Goal: Transaction & Acquisition: Purchase product/service

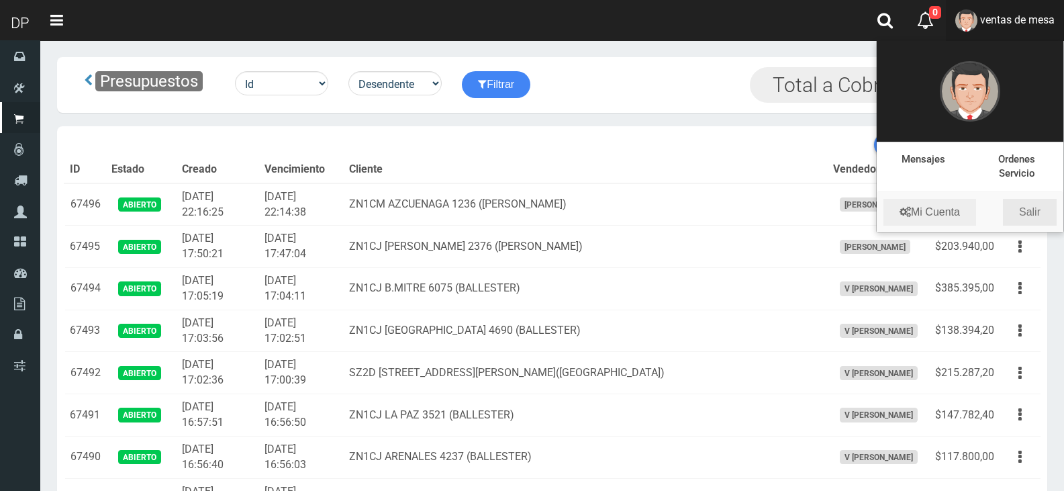
click at [1026, 215] on link "Salir" at bounding box center [1030, 212] width 54 height 27
click at [1026, 215] on button "button" at bounding box center [1020, 204] width 30 height 23
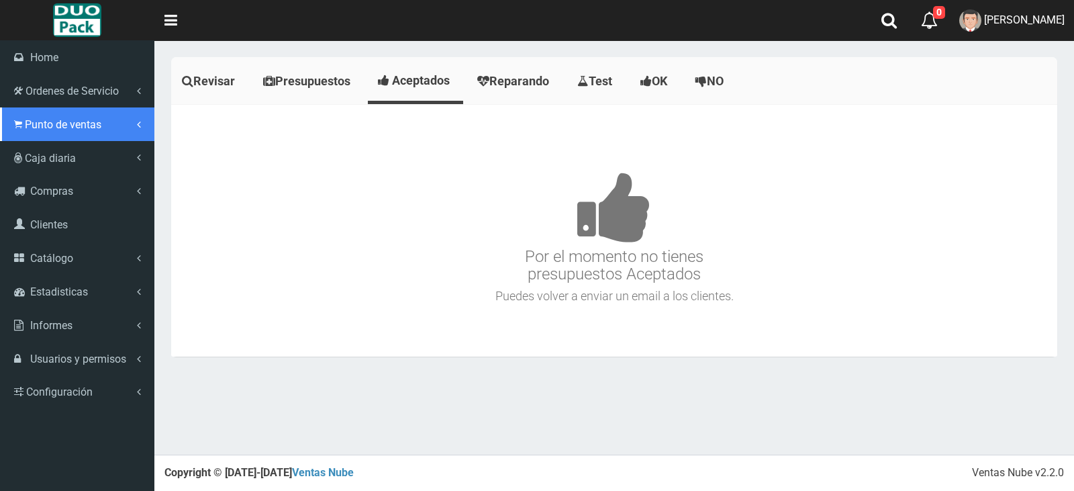
click at [55, 118] on span "Punto de ventas" at bounding box center [63, 124] width 77 height 13
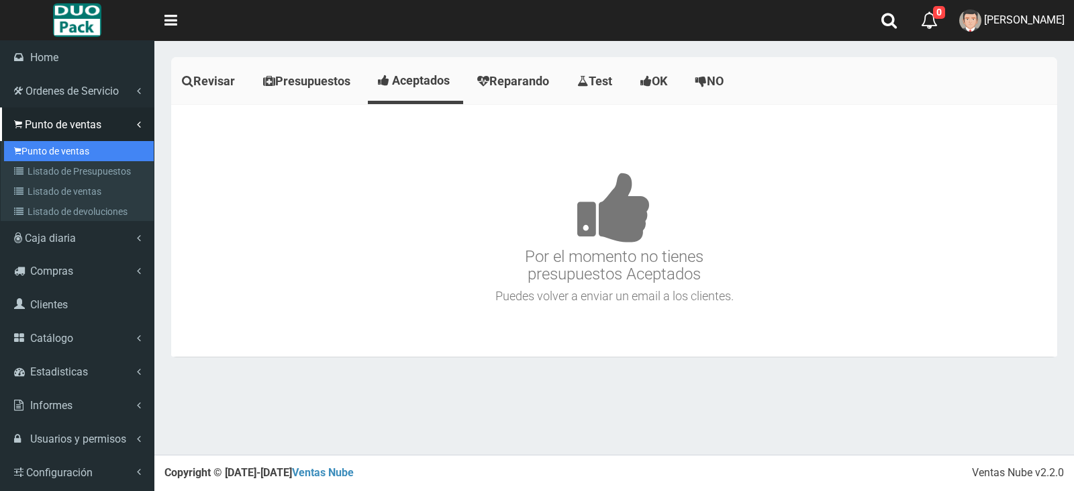
click at [81, 153] on link "Punto de ventas" at bounding box center [79, 151] width 150 height 20
drag, startPoint x: 81, startPoint y: 153, endPoint x: 113, endPoint y: 154, distance: 32.2
click at [81, 153] on link "Punto de ventas" at bounding box center [79, 151] width 150 height 20
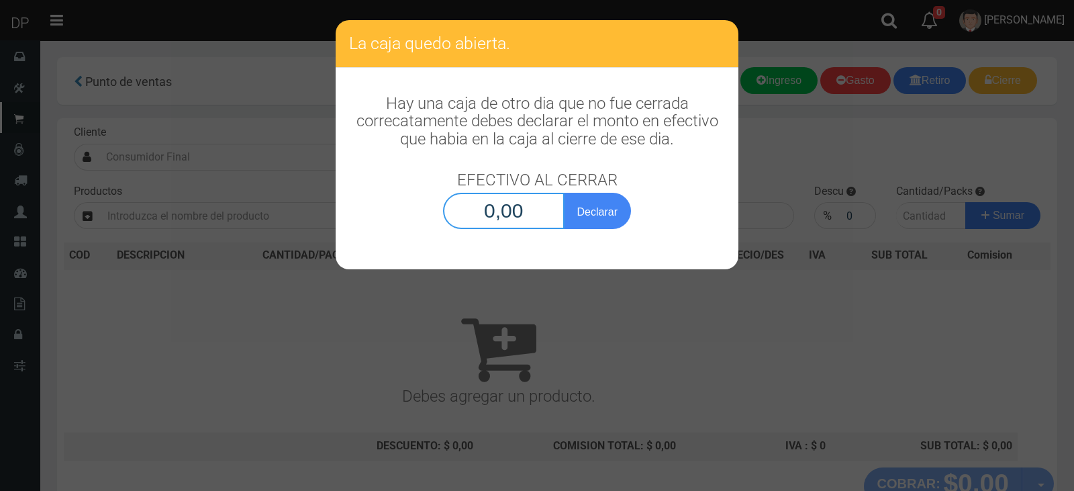
click at [535, 213] on input "0,00" at bounding box center [503, 211] width 121 height 36
type input "1,00"
click at [564, 193] on button "Declarar" at bounding box center [597, 211] width 67 height 36
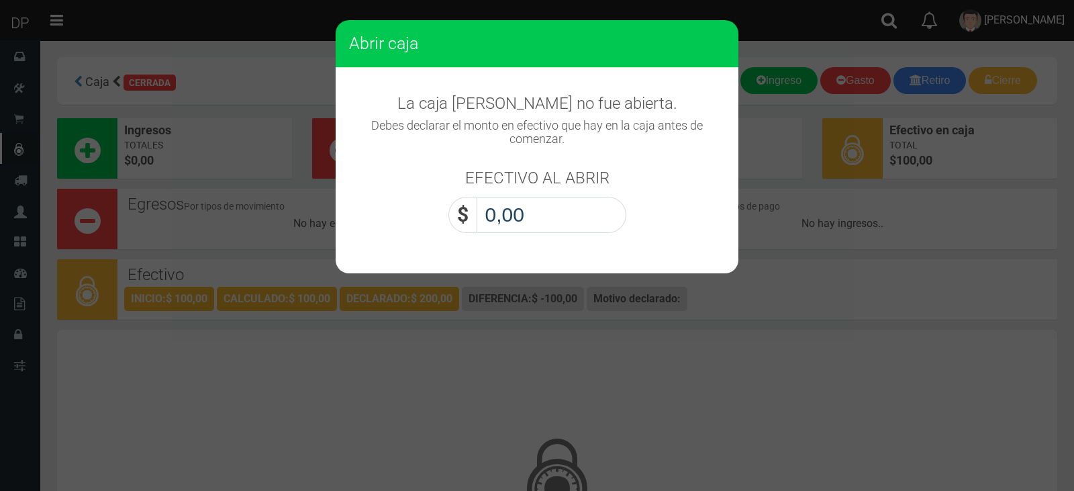
click at [535, 213] on input "0,00" at bounding box center [552, 215] width 150 height 36
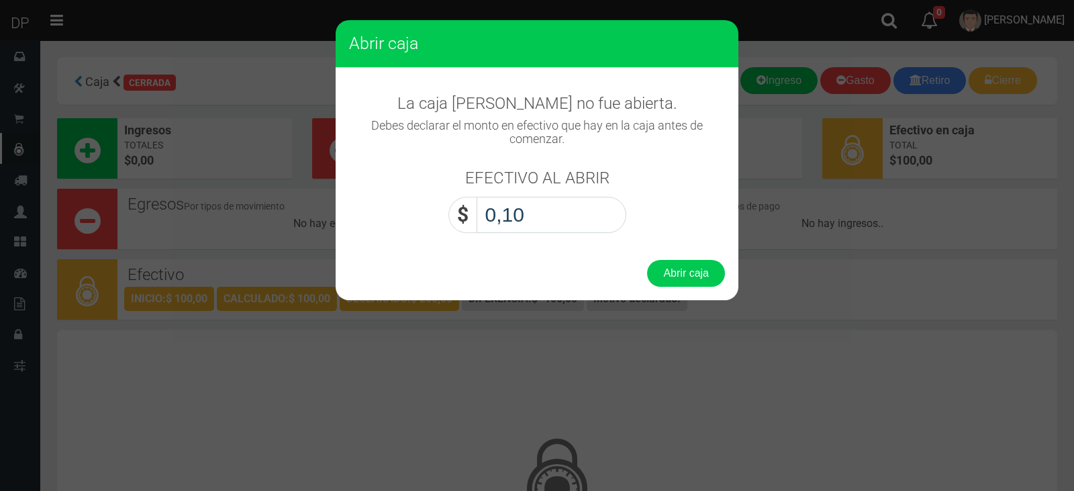
type input "1,00"
click at [647, 260] on button "Abrir caja" at bounding box center [686, 273] width 78 height 27
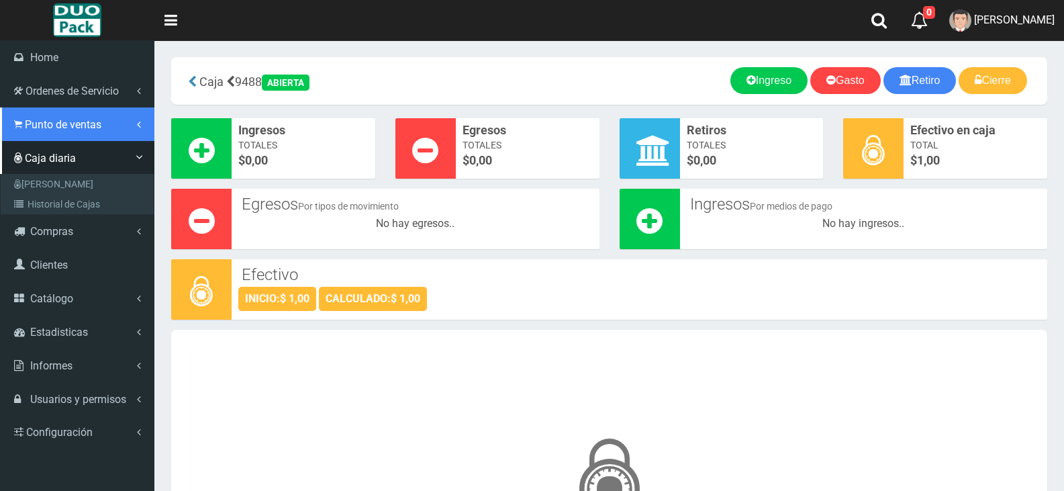
click at [62, 123] on span "Punto de ventas" at bounding box center [63, 124] width 77 height 13
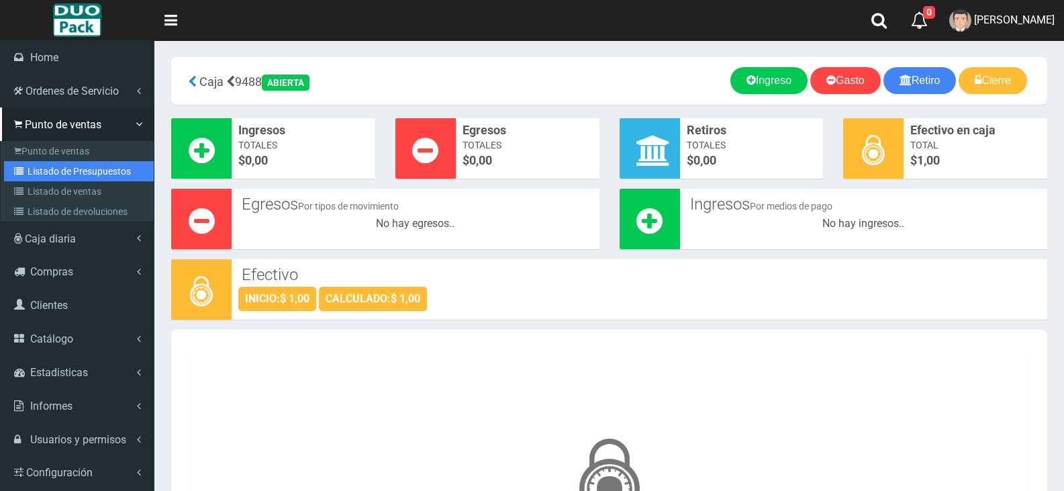
click at [104, 171] on link "Listado de Presupuestos" at bounding box center [79, 171] width 150 height 20
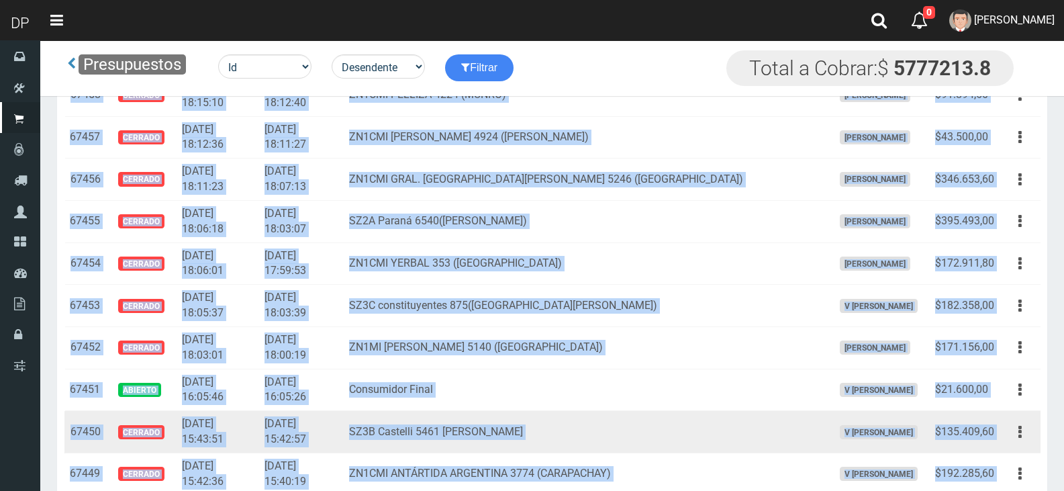
scroll to position [1726, 0]
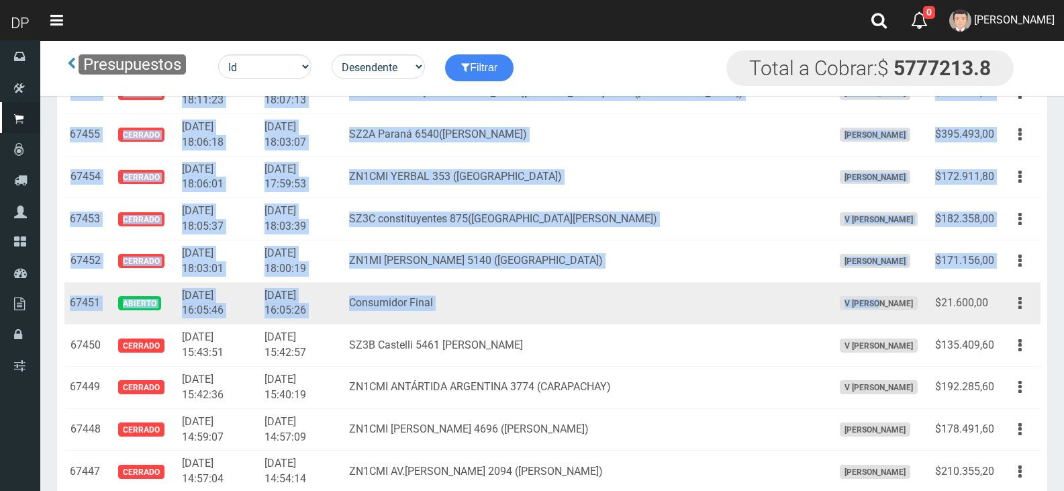
drag, startPoint x: 69, startPoint y: 203, endPoint x: 840, endPoint y: 305, distance: 777.9
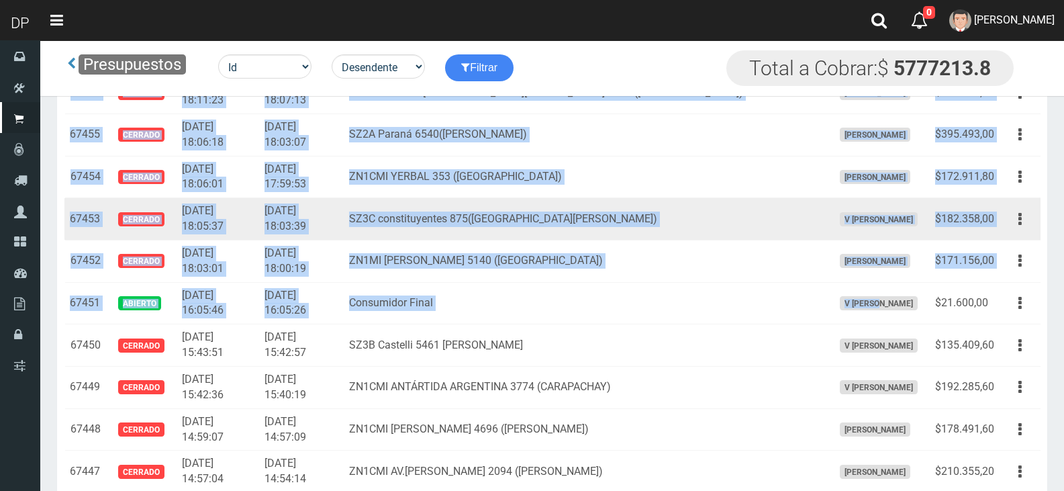
click at [717, 217] on td "SZ3C constituyentes 875(VILLA MARTELLI)" at bounding box center [586, 219] width 484 height 42
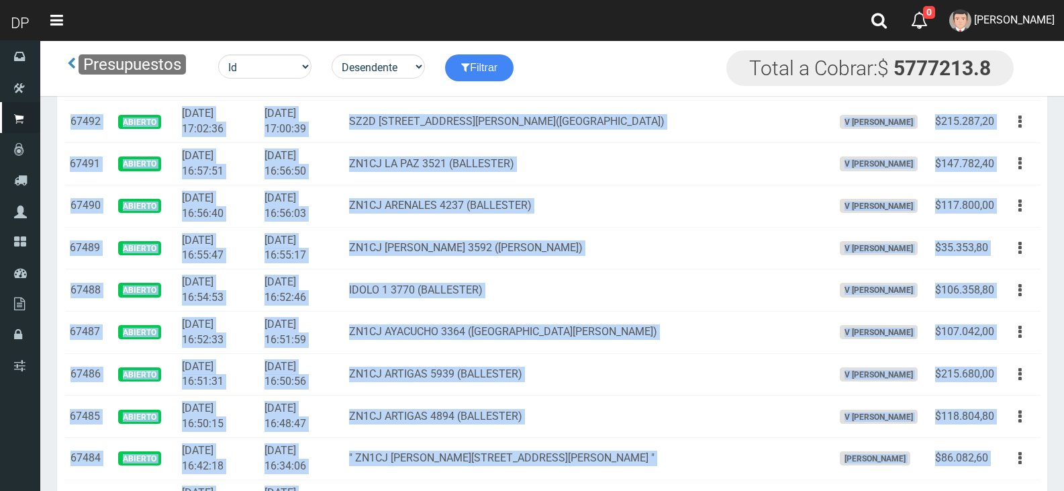
scroll to position [0, 0]
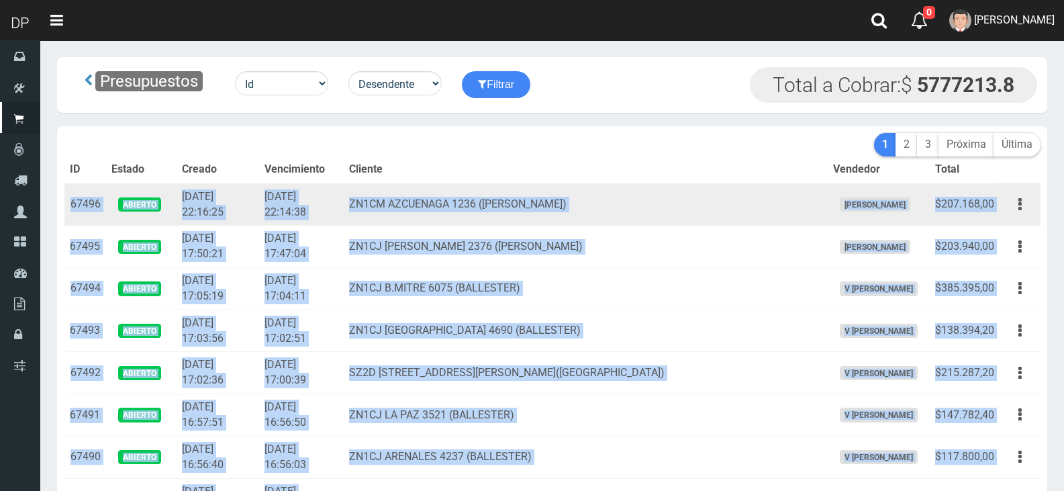
drag, startPoint x: 993, startPoint y: 250, endPoint x: 72, endPoint y: 193, distance: 922.7
click at [72, 193] on td "67496" at bounding box center [85, 204] width 42 height 42
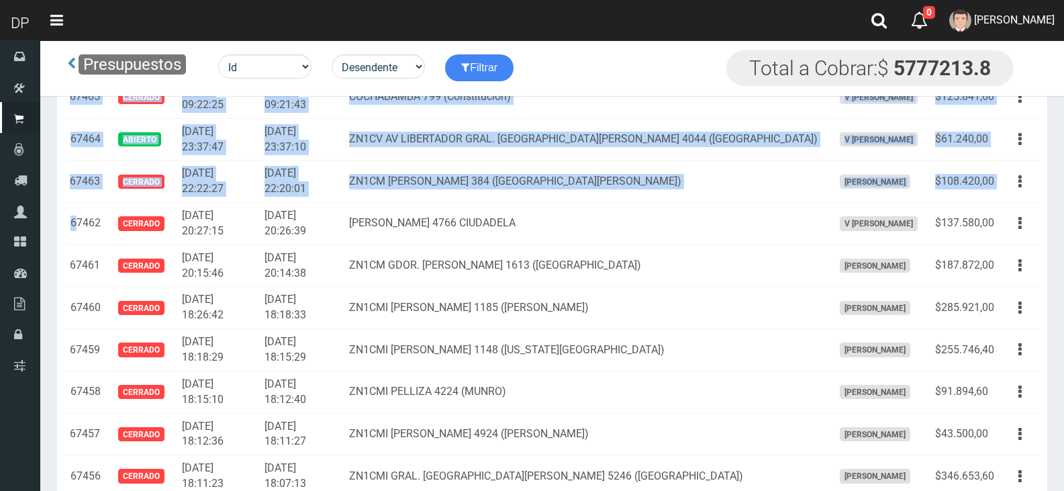
scroll to position [1275, 0]
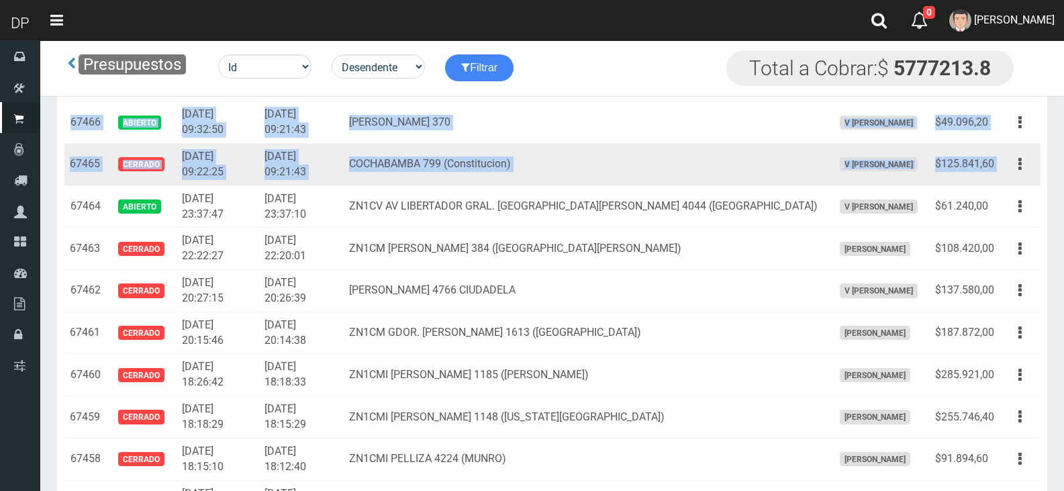
drag, startPoint x: 68, startPoint y: 199, endPoint x: 1003, endPoint y: 177, distance: 935.3
click at [1003, 177] on td "Editar Imprimir Eliminar" at bounding box center [1019, 165] width 41 height 42
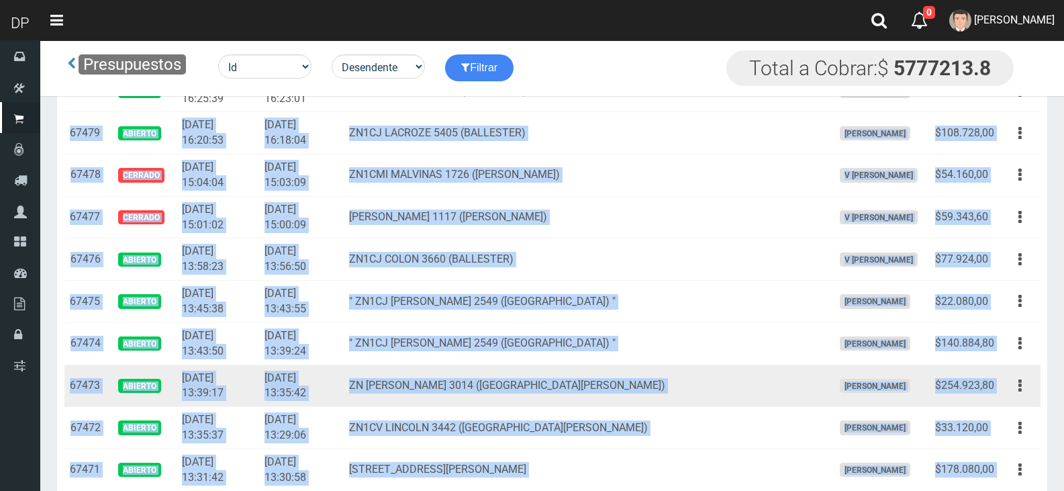
scroll to position [671, 0]
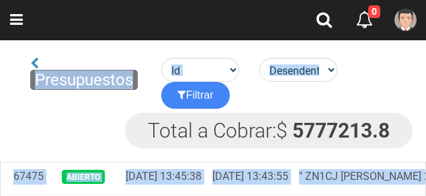
drag, startPoint x: 1002, startPoint y: 160, endPoint x: 33, endPoint y: 75, distance: 973.0
click at [33, 75] on span "Presupuestos" at bounding box center [83, 80] width 107 height 20
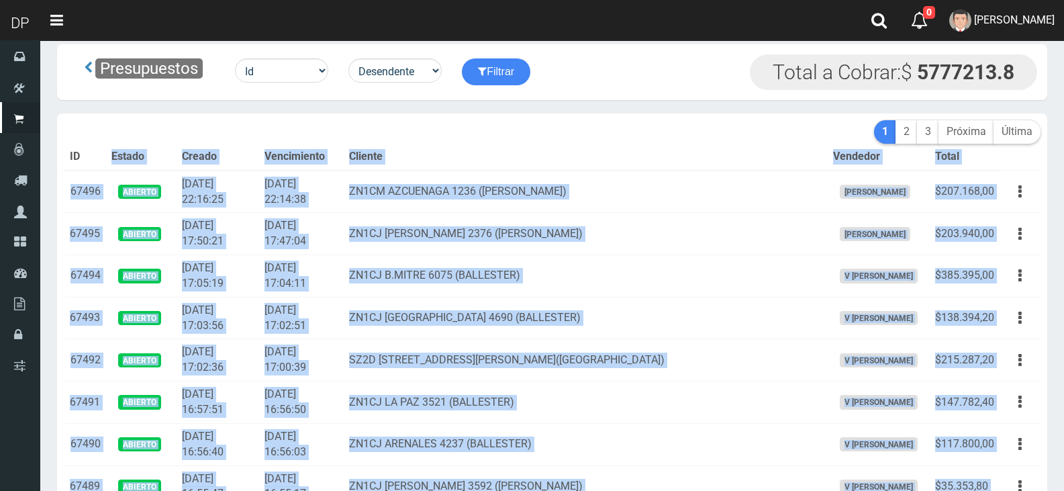
scroll to position [0, 0]
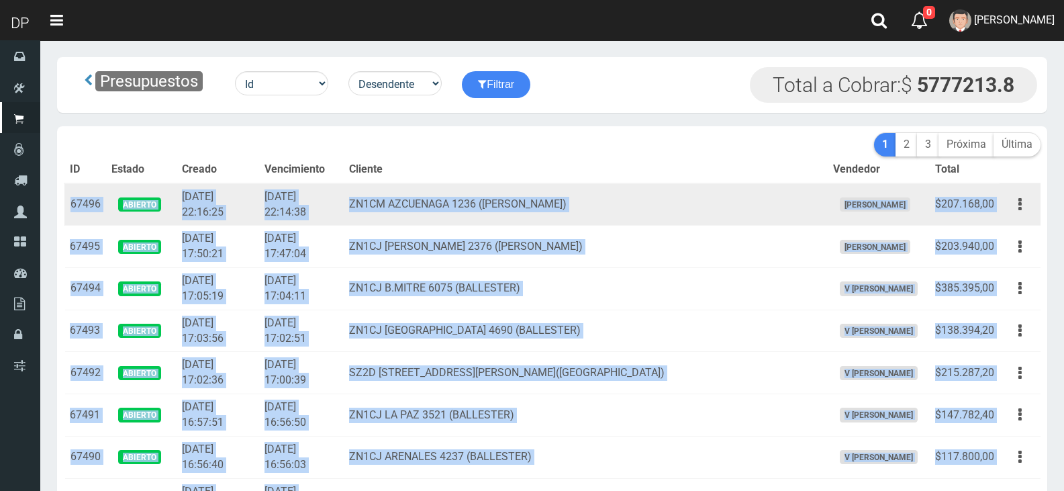
drag, startPoint x: 987, startPoint y: 368, endPoint x: 70, endPoint y: 195, distance: 933.0
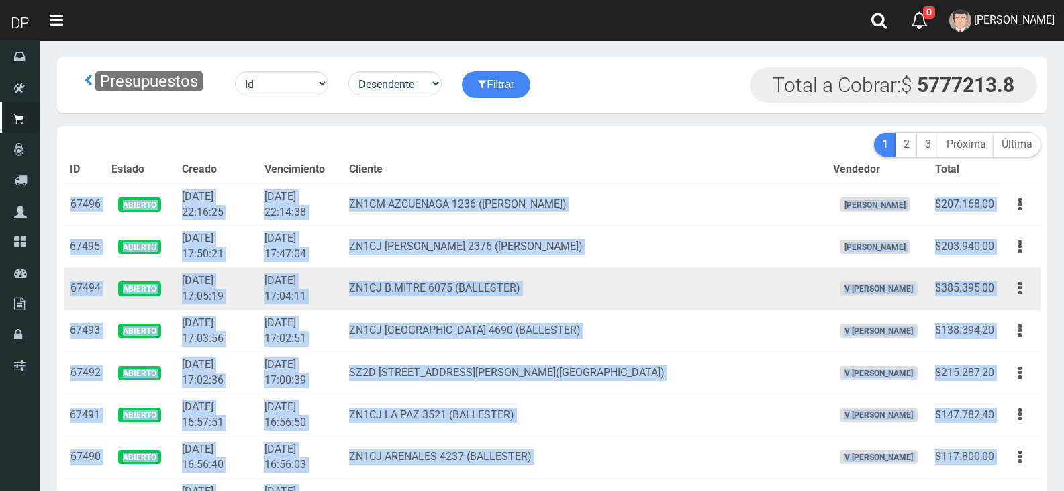
click at [326, 275] on td "[DATE] 17:04:11" at bounding box center [301, 289] width 85 height 42
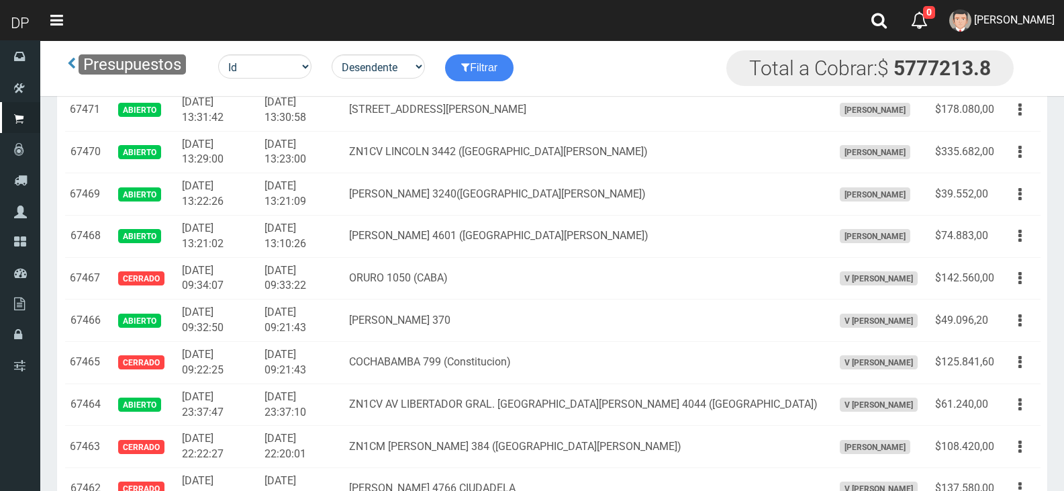
scroll to position [1074, 0]
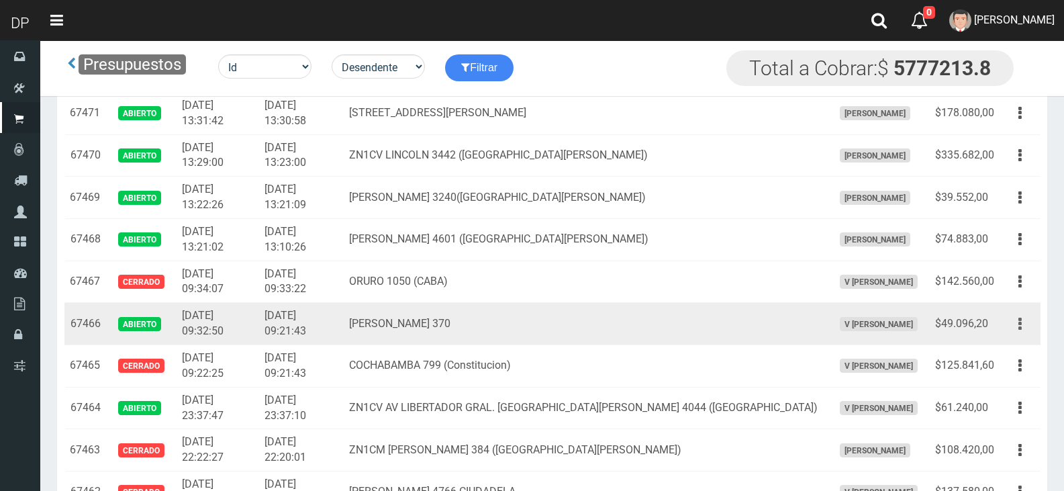
click at [1025, 324] on button "button" at bounding box center [1020, 323] width 30 height 23
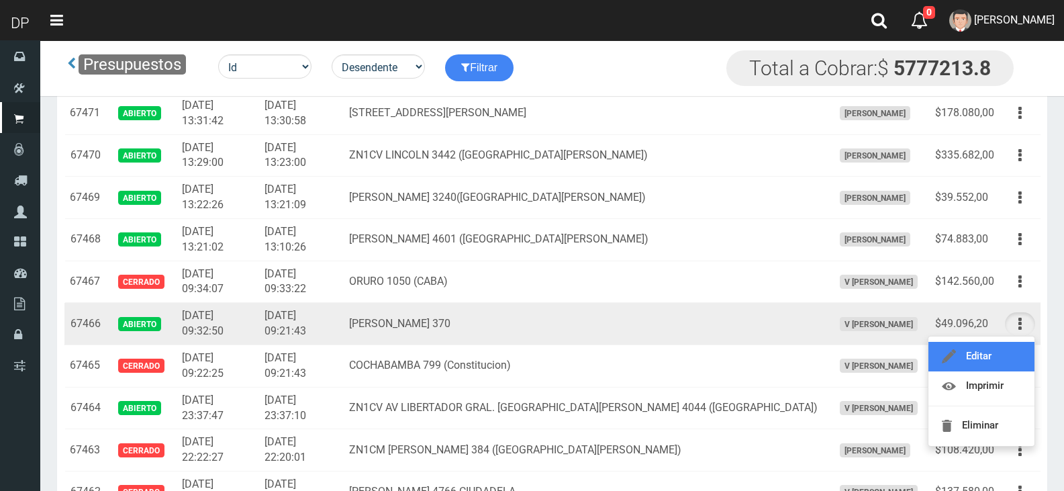
click at [990, 358] on link "Editar" at bounding box center [981, 357] width 106 height 30
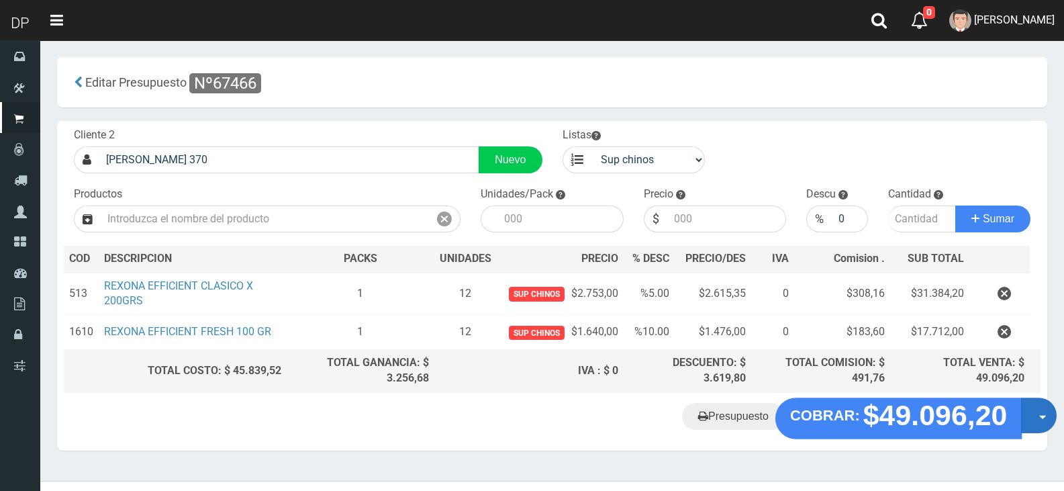
click at [1037, 411] on button "Opciones" at bounding box center [1039, 415] width 36 height 36
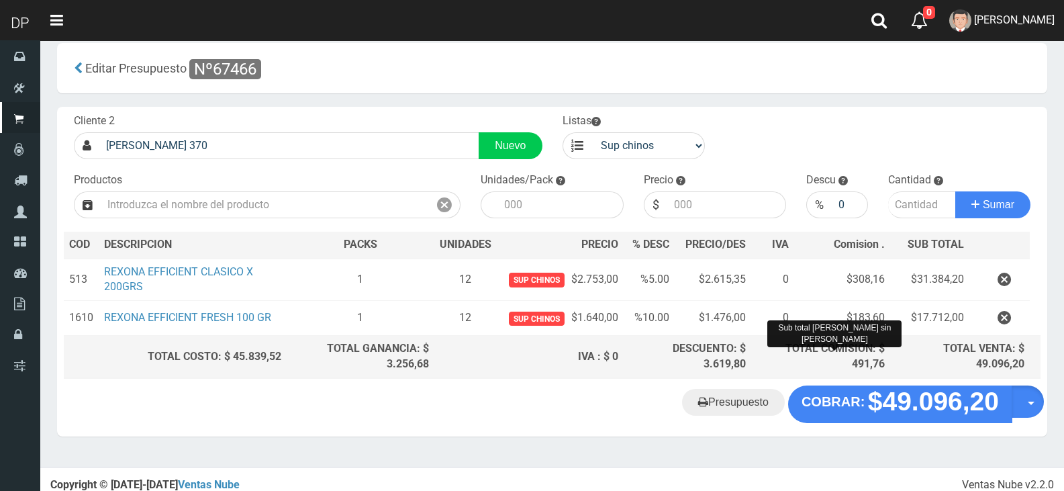
scroll to position [22, 0]
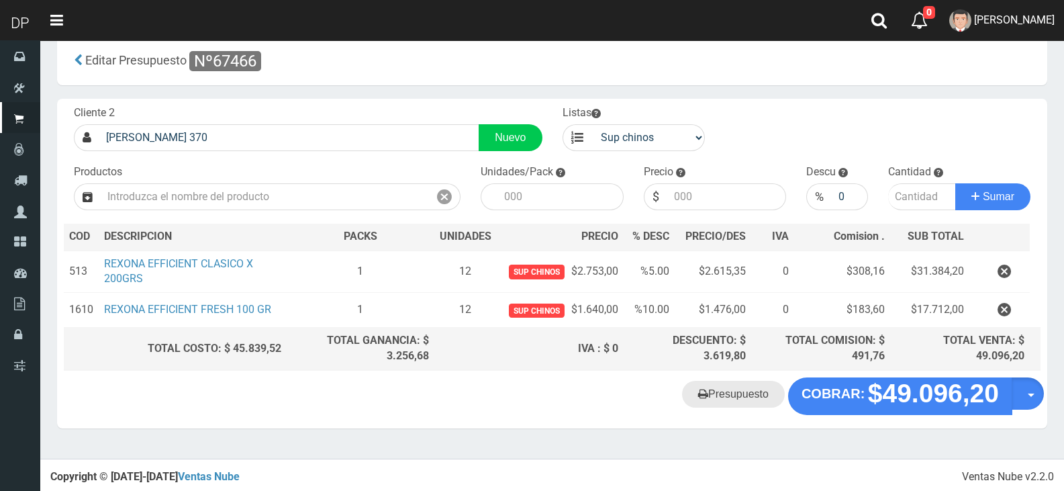
click at [749, 398] on link "Presupuesto" at bounding box center [733, 394] width 103 height 27
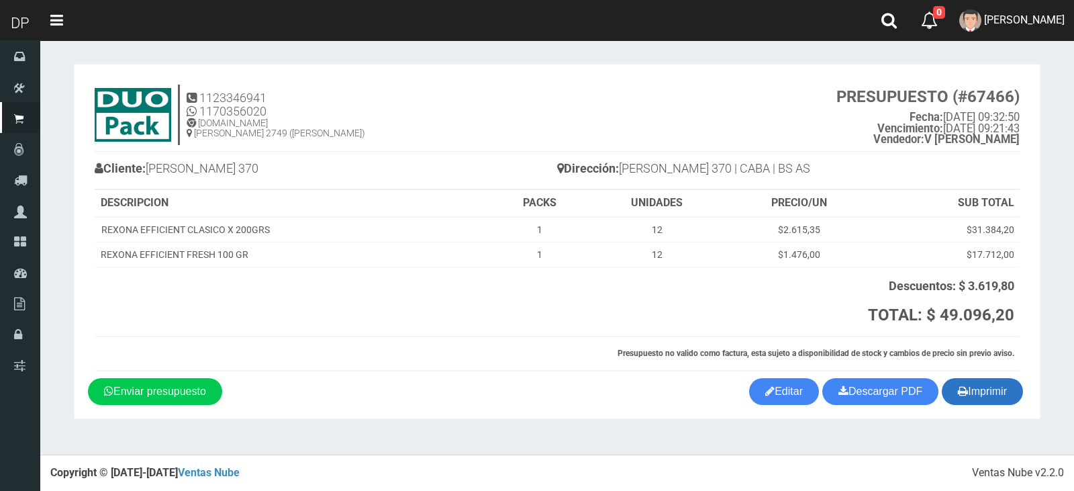
click at [981, 401] on button "Imprimir" at bounding box center [982, 391] width 81 height 27
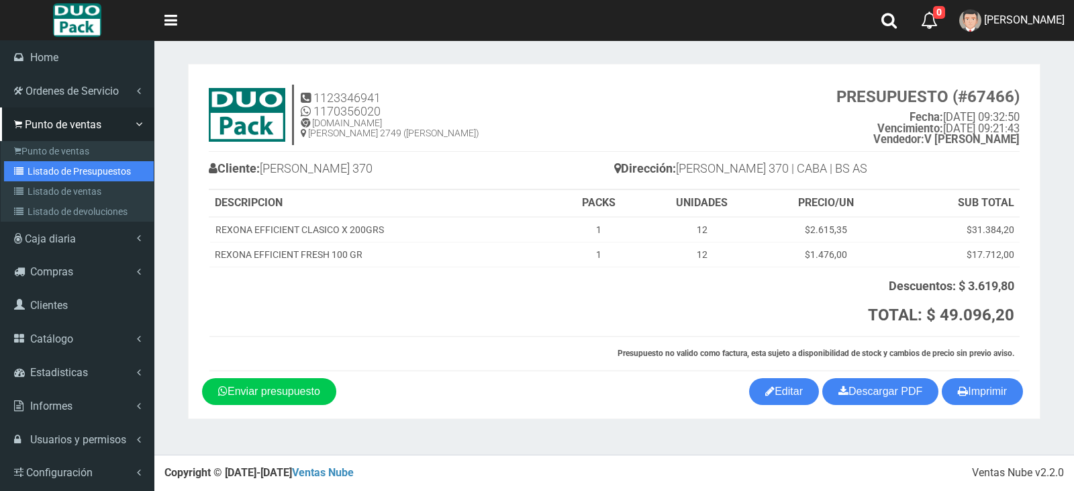
click at [64, 171] on link "Listado de Presupuestos" at bounding box center [79, 171] width 150 height 20
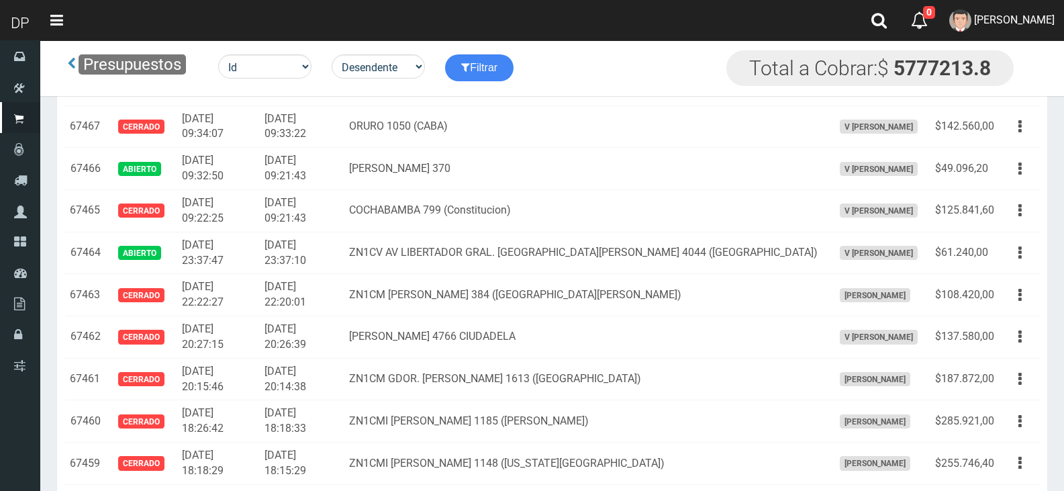
scroll to position [1141, 0]
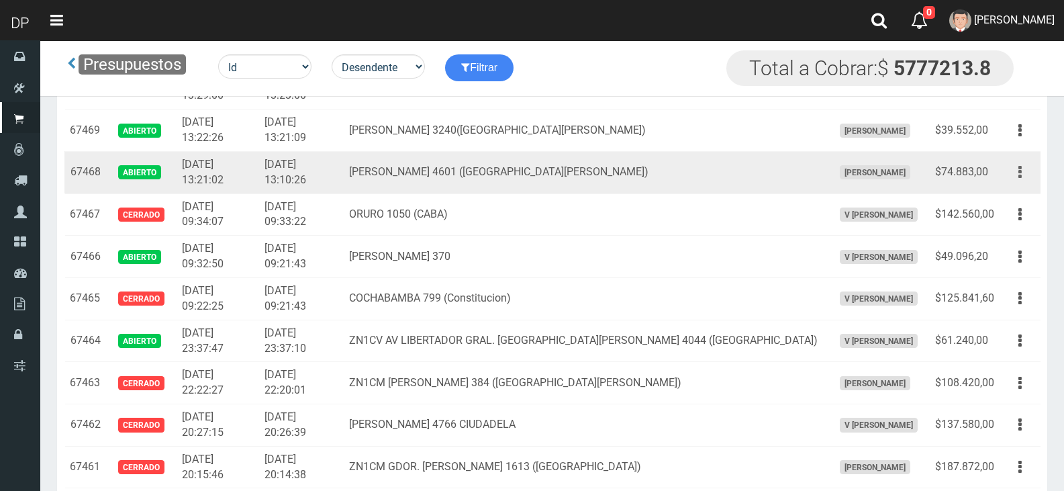
click at [1022, 168] on button "button" at bounding box center [1020, 171] width 30 height 23
click at [1008, 226] on link "Imprimir" at bounding box center [981, 234] width 106 height 30
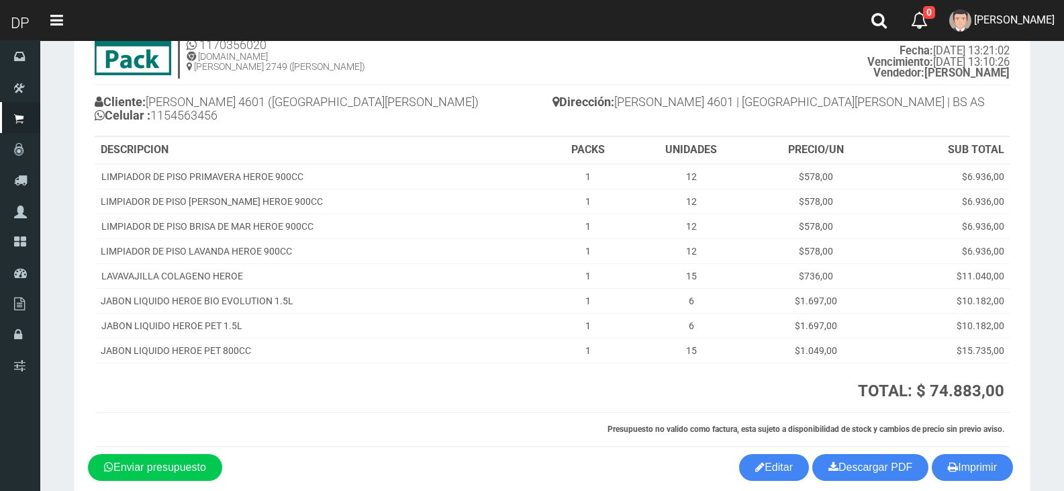
scroll to position [130, 0]
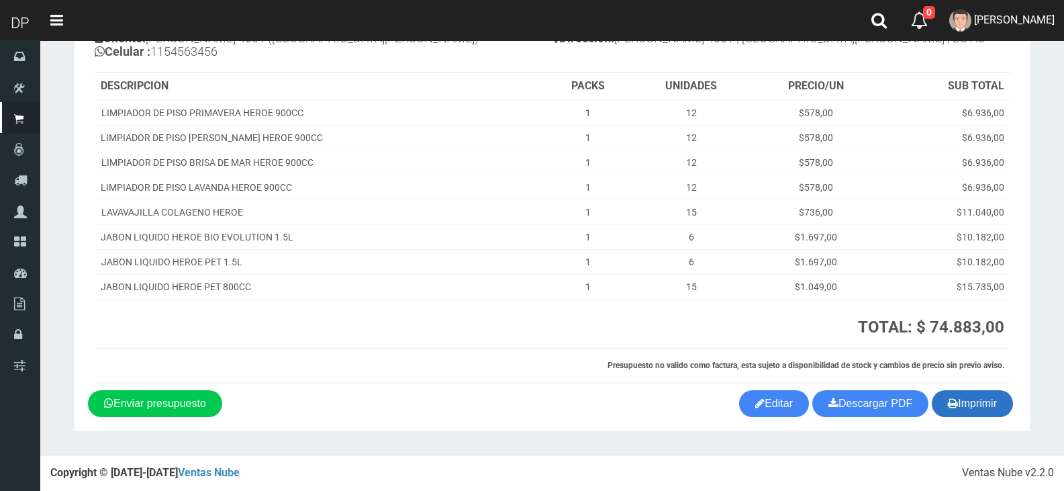
click at [965, 411] on button "Imprimir" at bounding box center [972, 403] width 81 height 27
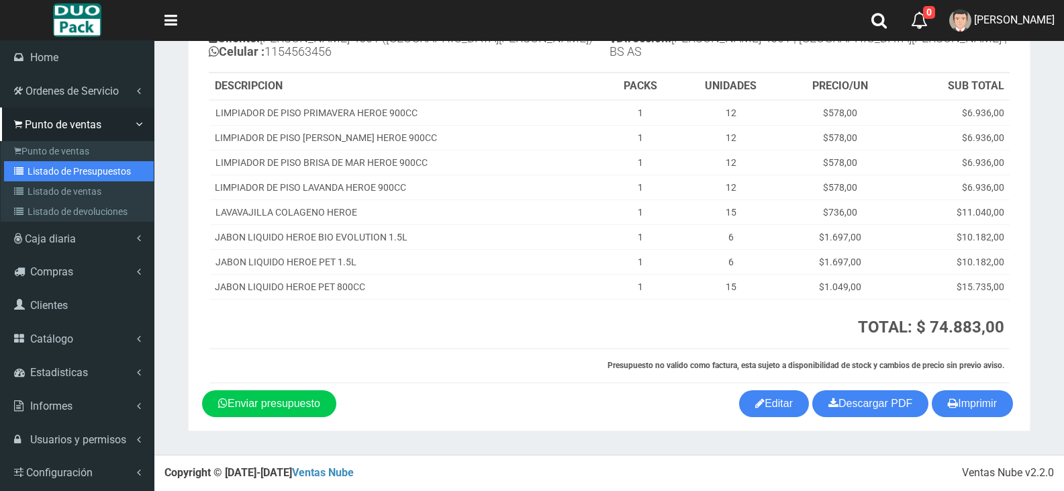
click at [93, 166] on link "Listado de Presupuestos" at bounding box center [79, 171] width 150 height 20
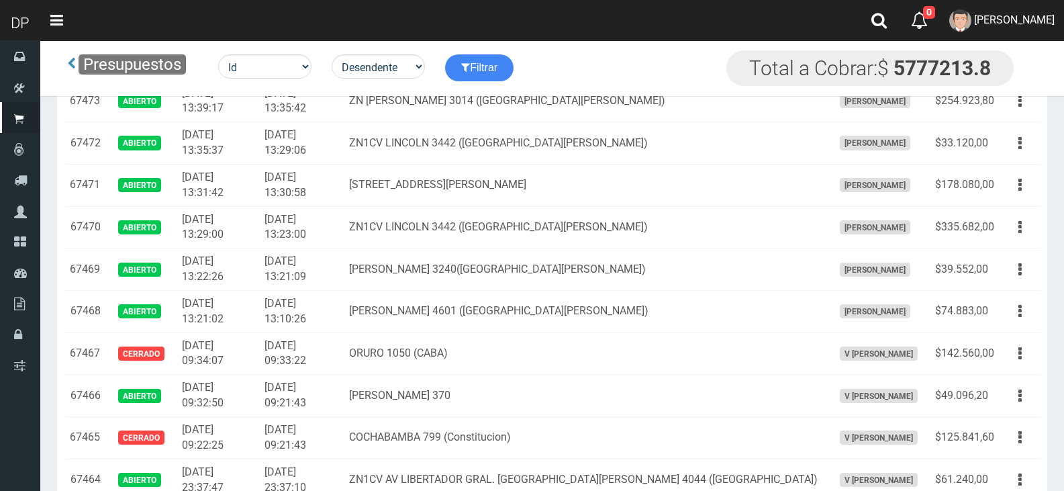
scroll to position [1007, 0]
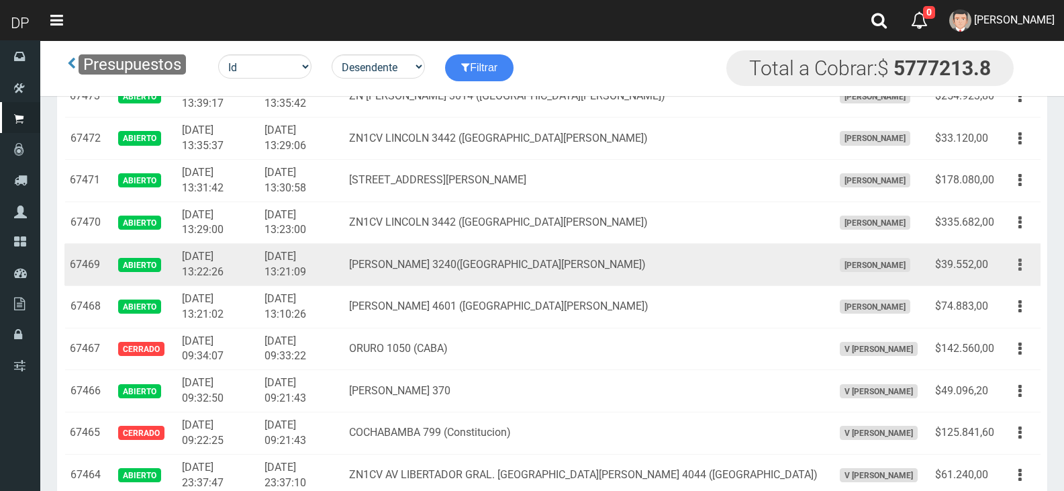
click at [1022, 263] on button "button" at bounding box center [1020, 264] width 30 height 23
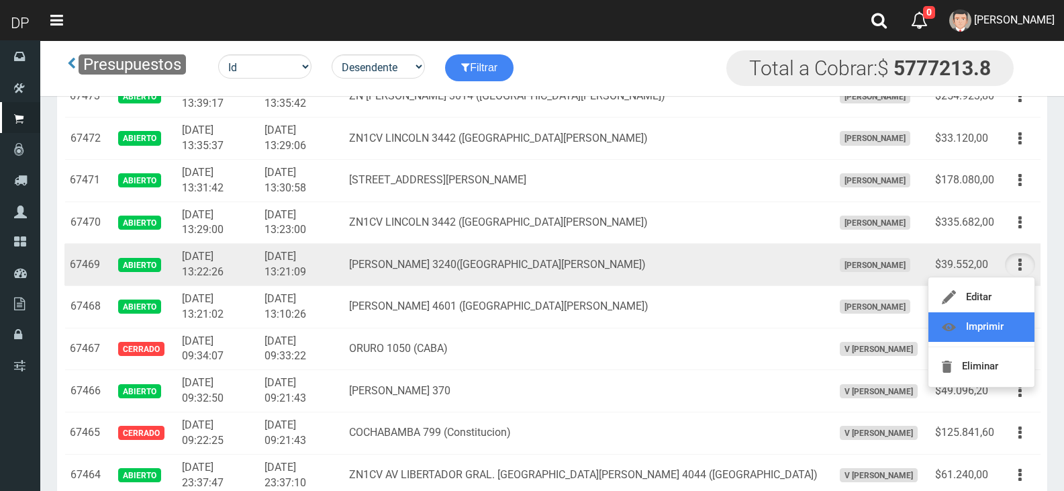
click at [996, 326] on link "Imprimir" at bounding box center [981, 327] width 106 height 30
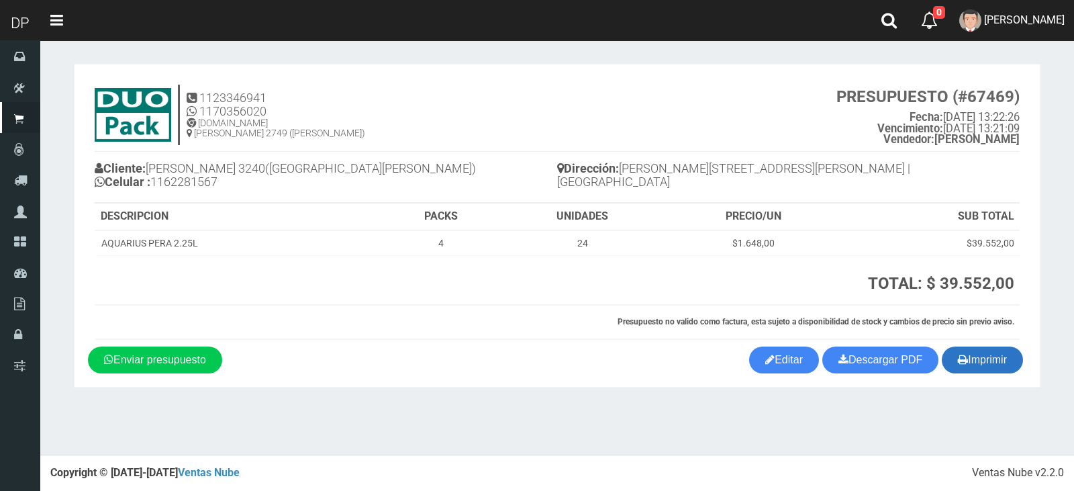
click at [1002, 358] on button "Imprimir" at bounding box center [982, 359] width 81 height 27
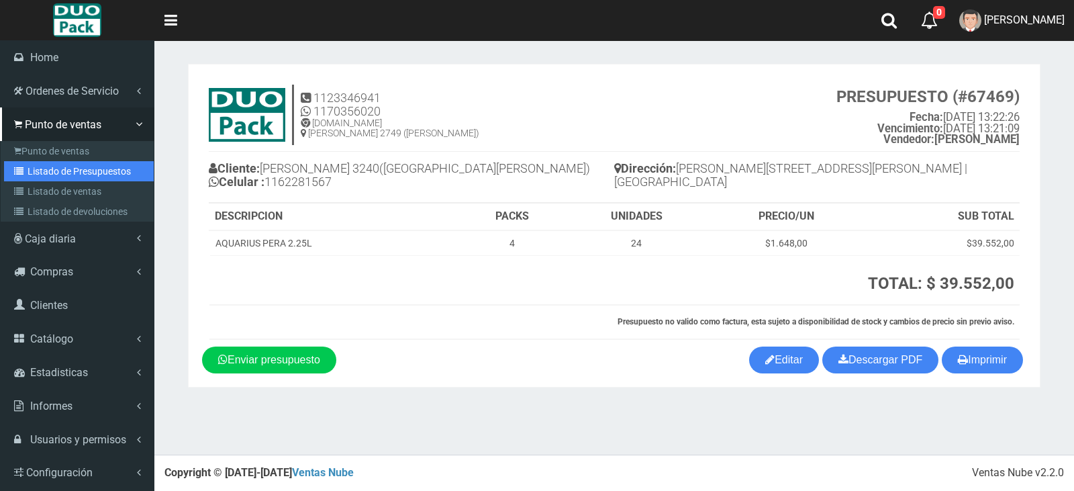
click at [44, 173] on link "Listado de Presupuestos" at bounding box center [79, 171] width 150 height 20
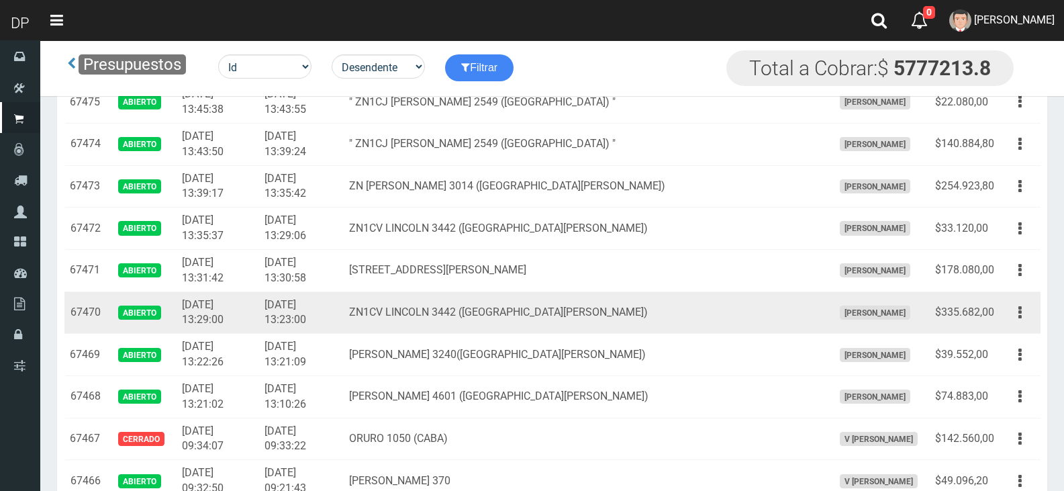
scroll to position [940, 0]
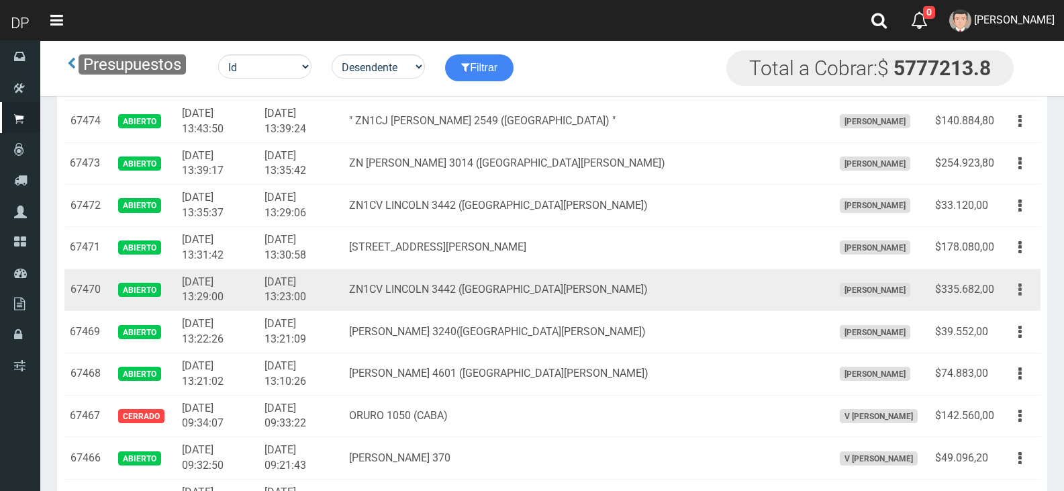
click at [1022, 282] on button "button" at bounding box center [1020, 289] width 30 height 23
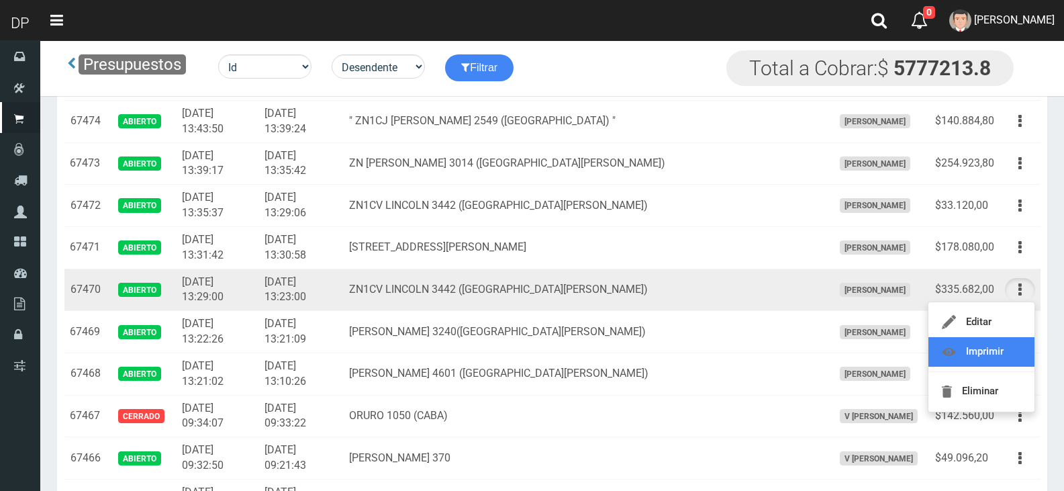
click at [1015, 342] on link "Imprimir" at bounding box center [981, 352] width 106 height 30
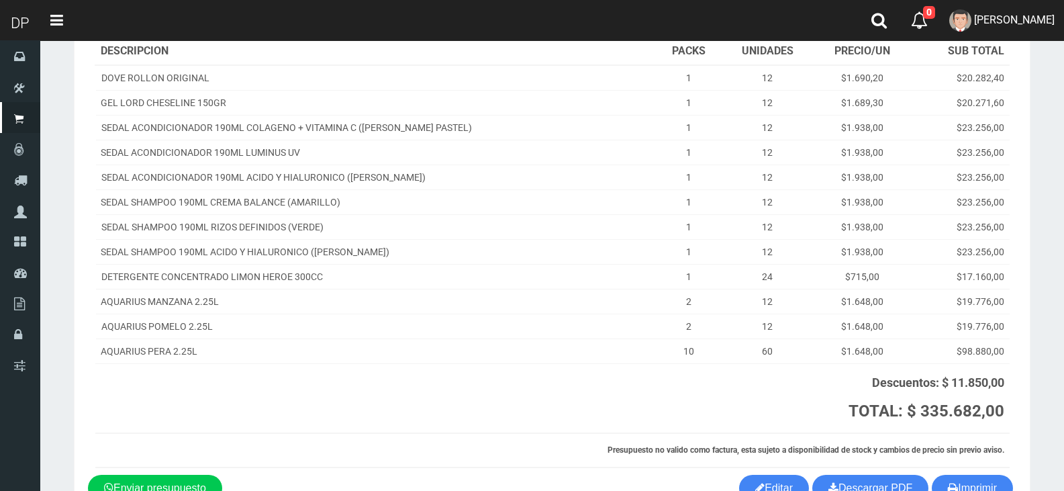
scroll to position [263, 0]
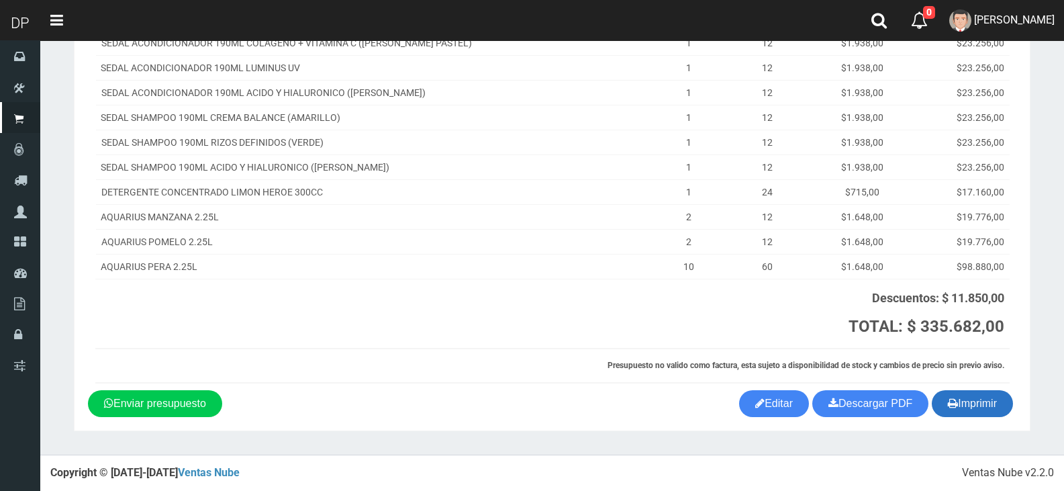
click at [973, 402] on button "Imprimir" at bounding box center [972, 403] width 81 height 27
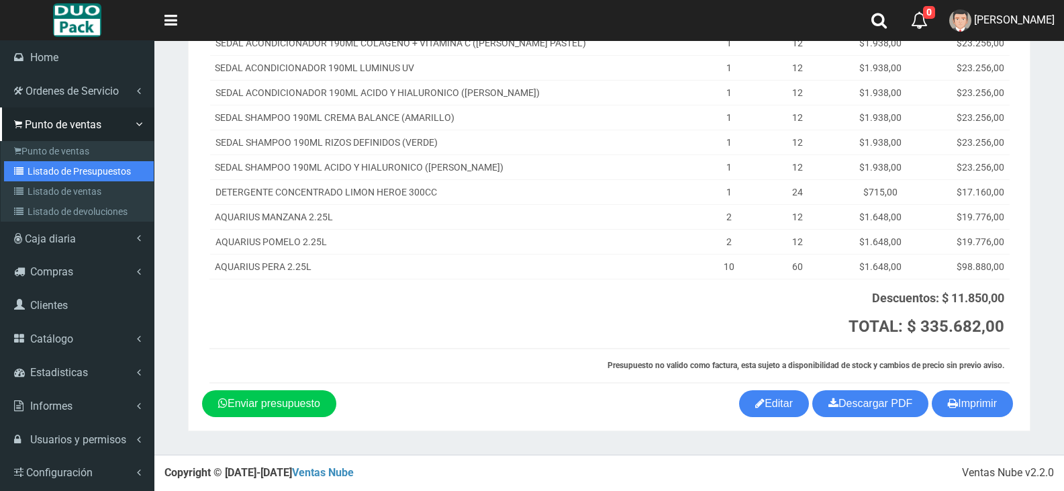
click at [38, 170] on link "Listado de Presupuestos" at bounding box center [79, 171] width 150 height 20
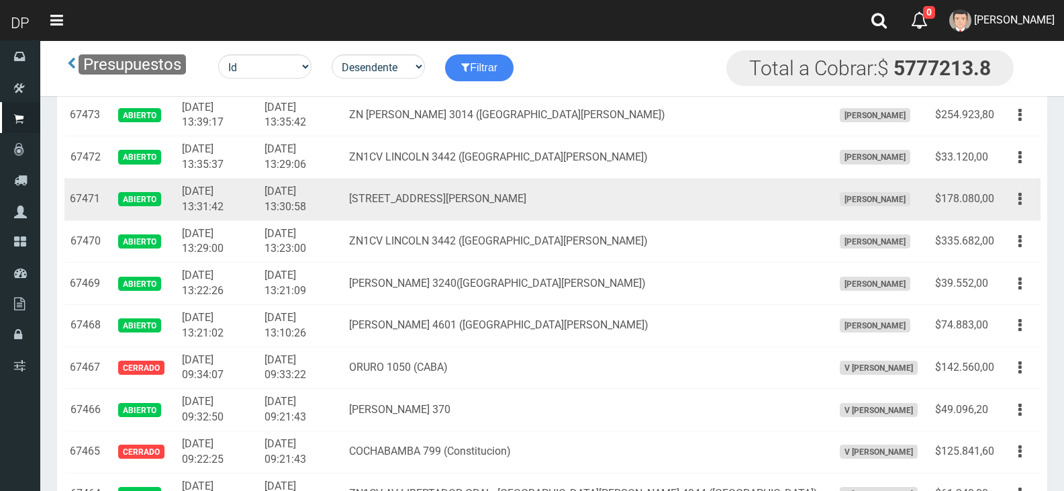
scroll to position [976, 0]
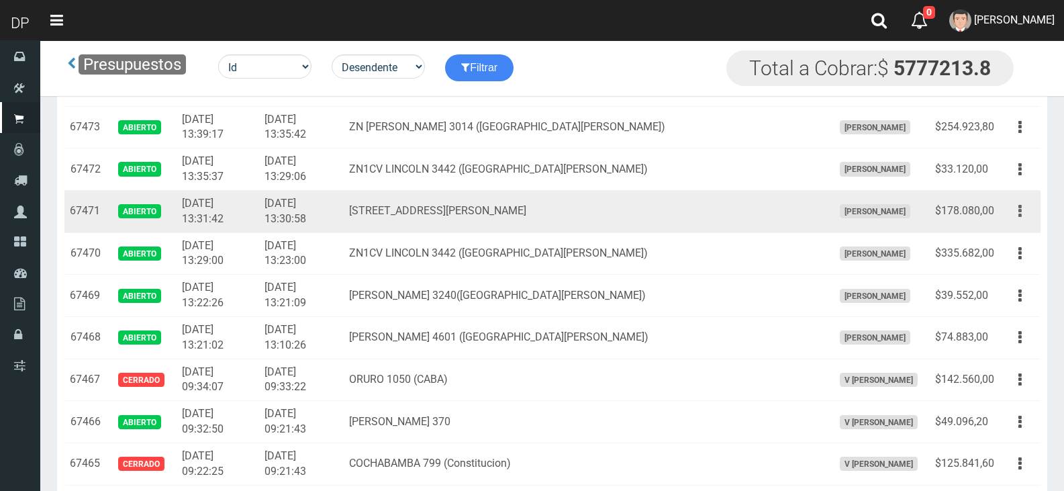
click at [1023, 209] on button "button" at bounding box center [1020, 210] width 30 height 23
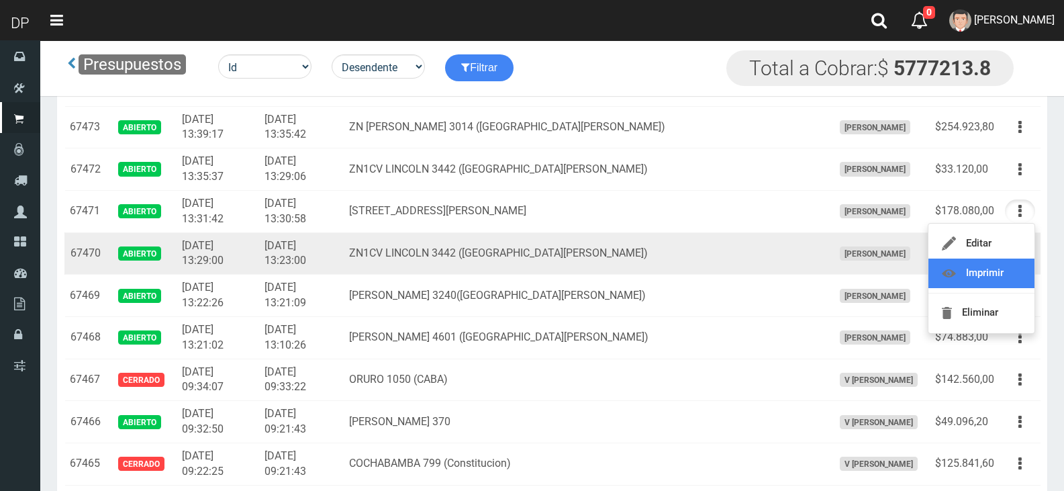
drag, startPoint x: 1013, startPoint y: 267, endPoint x: 999, endPoint y: 265, distance: 13.6
click at [1013, 267] on link "Imprimir" at bounding box center [981, 273] width 106 height 30
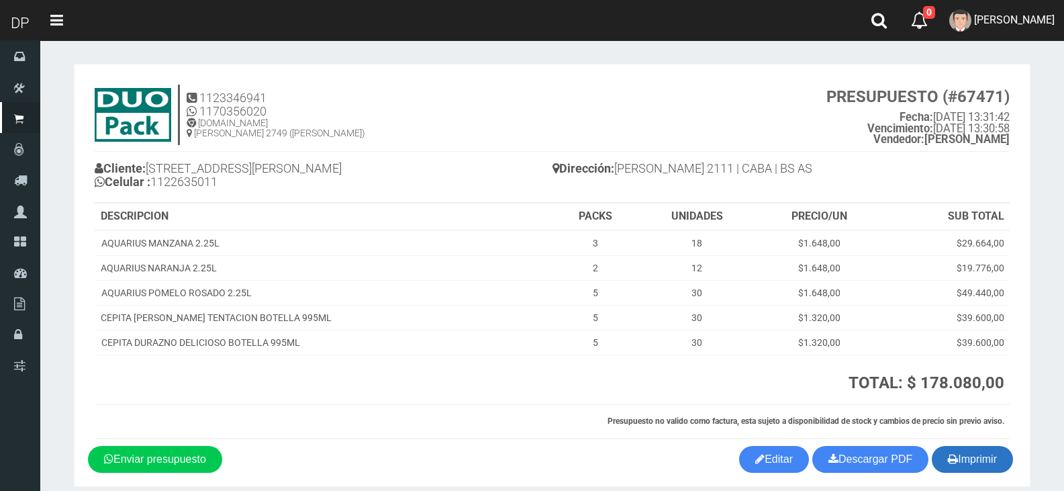
click at [958, 459] on button "Imprimir" at bounding box center [972, 459] width 81 height 27
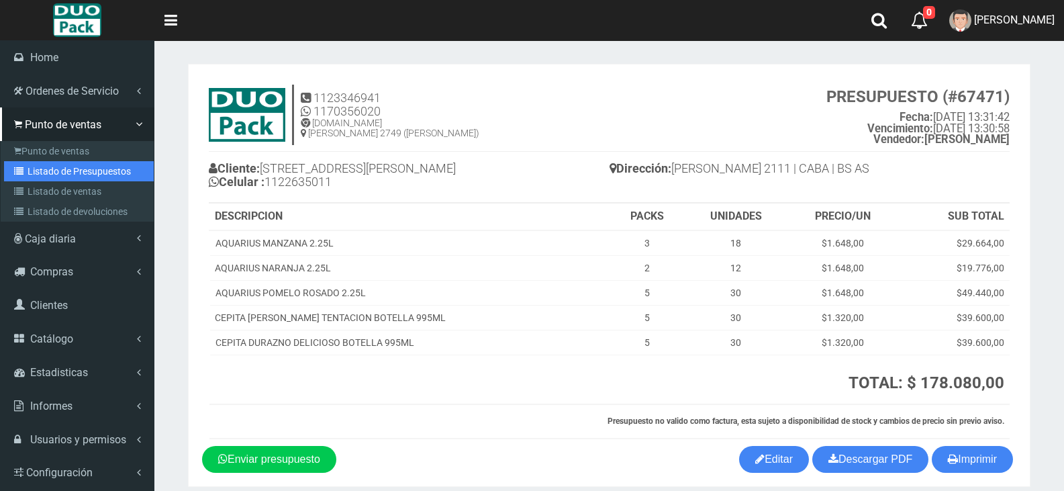
click at [66, 170] on link "Listado de Presupuestos" at bounding box center [79, 171] width 150 height 20
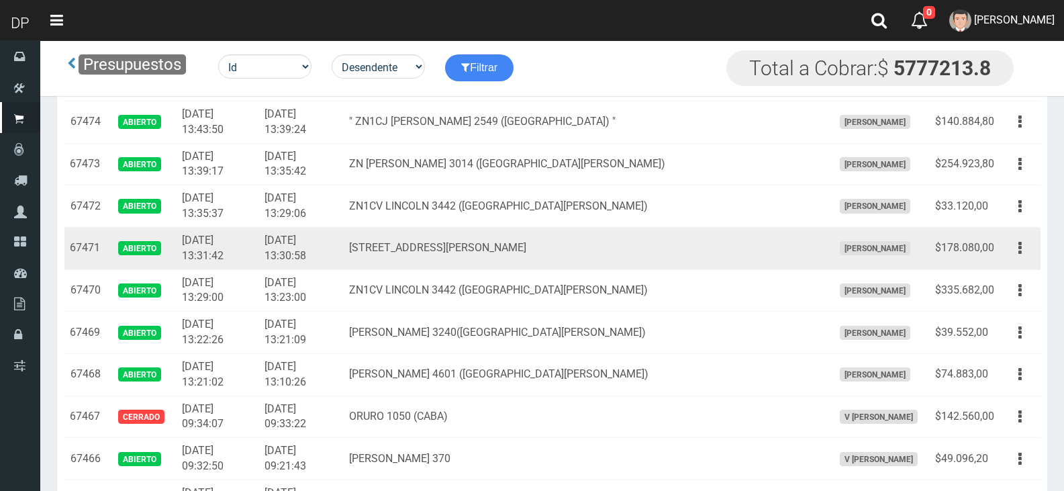
scroll to position [940, 0]
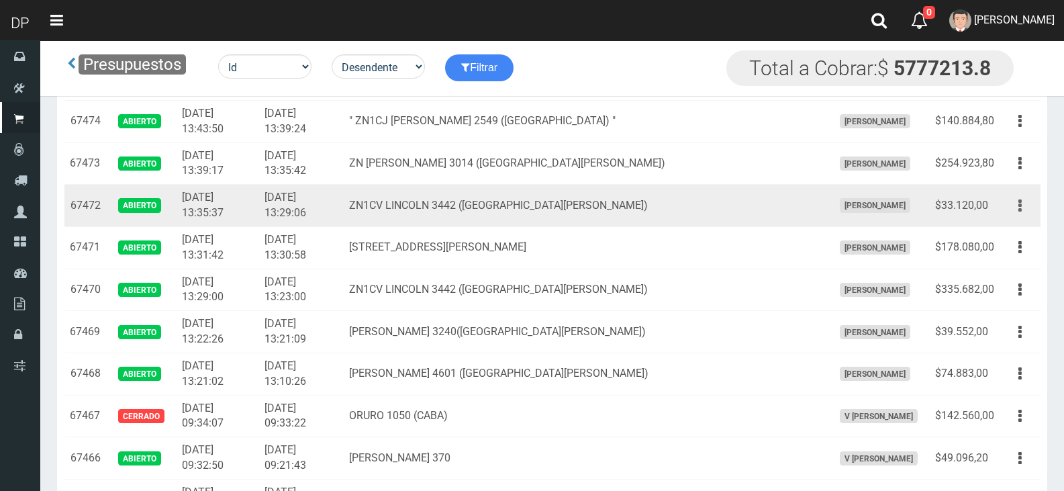
click at [1023, 205] on button "button" at bounding box center [1020, 205] width 30 height 23
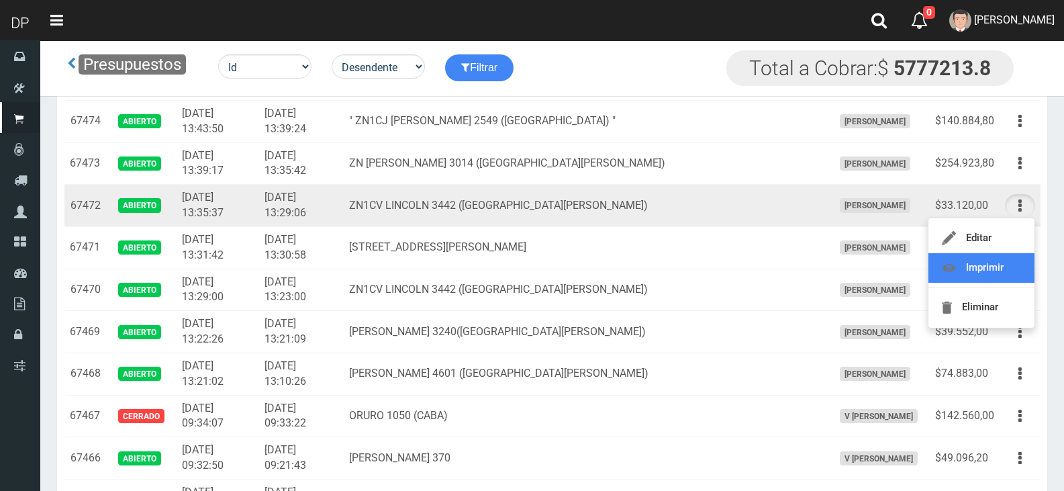
click at [1014, 259] on link "Imprimir" at bounding box center [981, 268] width 106 height 30
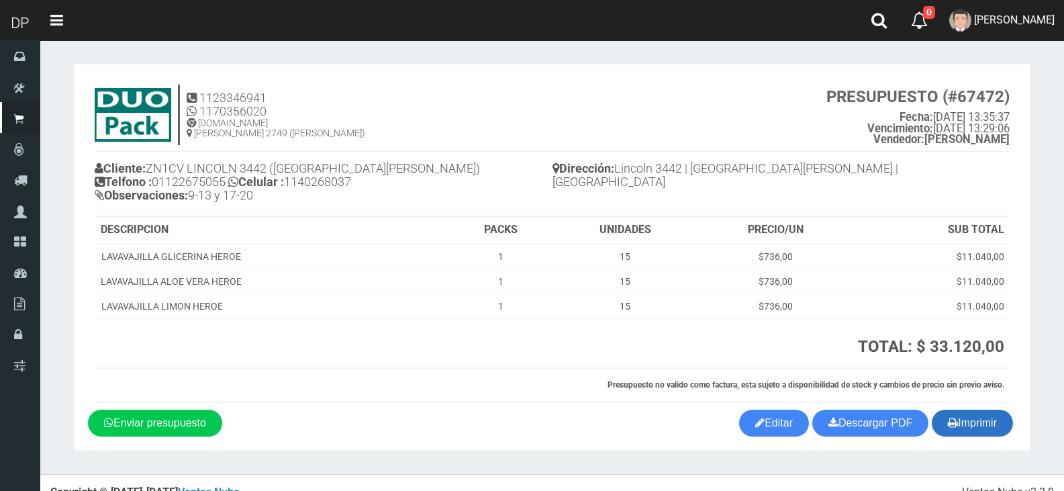
click at [970, 424] on button "Imprimir" at bounding box center [972, 422] width 81 height 27
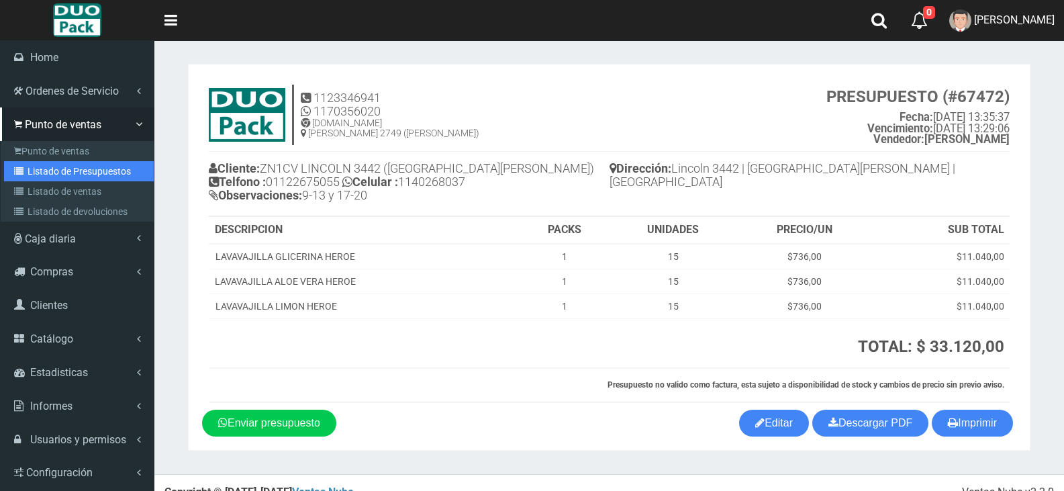
click at [66, 170] on link "Listado de Presupuestos" at bounding box center [79, 171] width 150 height 20
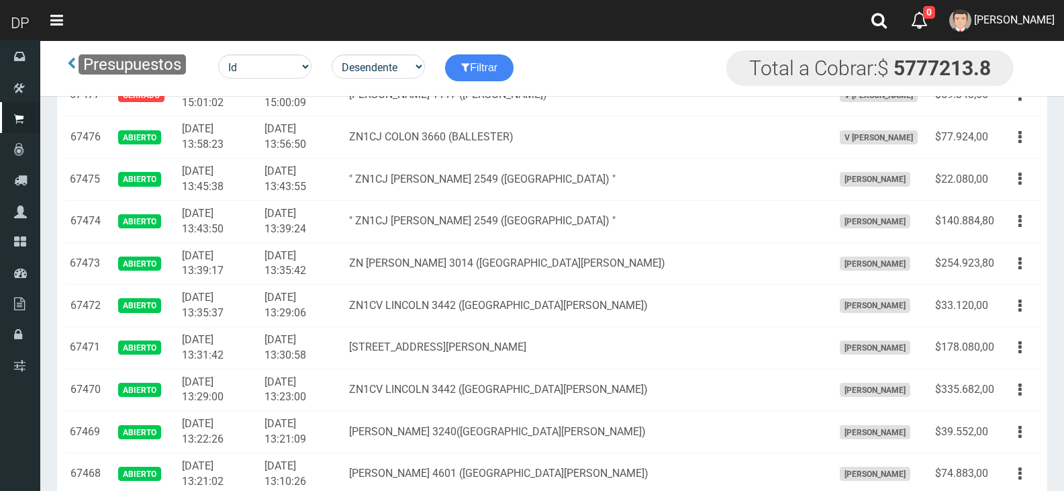
scroll to position [842, 0]
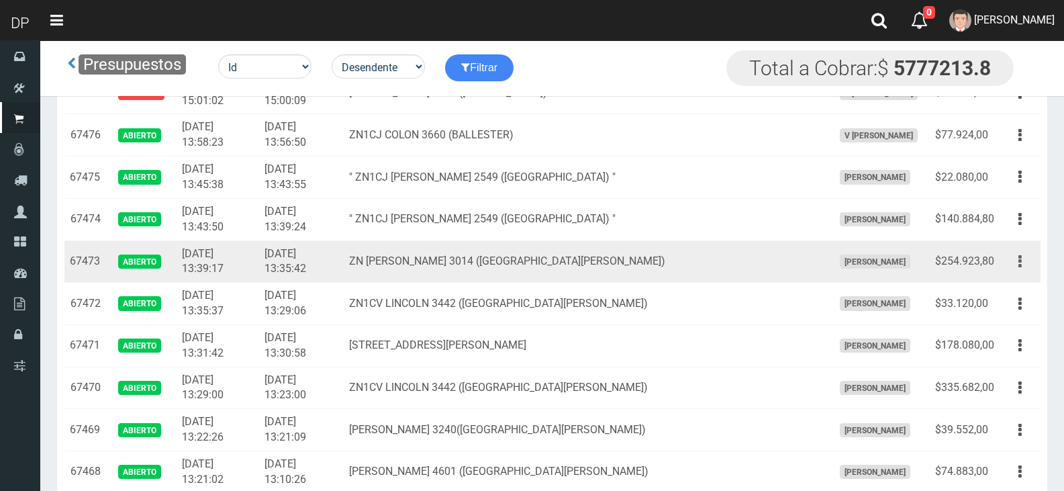
click at [1025, 265] on button "button" at bounding box center [1020, 261] width 30 height 23
click at [1012, 311] on link "Imprimir" at bounding box center [981, 324] width 106 height 30
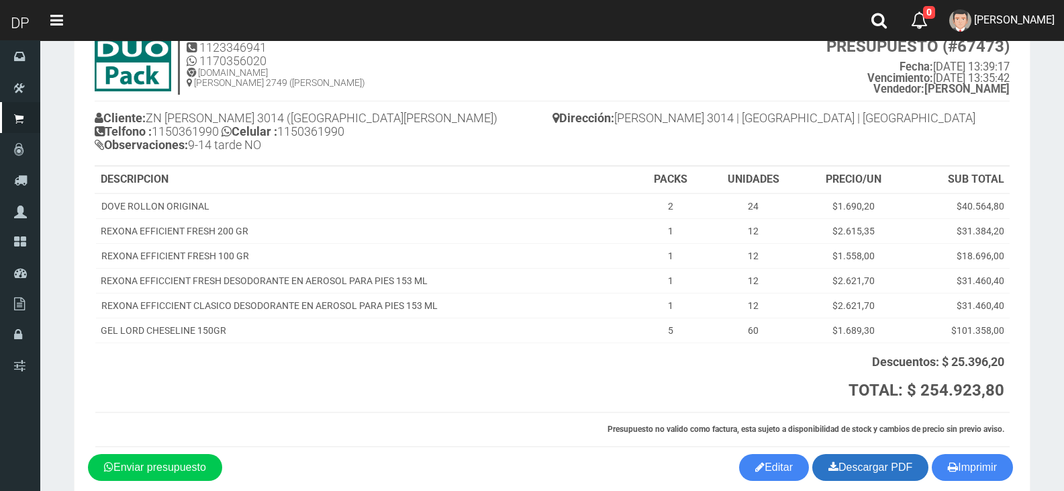
scroll to position [114, 0]
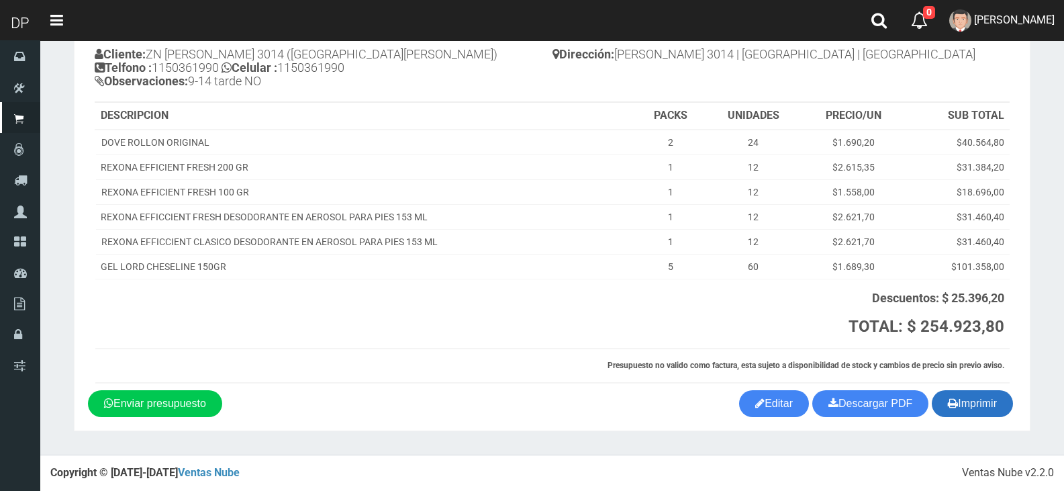
click at [971, 406] on button "Imprimir" at bounding box center [972, 403] width 81 height 27
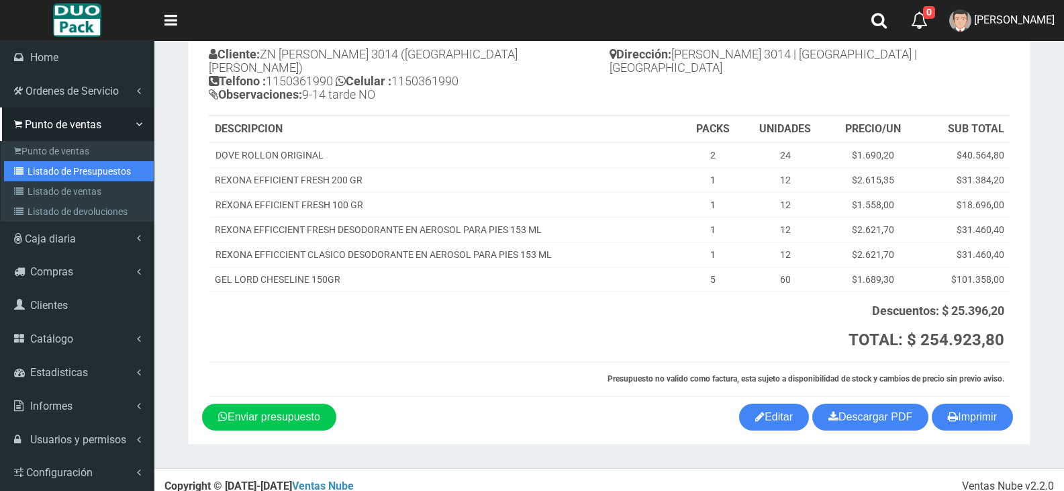
click at [89, 174] on link "Listado de Presupuestos" at bounding box center [79, 171] width 150 height 20
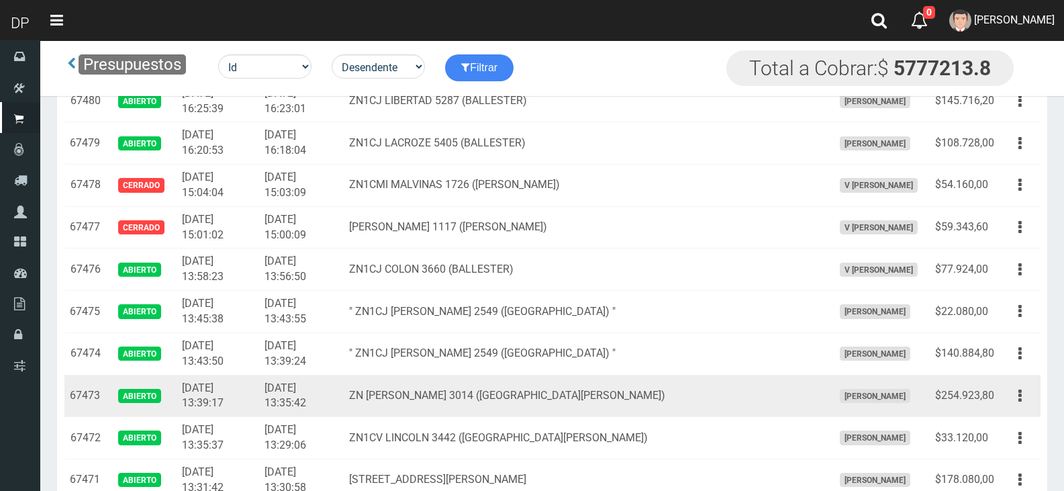
scroll to position [775, 0]
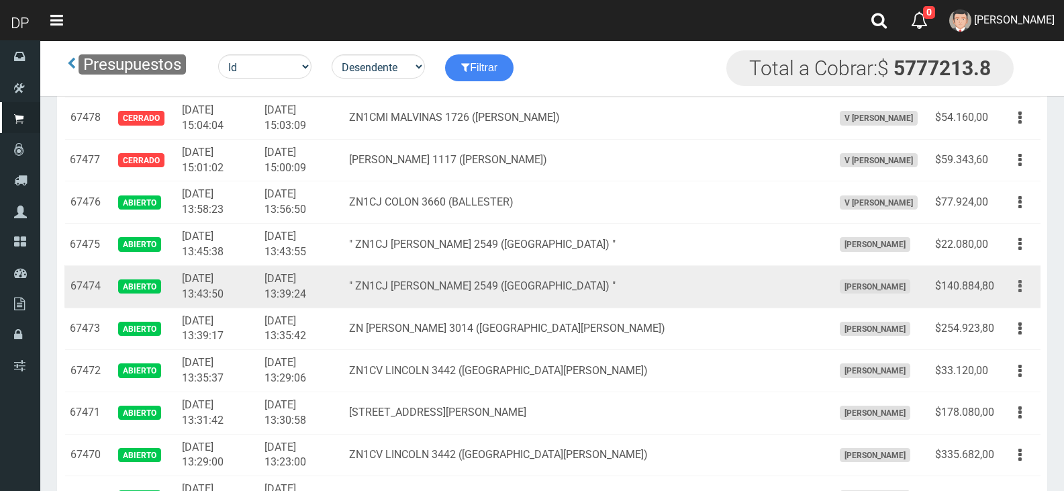
click at [1019, 287] on icon "button" at bounding box center [1019, 286] width 3 height 23
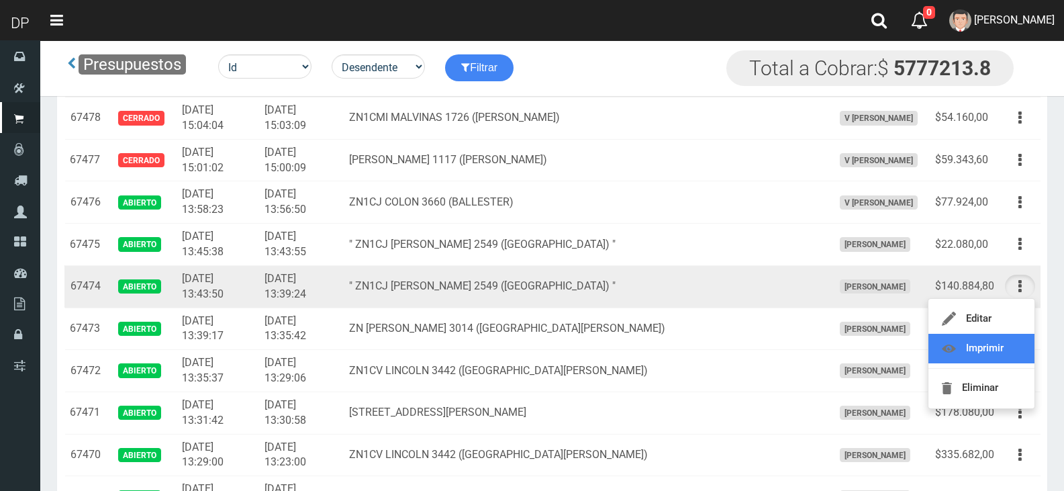
click at [985, 344] on link "Imprimir" at bounding box center [981, 349] width 106 height 30
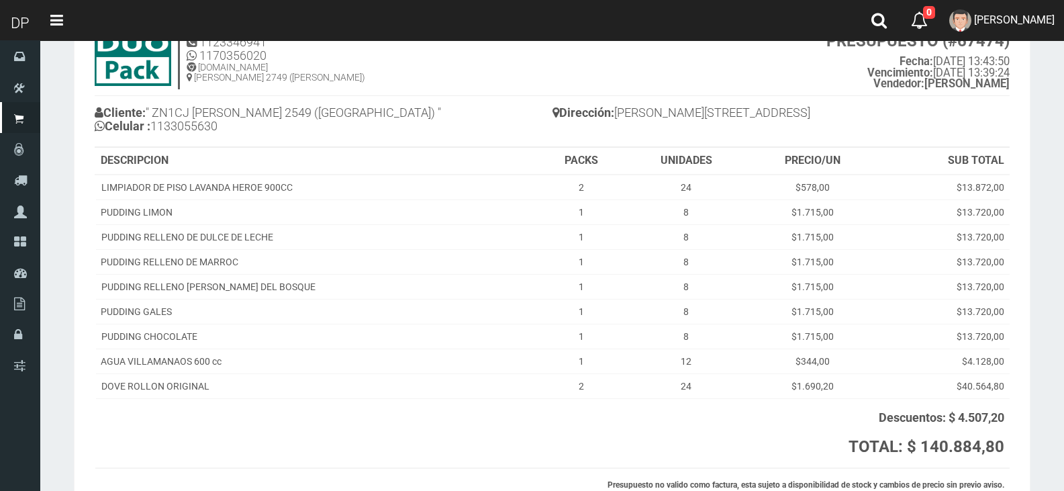
scroll to position [175, 0]
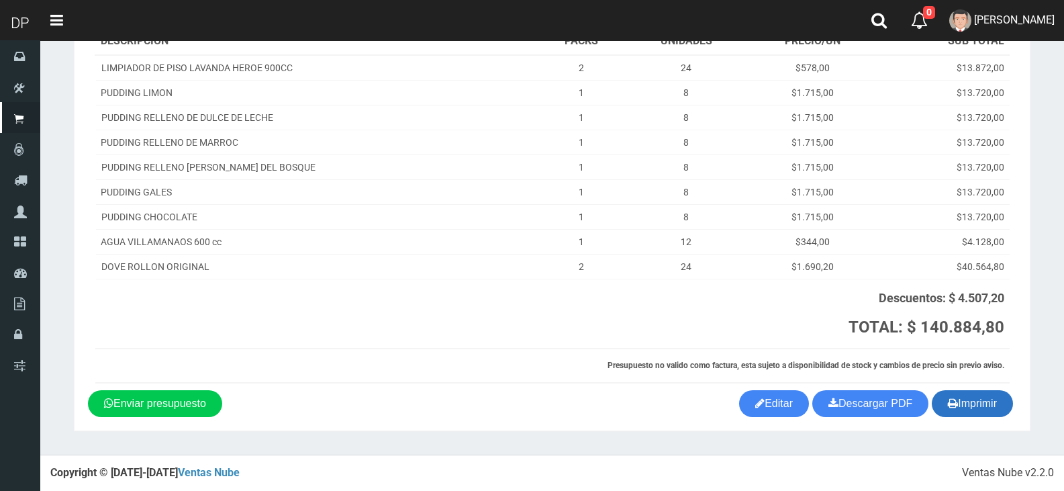
click at [973, 407] on button "Imprimir" at bounding box center [972, 403] width 81 height 27
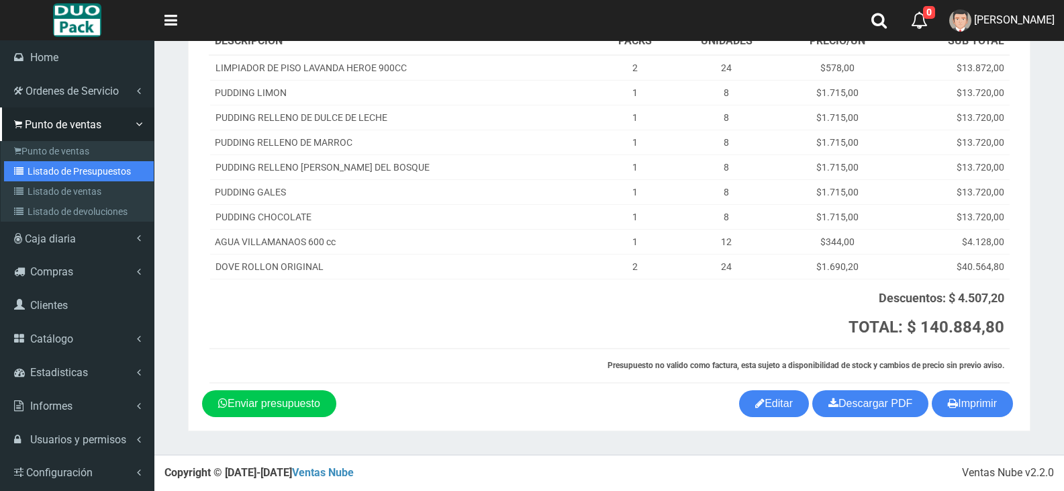
click at [89, 167] on link "Listado de Presupuestos" at bounding box center [79, 171] width 150 height 20
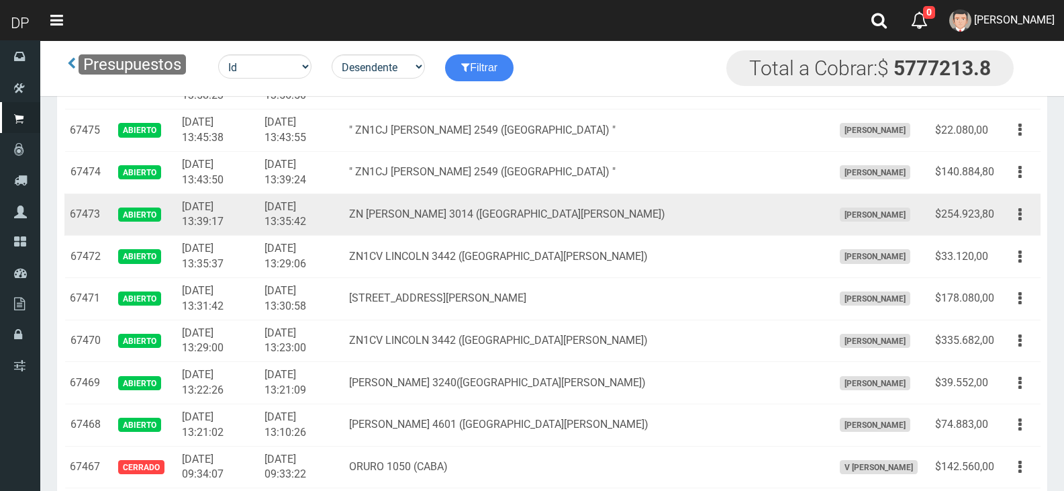
scroll to position [805, 0]
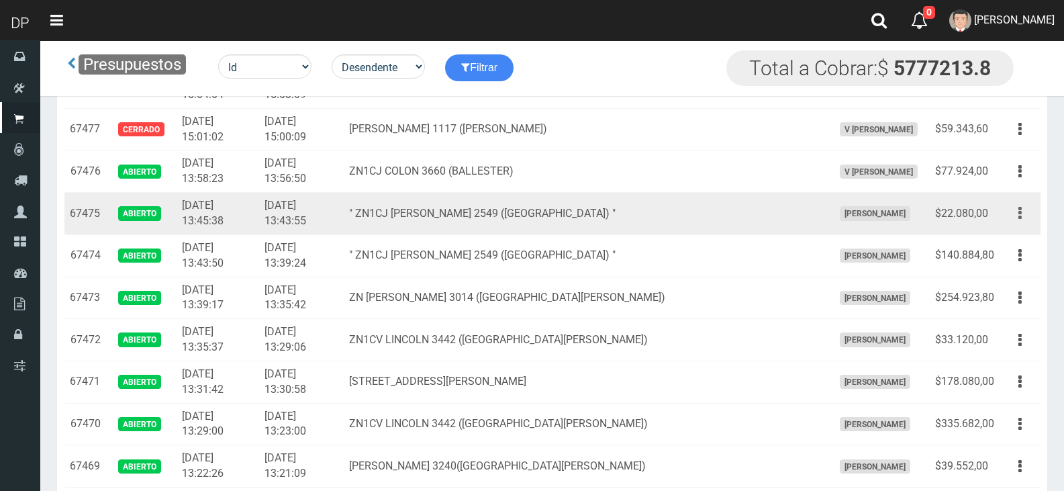
click at [1023, 211] on button "button" at bounding box center [1020, 212] width 30 height 23
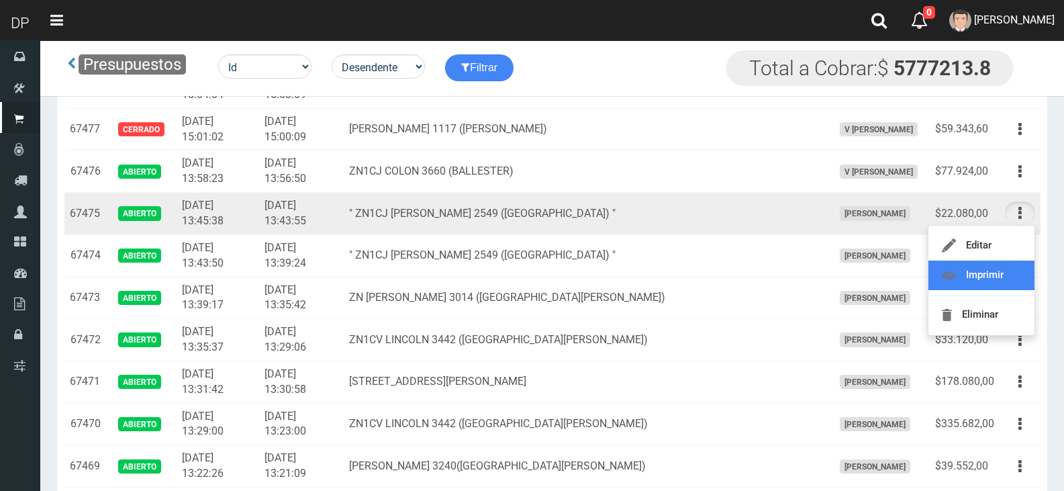
click at [1009, 271] on link "Imprimir" at bounding box center [981, 275] width 106 height 30
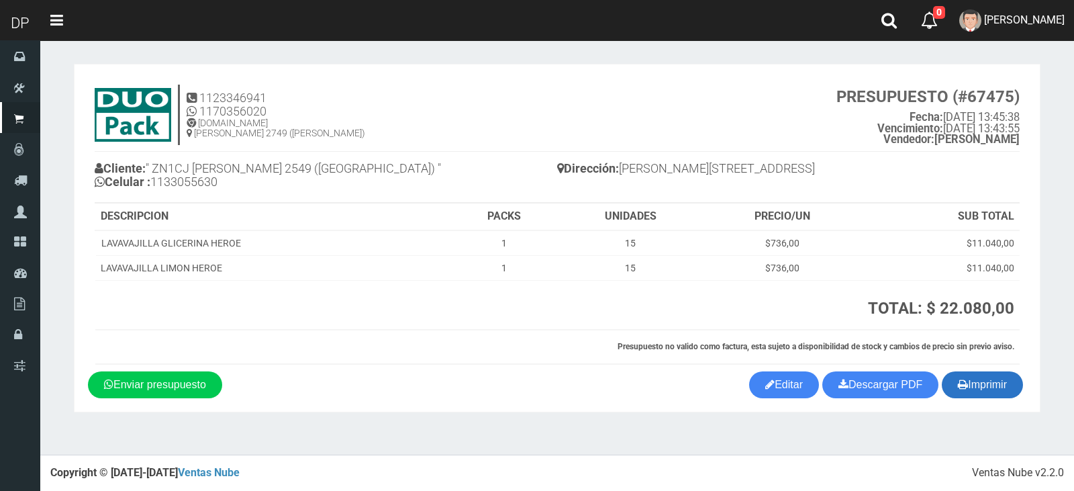
click at [987, 389] on button "Imprimir" at bounding box center [982, 384] width 81 height 27
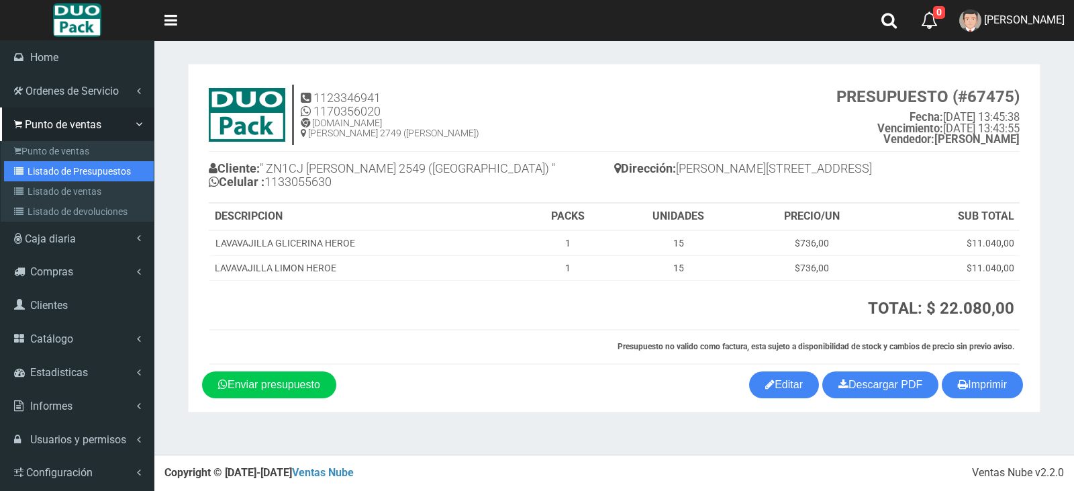
click at [99, 168] on link "Listado de Presupuestos" at bounding box center [79, 171] width 150 height 20
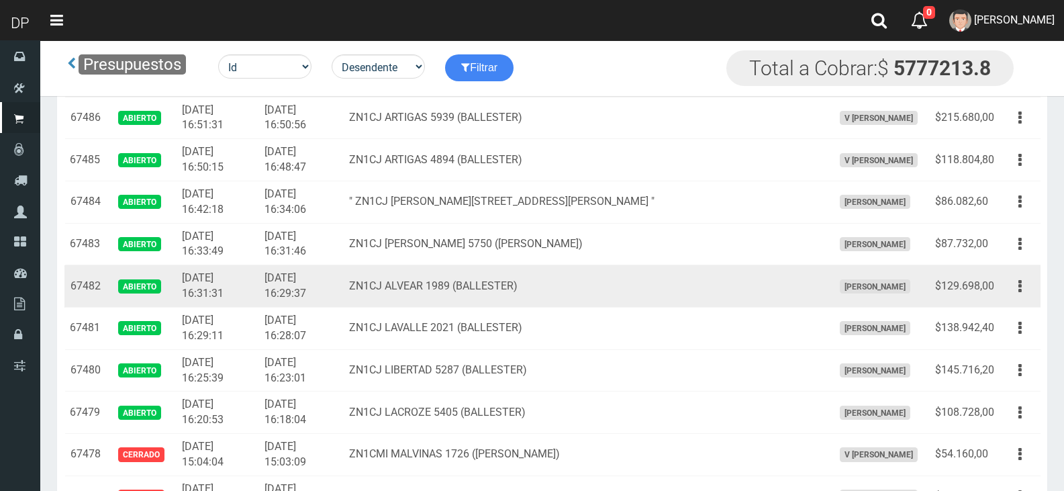
scroll to position [604, 0]
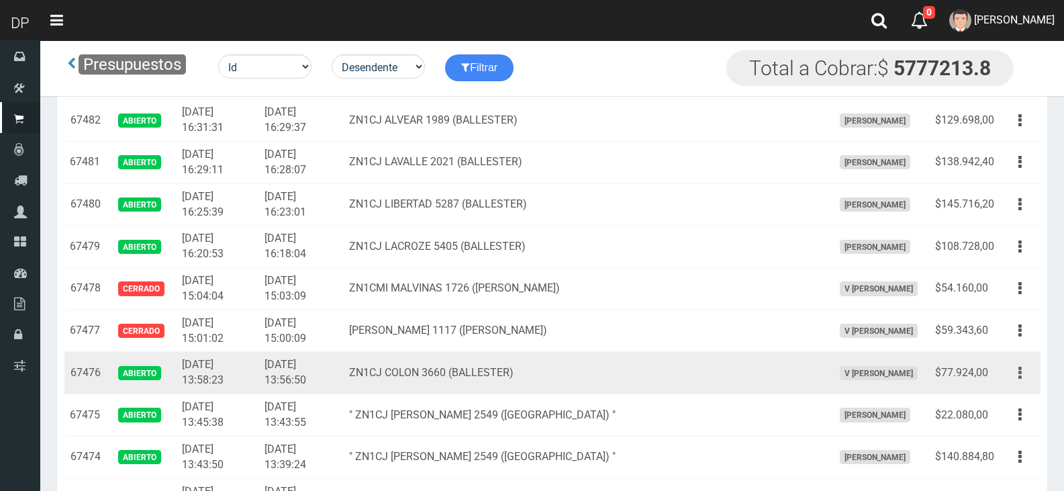
click at [1022, 373] on button "button" at bounding box center [1020, 372] width 30 height 23
click at [1008, 426] on link "Imprimir" at bounding box center [981, 435] width 106 height 30
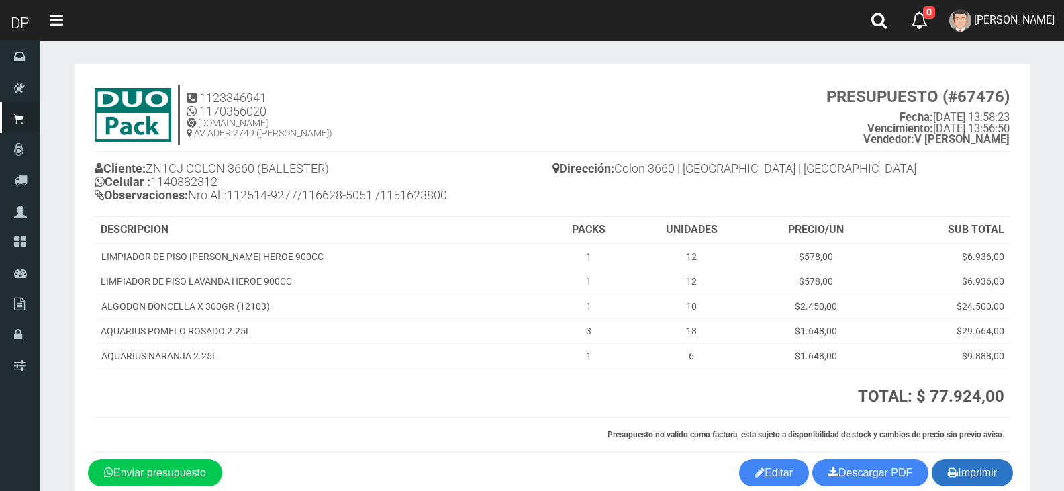
click at [950, 473] on icon "button" at bounding box center [953, 471] width 10 height 19
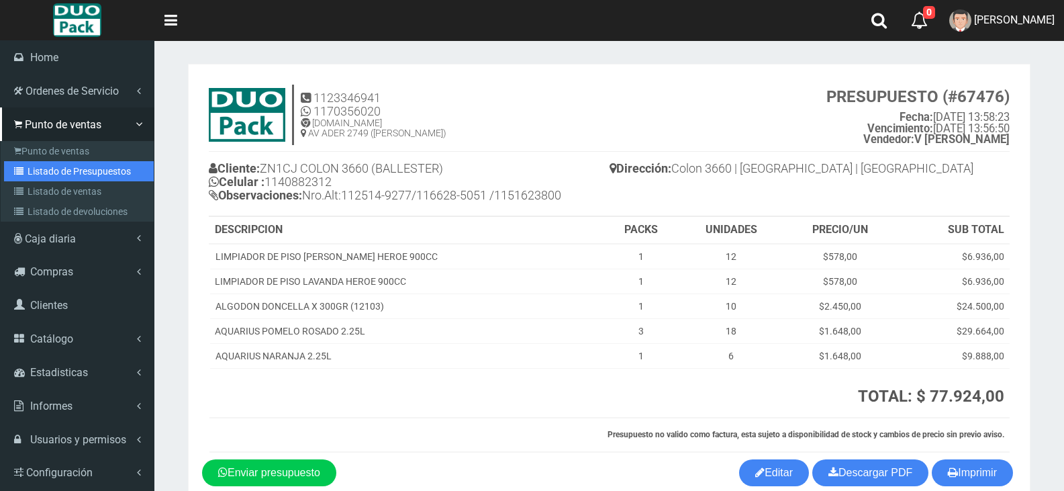
click at [77, 171] on link "Listado de Presupuestos" at bounding box center [79, 171] width 150 height 20
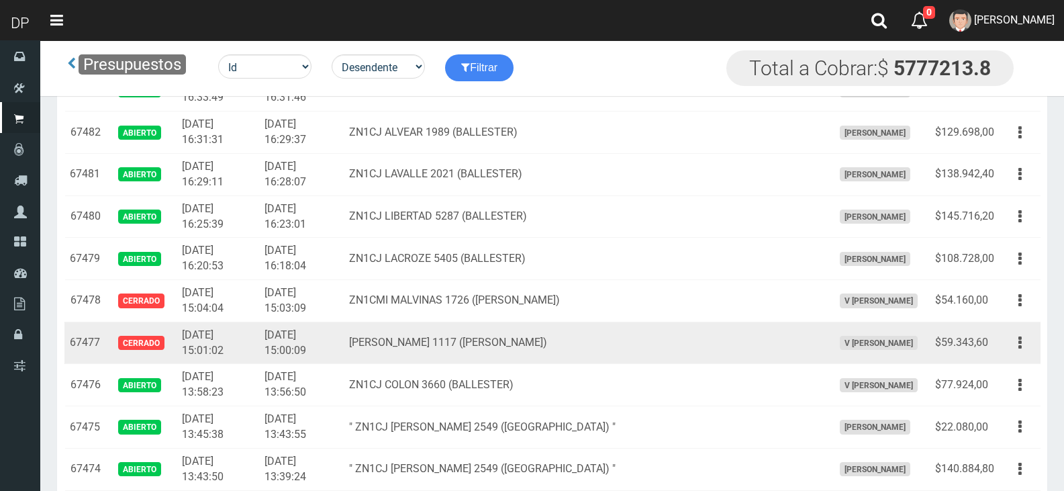
scroll to position [604, 0]
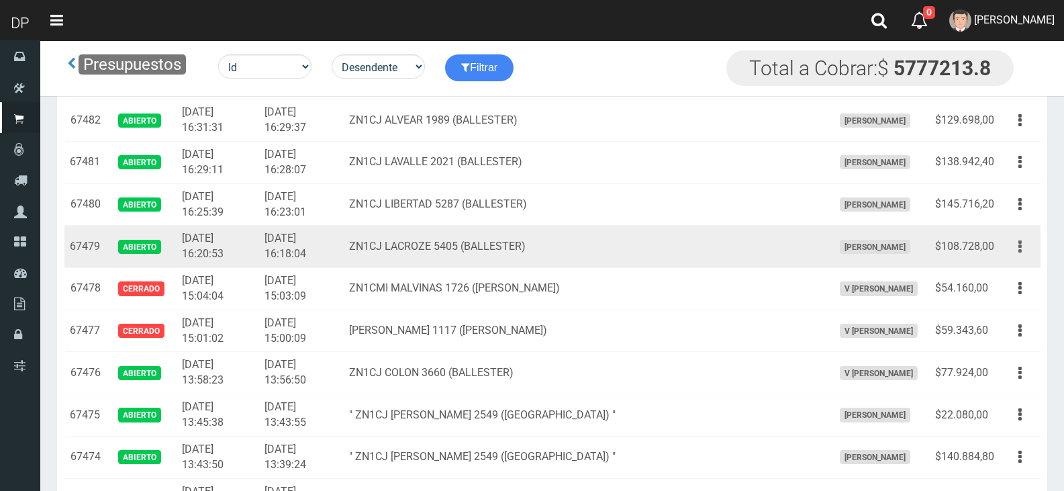
click at [1024, 247] on button "button" at bounding box center [1020, 246] width 30 height 23
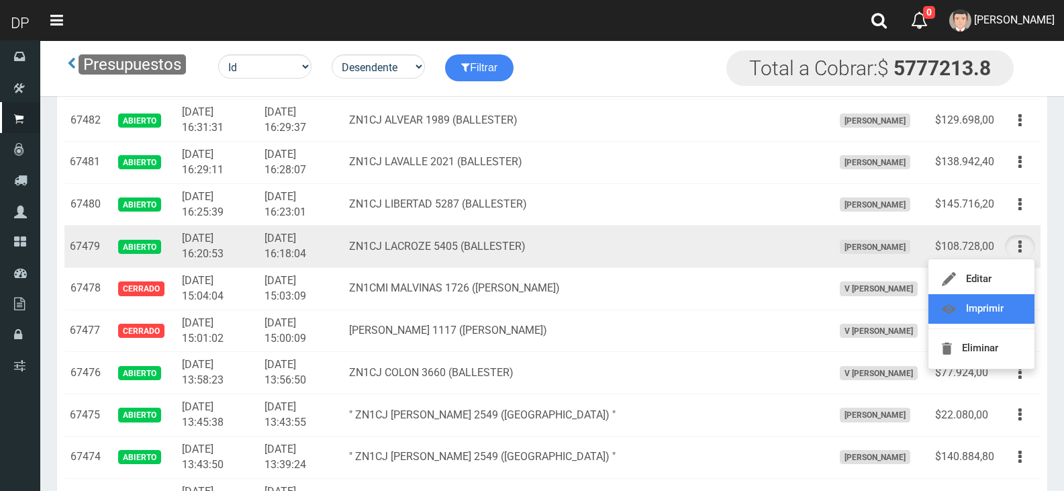
click at [1015, 310] on link "Imprimir" at bounding box center [981, 309] width 106 height 30
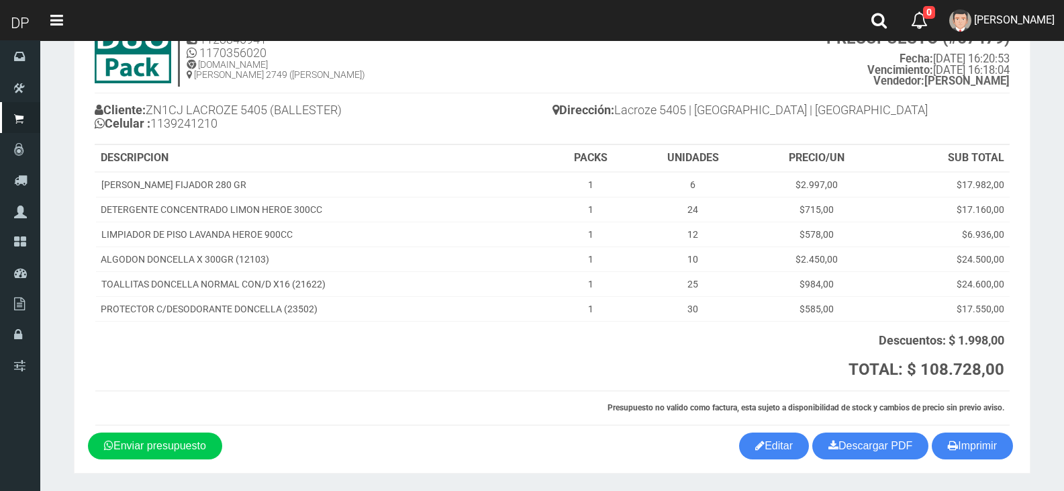
scroll to position [101, 0]
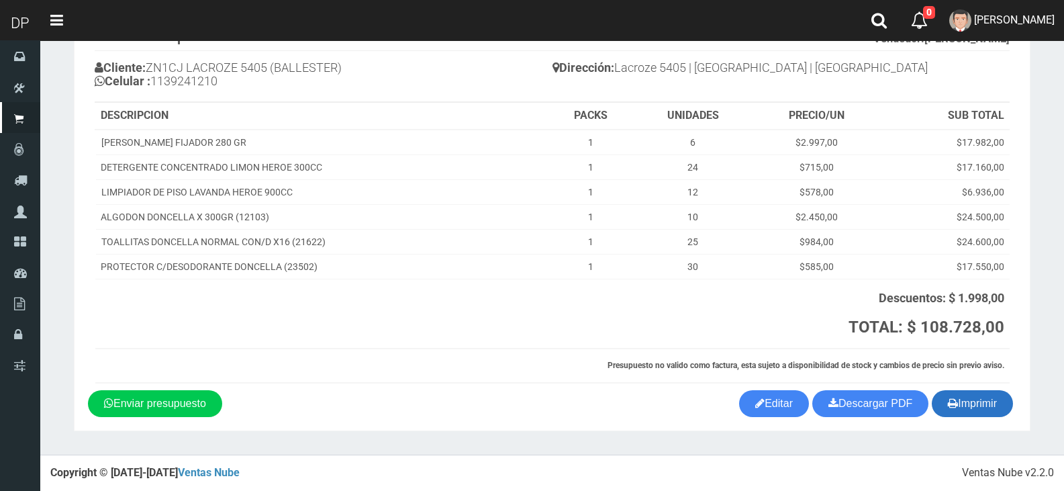
click at [978, 406] on button "Imprimir" at bounding box center [972, 403] width 81 height 27
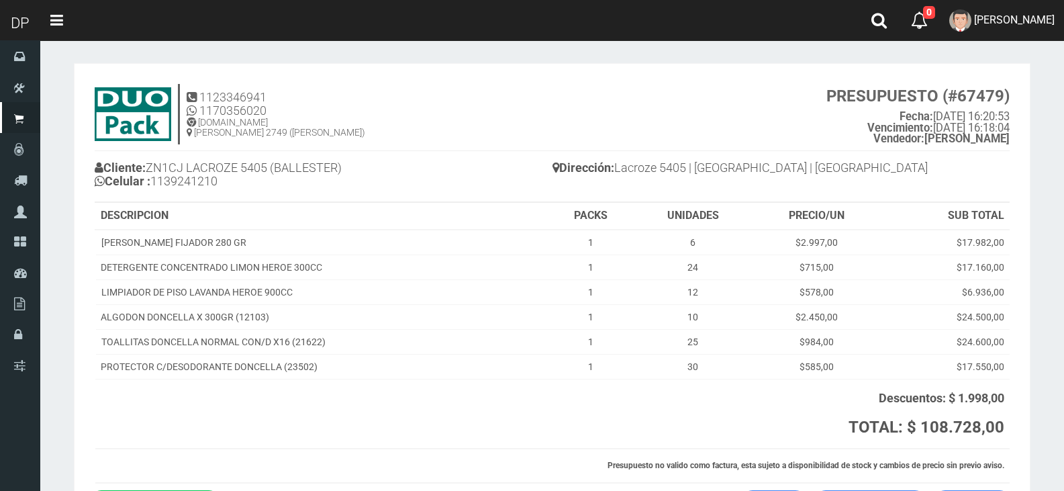
scroll to position [0, 0]
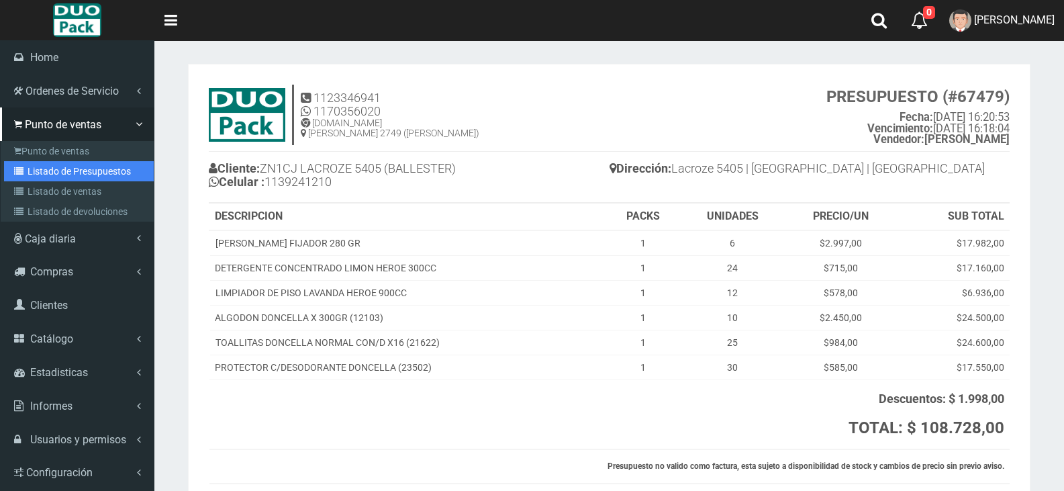
click at [61, 164] on link "Listado de Presupuestos" at bounding box center [79, 171] width 150 height 20
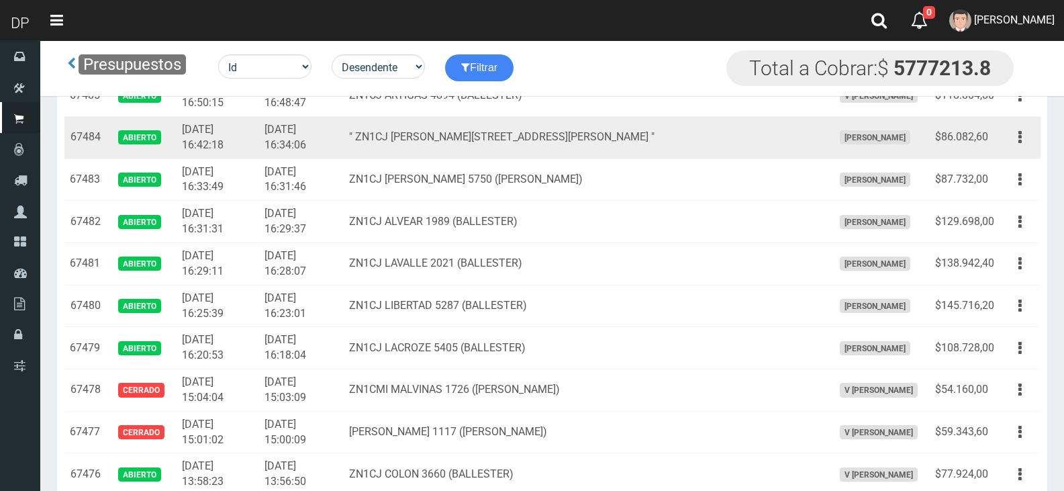
scroll to position [506, 0]
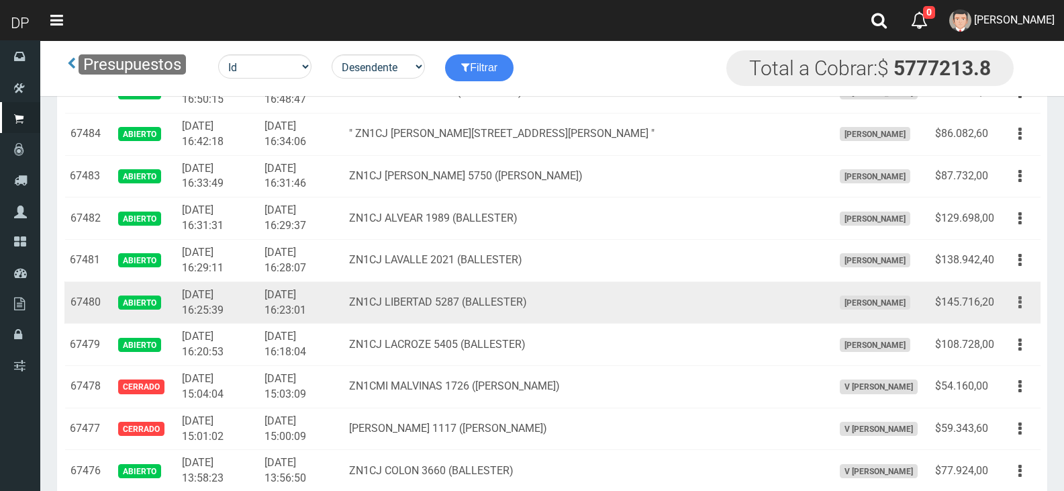
click at [1018, 302] on button "button" at bounding box center [1020, 302] width 30 height 23
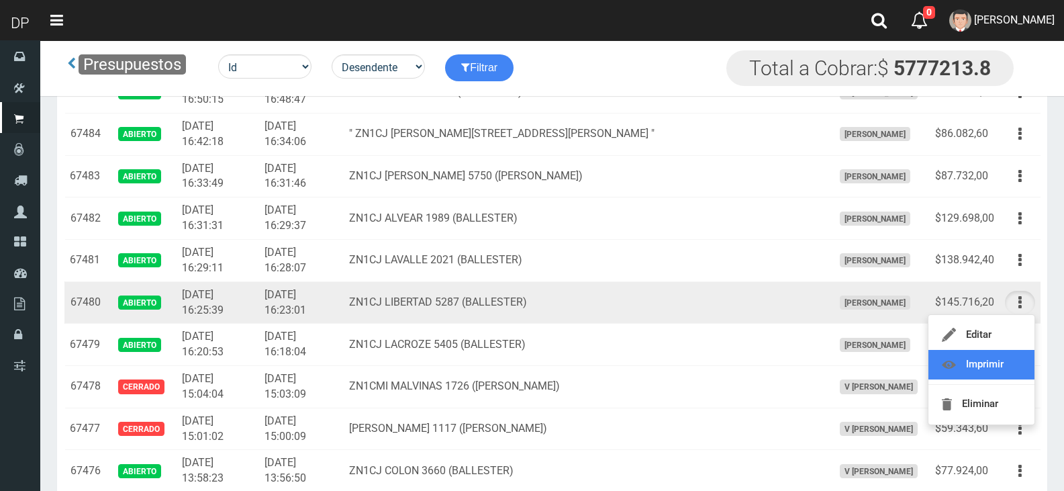
click at [1009, 362] on link "Imprimir" at bounding box center [981, 365] width 106 height 30
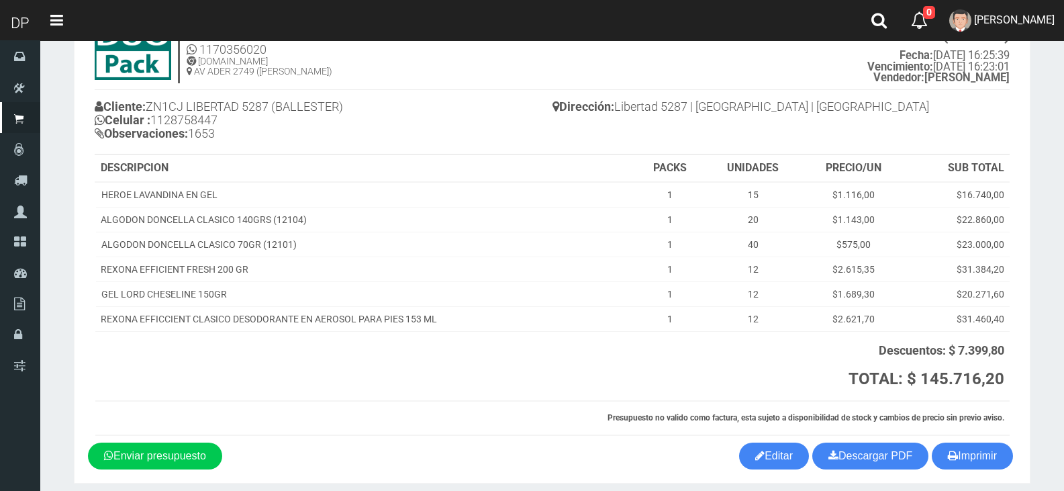
scroll to position [114, 0]
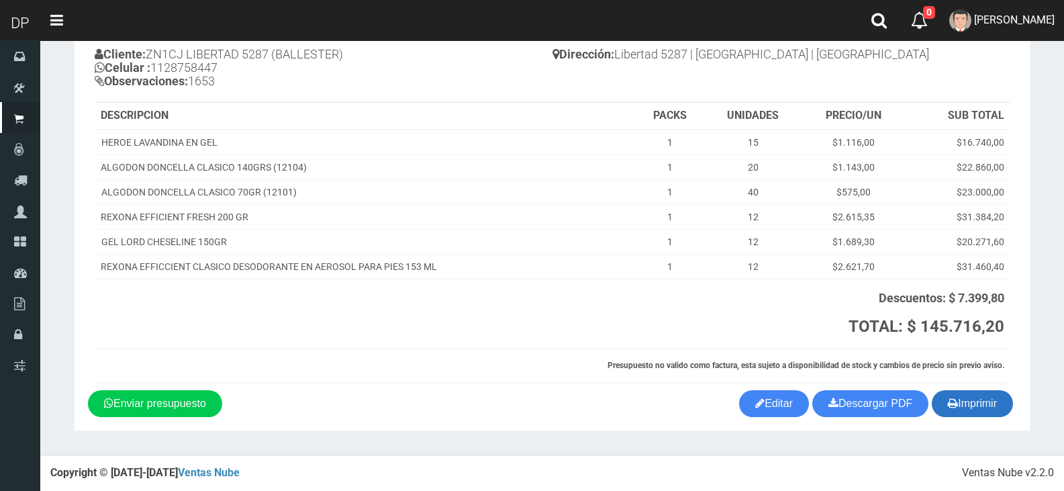
click at [976, 399] on button "Imprimir" at bounding box center [972, 403] width 81 height 27
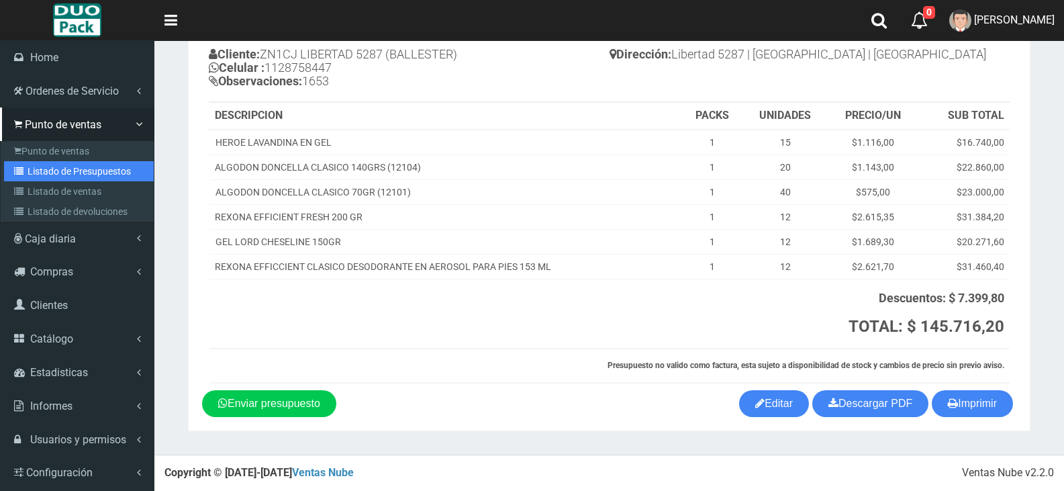
click at [65, 170] on link "Listado de Presupuestos" at bounding box center [79, 171] width 150 height 20
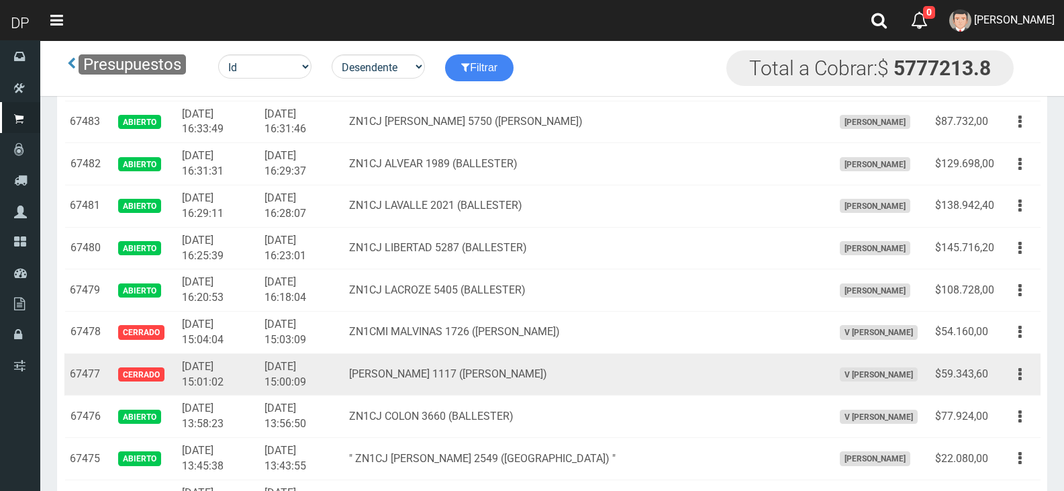
scroll to position [537, 0]
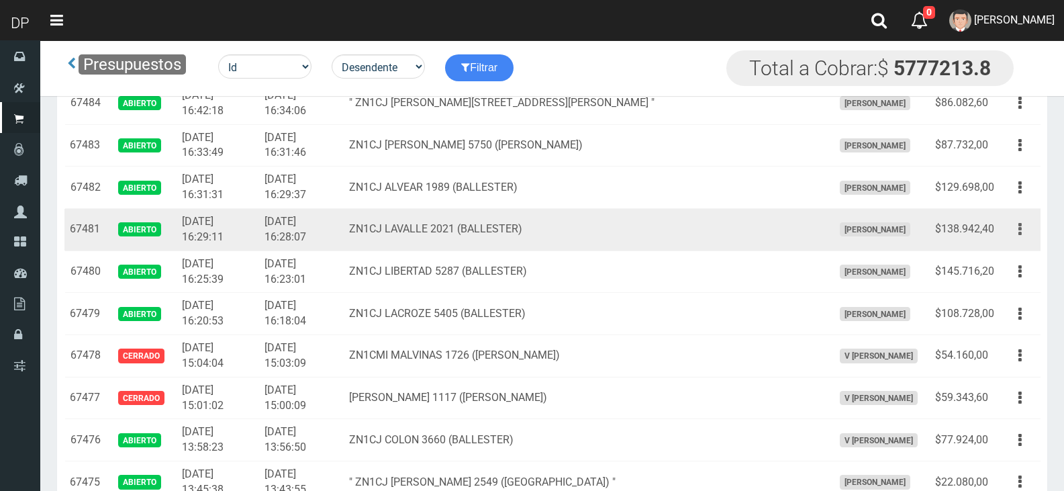
click at [1017, 230] on button "button" at bounding box center [1020, 228] width 30 height 23
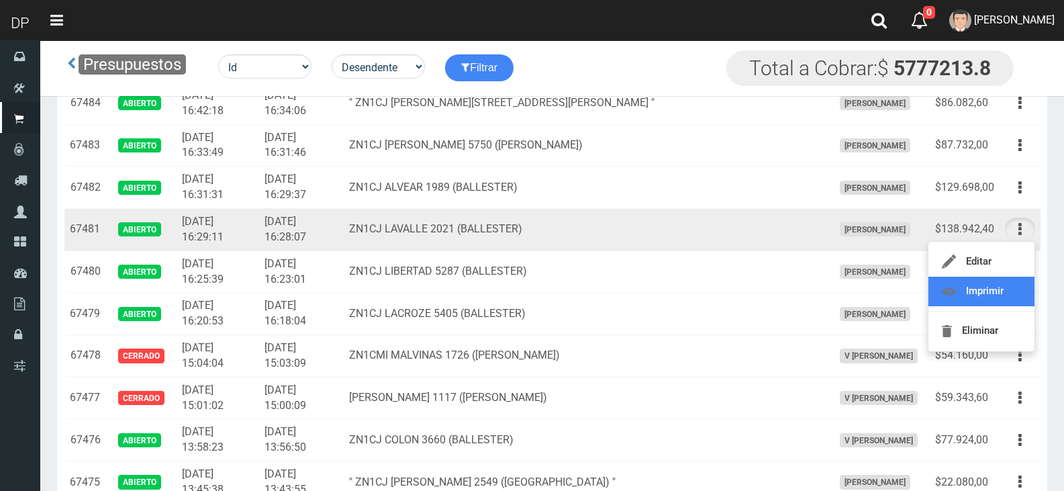
click at [999, 287] on link "Imprimir" at bounding box center [981, 292] width 106 height 30
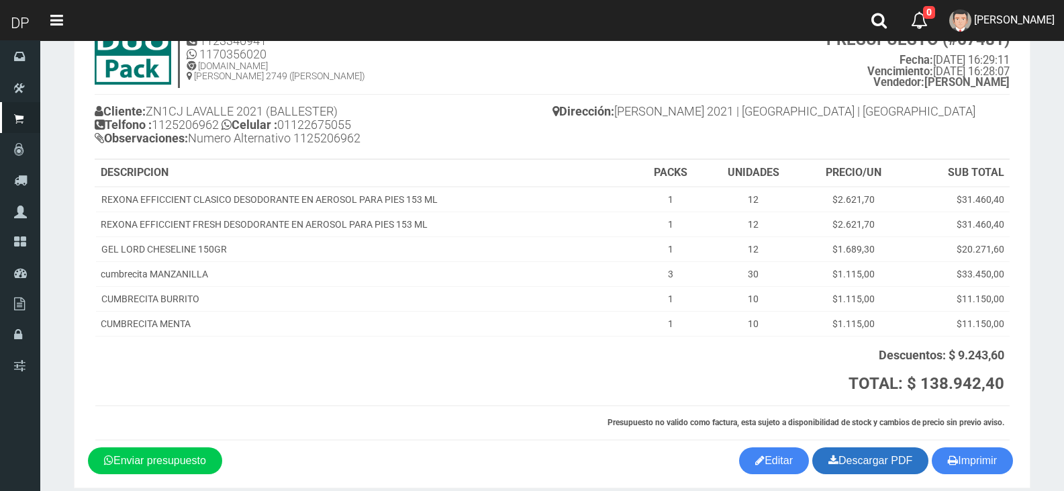
scroll to position [114, 0]
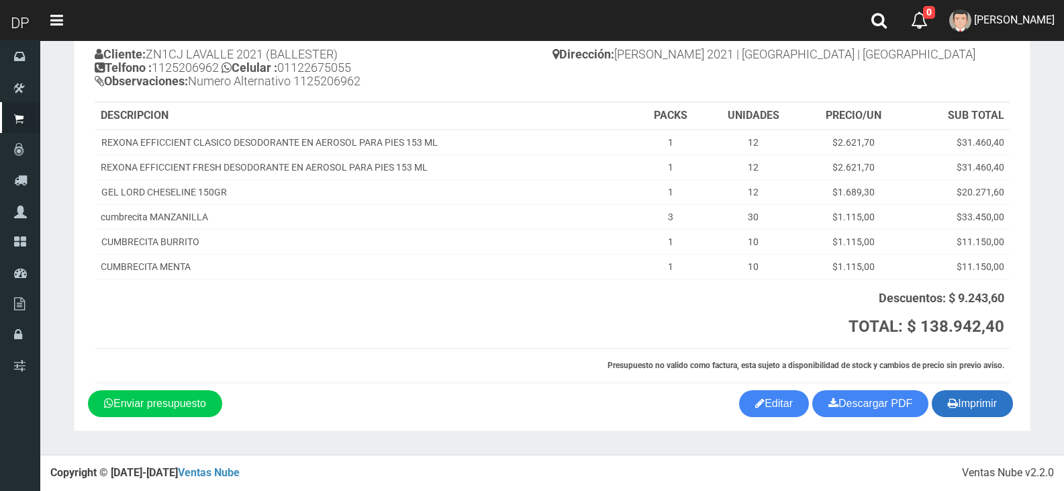
click at [980, 411] on button "Imprimir" at bounding box center [972, 403] width 81 height 27
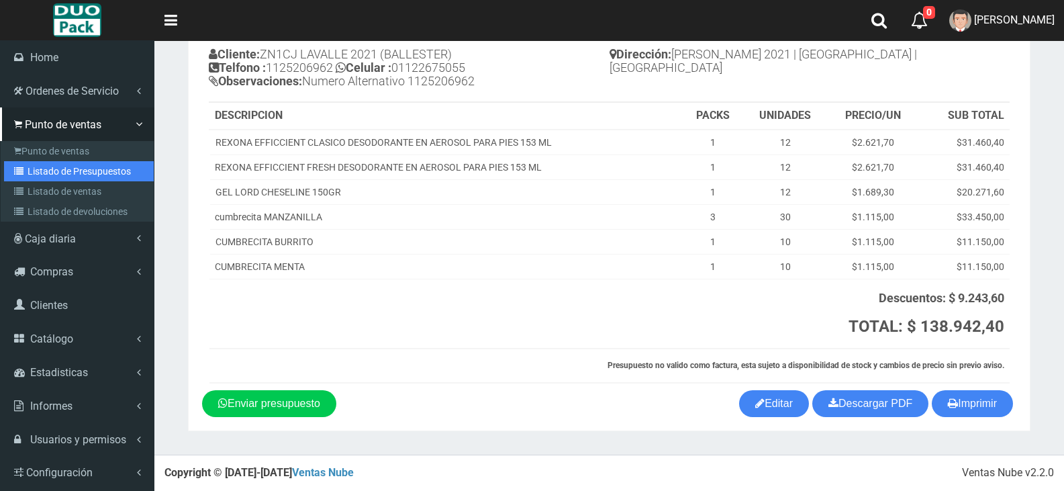
click at [38, 164] on link "Listado de Presupuestos" at bounding box center [79, 171] width 150 height 20
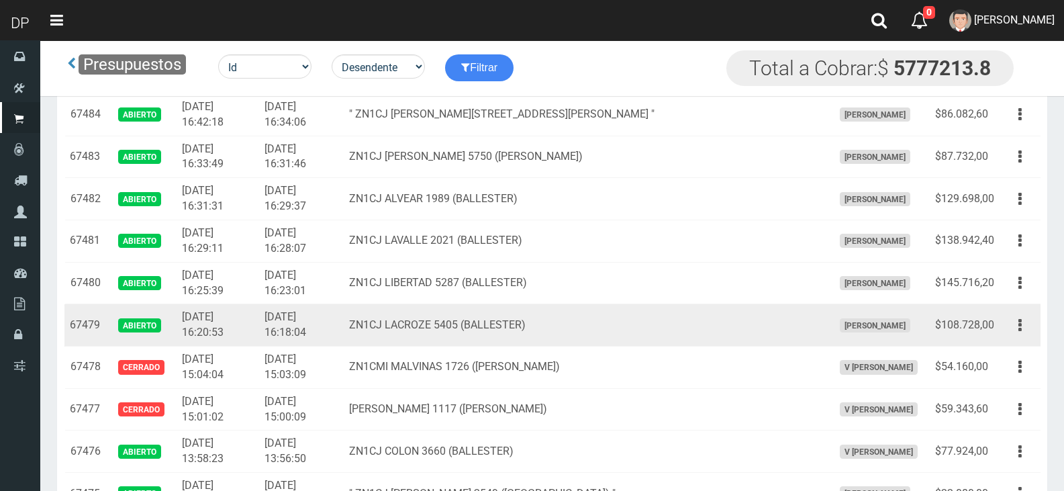
scroll to position [470, 0]
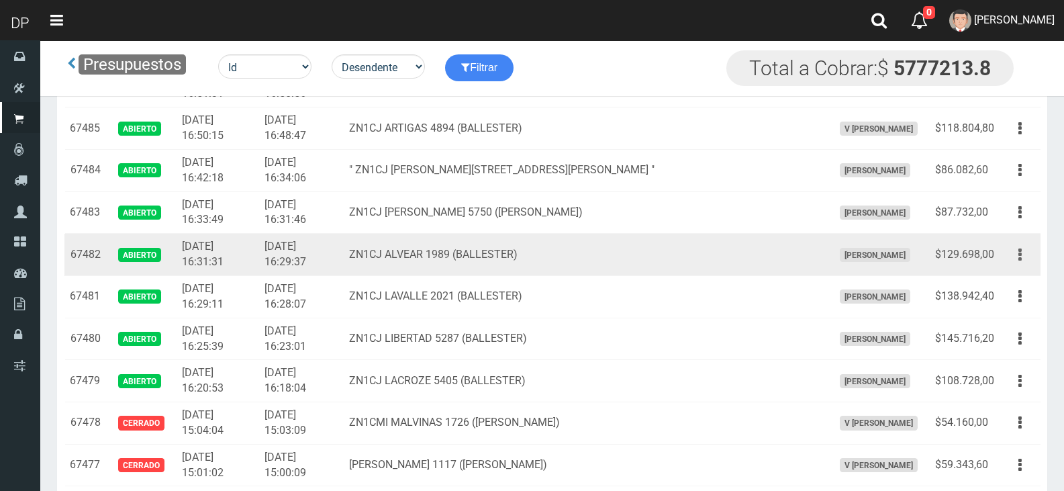
click at [1028, 249] on button "button" at bounding box center [1020, 254] width 30 height 23
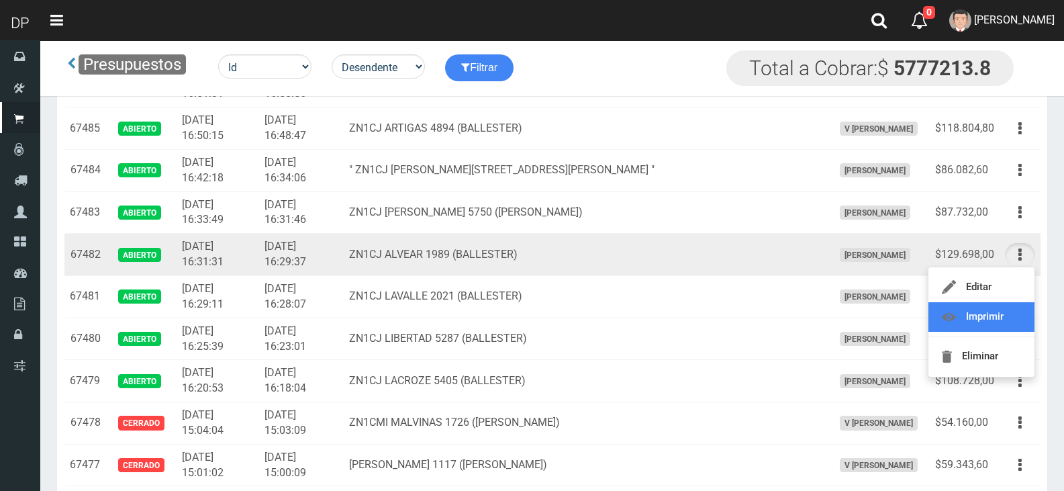
click at [997, 313] on link "Imprimir" at bounding box center [981, 317] width 106 height 30
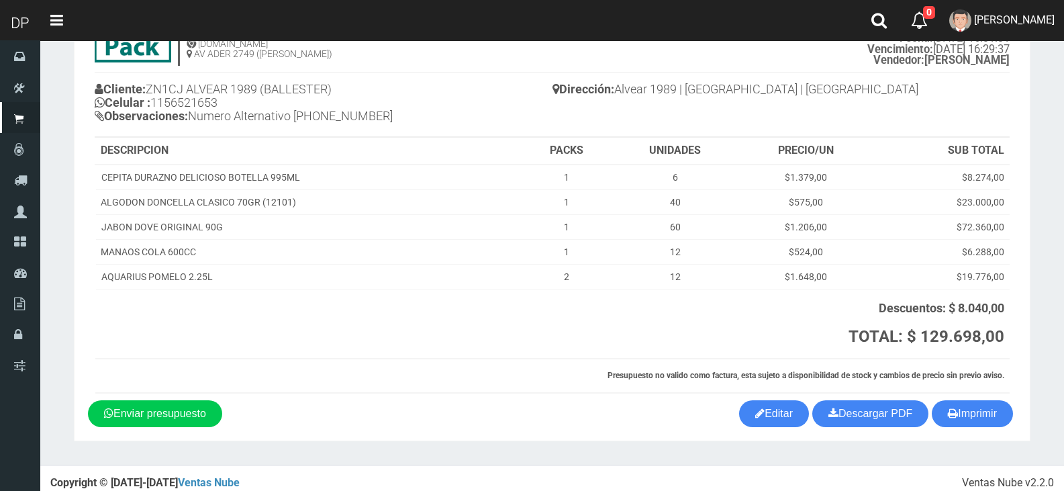
scroll to position [89, 0]
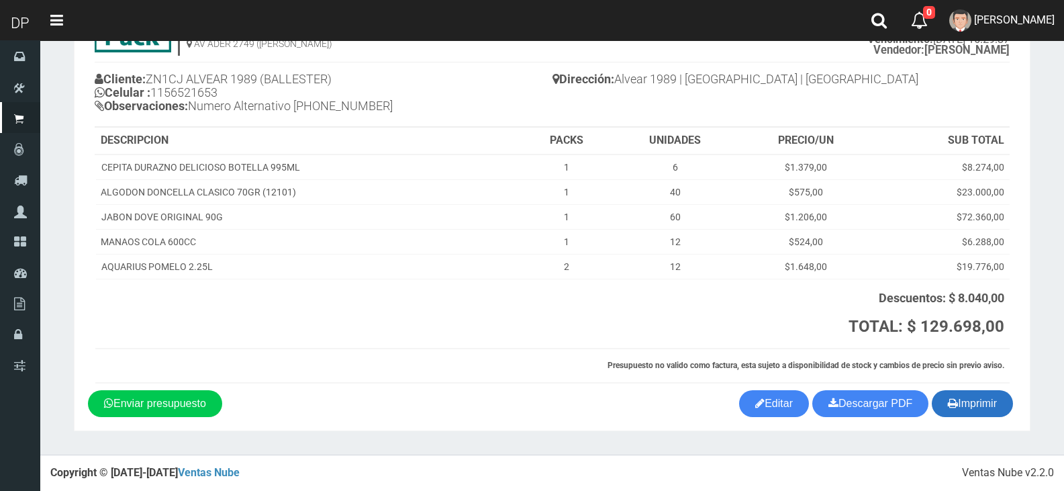
click at [978, 395] on button "Imprimir" at bounding box center [972, 403] width 81 height 27
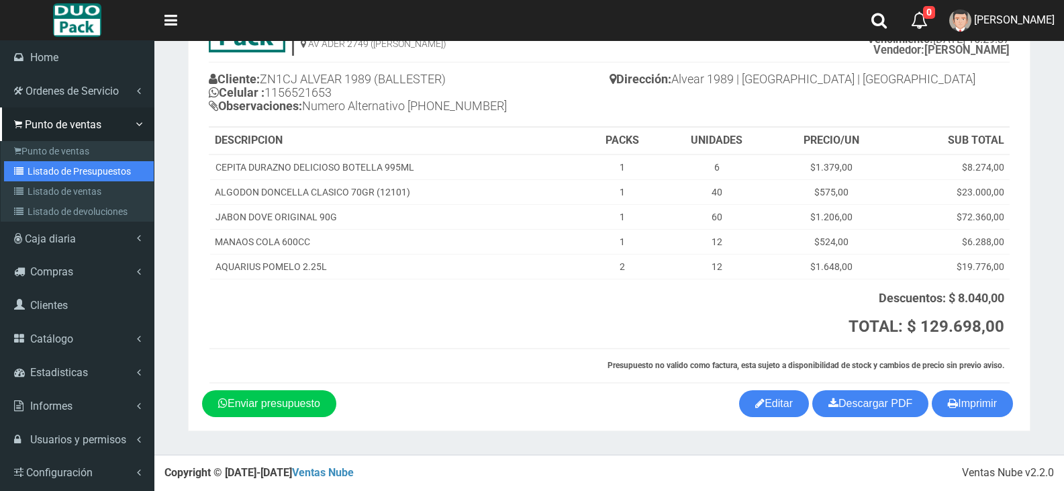
click at [52, 172] on link "Listado de Presupuestos" at bounding box center [79, 171] width 150 height 20
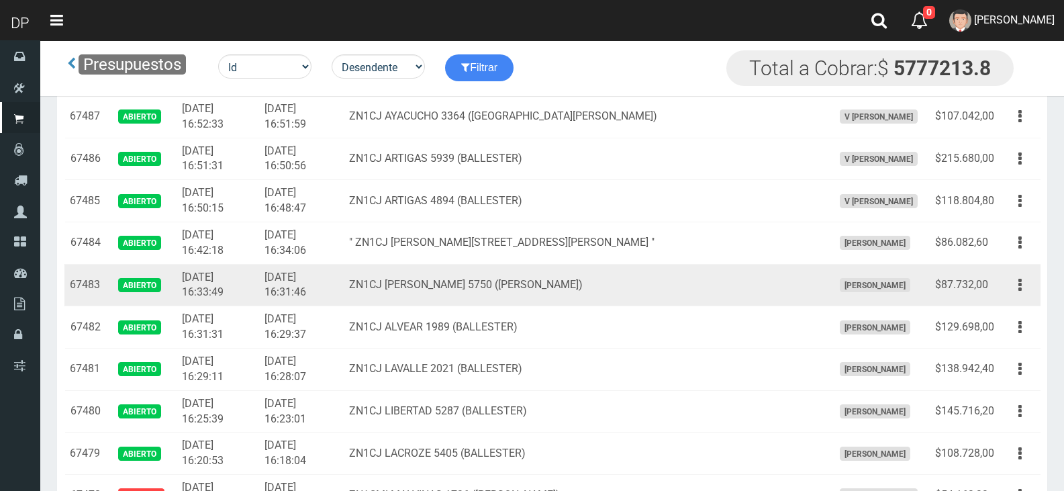
scroll to position [403, 0]
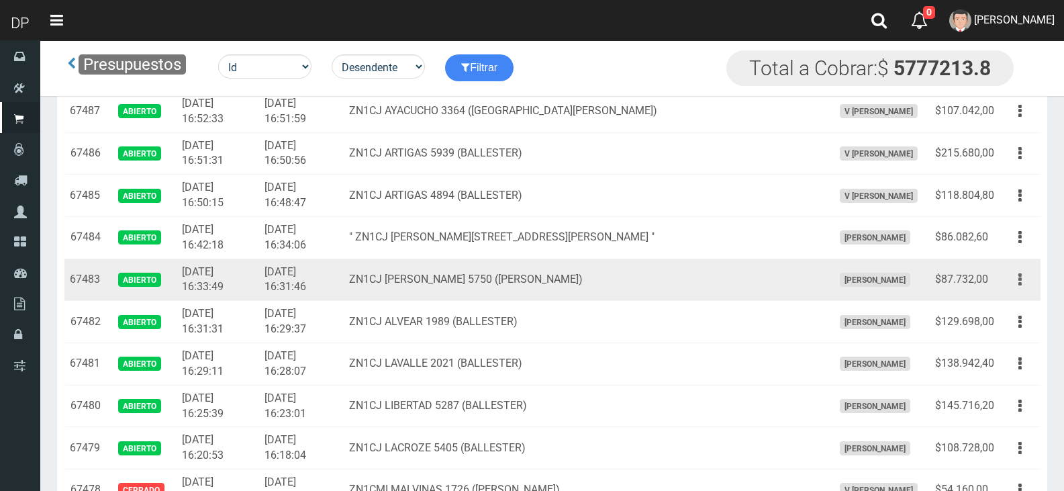
click at [1026, 279] on button "button" at bounding box center [1020, 279] width 30 height 23
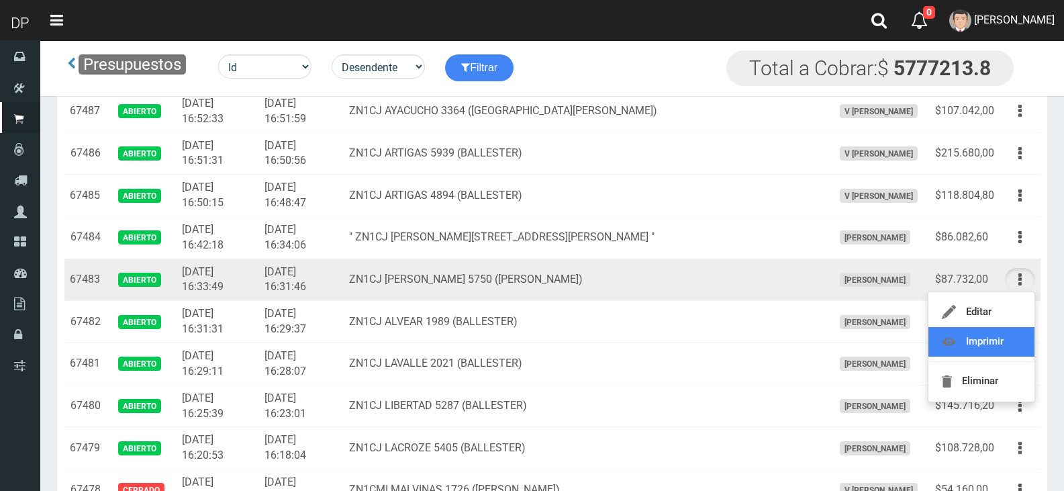
click at [1016, 339] on link "Imprimir" at bounding box center [981, 342] width 106 height 30
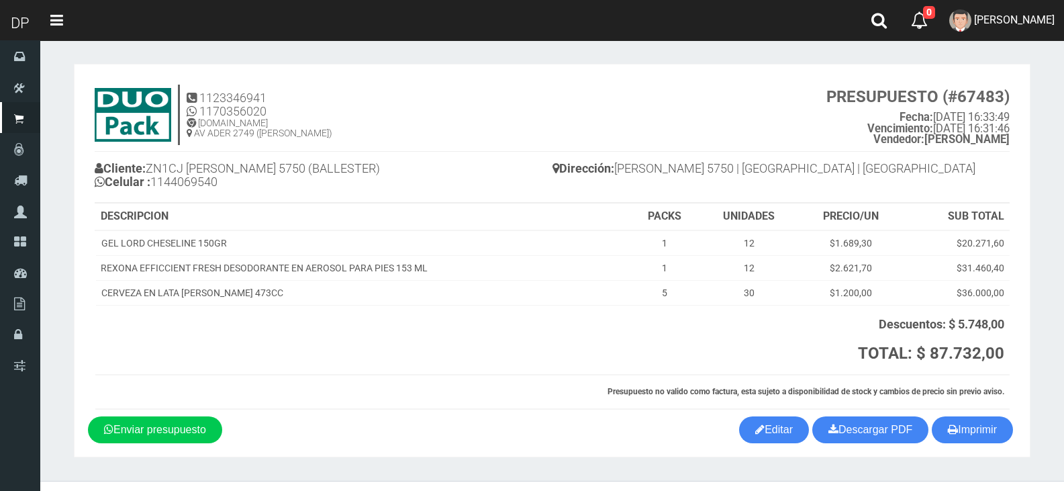
drag, startPoint x: 999, startPoint y: 423, endPoint x: 934, endPoint y: 404, distance: 67.1
click at [997, 423] on button "Imprimir" at bounding box center [972, 429] width 81 height 27
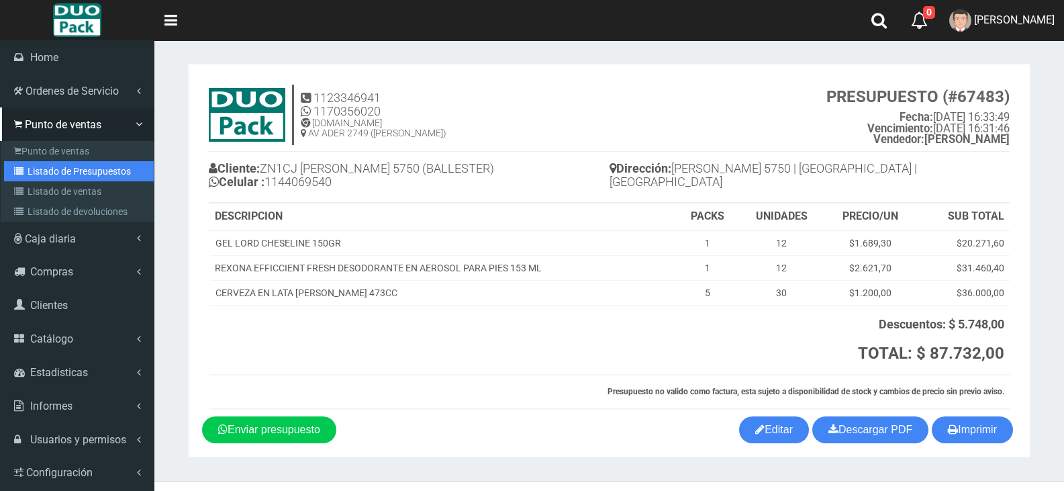
click at [92, 162] on link "Listado de Presupuestos" at bounding box center [79, 171] width 150 height 20
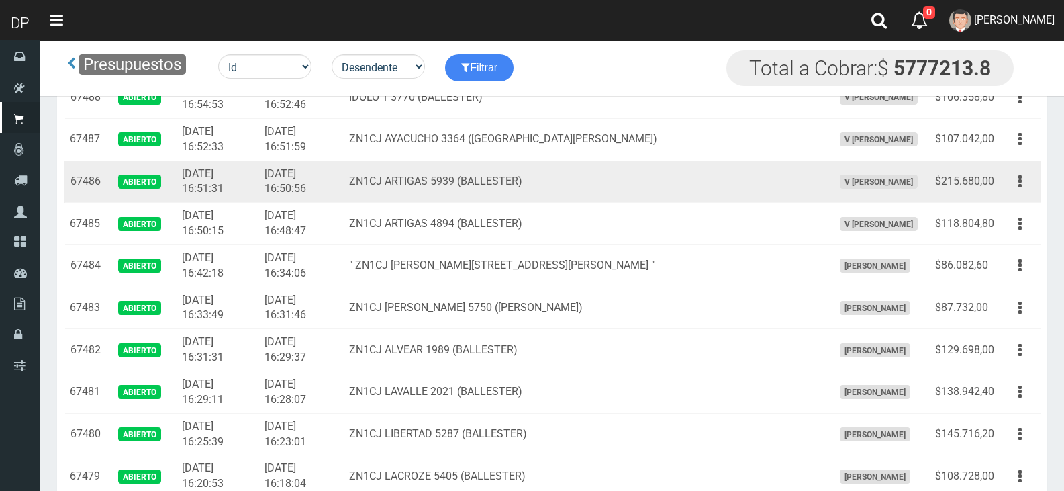
scroll to position [372, 0]
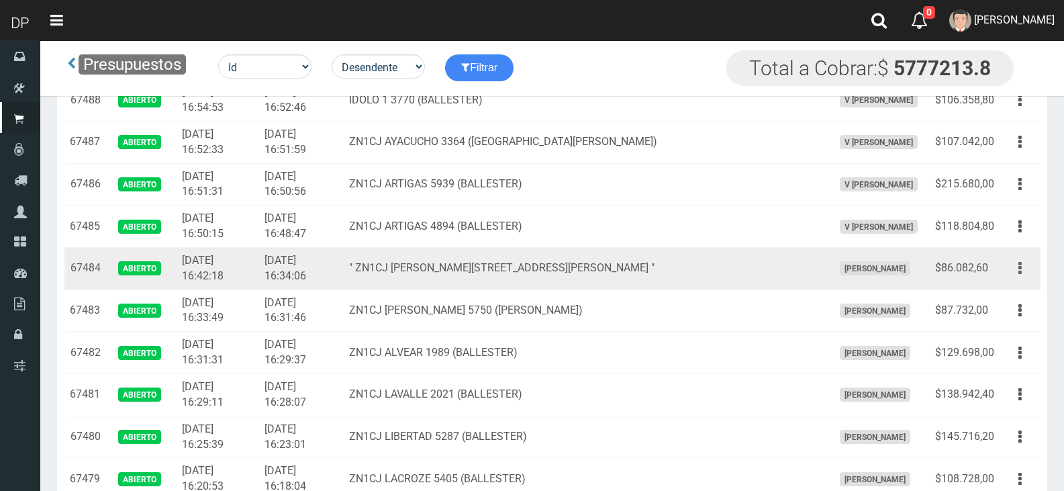
click at [1020, 264] on icon "button" at bounding box center [1019, 267] width 3 height 23
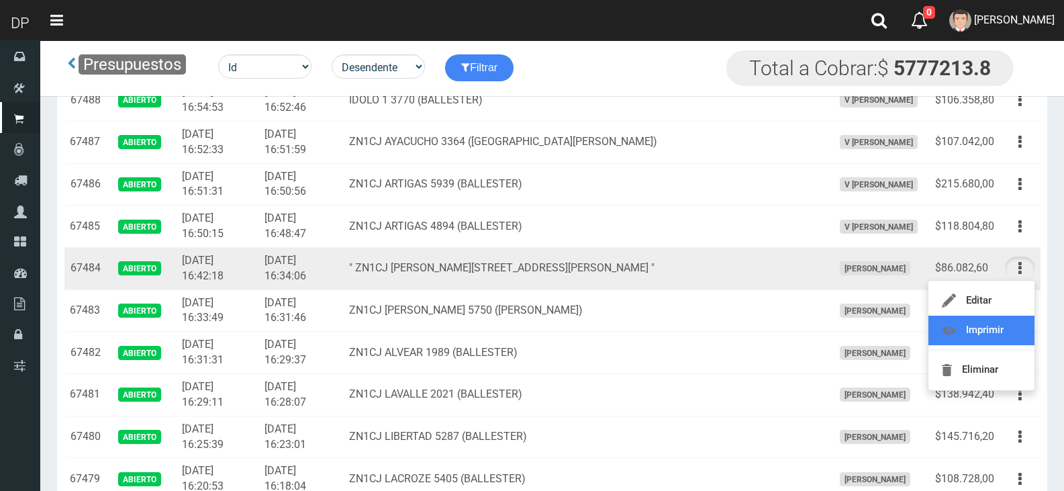
click at [1009, 328] on link "Imprimir" at bounding box center [981, 330] width 106 height 30
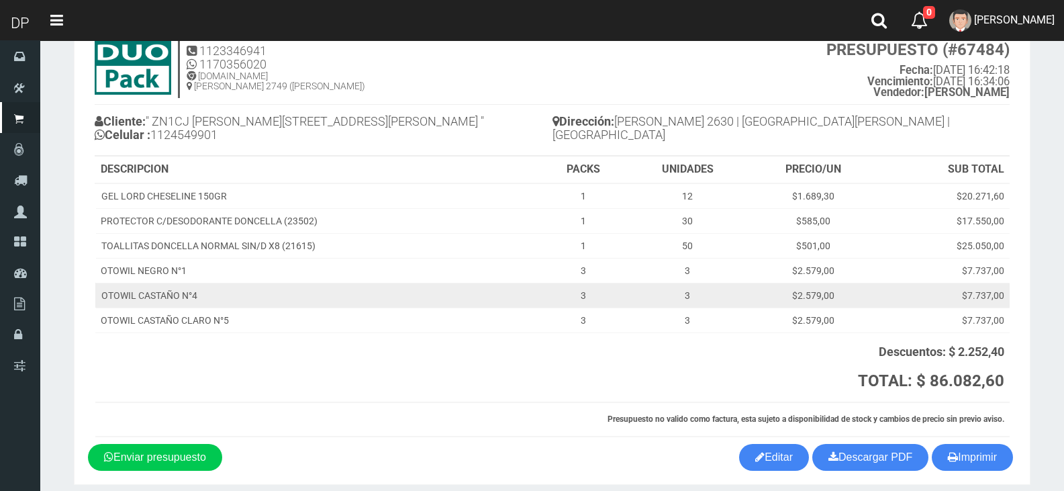
scroll to position [101, 0]
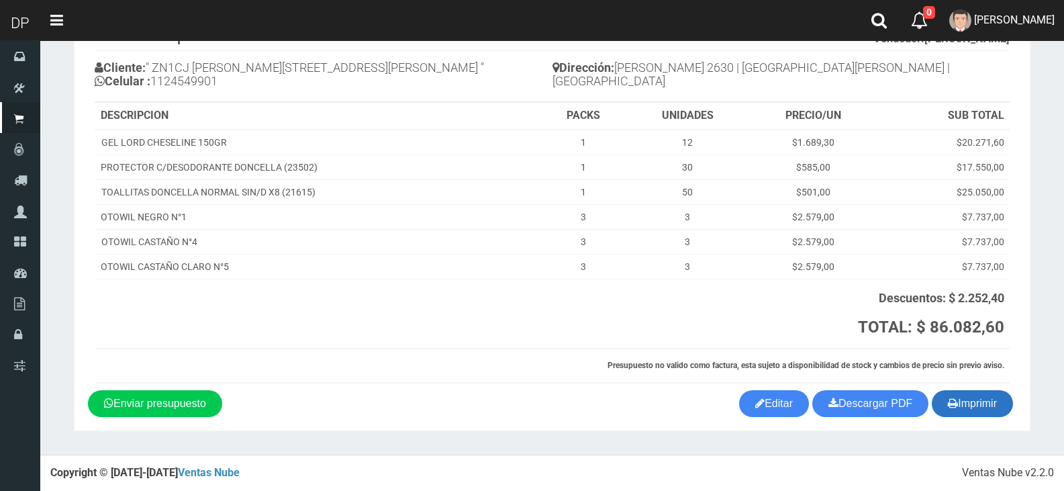
click at [985, 413] on button "Imprimir" at bounding box center [972, 403] width 81 height 27
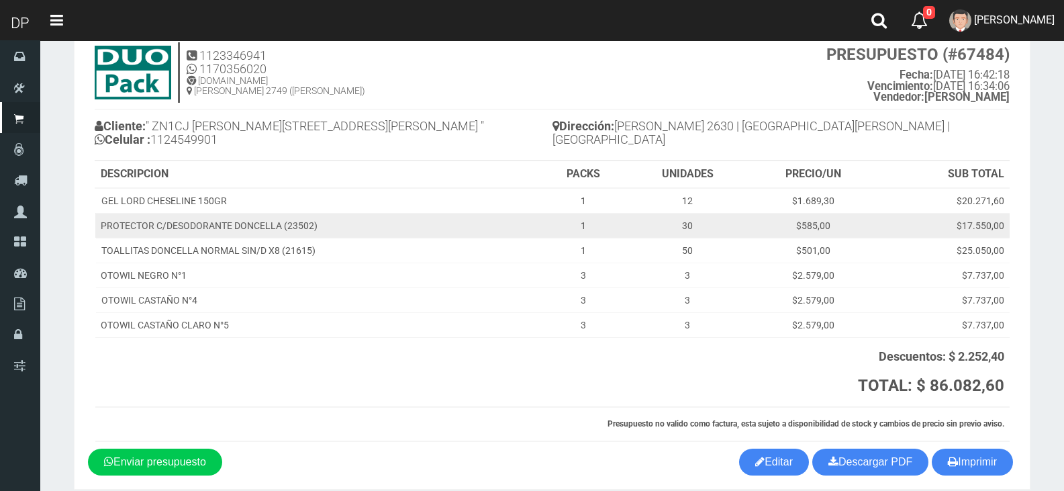
scroll to position [0, 0]
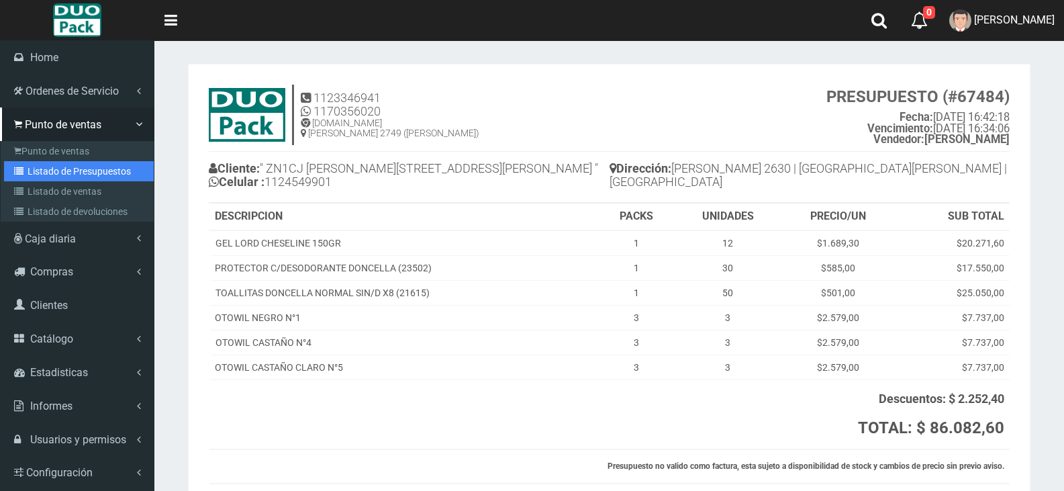
click at [95, 161] on link "Listado de Presupuestos" at bounding box center [79, 171] width 150 height 20
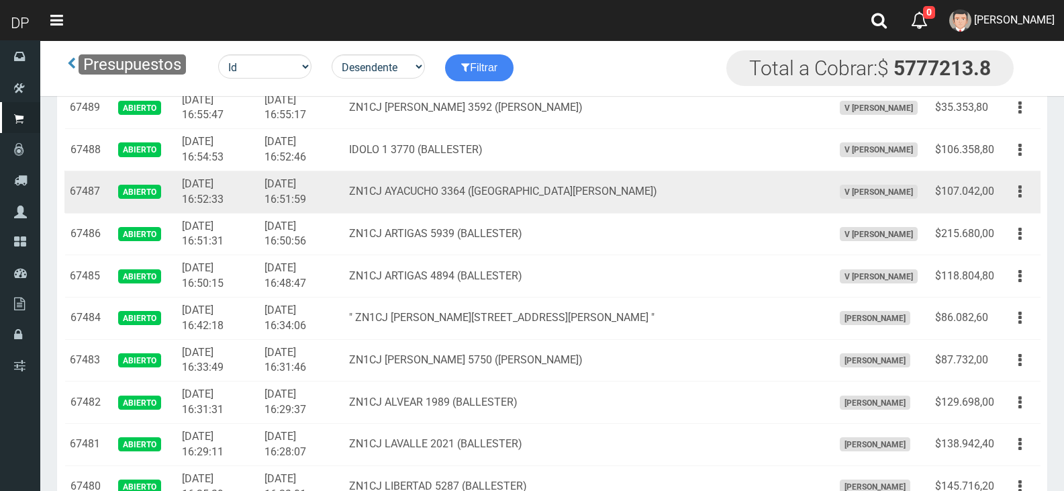
scroll to position [336, 0]
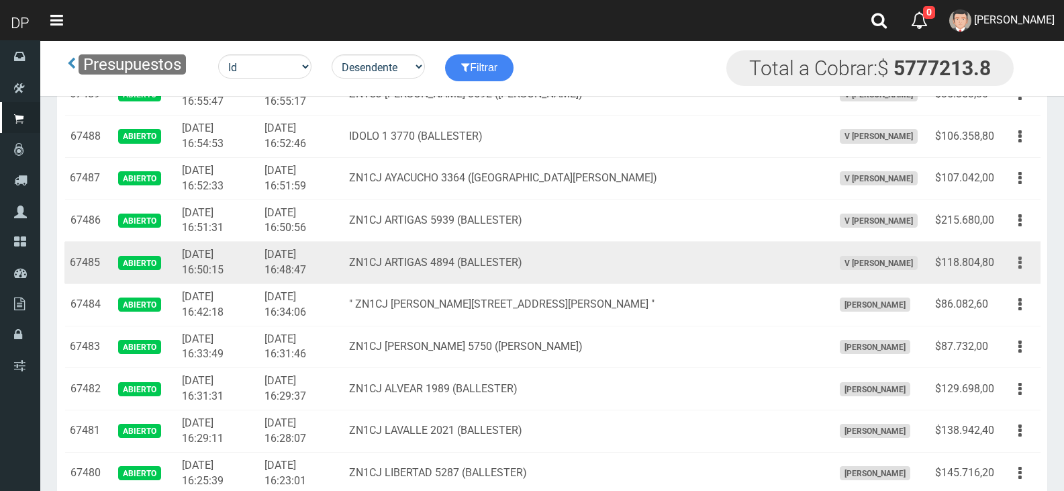
click at [1020, 264] on icon "button" at bounding box center [1019, 262] width 3 height 23
click at [1015, 322] on link "Imprimir" at bounding box center [981, 325] width 106 height 30
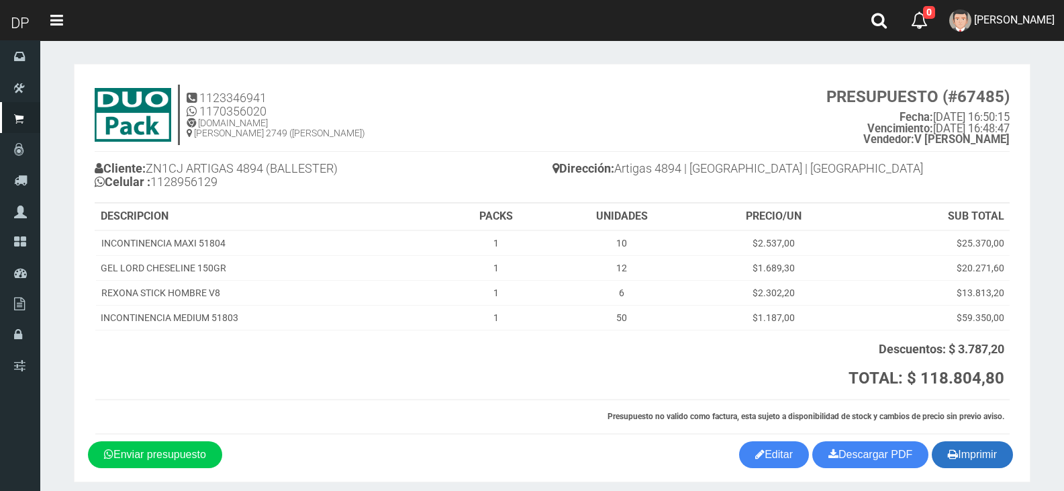
click at [1005, 452] on button "Imprimir" at bounding box center [972, 454] width 81 height 27
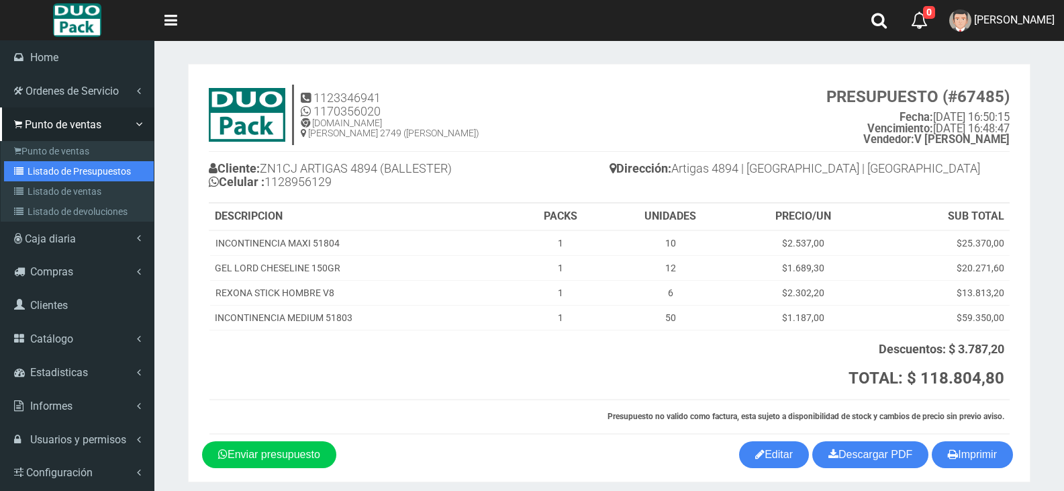
click at [84, 171] on link "Listado de Presupuestos" at bounding box center [79, 171] width 150 height 20
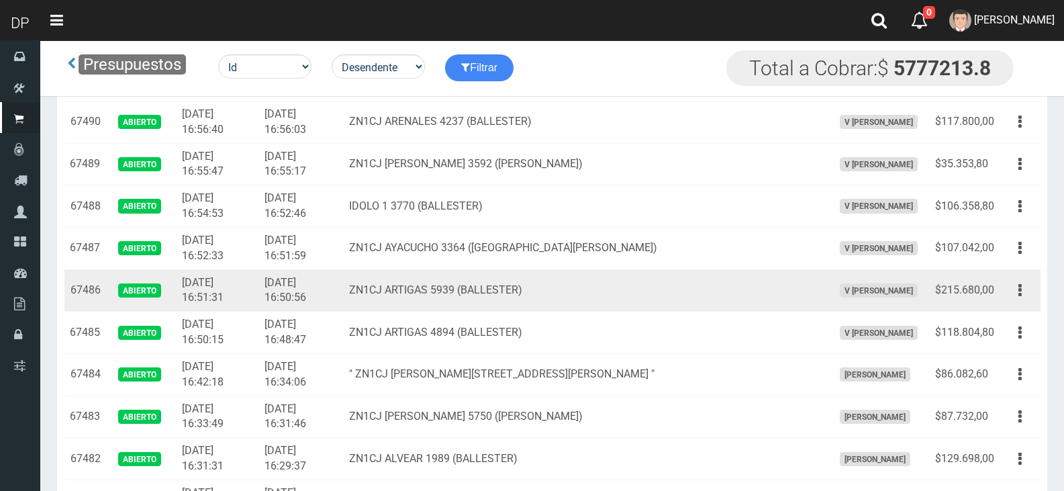
scroll to position [268, 0]
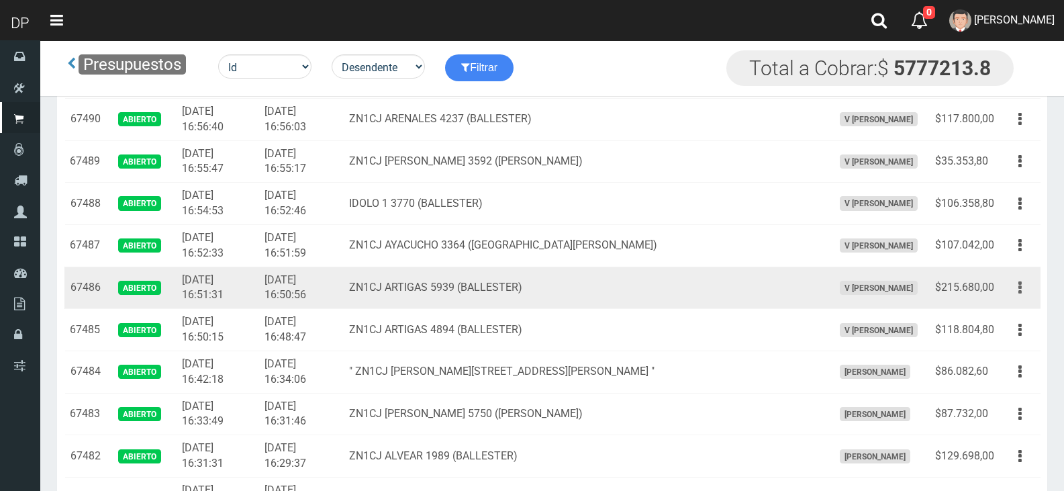
click at [1019, 287] on icon "button" at bounding box center [1019, 287] width 3 height 23
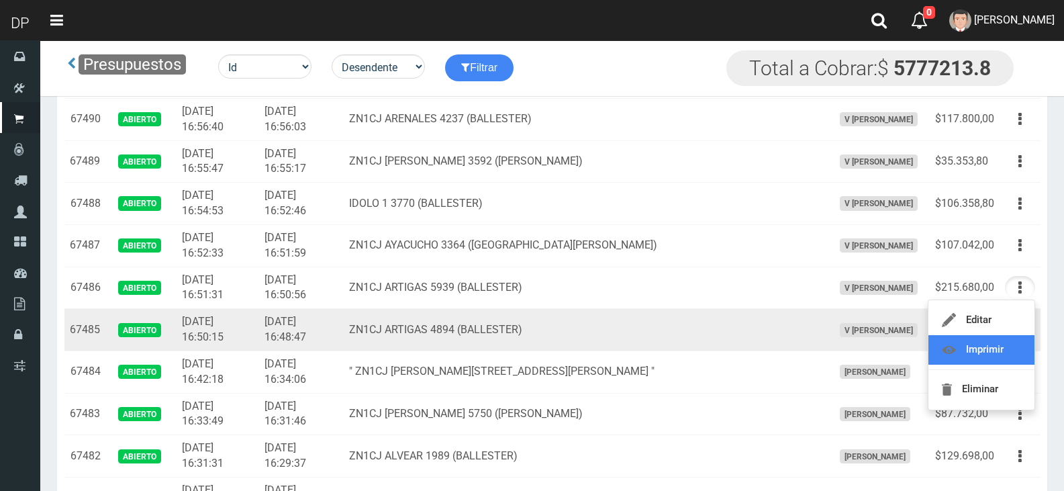
click at [996, 341] on link "Imprimir" at bounding box center [981, 350] width 106 height 30
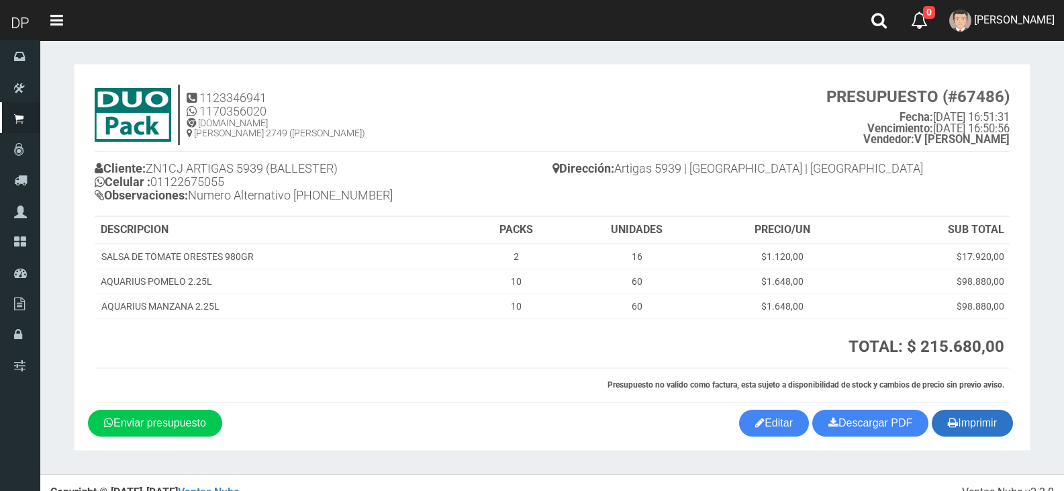
click at [983, 421] on button "Imprimir" at bounding box center [972, 422] width 81 height 27
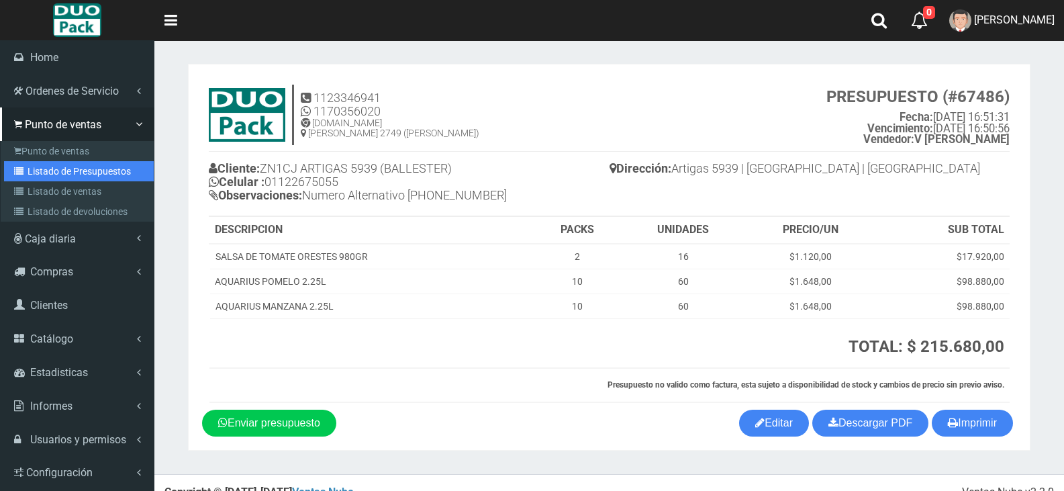
click at [66, 172] on link "Listado de Presupuestos" at bounding box center [79, 171] width 150 height 20
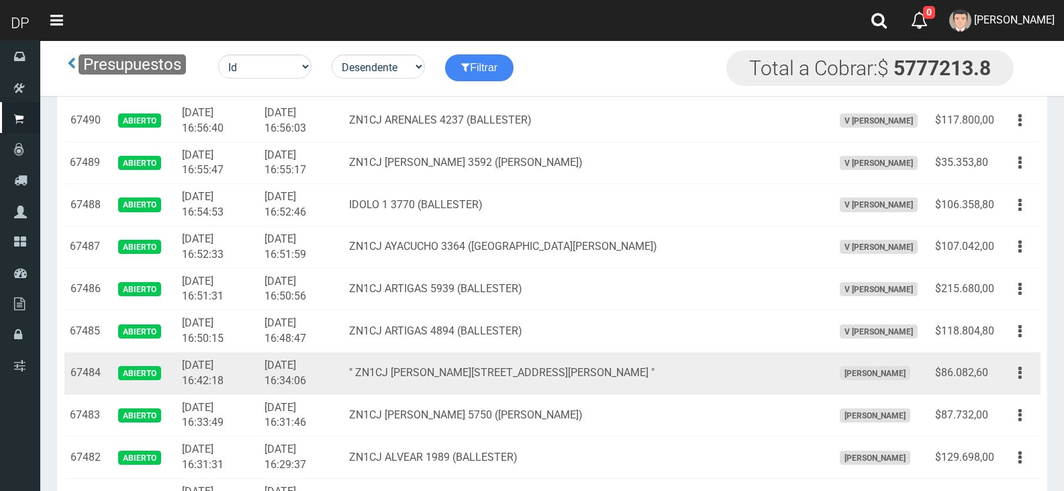
scroll to position [268, 0]
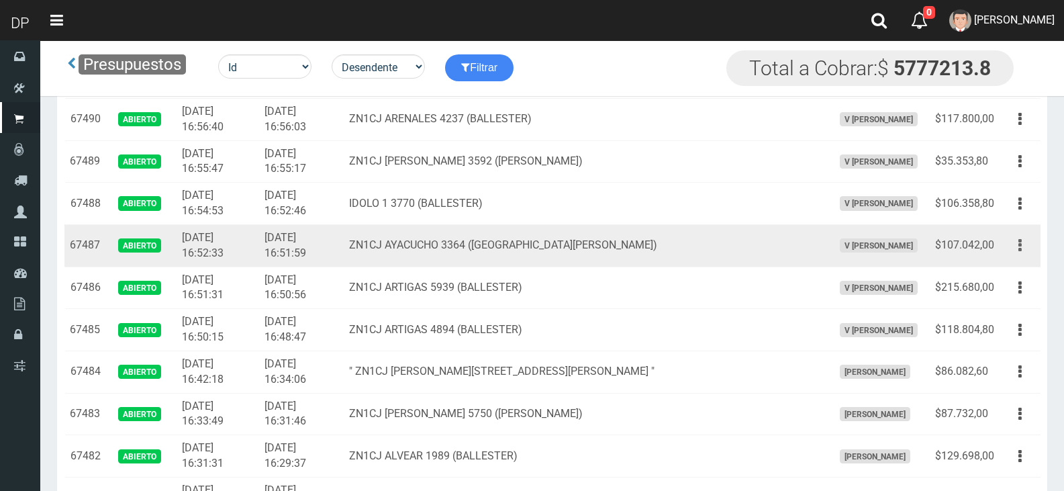
click at [1022, 242] on button "button" at bounding box center [1020, 245] width 30 height 23
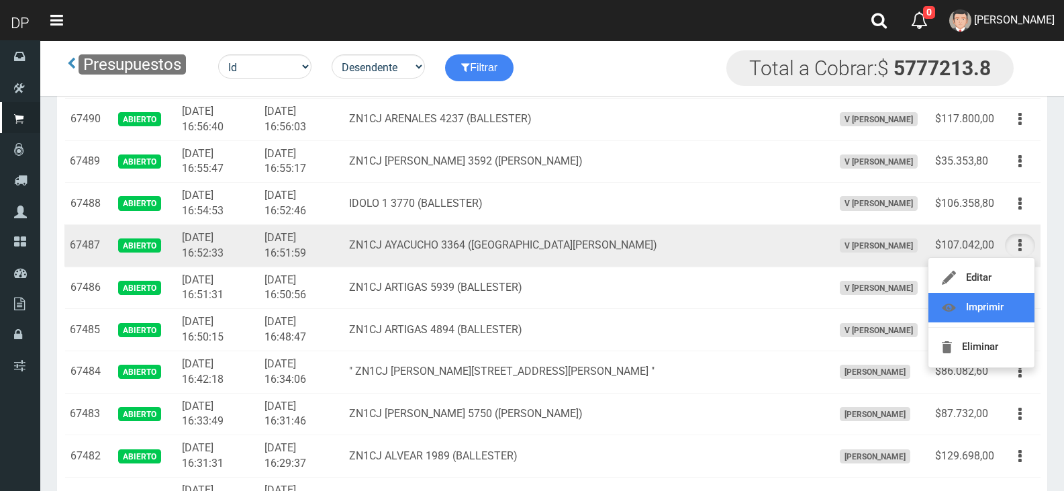
click at [987, 310] on link "Imprimir" at bounding box center [981, 308] width 106 height 30
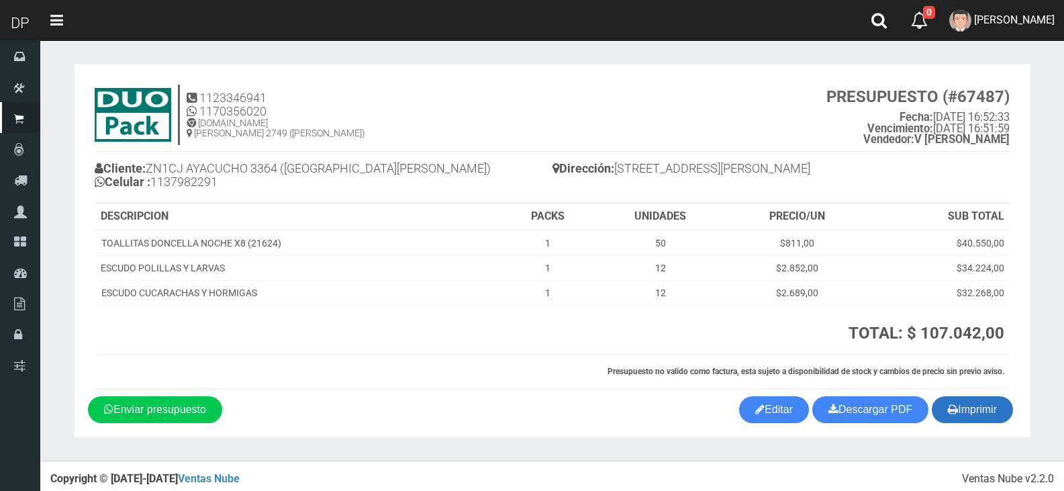
click at [990, 422] on button "Imprimir" at bounding box center [972, 409] width 81 height 27
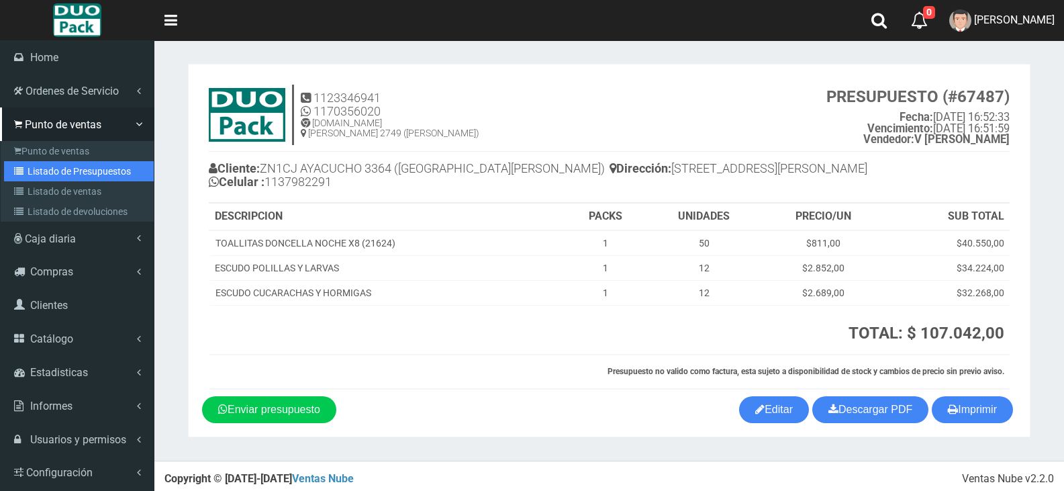
click at [52, 173] on link "Listado de Presupuestos" at bounding box center [79, 171] width 150 height 20
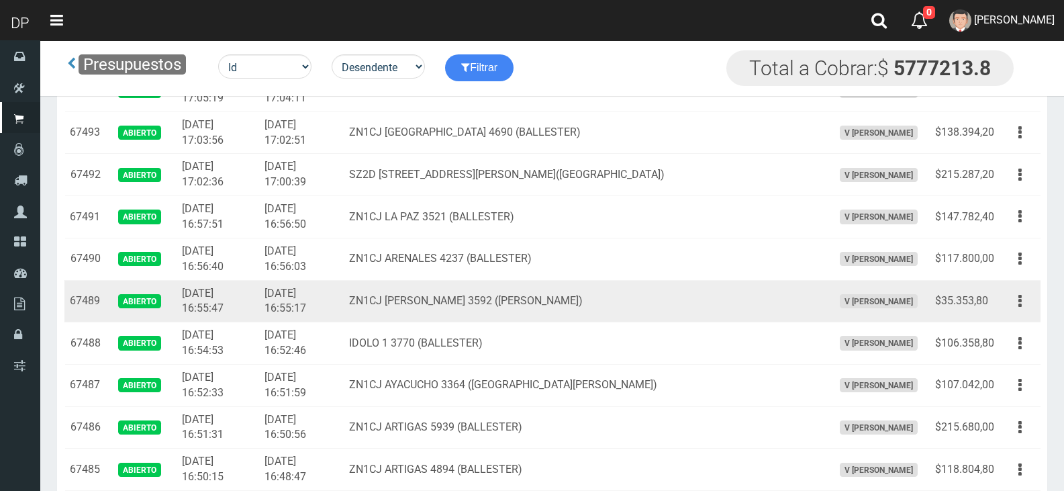
scroll to position [134, 0]
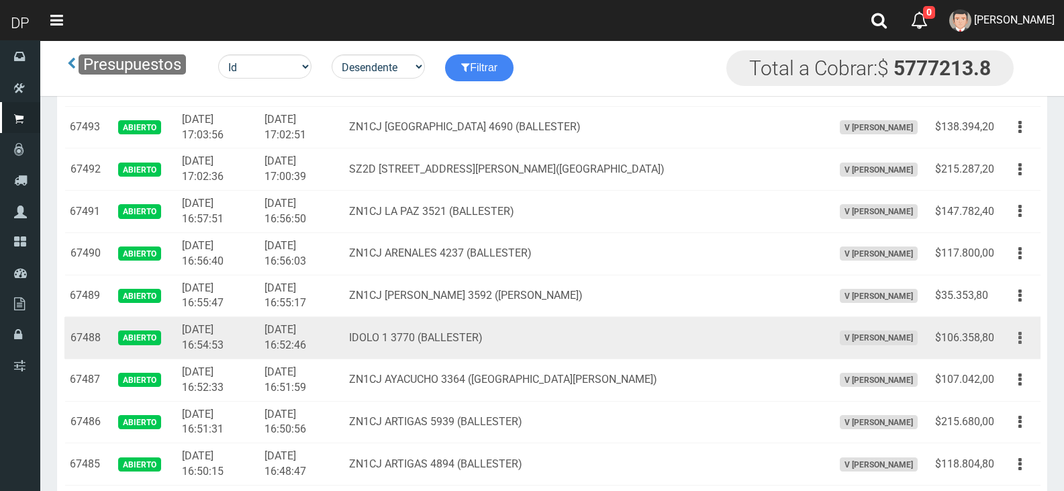
click at [1022, 335] on button "button" at bounding box center [1020, 337] width 30 height 23
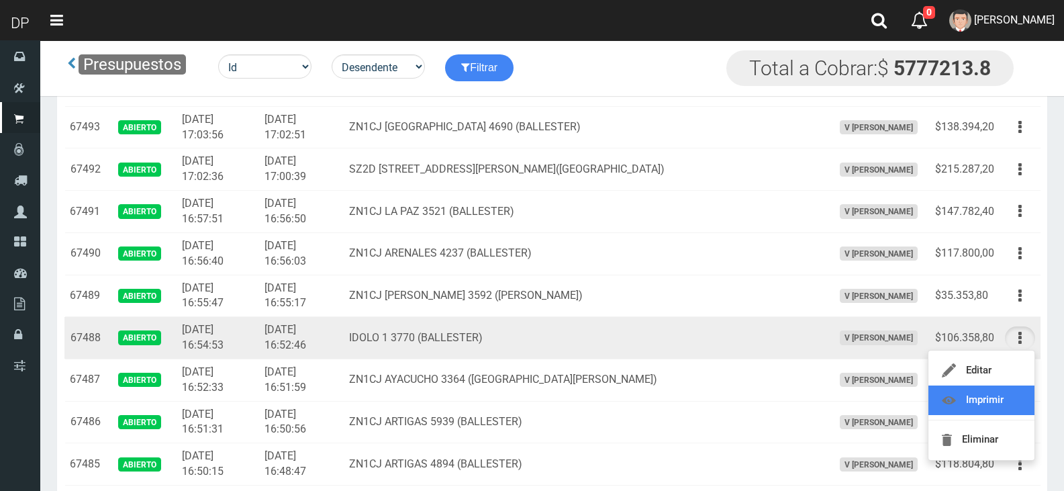
click at [987, 396] on link "Imprimir" at bounding box center [981, 400] width 106 height 30
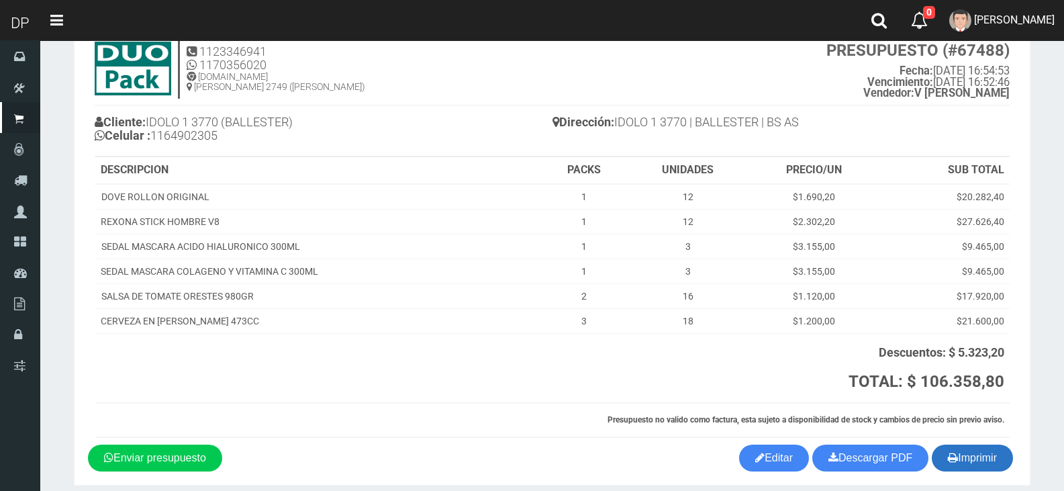
scroll to position [101, 0]
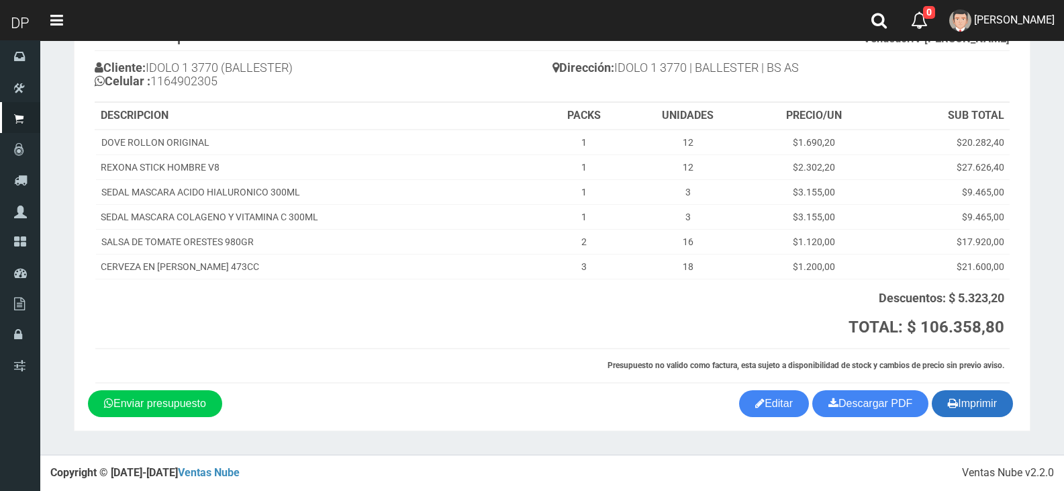
click at [978, 405] on button "Imprimir" at bounding box center [972, 403] width 81 height 27
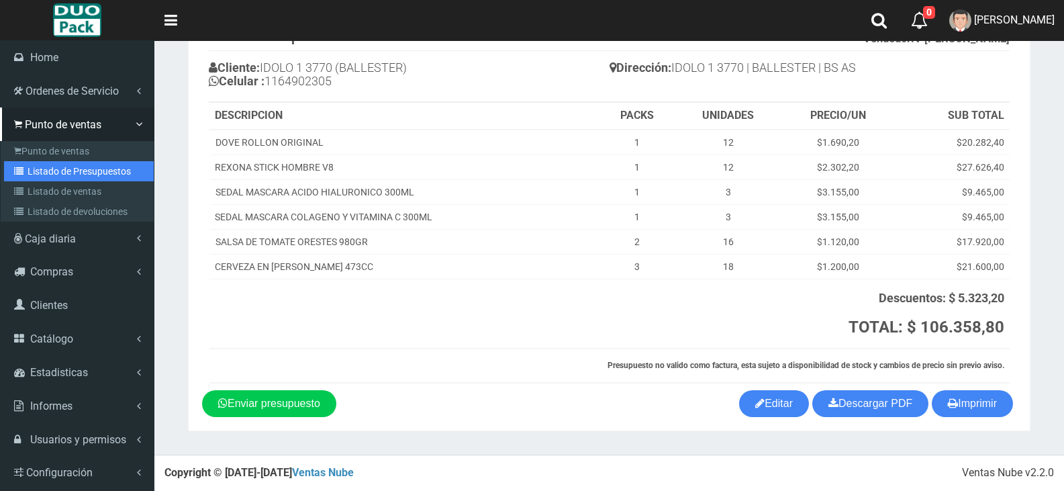
drag, startPoint x: 71, startPoint y: 168, endPoint x: 79, endPoint y: 168, distance: 7.4
click at [71, 168] on link "Listado de Presupuestos" at bounding box center [79, 171] width 150 height 20
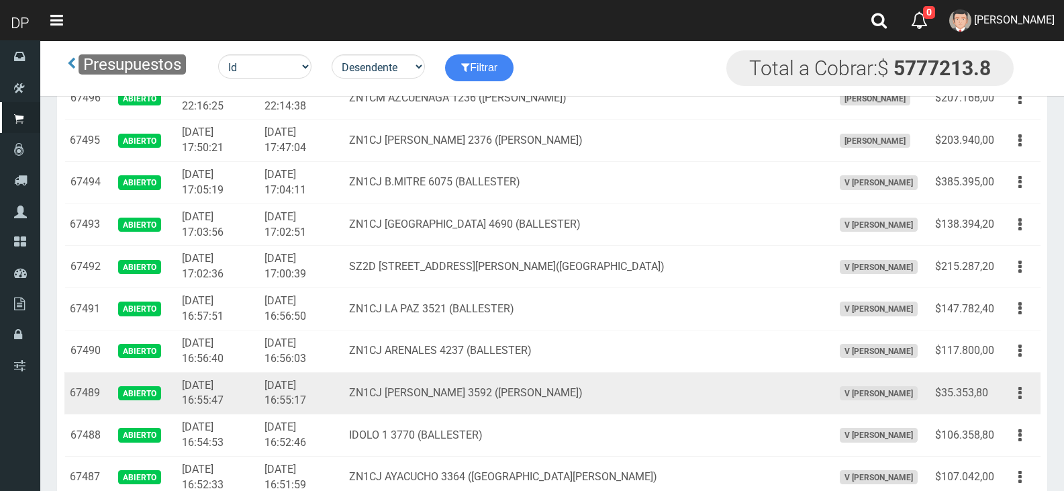
scroll to position [67, 0]
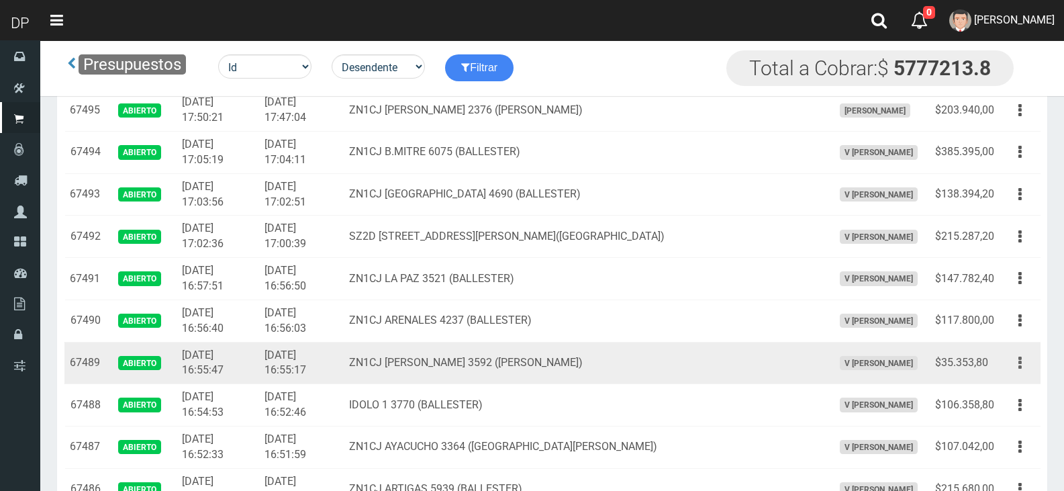
drag, startPoint x: 1029, startPoint y: 358, endPoint x: 1021, endPoint y: 368, distance: 12.9
click at [1030, 358] on button "button" at bounding box center [1020, 362] width 30 height 23
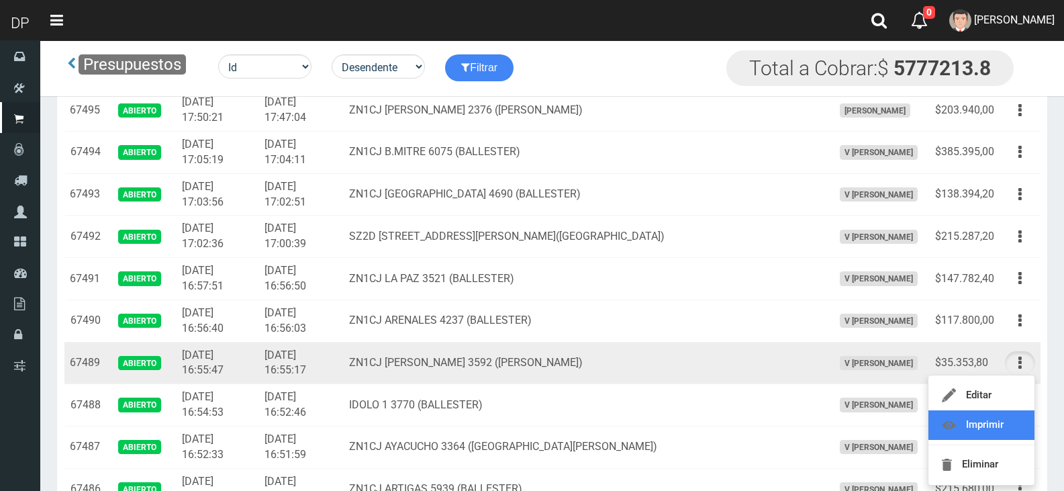
click at [1009, 417] on link "Imprimir" at bounding box center [981, 425] width 106 height 30
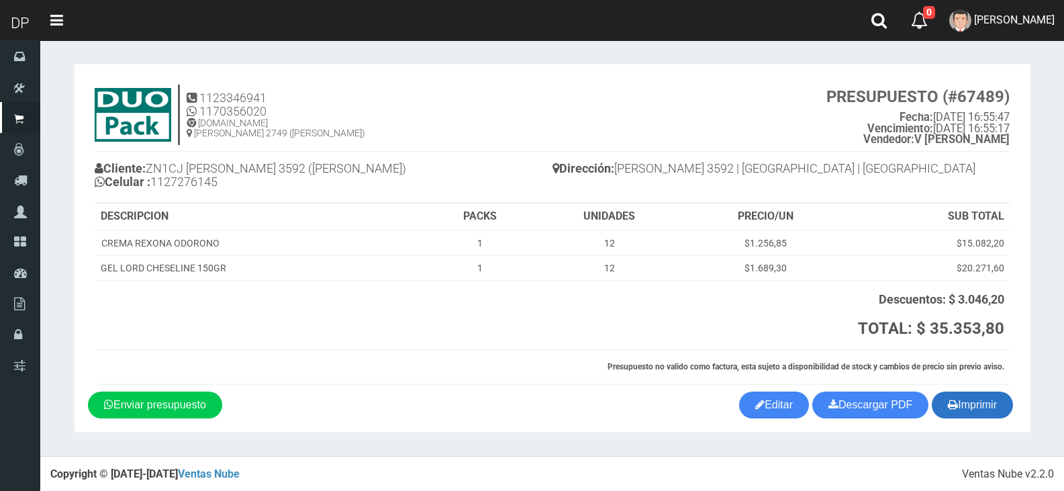
click at [973, 411] on button "Imprimir" at bounding box center [972, 404] width 81 height 27
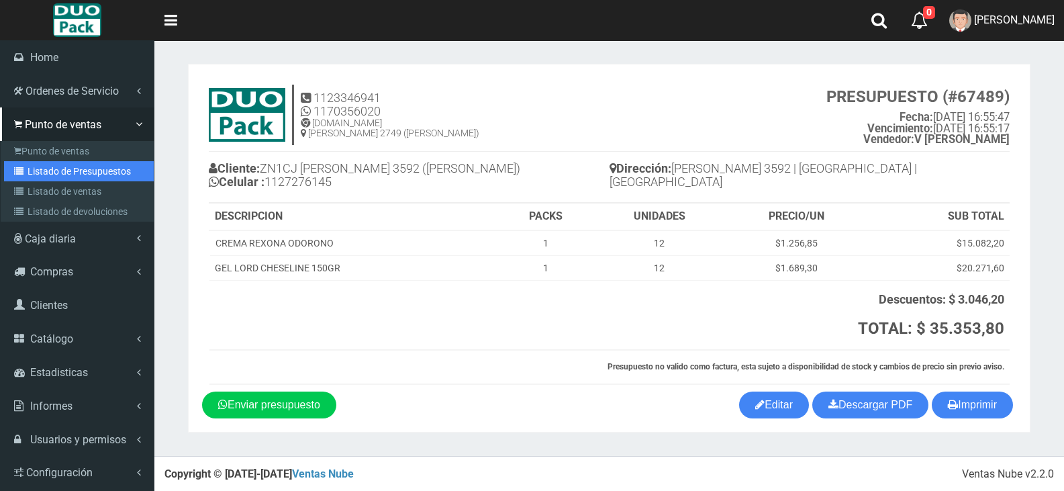
click at [57, 167] on link "Listado de Presupuestos" at bounding box center [79, 171] width 150 height 20
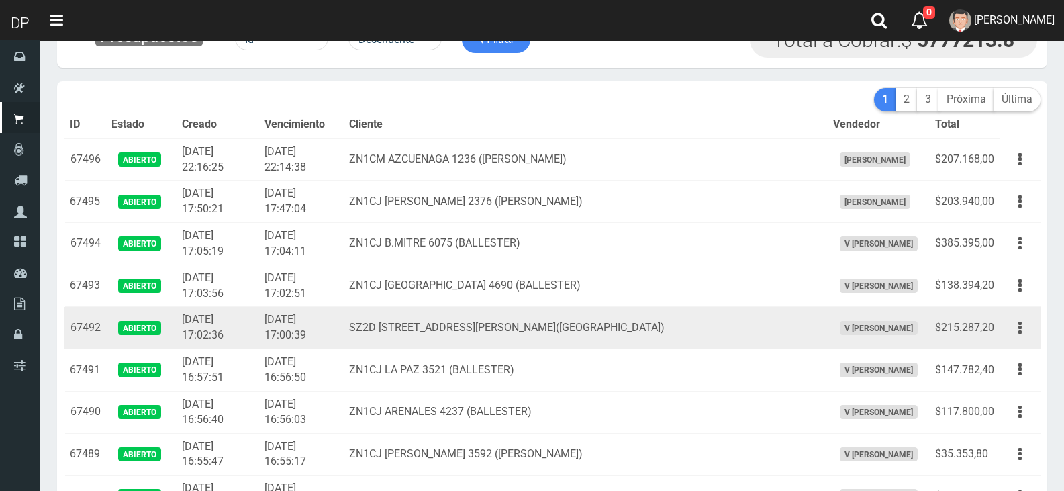
scroll to position [67, 0]
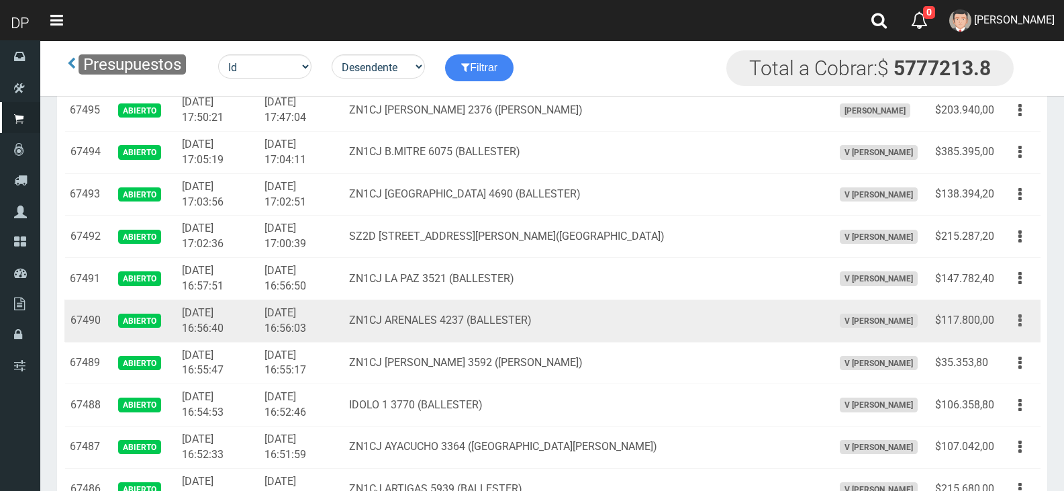
click at [1018, 315] on icon "button" at bounding box center [1019, 320] width 3 height 23
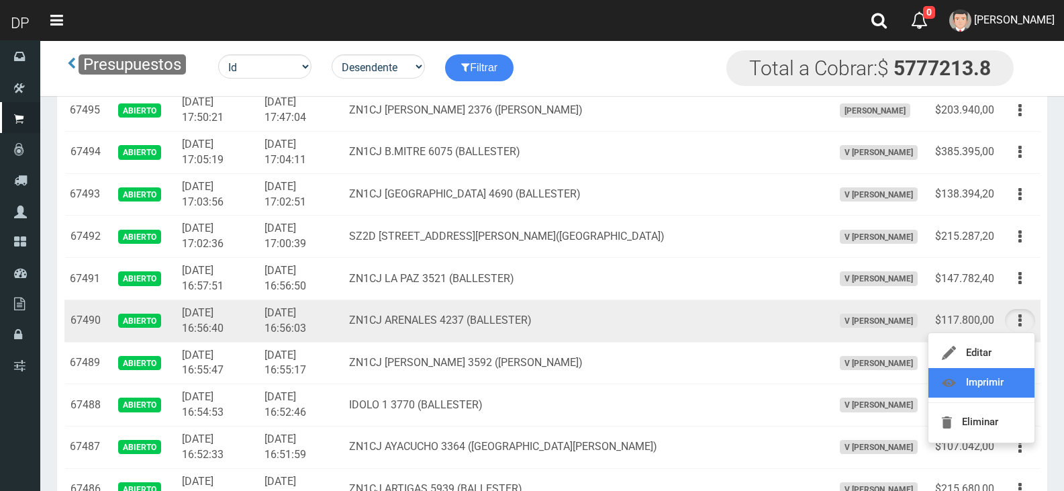
click at [1007, 387] on link "Imprimir" at bounding box center [981, 383] width 106 height 30
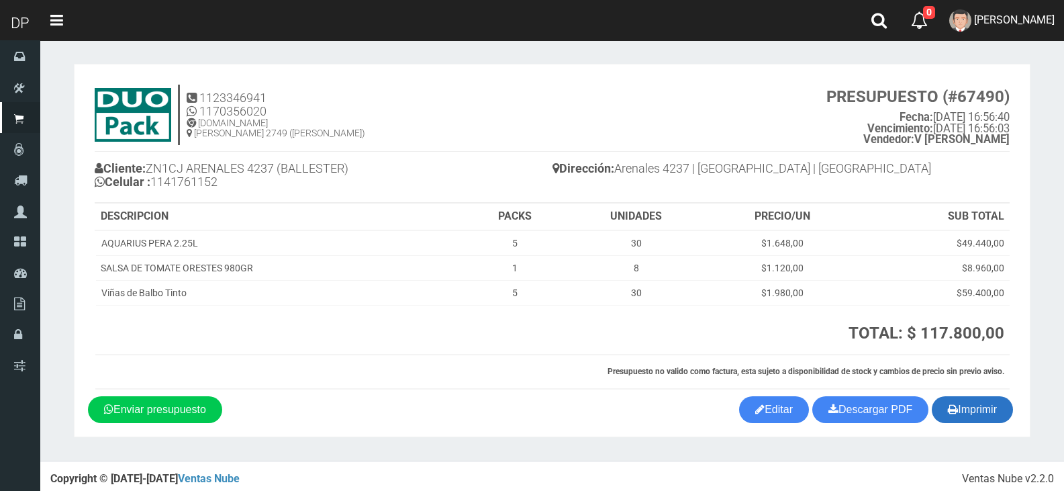
click at [980, 413] on button "Imprimir" at bounding box center [972, 409] width 81 height 27
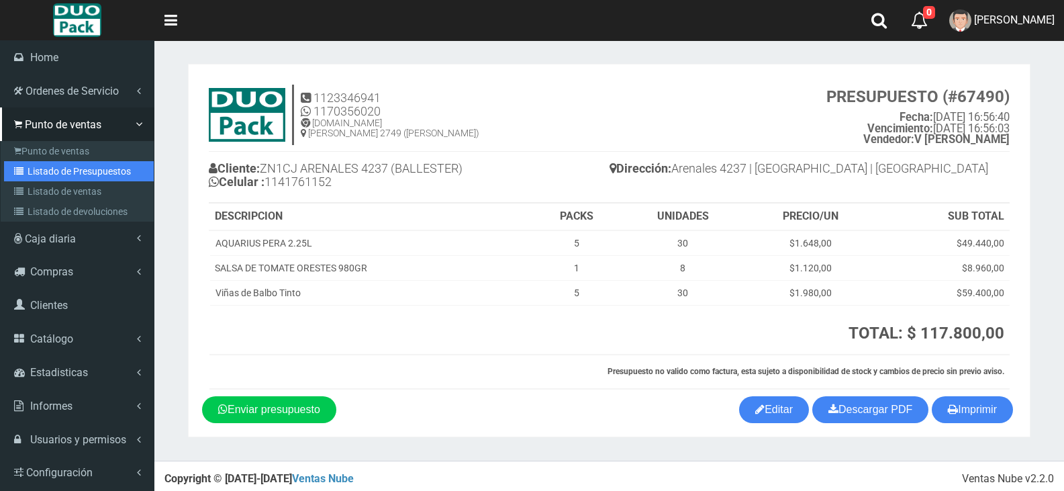
click at [59, 173] on link "Listado de Presupuestos" at bounding box center [79, 171] width 150 height 20
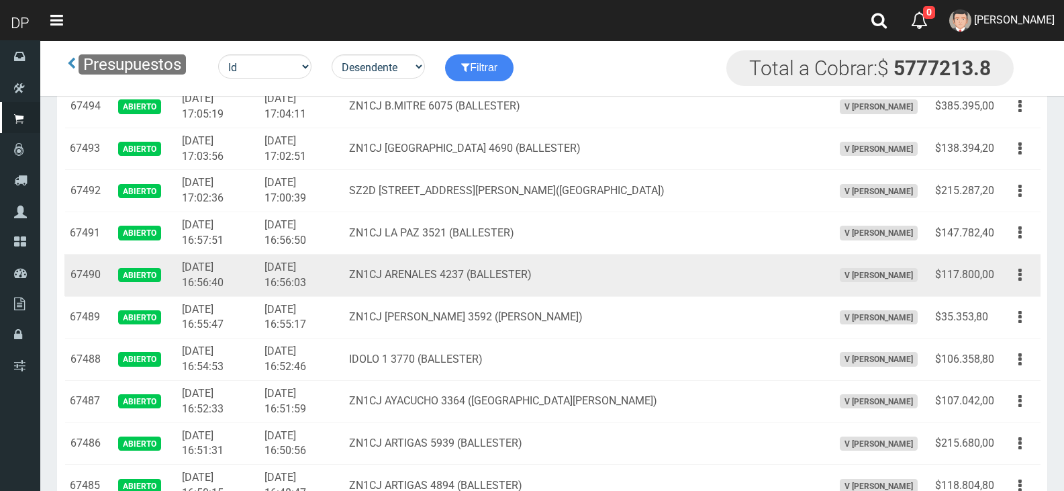
scroll to position [134, 0]
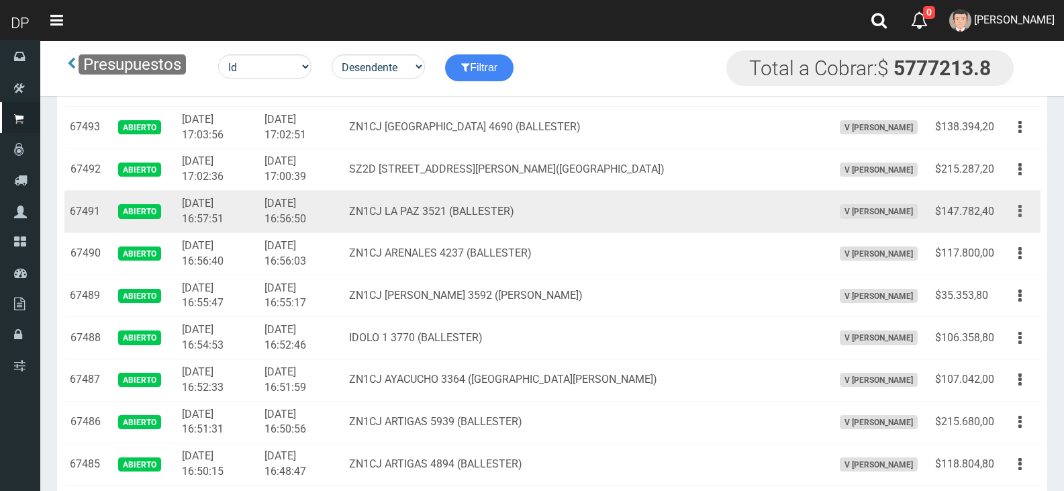
click at [1020, 211] on icon "button" at bounding box center [1019, 210] width 3 height 23
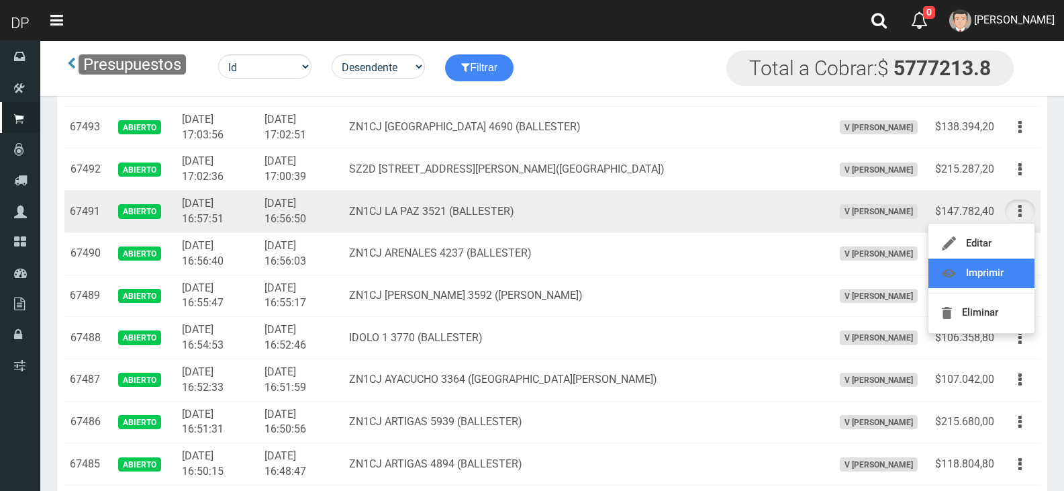
click at [1004, 271] on link "Imprimir" at bounding box center [981, 273] width 106 height 30
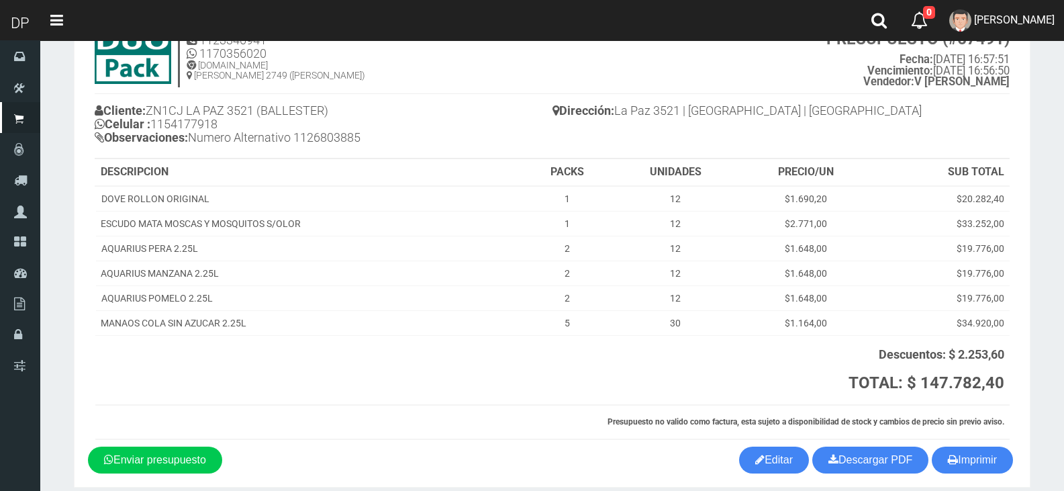
scroll to position [114, 0]
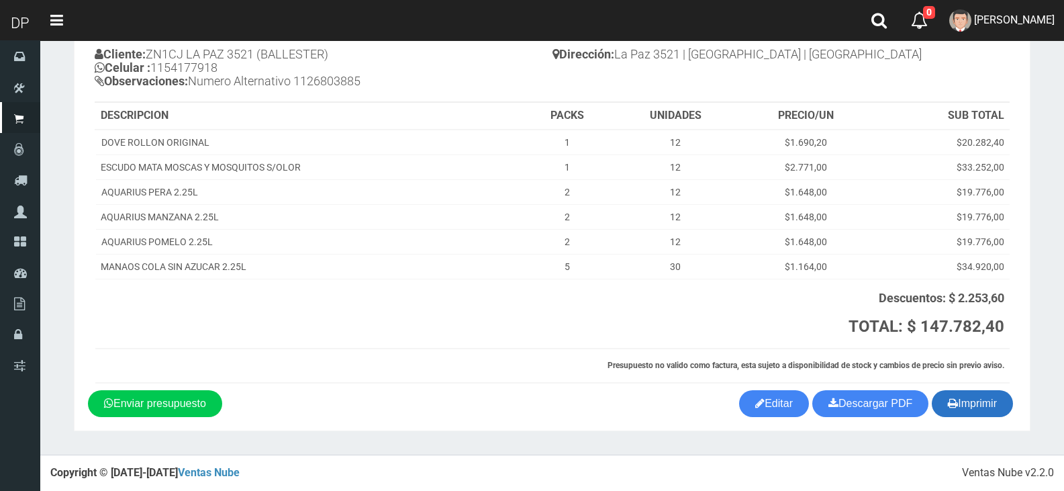
click at [973, 394] on button "Imprimir" at bounding box center [972, 403] width 81 height 27
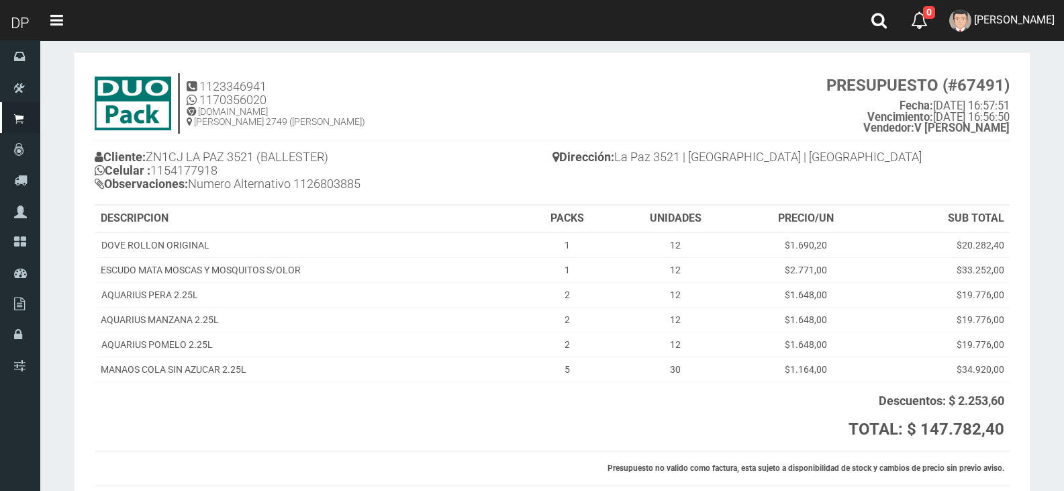
scroll to position [0, 0]
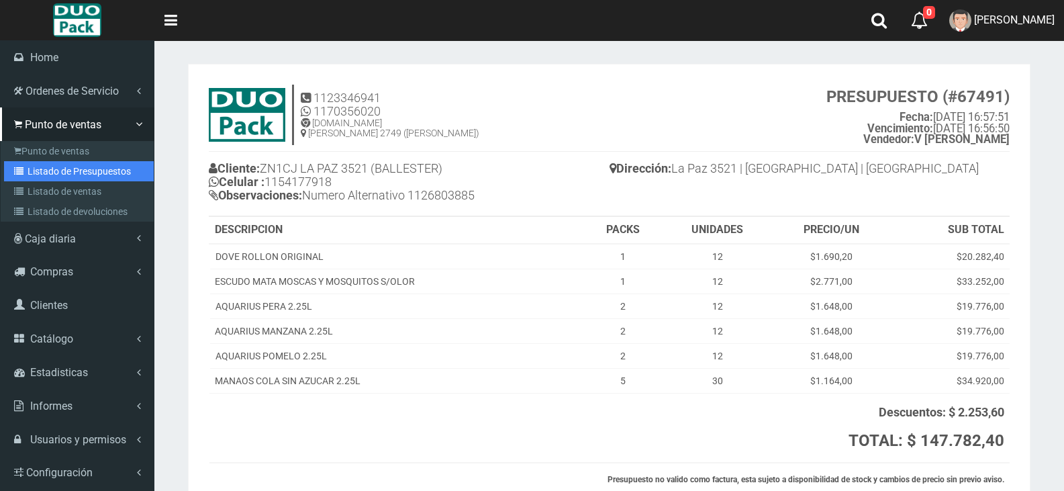
drag, startPoint x: 63, startPoint y: 163, endPoint x: 94, endPoint y: 169, distance: 31.5
click at [63, 163] on link "Listado de Presupuestos" at bounding box center [79, 171] width 150 height 20
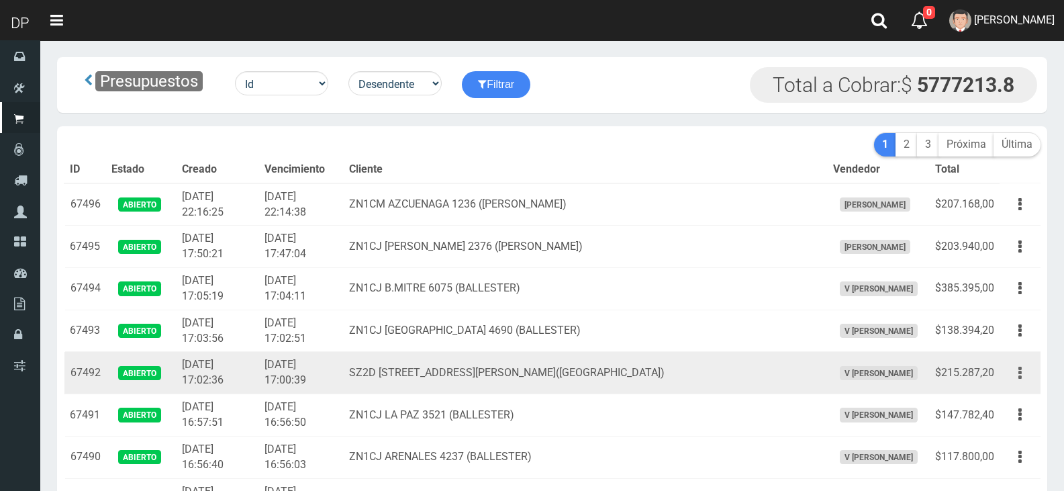
click at [1021, 373] on icon "button" at bounding box center [1019, 372] width 3 height 23
click at [1002, 431] on link "Imprimir" at bounding box center [981, 435] width 106 height 30
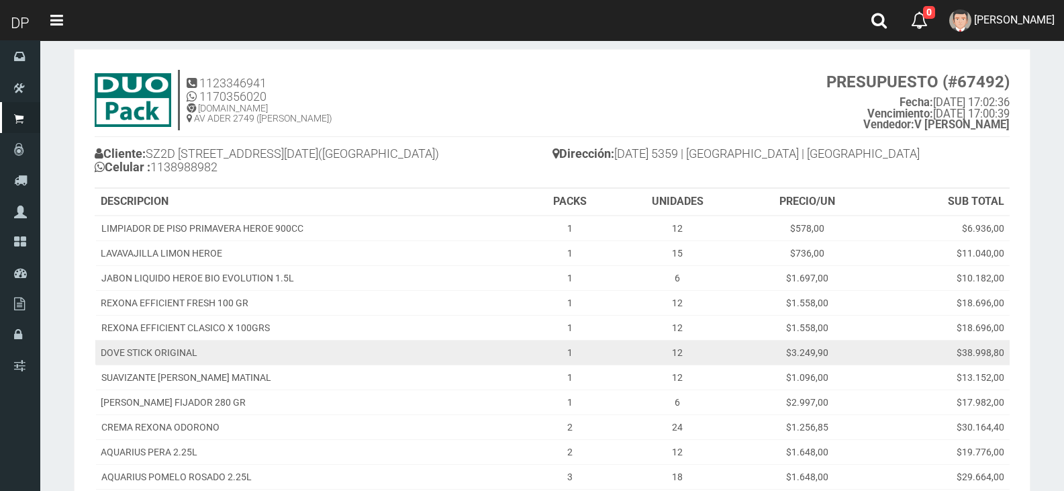
scroll to position [225, 0]
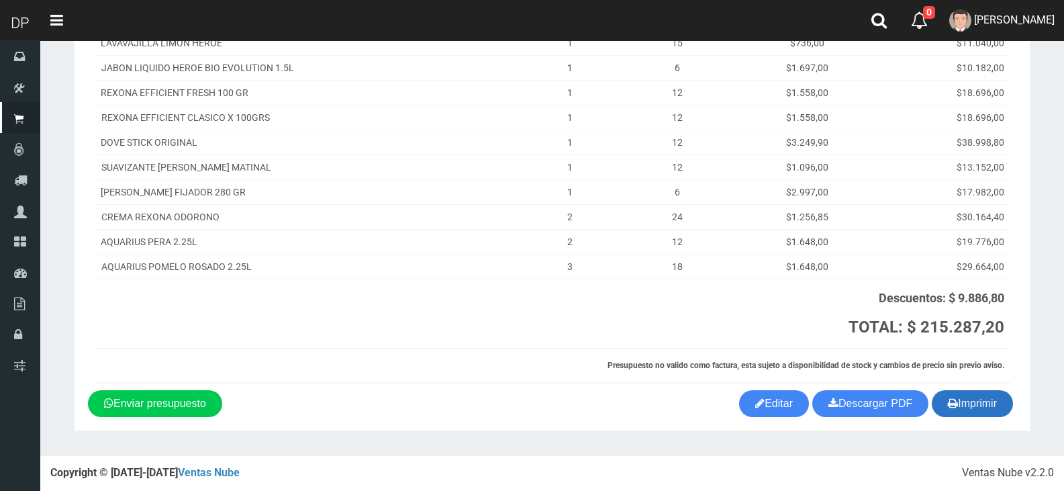
click at [966, 397] on button "Imprimir" at bounding box center [972, 403] width 81 height 27
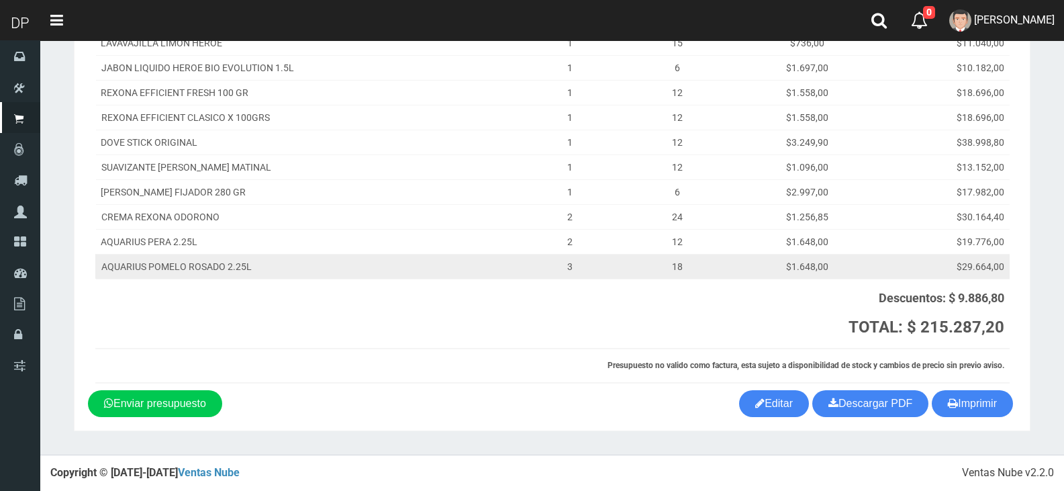
scroll to position [0, 0]
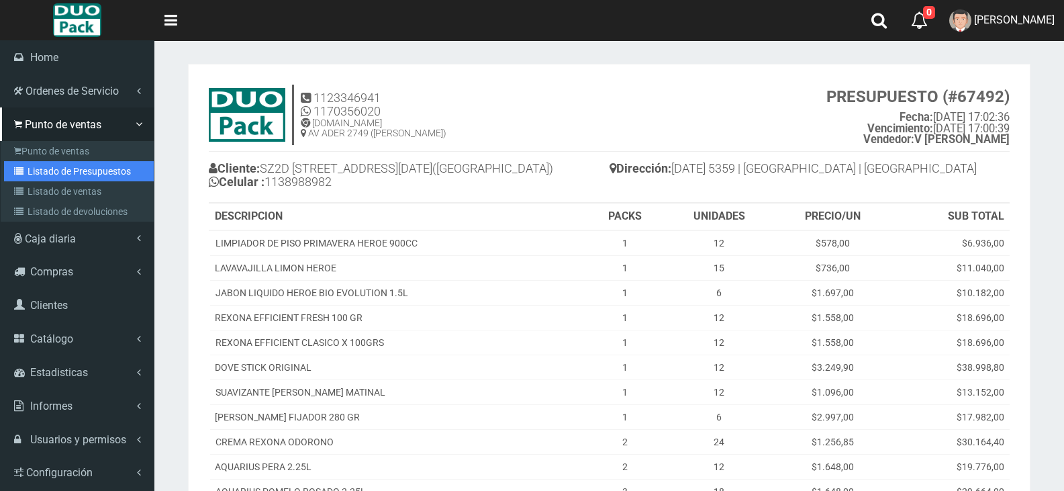
click at [70, 172] on link "Listado de Presupuestos" at bounding box center [79, 171] width 150 height 20
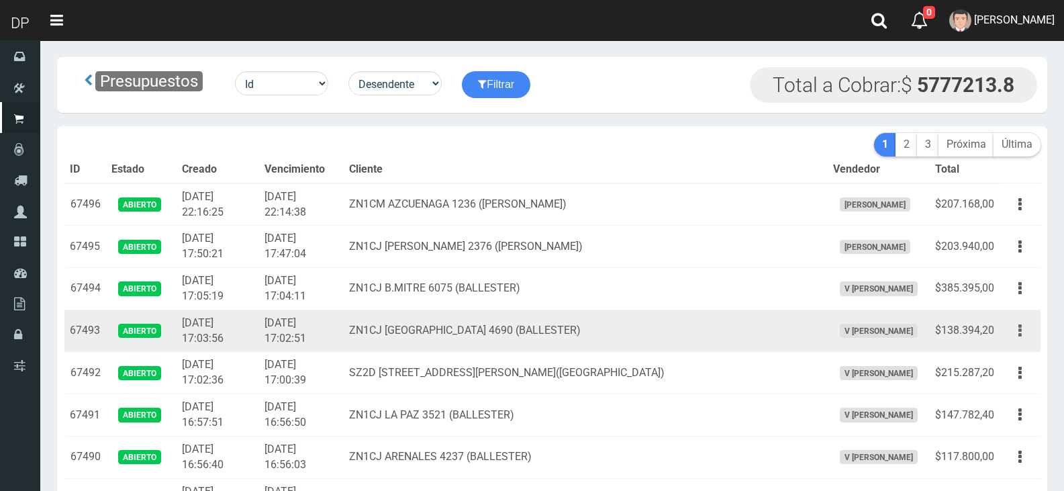
click at [1020, 334] on icon "button" at bounding box center [1019, 330] width 3 height 23
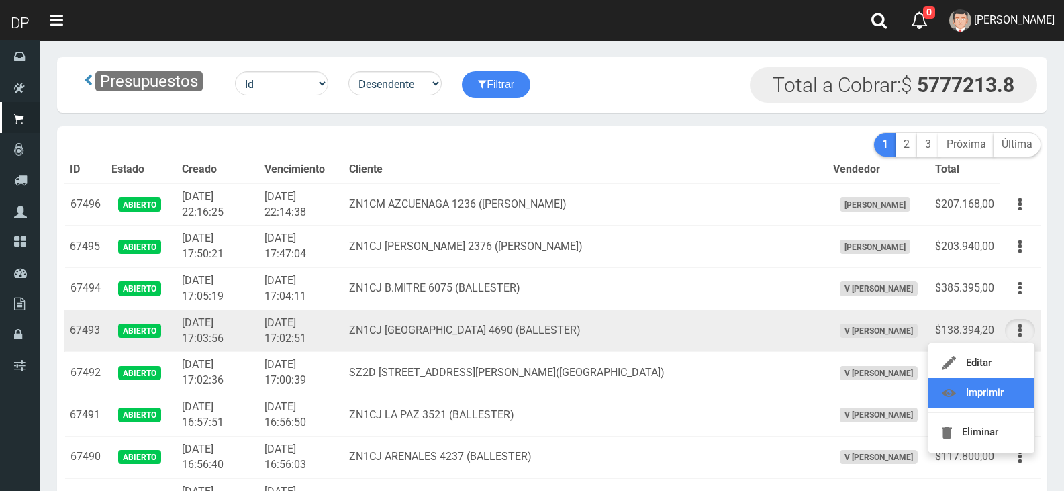
click at [1001, 386] on link "Imprimir" at bounding box center [981, 393] width 106 height 30
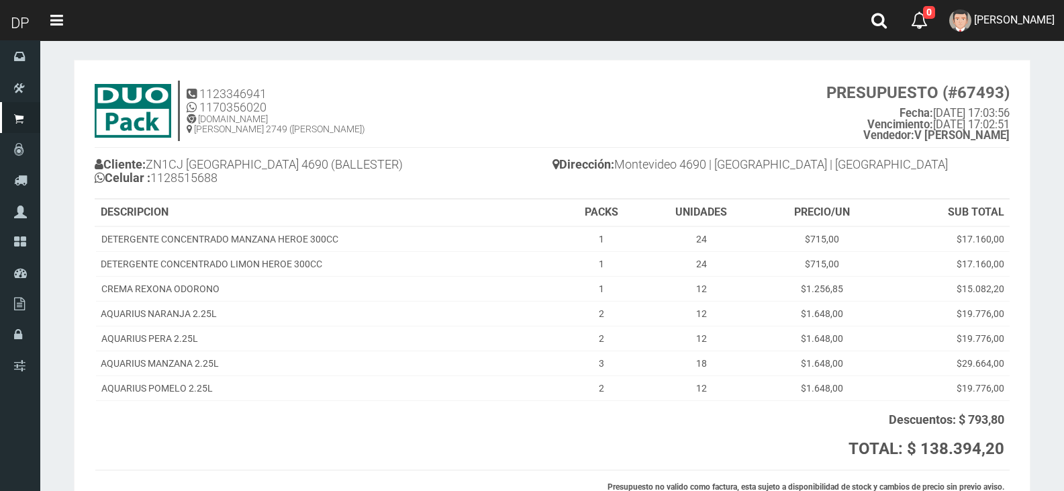
scroll to position [126, 0]
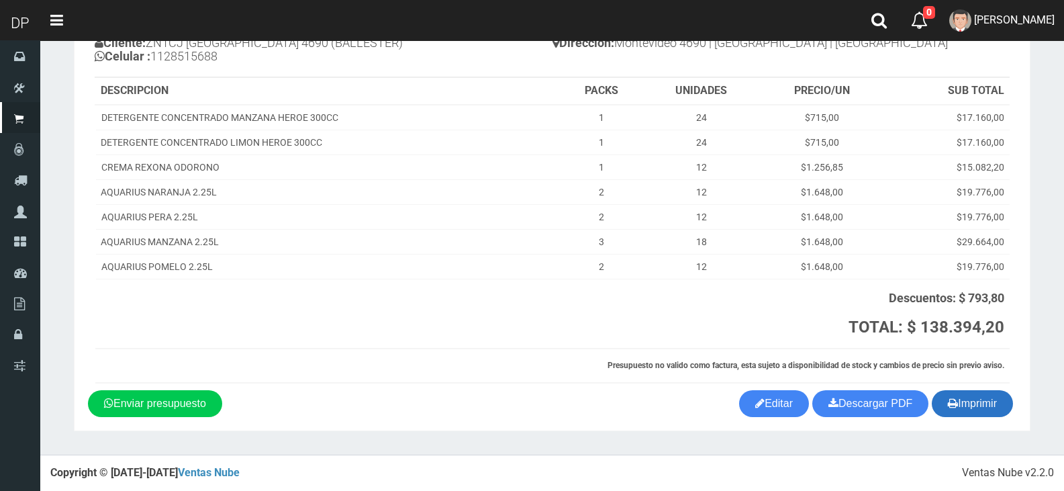
click at [974, 397] on button "Imprimir" at bounding box center [972, 403] width 81 height 27
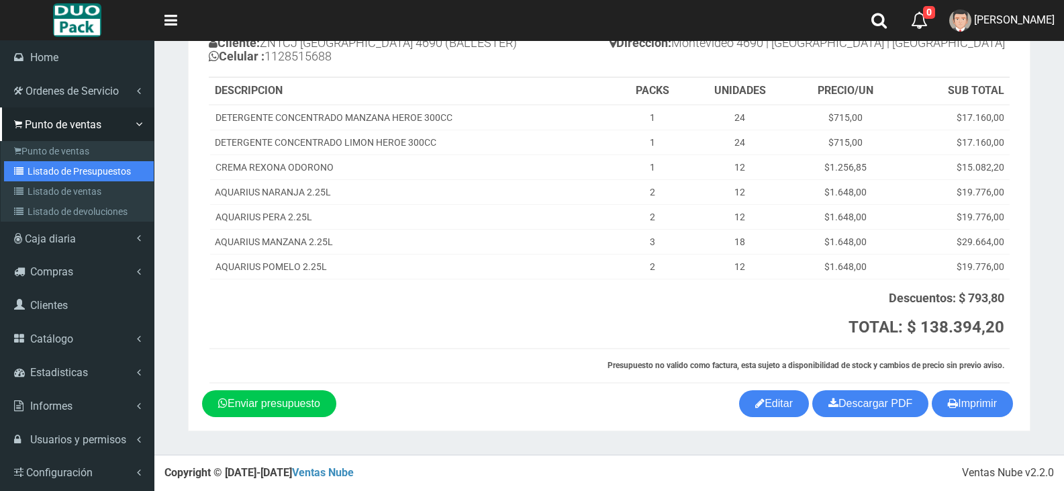
click at [54, 166] on link "Listado de Presupuestos" at bounding box center [79, 171] width 150 height 20
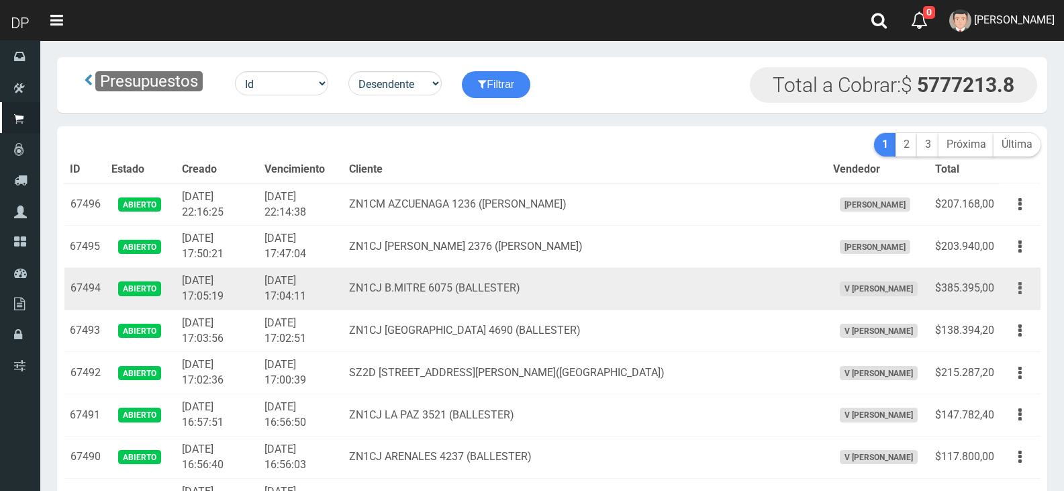
click at [1022, 287] on button "button" at bounding box center [1020, 288] width 30 height 23
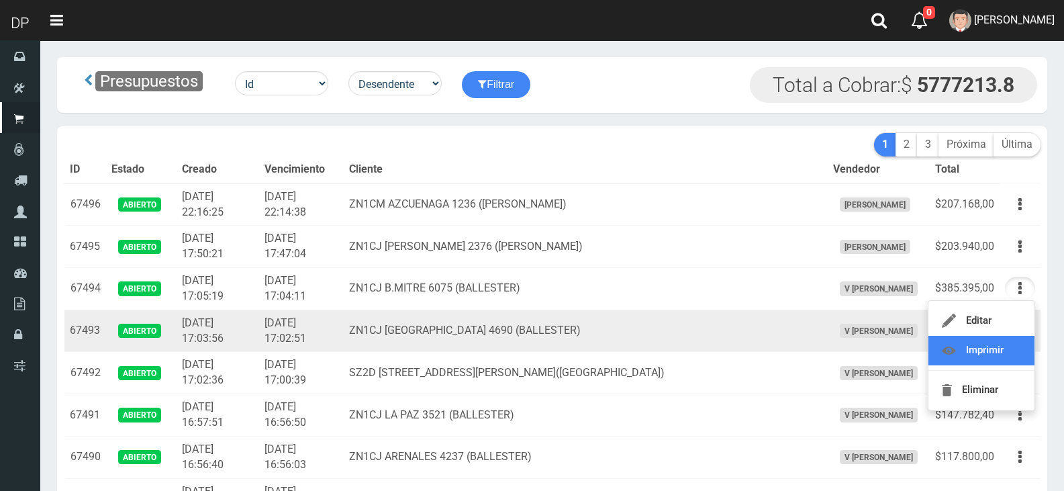
click at [1009, 346] on link "Imprimir" at bounding box center [981, 351] width 106 height 30
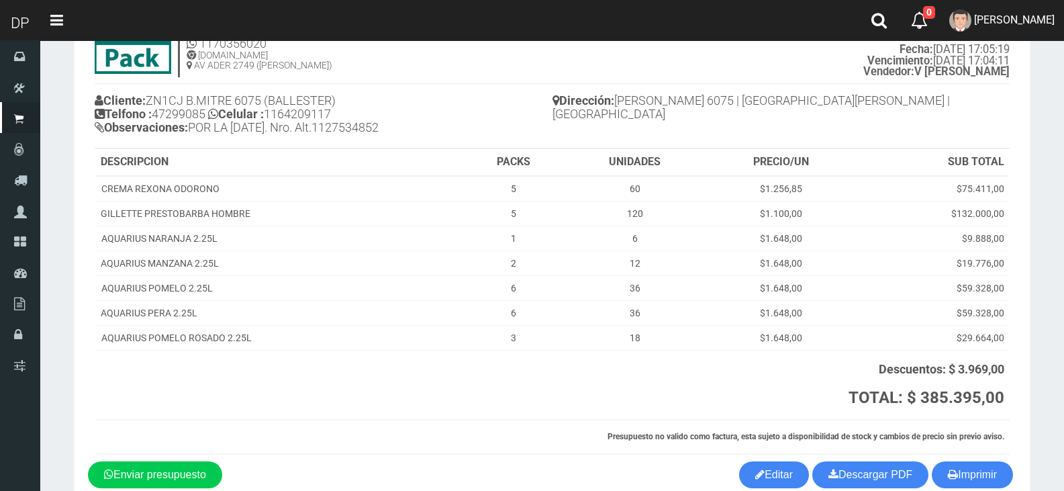
scroll to position [139, 0]
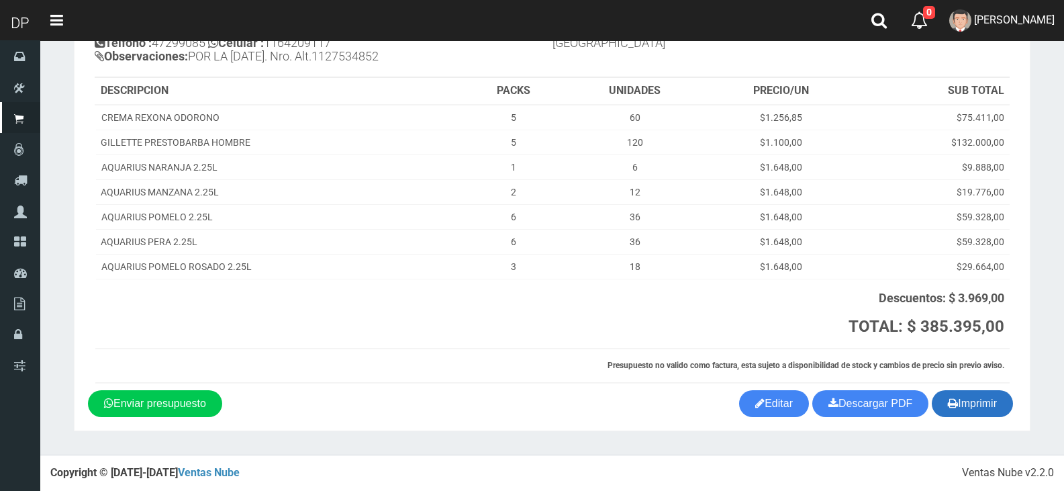
click at [982, 391] on button "Imprimir" at bounding box center [972, 403] width 81 height 27
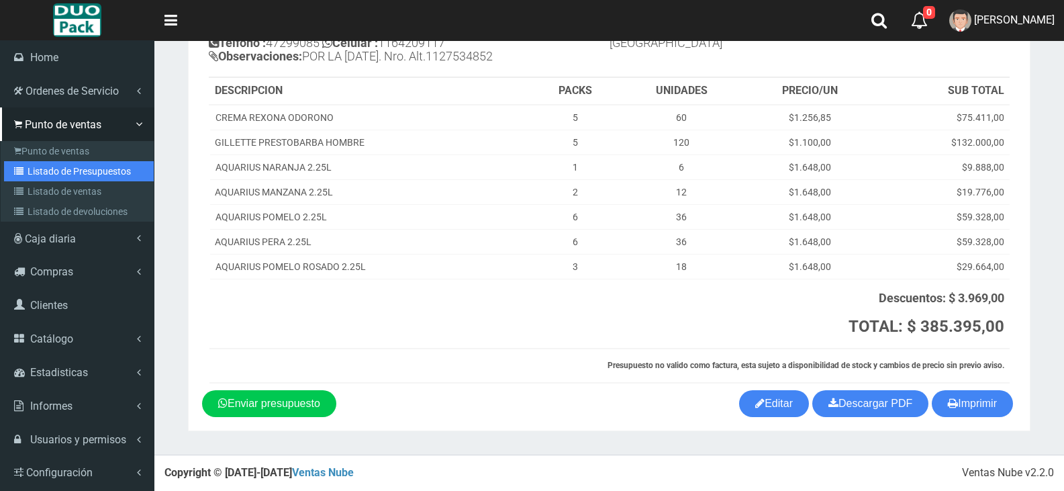
click at [95, 167] on link "Listado de Presupuestos" at bounding box center [79, 171] width 150 height 20
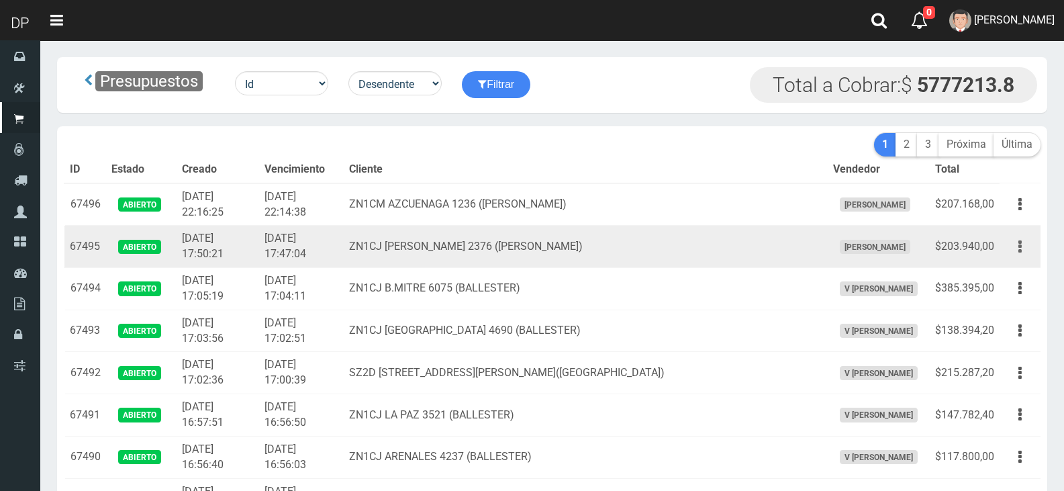
click at [1018, 246] on icon "button" at bounding box center [1019, 246] width 3 height 23
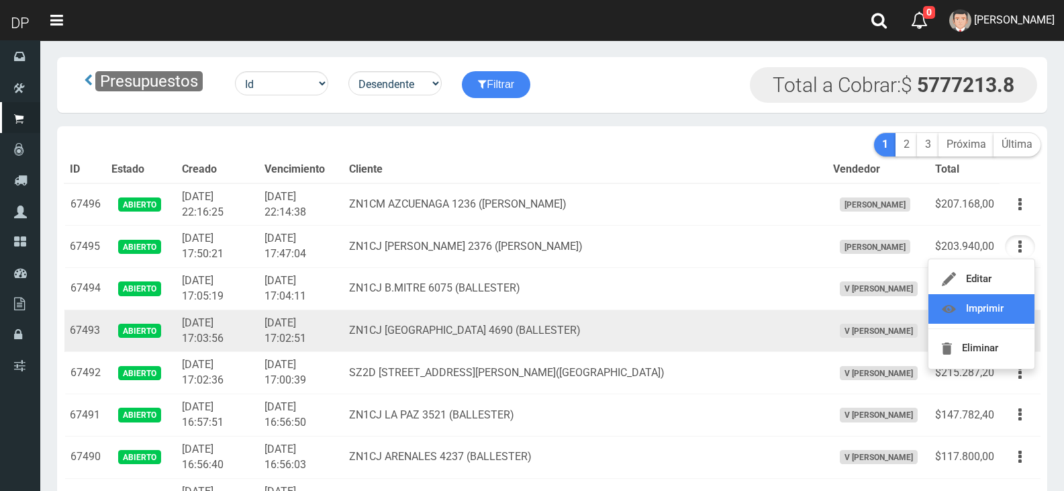
click at [1016, 317] on link "Imprimir" at bounding box center [981, 309] width 106 height 30
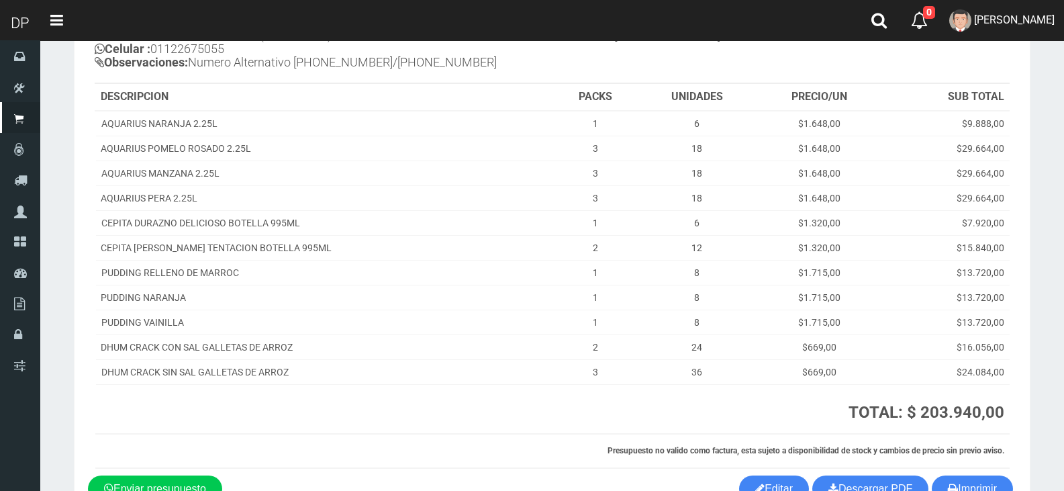
scroll to position [218, 0]
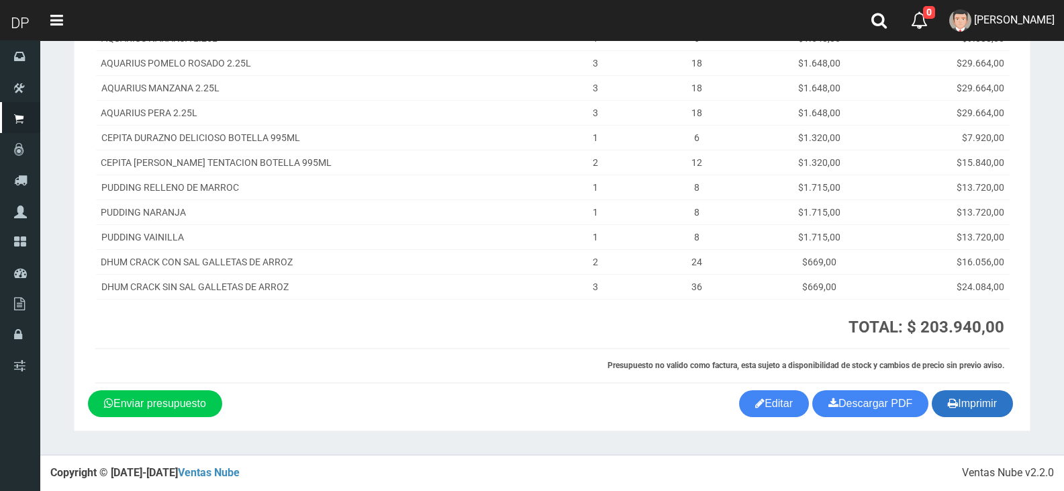
click at [980, 395] on button "Imprimir" at bounding box center [972, 403] width 81 height 27
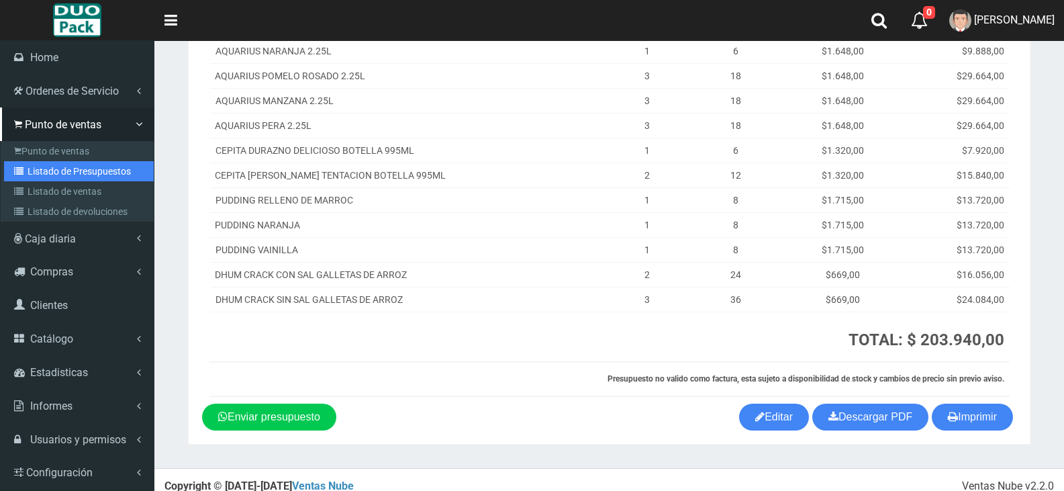
click at [73, 170] on link "Listado de Presupuestos" at bounding box center [79, 171] width 150 height 20
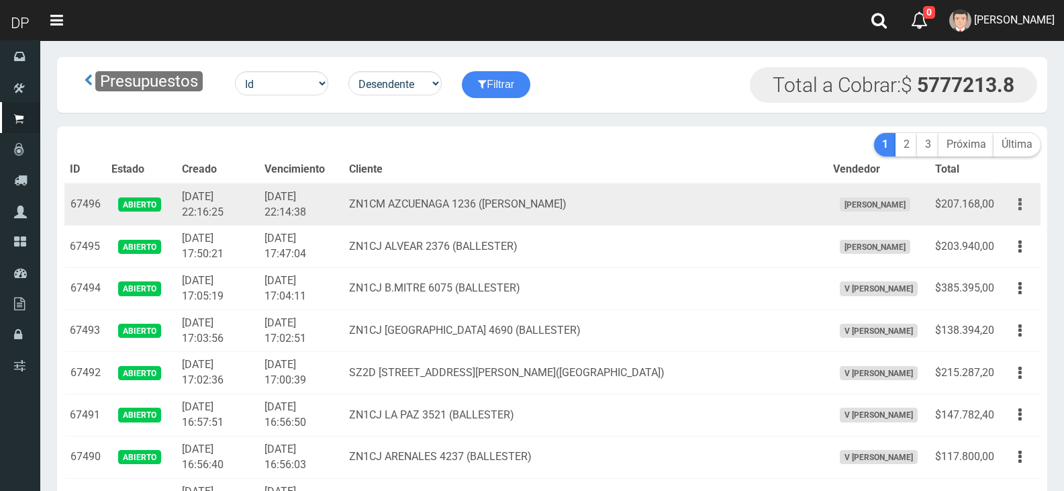
click at [1020, 206] on icon "button" at bounding box center [1019, 204] width 3 height 23
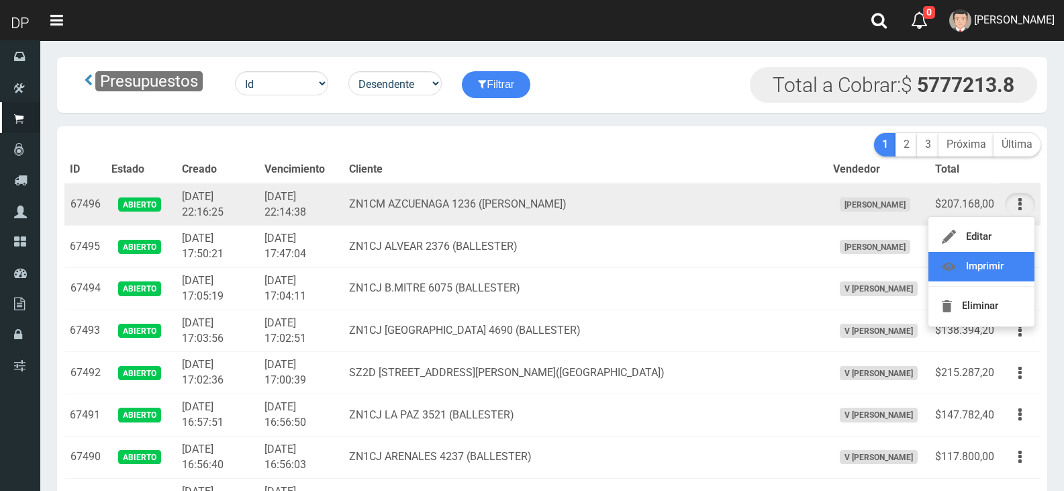
click at [974, 271] on link "Imprimir" at bounding box center [981, 267] width 106 height 30
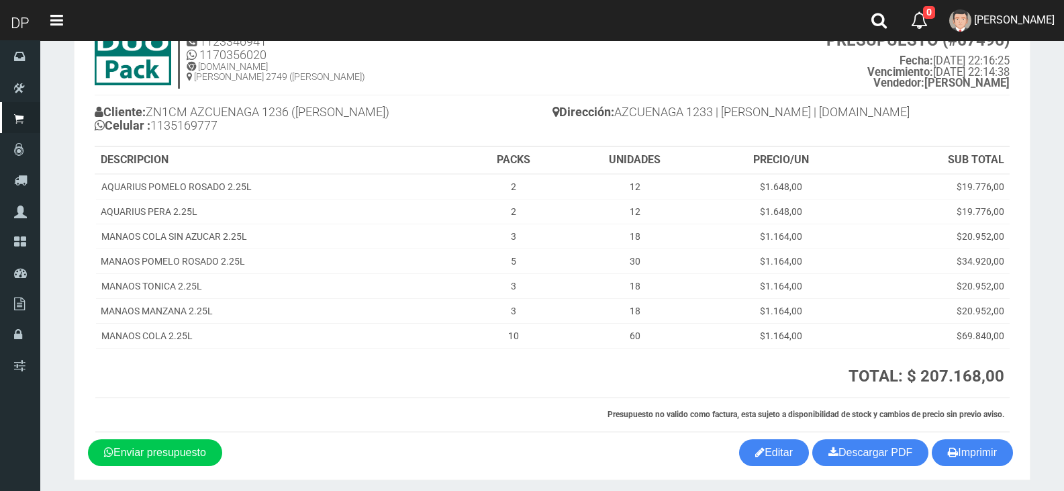
scroll to position [105, 0]
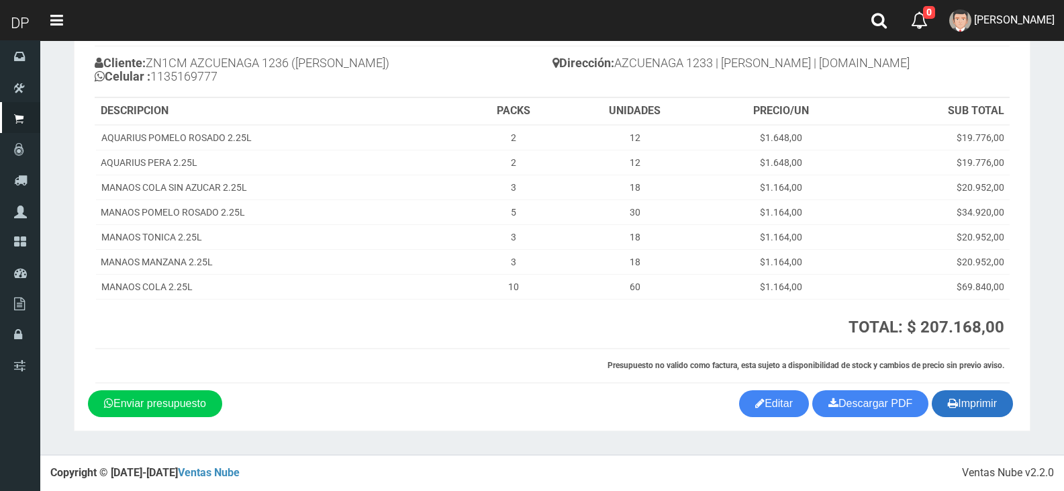
click at [974, 406] on button "Imprimir" at bounding box center [972, 403] width 81 height 27
click at [1016, 31] on link "DAIANA PECHMANN" at bounding box center [1002, 20] width 124 height 41
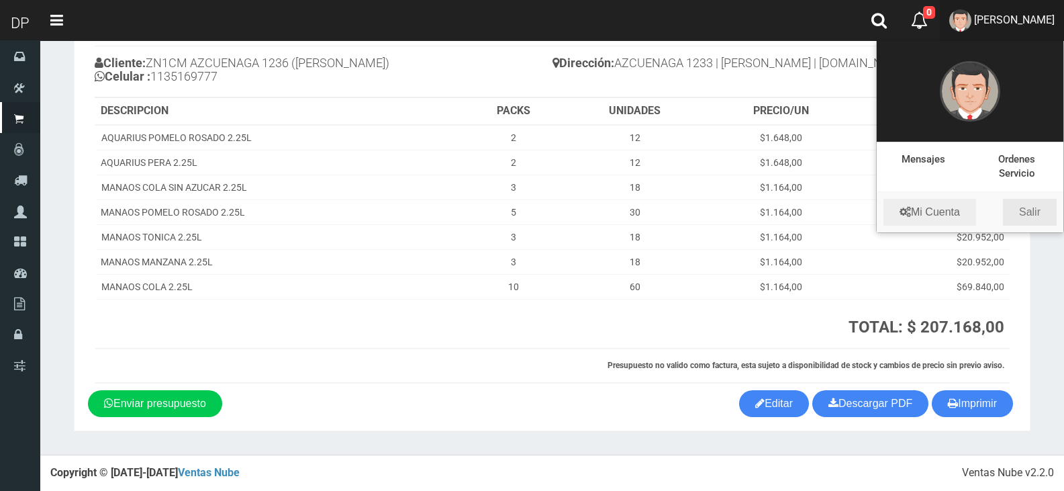
click at [1039, 212] on link "Salir" at bounding box center [1030, 212] width 54 height 27
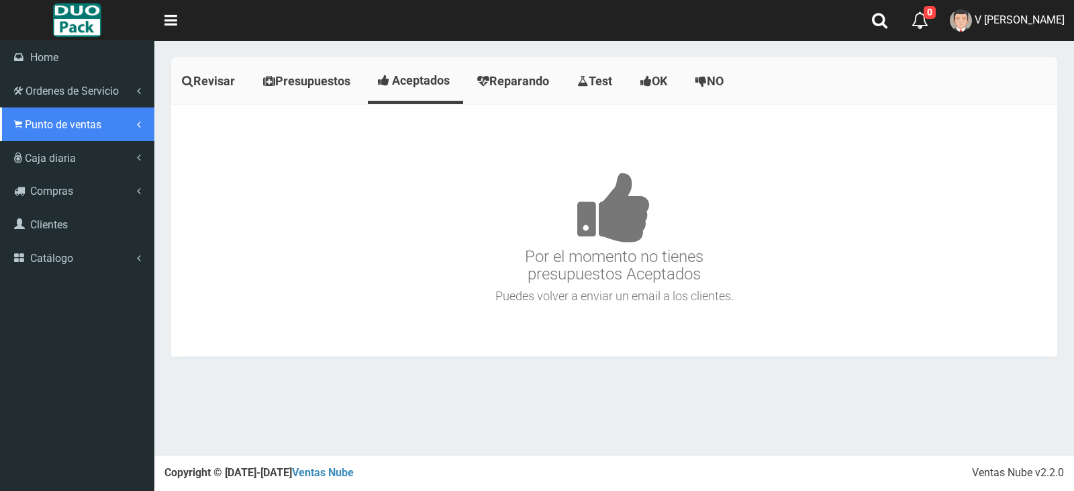
click at [82, 121] on span "Punto de ventas" at bounding box center [63, 124] width 77 height 13
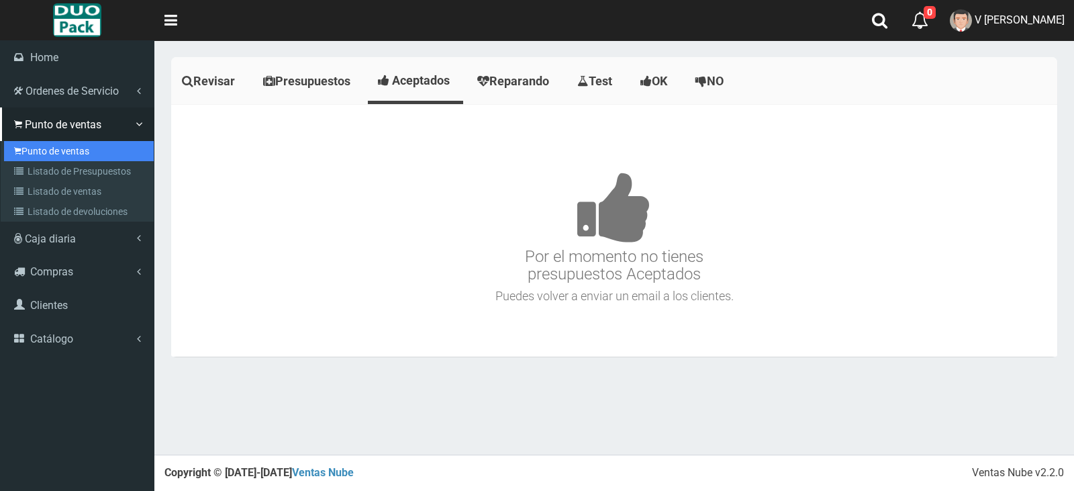
click at [83, 151] on link "Punto de ventas" at bounding box center [79, 151] width 150 height 20
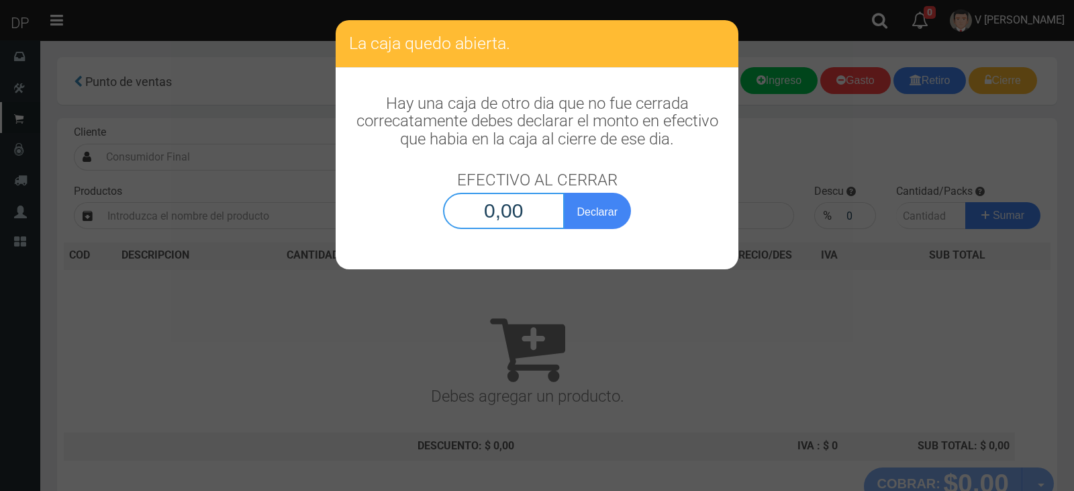
click at [524, 222] on input "0,00" at bounding box center [503, 211] width 121 height 36
type input "1,00"
click at [564, 193] on button "Declarar" at bounding box center [597, 211] width 67 height 36
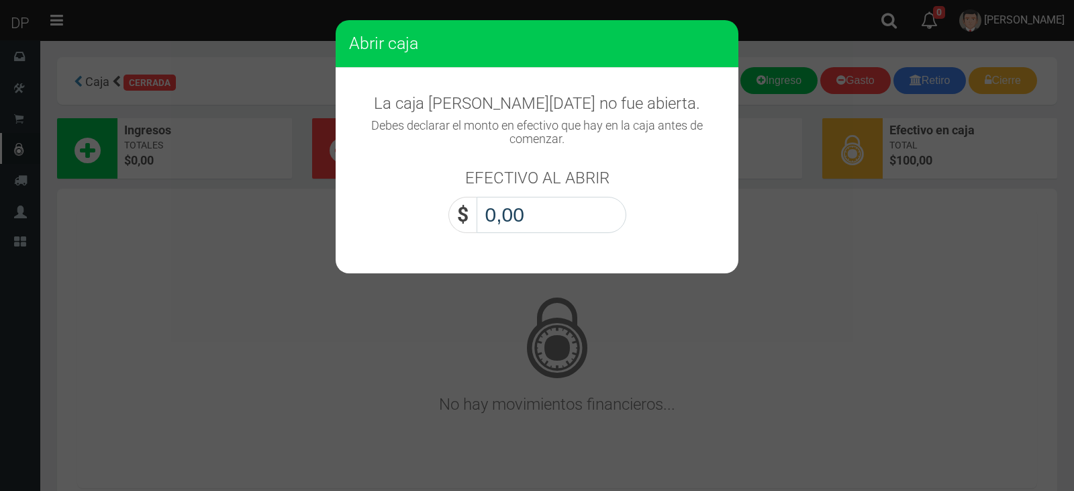
click at [534, 217] on input "0,00" at bounding box center [552, 215] width 150 height 36
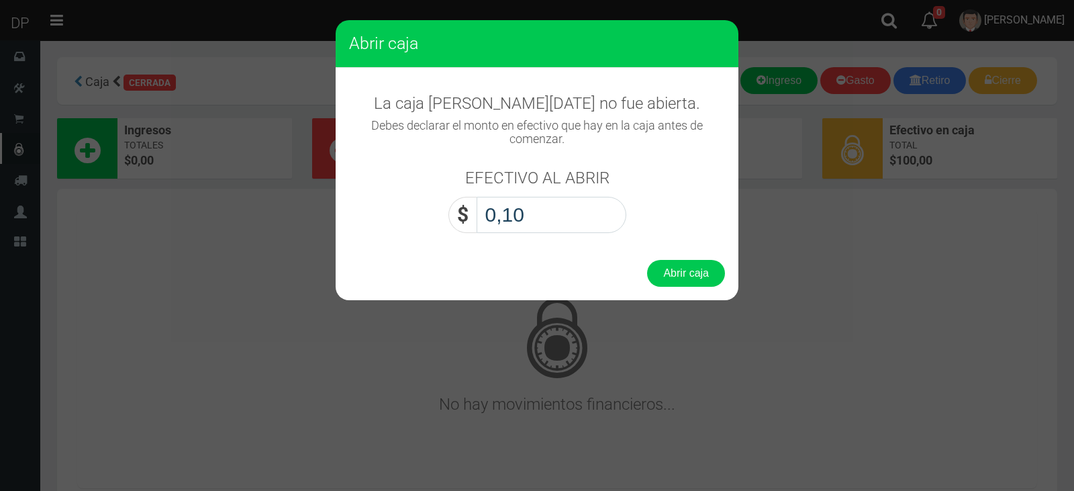
type input "1,00"
click at [647, 260] on button "Abrir caja" at bounding box center [686, 273] width 78 height 27
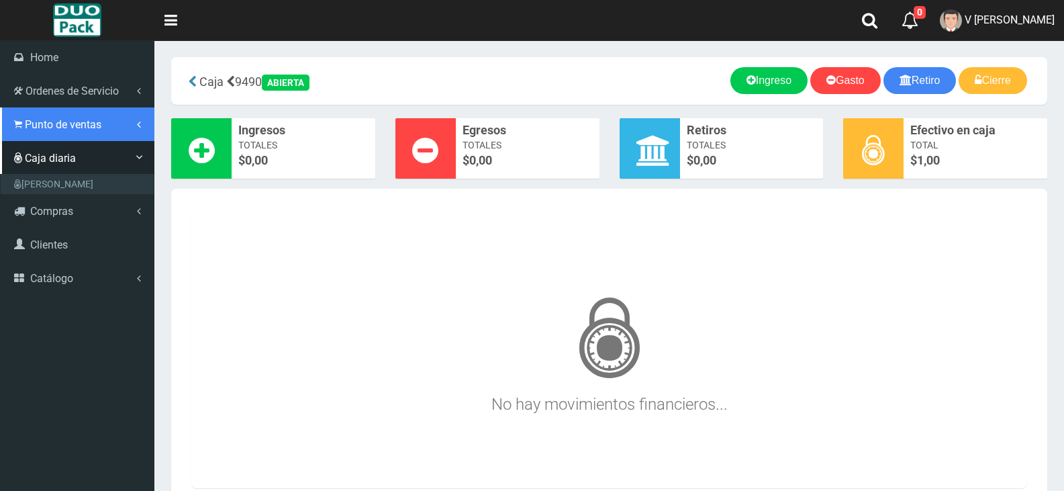
click at [69, 121] on span "Punto de ventas" at bounding box center [63, 124] width 77 height 13
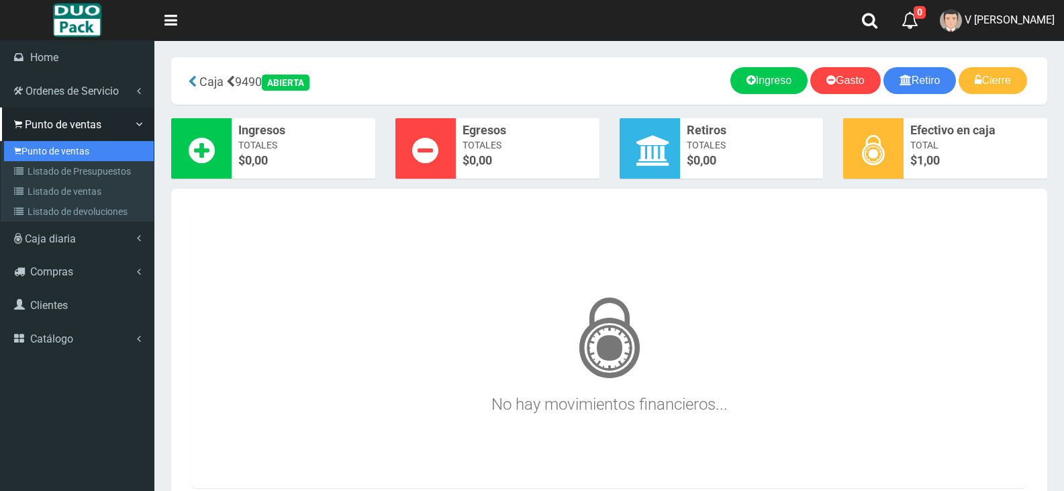
click at [67, 155] on link "Punto de ventas" at bounding box center [79, 151] width 150 height 20
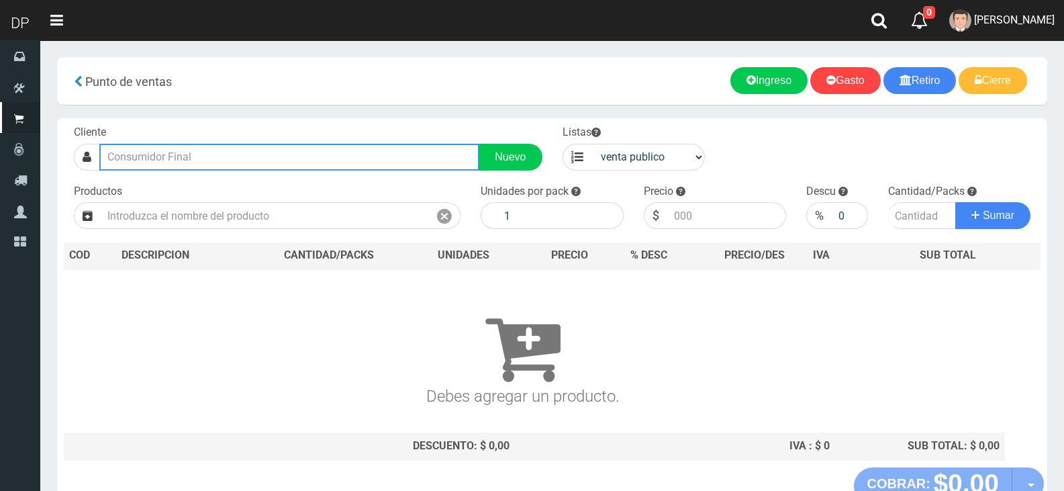
click at [260, 149] on input "text" at bounding box center [289, 157] width 380 height 27
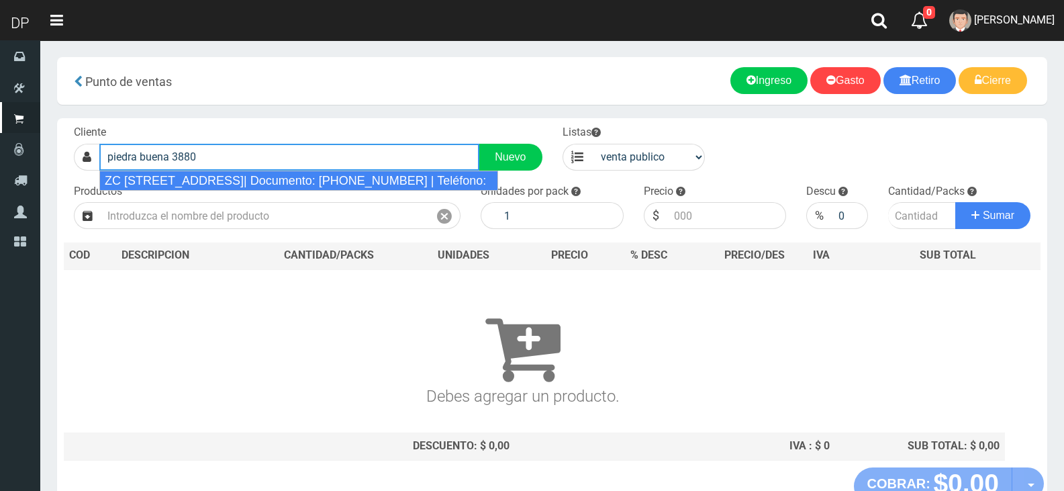
click at [270, 176] on div "ZC [STREET_ADDRESS]| Documento: [PHONE_NUMBER] | Teléfono:" at bounding box center [298, 180] width 399 height 20
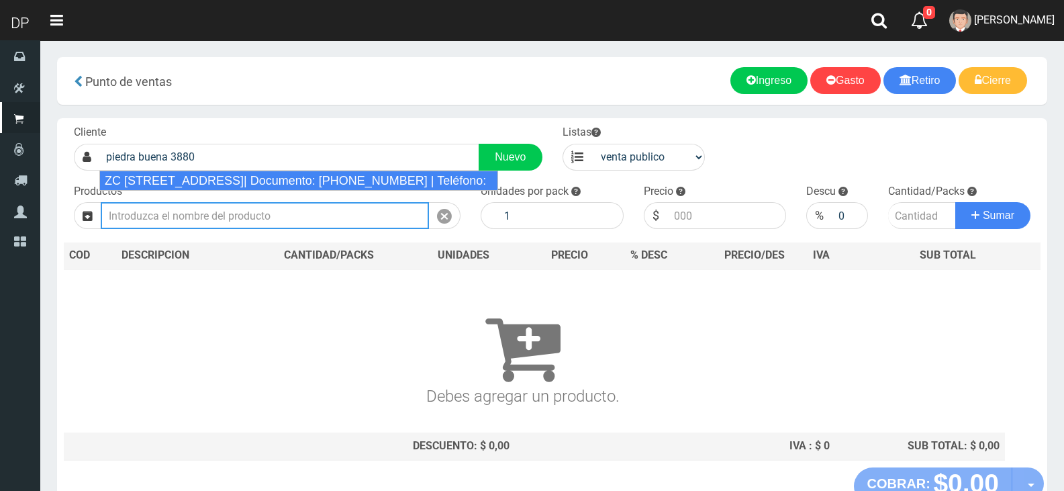
type input "ZC [STREET_ADDRESS]| Documento: [PHONE_NUMBER] | Teléfono:"
select select "2"
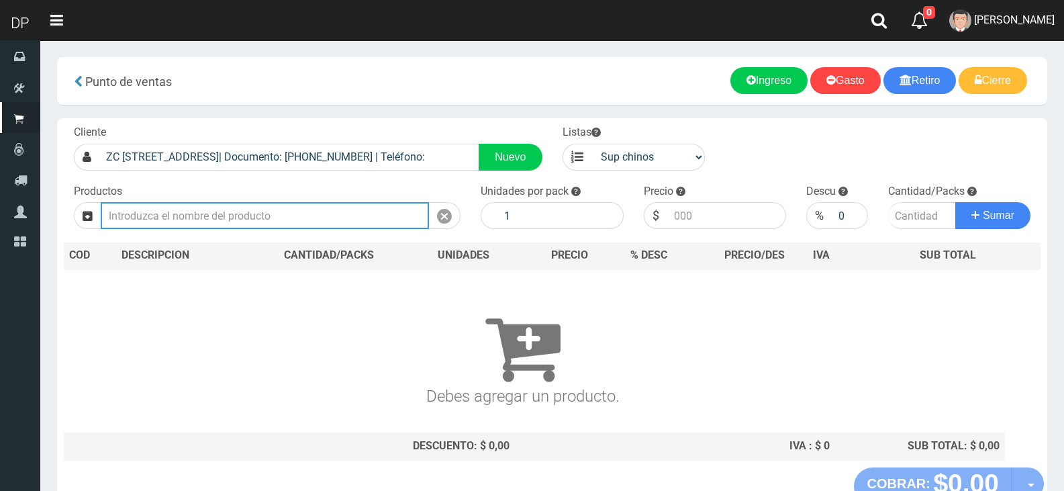
click at [252, 212] on input "text" at bounding box center [265, 215] width 328 height 27
click at [196, 219] on input "513" at bounding box center [265, 215] width 328 height 27
click at [292, 223] on input "513" at bounding box center [265, 215] width 328 height 27
click at [244, 214] on input "513" at bounding box center [265, 215] width 328 height 27
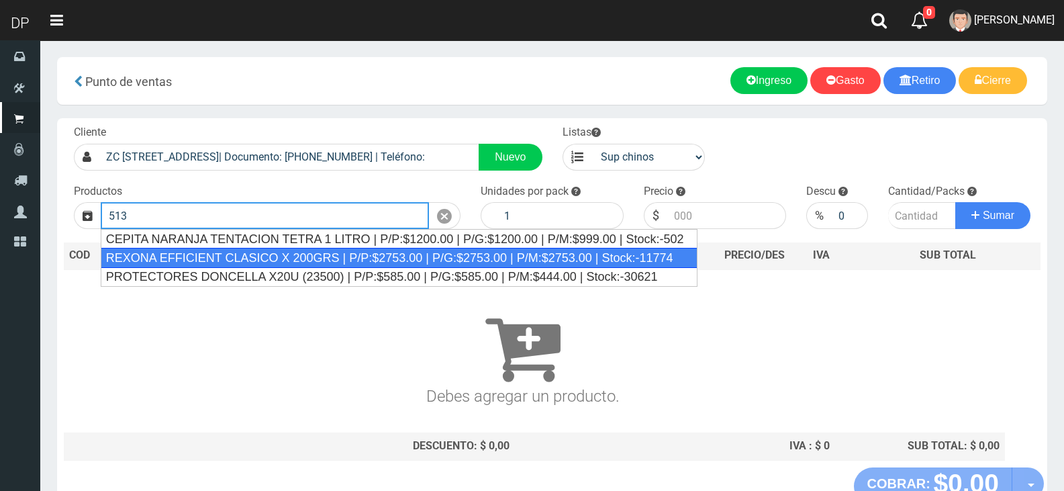
click at [238, 260] on div "REXONA EFFICIENT CLASICO X 200GRS | P/P:$2753.00 | P/G:$2753.00 | P/M:$2753.00 …" at bounding box center [399, 258] width 597 height 20
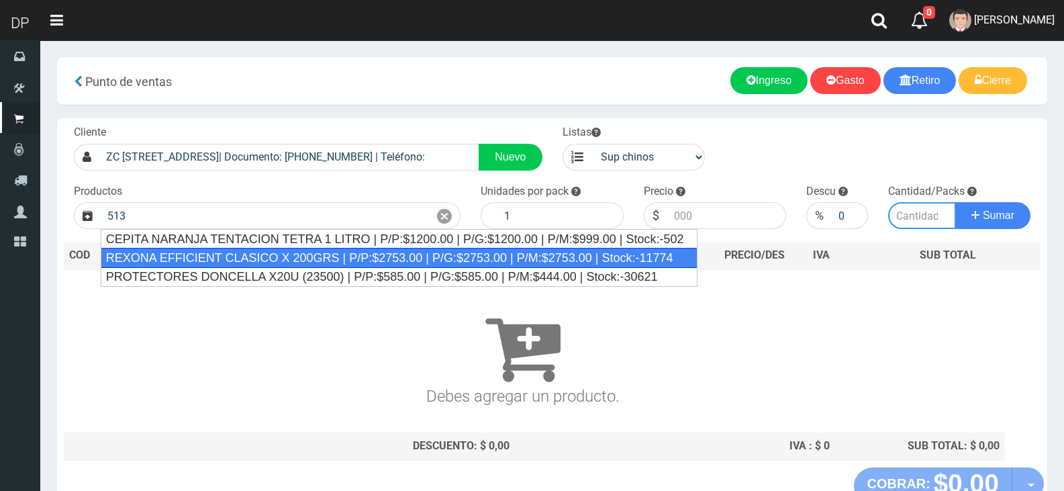
type input "REXONA EFFICIENT CLASICO X 200GRS | P/P:$2753.00 | P/G:$2753.00 | P/M:$2753.00 …"
type input "12"
type input "2753.00"
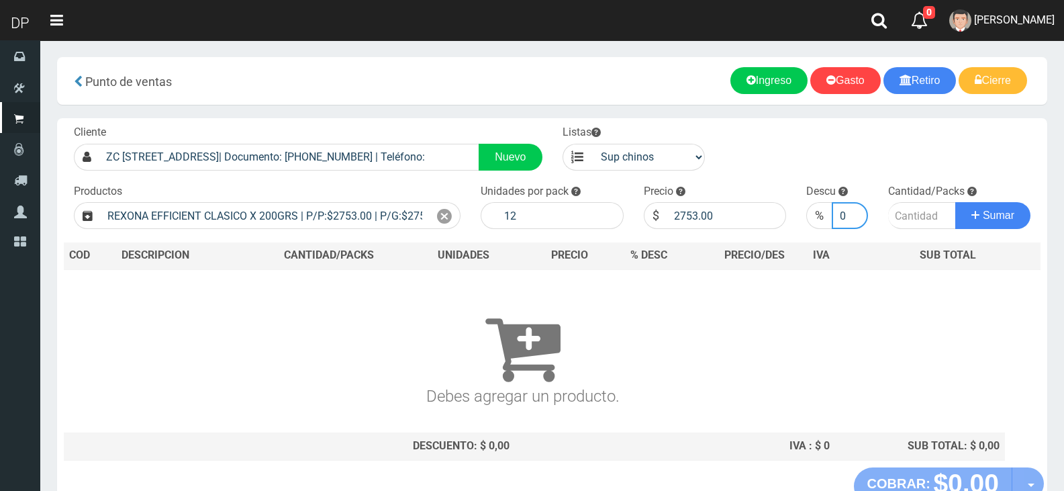
click at [836, 213] on input "0" at bounding box center [850, 215] width 36 height 27
type input "50"
type input "2"
click at [955, 202] on button "Sumar" at bounding box center [992, 215] width 75 height 27
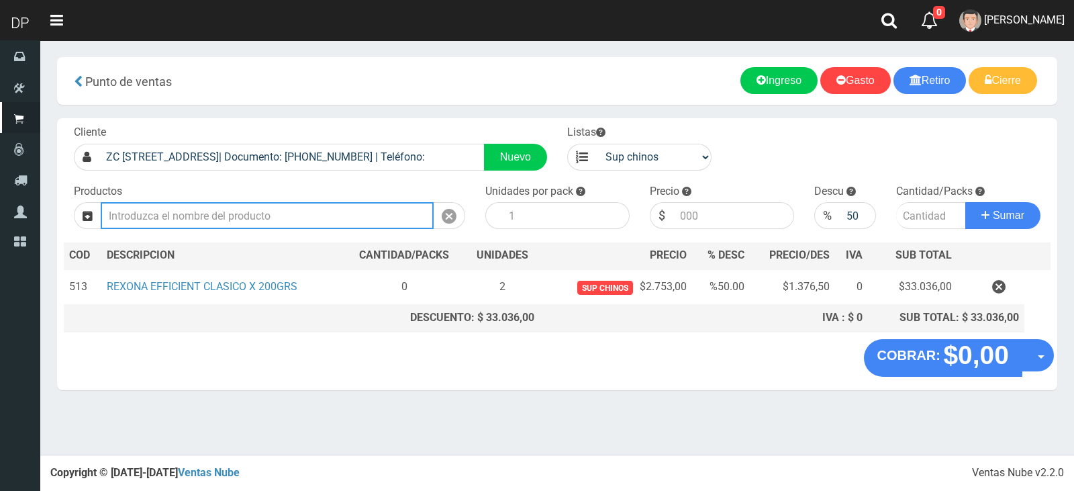
click at [281, 213] on input "text" at bounding box center [267, 215] width 333 height 27
click at [214, 227] on input "1611" at bounding box center [267, 215] width 333 height 27
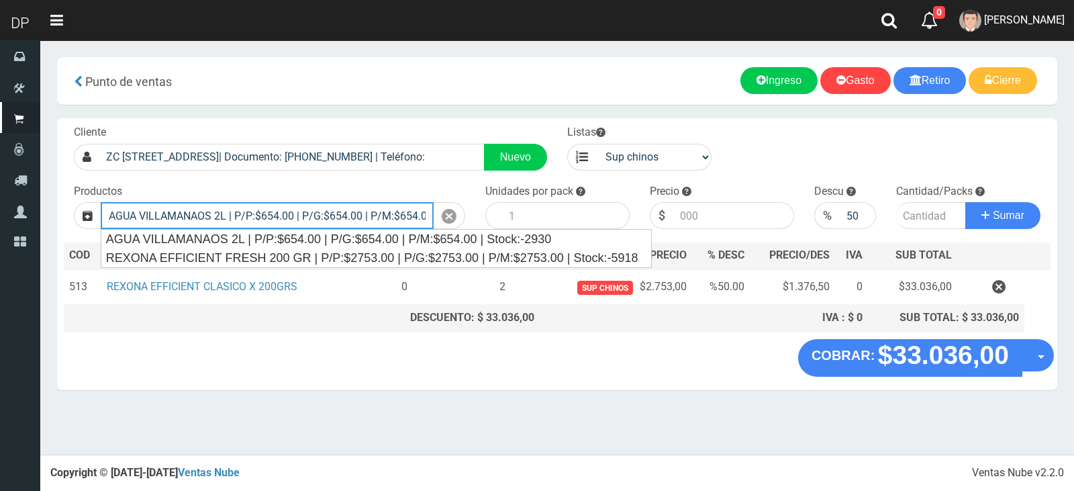
type input "REXONA EFFICIENT FRESH 200 GR | P/P:$2753.00 | P/G:$2753.00 | P/M:$2753.00 | St…"
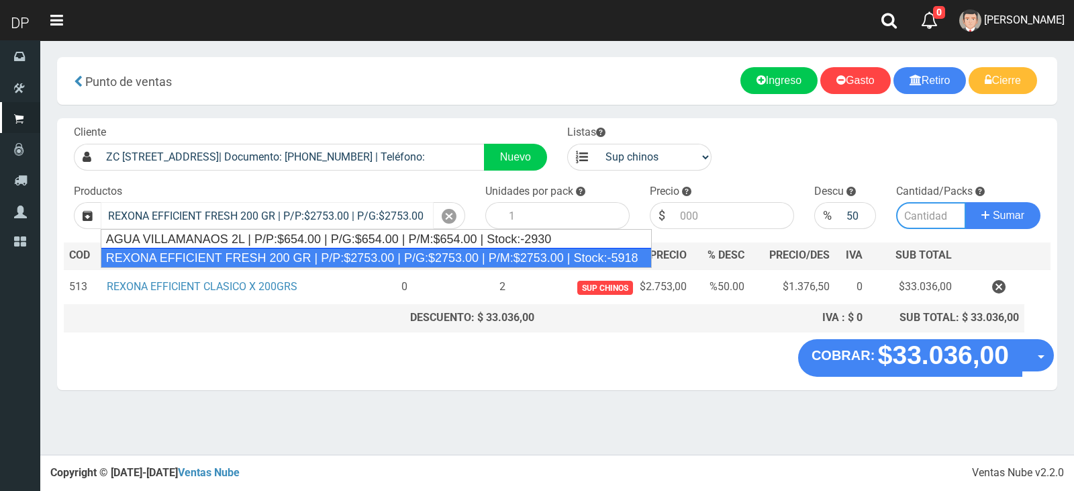
type input "12"
type input "2753.00"
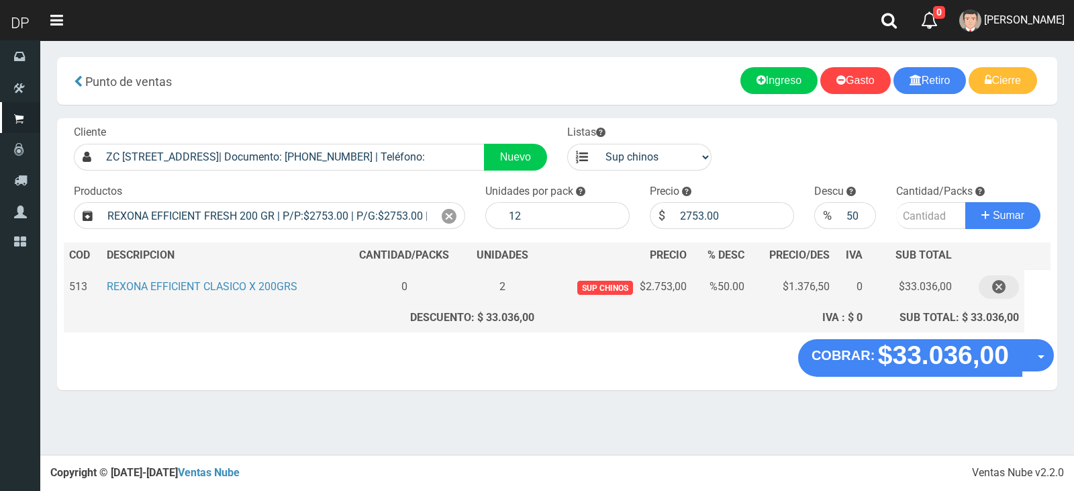
click at [994, 286] on icon "button" at bounding box center [998, 286] width 13 height 23
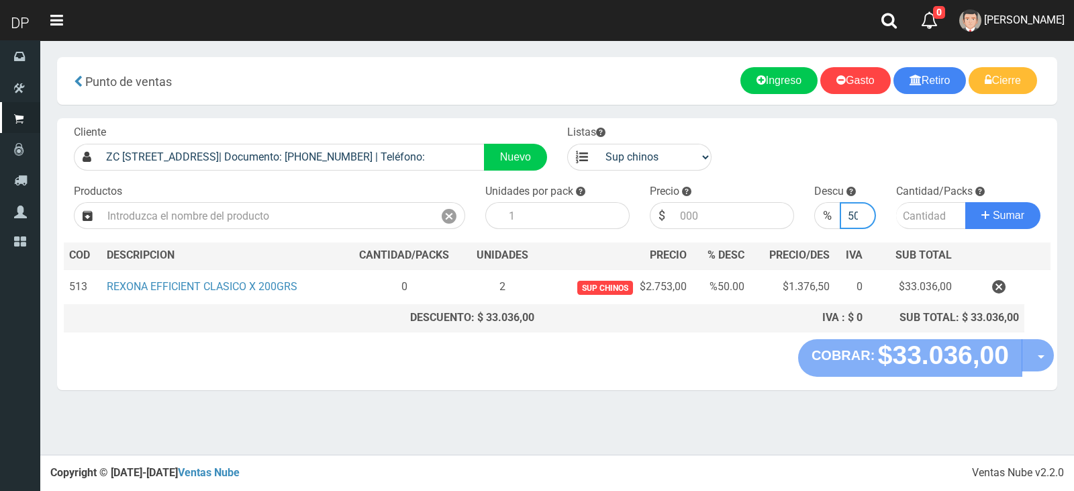
click at [855, 212] on input "50" at bounding box center [858, 215] width 37 height 27
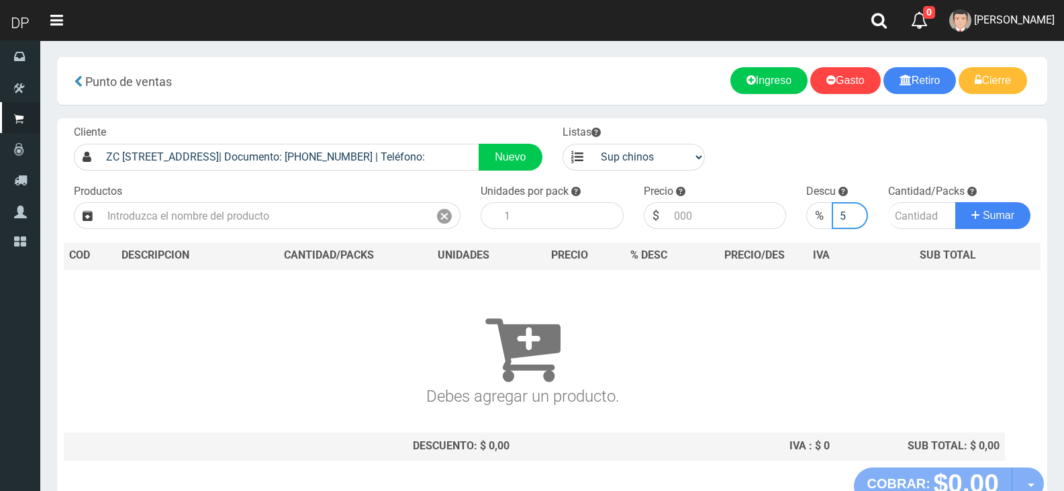
type input "5"
type input "2"
click at [955, 202] on button "Sumar" at bounding box center [992, 215] width 75 height 27
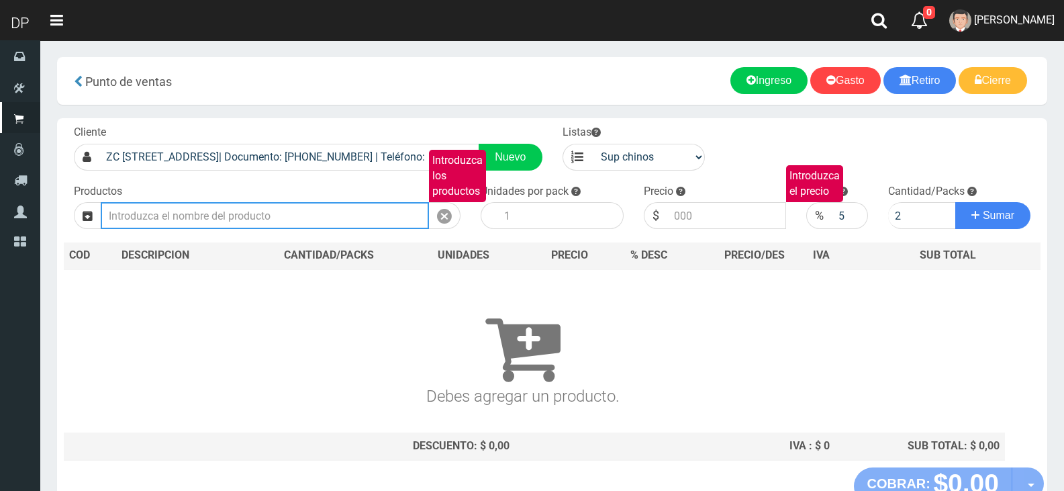
click at [330, 226] on input "Introduzca los productos" at bounding box center [265, 215] width 328 height 27
click at [307, 221] on input "Introduzca los productos" at bounding box center [265, 215] width 328 height 27
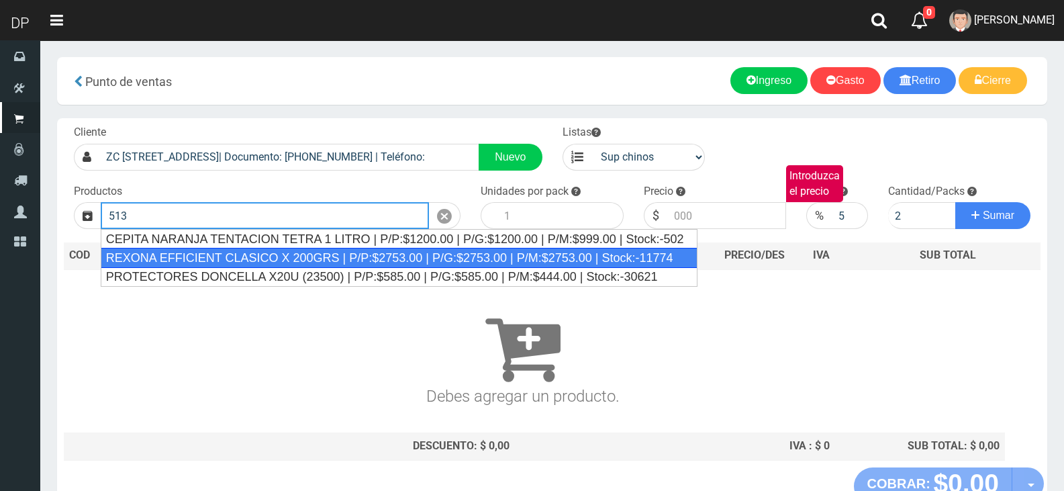
click at [299, 253] on div "REXONA EFFICIENT CLASICO X 200GRS | P/P:$2753.00 | P/G:$2753.00 | P/M:$2753.00 …" at bounding box center [399, 258] width 597 height 20
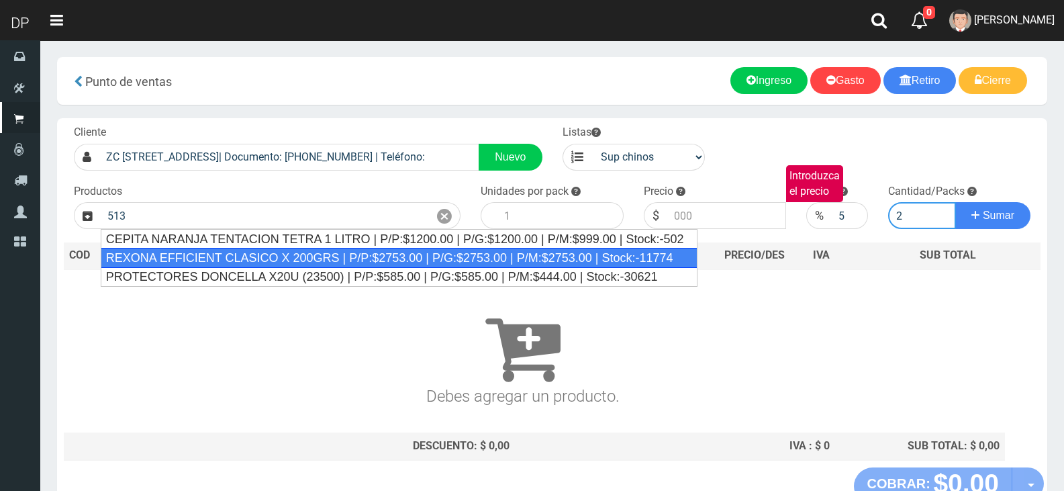
type input "REXONA EFFICIENT CLASICO X 200GRS | P/P:$2753.00 | P/G:$2753.00 | P/M:$2753.00 …"
type input "12"
type input "2753.00"
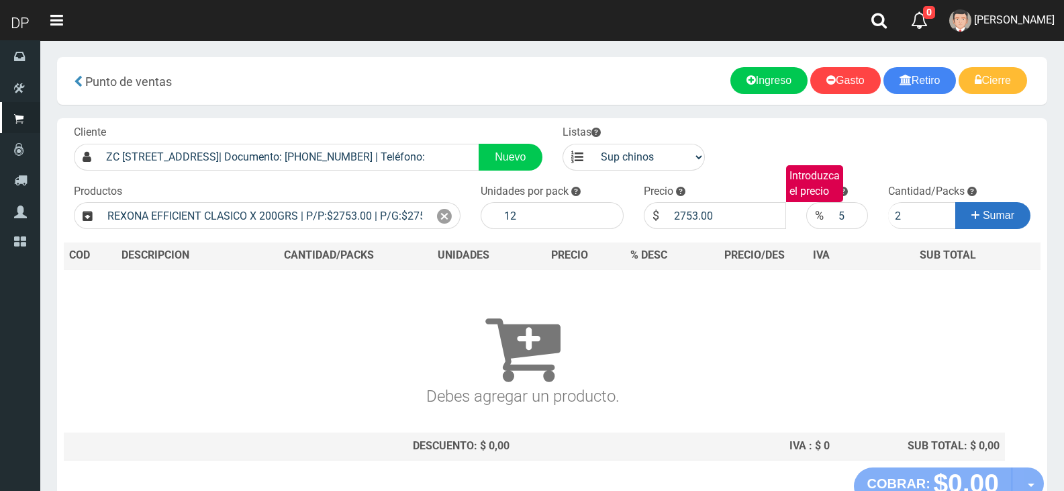
click at [989, 220] on span "Sumar" at bounding box center [999, 214] width 32 height 11
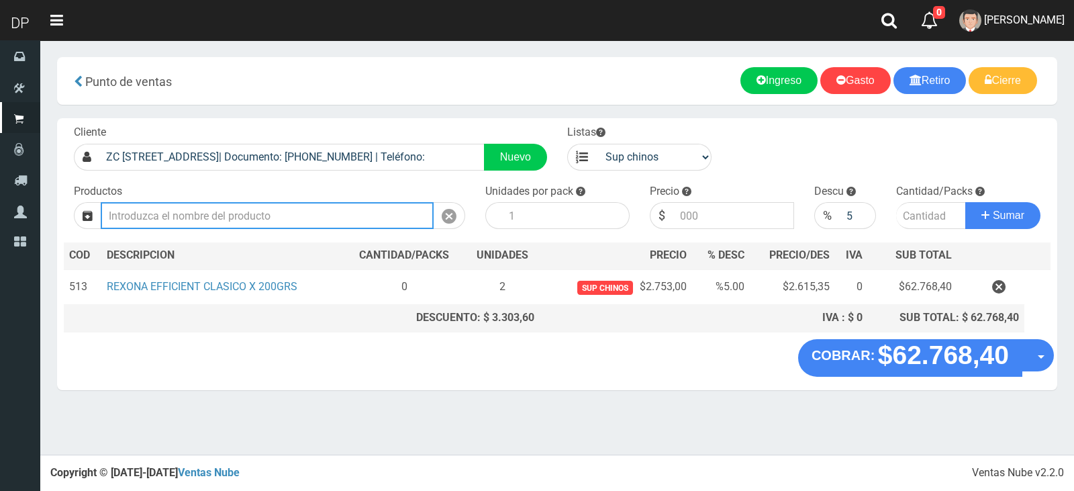
click at [181, 214] on input "Introduzca los productos" at bounding box center [267, 215] width 333 height 27
click at [181, 214] on input "1611" at bounding box center [267, 215] width 333 height 27
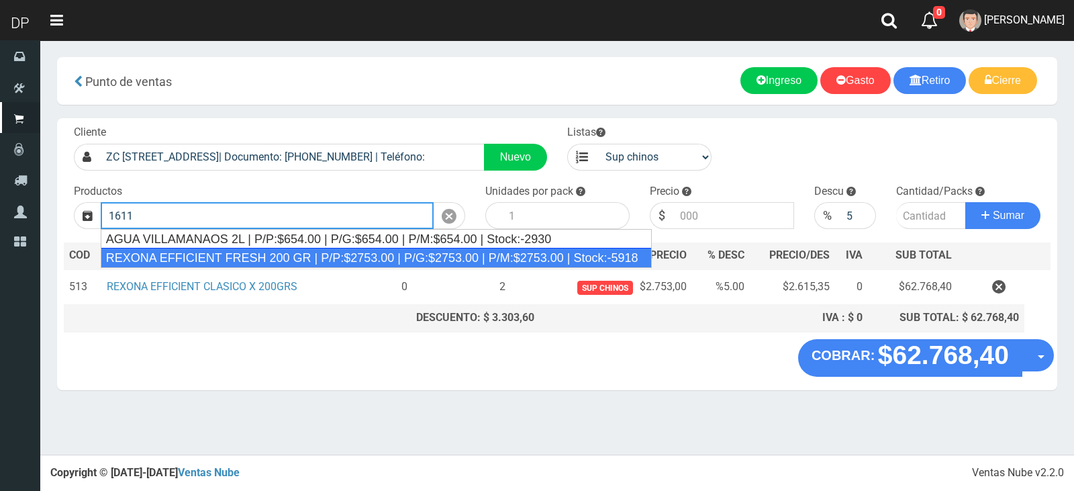
click at [193, 258] on div "REXONA EFFICIENT FRESH 200 GR | P/P:$2753.00 | P/G:$2753.00 | P/M:$2753.00 | St…" at bounding box center [376, 258] width 551 height 20
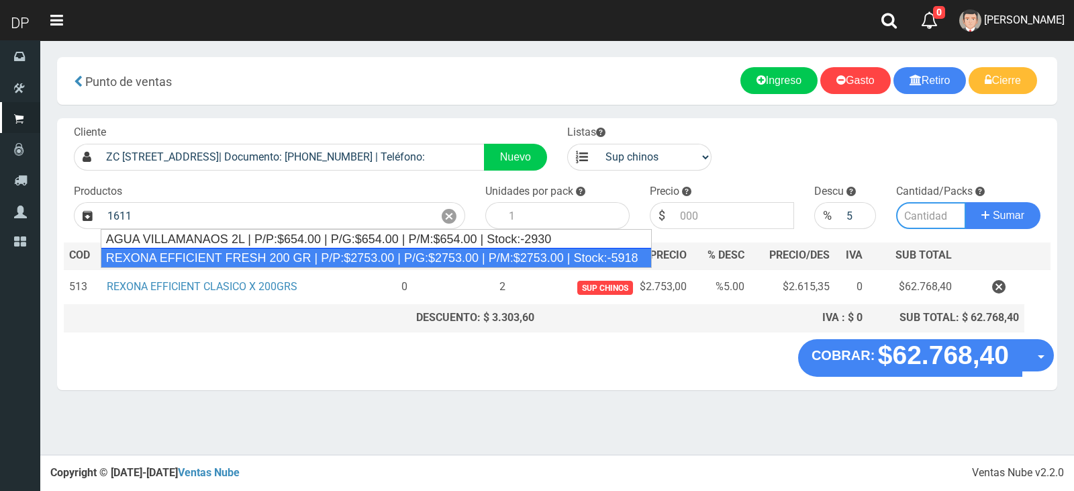
type input "REXONA EFFICIENT FRESH 200 GR | P/P:$2753.00 | P/G:$2753.00 | P/M:$2753.00 | St…"
type input "12"
type input "2753.00"
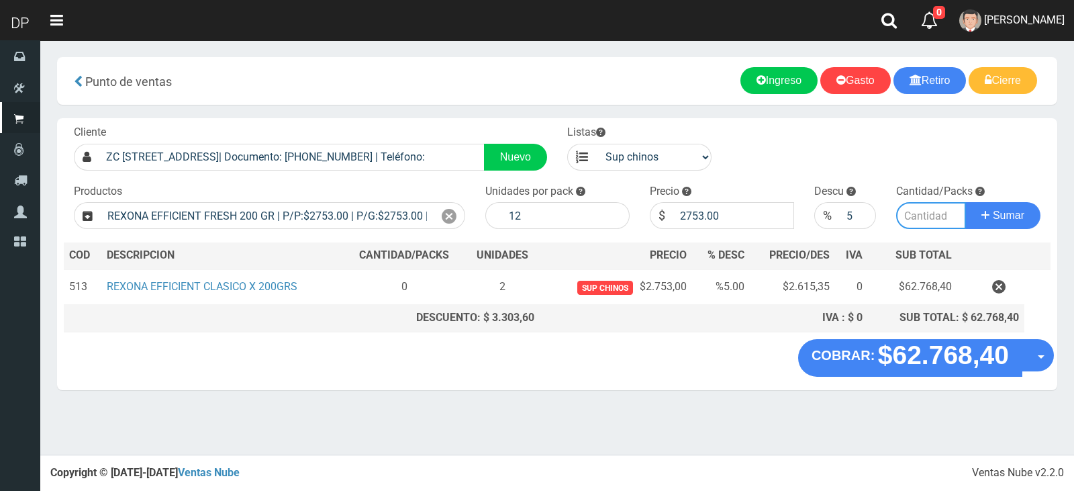
click at [938, 216] on input "number" at bounding box center [931, 215] width 70 height 27
type input "2"
click at [965, 202] on button "Sumar" at bounding box center [1002, 215] width 75 height 27
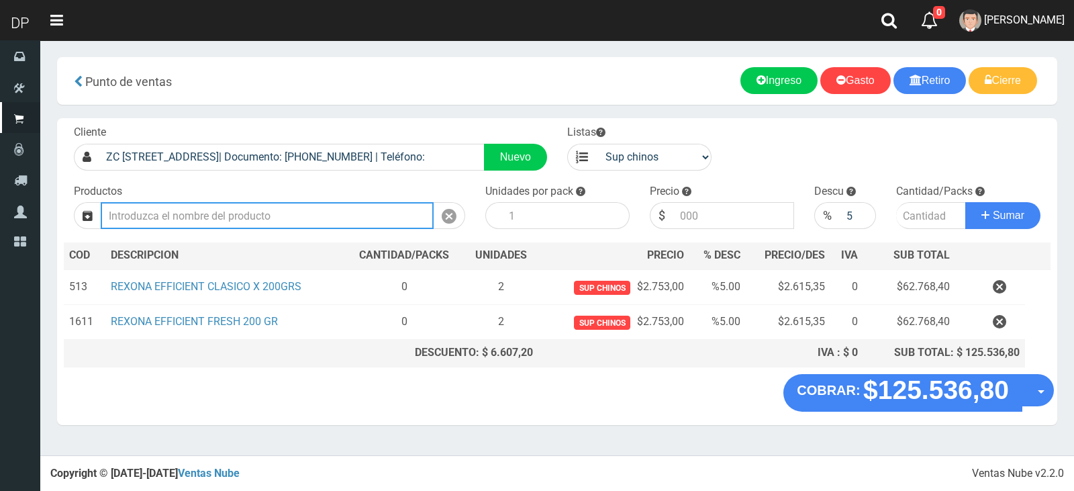
click at [278, 224] on input "Introduzca los productos" at bounding box center [267, 215] width 333 height 27
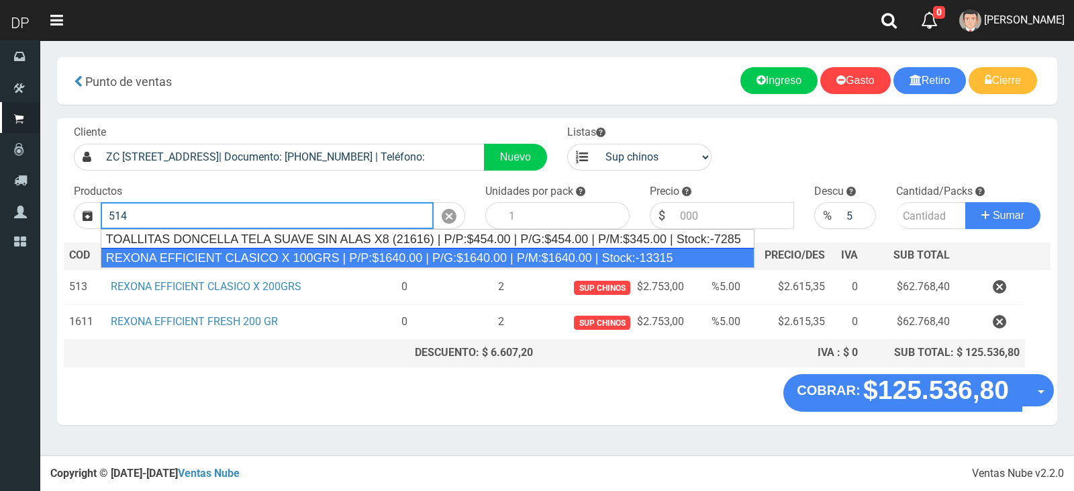
click at [278, 254] on div "REXONA EFFICIENT CLASICO X 100GRS | P/P:$1640.00 | P/G:$1640.00 | P/M:$1640.00 …" at bounding box center [428, 258] width 654 height 20
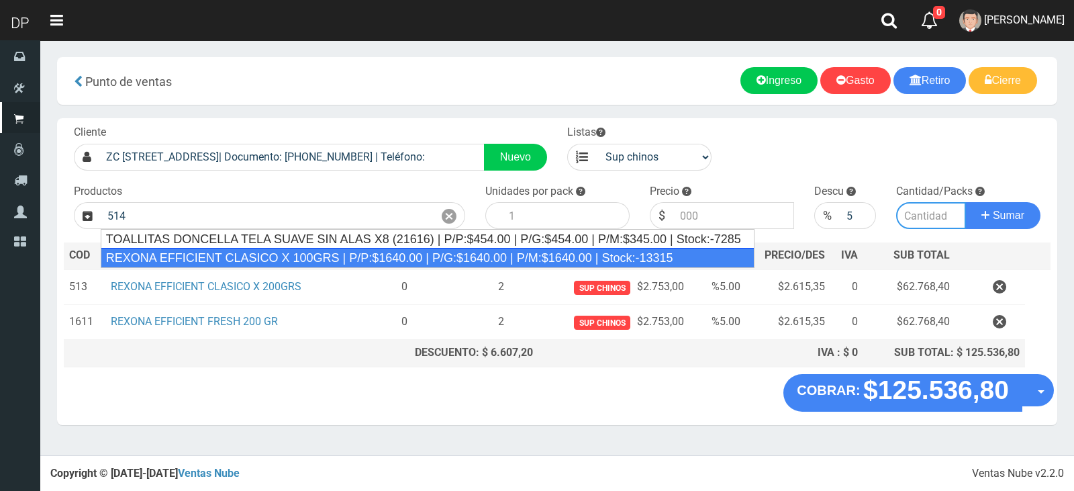
type input "REXONA EFFICIENT CLASICO X 100GRS | P/P:$1640.00 | P/G:$1640.00 | P/M:$1640.00 …"
type input "12"
type input "1640.00"
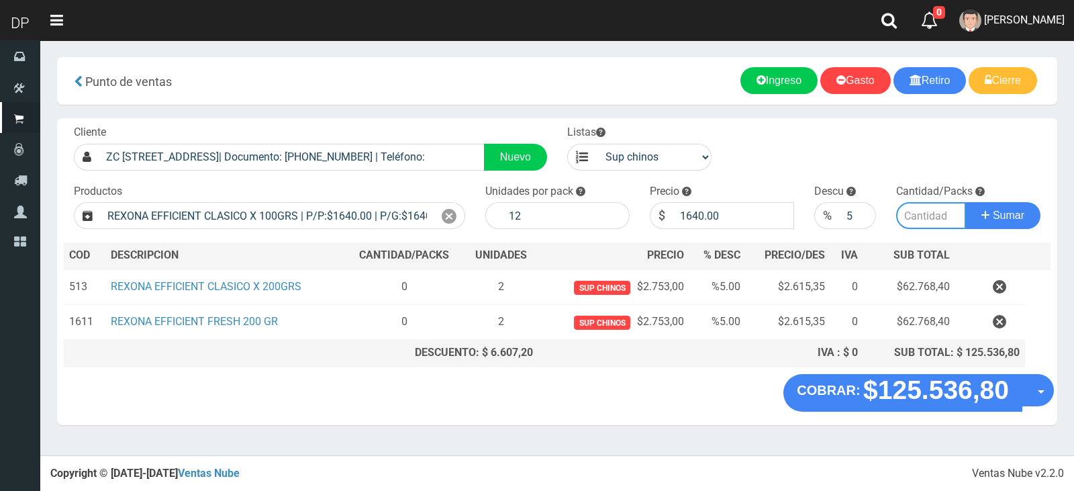
click at [924, 217] on input "number" at bounding box center [931, 215] width 70 height 27
type input "1"
click at [965, 202] on button "Sumar" at bounding box center [1002, 215] width 75 height 27
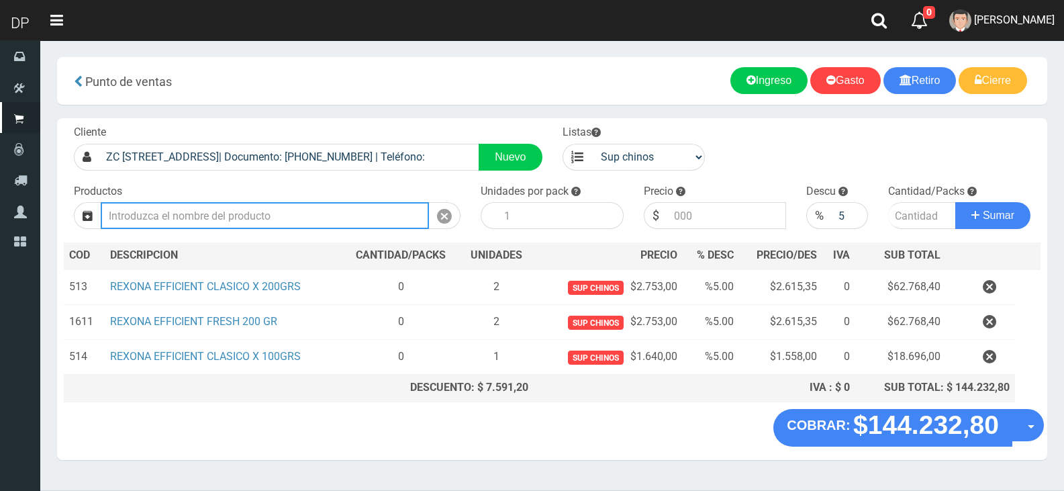
click at [317, 223] on input "Introduzca los productos" at bounding box center [265, 215] width 328 height 27
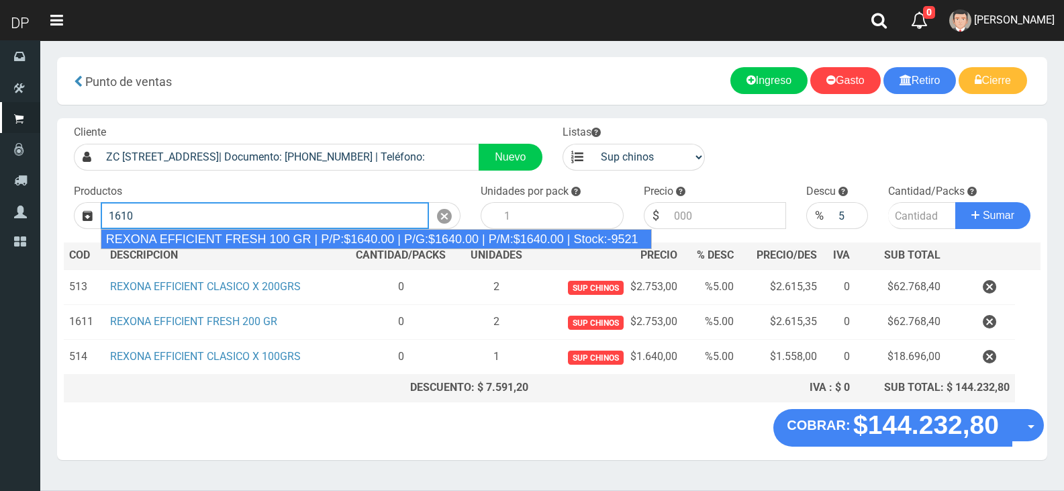
click at [318, 242] on div "REXONA EFFICIENT FRESH 100 GR | P/P:$1640.00 | P/G:$1640.00 | P/M:$1640.00 | St…" at bounding box center [376, 239] width 551 height 20
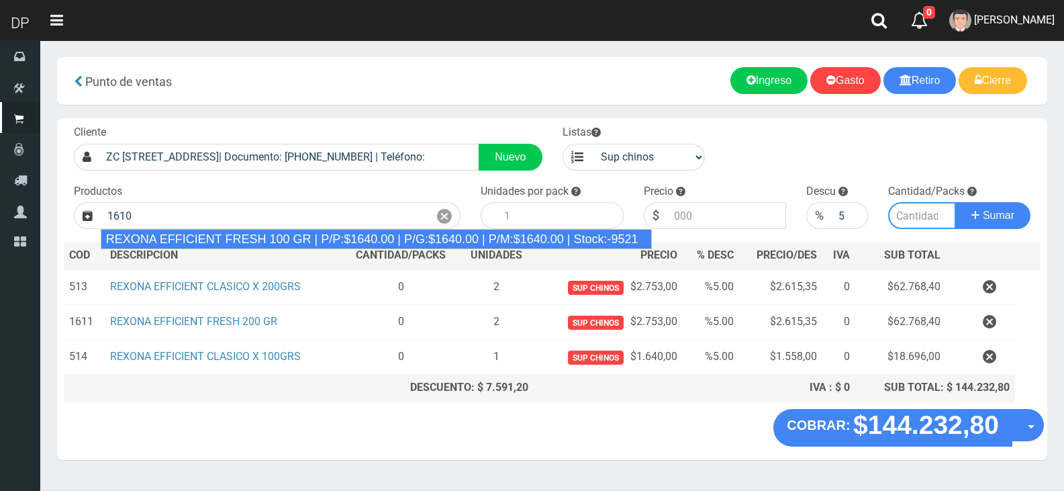
type input "REXONA EFFICIENT FRESH 100 GR | P/P:$1640.00 | P/G:$1640.00 | P/M:$1640.00 | St…"
type input "12"
type input "1640.00"
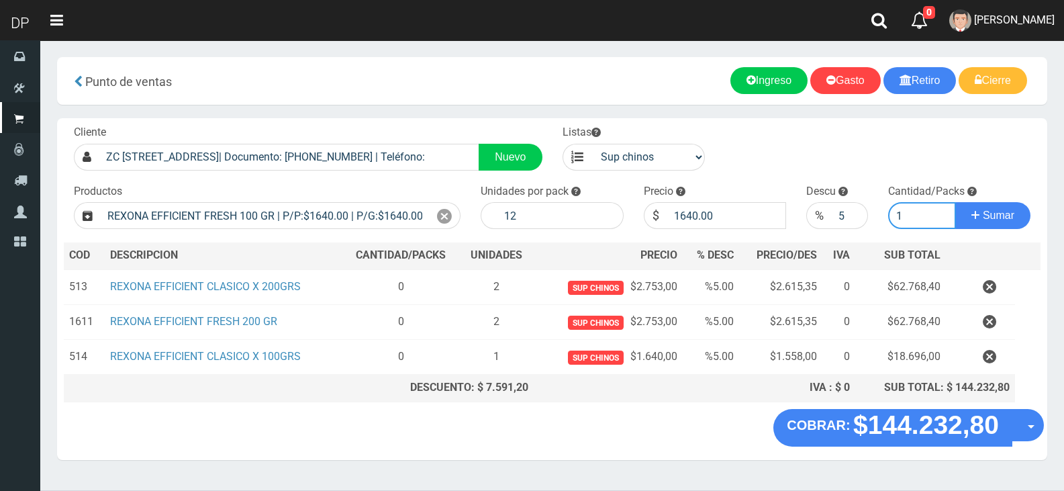
type input "1"
click at [955, 202] on button "Sumar" at bounding box center [992, 215] width 75 height 27
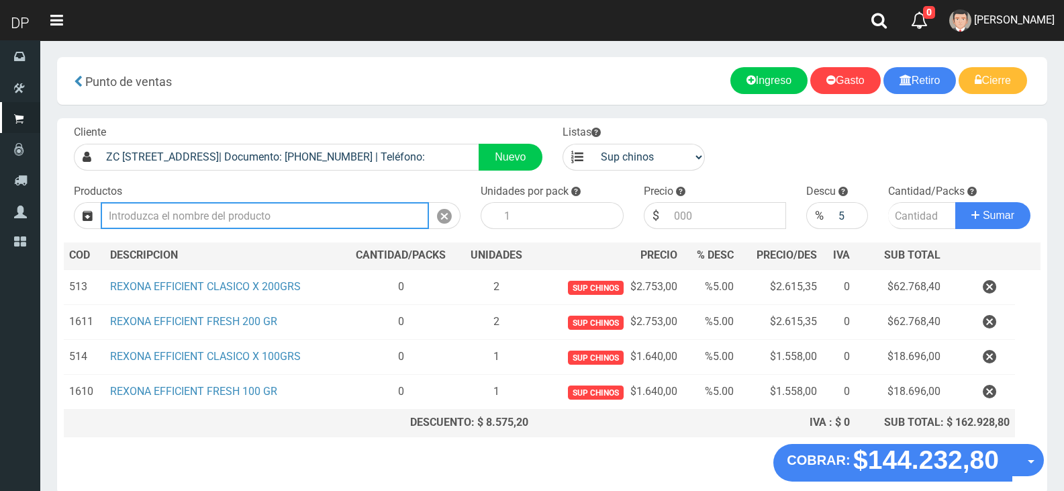
click at [276, 222] on input "Introduzca los productos" at bounding box center [265, 215] width 328 height 27
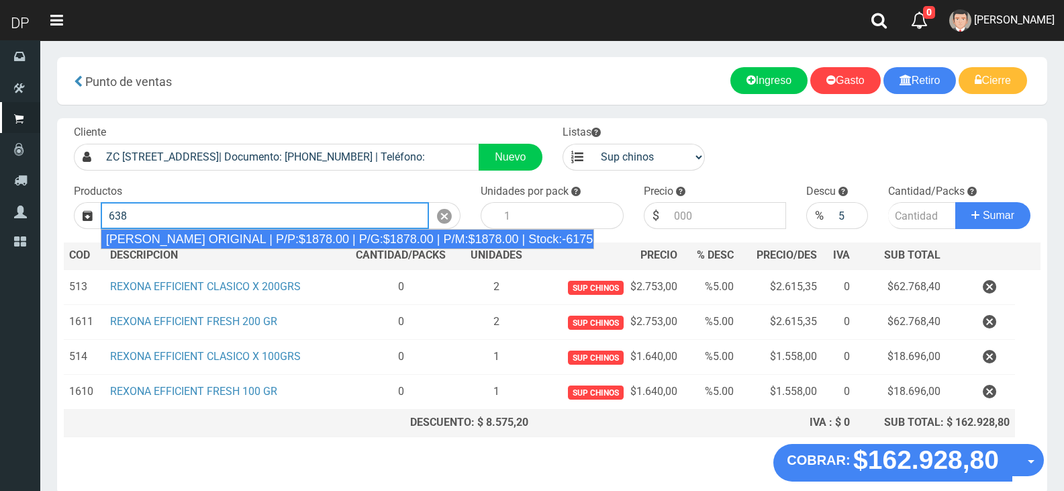
click at [285, 231] on div "DOVE ROLLON ORIGINAL | P/P:$1878.00 | P/G:$1878.00 | P/M:$1878.00 | Stock:-6175" at bounding box center [348, 239] width 494 height 20
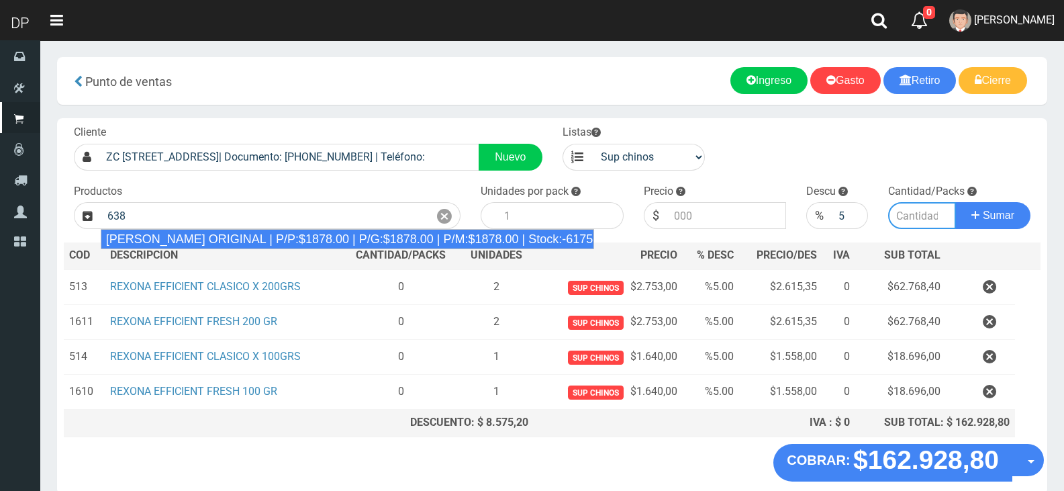
type input "DOVE ROLLON ORIGINAL | P/P:$1878.00 | P/G:$1878.00 | P/M:$1878.00 | Stock:-6175"
type input "12"
type input "1878.00"
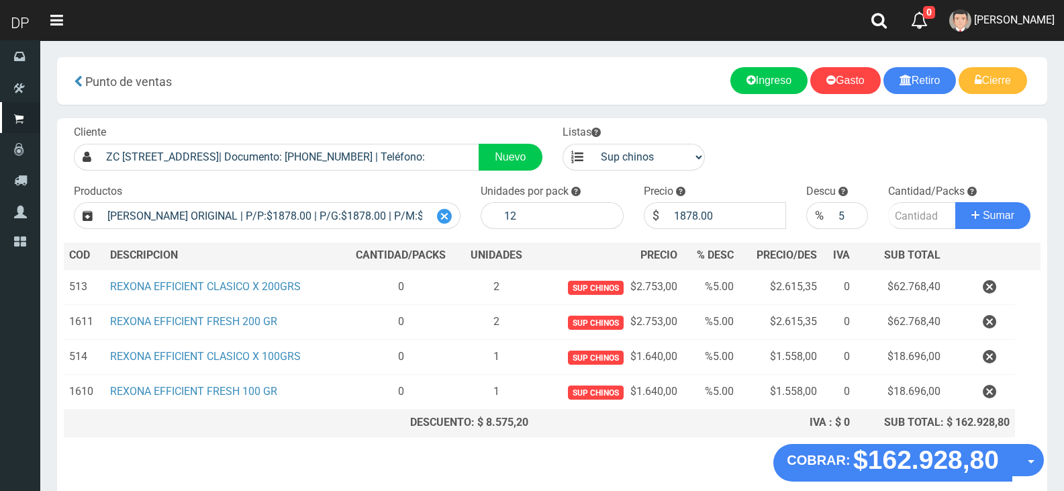
click at [446, 215] on icon at bounding box center [444, 216] width 15 height 19
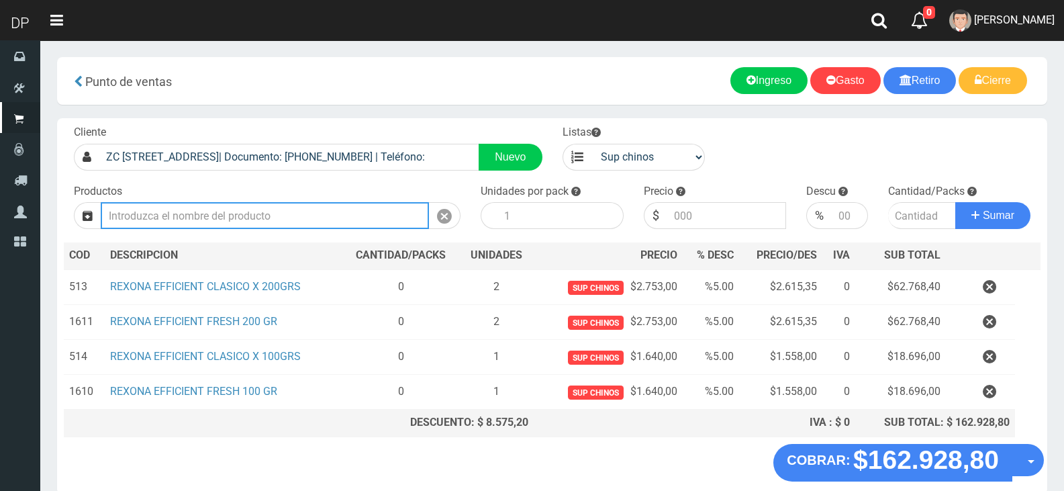
click at [389, 216] on input "Introduzca los productos" at bounding box center [265, 215] width 328 height 27
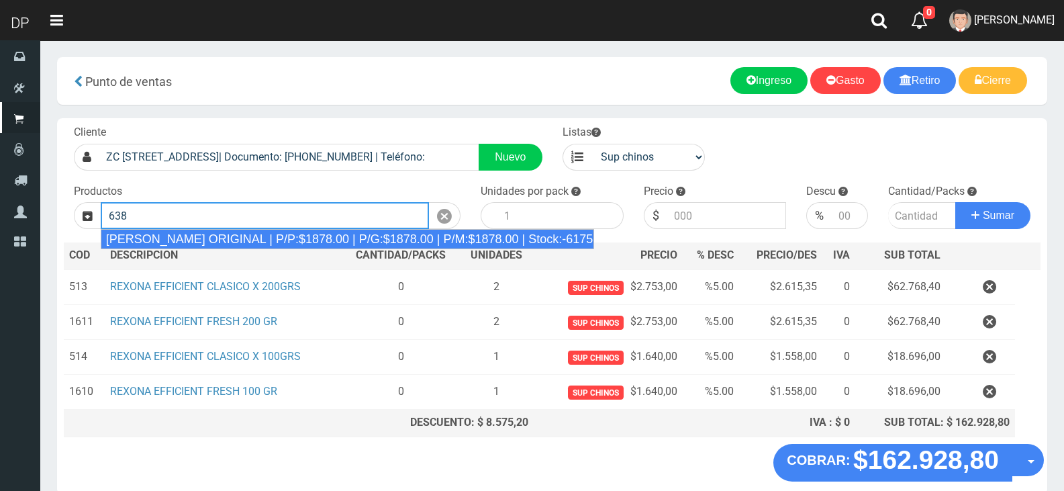
click at [385, 239] on div "DOVE ROLLON ORIGINAL | P/P:$1878.00 | P/G:$1878.00 | P/M:$1878.00 | Stock:-6175" at bounding box center [348, 239] width 494 height 20
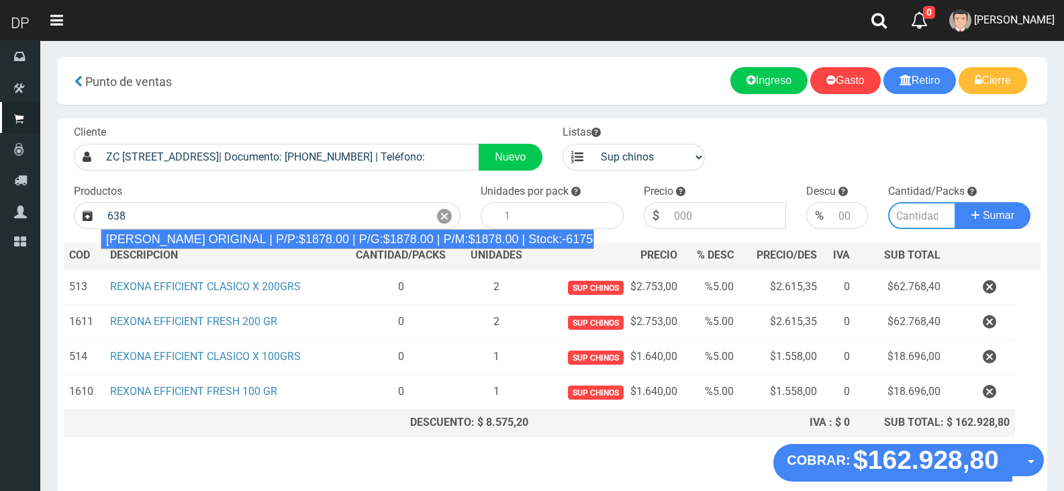
type input "DOVE ROLLON ORIGINAL | P/P:$1878.00 | P/G:$1878.00 | P/M:$1878.00 | Stock:-6175"
type input "12"
type input "1878.00"
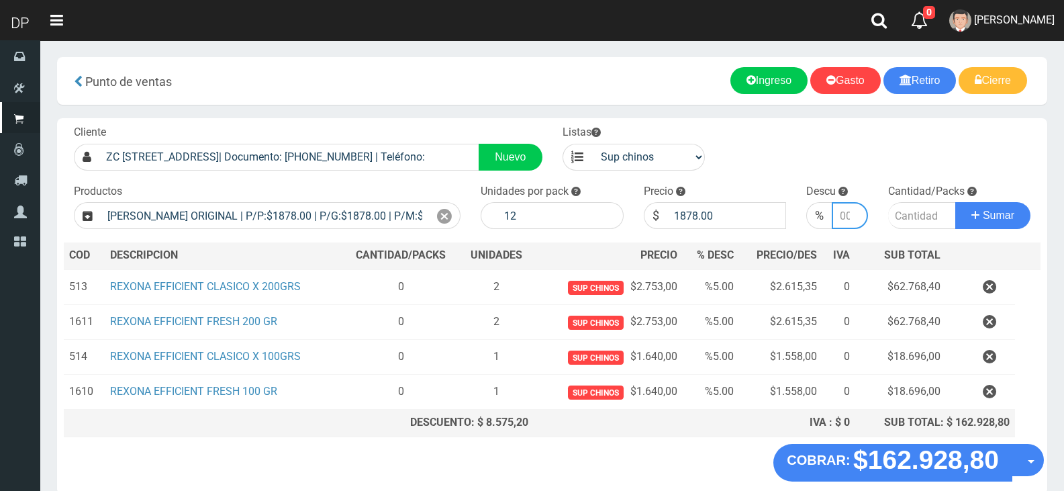
click at [842, 218] on input "number" at bounding box center [850, 215] width 36 height 27
type input "10"
type input "1"
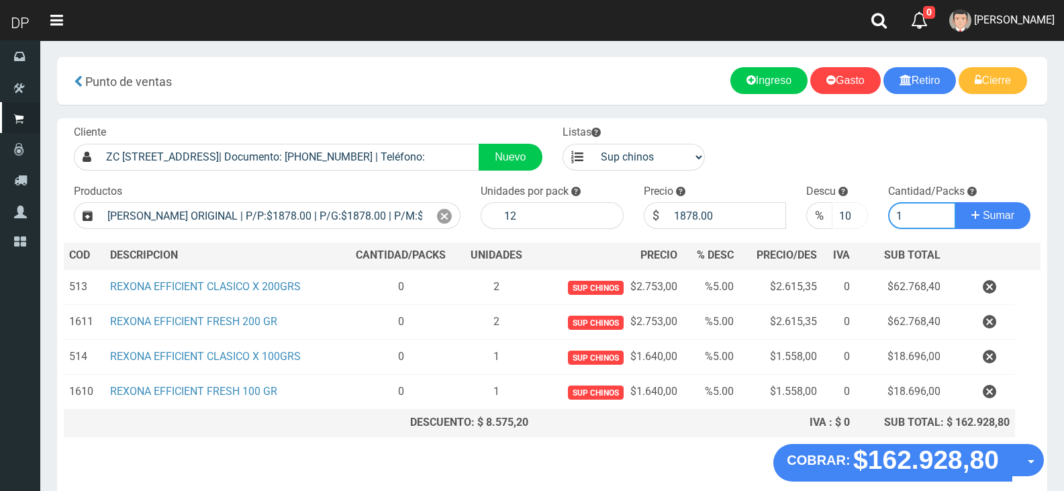
click at [955, 202] on button "Sumar" at bounding box center [992, 215] width 75 height 27
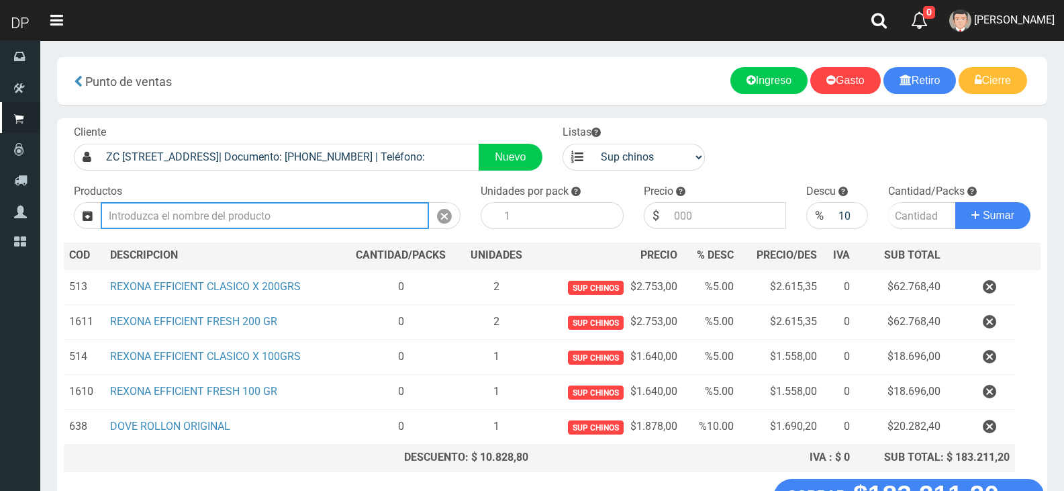
click at [313, 219] on input "Introduzca los productos" at bounding box center [265, 215] width 328 height 27
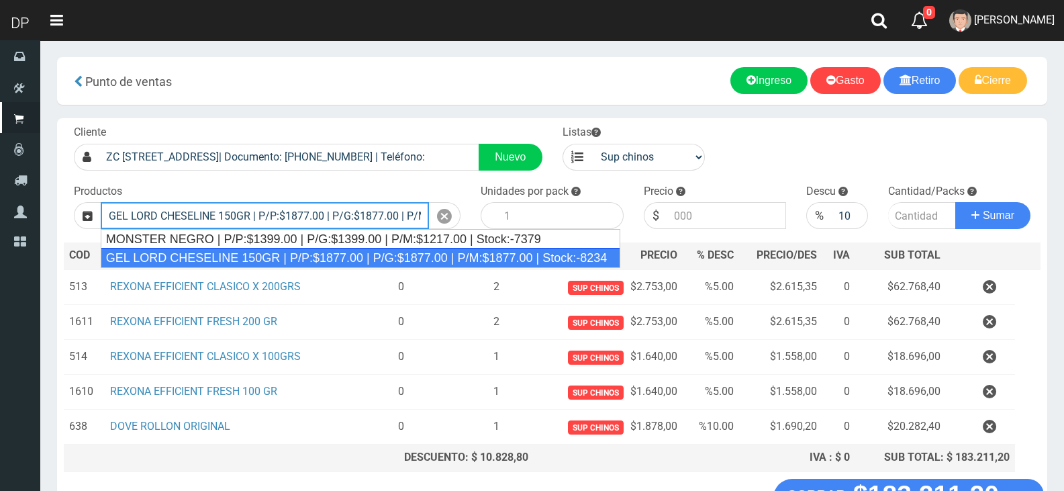
type input "GEL LORD CHESELINE 150GR | P/P:$1877.00 | P/G:$1877.00 | P/M:$1877.00 | Stock:-…"
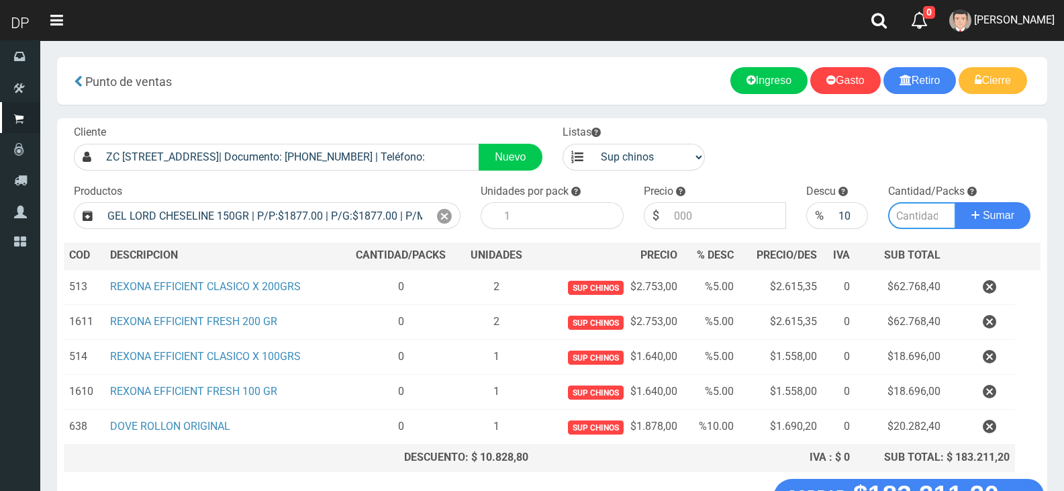
click at [911, 218] on input "number" at bounding box center [922, 215] width 68 height 27
click at [905, 211] on input "number" at bounding box center [922, 215] width 68 height 27
type input "2"
click at [955, 202] on button "Sumar" at bounding box center [992, 215] width 75 height 27
click at [447, 209] on icon at bounding box center [444, 216] width 15 height 19
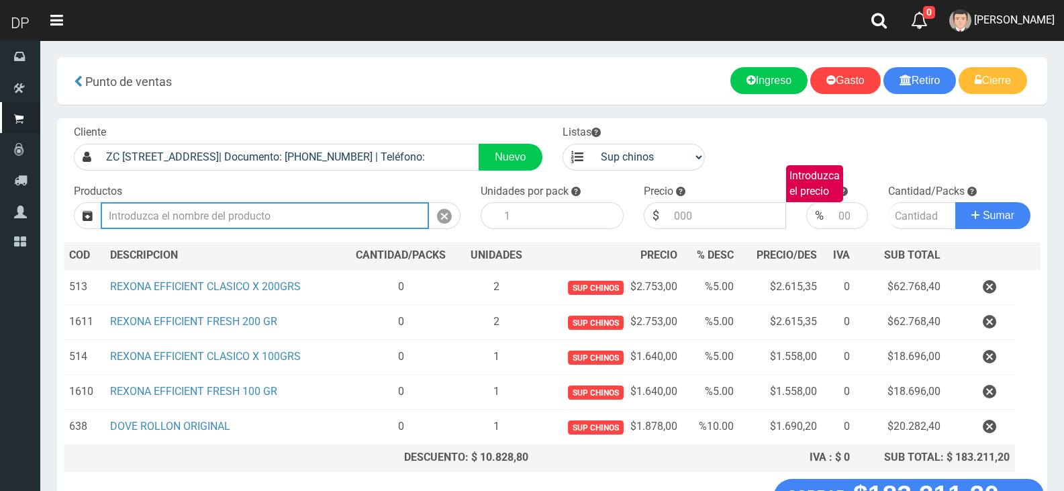
click at [309, 225] on input "Introduzca los productos" at bounding box center [265, 215] width 328 height 27
click at [955, 202] on button "Sumar" at bounding box center [992, 215] width 75 height 27
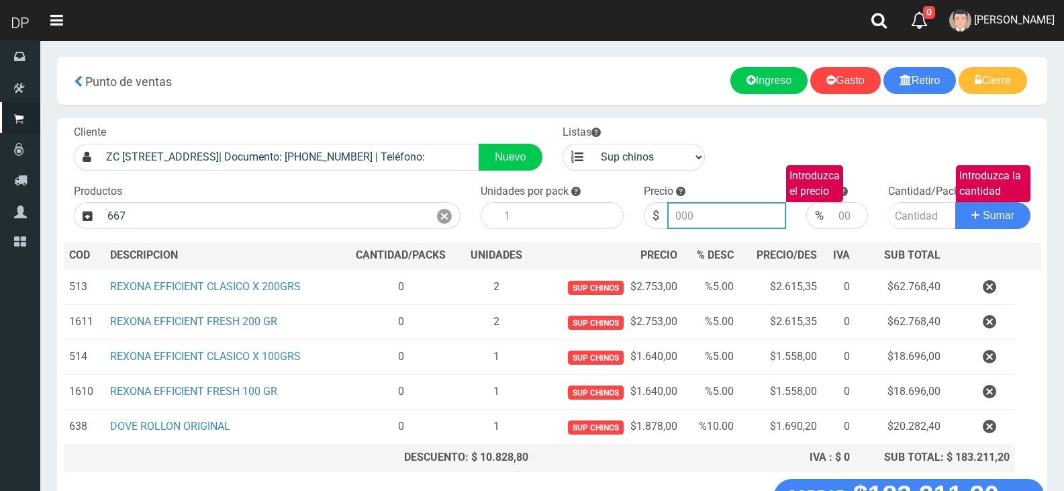
type input "GEL LORD CHESELINE 150GR | P/P:$1877.00 | P/G:$1877.00 | P/M:$1877.00 | Stock:-…"
type input "1877.00"
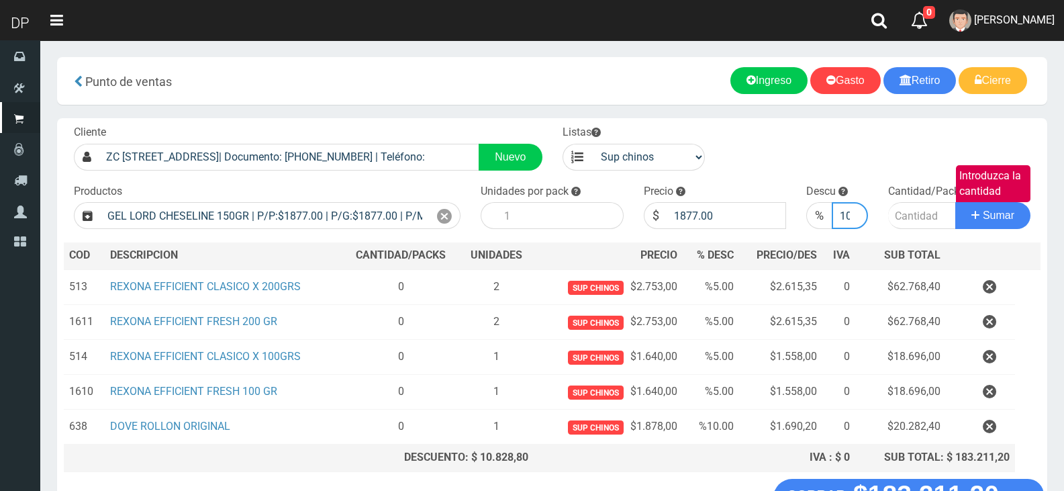
scroll to position [0, 3]
type input "10"
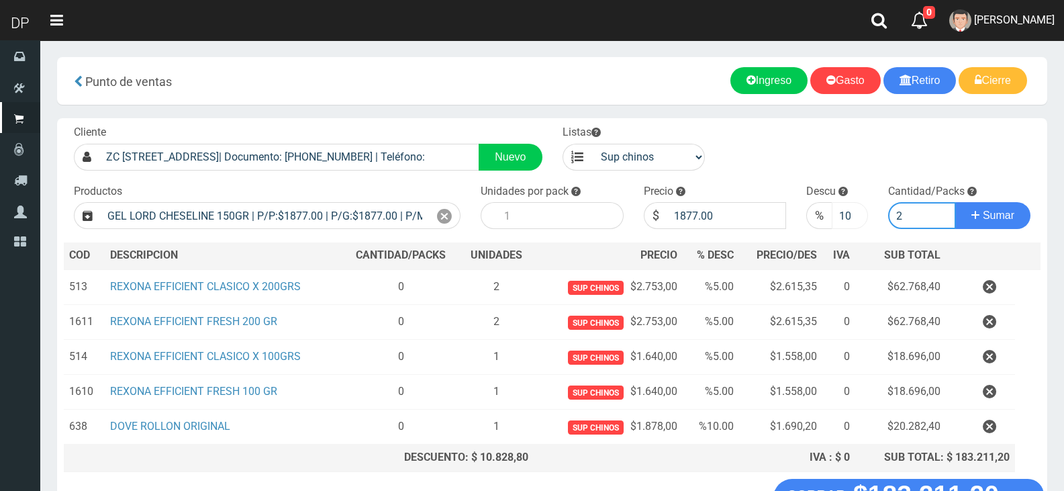
type input "2"
click at [955, 202] on button "Sumar" at bounding box center [992, 215] width 75 height 27
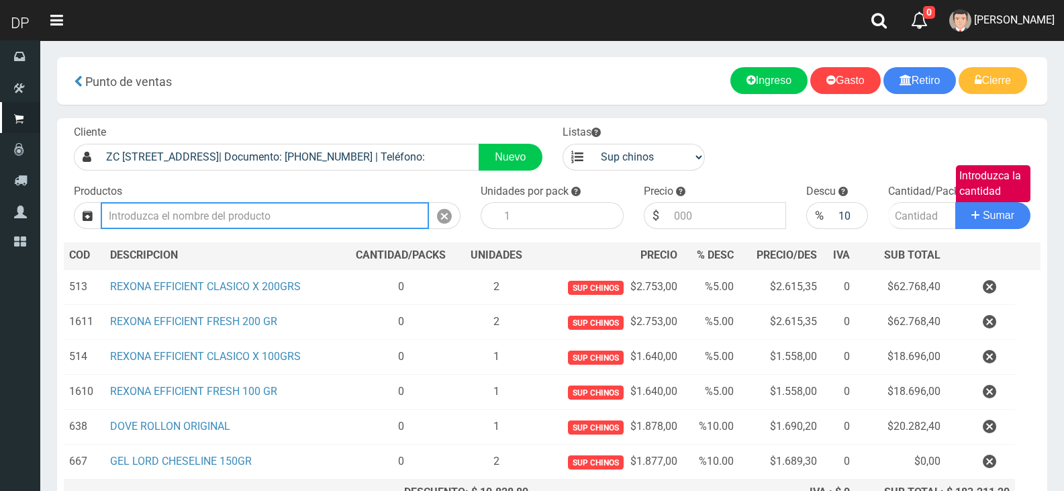
click at [199, 222] on input "Introduzca los productos" at bounding box center [265, 215] width 328 height 27
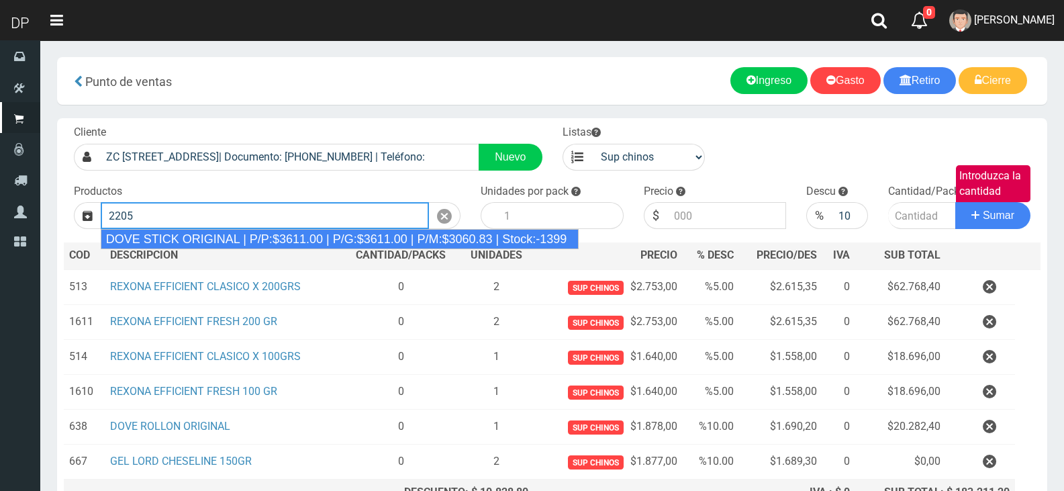
click at [205, 236] on div "DOVE STICK ORIGINAL | P/P:$3611.00 | P/G:$3611.00 | P/M:$3060.83 | Stock:-1399" at bounding box center [340, 239] width 478 height 20
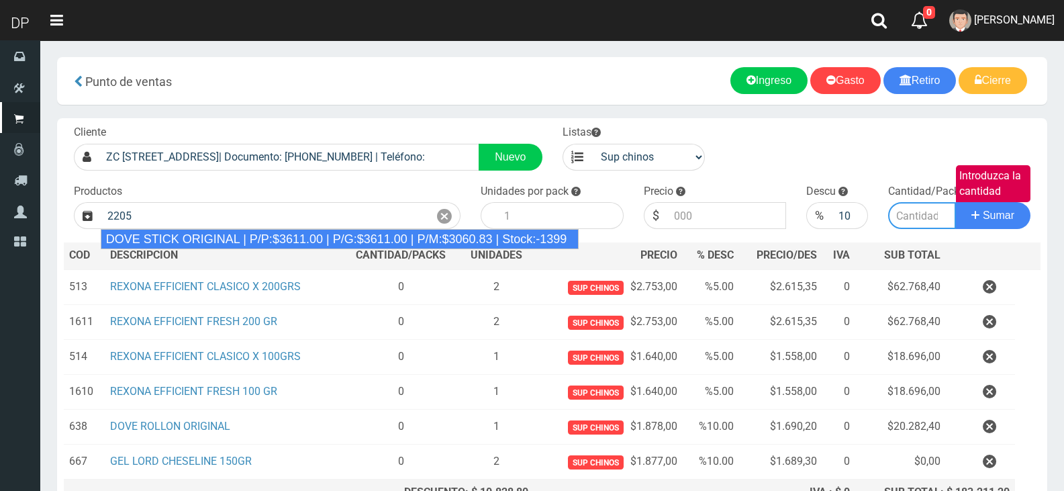
type input "DOVE STICK ORIGINAL | P/P:$3611.00 | P/G:$3611.00 | P/M:$3060.83 | Stock:-1399"
type input "12"
type input "3611.00"
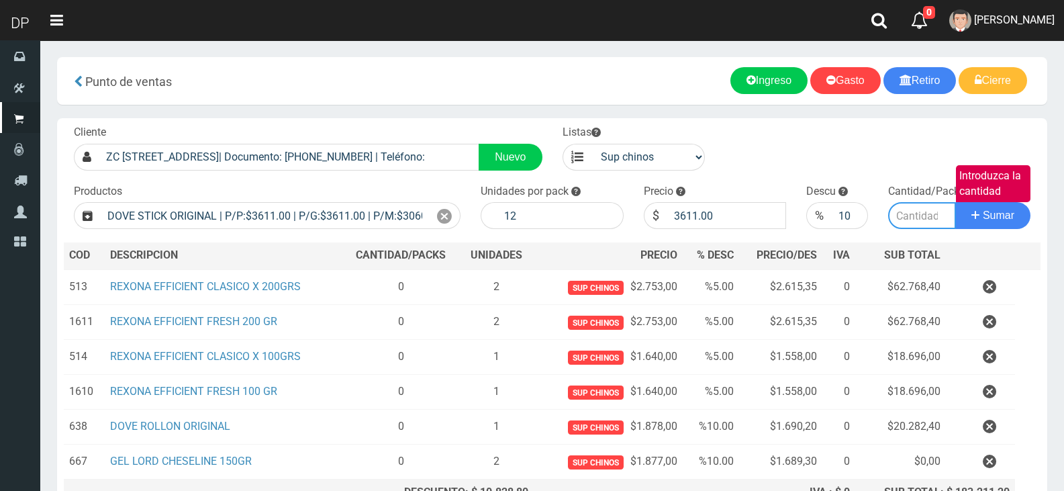
click at [924, 211] on input "Introduzca la cantidad" at bounding box center [922, 215] width 68 height 27
type input "1"
click at [955, 202] on button "Sumar" at bounding box center [992, 215] width 75 height 27
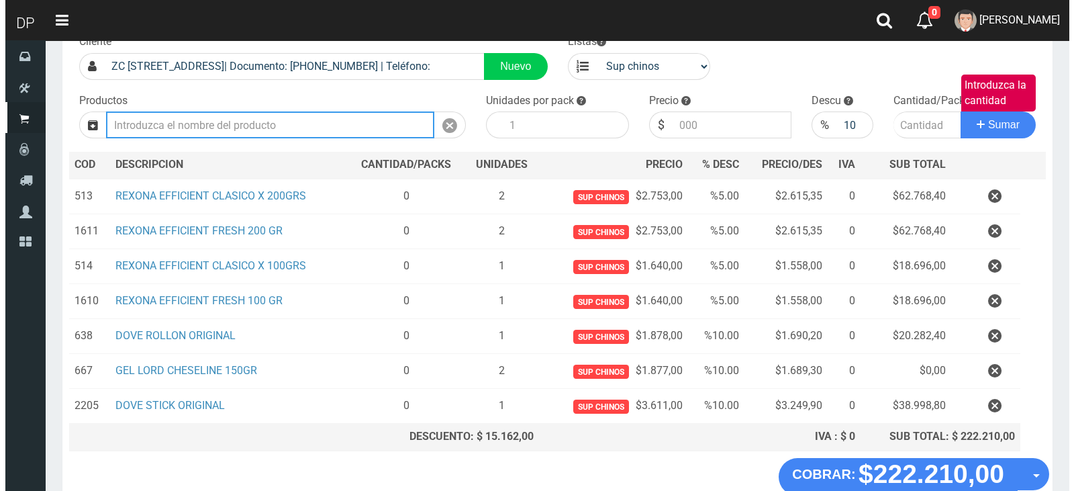
scroll to position [170, 0]
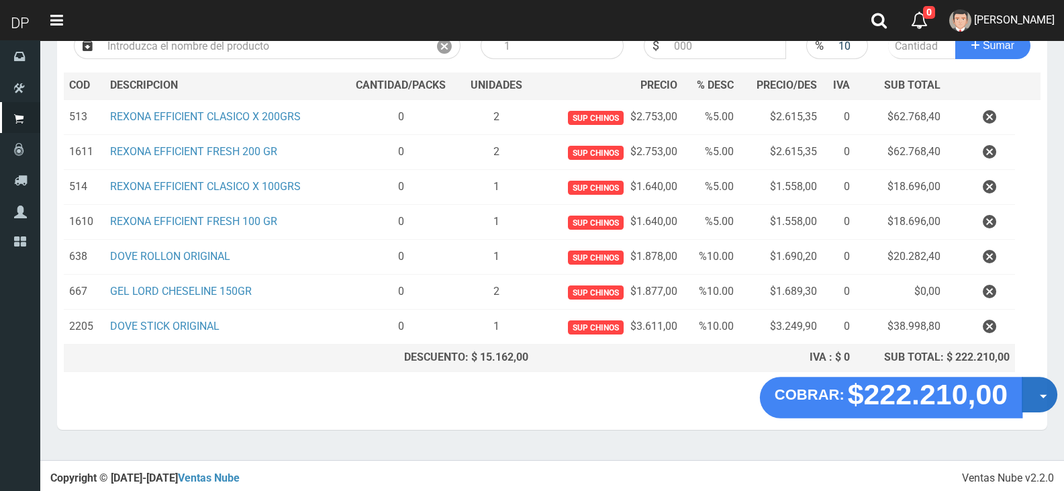
click at [1032, 389] on button "Opciones" at bounding box center [1040, 395] width 36 height 36
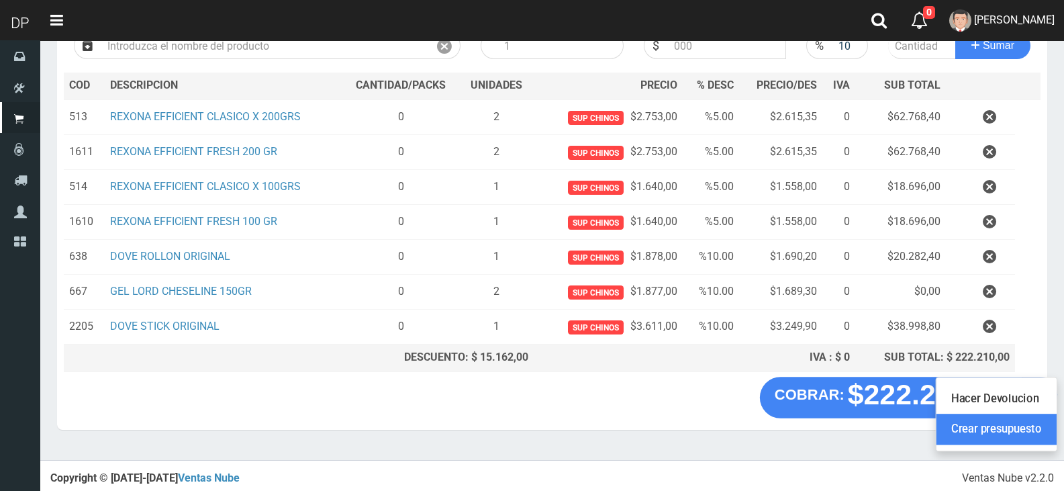
click at [1008, 425] on link "Crear presupuesto" at bounding box center [996, 429] width 120 height 31
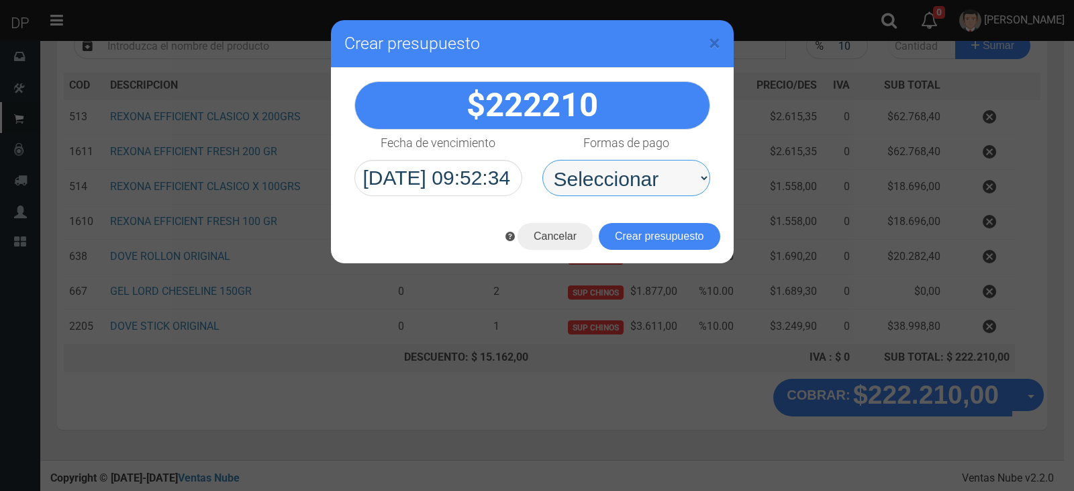
drag, startPoint x: 653, startPoint y: 187, endPoint x: 655, endPoint y: 194, distance: 7.0
click at [653, 187] on select "Seleccionar Efectivo Tarjeta de Crédito Depósito Débito" at bounding box center [626, 178] width 168 height 36
select select "Efectivo"
click at [542, 160] on select "Seleccionar Efectivo Tarjeta de Crédito Depósito Débito" at bounding box center [626, 178] width 168 height 36
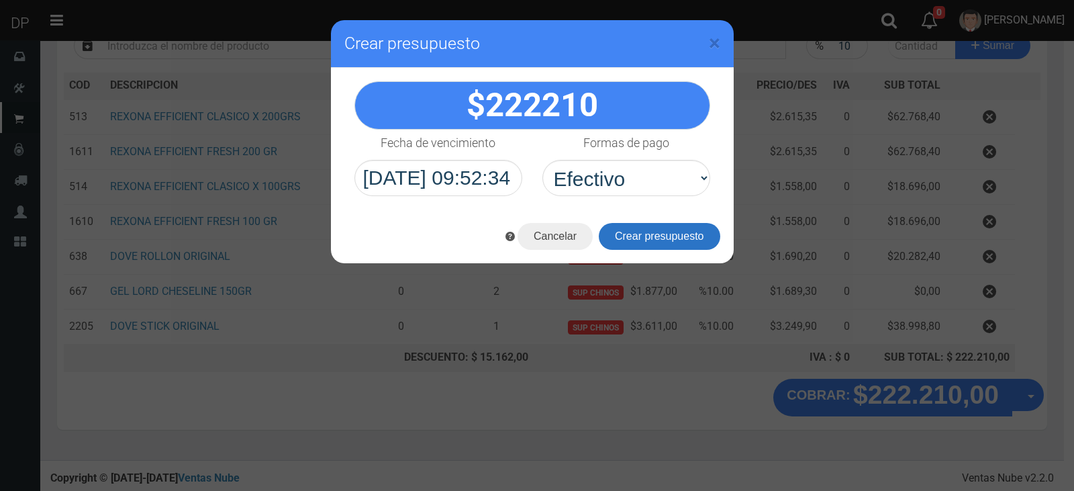
click at [661, 240] on button "Crear presupuesto" at bounding box center [659, 236] width 121 height 27
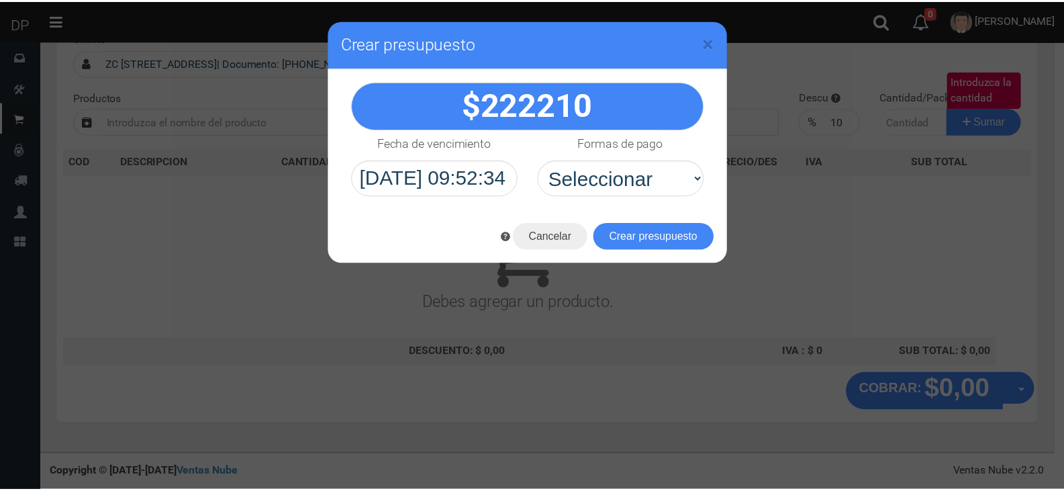
scroll to position [89, 0]
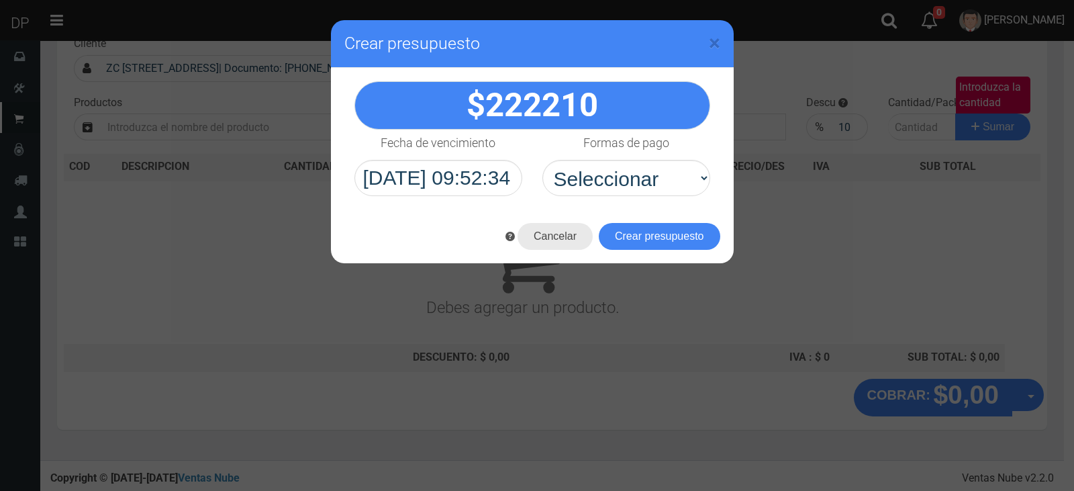
click at [551, 236] on button "Cancelar" at bounding box center [555, 236] width 75 height 27
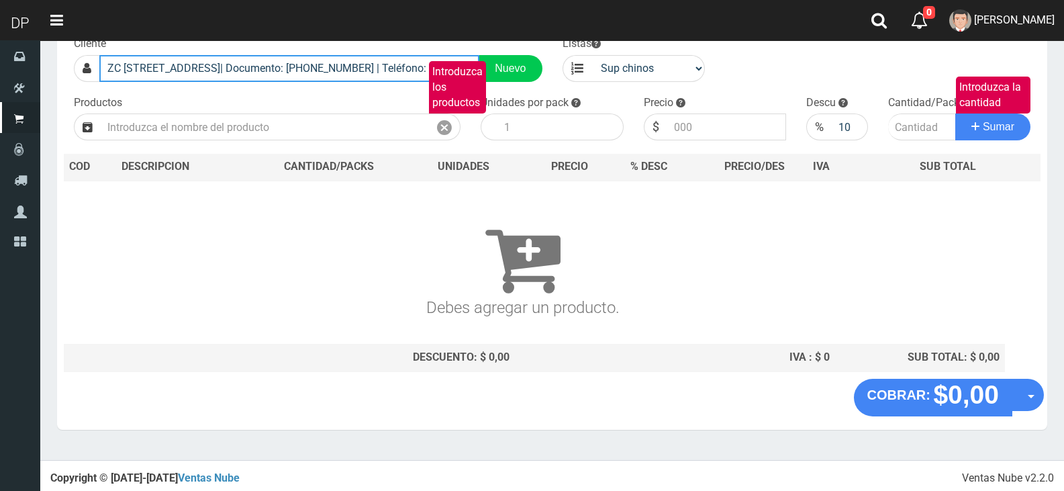
click at [386, 77] on input "ZC PIEDRA BUENA 3880(CABA)| Documento: 2312565421 | Teléfono:" at bounding box center [289, 68] width 380 height 27
click at [387, 75] on input "ZC PIEDRA BUENA 3880(CABA)| Documento: 2312565421 | Teléfono:" at bounding box center [289, 68] width 380 height 27
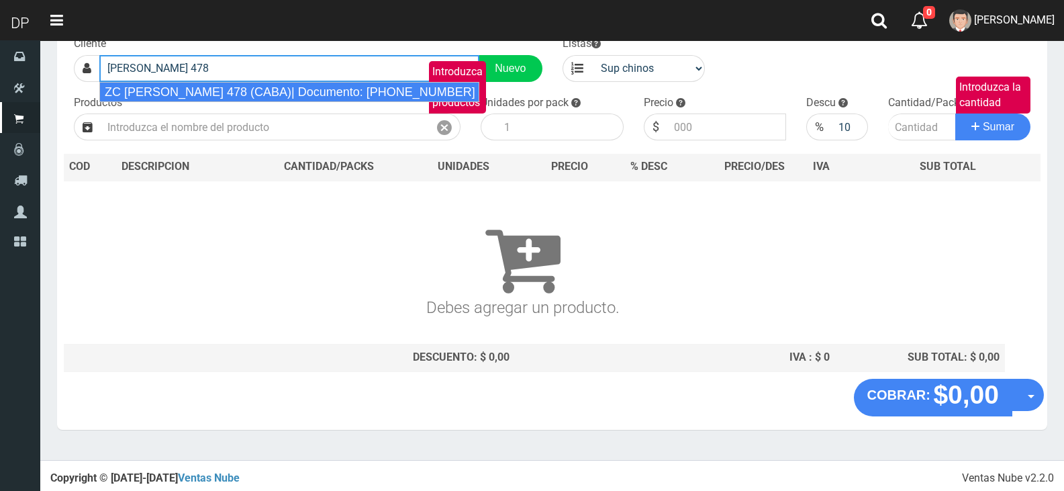
click at [221, 95] on div "ZC ALSINA 478 (CABA)| Documento: 9874365 | Teléfono:" at bounding box center [289, 92] width 380 height 20
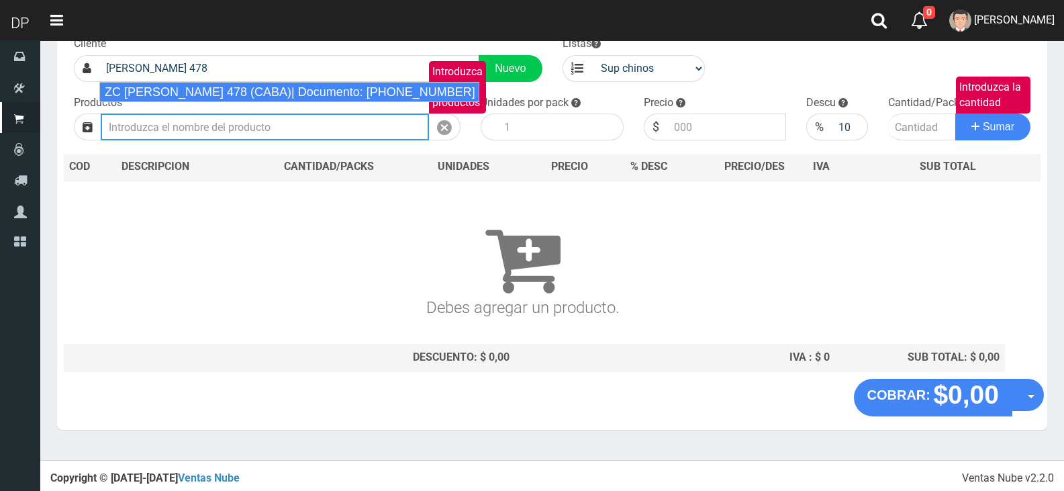
type input "ZC ALSINA 478 (CABA)| Documento: 9874365 | Teléfono:"
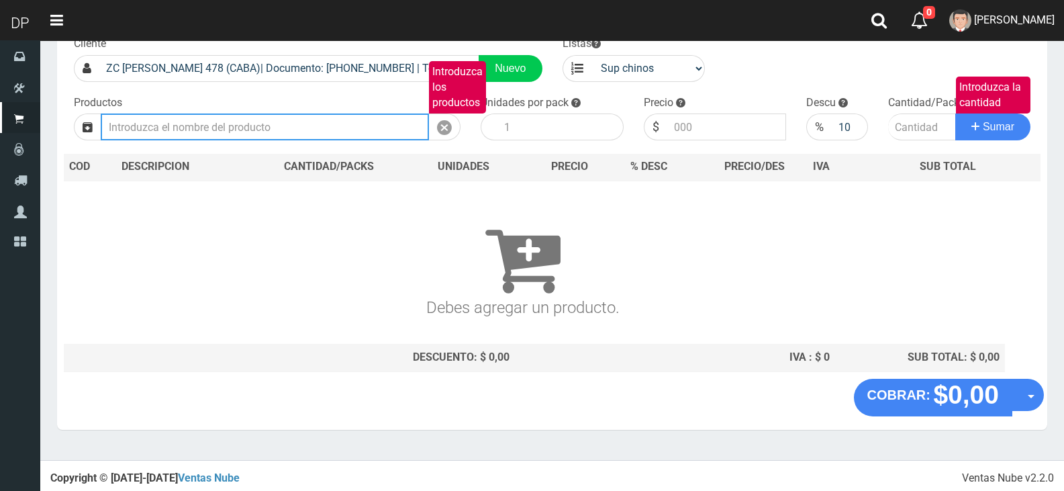
click at [220, 131] on input "Introduzca los productos" at bounding box center [265, 126] width 328 height 27
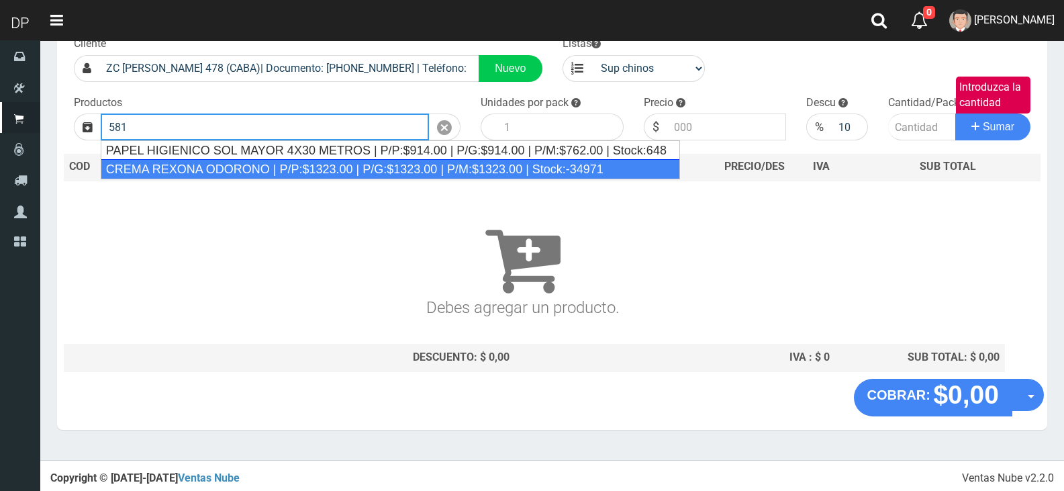
click at [301, 161] on div "CREMA REXONA ODORONO | P/P:$1323.00 | P/G:$1323.00 | P/M:$1323.00 | Stock:-34971" at bounding box center [390, 169] width 579 height 20
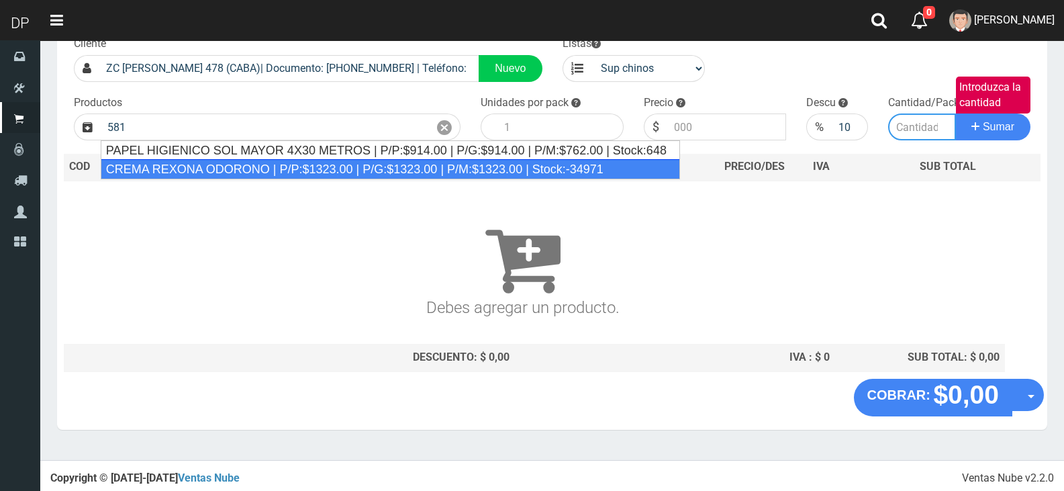
type input "CREMA REXONA ODORONO | P/P:$1323.00 | P/G:$1323.00 | P/M:$1323.00 | Stock:-34971"
type input "12"
type input "1323.00"
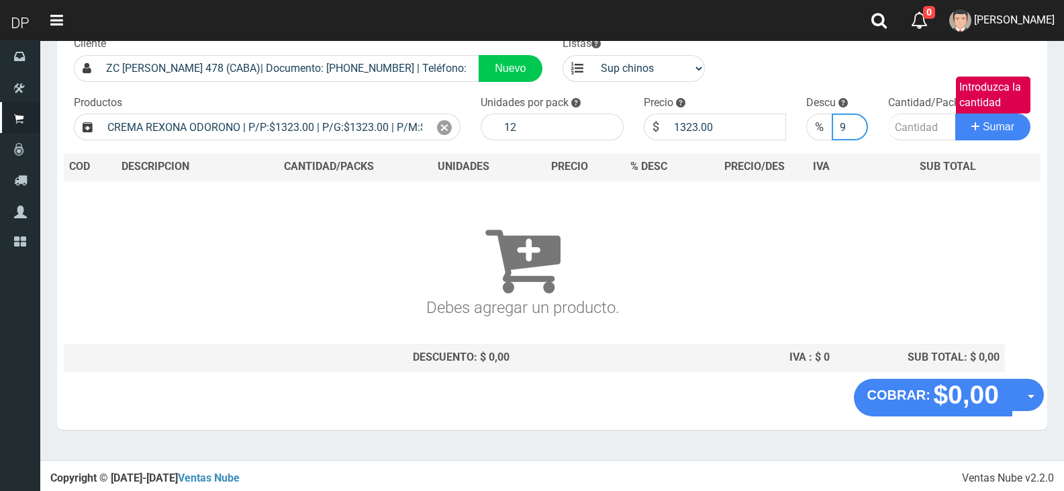
click at [855, 130] on input "9" at bounding box center [850, 126] width 36 height 27
click at [855, 130] on input "8" at bounding box center [850, 126] width 36 height 27
click at [852, 128] on input "7" at bounding box center [850, 126] width 36 height 27
click at [852, 128] on input "6" at bounding box center [850, 126] width 36 height 27
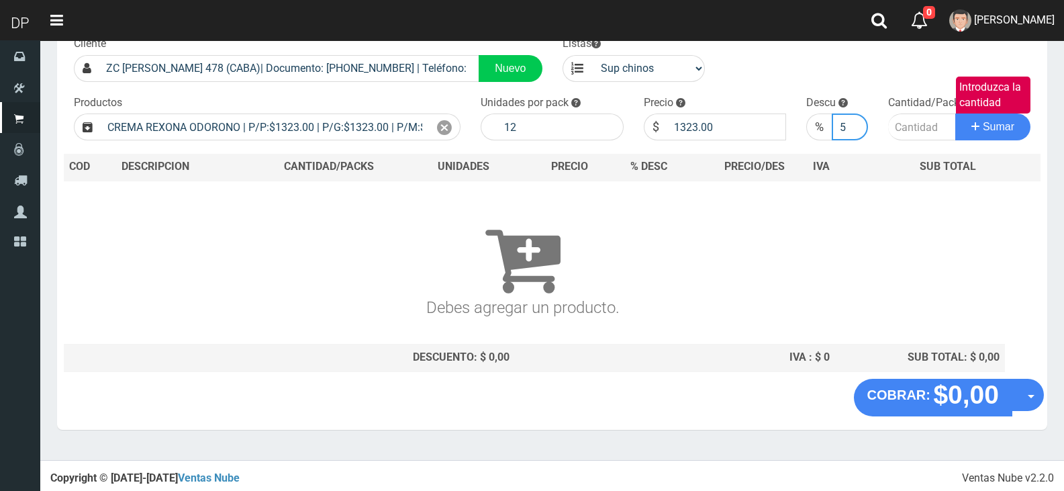
type input "5"
click at [852, 128] on input "5" at bounding box center [850, 126] width 36 height 27
click at [899, 126] on input "Introduzca la cantidad" at bounding box center [922, 126] width 68 height 27
type input "3"
click at [955, 113] on button "Sumar" at bounding box center [992, 126] width 75 height 27
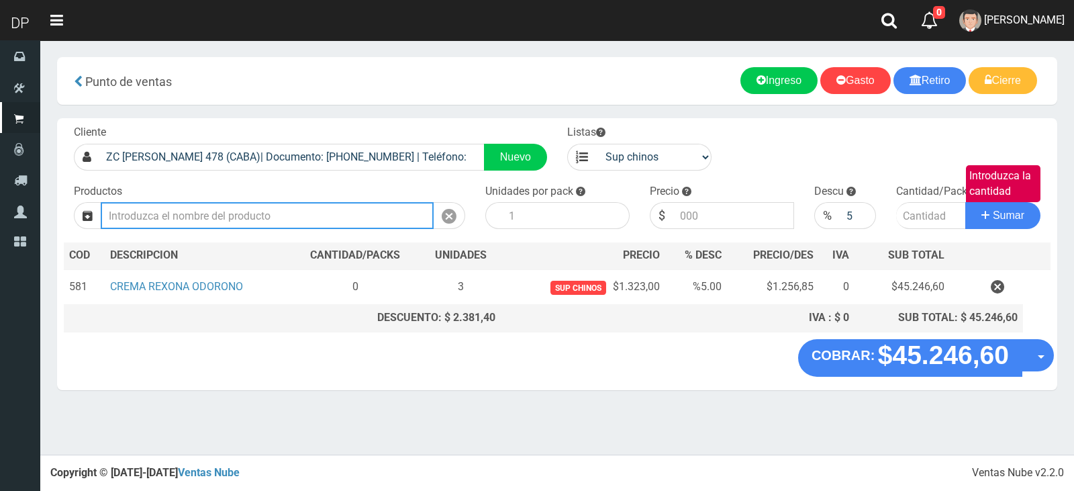
click at [279, 219] on input "Introduzca los productos" at bounding box center [267, 215] width 333 height 27
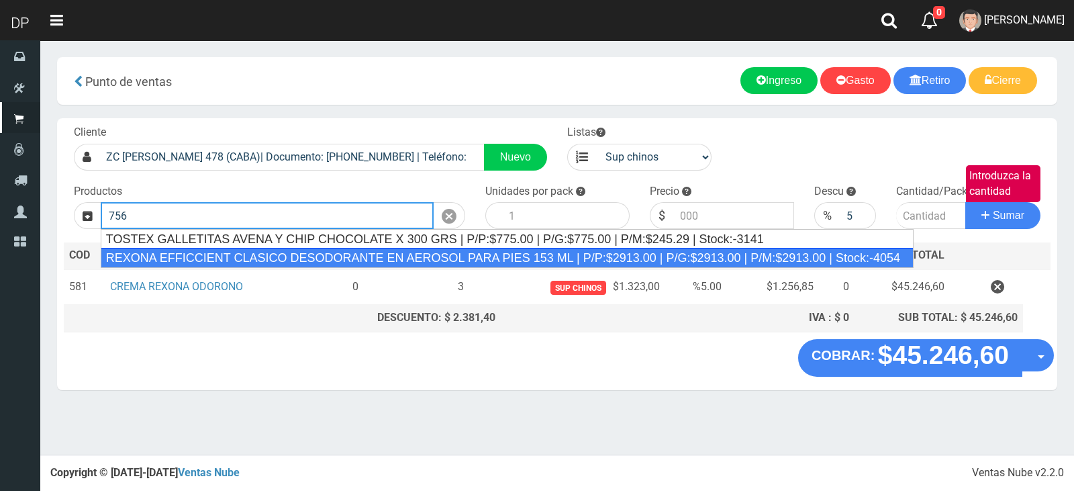
click at [297, 254] on div "REXONA EFFICCIENT CLASICO DESODORANTE EN AEROSOL PARA PIES 153 ML | P/P:$2913.0…" at bounding box center [507, 258] width 813 height 20
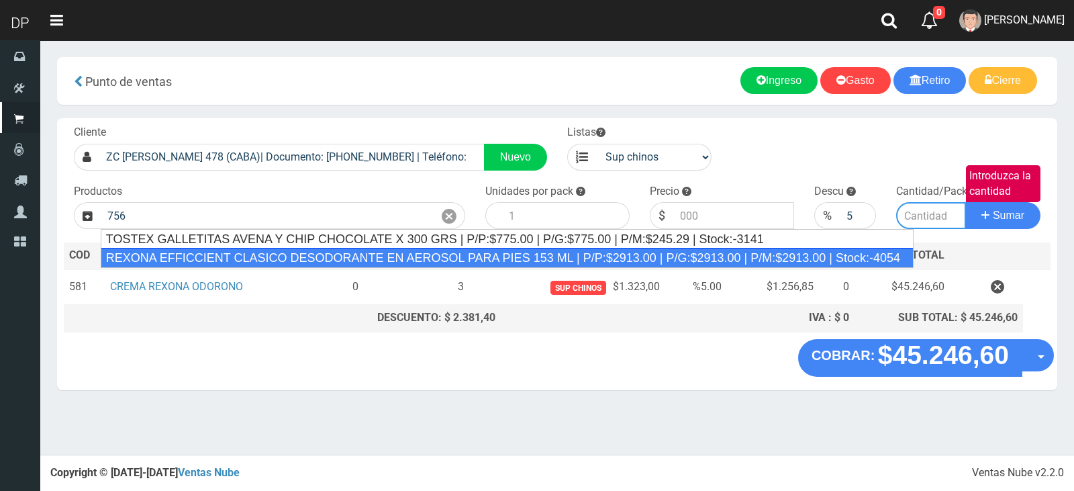
type input "REXONA EFFICCIENT CLASICO DESODORANTE EN AEROSOL PARA PIES 153 ML | P/P:$2913.0…"
type input "12"
type input "2913.00"
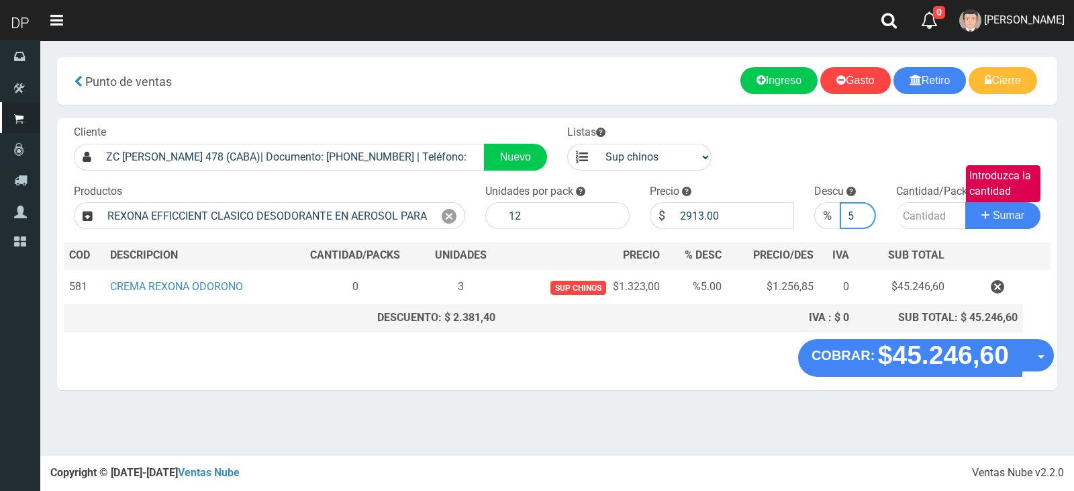
click at [856, 212] on input "5" at bounding box center [858, 215] width 37 height 27
type input "10"
click at [965, 202] on button "Sumar" at bounding box center [1002, 215] width 75 height 27
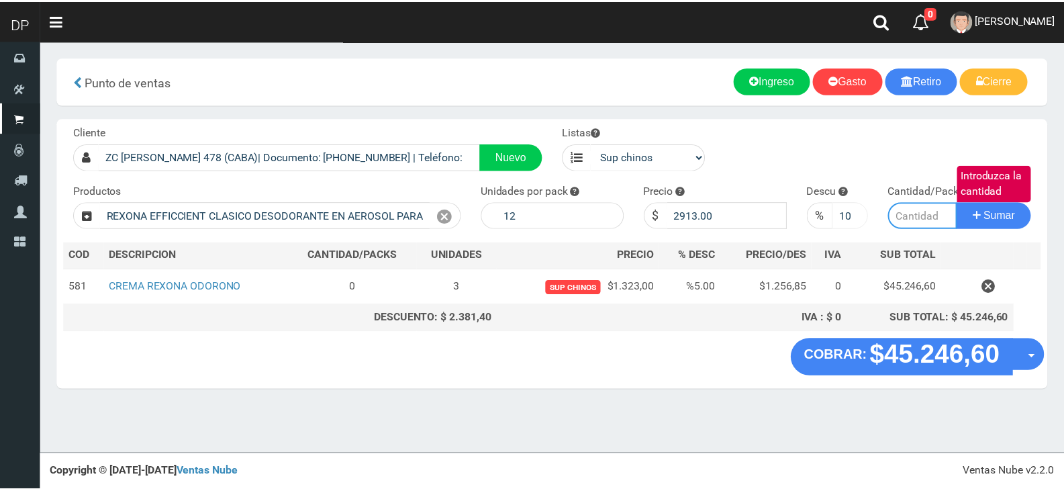
scroll to position [0, 0]
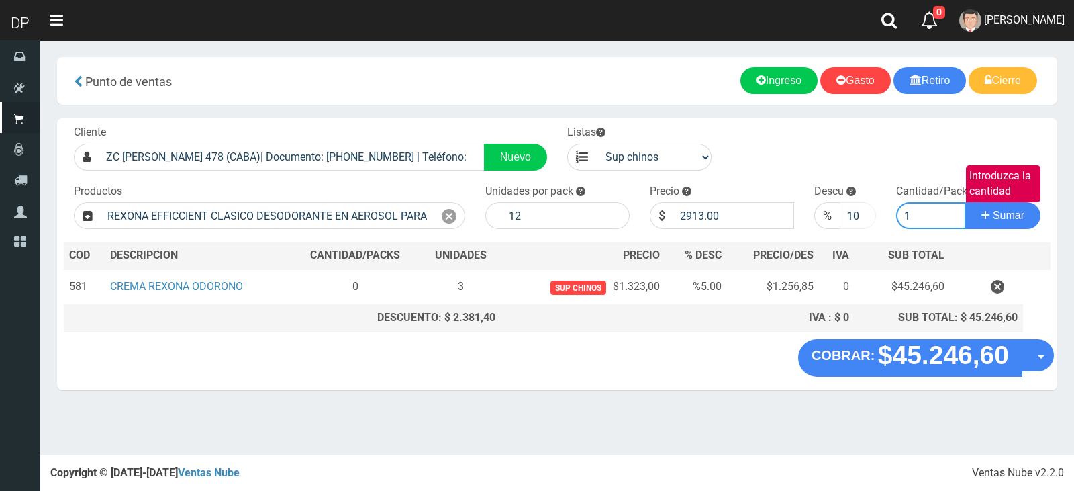
type input "1"
click at [965, 202] on button "Sumar" at bounding box center [1002, 215] width 75 height 27
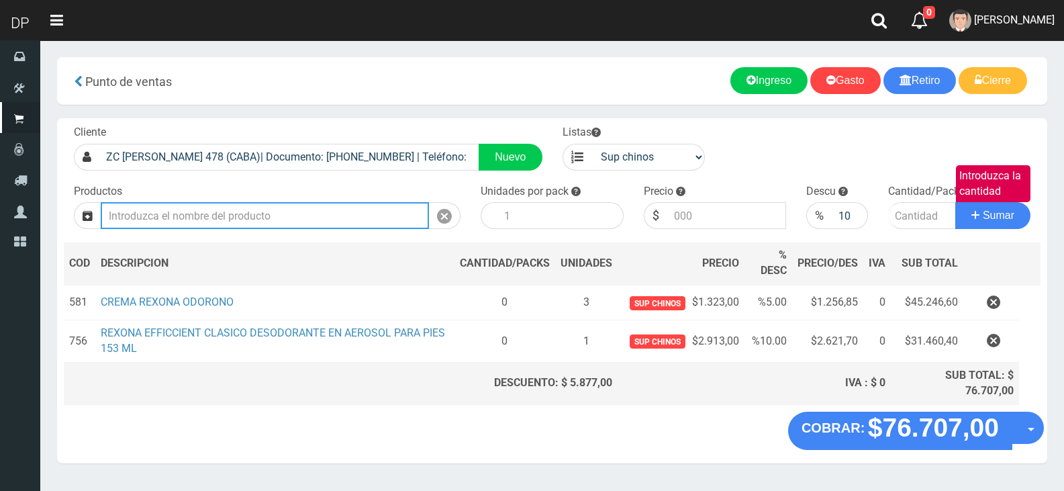
click at [288, 216] on input "Introduzca los productos" at bounding box center [265, 215] width 328 height 27
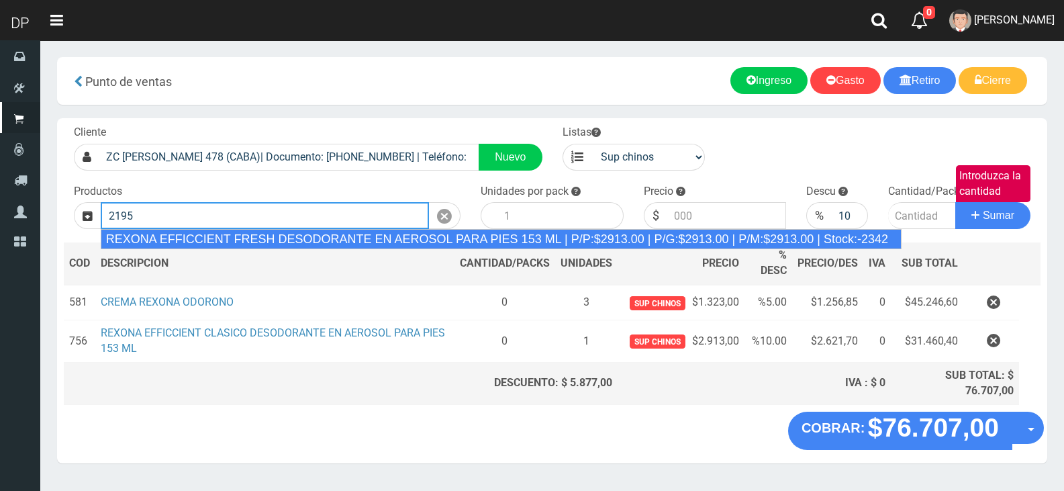
click at [287, 234] on div "REXONA EFFICCIENT FRESH DESODORANTE EN AEROSOL PARA PIES 153 ML | P/P:$2913.00 …" at bounding box center [501, 239] width 801 height 20
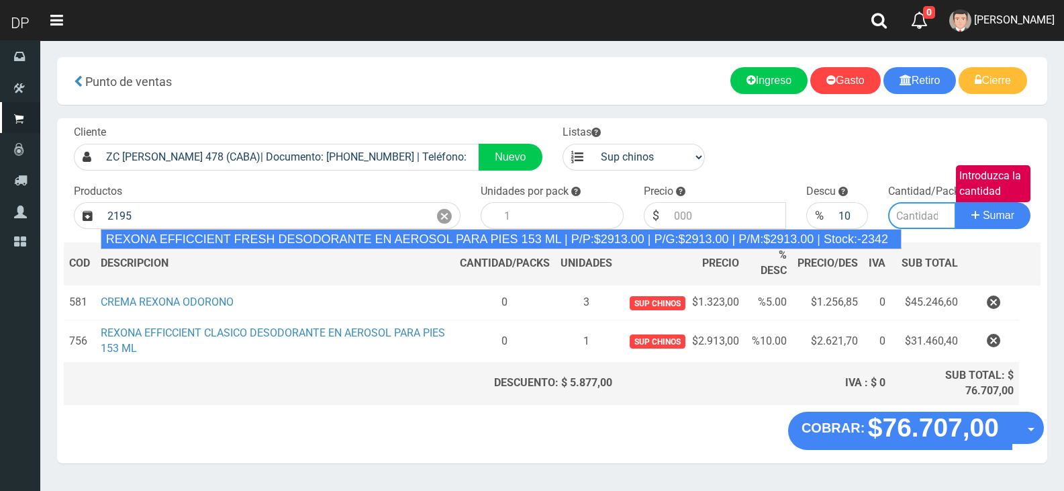
type input "REXONA EFFICCIENT FRESH DESODORANTE EN AEROSOL PARA PIES 153 ML | P/P:$2913.00 …"
type input "12"
type input "2913.00"
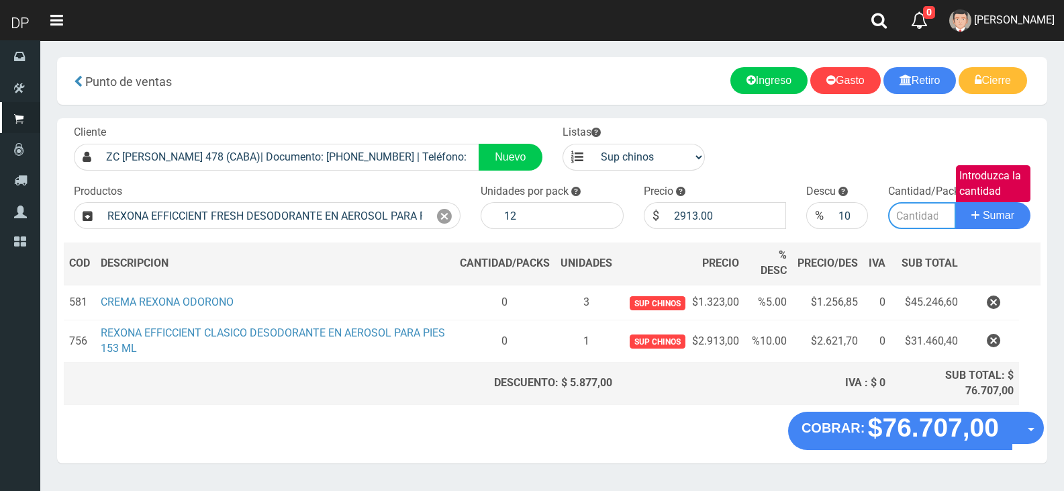
click at [909, 214] on input "Introduzca la cantidad" at bounding box center [922, 215] width 68 height 27
type input "1"
click at [955, 202] on button "Sumar" at bounding box center [992, 215] width 75 height 27
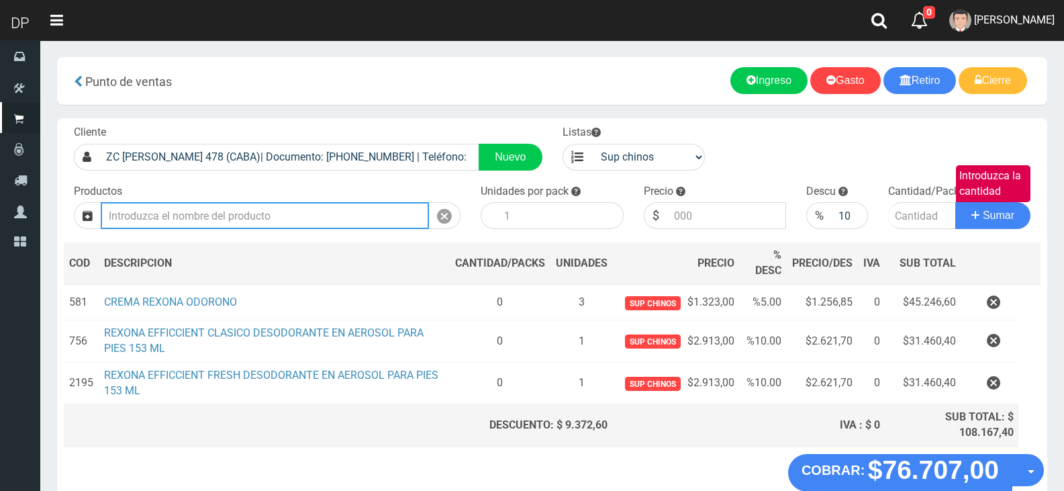
click at [291, 220] on input "Introduzca los productos" at bounding box center [265, 215] width 328 height 27
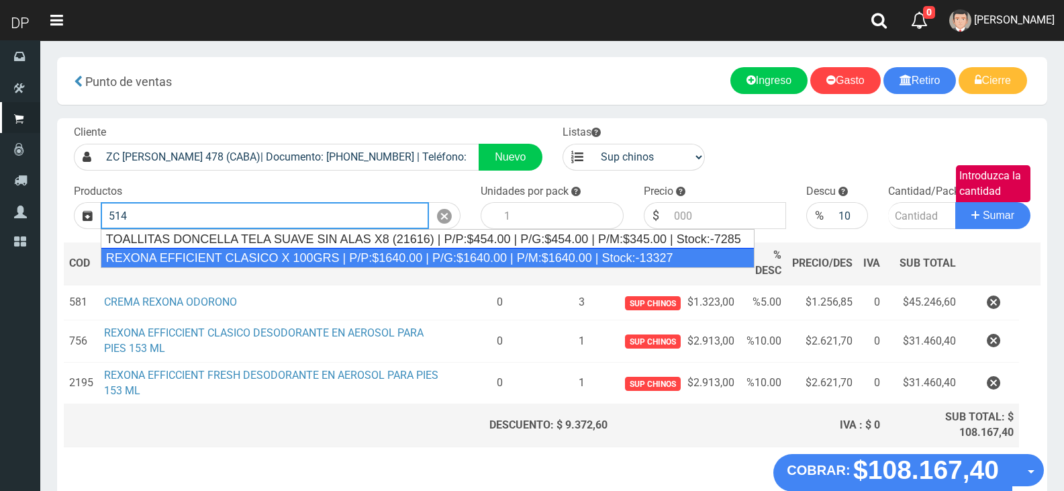
click at [309, 253] on div "REXONA EFFICIENT CLASICO X 100GRS | P/P:$1640.00 | P/G:$1640.00 | P/M:$1640.00 …" at bounding box center [428, 258] width 654 height 20
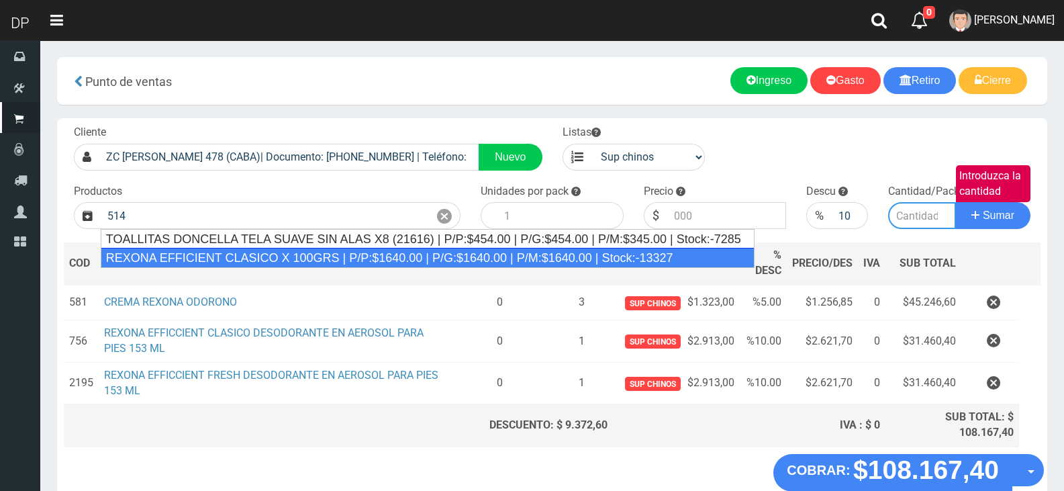
type input "REXONA EFFICIENT CLASICO X 100GRS | P/P:$1640.00 | P/G:$1640.00 | P/M:$1640.00 …"
type input "12"
type input "1640.00"
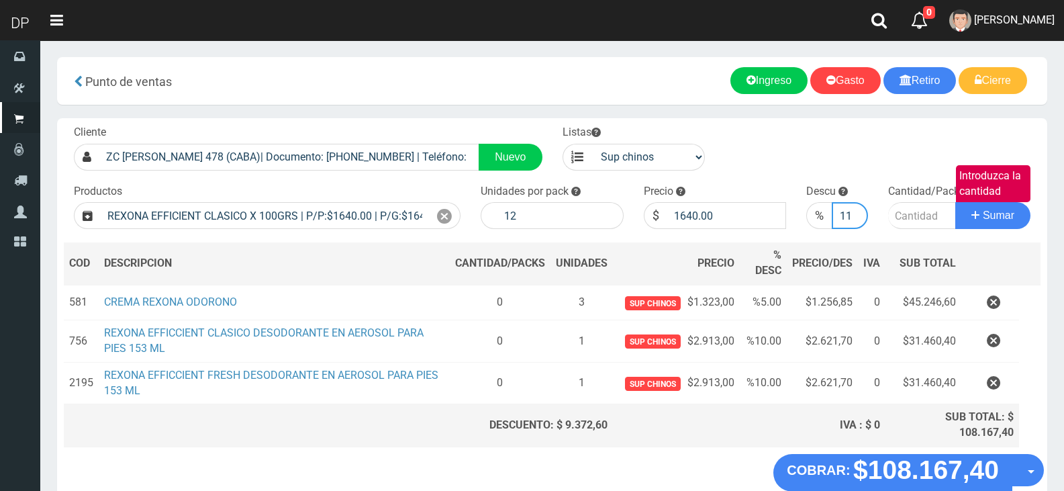
click at [850, 214] on input "11" at bounding box center [850, 215] width 36 height 27
click at [854, 217] on input "10" at bounding box center [850, 215] width 36 height 27
click at [855, 217] on input "9" at bounding box center [850, 215] width 36 height 27
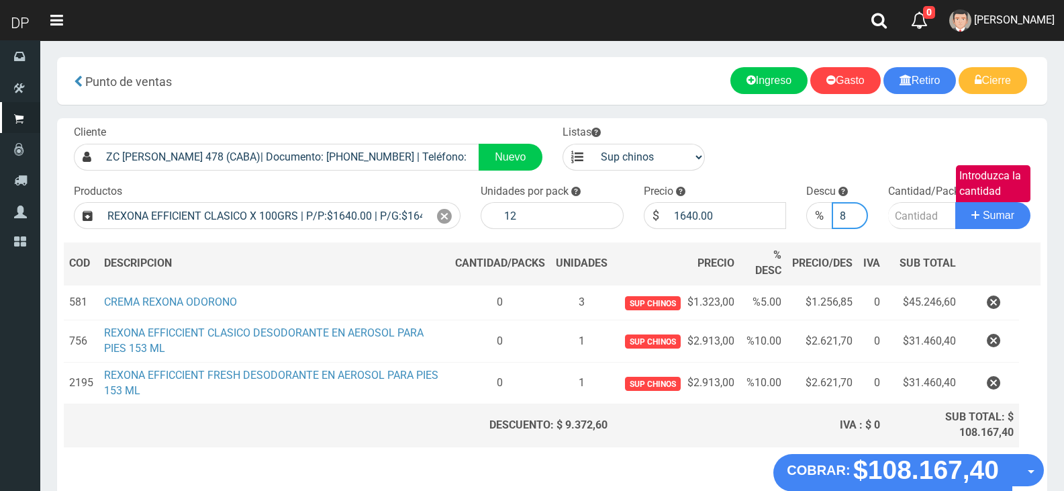
click at [855, 217] on input "8" at bounding box center [850, 215] width 36 height 27
click at [855, 217] on input "7" at bounding box center [850, 215] width 36 height 27
click at [855, 217] on input "6" at bounding box center [850, 215] width 36 height 27
type input "5"
click at [855, 219] on input "5" at bounding box center [850, 215] width 36 height 27
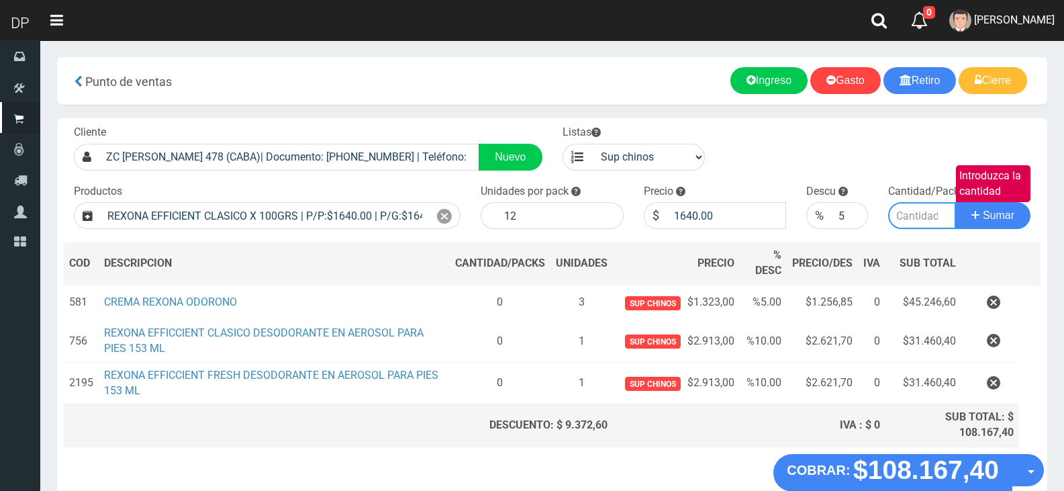
drag, startPoint x: 910, startPoint y: 217, endPoint x: 932, endPoint y: 215, distance: 21.6
click at [911, 217] on input "Introduzca la cantidad" at bounding box center [922, 215] width 68 height 27
type input "1"
click at [955, 202] on button "Sumar" at bounding box center [992, 215] width 75 height 27
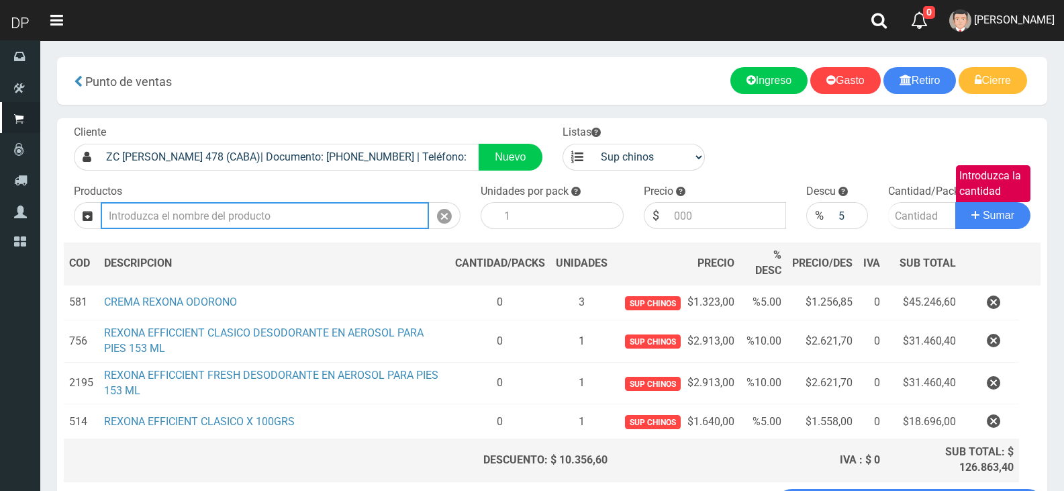
click at [201, 211] on input "Introduzca los productos" at bounding box center [265, 215] width 328 height 27
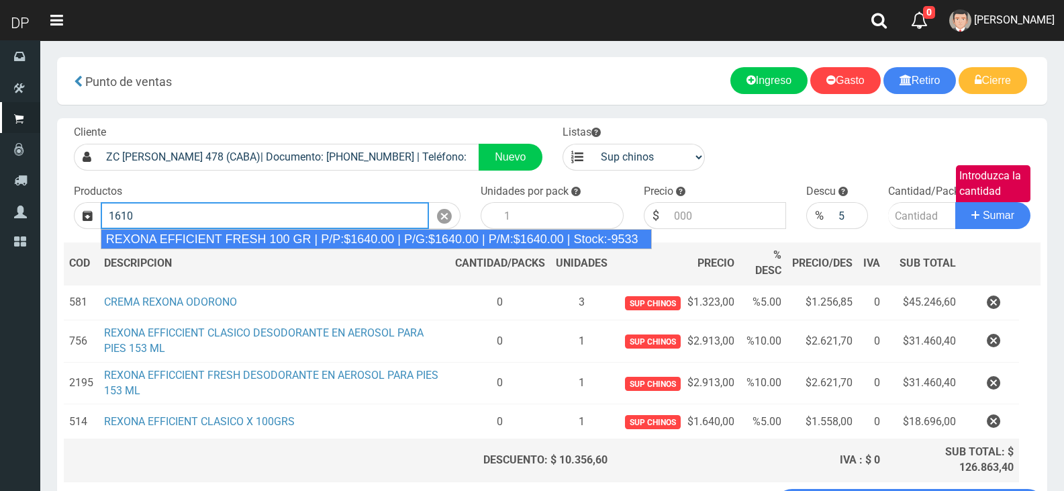
click at [206, 231] on div "REXONA EFFICIENT FRESH 100 GR | P/P:$1640.00 | P/G:$1640.00 | P/M:$1640.00 | St…" at bounding box center [376, 239] width 551 height 20
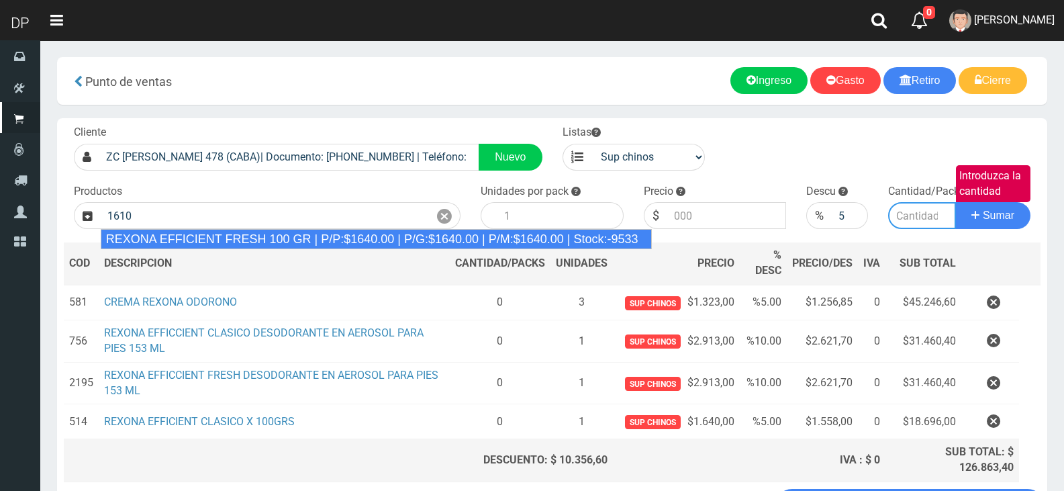
type input "REXONA EFFICIENT FRESH 100 GR | P/P:$1640.00 | P/G:$1640.00 | P/M:$1640.00 | St…"
type input "12"
type input "1640.00"
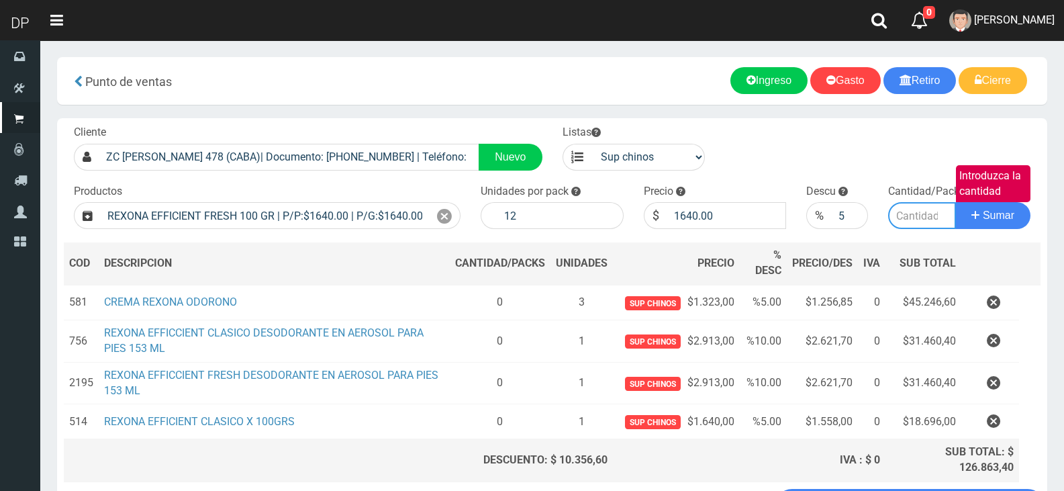
click at [914, 214] on input "Introduzca la cantidad" at bounding box center [922, 215] width 68 height 27
type input "1"
click at [955, 202] on button "Sumar" at bounding box center [992, 215] width 75 height 27
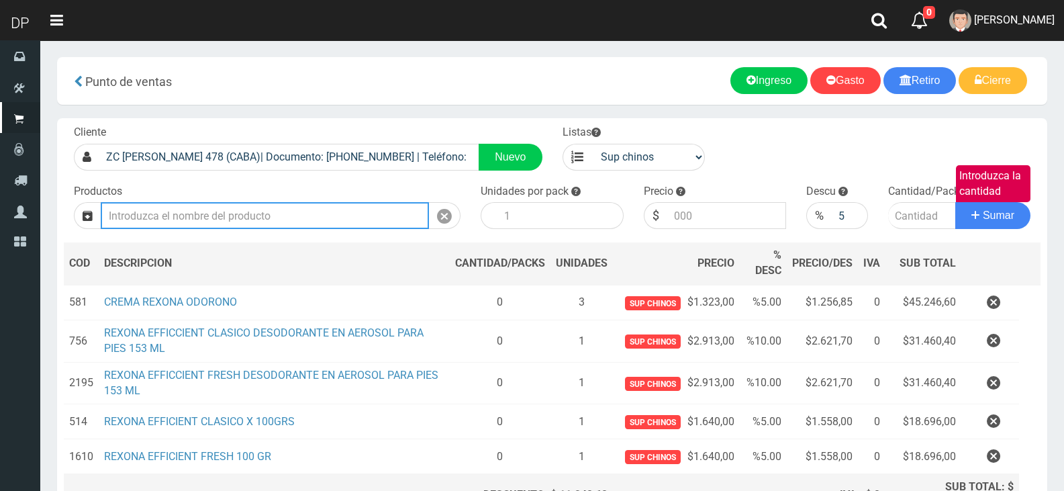
click at [189, 213] on input "Introduzca los productos" at bounding box center [265, 215] width 328 height 27
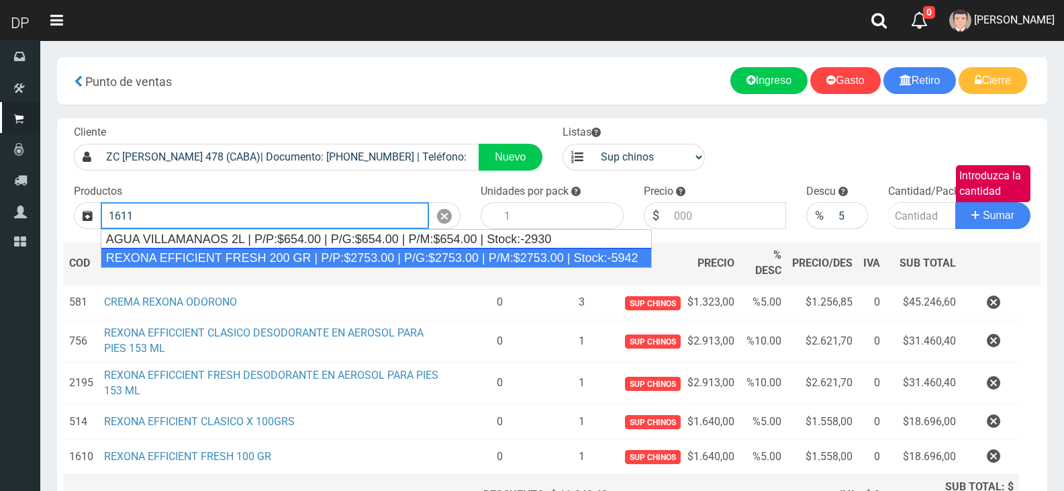
click at [205, 252] on div "REXONA EFFICIENT FRESH 200 GR | P/P:$2753.00 | P/G:$2753.00 | P/M:$2753.00 | St…" at bounding box center [376, 258] width 551 height 20
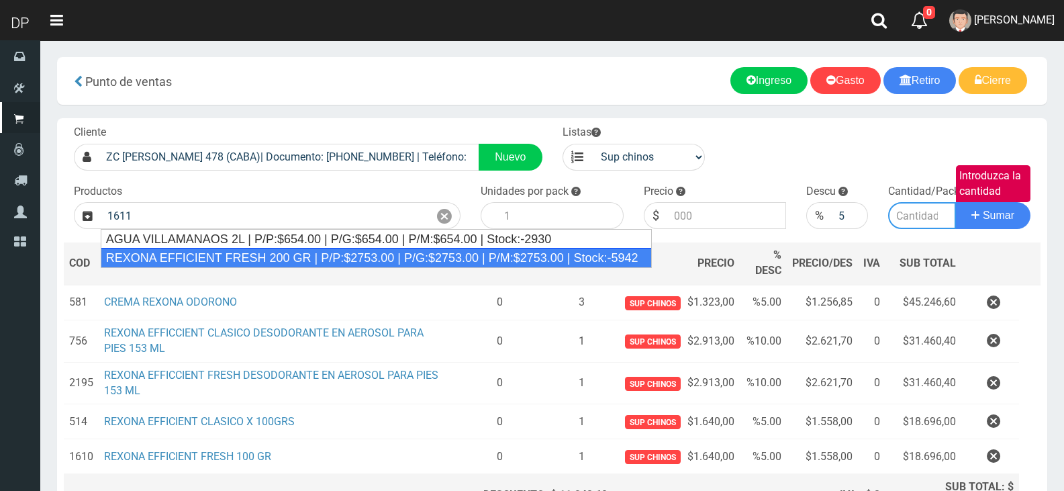
type input "REXONA EFFICIENT FRESH 200 GR | P/P:$2753.00 | P/G:$2753.00 | P/M:$2753.00 | St…"
type input "12"
type input "2753.00"
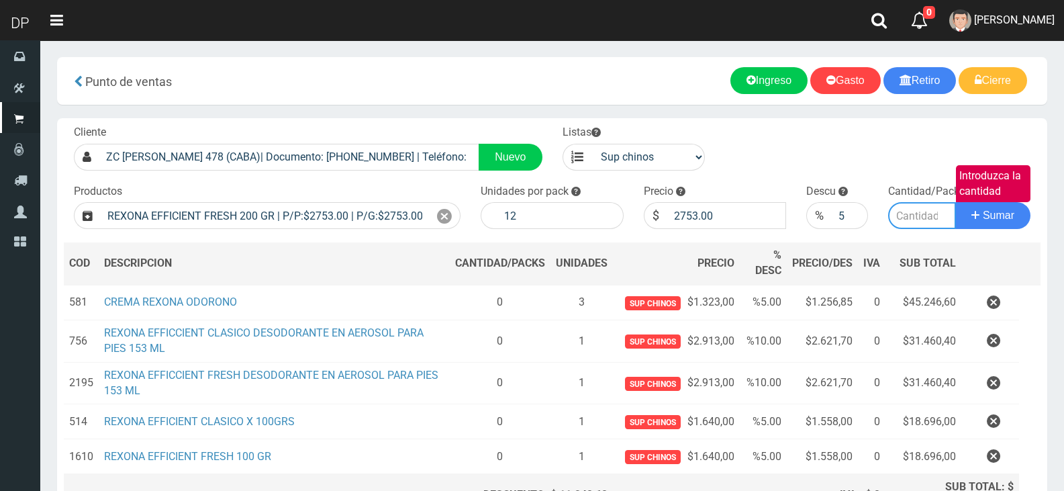
click at [929, 221] on input "Introduzca la cantidad" at bounding box center [922, 215] width 68 height 27
type input "1"
click at [955, 202] on button "Sumar" at bounding box center [992, 215] width 75 height 27
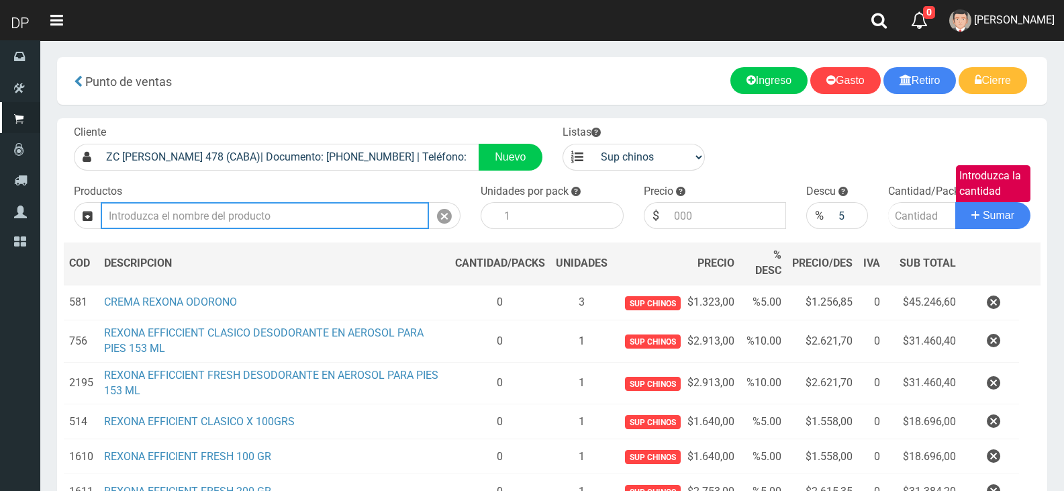
click at [251, 211] on input "Introduzca los productos" at bounding box center [265, 215] width 328 height 27
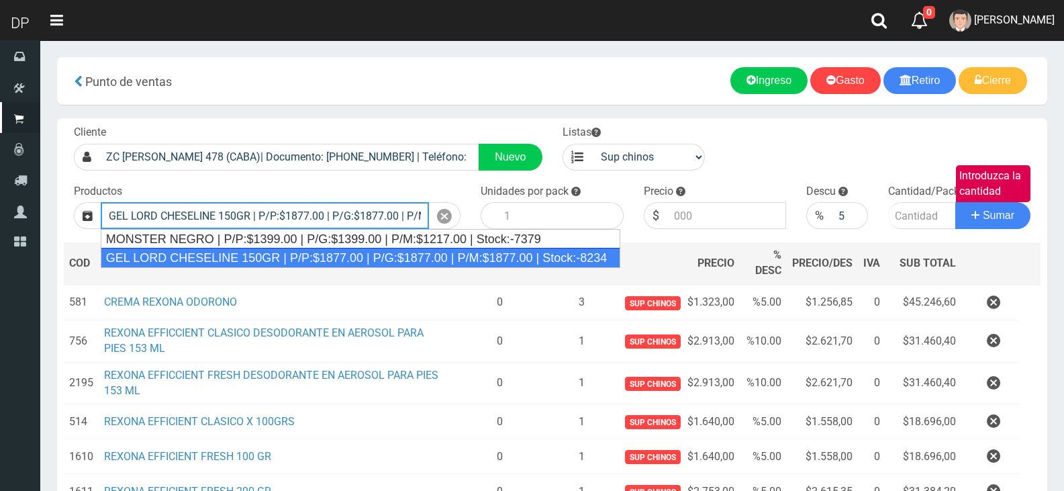
type input "GEL LORD CHESELINE 150GR | P/P:$1877.00 | P/G:$1877.00 | P/M:$1877.00 | Stock:-…"
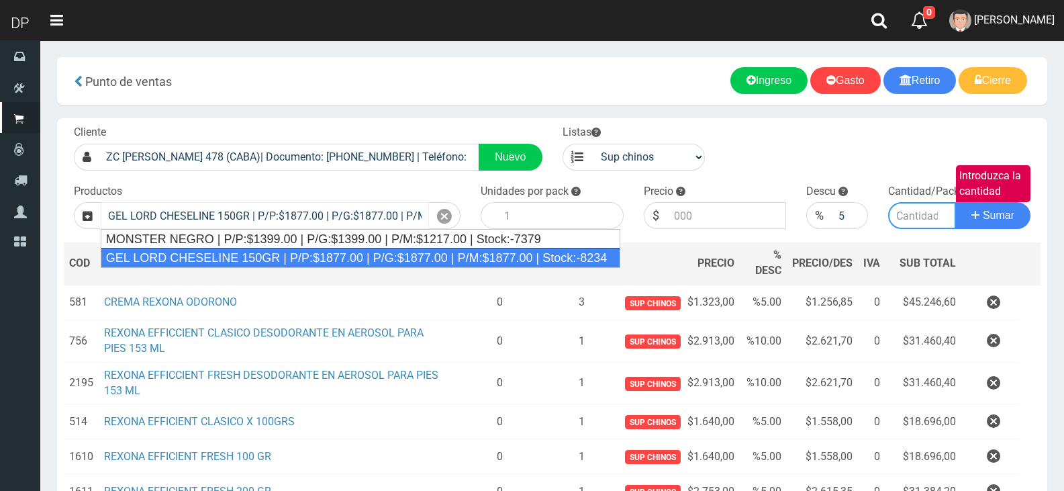
type input "12"
type input "1877.00"
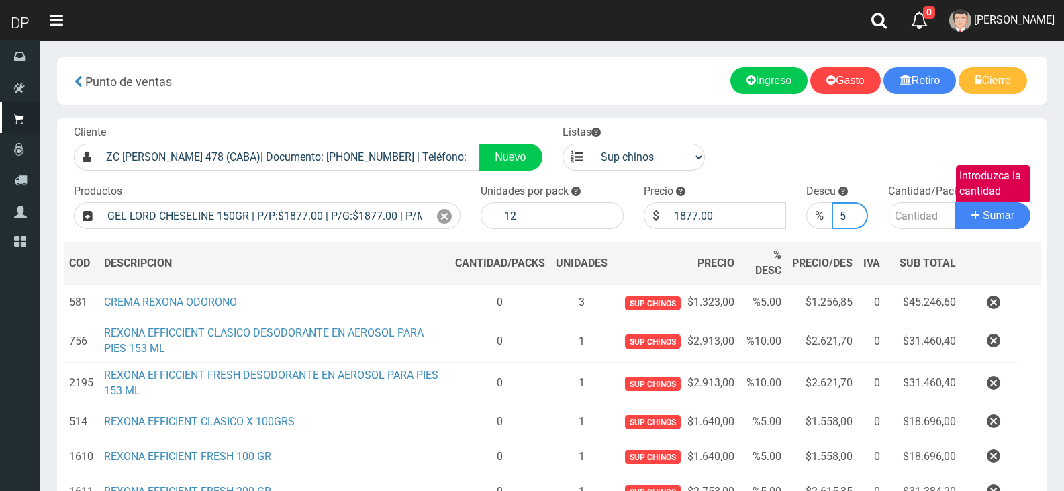
click at [854, 207] on input "5" at bounding box center [850, 215] width 36 height 27
click at [854, 209] on input "6" at bounding box center [850, 215] width 36 height 27
click at [854, 209] on input "7" at bounding box center [850, 215] width 36 height 27
click at [854, 209] on input "8" at bounding box center [850, 215] width 36 height 27
click at [854, 209] on input "9" at bounding box center [850, 215] width 36 height 27
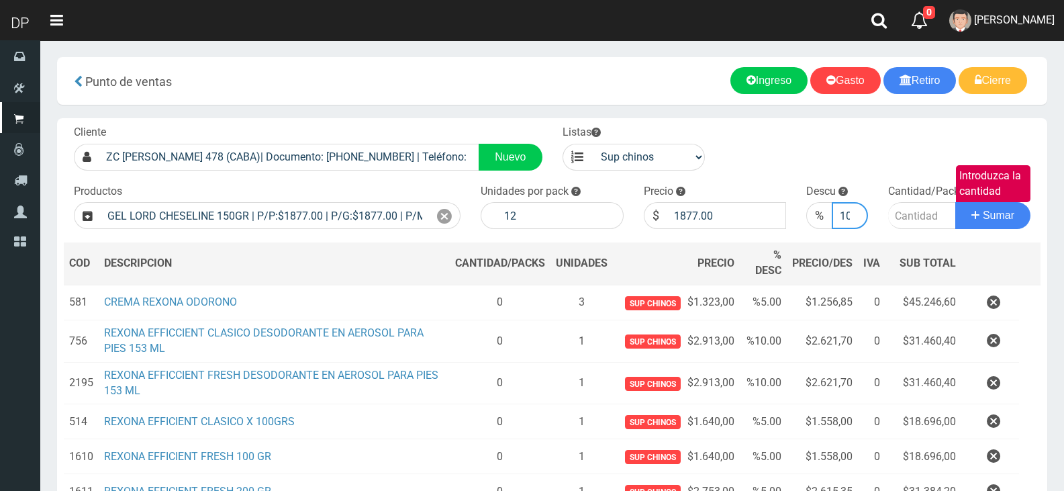
type input "10"
click at [854, 209] on input "10" at bounding box center [850, 215] width 36 height 27
click at [915, 207] on input "Introduzca la cantidad" at bounding box center [922, 215] width 68 height 27
type input "3"
click at [955, 202] on button "Sumar" at bounding box center [992, 215] width 75 height 27
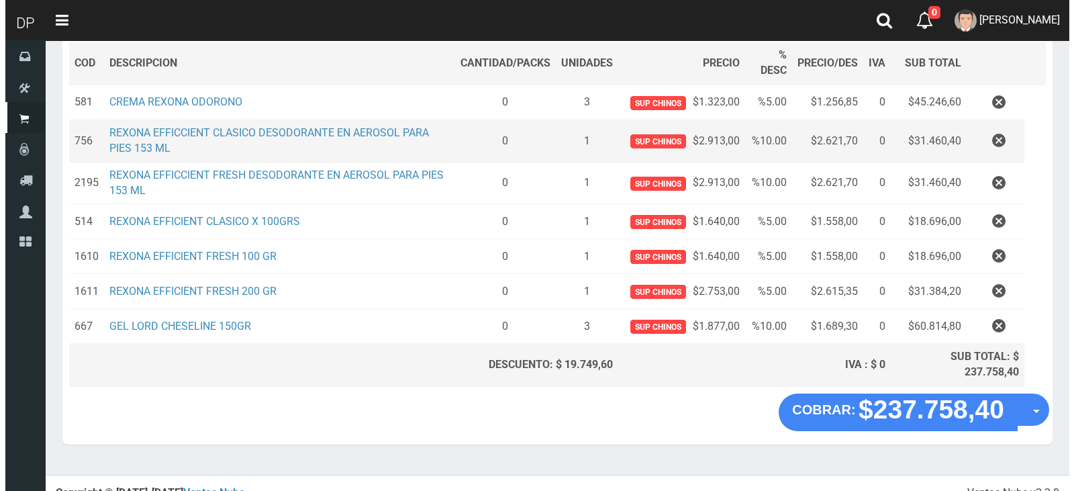
scroll to position [201, 0]
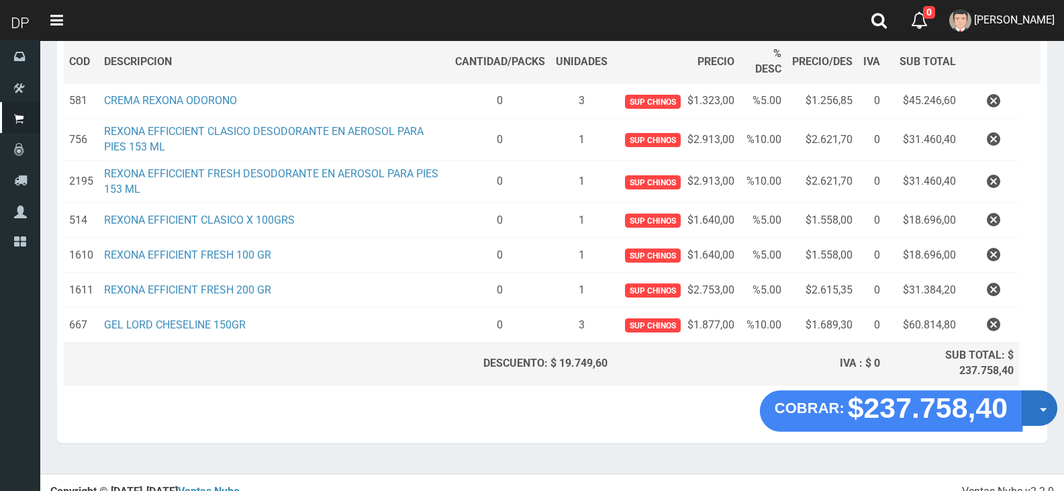
click at [1037, 403] on button "Opciones" at bounding box center [1040, 408] width 36 height 36
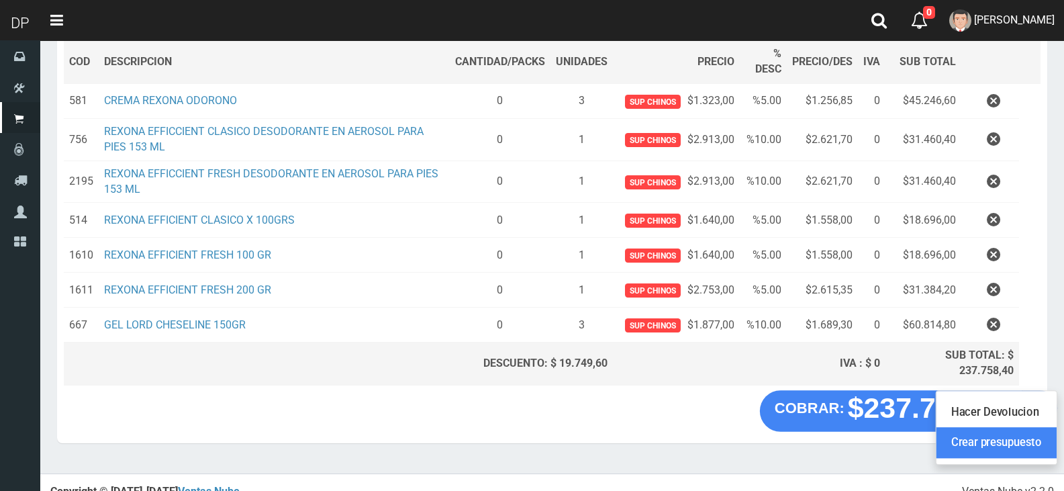
click at [1028, 438] on link "Crear presupuesto" at bounding box center [996, 443] width 120 height 31
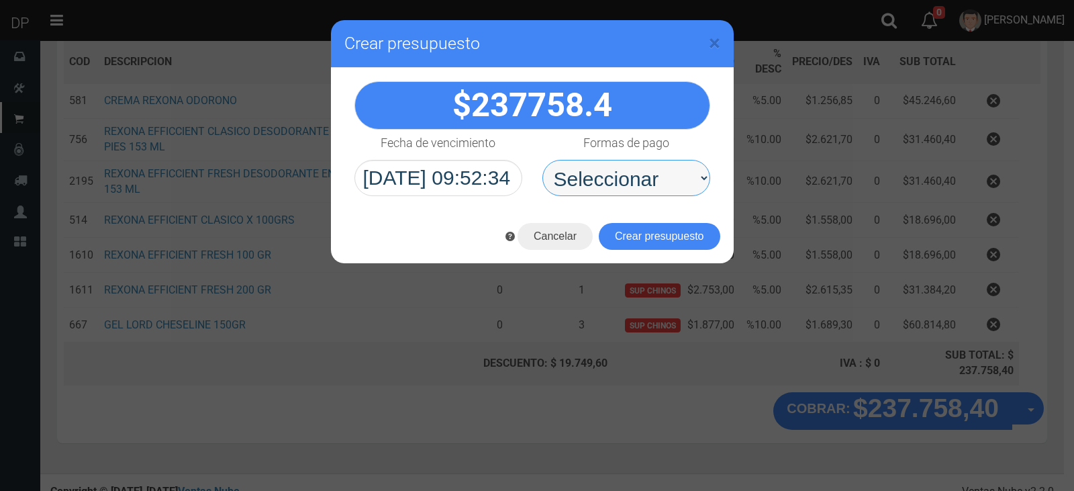
click at [643, 164] on select "Seleccionar Efectivo Tarjeta de Crédito Depósito Débito" at bounding box center [626, 178] width 168 height 36
select select "Efectivo"
click at [542, 160] on select "Seleccionar Efectivo Tarjeta de Crédito Depósito Débito" at bounding box center [626, 178] width 168 height 36
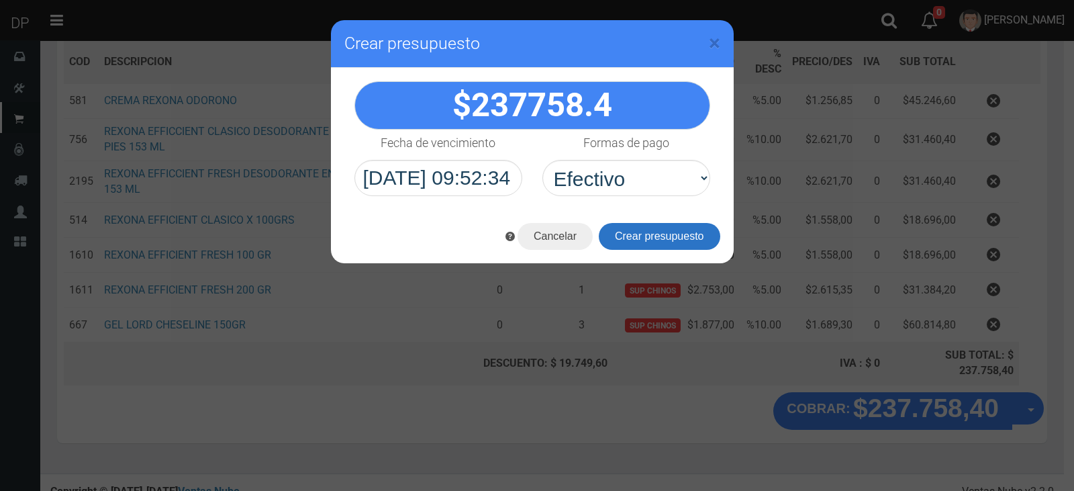
click at [650, 237] on button "Crear presupuesto" at bounding box center [659, 236] width 121 height 27
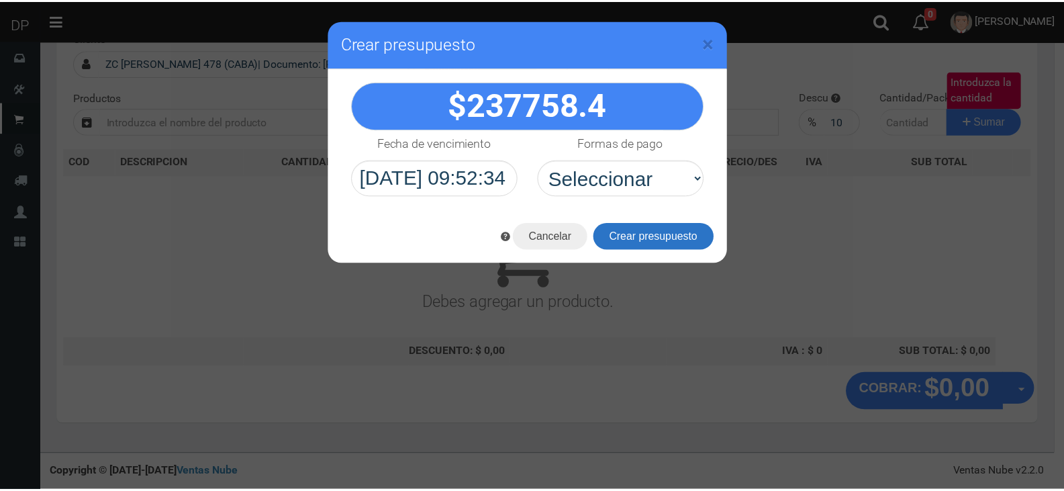
scroll to position [89, 0]
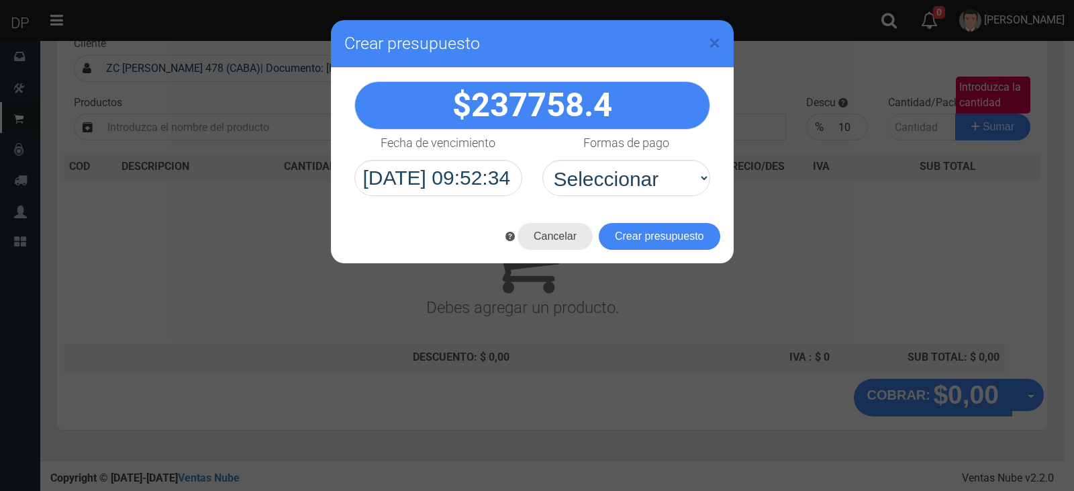
click at [548, 232] on button "Cancelar" at bounding box center [555, 236] width 75 height 27
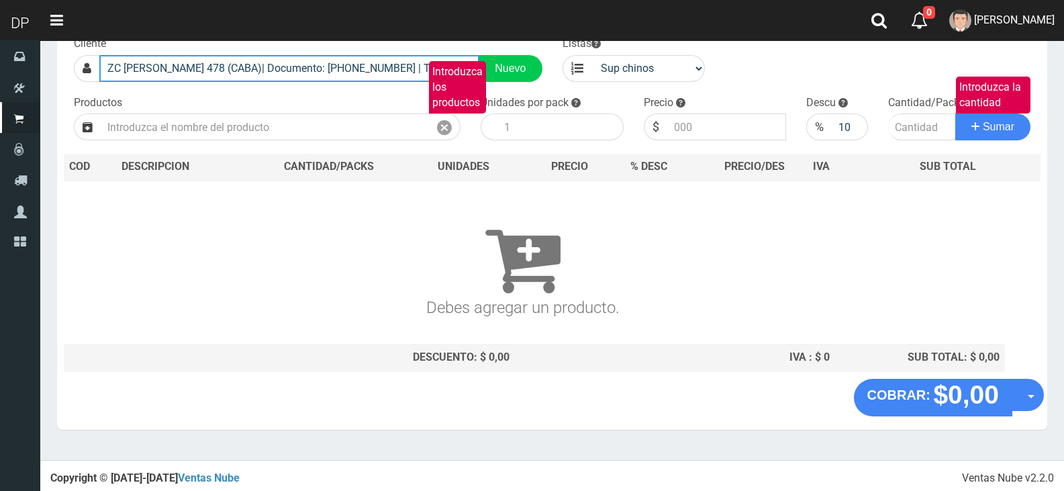
click at [381, 66] on input "ZC ALSINA 478 (CABA)| Documento: 9874365 | Teléfono:" at bounding box center [289, 68] width 380 height 27
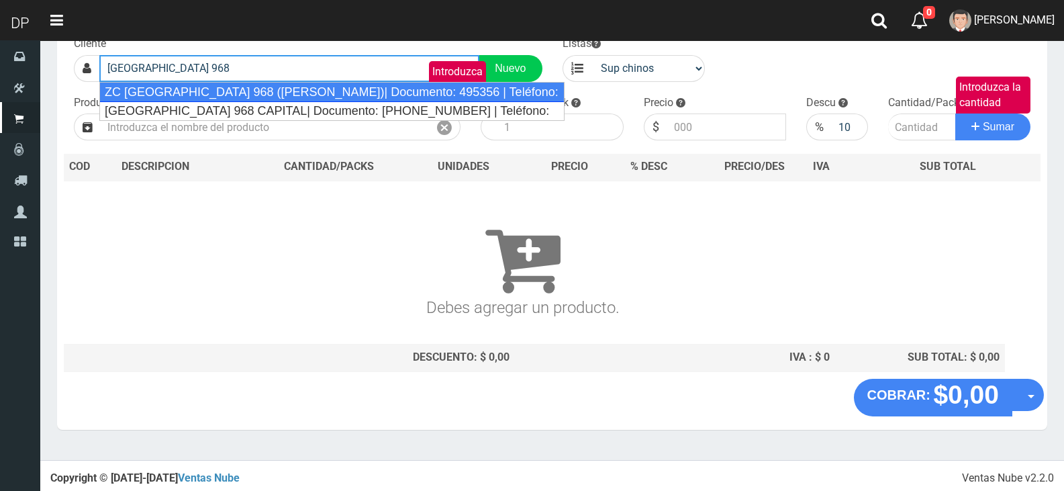
click at [354, 82] on div "ZC SANTIAGO DEL ESTERO 968 (MONSERRAT)| Documento: 495356 | Teléfono:" at bounding box center [331, 92] width 465 height 20
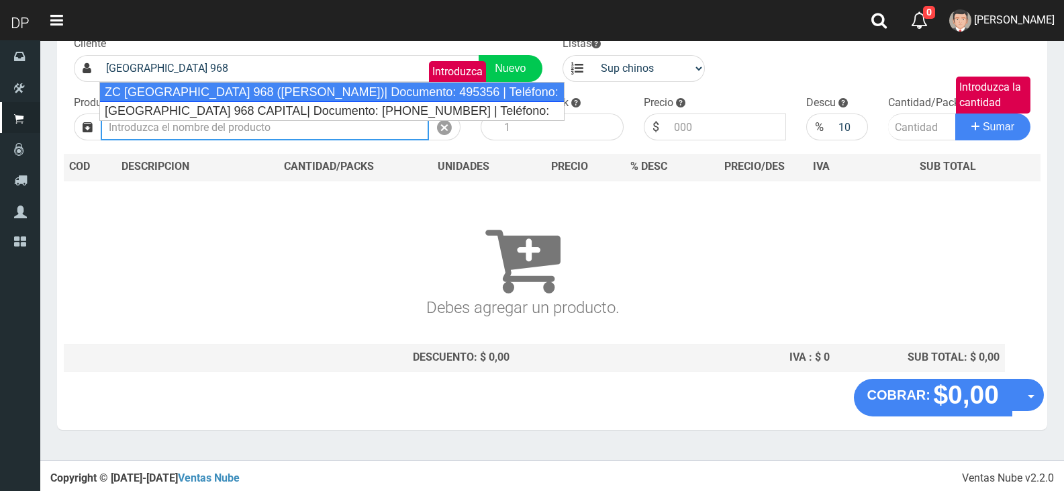
type input "ZC SANTIAGO DEL ESTERO 968 (MONSERRAT)| Documento: 495356 | Teléfono:"
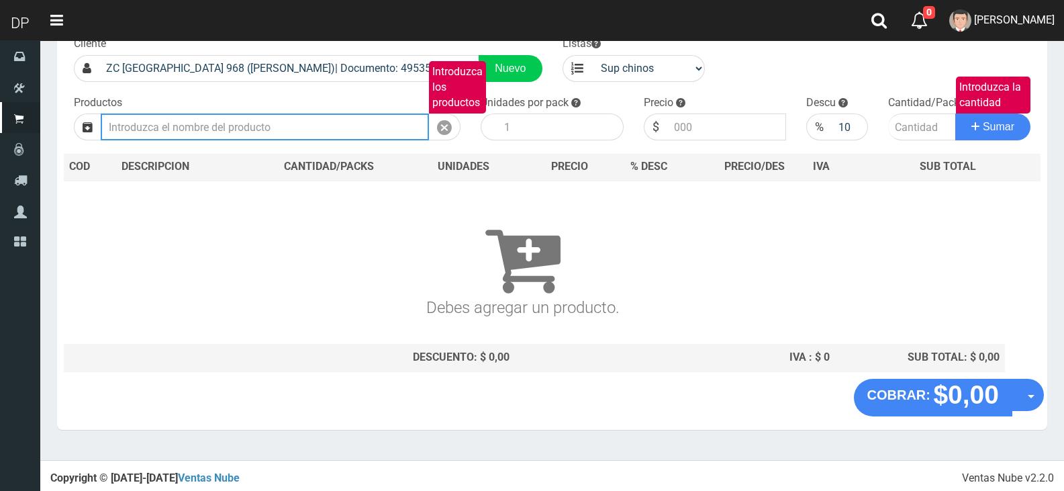
click at [252, 130] on input "Introduzca los productos" at bounding box center [265, 126] width 328 height 27
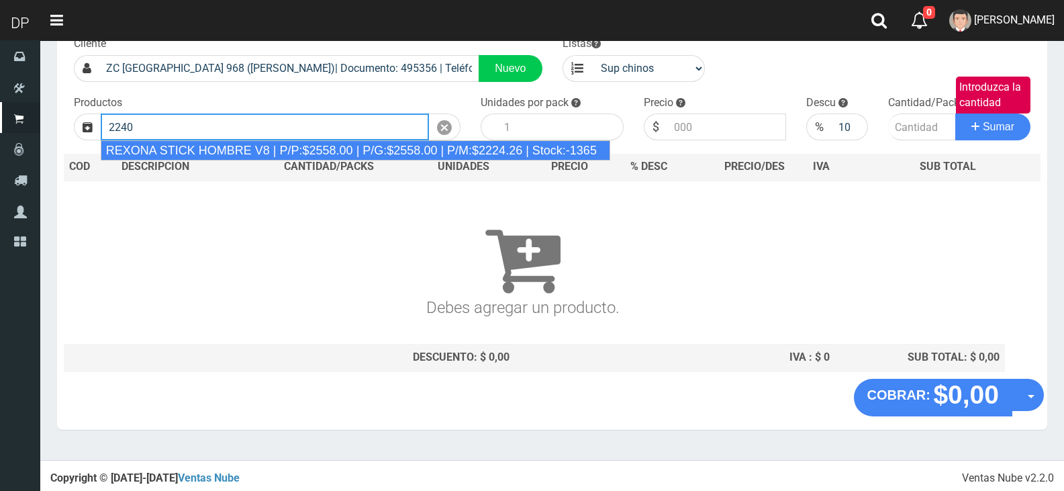
click at [287, 147] on div "REXONA STICK HOMBRE V8 | P/P:$2558.00 | P/G:$2558.00 | P/M:$2224.26 | Stock:-13…" at bounding box center [355, 150] width 509 height 20
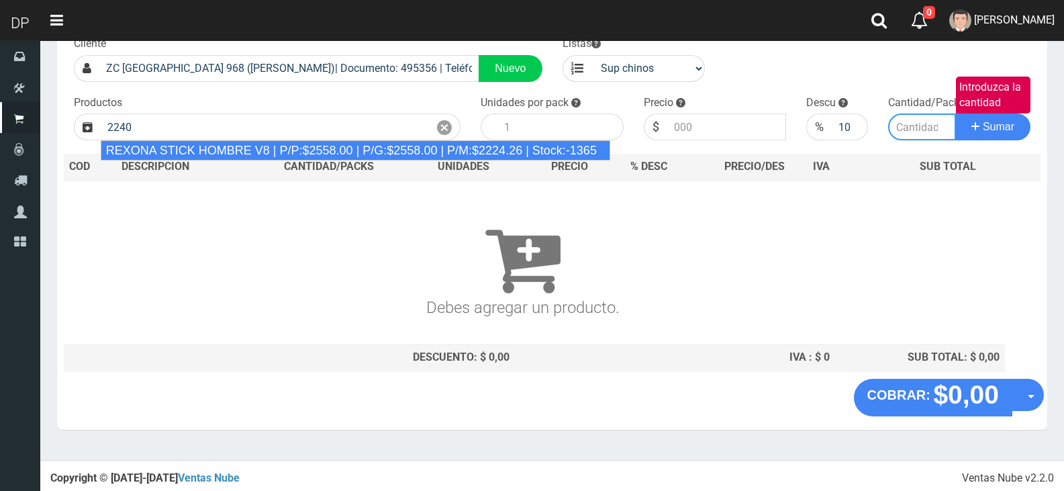
type input "REXONA STICK HOMBRE V8 | P/P:$2558.00 | P/G:$2558.00 | P/M:$2224.26 | Stock:-13…"
type input "12"
type input "2558.00"
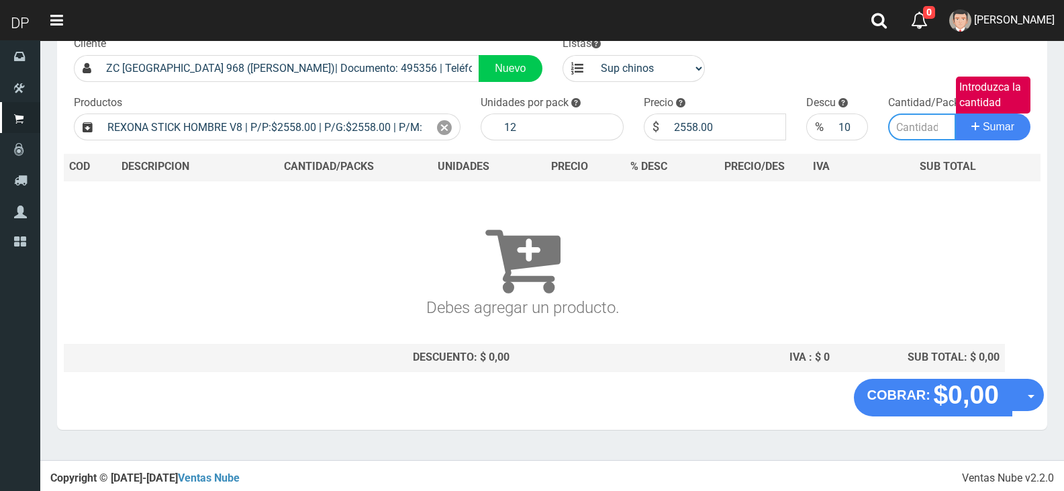
click at [930, 124] on input "Introduzca la cantidad" at bounding box center [922, 126] width 68 height 27
type input "1"
click at [955, 113] on button "Sumar" at bounding box center [992, 126] width 75 height 27
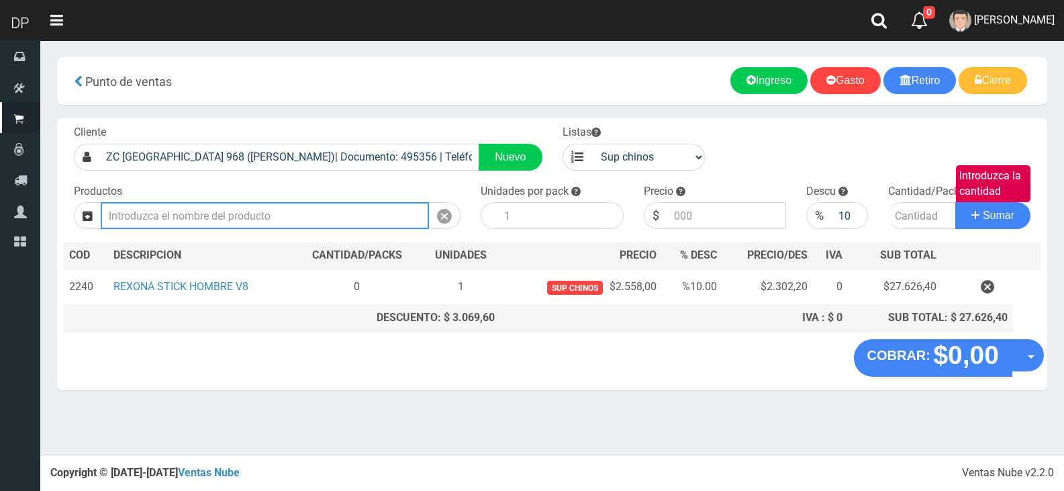
scroll to position [0, 0]
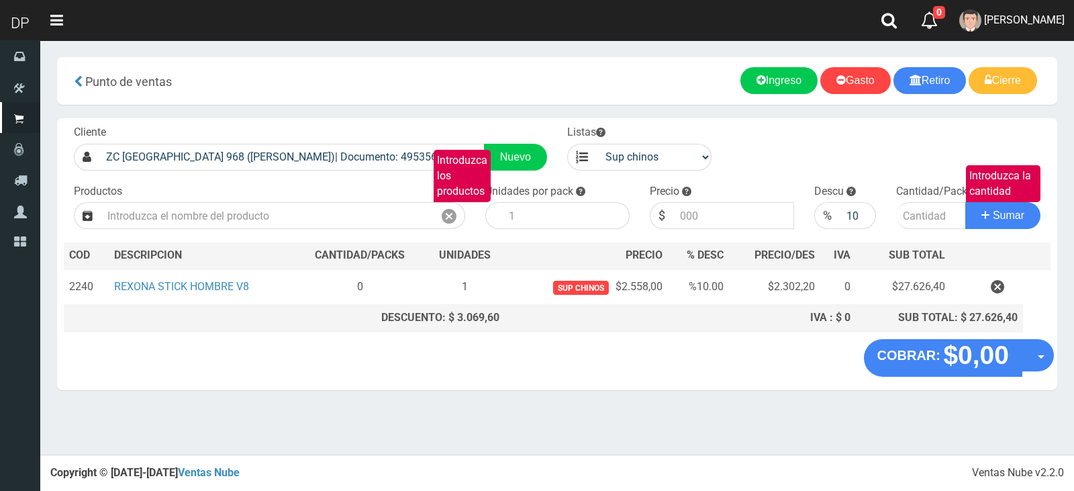
click at [337, 121] on div "Cliente ZC SANTIAGO DEL ESTERO 968 (MONSERRAT)| Documento: 495356 | Teléfono: N…" at bounding box center [557, 228] width 1000 height 221
click at [334, 233] on div "Cliente ZC SANTIAGO DEL ESTERO 968 (MONSERRAT)| Documento: 495356 | Teléfono: N…" at bounding box center [557, 228] width 1000 height 221
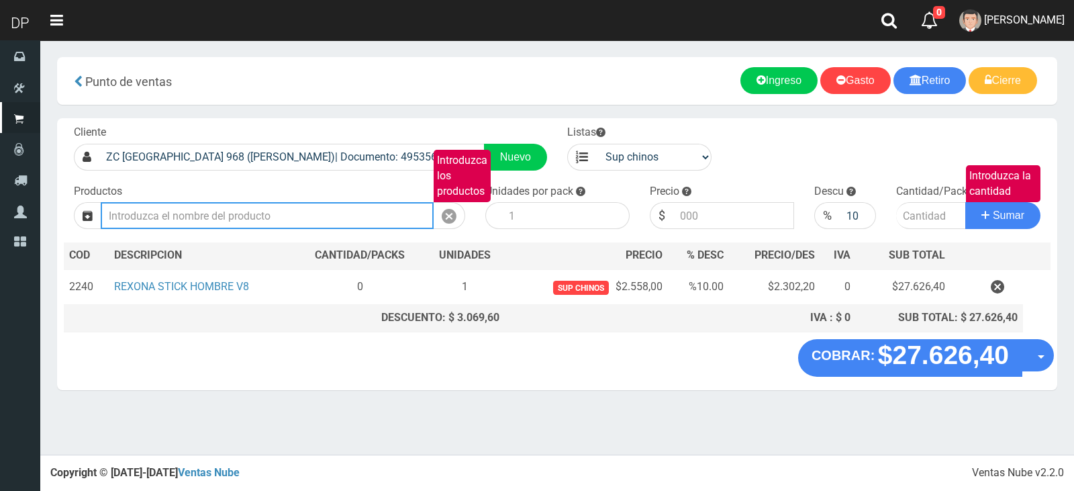
click at [344, 219] on input "Introduzca los productos" at bounding box center [267, 215] width 333 height 27
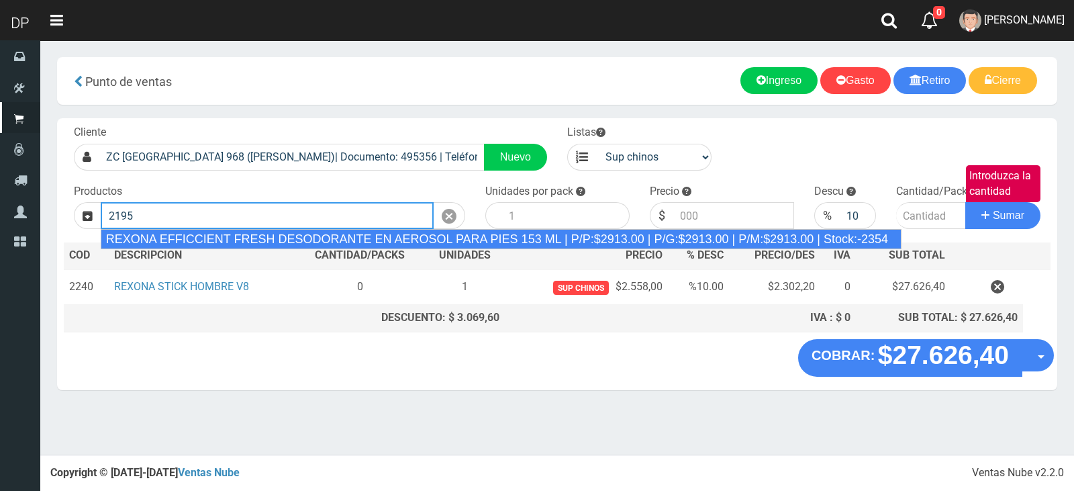
click at [348, 232] on div "REXONA EFFICCIENT FRESH DESODORANTE EN AEROSOL PARA PIES 153 ML | P/P:$2913.00 …" at bounding box center [501, 239] width 801 height 20
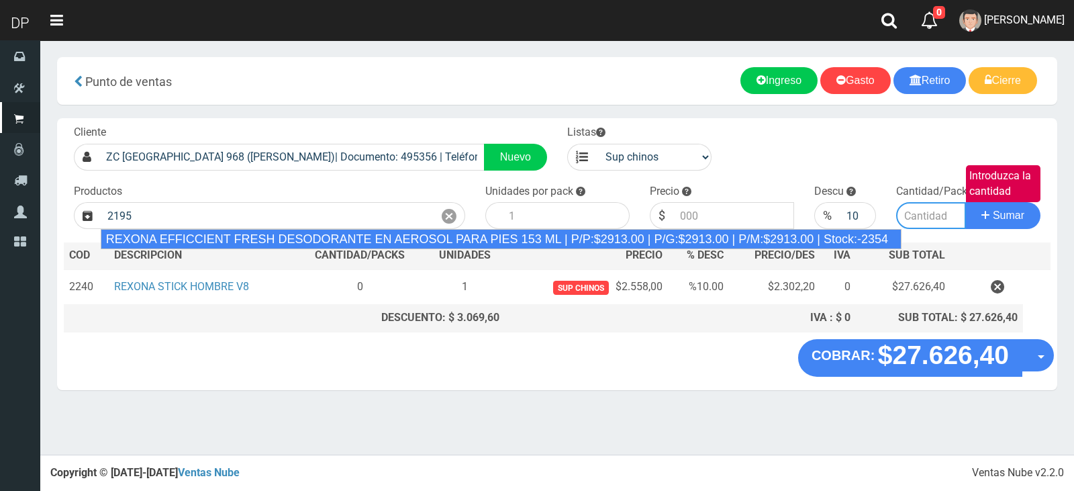
type input "REXONA EFFICCIENT FRESH DESODORANTE EN AEROSOL PARA PIES 153 ML | P/P:$2913.00 …"
type input "12"
type input "2913.00"
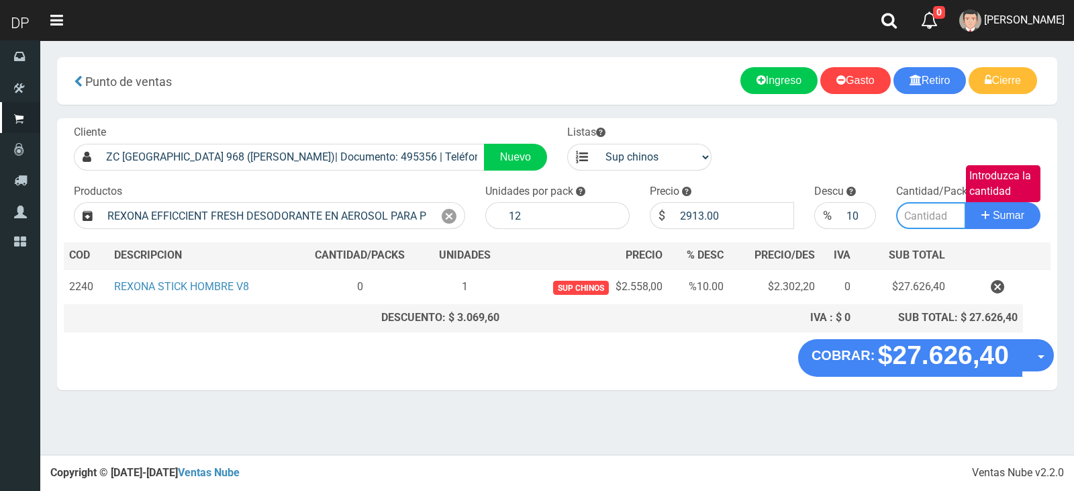
click at [938, 214] on input "Introduzca la cantidad" at bounding box center [931, 215] width 70 height 27
type input "1"
click at [965, 202] on button "Sumar" at bounding box center [1002, 215] width 75 height 27
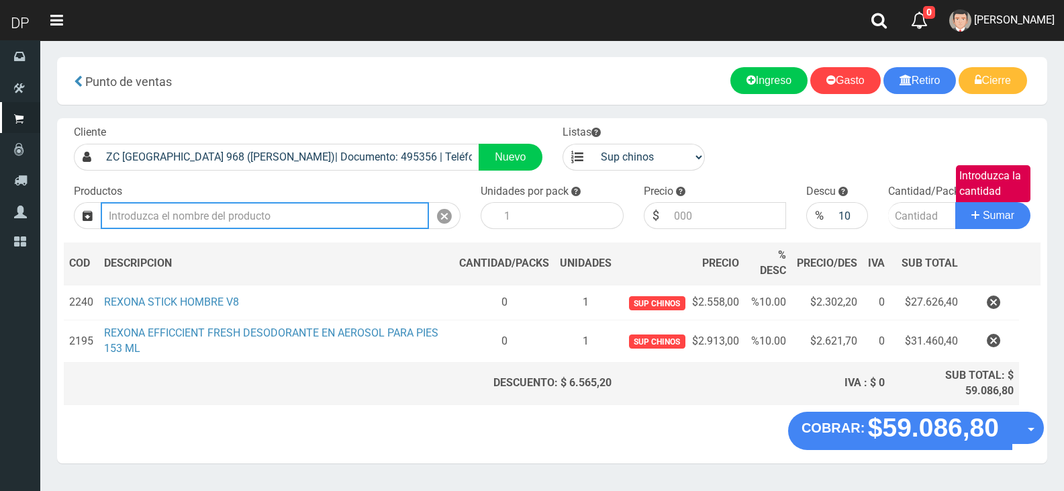
click at [309, 211] on input "Introduzca los productos" at bounding box center [265, 215] width 328 height 27
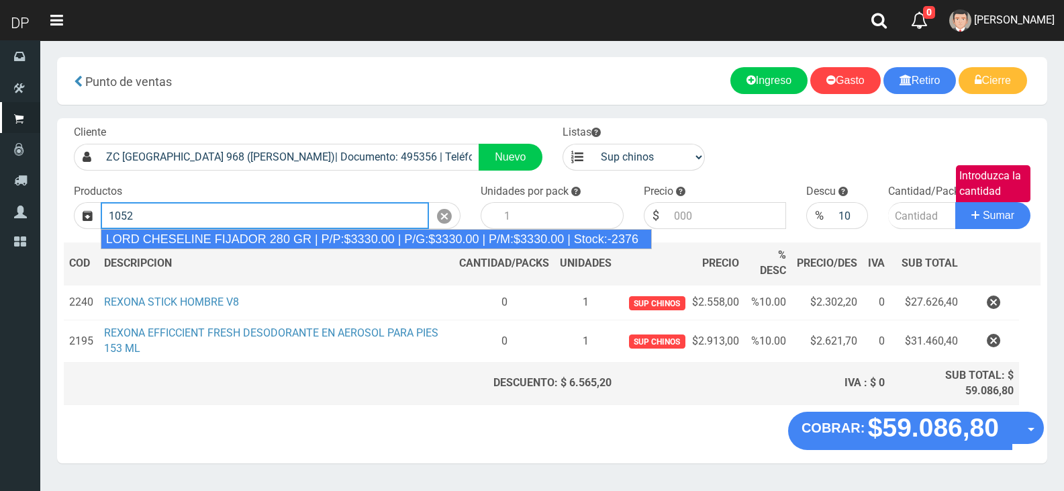
click at [309, 235] on div "LORD CHESELINE FIJADOR 280 GR | P/P:$3330.00 | P/G:$3330.00 | P/M:$3330.00 | St…" at bounding box center [376, 239] width 551 height 20
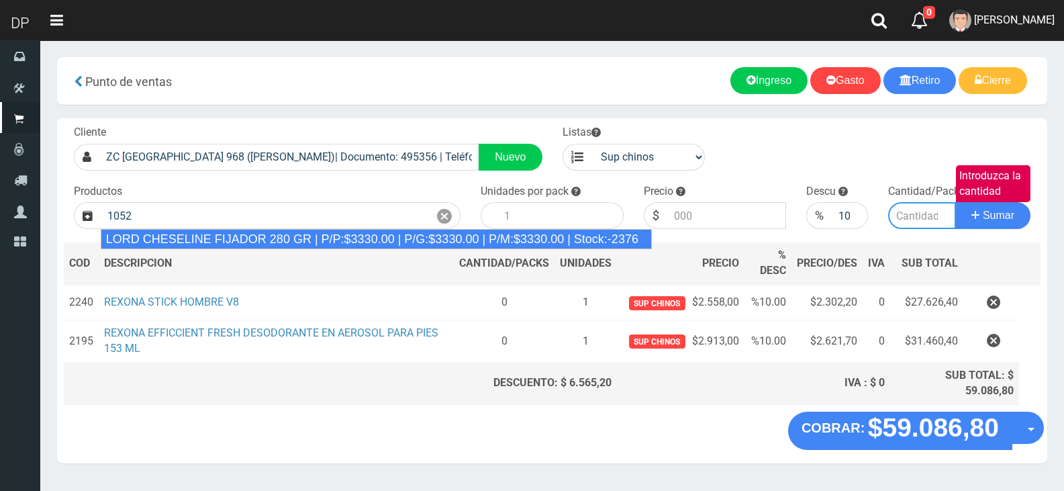
type input "LORD CHESELINE FIJADOR 280 GR | P/P:$3330.00 | P/G:$3330.00 | P/M:$3330.00 | St…"
type input "6"
type input "3330.00"
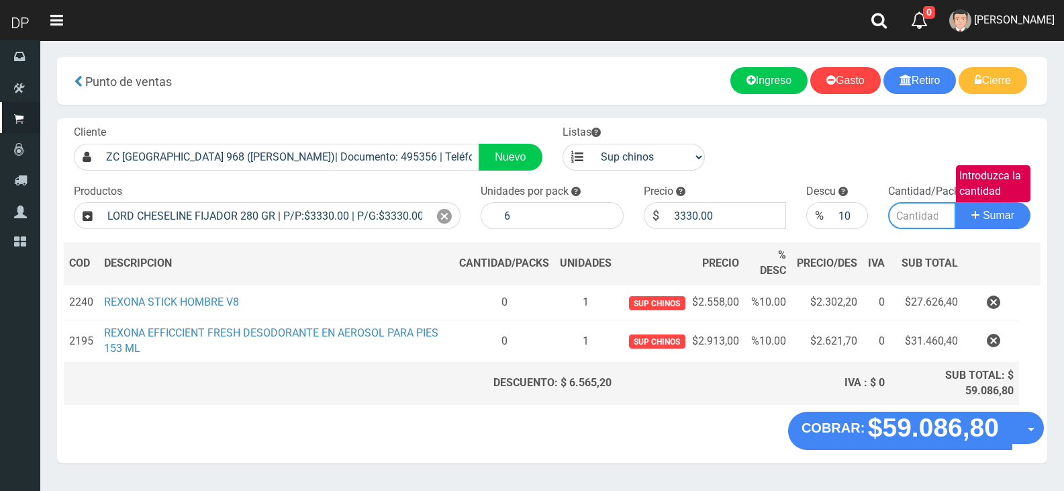
click at [926, 215] on input "Introduzca la cantidad" at bounding box center [922, 215] width 68 height 27
type input "1"
click at [955, 202] on button "Sumar" at bounding box center [992, 215] width 75 height 27
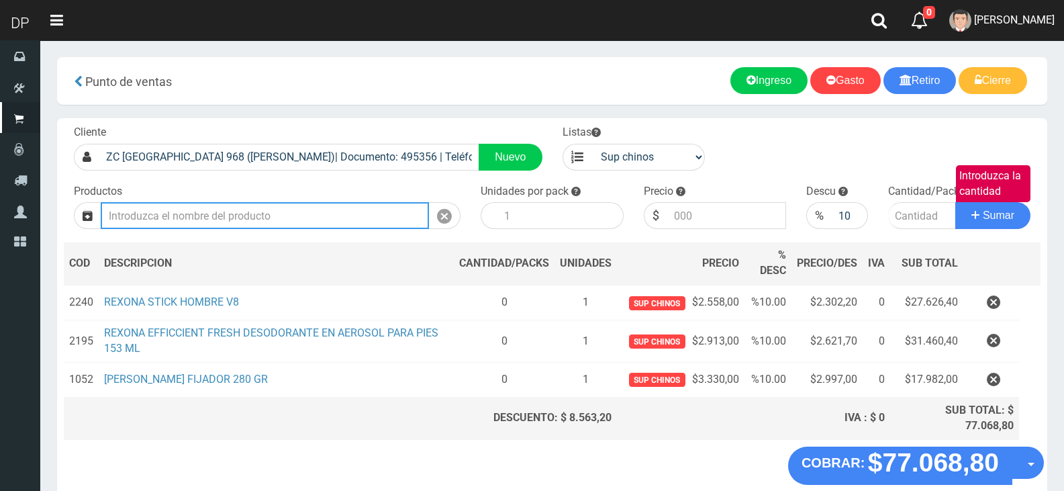
click at [277, 217] on input "Introduzca los productos" at bounding box center [265, 215] width 328 height 27
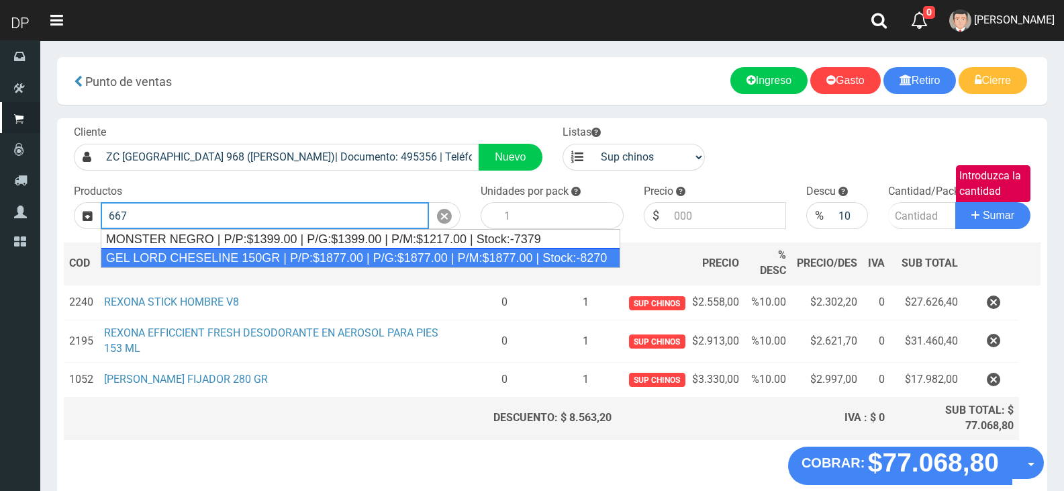
click at [281, 259] on div "GEL LORD CHESELINE 150GR | P/P:$1877.00 | P/G:$1877.00 | P/M:$1877.00 | Stock:-…" at bounding box center [361, 258] width 520 height 20
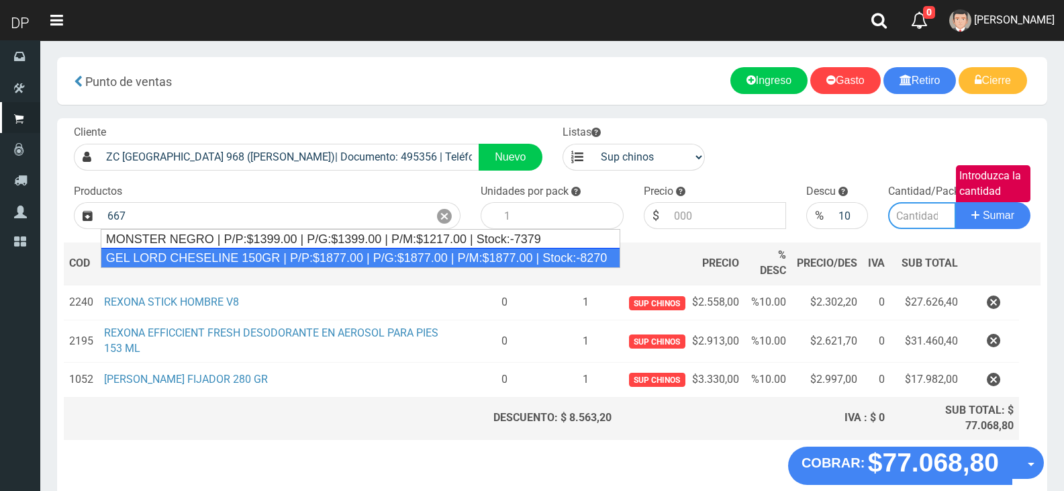
type input "GEL LORD CHESELINE 150GR | P/P:$1877.00 | P/G:$1877.00 | P/M:$1877.00 | Stock:-…"
type input "12"
type input "1877.00"
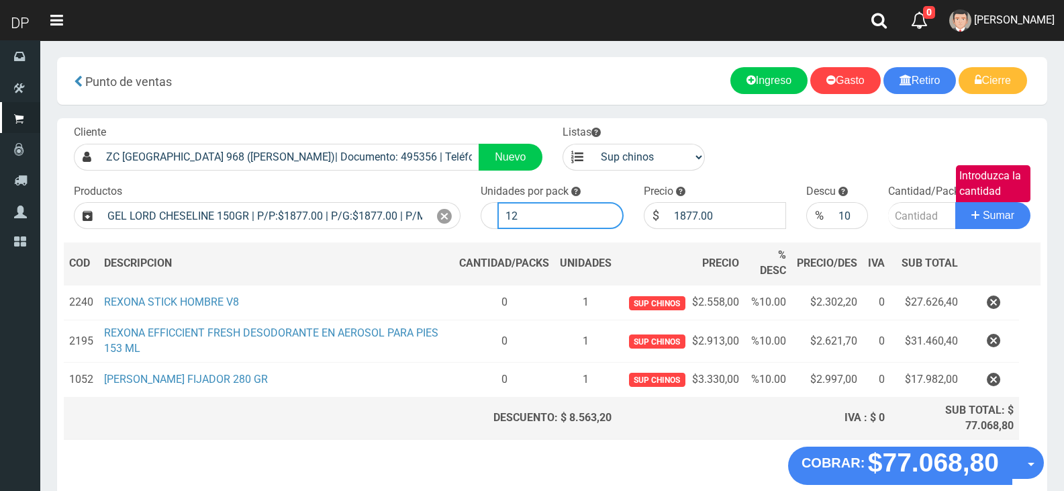
click at [542, 213] on input "12" at bounding box center [560, 215] width 126 height 27
click at [921, 221] on input "Introduzca la cantidad" at bounding box center [922, 215] width 68 height 27
click at [916, 215] on input "Introduzca la cantidad" at bounding box center [922, 215] width 68 height 27
click at [919, 215] on input "Introduzca la cantidad" at bounding box center [922, 215] width 68 height 27
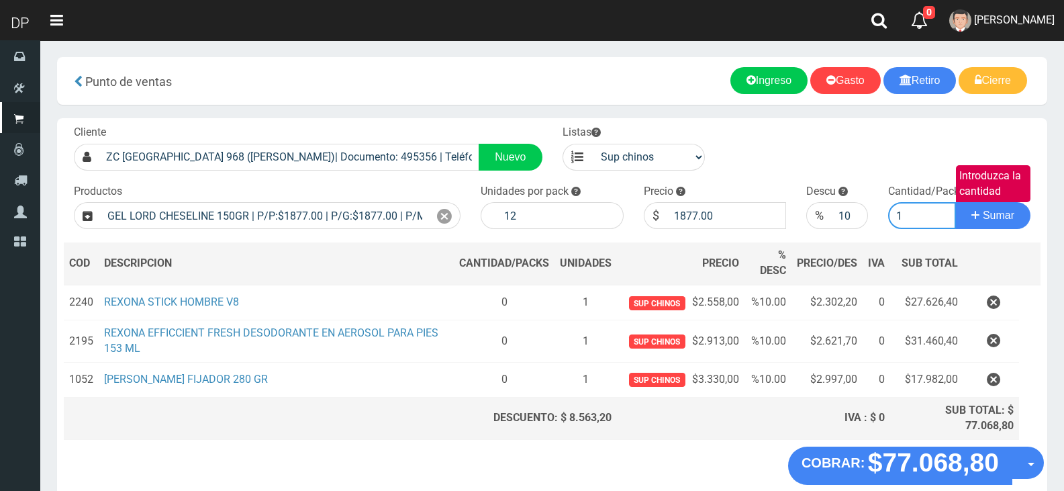
type input "1"
click at [955, 202] on button "Sumar" at bounding box center [992, 215] width 75 height 27
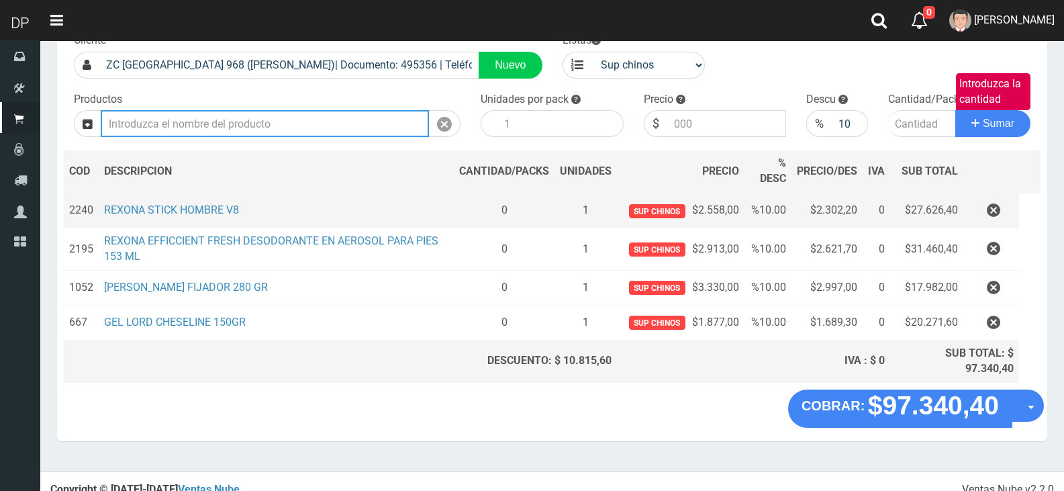
scroll to position [103, 0]
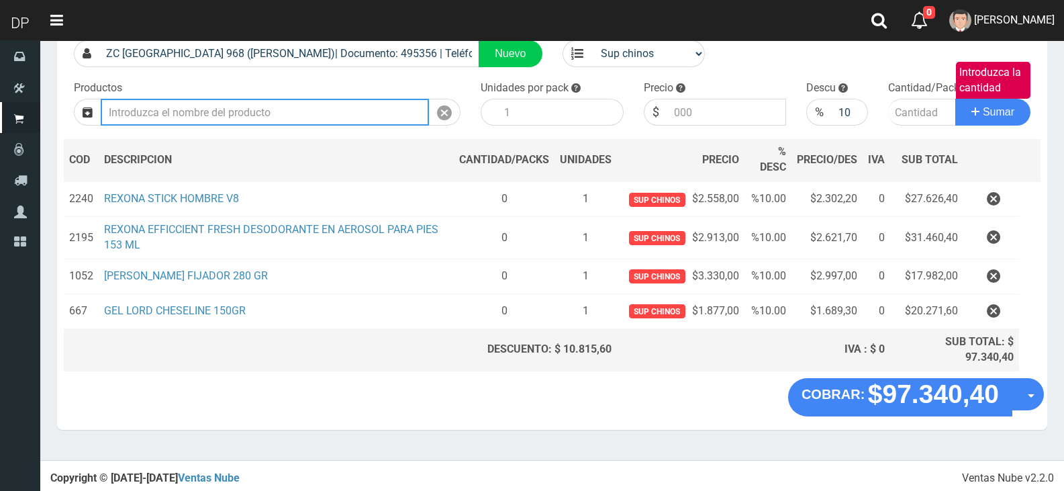
click at [240, 119] on input "Introduzca los productos" at bounding box center [265, 112] width 328 height 27
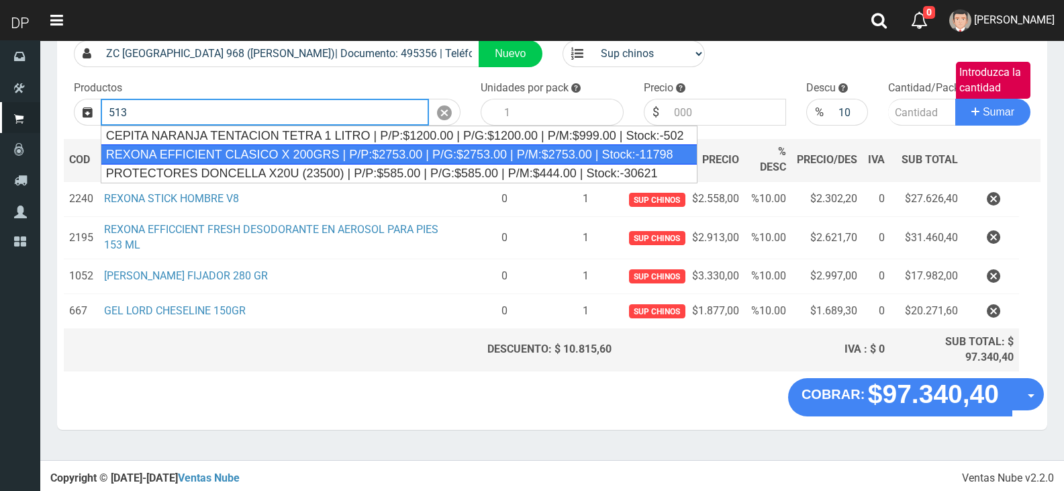
click at [256, 150] on div "REXONA EFFICIENT CLASICO X 200GRS | P/P:$2753.00 | P/G:$2753.00 | P/M:$2753.00 …" at bounding box center [399, 154] width 597 height 20
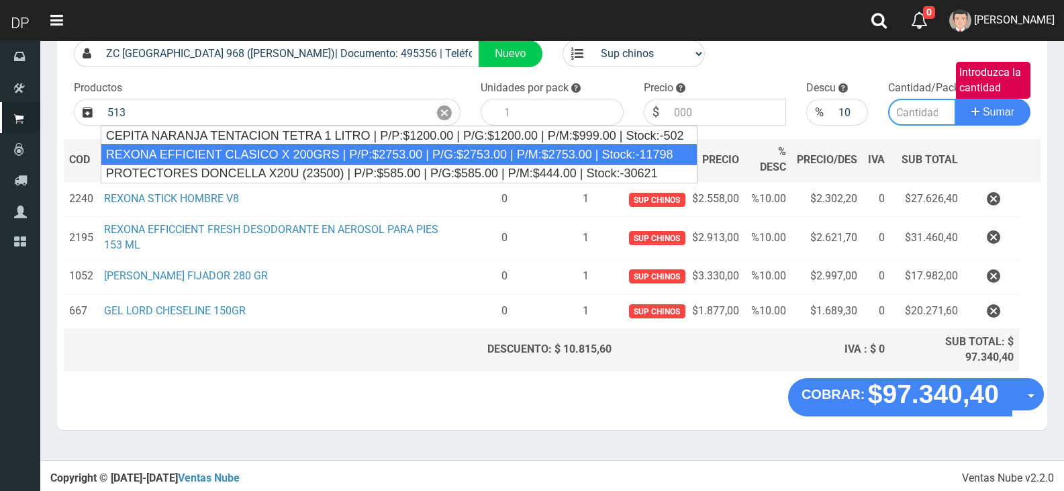
type input "REXONA EFFICIENT CLASICO X 200GRS | P/P:$2753.00 | P/G:$2753.00 | P/M:$2753.00 …"
type input "12"
type input "2753.00"
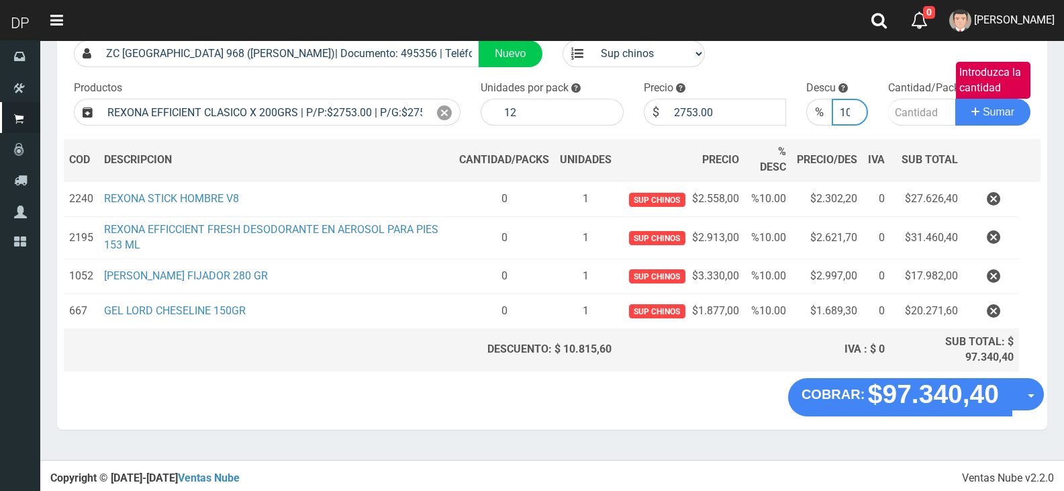
click at [848, 104] on input "10" at bounding box center [850, 112] width 36 height 27
click at [856, 115] on input "9" at bounding box center [850, 112] width 36 height 27
click at [856, 115] on input "8" at bounding box center [850, 112] width 36 height 27
click at [856, 115] on input "7" at bounding box center [850, 112] width 36 height 27
click at [856, 115] on input "6" at bounding box center [850, 112] width 36 height 27
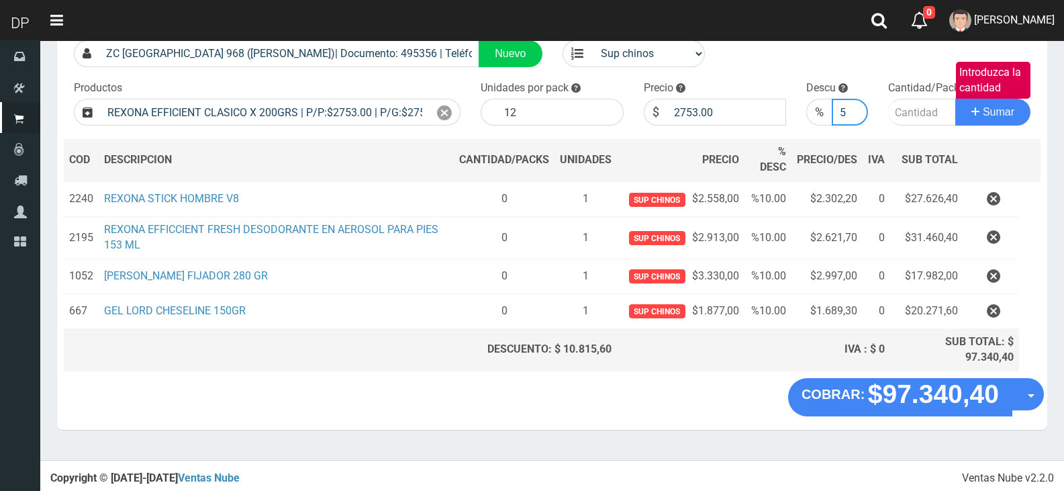
type input "5"
click at [856, 115] on input "5" at bounding box center [850, 112] width 36 height 27
click at [905, 111] on input "Introduzca la cantidad" at bounding box center [922, 112] width 68 height 27
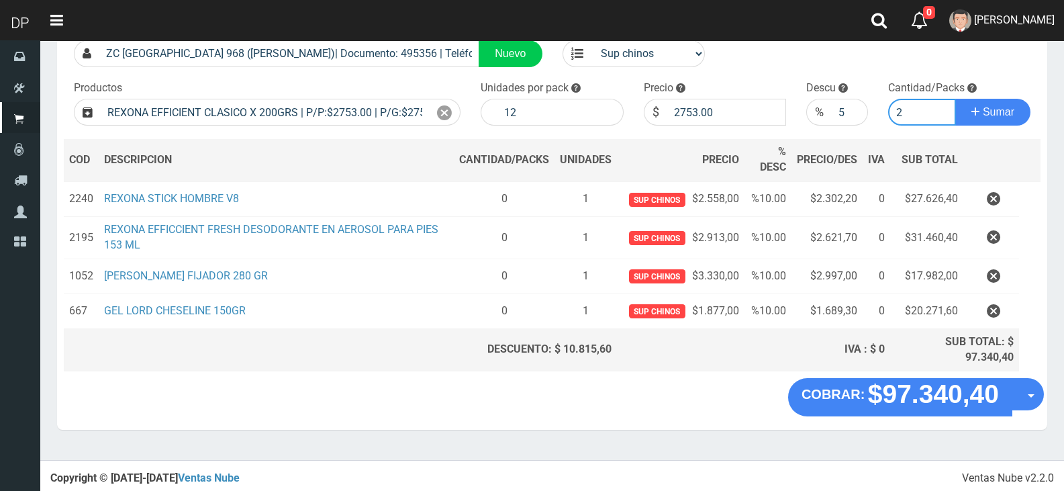
type input "2"
click at [955, 99] on button "Sumar" at bounding box center [992, 112] width 75 height 27
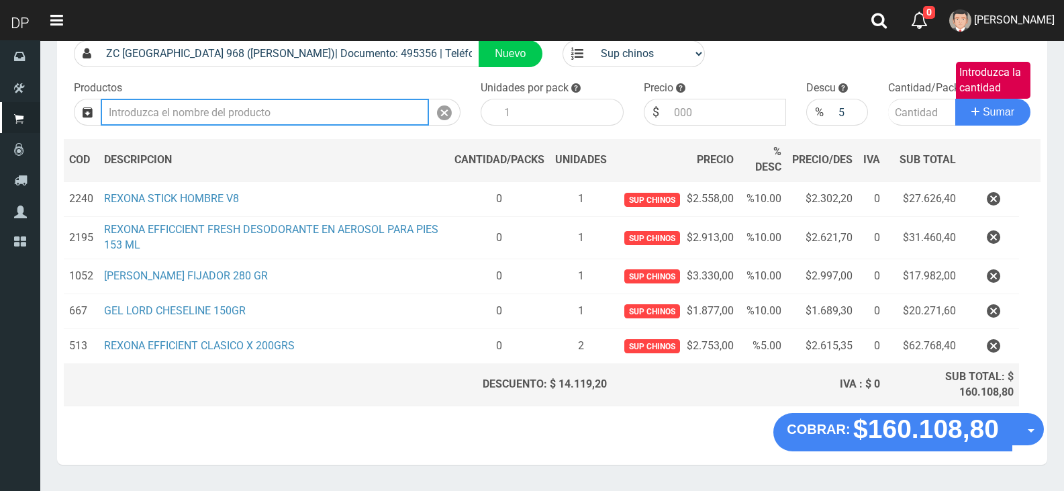
click at [256, 109] on input "Introduzca los productos" at bounding box center [265, 112] width 328 height 27
click at [955, 99] on button "Sumar" at bounding box center [992, 112] width 75 height 27
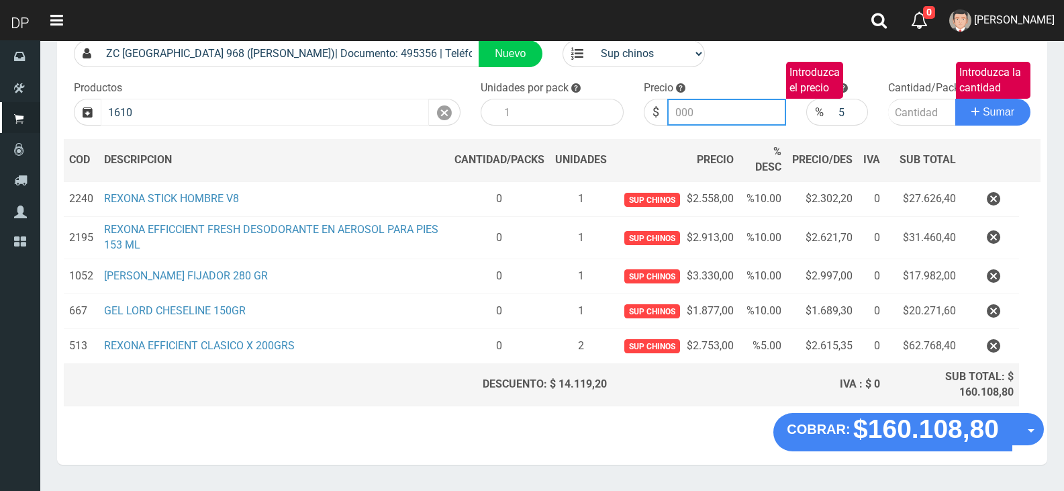
type input "REXONA EFFICIENT FRESH 100 GR | P/P:$1640.00 | P/G:$1640.00 | P/M:$1640.00 | St…"
type input "1640.00"
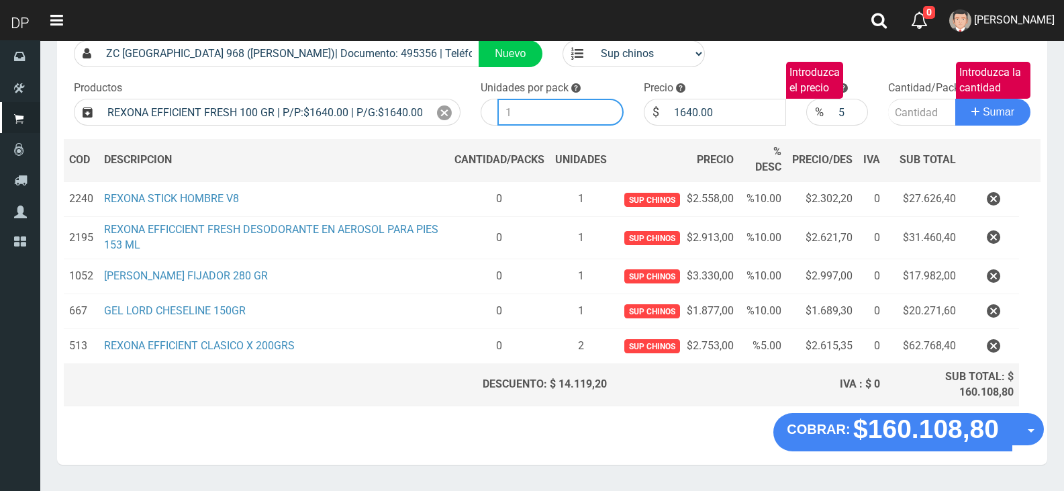
click at [544, 116] on input "number" at bounding box center [560, 112] width 126 height 27
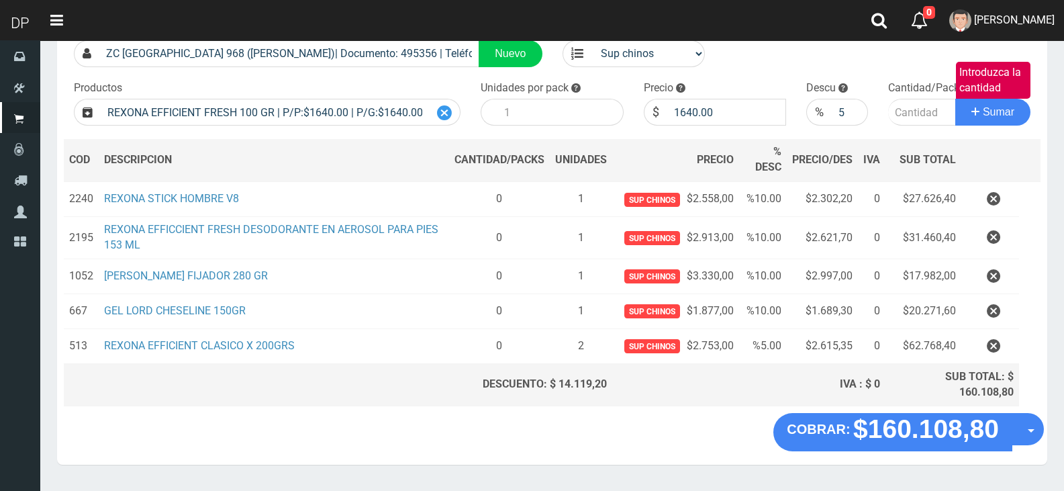
click at [445, 107] on icon at bounding box center [444, 112] width 15 height 19
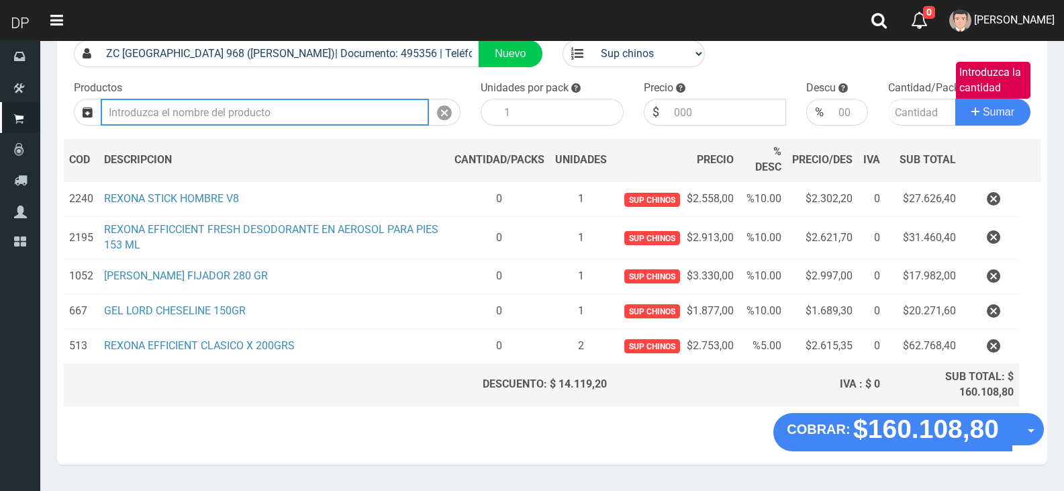
scroll to position [0, 0]
click at [357, 112] on input "Introduzca los productos" at bounding box center [265, 112] width 328 height 27
click at [955, 99] on button "Sumar" at bounding box center [992, 112] width 75 height 27
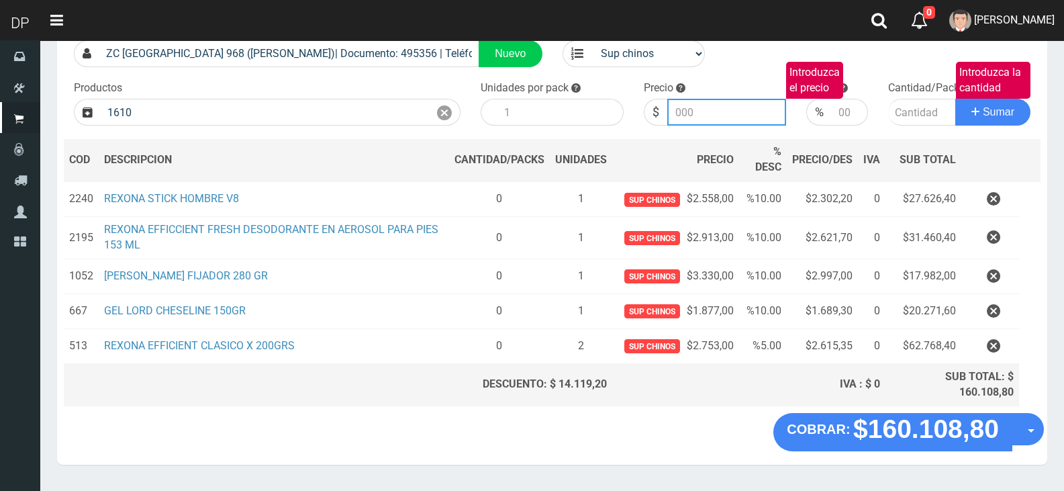
type input "REXONA EFFICIENT FRESH 100 GR | P/P:$1640.00 | P/G:$1640.00 | P/M:$1640.00 | St…"
type input "1640.00"
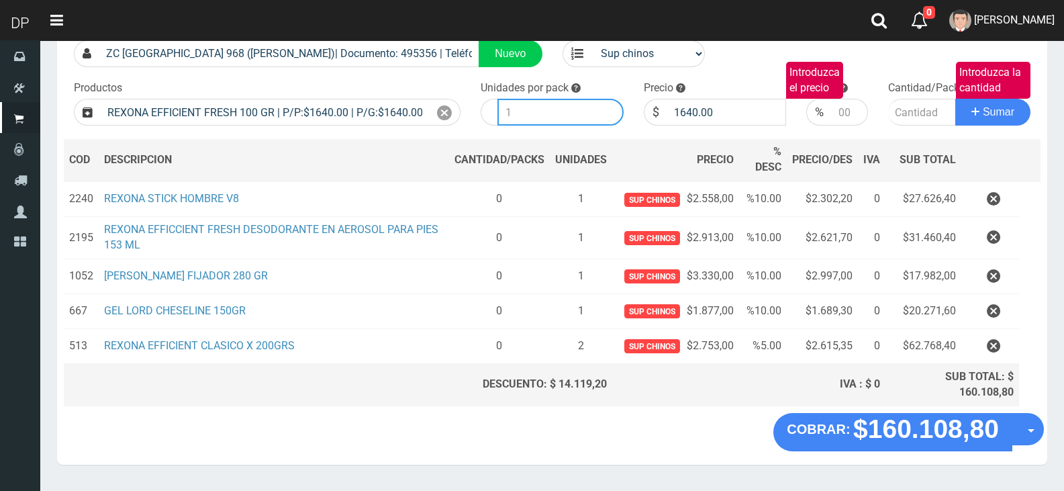
click at [522, 112] on input "number" at bounding box center [560, 112] width 126 height 27
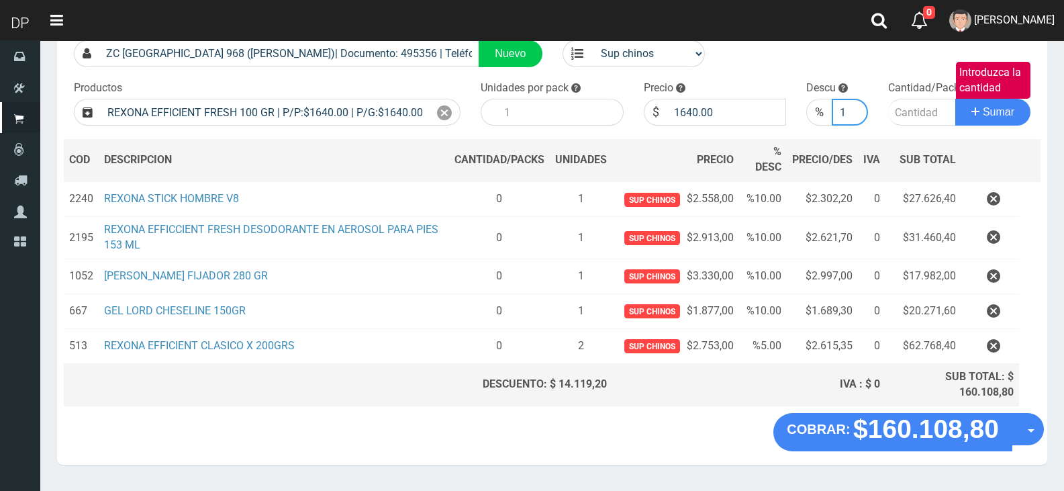
click at [850, 111] on input "1" at bounding box center [850, 112] width 36 height 27
click at [853, 109] on input "2" at bounding box center [850, 112] width 36 height 27
click at [853, 109] on input "3" at bounding box center [850, 112] width 36 height 27
click at [853, 109] on input "4" at bounding box center [850, 112] width 36 height 27
type input "5"
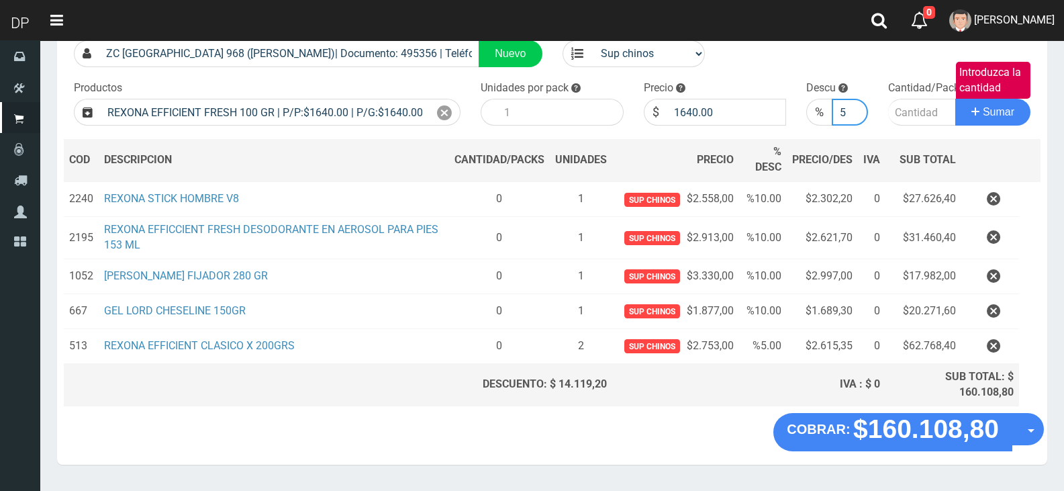
click at [853, 109] on input "5" at bounding box center [850, 112] width 36 height 27
click at [896, 107] on input "Introduzca la cantidad" at bounding box center [922, 112] width 68 height 27
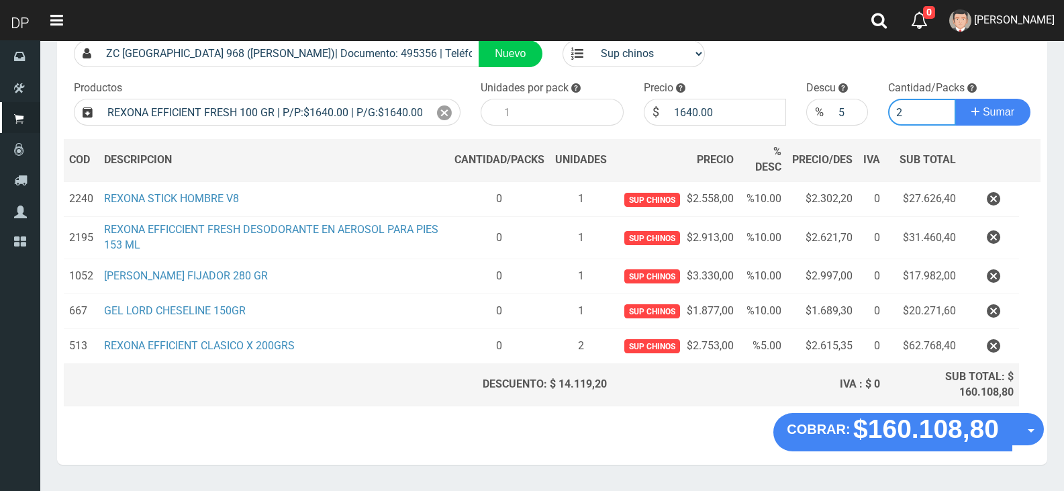
type input "2"
click at [955, 99] on button "Sumar" at bounding box center [992, 112] width 75 height 27
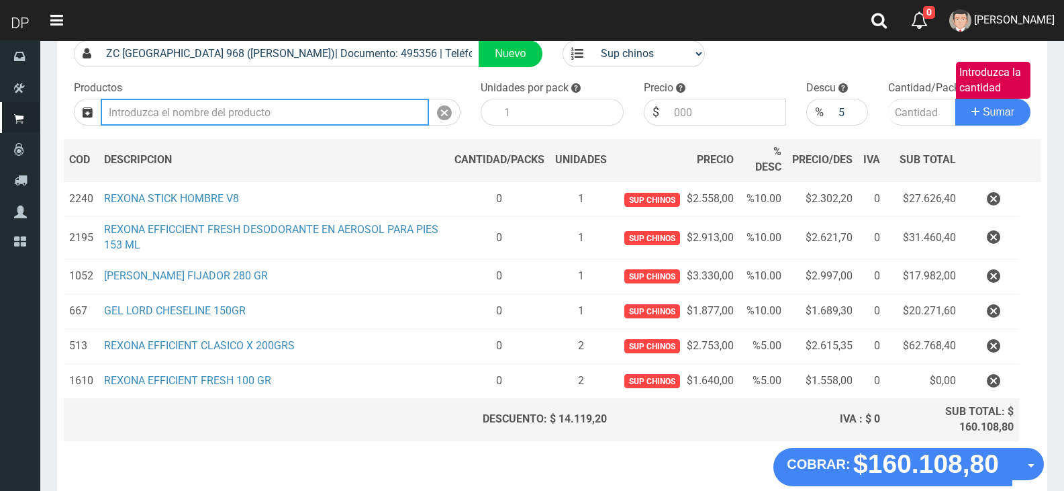
click at [371, 101] on input "Introduzca los productos" at bounding box center [265, 112] width 328 height 27
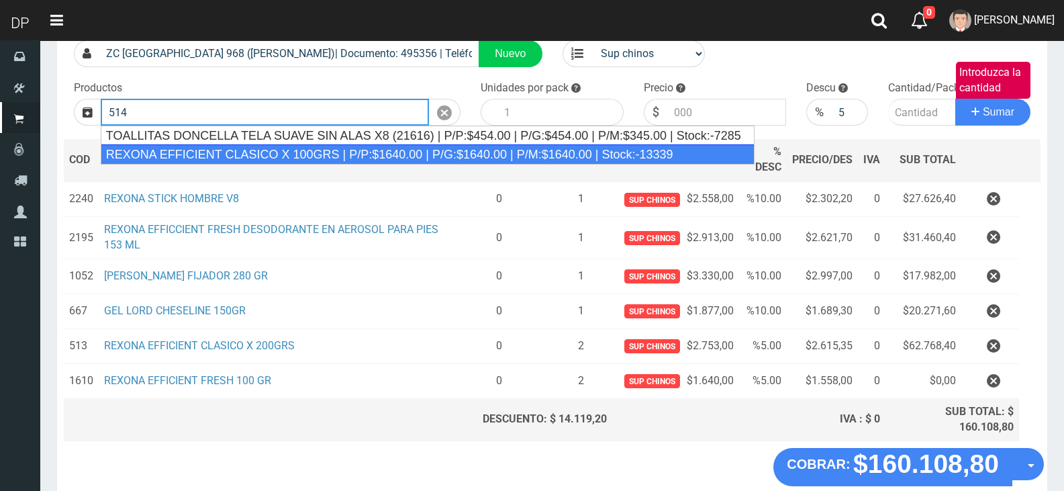
click at [364, 150] on div "REXONA EFFICIENT CLASICO X 100GRS | P/P:$1640.00 | P/G:$1640.00 | P/M:$1640.00 …" at bounding box center [428, 154] width 654 height 20
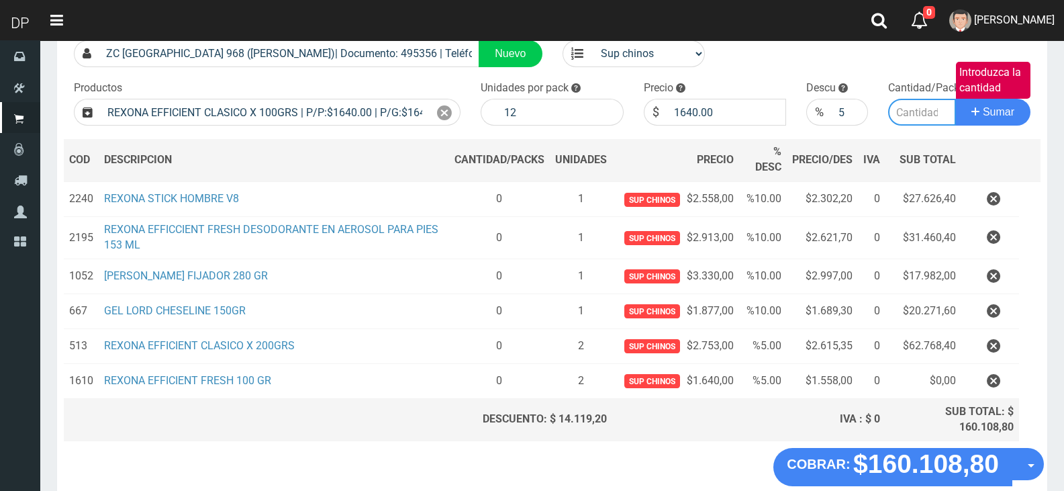
click at [919, 109] on input "Introduzca la cantidad" at bounding box center [922, 112] width 68 height 27
click at [955, 99] on button "Sumar" at bounding box center [992, 112] width 75 height 27
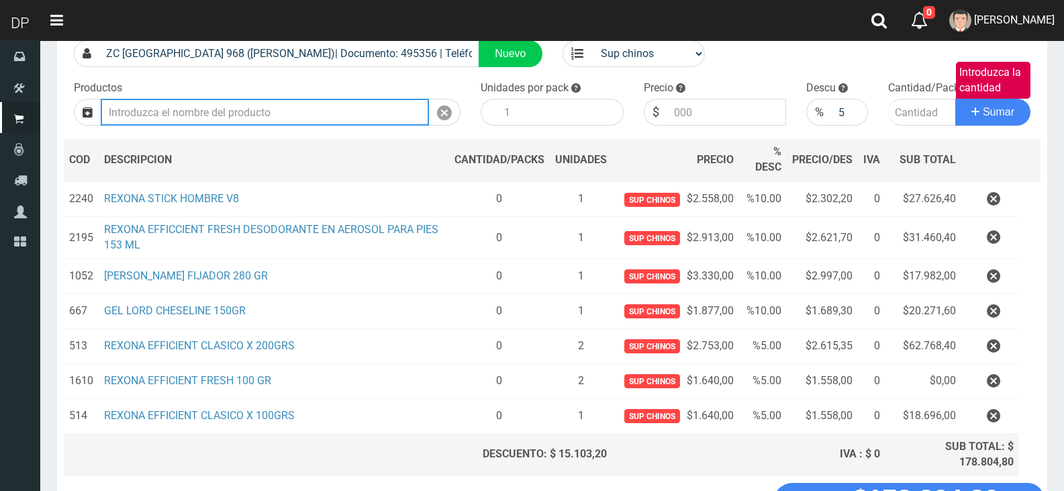
click at [380, 103] on input "Introduzca los productos" at bounding box center [265, 112] width 328 height 27
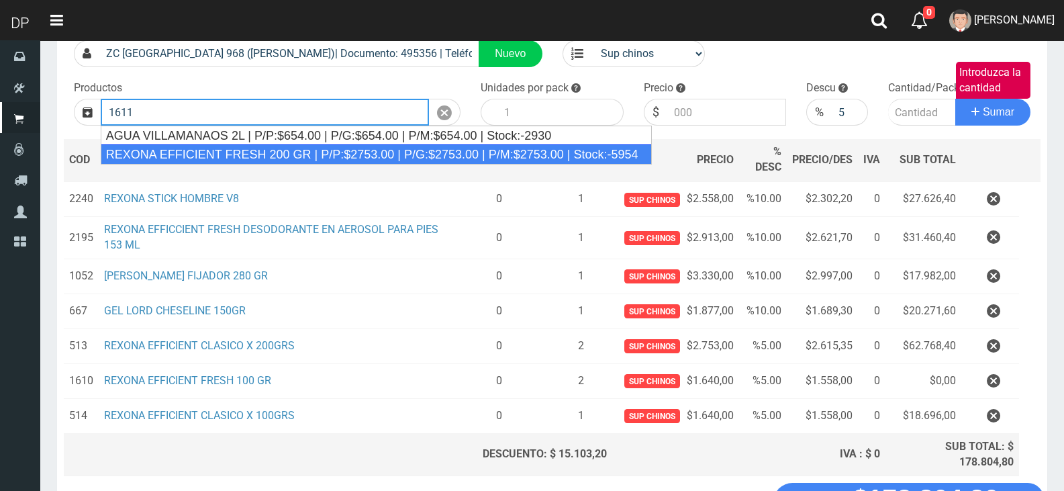
click at [368, 152] on div "REXONA EFFICIENT FRESH 200 GR | P/P:$2753.00 | P/G:$2753.00 | P/M:$2753.00 | St…" at bounding box center [376, 154] width 551 height 20
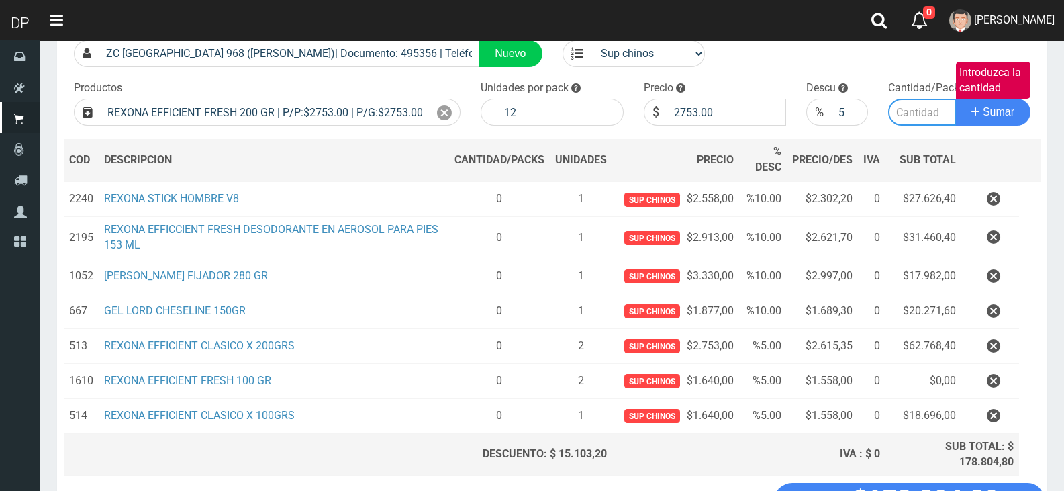
click at [926, 113] on input "Introduzca la cantidad" at bounding box center [922, 112] width 68 height 27
click at [955, 99] on button "Sumar" at bounding box center [992, 112] width 75 height 27
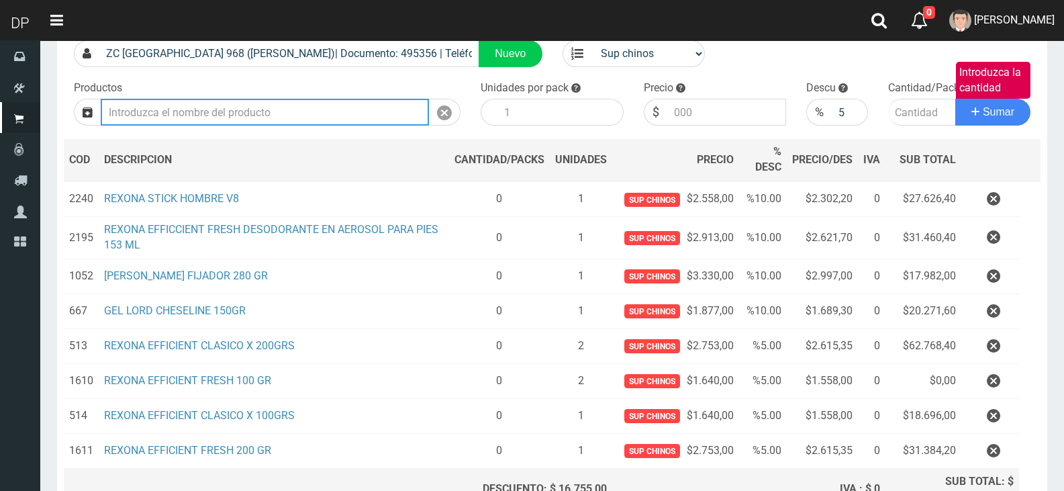
click at [378, 108] on input "Introduzca los productos" at bounding box center [265, 112] width 328 height 27
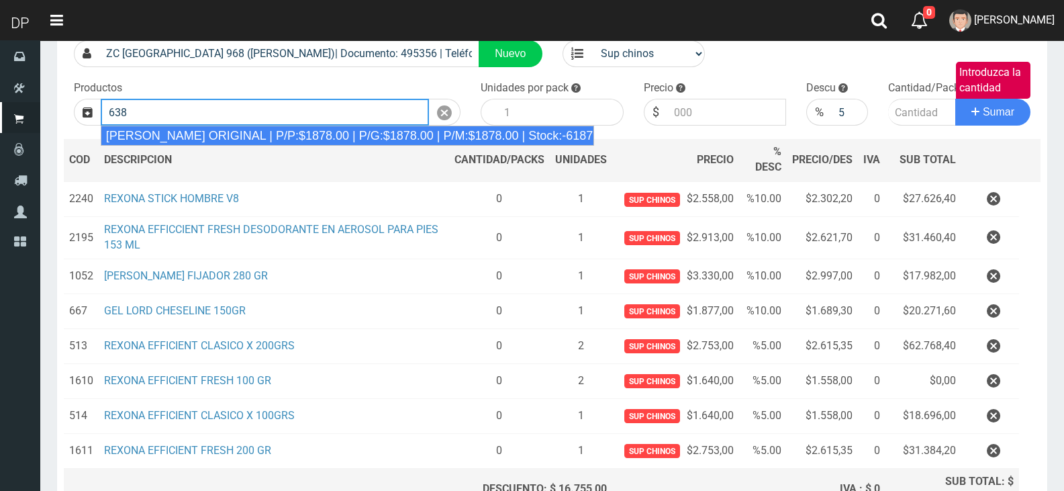
click at [379, 136] on div "DOVE ROLLON ORIGINAL | P/P:$1878.00 | P/G:$1878.00 | P/M:$1878.00 | Stock:-6187" at bounding box center [348, 136] width 494 height 20
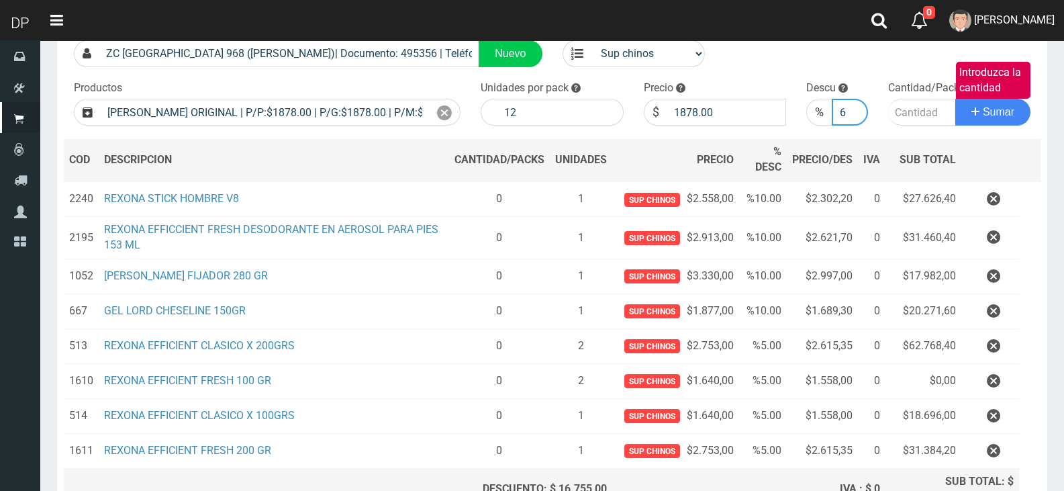
click at [857, 109] on input "6" at bounding box center [850, 112] width 36 height 27
click at [857, 109] on input "7" at bounding box center [850, 112] width 36 height 27
click at [857, 109] on input "8" at bounding box center [850, 112] width 36 height 27
click at [857, 109] on input "9" at bounding box center [850, 112] width 36 height 27
click at [857, 109] on input "10" at bounding box center [850, 112] width 36 height 27
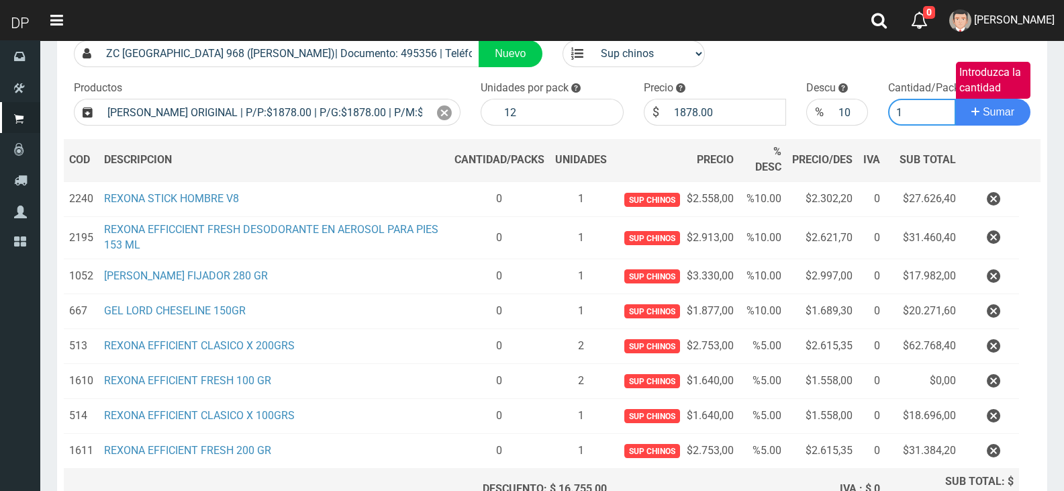
click at [936, 108] on input "1" at bounding box center [922, 112] width 68 height 27
click at [911, 115] on input "1" at bounding box center [922, 112] width 68 height 27
click at [955, 99] on button "Sumar" at bounding box center [992, 112] width 75 height 27
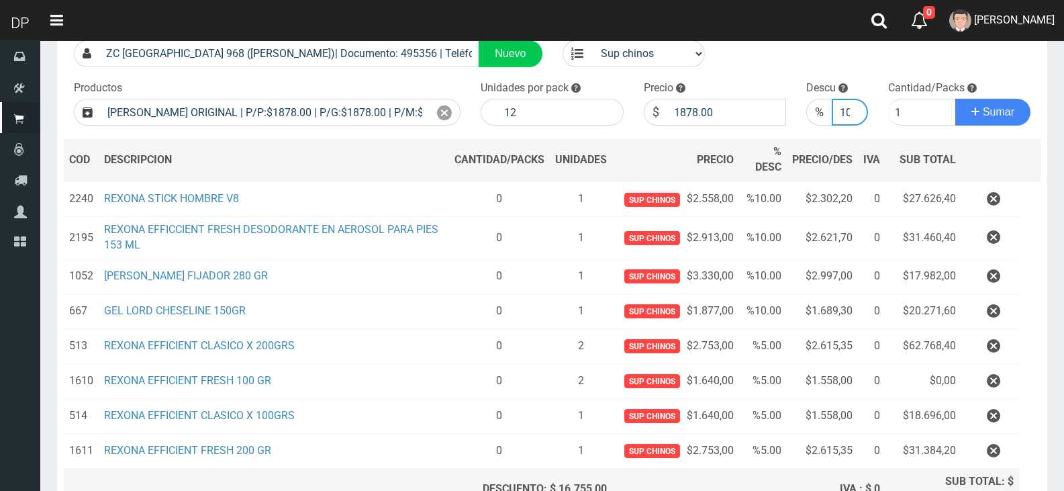
click at [838, 117] on input "10" at bounding box center [850, 112] width 36 height 27
click at [909, 113] on input "1" at bounding box center [922, 112] width 68 height 27
click at [955, 99] on button "Sumar" at bounding box center [992, 112] width 75 height 27
click at [448, 113] on icon at bounding box center [444, 112] width 15 height 19
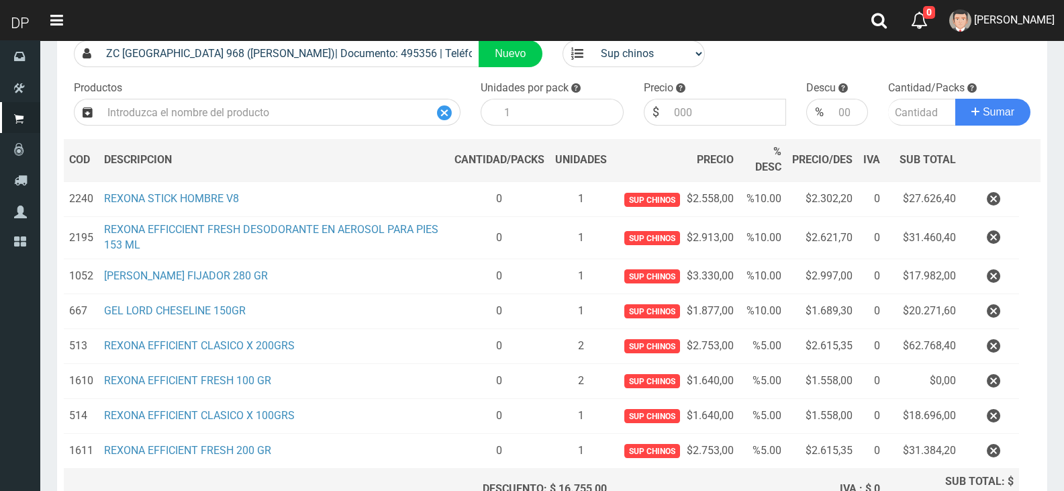
drag, startPoint x: 448, startPoint y: 113, endPoint x: 415, endPoint y: 118, distance: 33.2
click at [448, 113] on icon at bounding box center [444, 112] width 15 height 19
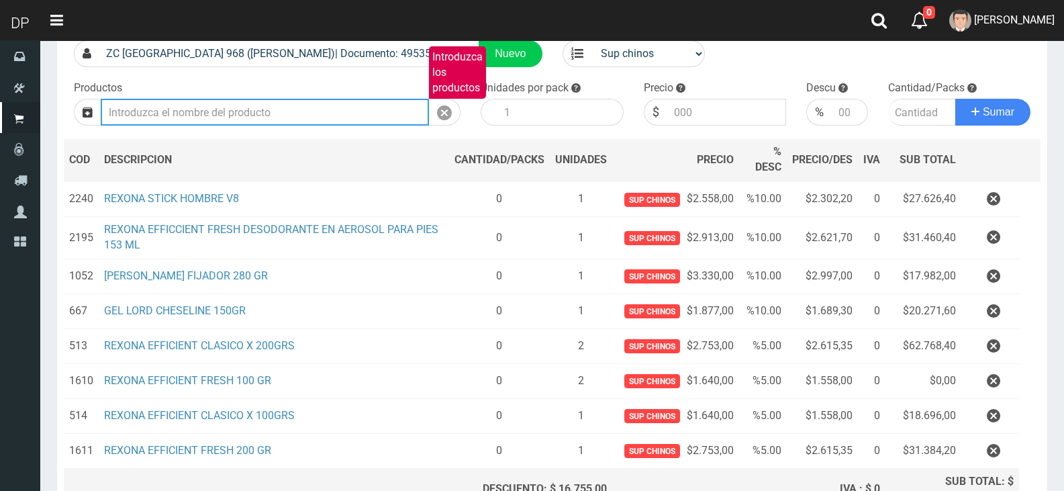
click at [353, 119] on input "Introduzca los productos" at bounding box center [265, 112] width 328 height 27
click at [955, 99] on button "Sumar" at bounding box center [992, 112] width 75 height 27
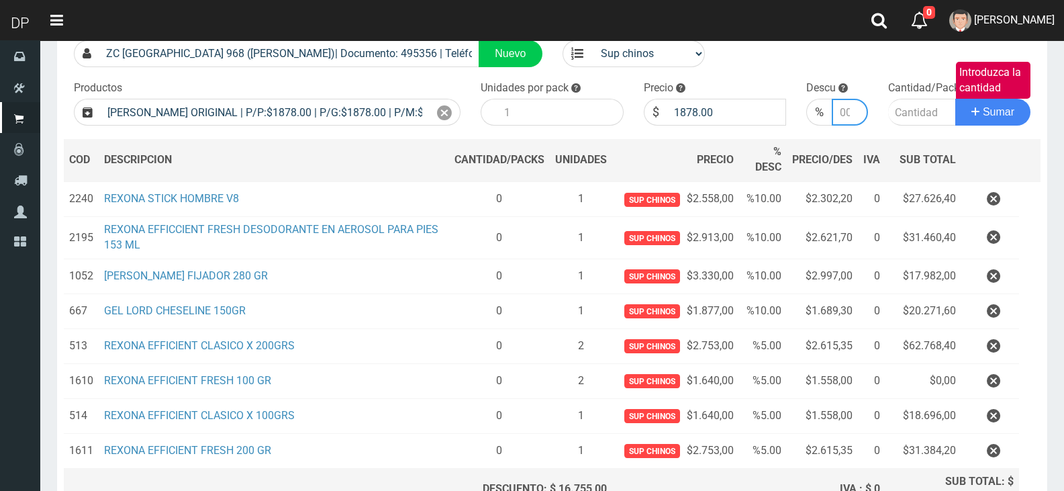
click at [848, 113] on input "number" at bounding box center [850, 112] width 36 height 27
click at [916, 109] on input "Introduzca la cantidad" at bounding box center [922, 112] width 68 height 27
click at [955, 99] on button "Sumar" at bounding box center [992, 112] width 75 height 27
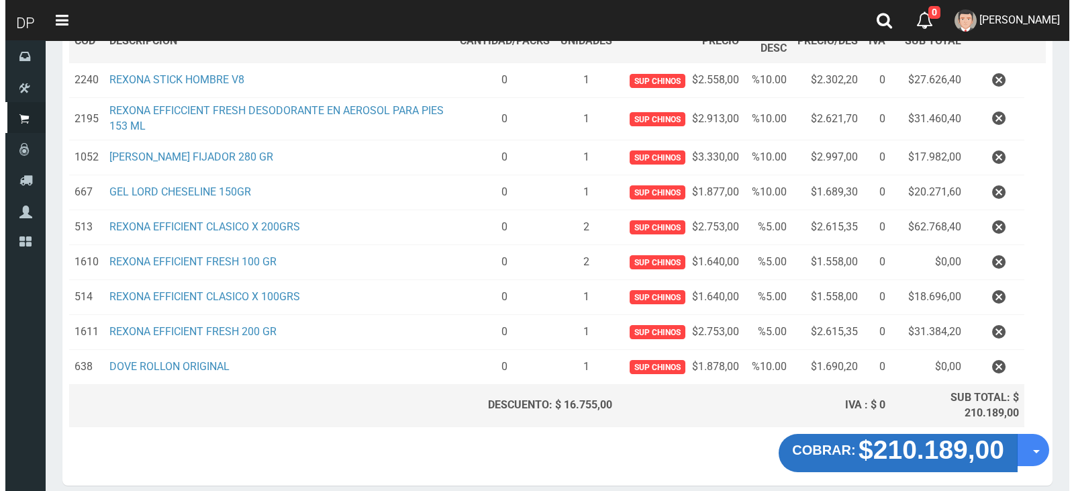
scroll to position [278, 0]
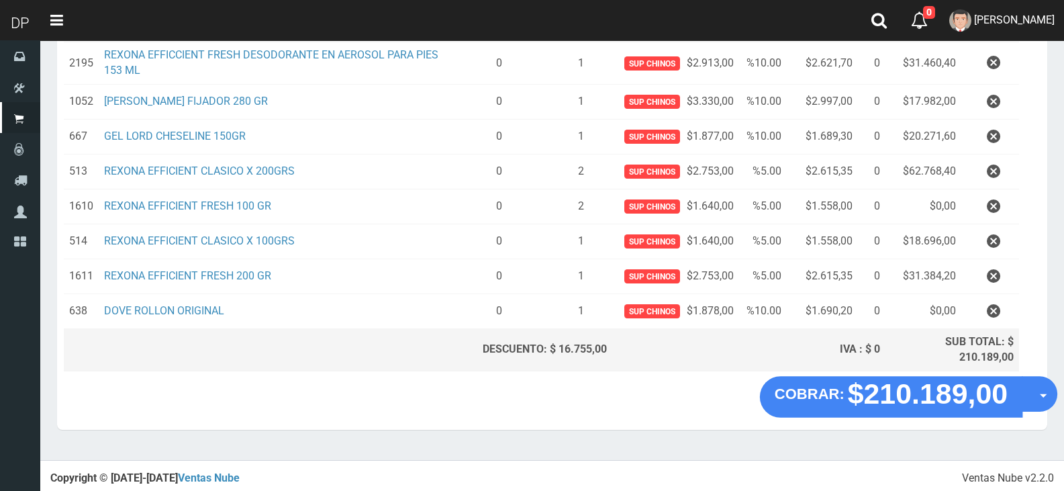
click at [1032, 395] on button "Opciones" at bounding box center [1040, 395] width 36 height 36
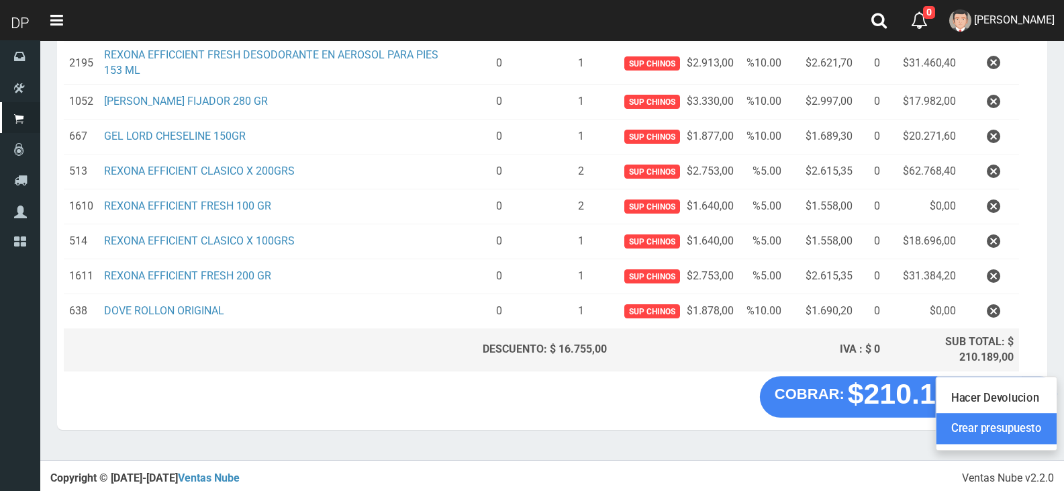
click at [1016, 424] on link "Crear presupuesto" at bounding box center [996, 428] width 120 height 31
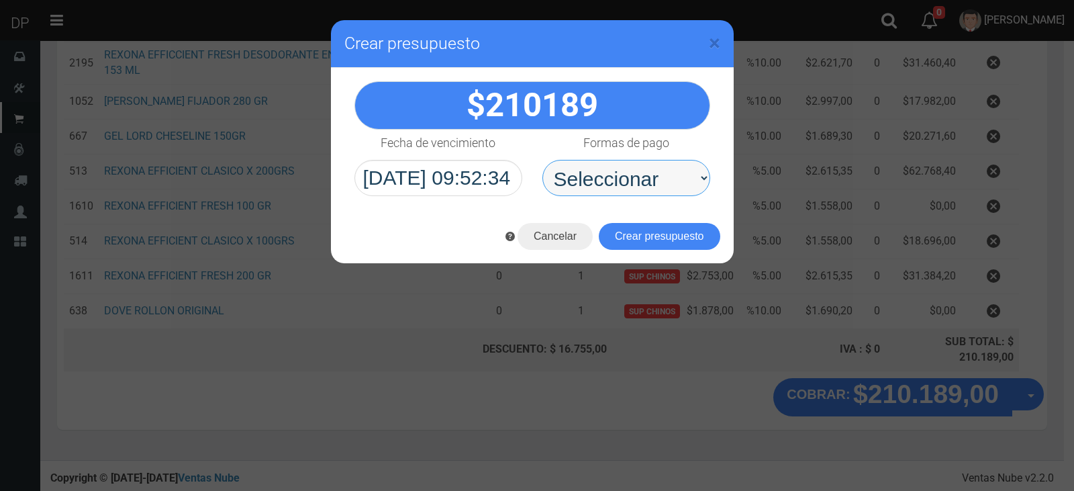
click at [649, 181] on select "Seleccionar Efectivo Tarjeta de Crédito Depósito Débito" at bounding box center [626, 178] width 168 height 36
click at [542, 160] on select "Seleccionar Efectivo Tarjeta de Crédito Depósito Débito" at bounding box center [626, 178] width 168 height 36
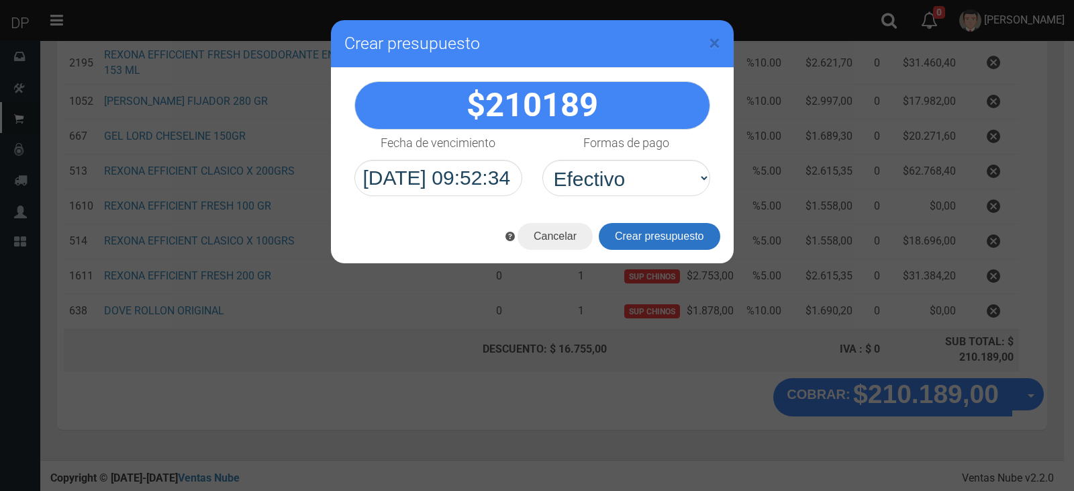
click at [685, 240] on button "Crear presupuesto" at bounding box center [659, 236] width 121 height 27
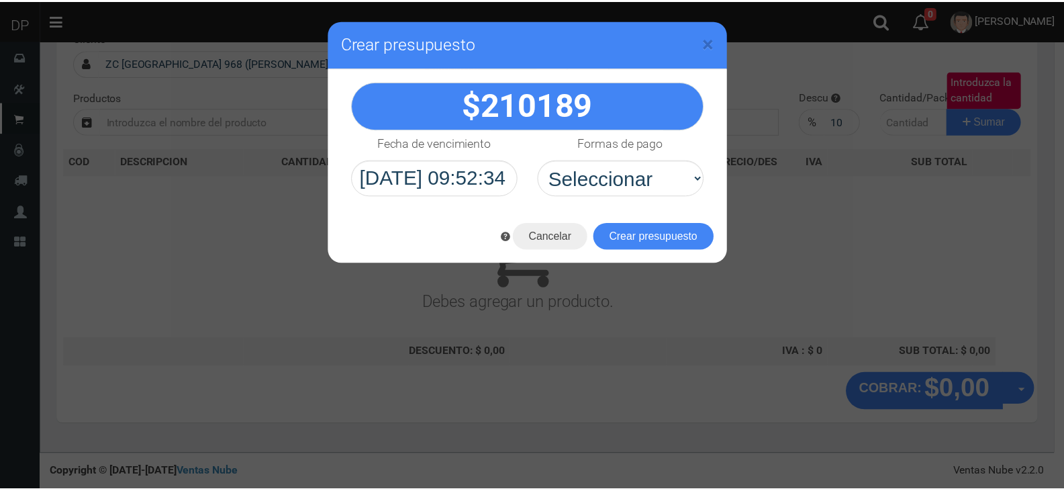
scroll to position [0, 0]
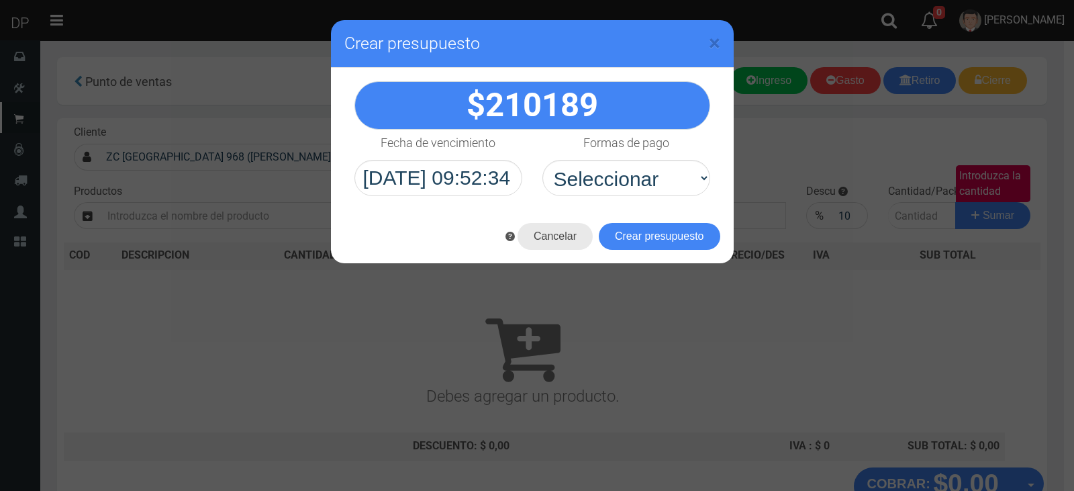
click at [542, 223] on button "Cancelar" at bounding box center [555, 236] width 75 height 27
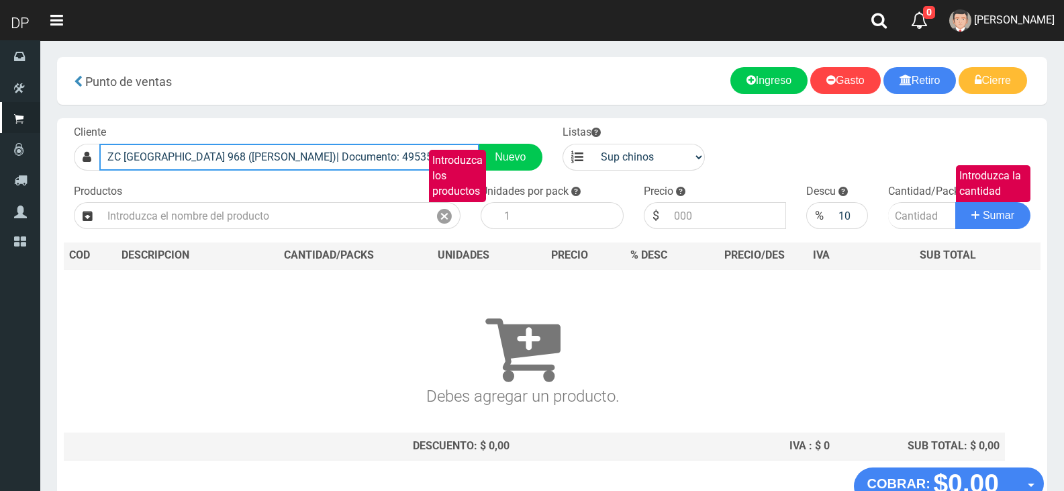
click at [401, 154] on input "ZC SANTIAGO DEL ESTERO 968 (MONSERRAT)| Documento: 495356 | Teléfono:" at bounding box center [289, 157] width 380 height 27
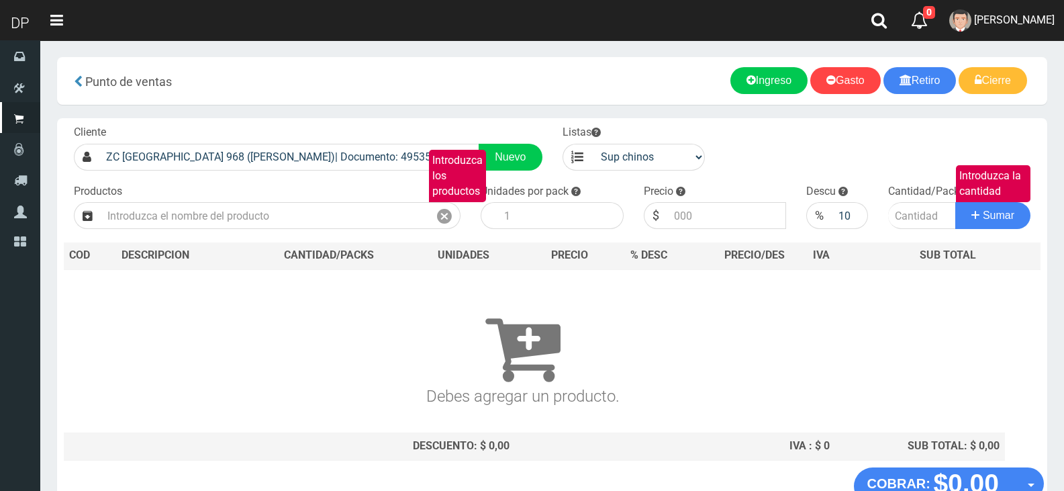
click at [402, 297] on h3 "Debes agregar un producto." at bounding box center [522, 347] width 907 height 116
click at [467, 152] on label "Introduzca los productos" at bounding box center [457, 176] width 57 height 53
click at [429, 202] on input "Introduzca los productos" at bounding box center [265, 215] width 328 height 27
click at [456, 115] on section "× Titulo del Msj texto Mas Texto Cancelar Aceptar Punto de ventas Ingreso" at bounding box center [552, 294] width 1024 height 508
click at [441, 216] on icon at bounding box center [444, 216] width 15 height 19
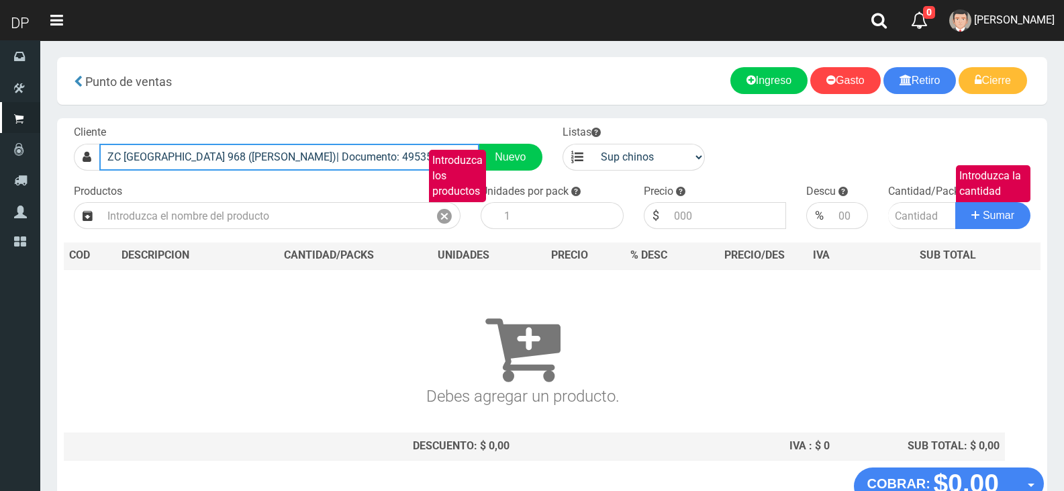
click at [336, 152] on input "ZC SANTIAGO DEL ESTERO 968 (MONSERRAT)| Documento: 495356 | Teléfono:" at bounding box center [289, 157] width 380 height 27
click at [346, 160] on input "ZC SANTIAGO DEL ESTERO 968 (MONSERRAT)| Documento: 495356 | Teléfono:" at bounding box center [289, 157] width 380 height 27
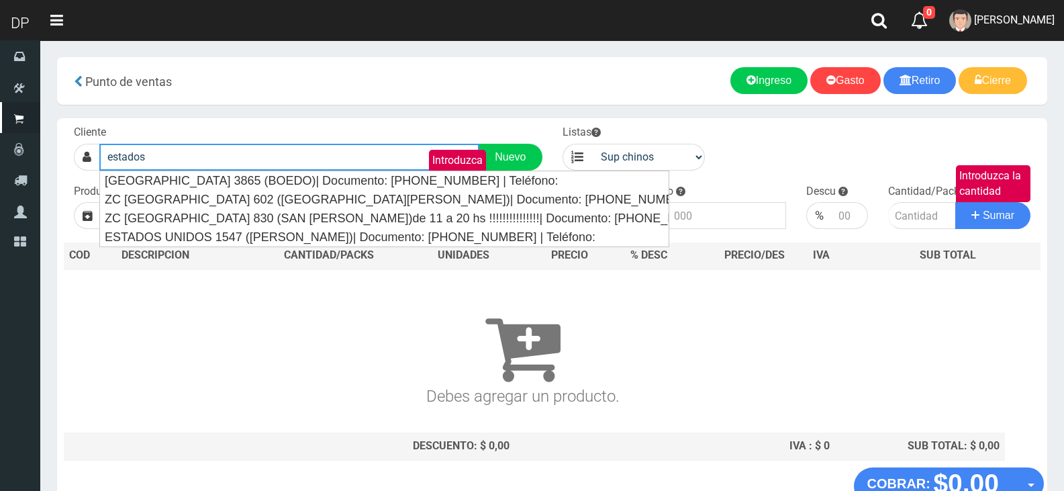
click at [236, 164] on input "estados" at bounding box center [289, 157] width 380 height 27
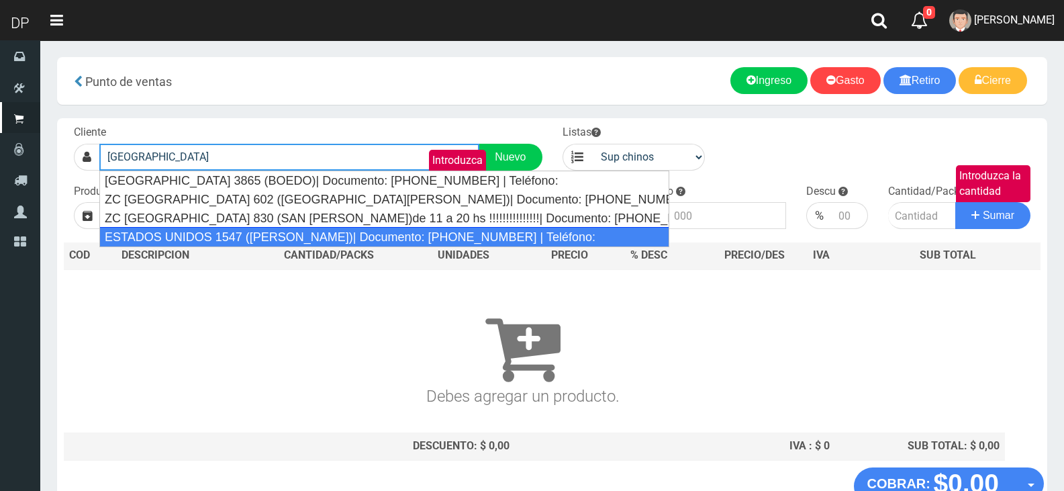
click at [236, 231] on div "ESTADOS UNIDOS 1547 (MONSERRAT)| Documento: 12222222222444458 | Teléfono:" at bounding box center [384, 237] width 571 height 20
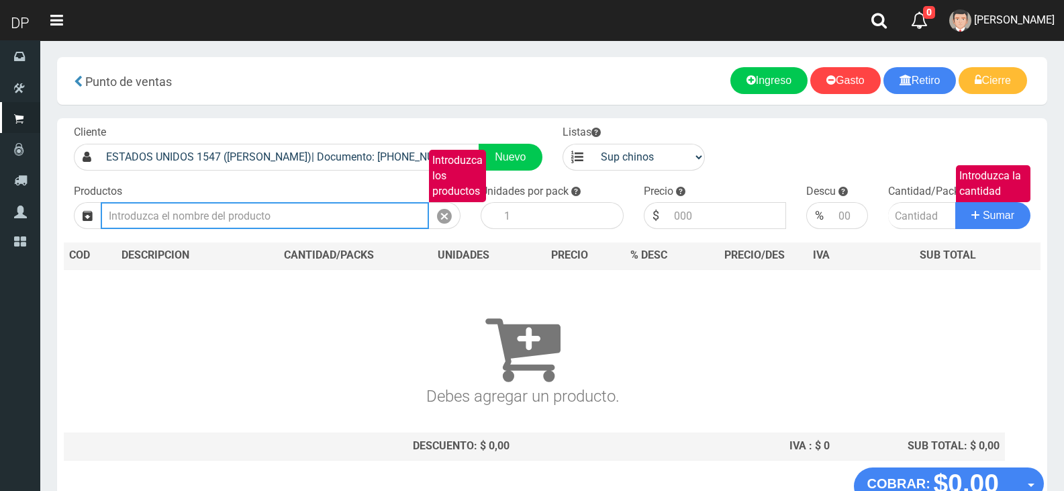
click at [195, 221] on input "Introduzca los productos" at bounding box center [265, 215] width 328 height 27
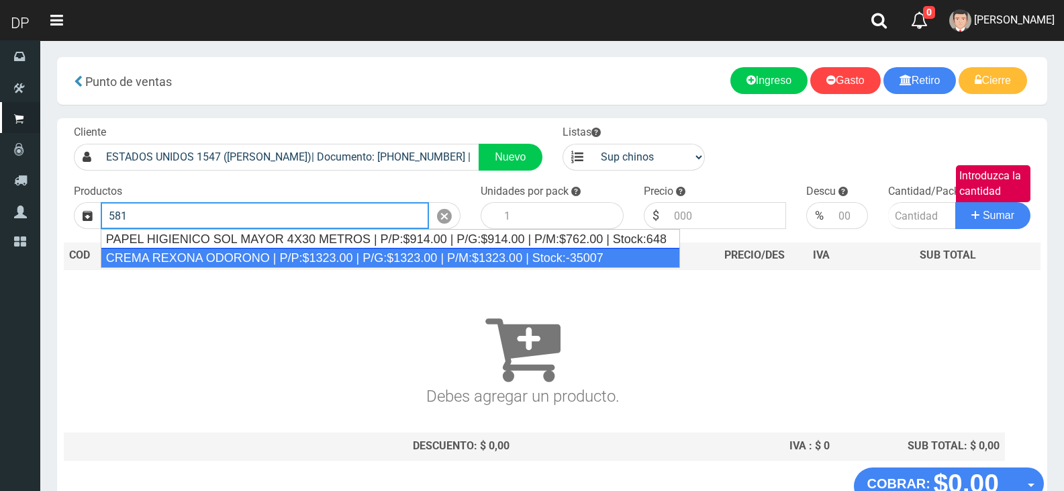
click at [197, 253] on div "CREMA REXONA ODORONO | P/P:$1323.00 | P/G:$1323.00 | P/M:$1323.00 | Stock:-35007" at bounding box center [390, 258] width 579 height 20
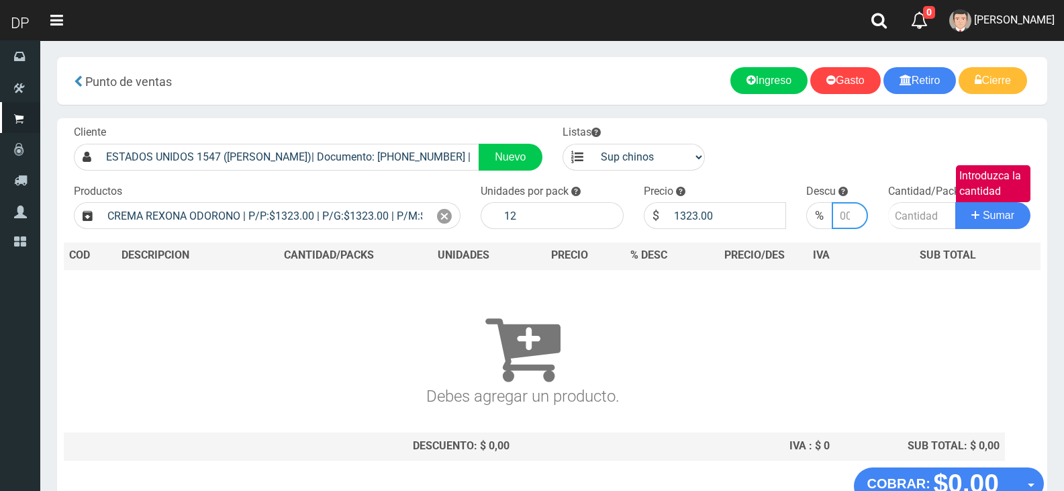
drag, startPoint x: 841, startPoint y: 210, endPoint x: 848, endPoint y: 210, distance: 7.4
click at [841, 210] on input "number" at bounding box center [850, 215] width 36 height 27
click at [955, 202] on button "Sumar" at bounding box center [992, 215] width 75 height 27
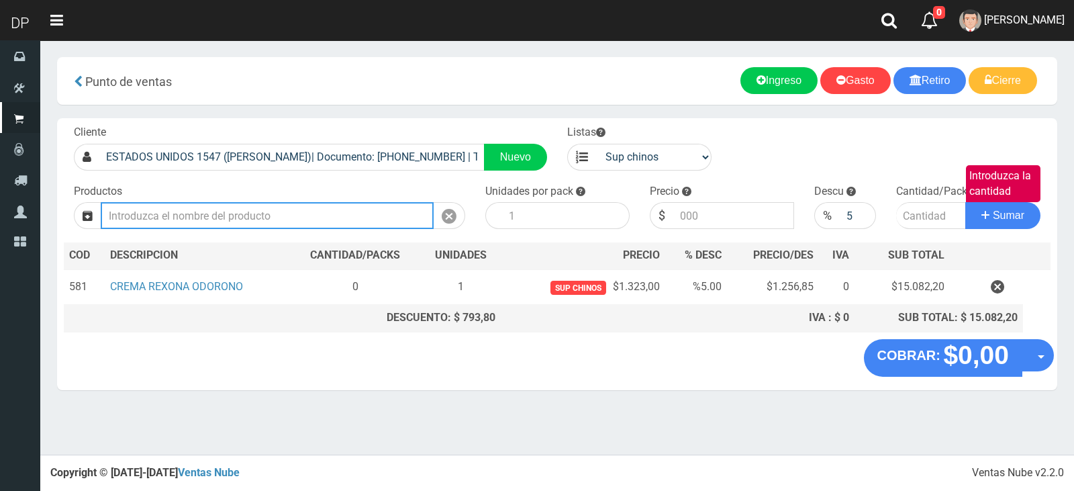
click at [185, 214] on input "Introduzca los productos" at bounding box center [267, 215] width 333 height 27
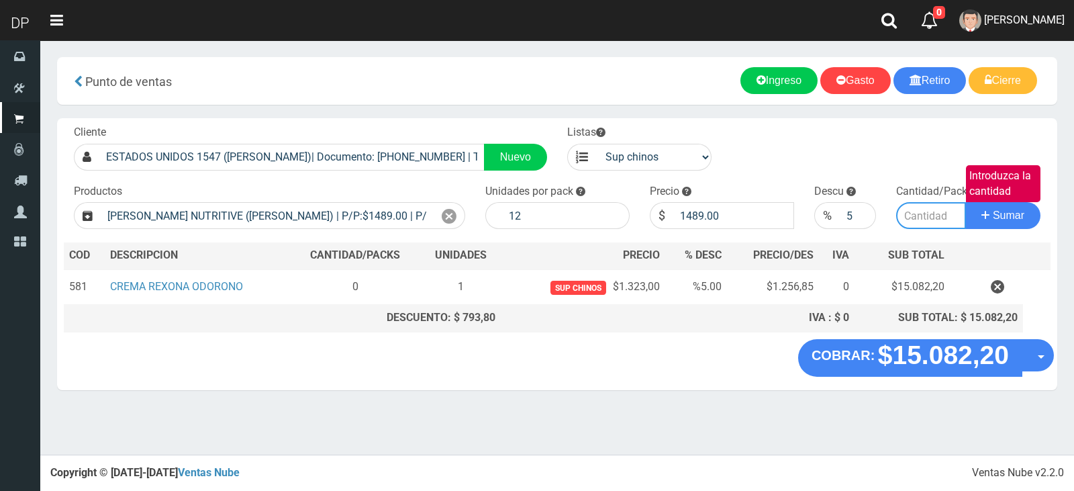
click at [924, 215] on input "Introduzca la cantidad" at bounding box center [931, 215] width 70 height 27
click at [925, 214] on input "Introduzca la cantidad" at bounding box center [931, 215] width 70 height 27
click at [965, 202] on button "Sumar" at bounding box center [1002, 215] width 75 height 27
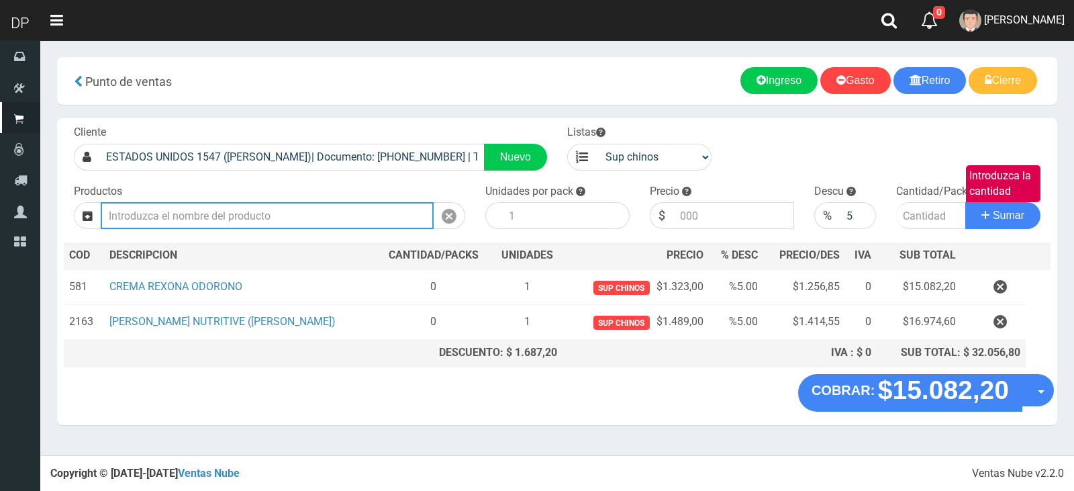
click at [283, 220] on input "Introduzca los productos" at bounding box center [267, 215] width 333 height 27
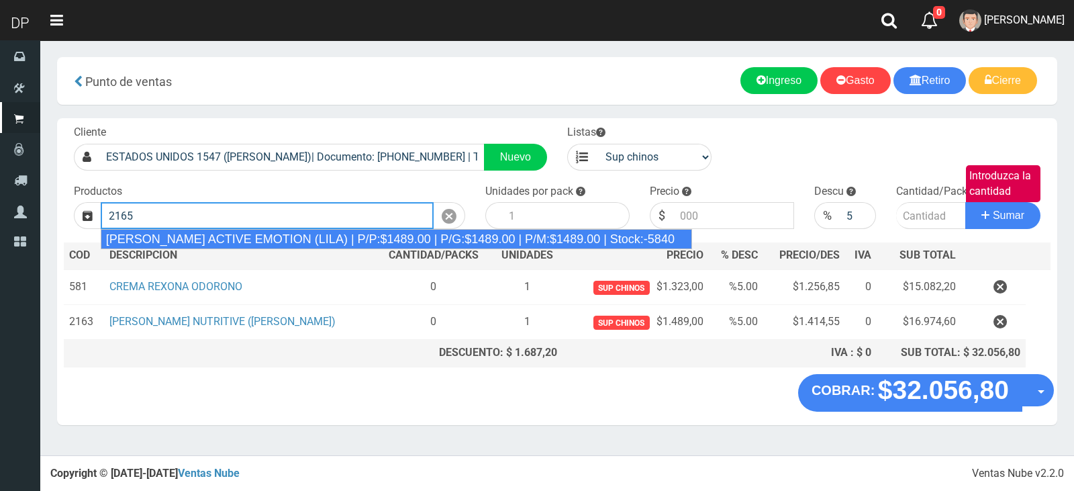
click at [283, 233] on div "REXONA ROLLON ACTIVE EMOTION (LILA) | P/P:$1489.00 | P/G:$1489.00 | P/M:$1489.0…" at bounding box center [396, 239] width 591 height 20
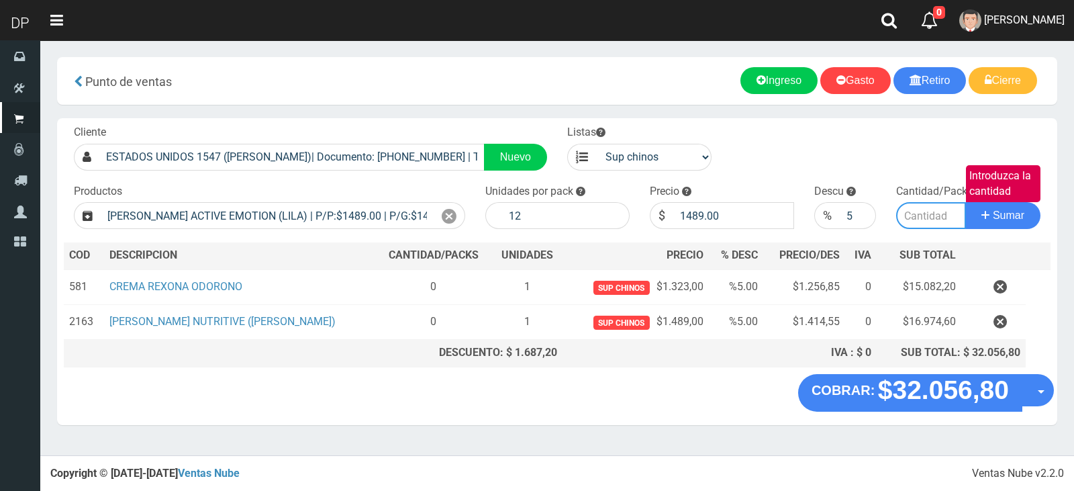
click at [926, 209] on input "Introduzca la cantidad" at bounding box center [931, 215] width 70 height 27
click at [965, 202] on button "Sumar" at bounding box center [1002, 215] width 75 height 27
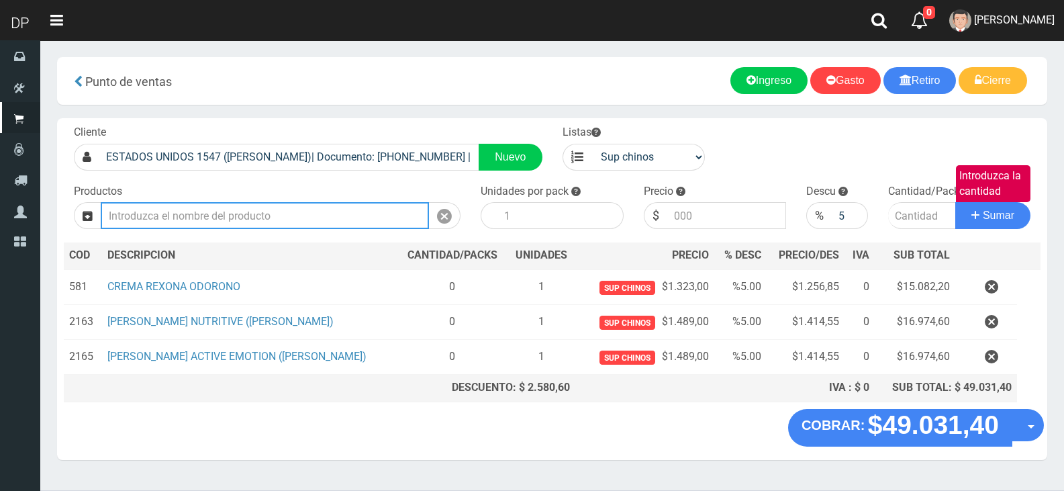
click at [317, 217] on input "Introduzca los productos" at bounding box center [265, 215] width 328 height 27
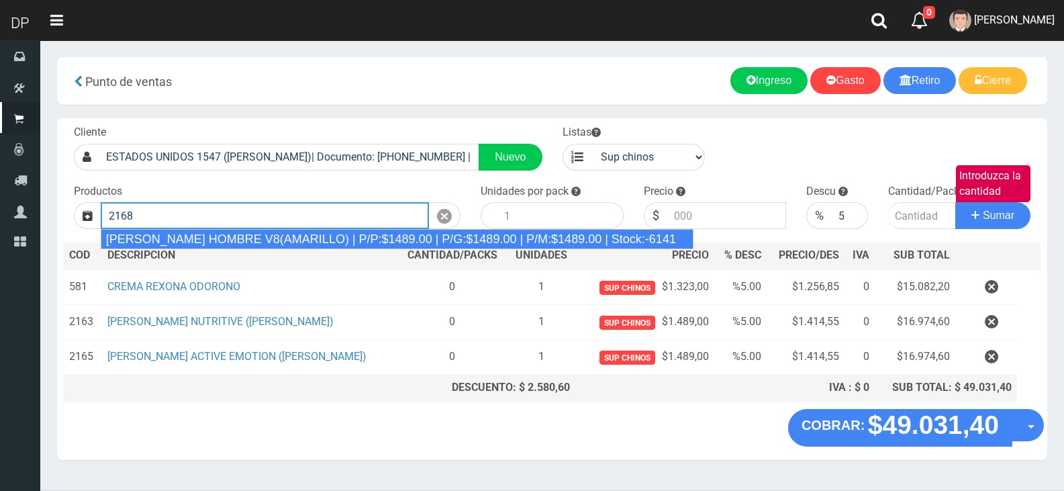
click at [315, 238] on div "REXONA ROLLON HOMBRE V8(AMARILLO) | P/P:$1489.00 | P/G:$1489.00 | P/M:$1489.00 …" at bounding box center [397, 239] width 593 height 20
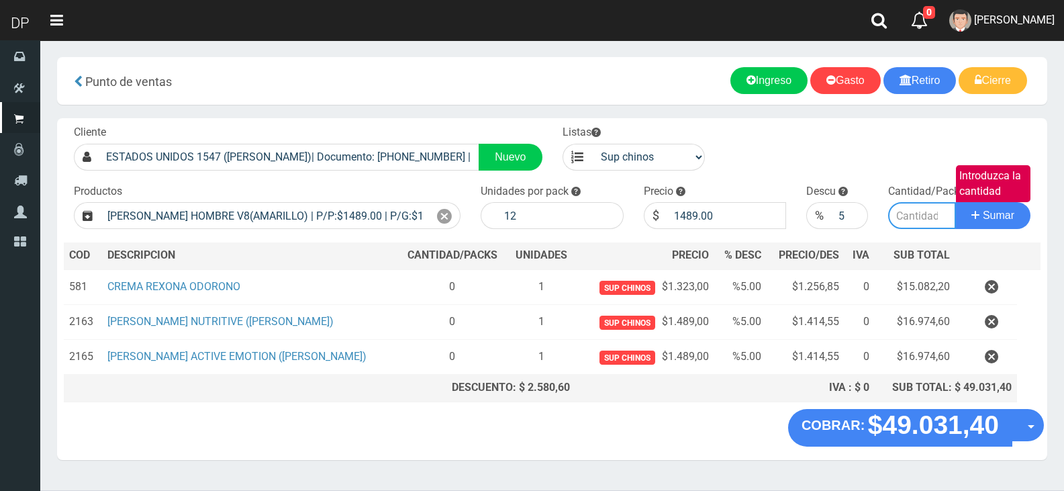
click at [897, 213] on input "Introduzca la cantidad" at bounding box center [922, 215] width 68 height 27
click at [955, 202] on button "Sumar" at bounding box center [992, 215] width 75 height 27
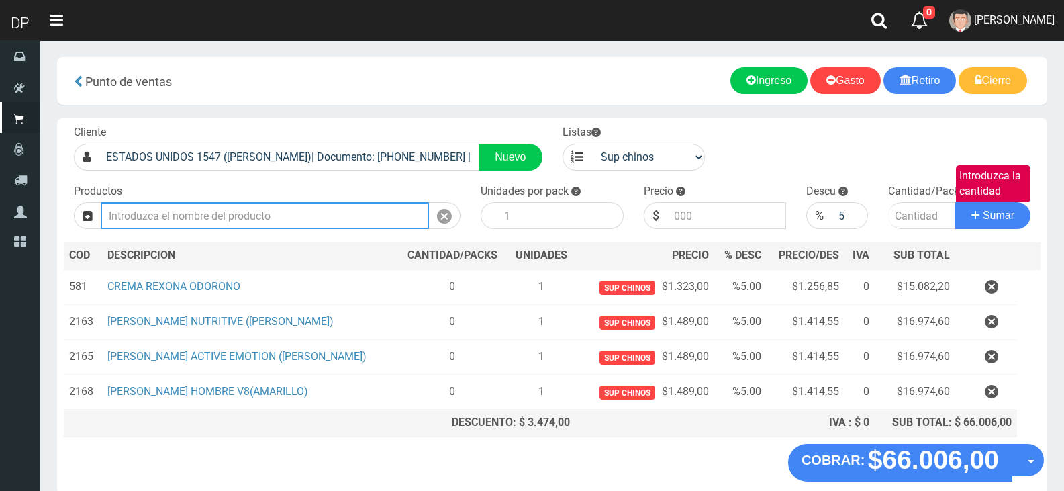
click at [342, 215] on input "Introduzca los productos" at bounding box center [265, 215] width 328 height 27
click at [256, 220] on input "Introduzca los productos" at bounding box center [265, 215] width 328 height 27
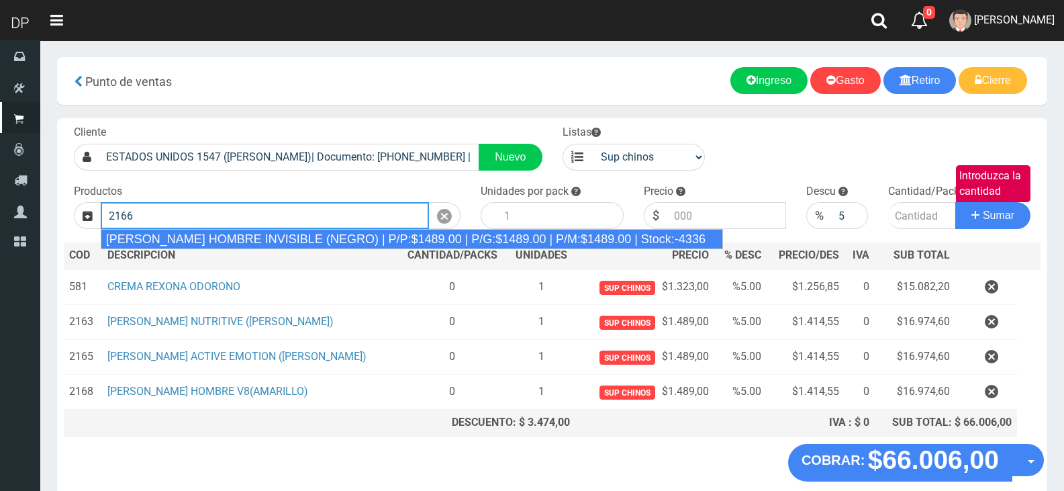
click at [335, 241] on div "REXONA ROLLON HOMBRE INVISIBLE (NEGRO) | P/P:$1489.00 | P/G:$1489.00 | P/M:$148…" at bounding box center [412, 239] width 622 height 20
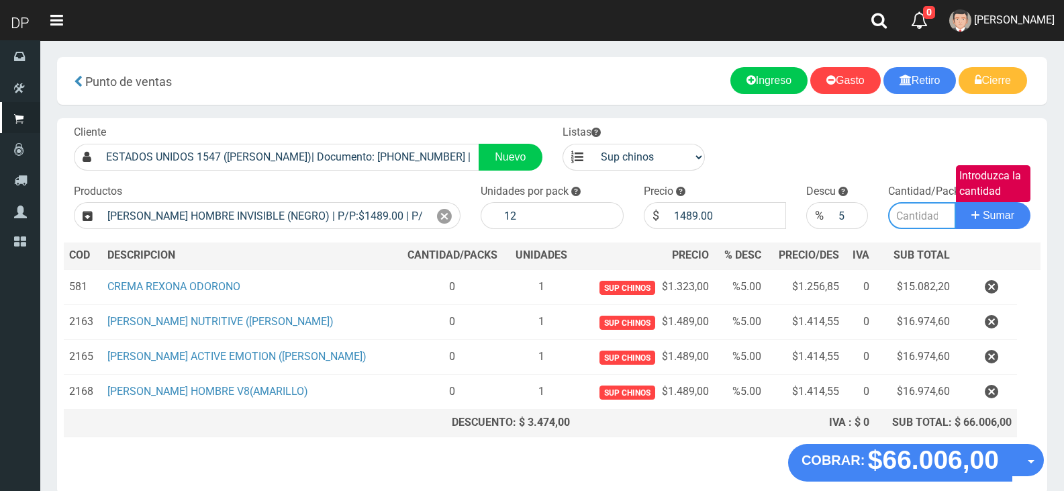
click at [911, 216] on input "Introduzca la cantidad" at bounding box center [922, 215] width 68 height 27
click at [955, 202] on button "Sumar" at bounding box center [992, 215] width 75 height 27
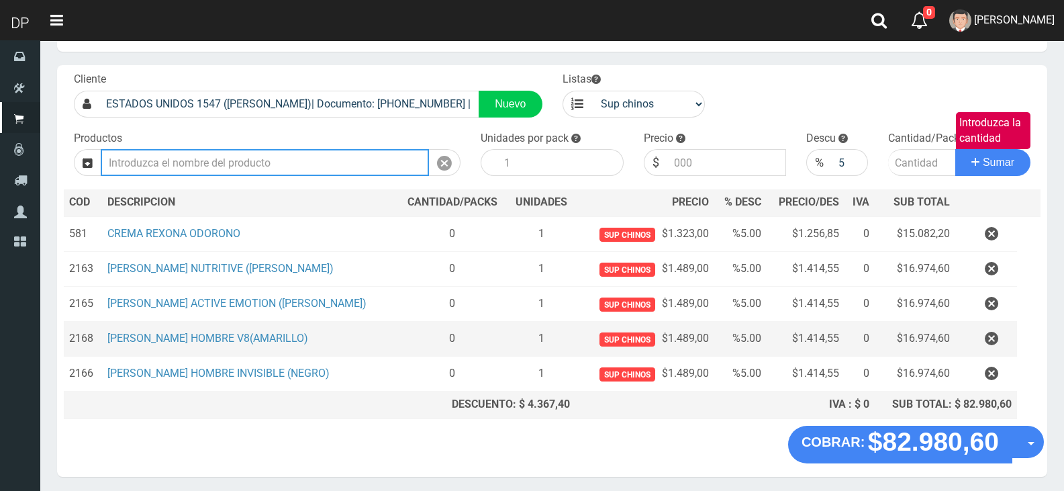
scroll to position [100, 0]
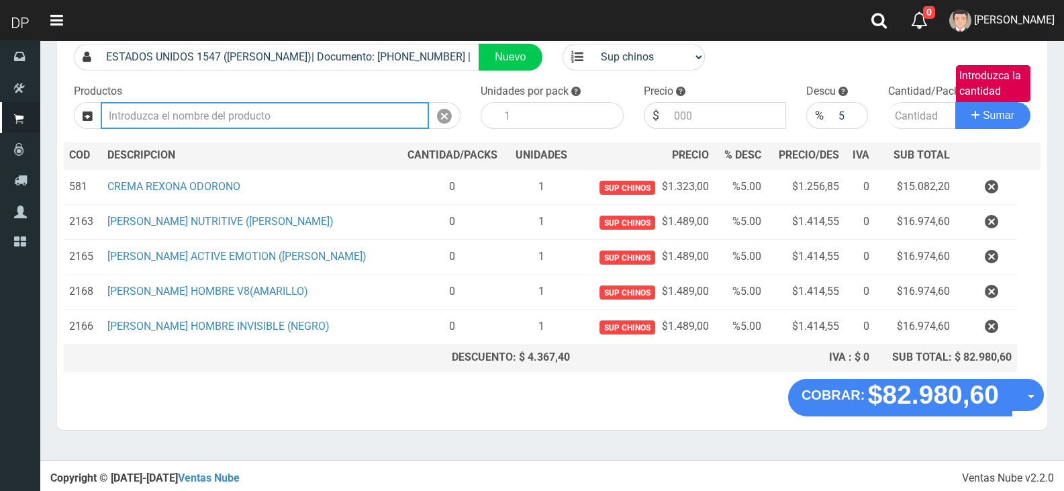
click at [263, 114] on input "Introduzca los productos" at bounding box center [265, 115] width 328 height 27
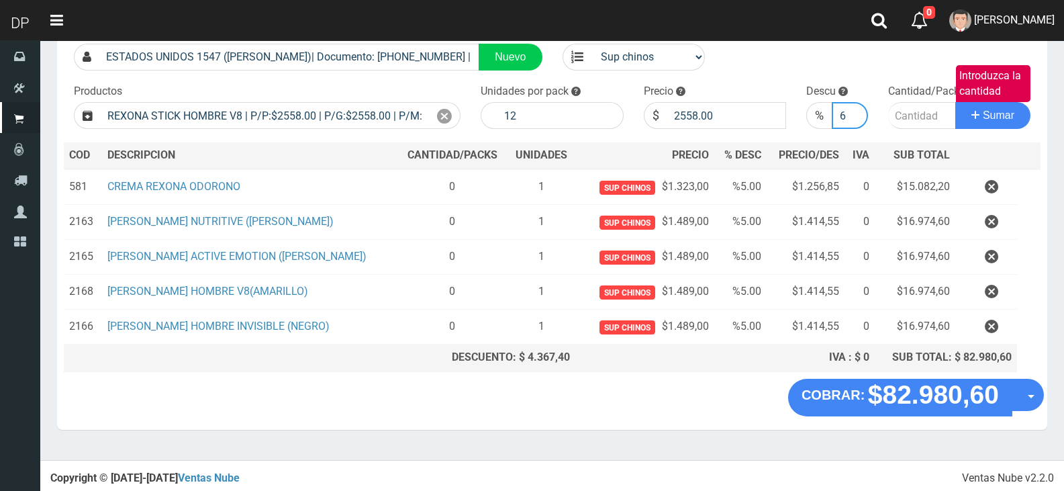
click at [855, 110] on input "6" at bounding box center [850, 115] width 36 height 27
click at [855, 110] on input "7" at bounding box center [850, 115] width 36 height 27
click at [855, 110] on input "8" at bounding box center [850, 115] width 36 height 27
click at [855, 110] on input "9" at bounding box center [850, 115] width 36 height 27
click at [855, 110] on input "10" at bounding box center [850, 115] width 36 height 27
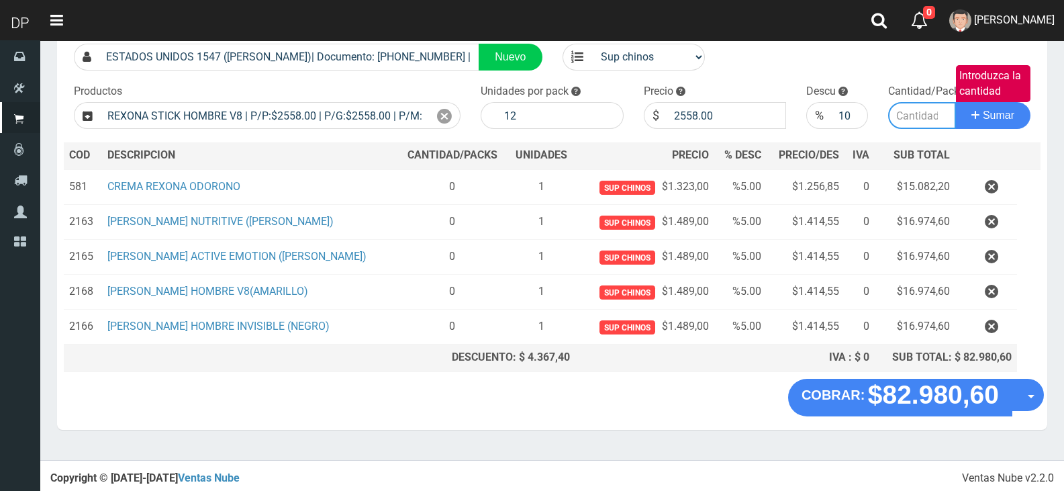
click at [923, 115] on input "Introduzca la cantidad" at bounding box center [922, 115] width 68 height 27
click at [955, 102] on button "Sumar" at bounding box center [992, 115] width 75 height 27
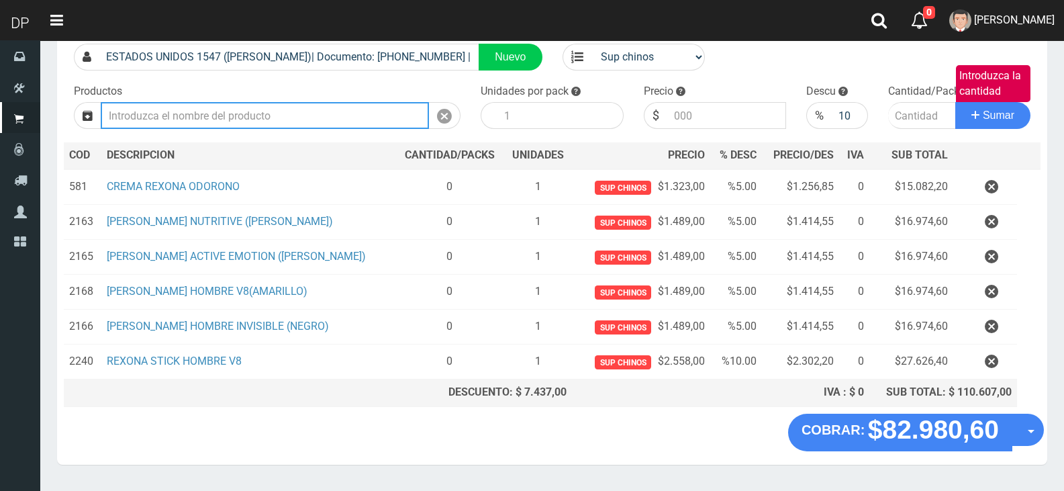
click at [219, 114] on input "Introduzca los productos" at bounding box center [265, 115] width 328 height 27
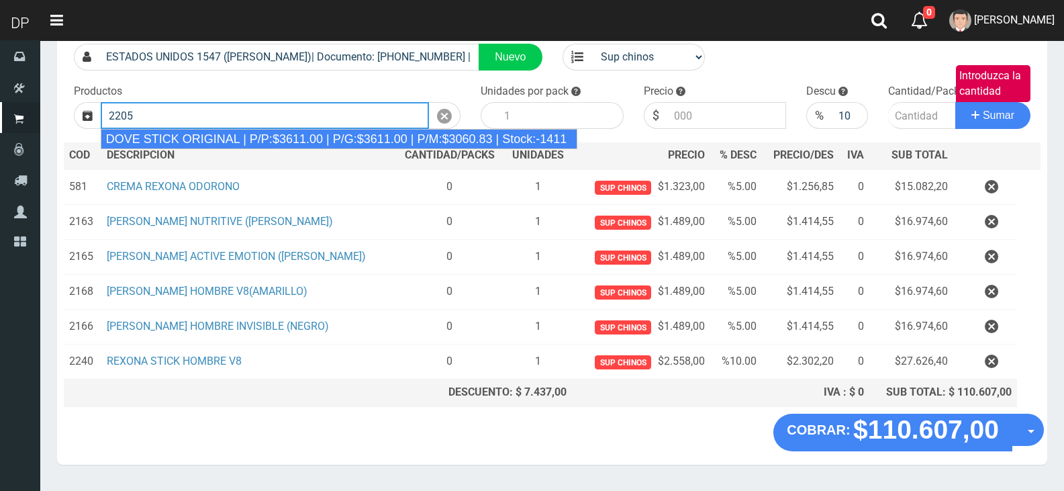
click at [228, 136] on div "DOVE STICK ORIGINAL | P/P:$3611.00 | P/G:$3611.00 | P/M:$3060.83 | Stock:-1411" at bounding box center [339, 139] width 477 height 20
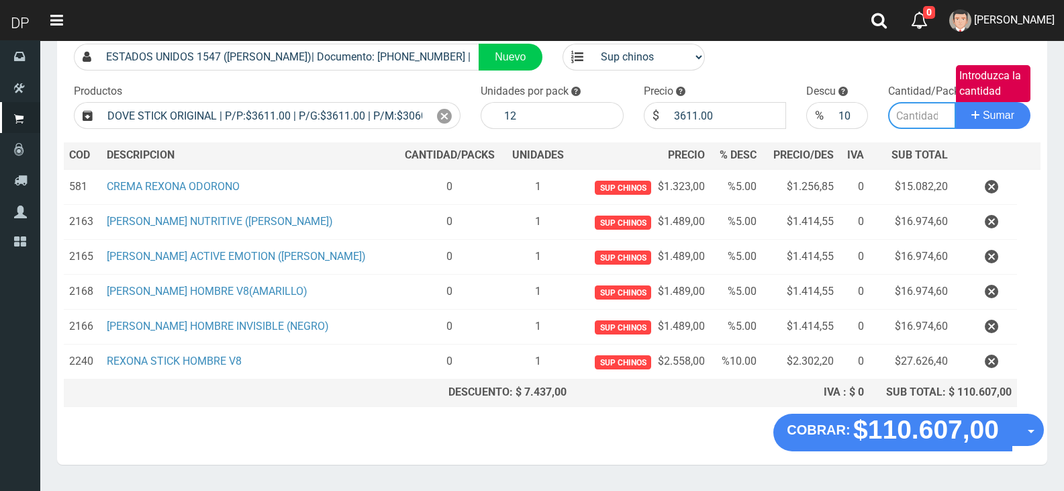
click at [917, 116] on input "Introduzca la cantidad" at bounding box center [922, 115] width 68 height 27
click at [955, 102] on button "Sumar" at bounding box center [992, 115] width 75 height 27
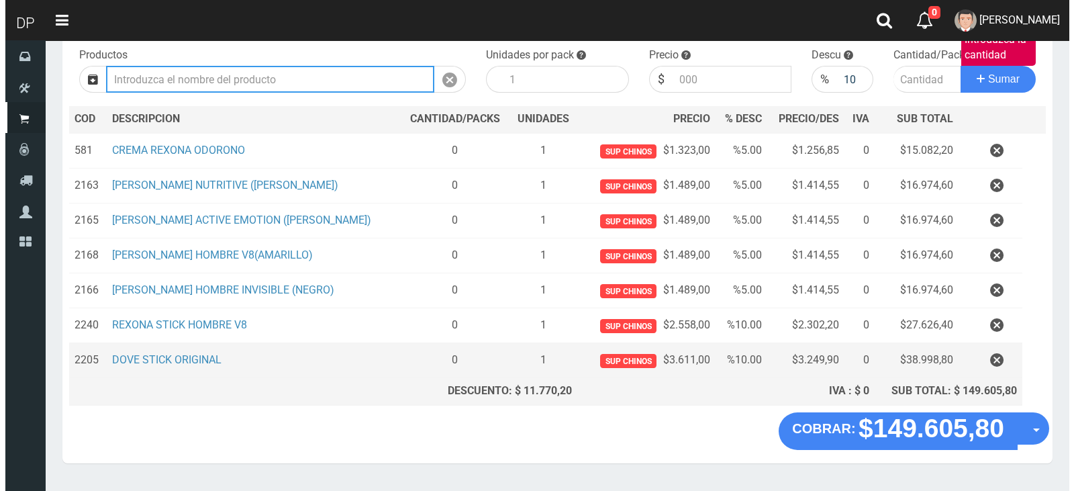
scroll to position [170, 0]
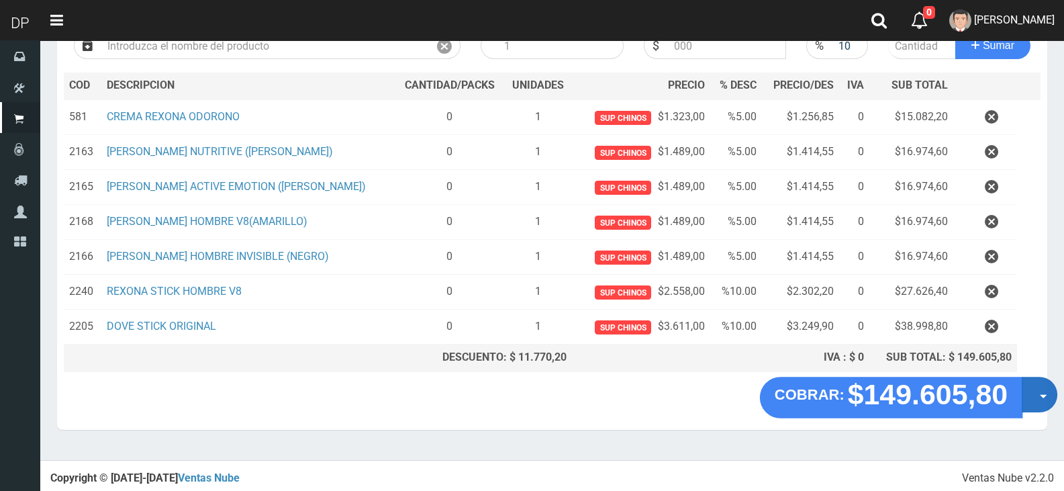
click at [1036, 391] on button "Opciones" at bounding box center [1040, 395] width 36 height 36
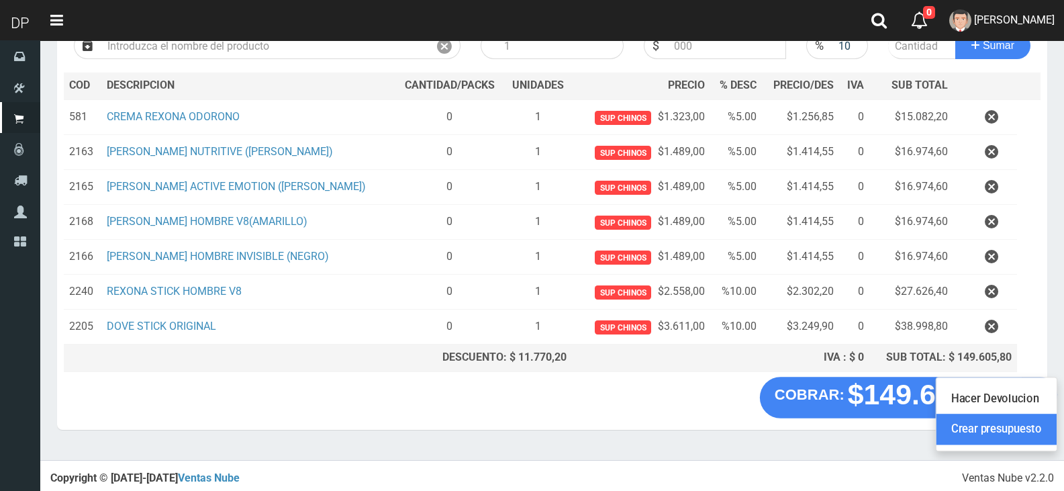
click at [999, 436] on link "Crear presupuesto" at bounding box center [996, 429] width 120 height 31
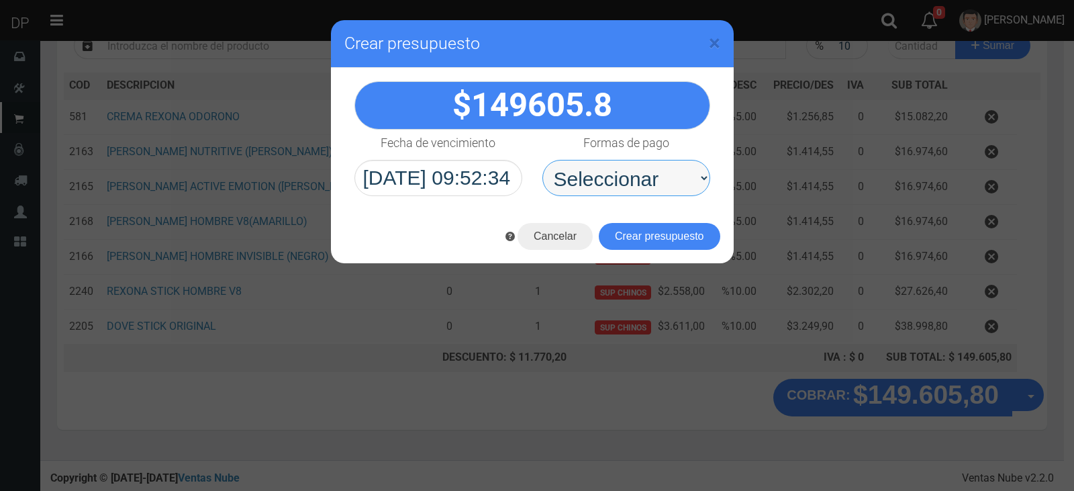
drag, startPoint x: 652, startPoint y: 187, endPoint x: 653, endPoint y: 194, distance: 7.5
click at [653, 188] on select "Seleccionar Efectivo Tarjeta de Crédito Depósito Débito" at bounding box center [626, 178] width 168 height 36
click at [542, 160] on select "Seleccionar Efectivo Tarjeta de Crédito Depósito Débito" at bounding box center [626, 178] width 168 height 36
click at [682, 248] on button "Crear presupuesto" at bounding box center [659, 236] width 121 height 27
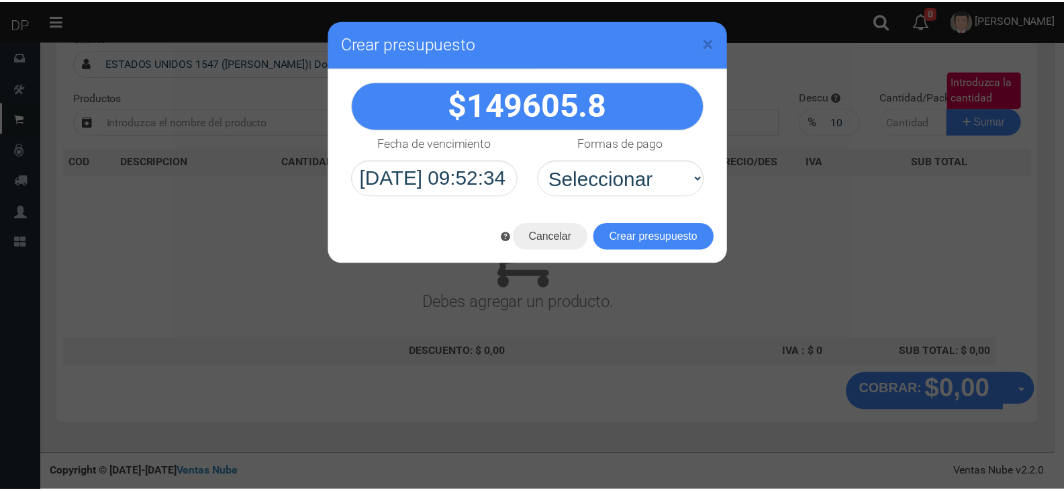
scroll to position [89, 0]
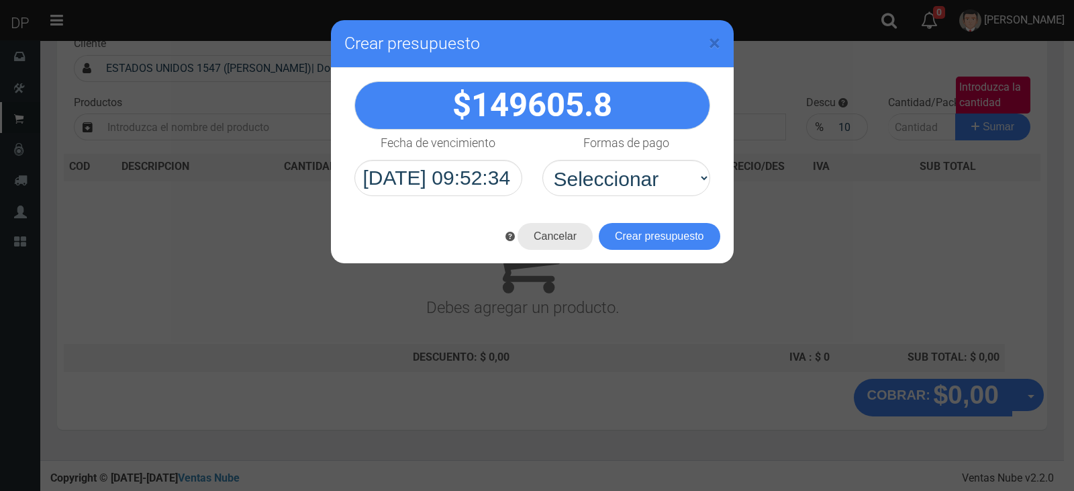
click at [564, 238] on button "Cancelar" at bounding box center [555, 236] width 75 height 27
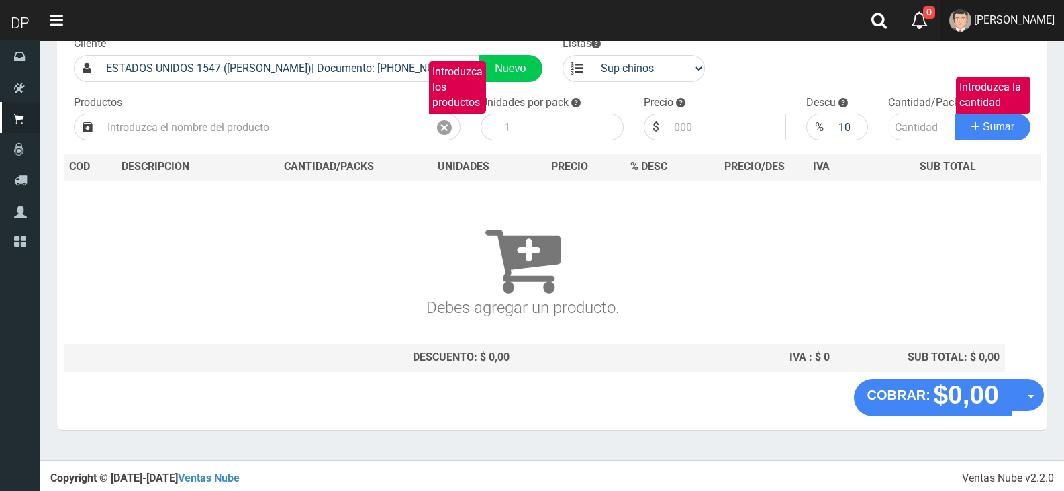
drag, startPoint x: 1038, startPoint y: 13, endPoint x: 1036, endPoint y: 33, distance: 19.6
click at [1038, 13] on span "V GERARDO" at bounding box center [1014, 19] width 81 height 13
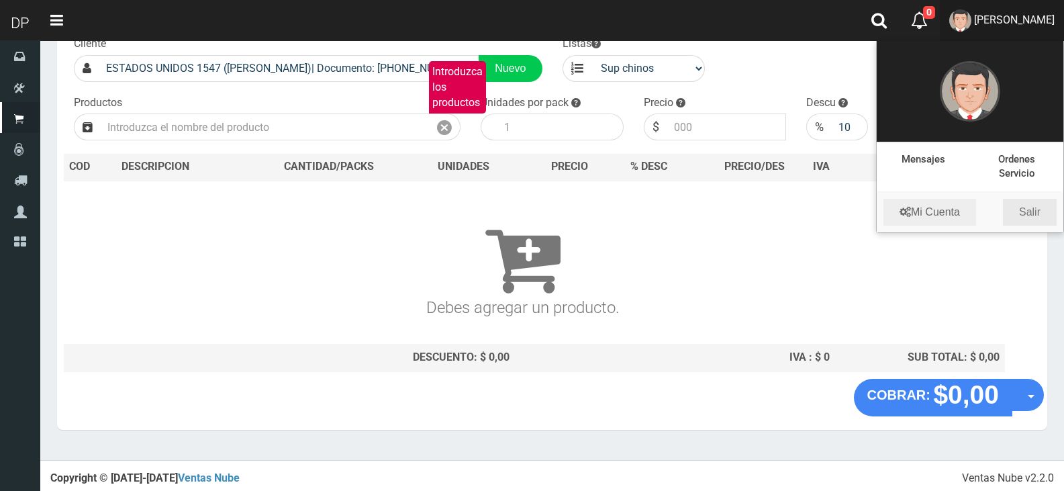
click at [1037, 217] on link "Salir" at bounding box center [1030, 212] width 54 height 27
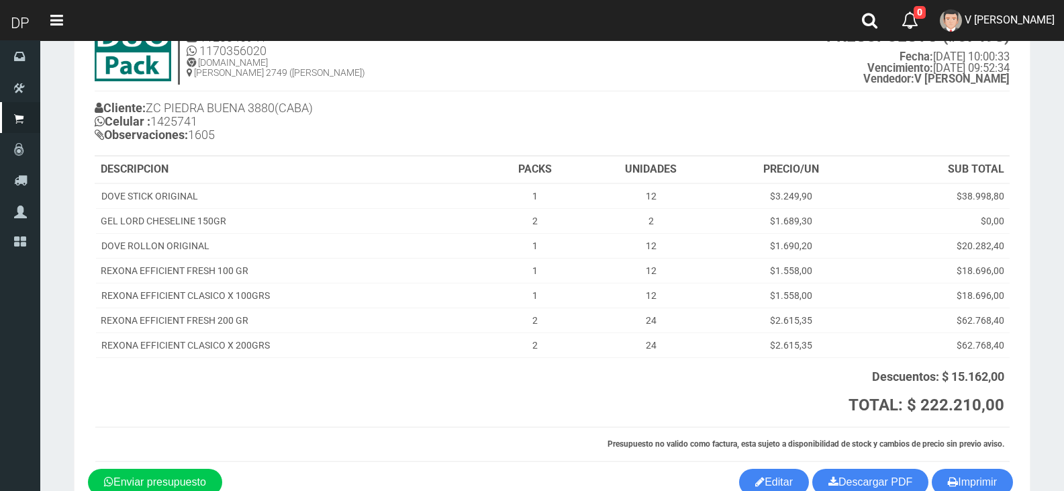
scroll to position [139, 0]
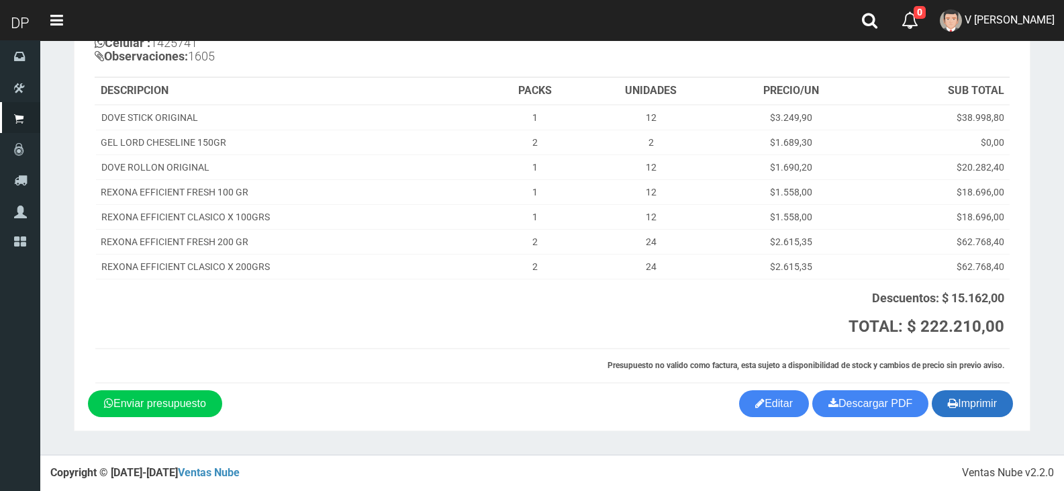
click at [981, 401] on button "Imprimir" at bounding box center [972, 403] width 81 height 27
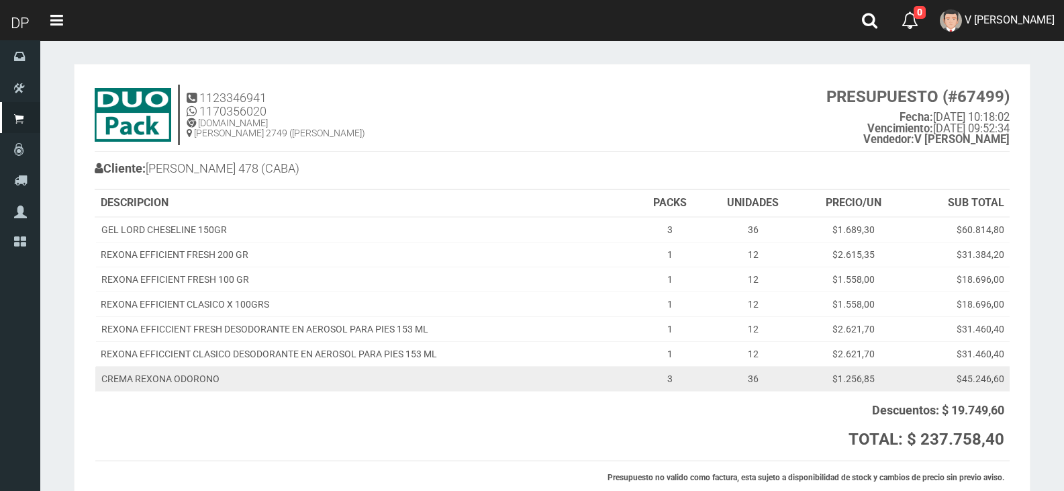
scroll to position [112, 0]
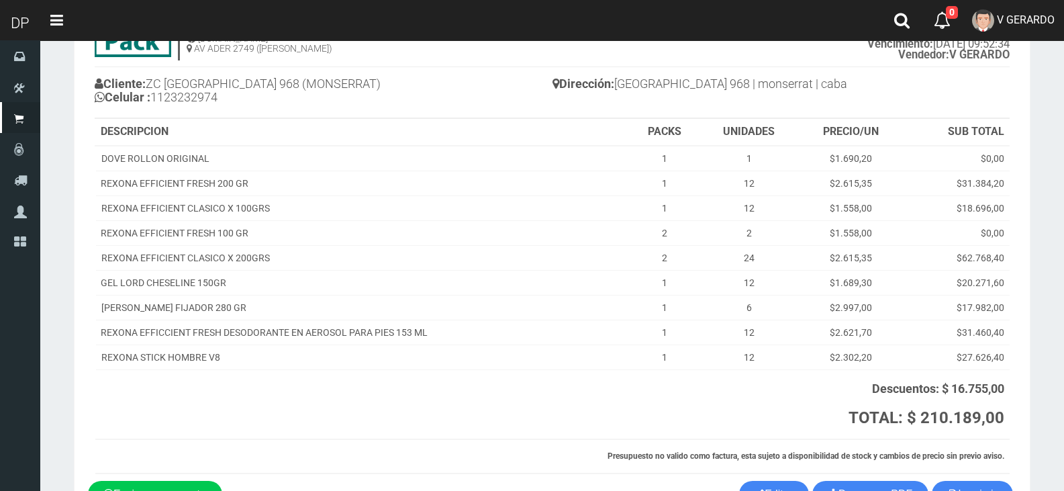
scroll to position [175, 0]
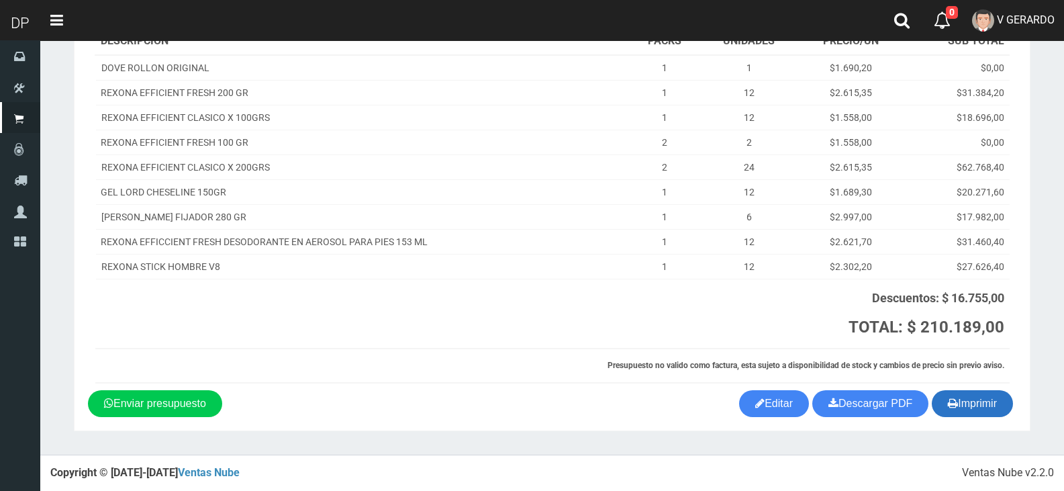
click at [979, 397] on button "Imprimir" at bounding box center [972, 403] width 81 height 27
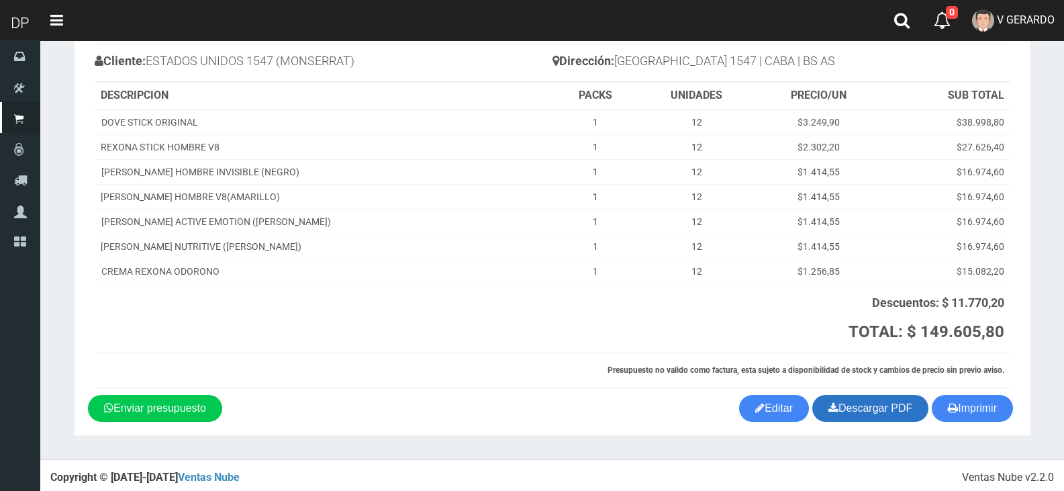
scroll to position [112, 0]
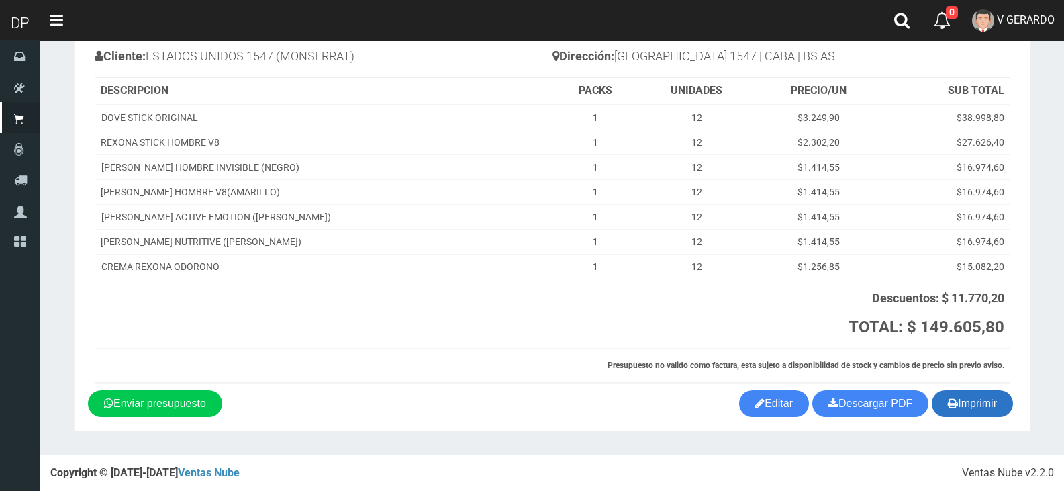
click at [950, 399] on icon "button" at bounding box center [953, 402] width 10 height 19
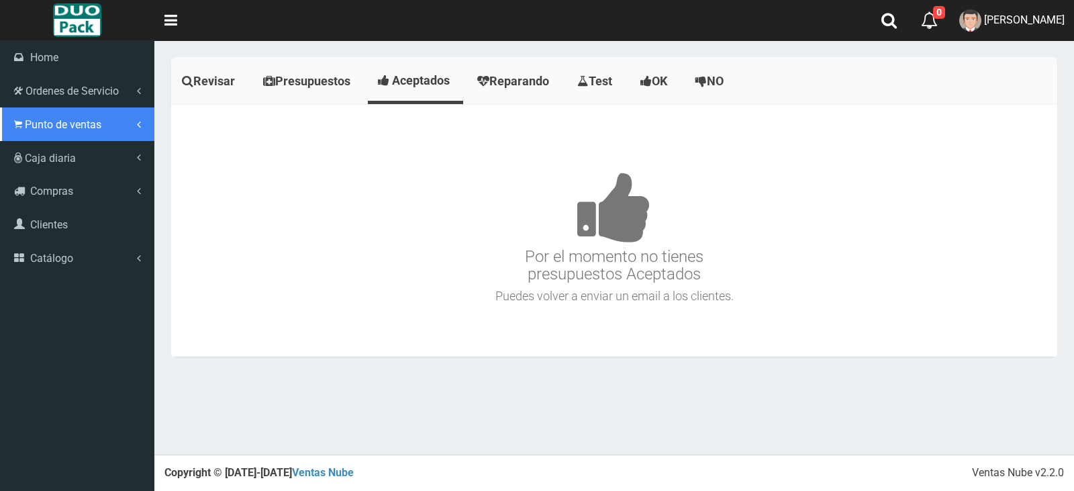
click at [46, 117] on link "Punto de ventas" at bounding box center [77, 124] width 154 height 34
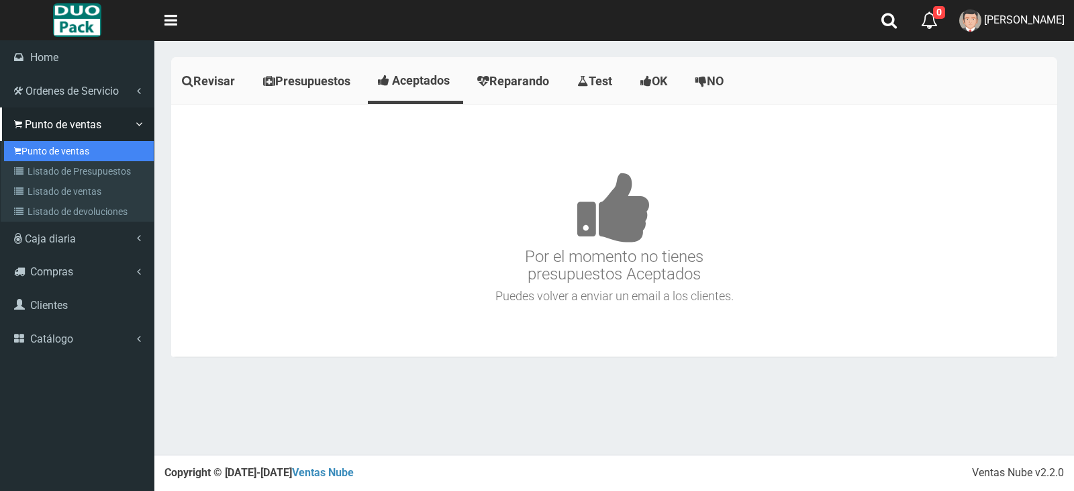
click at [54, 152] on link "Punto de ventas" at bounding box center [79, 151] width 150 height 20
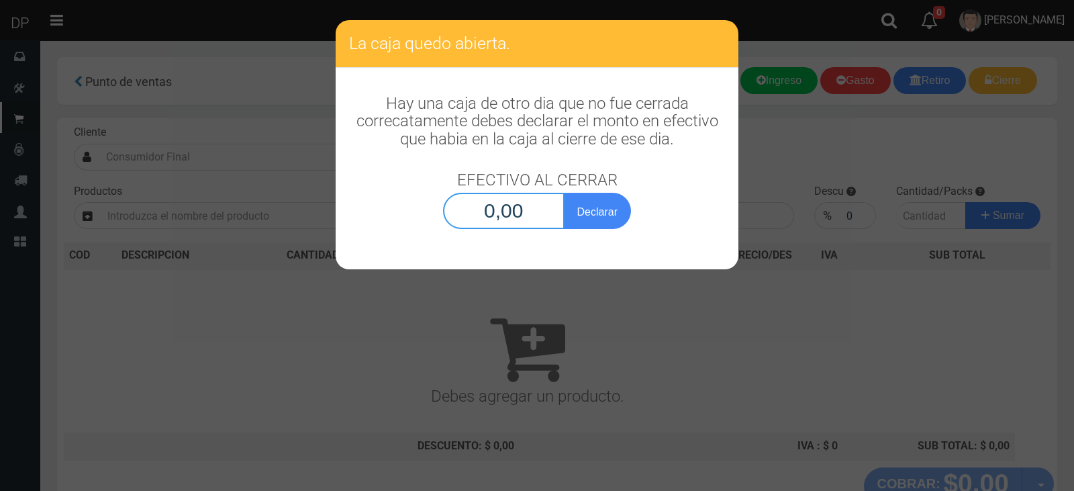
click at [528, 211] on input "0,00" at bounding box center [503, 211] width 121 height 36
type input "1,00"
click at [564, 193] on button "Declarar" at bounding box center [597, 211] width 67 height 36
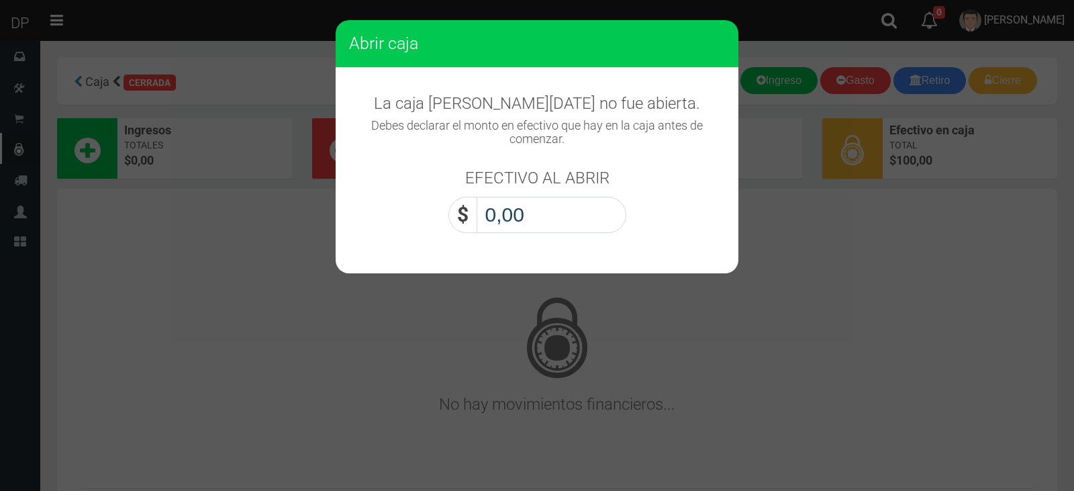
click at [530, 215] on input "0,00" at bounding box center [552, 215] width 150 height 36
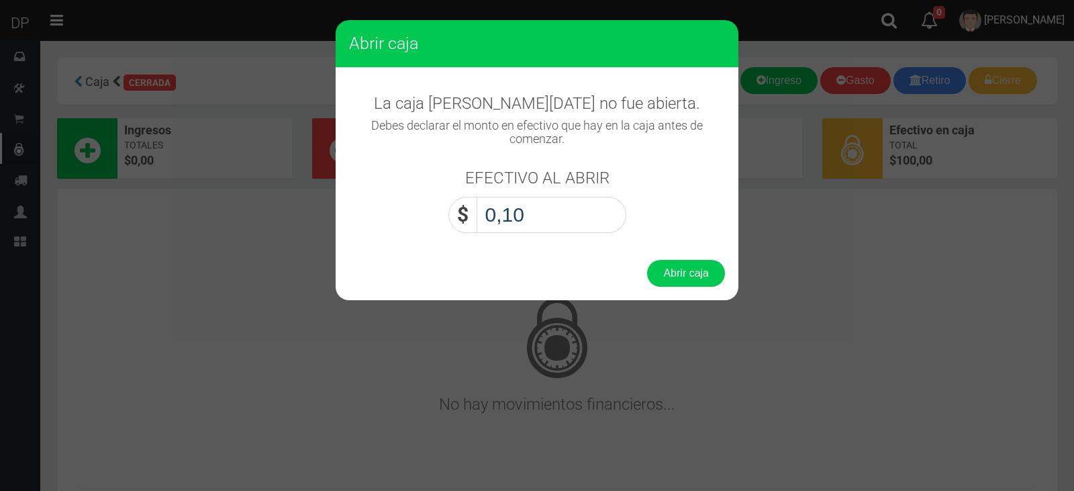
type input "1,00"
click at [647, 260] on button "Abrir caja" at bounding box center [686, 273] width 78 height 27
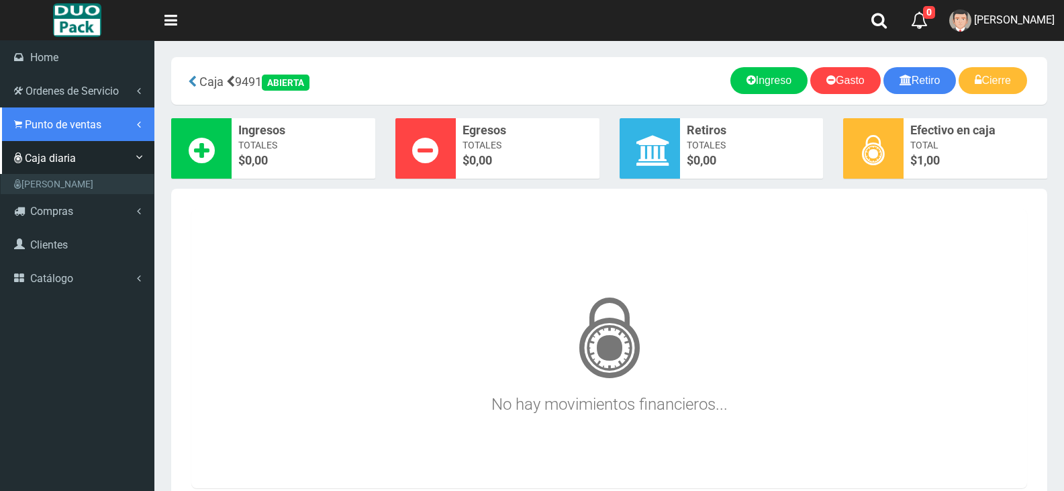
click at [86, 132] on link "Punto de ventas" at bounding box center [77, 124] width 154 height 34
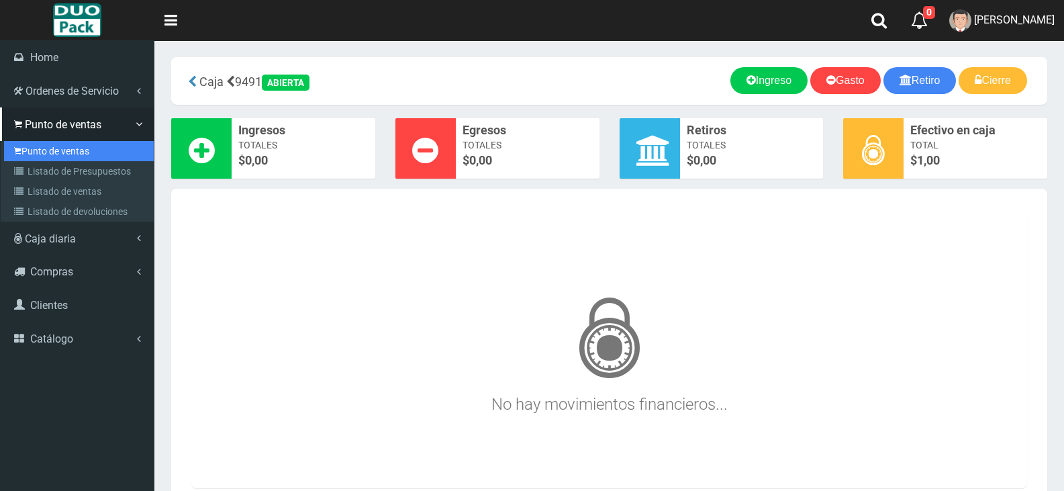
click at [110, 151] on link "Punto de ventas" at bounding box center [79, 151] width 150 height 20
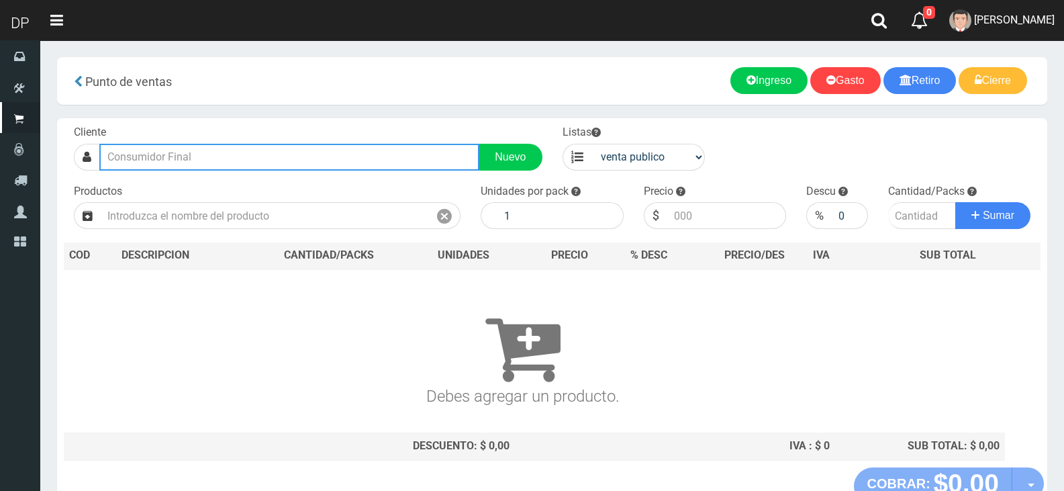
click at [278, 162] on input "text" at bounding box center [289, 157] width 380 height 27
type input "l"
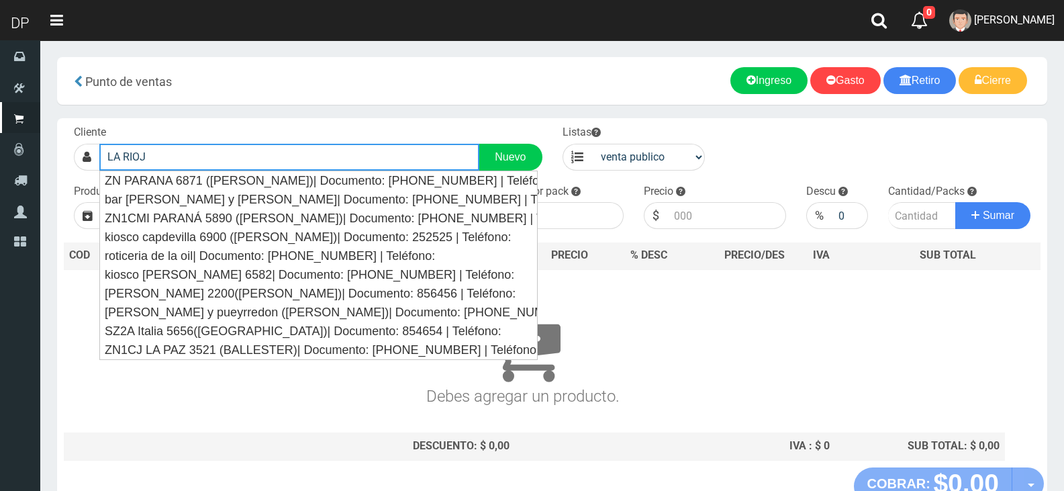
type input "LA RIOJA"
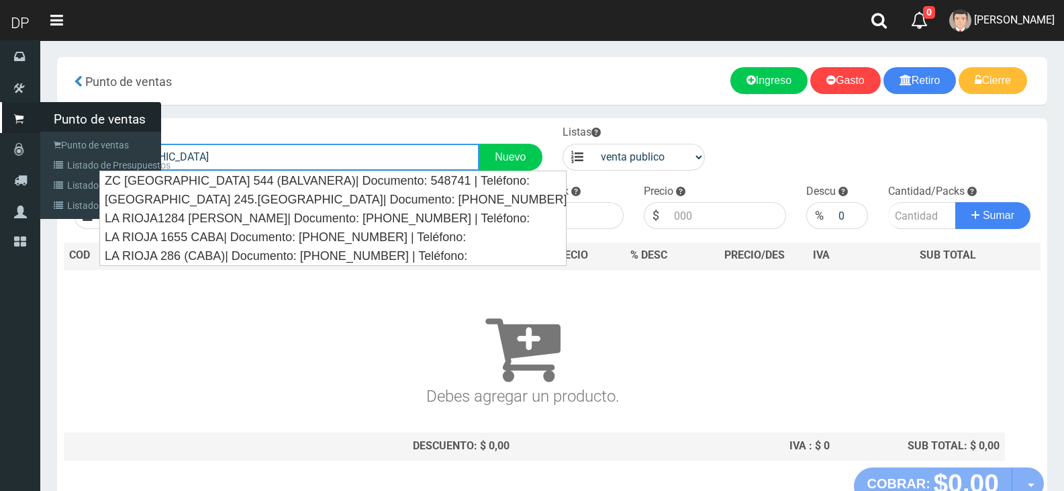
drag, startPoint x: 188, startPoint y: 158, endPoint x: 0, endPoint y: 189, distance: 190.5
click at [0, 189] on div "DP Toggle navigation 0 0" at bounding box center [532, 274] width 1064 height 548
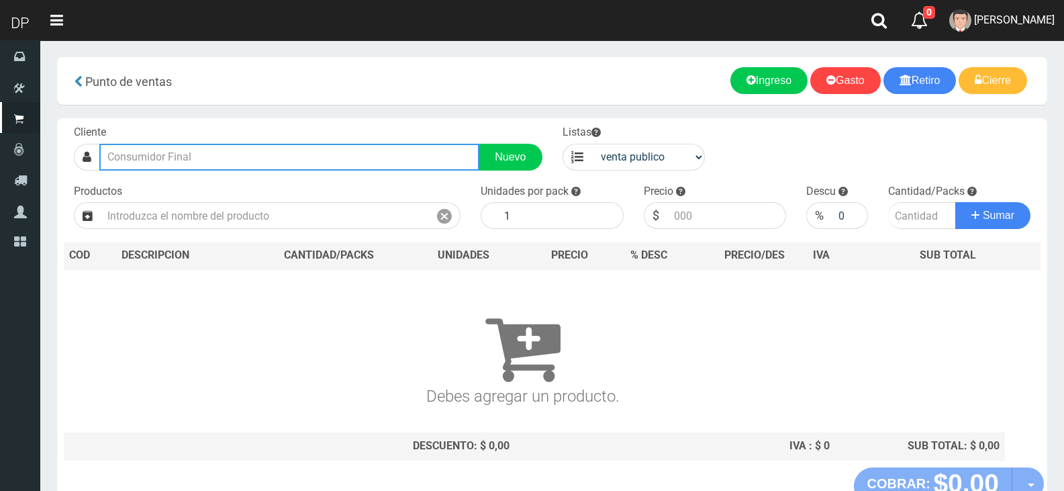
click at [191, 157] on input "text" at bounding box center [289, 157] width 380 height 27
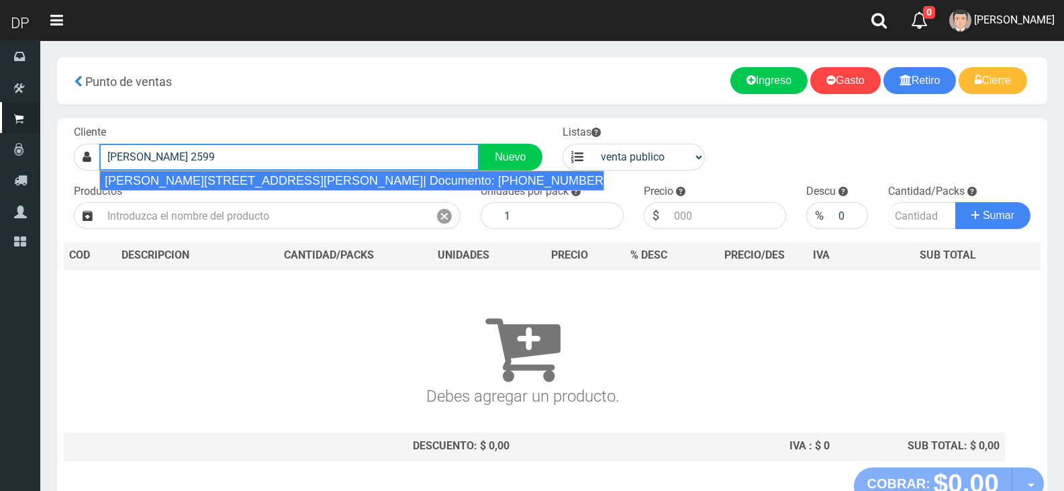
click at [234, 181] on div "CARLOS CALVO 2599 (SAN CRISTOBAL)| Documento: 000000000000255533 | Teléfono:" at bounding box center [351, 180] width 505 height 20
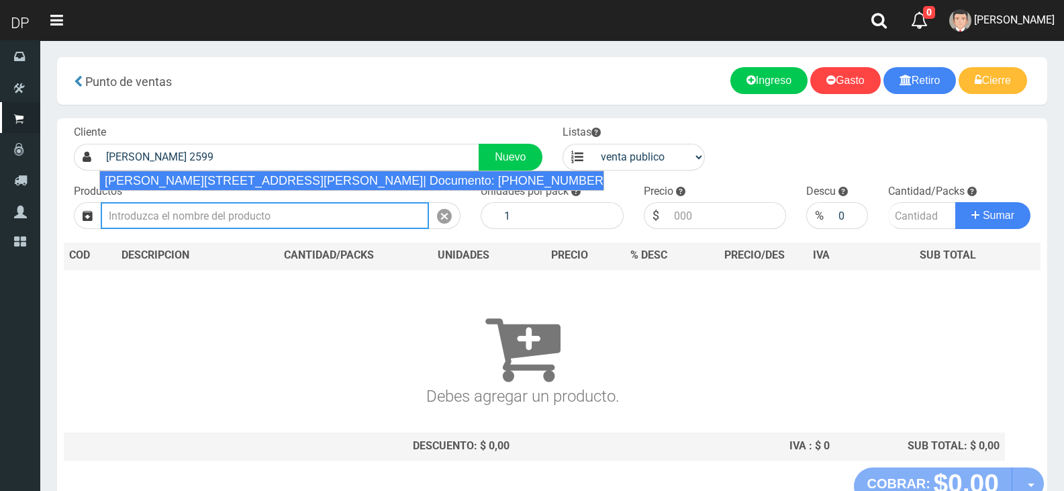
type input "CARLOS CALVO 2599 (SAN CRISTOBAL)| Documento: 000000000000255533 | Teléfono:"
select select "2"
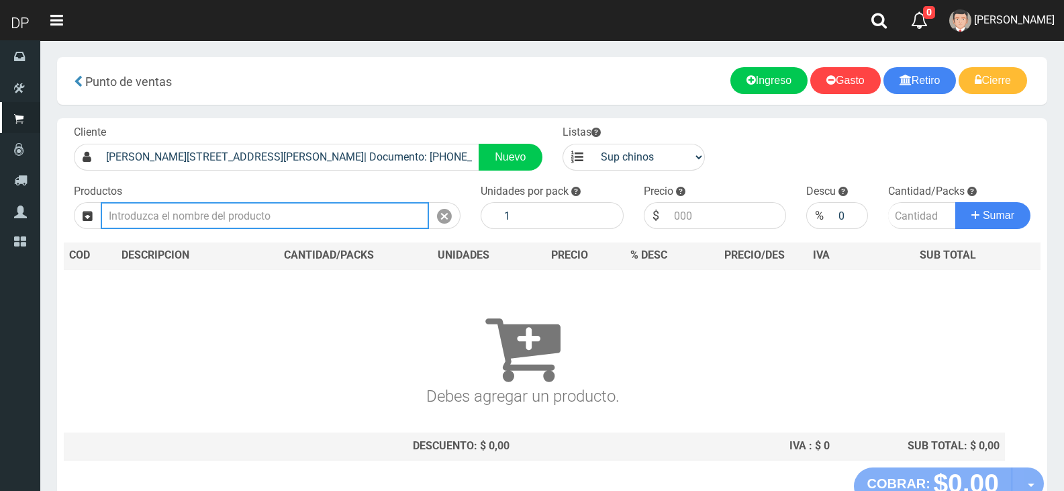
click at [221, 217] on input "text" at bounding box center [265, 215] width 328 height 27
click at [170, 221] on input "text" at bounding box center [265, 215] width 328 height 27
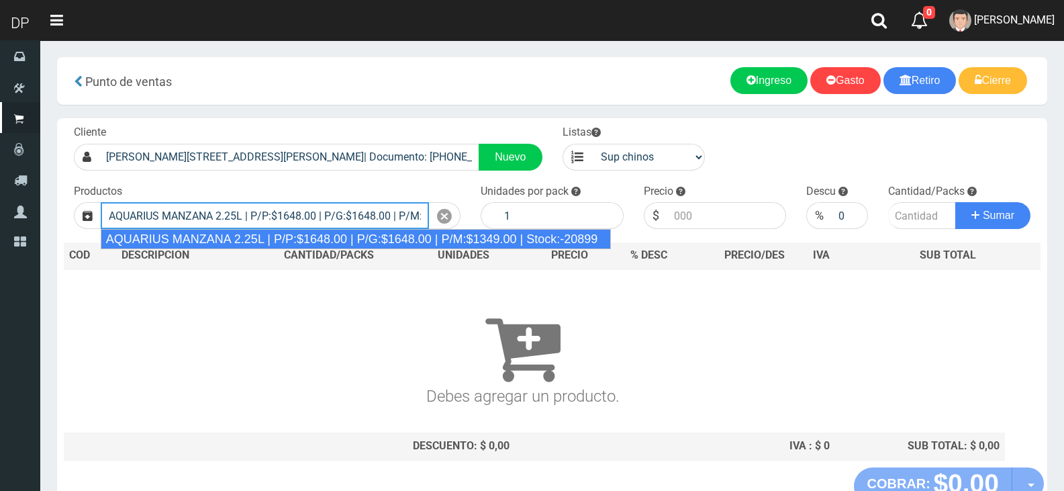
type input "AQUARIUS MANZANA 2.25L | P/P:$1648.00 | P/G:$1648.00 | P/M:$1349.00 | Stock:-20…"
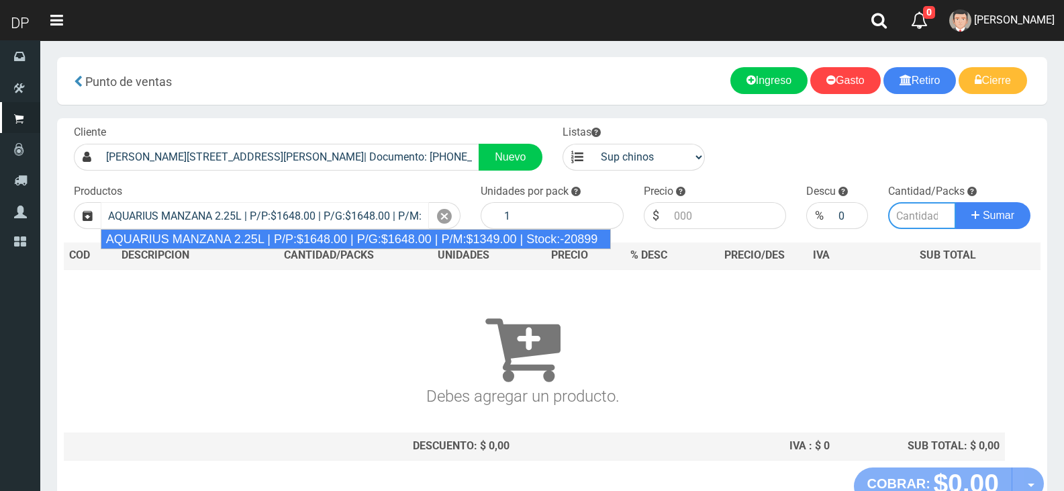
type input "6"
type input "1648.00"
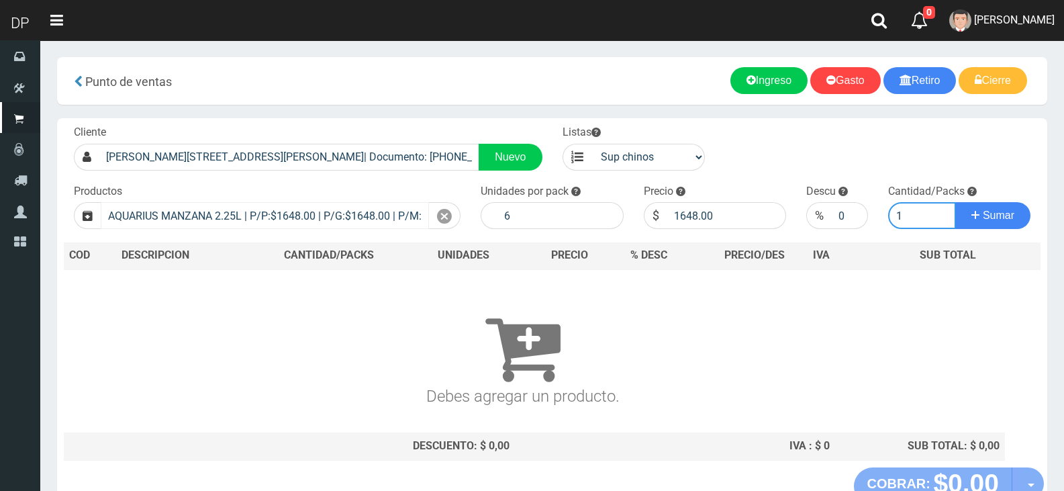
type input "1"
click at [955, 202] on button "Sumar" at bounding box center [992, 215] width 75 height 27
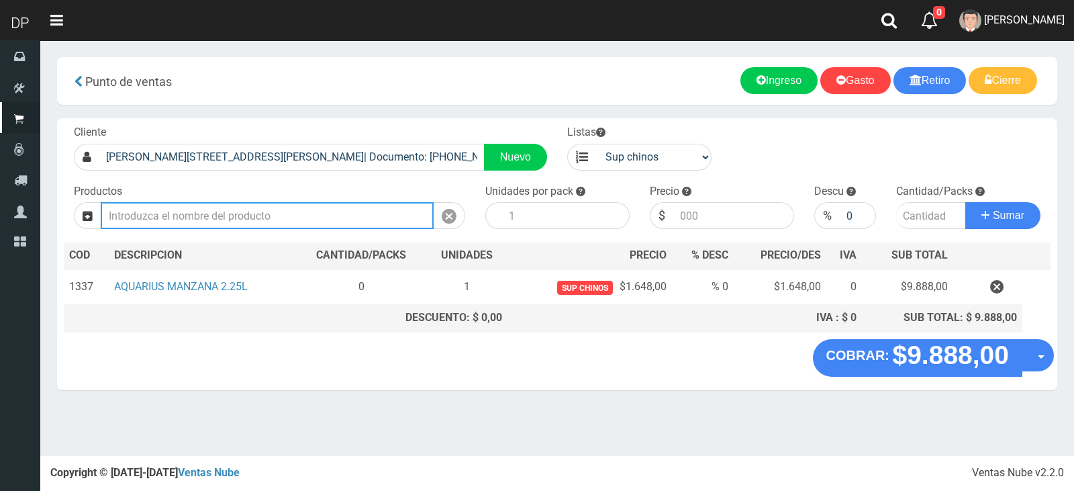
click at [260, 222] on input "text" at bounding box center [267, 215] width 333 height 27
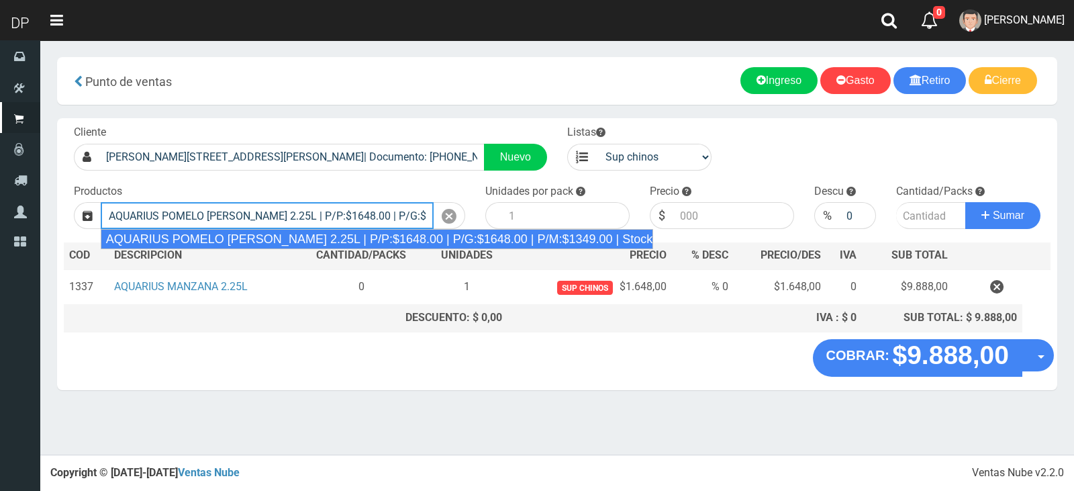
type input "AQUARIUS POMELO ROSADO 2.25L | P/P:$1648.00 | P/G:$1648.00 | P/M:$1349.00 | Sto…"
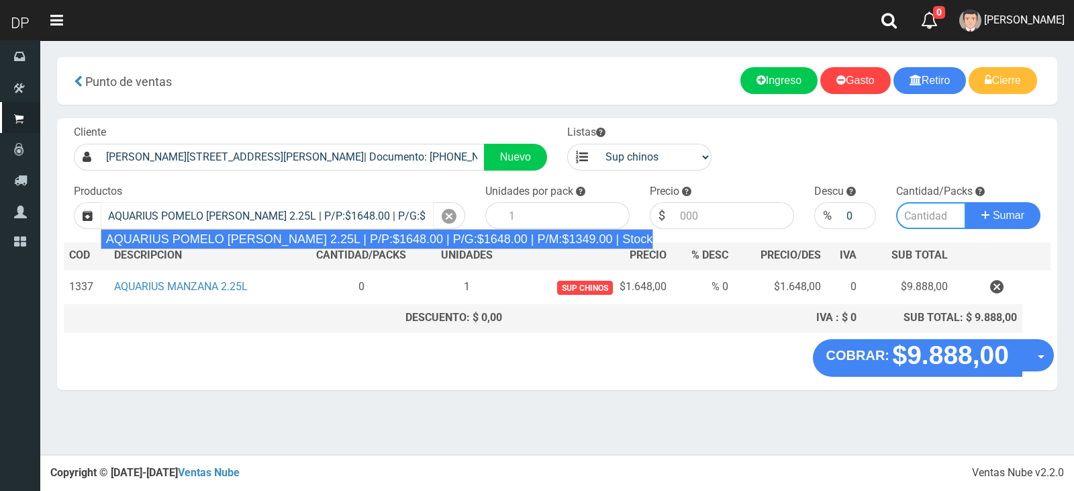
type input "6"
type input "1648.00"
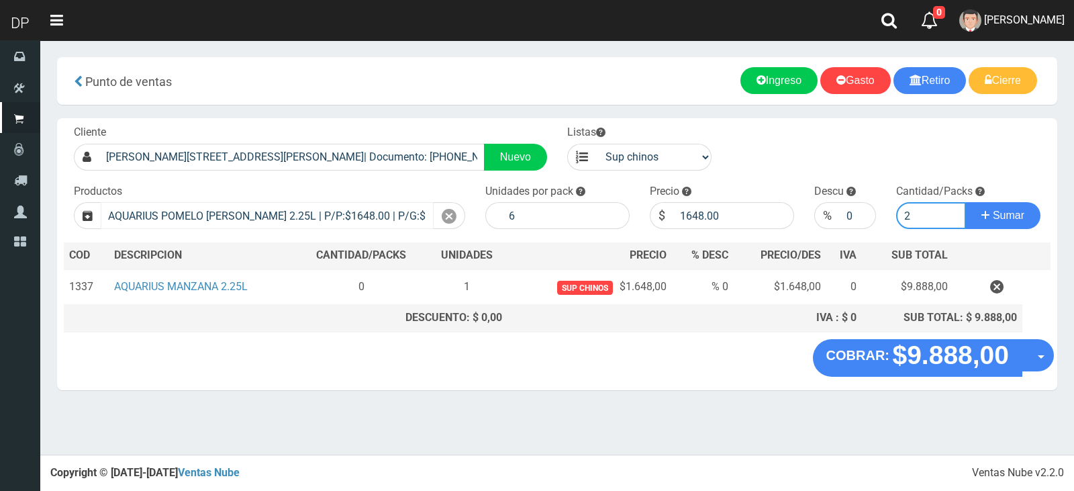
type input "2"
click at [965, 202] on button "Sumar" at bounding box center [1002, 215] width 75 height 27
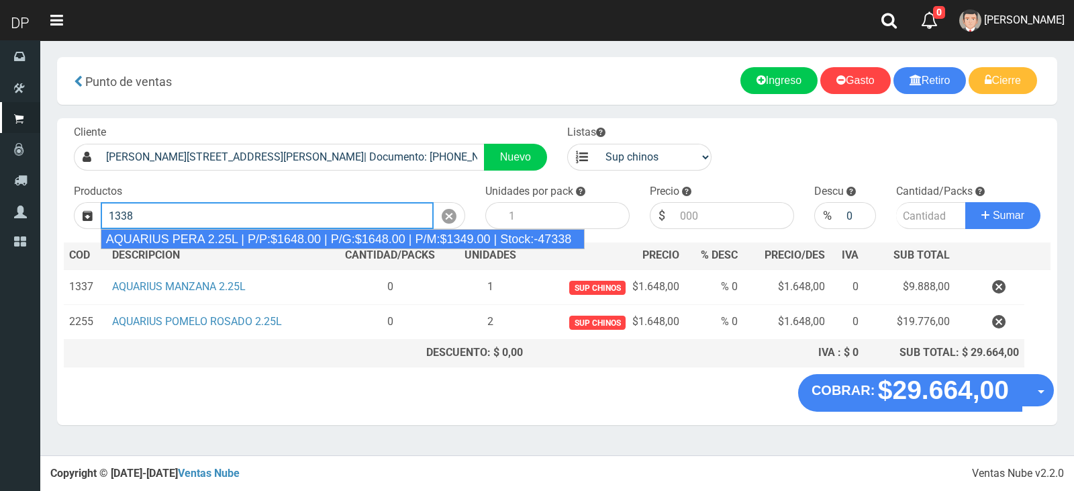
click at [286, 241] on div "AQUARIUS PERA 2.25L | P/P:$1648.00 | P/G:$1648.00 | P/M:$1349.00 | Stock:-47338" at bounding box center [343, 239] width 485 height 20
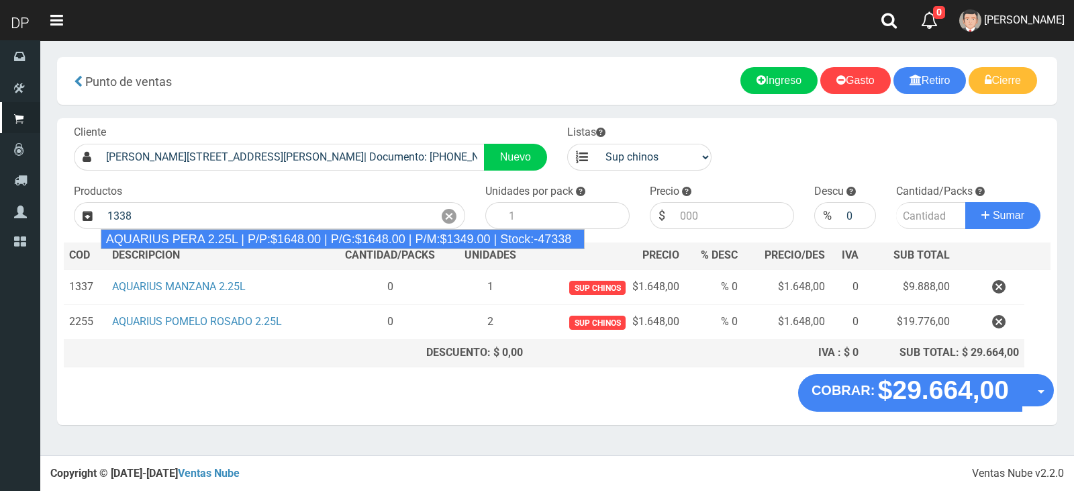
type input "AQUARIUS PERA 2.25L | P/P:$1648.00 | P/G:$1648.00 | P/M:$1349.00 | Stock:-47338"
type input "6"
type input "1648.00"
click at [286, 241] on div "Cliente CARLOS CALVO 2599 (SAN CRISTOBAL)| Documento: 000000000000255533 | Telé…" at bounding box center [557, 246] width 1000 height 256
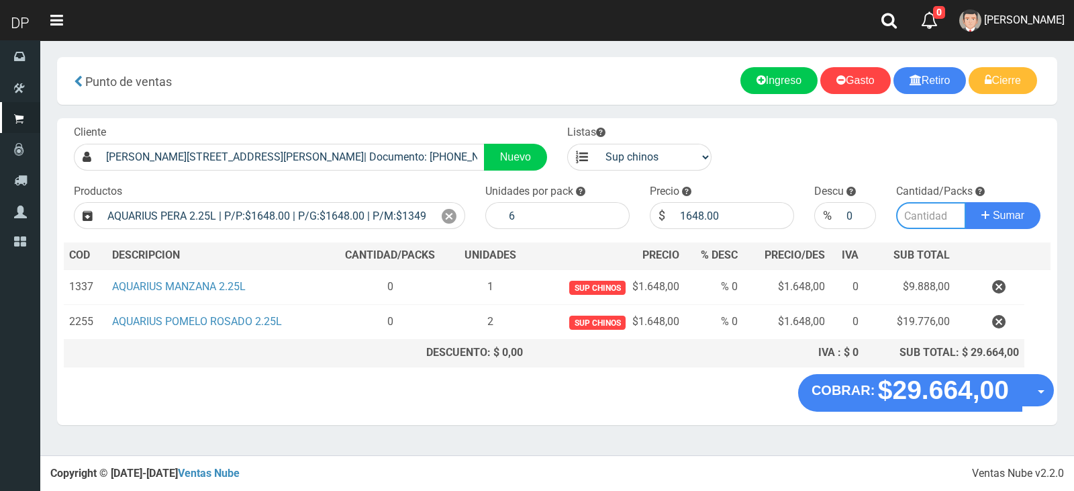
click at [918, 209] on input "number" at bounding box center [931, 215] width 70 height 27
type input "2"
click at [965, 202] on button "Sumar" at bounding box center [1002, 215] width 75 height 27
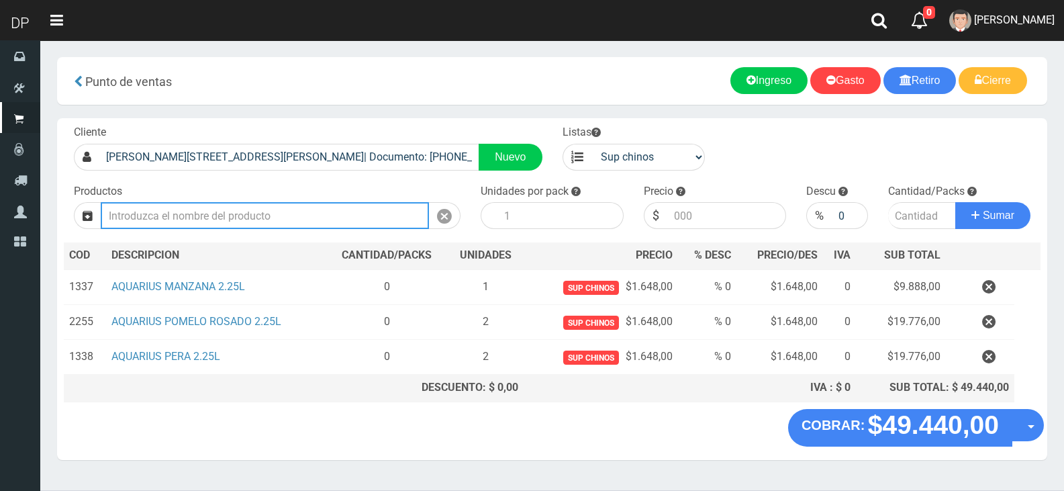
click at [230, 218] on input "text" at bounding box center [265, 215] width 328 height 27
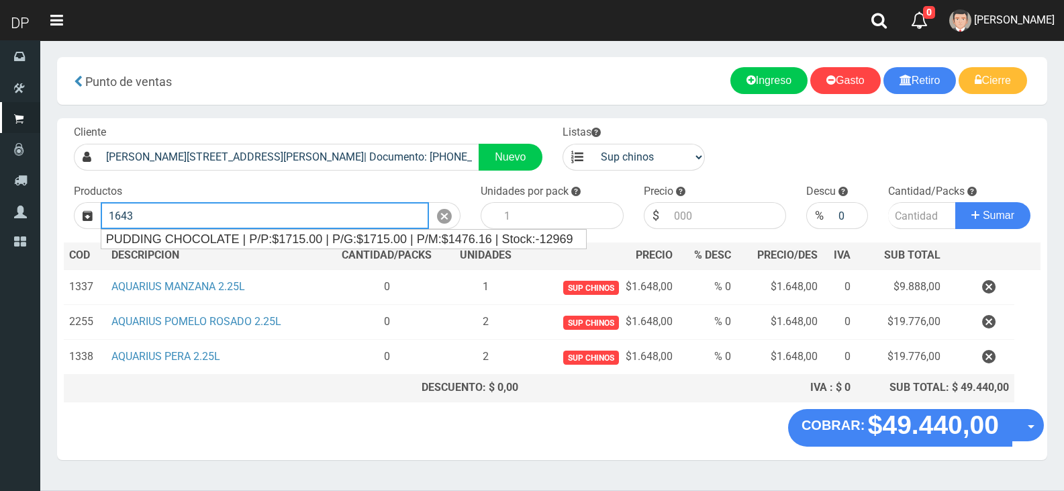
click at [159, 220] on input "1643" at bounding box center [265, 215] width 328 height 27
type input "1"
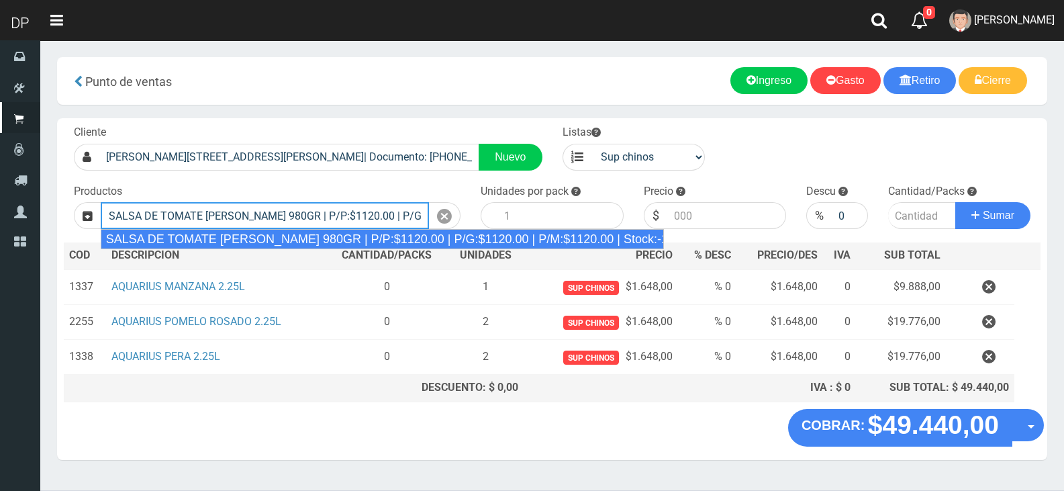
type input "SALSA DE TOMATE ORESTES 980GR | P/P:$1120.00 | P/G:$1120.00 | P/M:$1120.00 | St…"
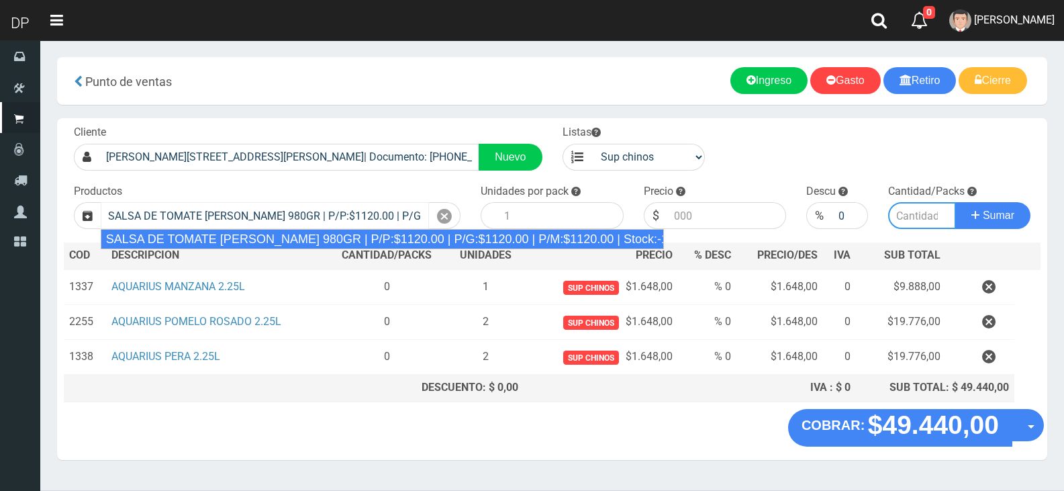
type input "8"
type input "1120.00"
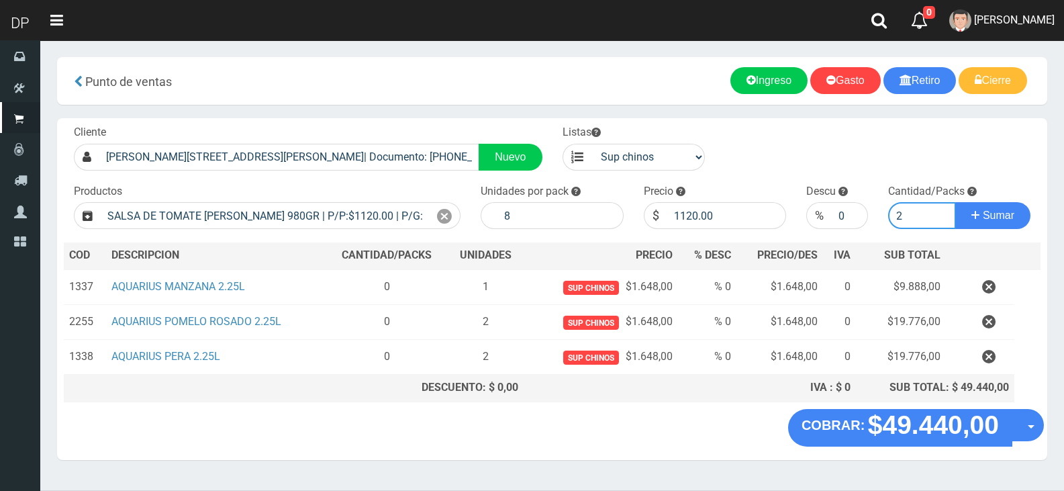
type input "2"
click at [955, 202] on button "Sumar" at bounding box center [992, 215] width 75 height 27
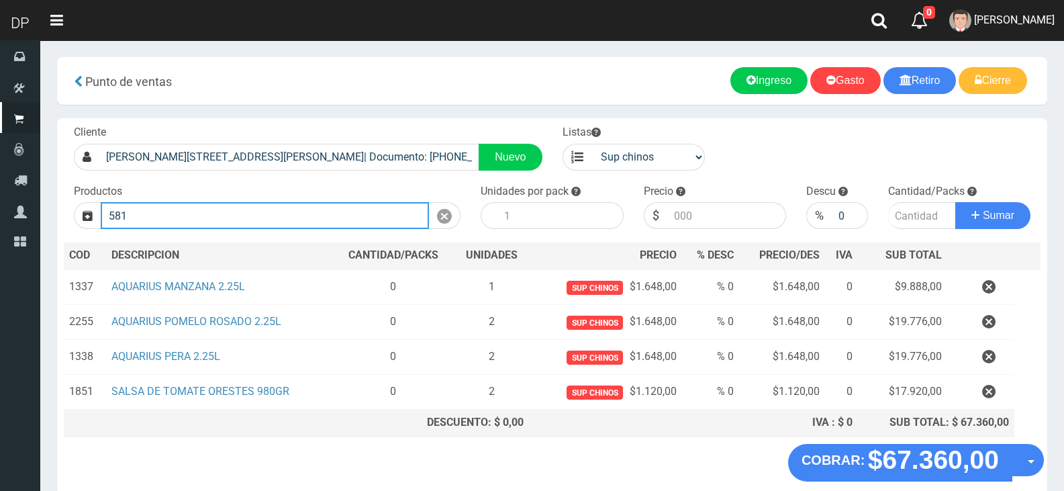
click at [325, 219] on input "581" at bounding box center [265, 215] width 328 height 27
type input "5"
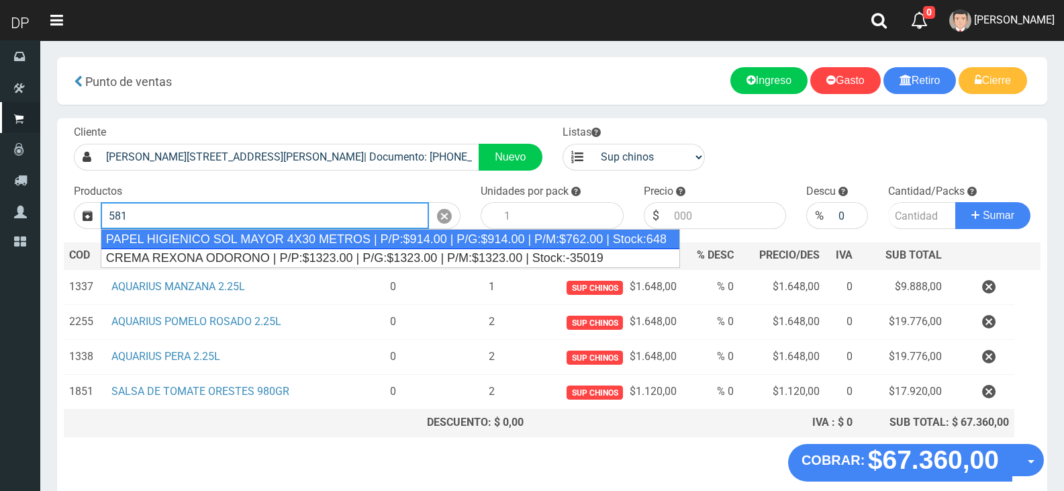
click at [330, 246] on div "PAPEL HIGIENICO SOL MAYOR 4X30 METROS | P/P:$914.00 | P/G:$914.00 | P/M:$762.00…" at bounding box center [390, 239] width 579 height 20
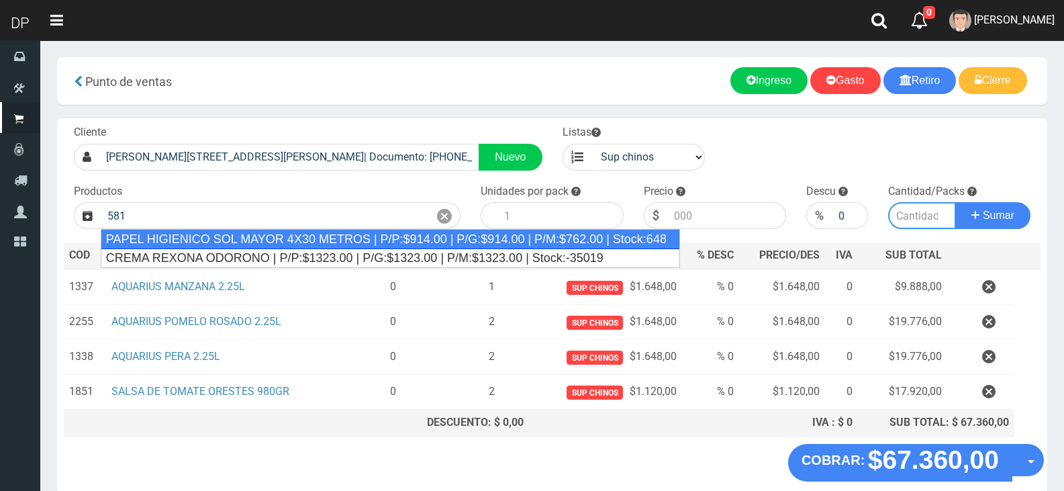
type input "PAPEL HIGIENICO SOL MAYOR 4X30 METROS | P/P:$914.00 | P/G:$914.00 | P/M:$762.00…"
type input "12"
type input "914.00"
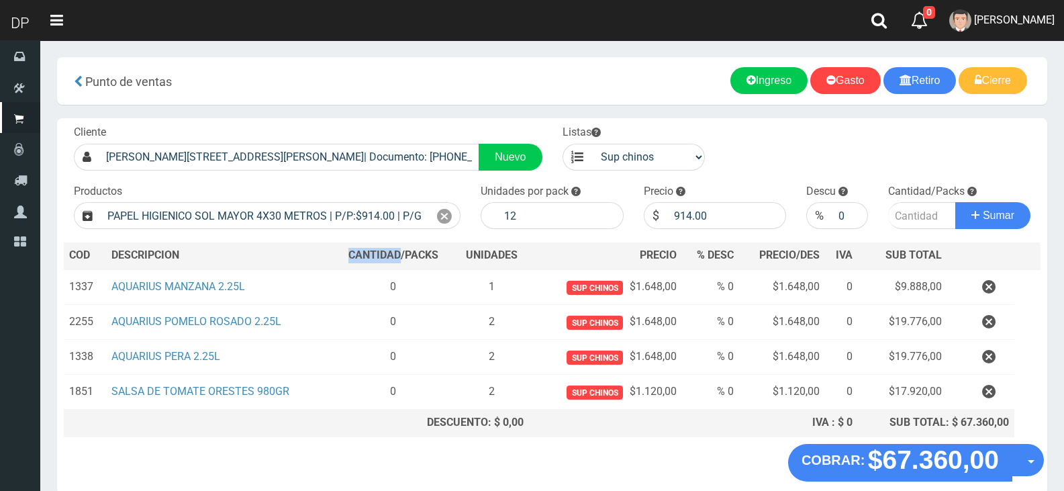
click at [334, 252] on th "CANTIDAD/PACKS" at bounding box center [393, 255] width 121 height 27
click at [443, 215] on icon at bounding box center [444, 216] width 15 height 19
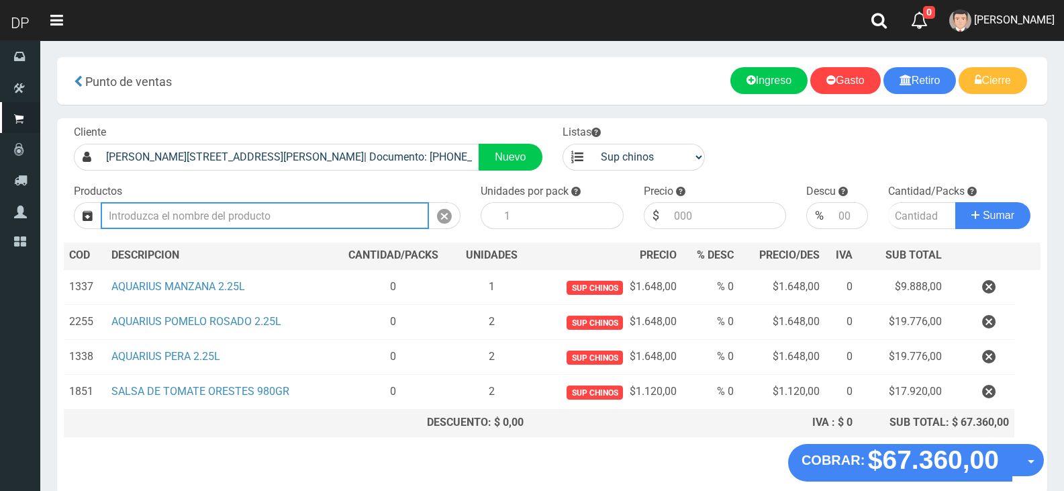
click at [355, 221] on input "Introduzca los productos" at bounding box center [265, 215] width 328 height 27
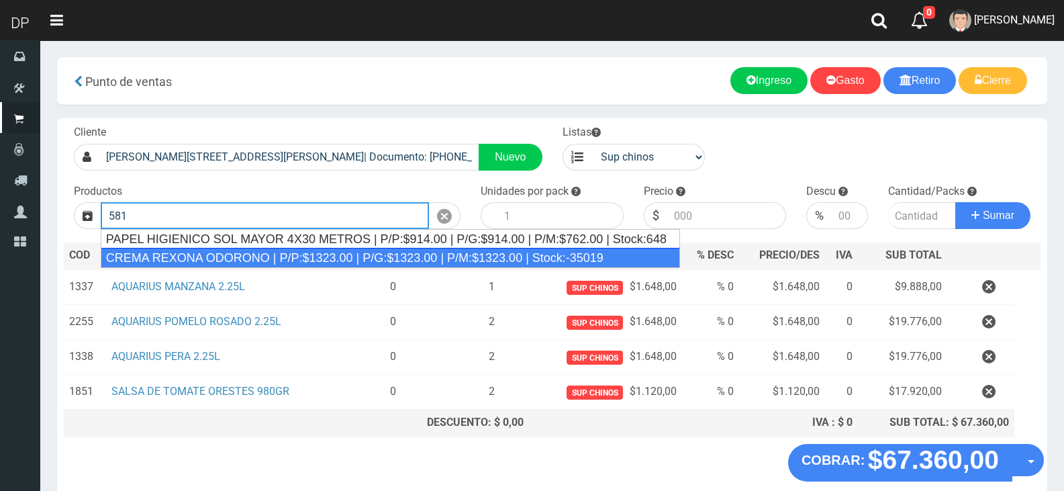
click at [307, 259] on div "CREMA REXONA ODORONO | P/P:$1323.00 | P/G:$1323.00 | P/M:$1323.00 | Stock:-35019" at bounding box center [390, 258] width 579 height 20
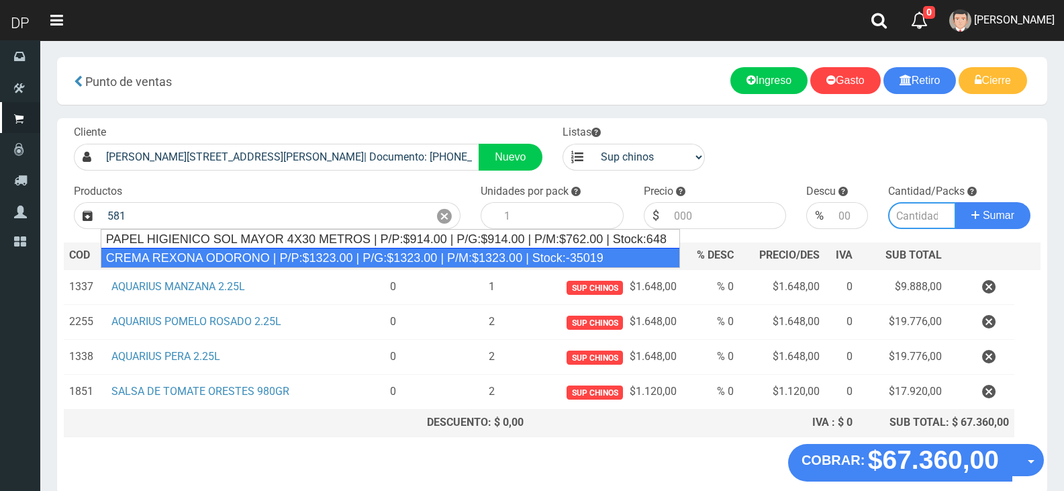
type input "CREMA REXONA ODORONO | P/P:$1323.00 | P/G:$1323.00 | P/M:$1323.00 | Stock:-35019"
type input "12"
type input "1323.00"
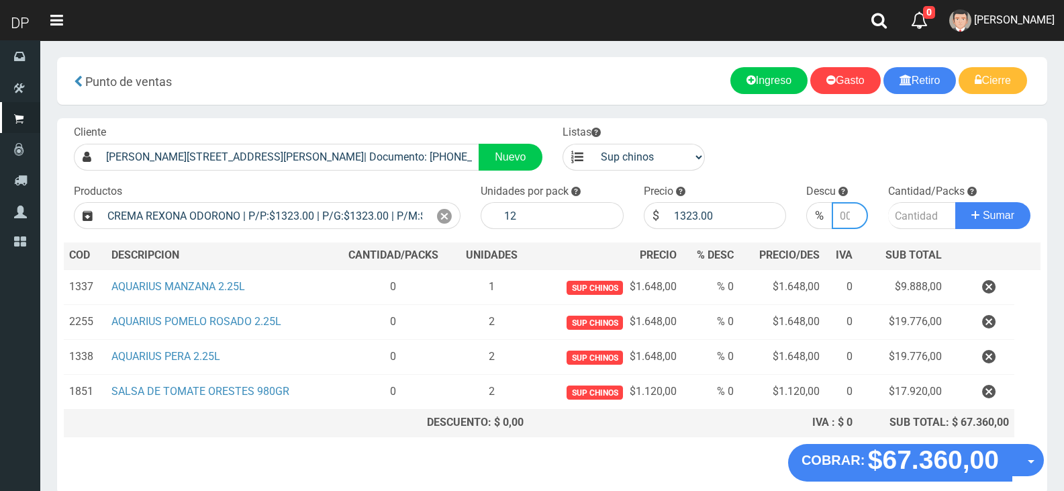
click at [850, 219] on input "number" at bounding box center [850, 215] width 36 height 27
type input "5"
type input "1"
click at [955, 202] on button "Sumar" at bounding box center [992, 215] width 75 height 27
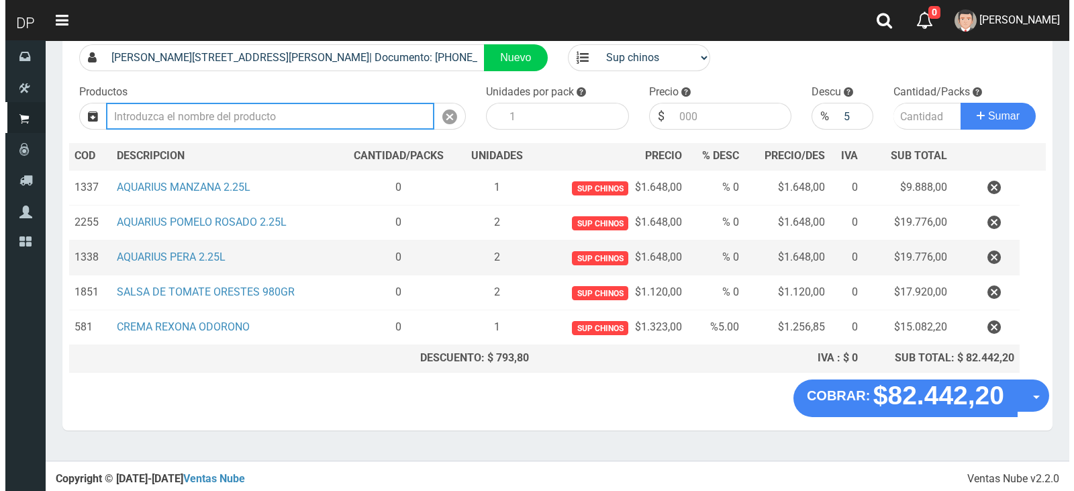
scroll to position [100, 0]
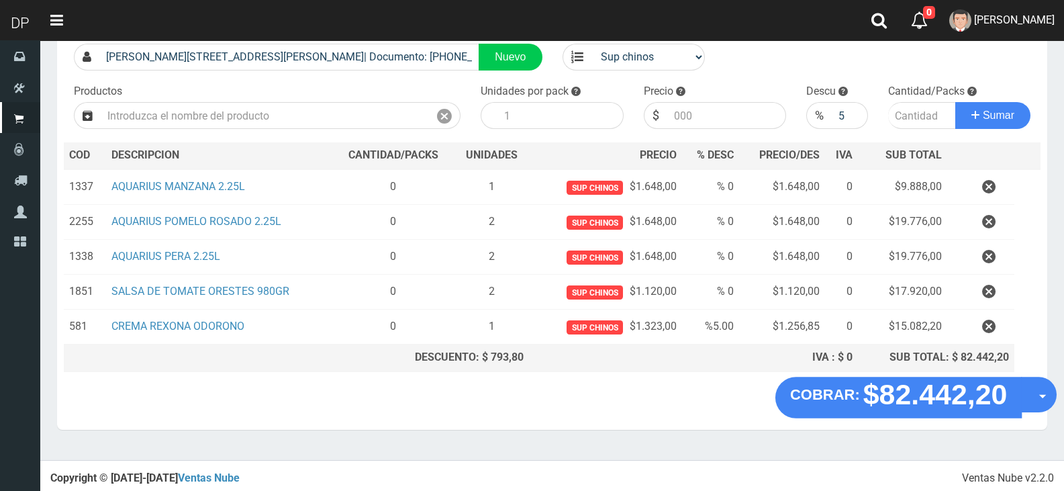
click at [1041, 397] on span "button" at bounding box center [1042, 397] width 7 height 4
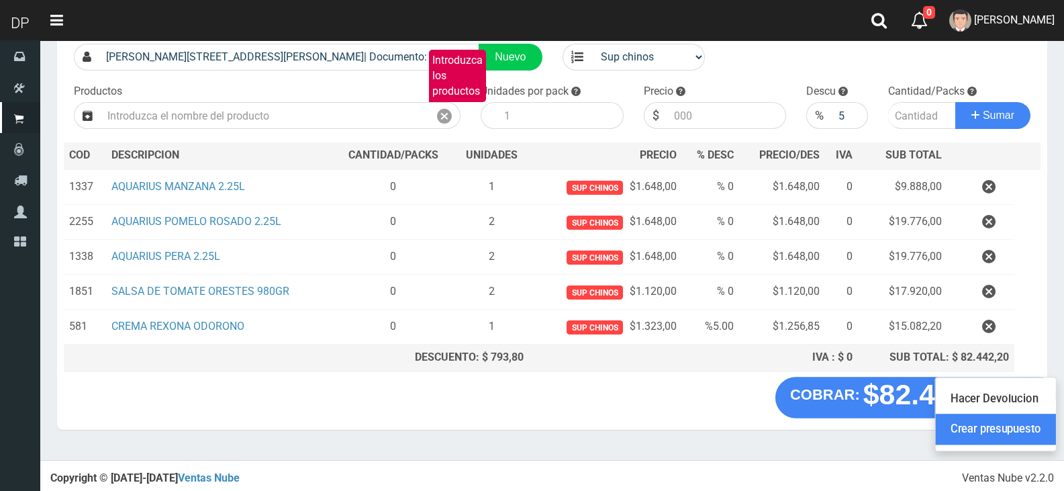
click at [983, 428] on link "Crear presupuesto" at bounding box center [996, 429] width 120 height 31
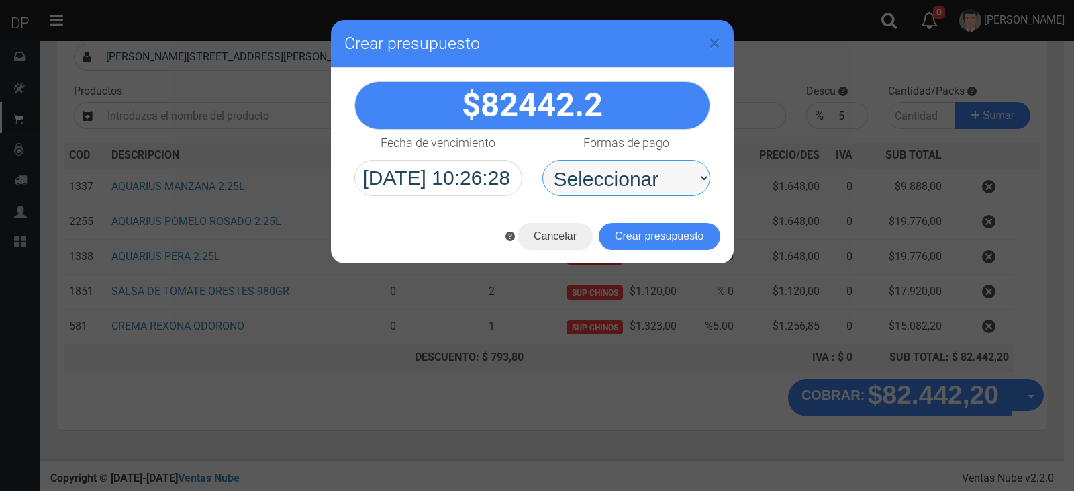
click at [643, 188] on select "Seleccionar Efectivo Tarjeta de Crédito Depósito Débito" at bounding box center [626, 178] width 168 height 36
select select "Efectivo"
click at [542, 160] on select "Seleccionar Efectivo Tarjeta de Crédito Depósito Débito" at bounding box center [626, 178] width 168 height 36
click at [663, 241] on button "Crear presupuesto" at bounding box center [659, 236] width 121 height 27
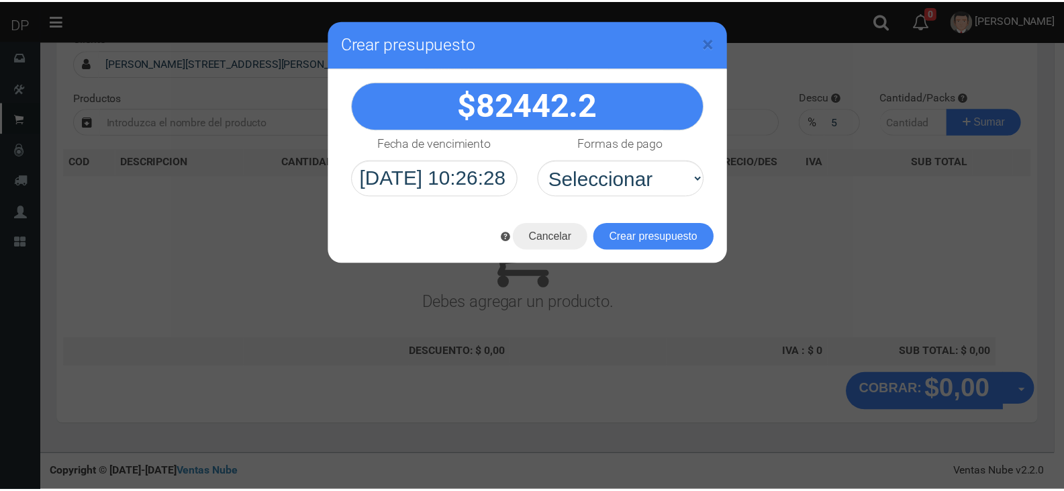
scroll to position [89, 0]
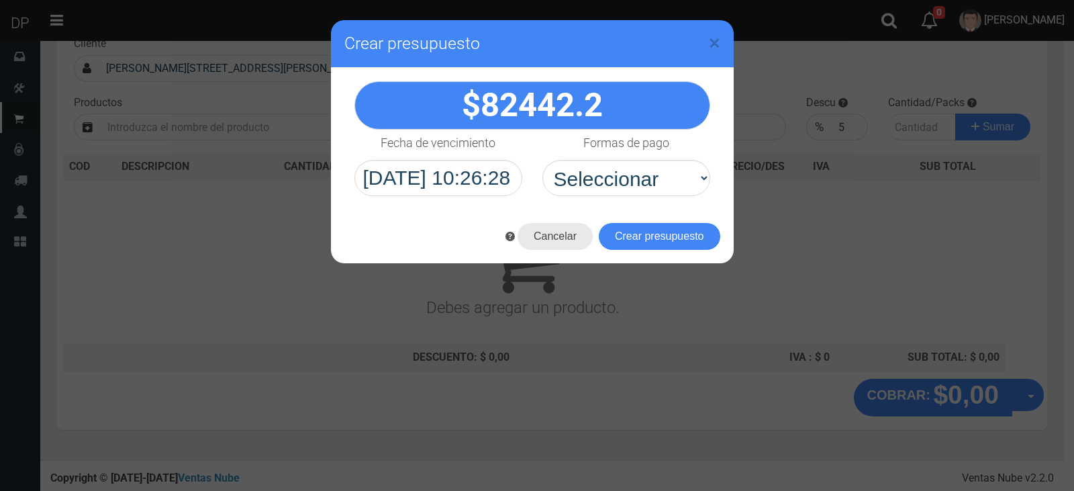
click at [553, 230] on button "Cancelar" at bounding box center [555, 236] width 75 height 27
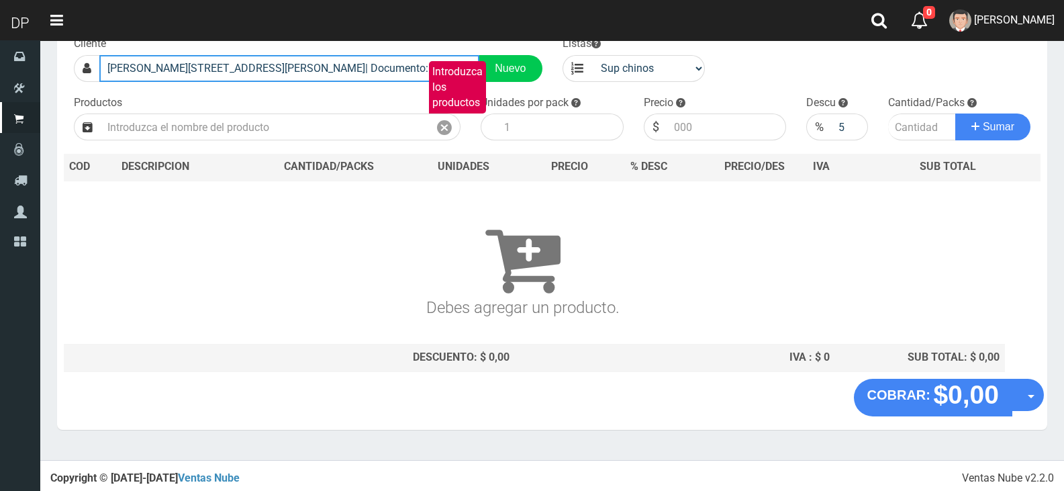
click at [381, 63] on input "CARLOS CALVO 2599 (SAN CRISTOBAL)| Documento: 000000000000255533 | Teléfono:" at bounding box center [289, 68] width 380 height 27
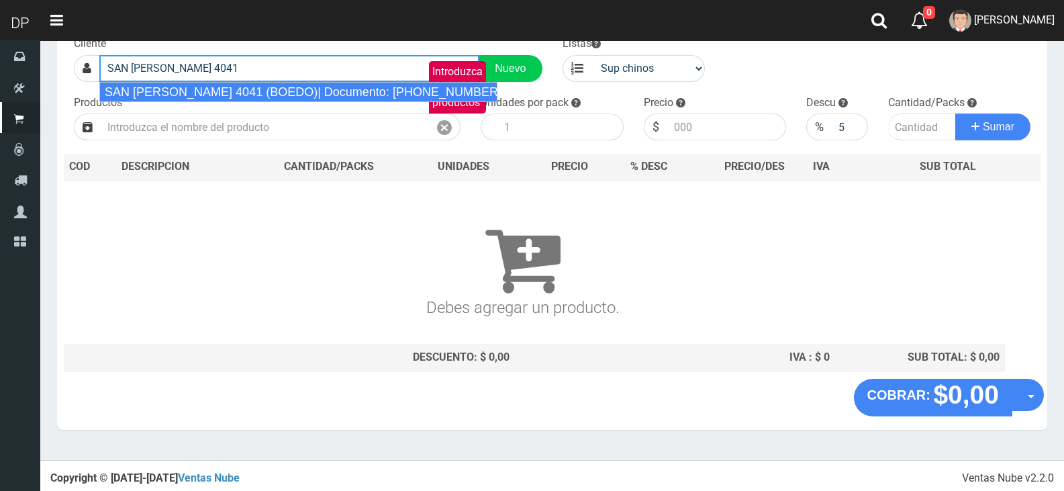
click at [354, 91] on div "SAN JUAN 4041 (BOEDO)| Documento: 545454542222222 | Teléfono:" at bounding box center [298, 92] width 399 height 20
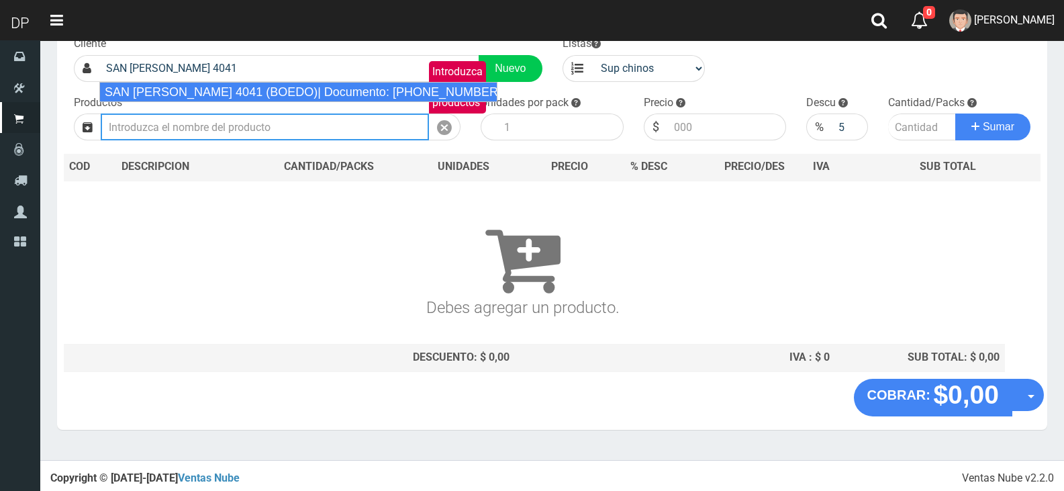
type input "SAN JUAN 4041 (BOEDO)| Documento: 545454542222222 | Teléfono:"
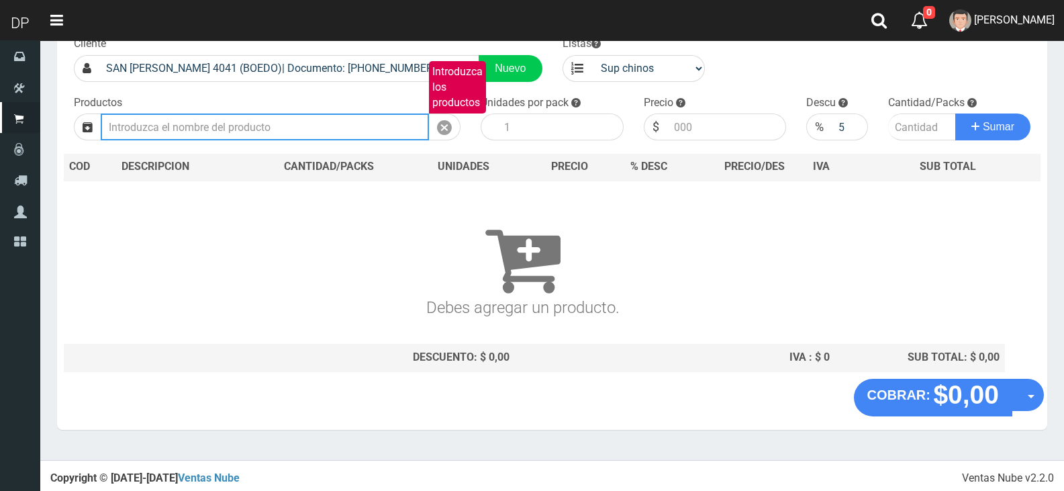
click at [187, 129] on input "Introduzca los productos" at bounding box center [265, 126] width 328 height 27
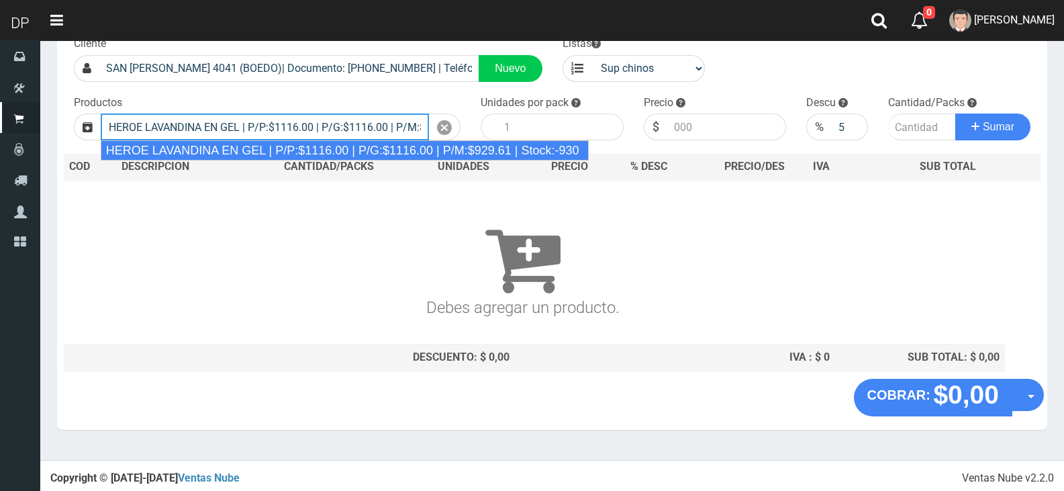
type input "HEROE LAVANDINA EN GEL | P/P:$1116.00 | P/G:$1116.00 | P/M:$929.61 | Stock:-930"
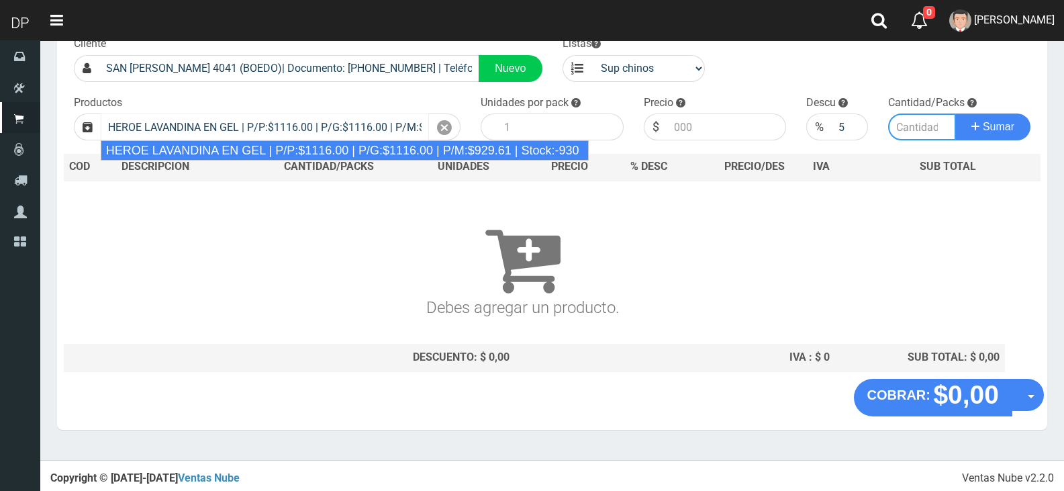
type input "15"
type input "1116.00"
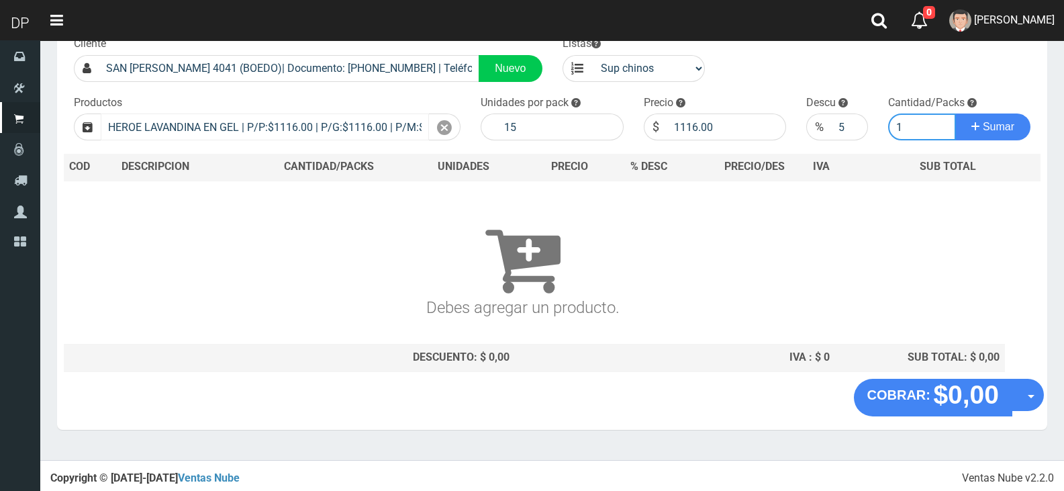
type input "1"
click at [955, 113] on button "Sumar" at bounding box center [992, 126] width 75 height 27
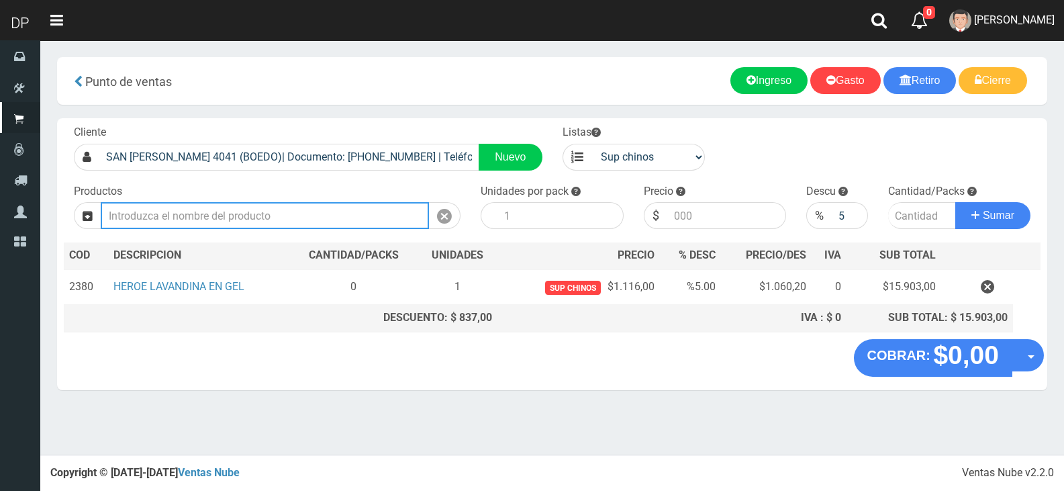
scroll to position [0, 0]
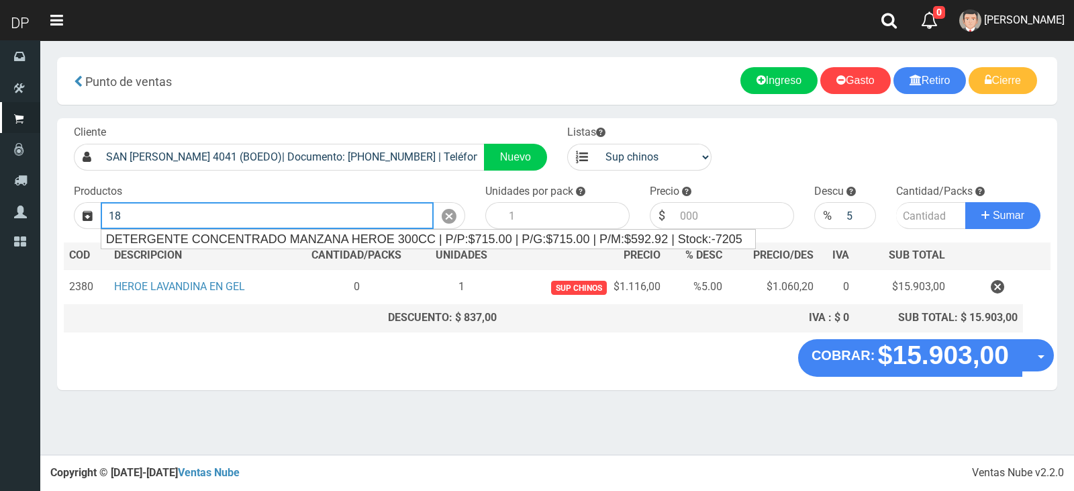
type input "1"
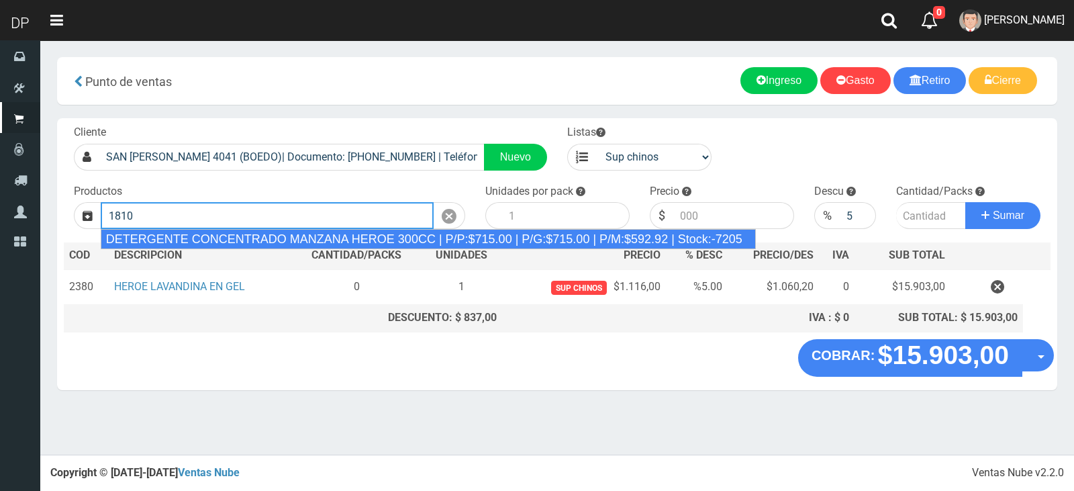
click at [196, 211] on input "1810" at bounding box center [267, 215] width 333 height 27
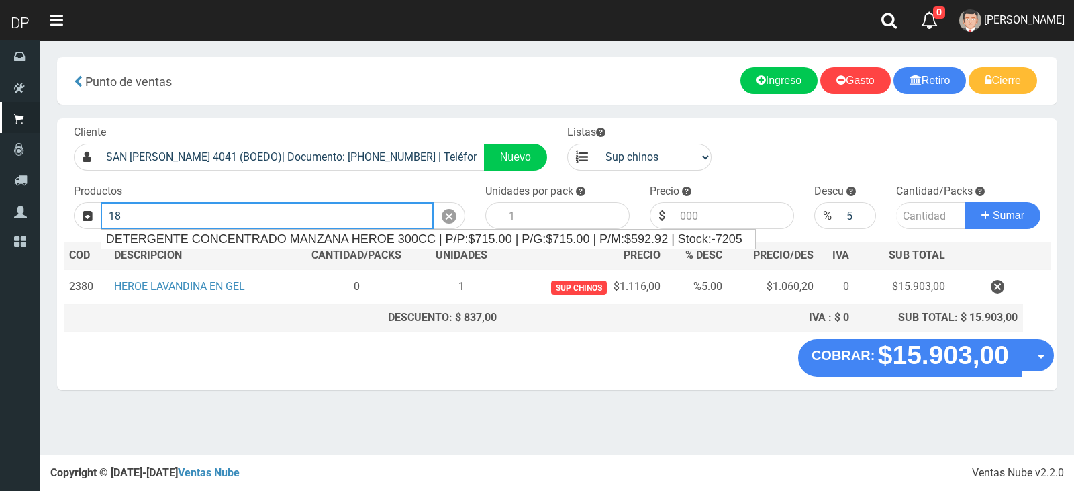
type input "1"
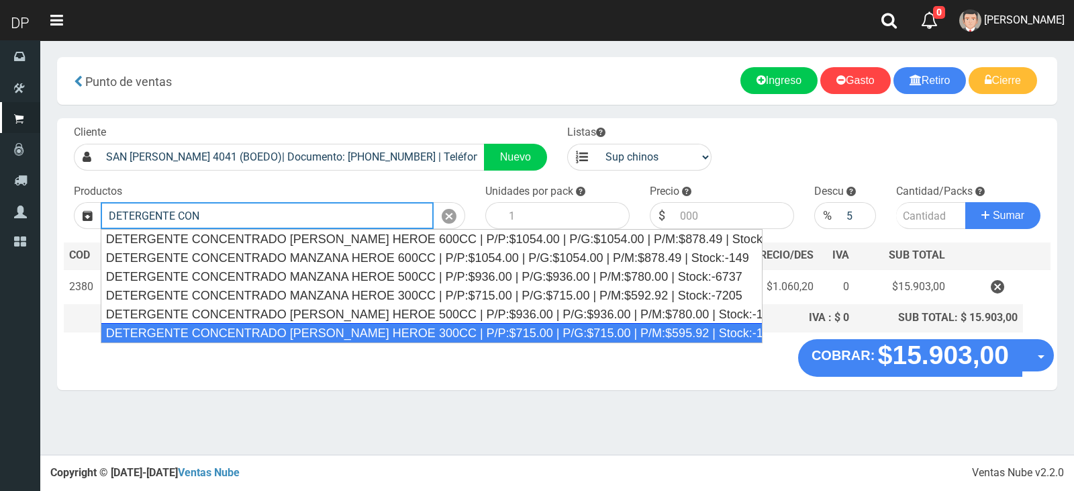
click at [340, 331] on div "DETERGENTE CONCENTRADO LIMON HEROE 300CC | P/P:$715.00 | P/G:$715.00 | P/M:$595…" at bounding box center [432, 333] width 662 height 20
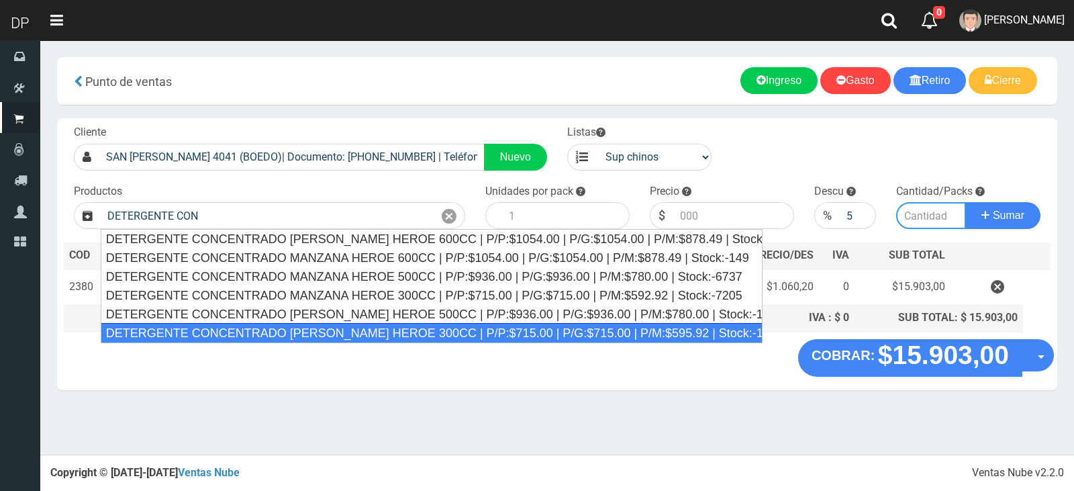
type input "DETERGENTE CONCENTRADO LIMON HEROE 300CC | P/P:$715.00 | P/G:$715.00 | P/M:$595…"
type input "24"
type input "715.00"
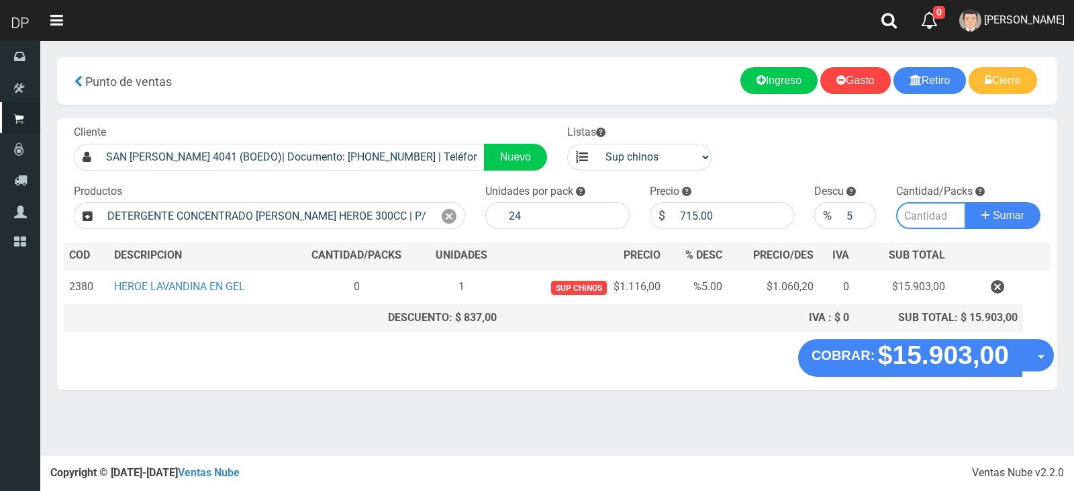
click at [916, 217] on input "number" at bounding box center [931, 215] width 70 height 27
type input "2"
click at [965, 202] on button "Sumar" at bounding box center [1002, 215] width 75 height 27
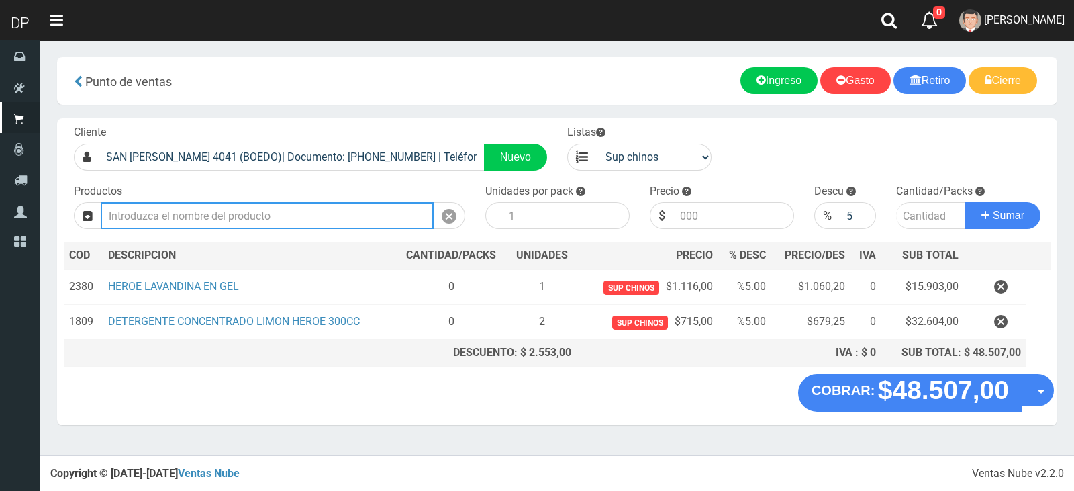
click at [231, 212] on input "Introduzca los productos" at bounding box center [267, 215] width 333 height 27
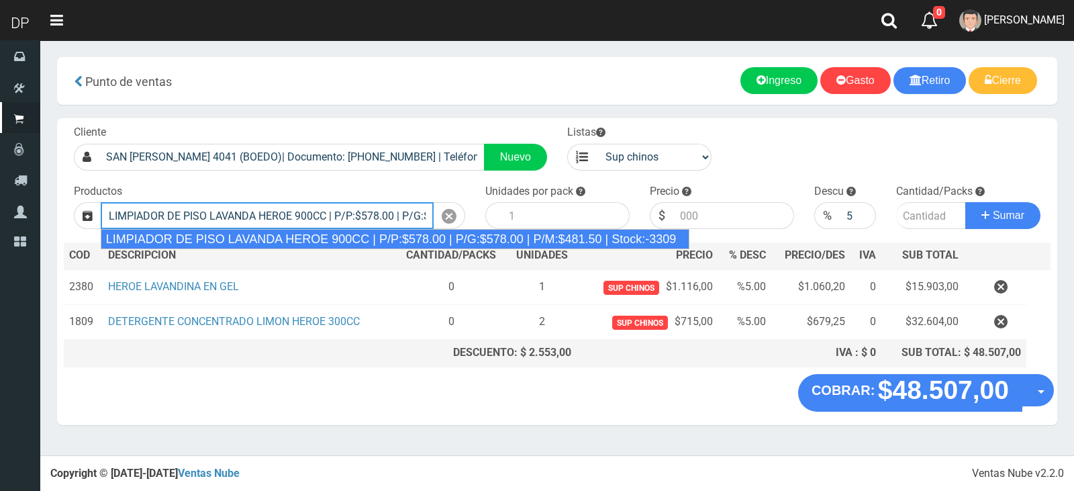
type input "LIMPIADOR DE PISO LAVANDA HEROE 900CC | P/P:$578.00 | P/G:$578.00 | P/M:$481.50…"
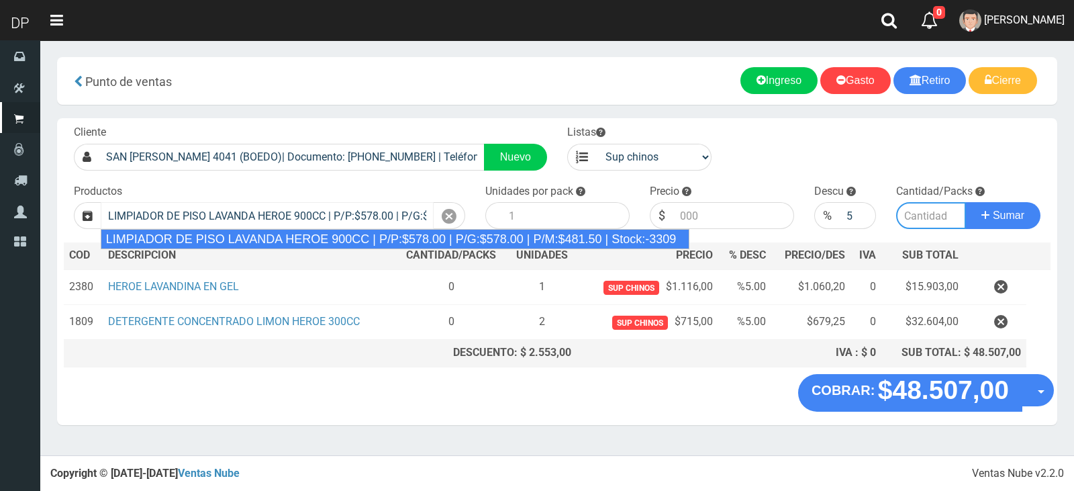
type input "12"
type input "578.00"
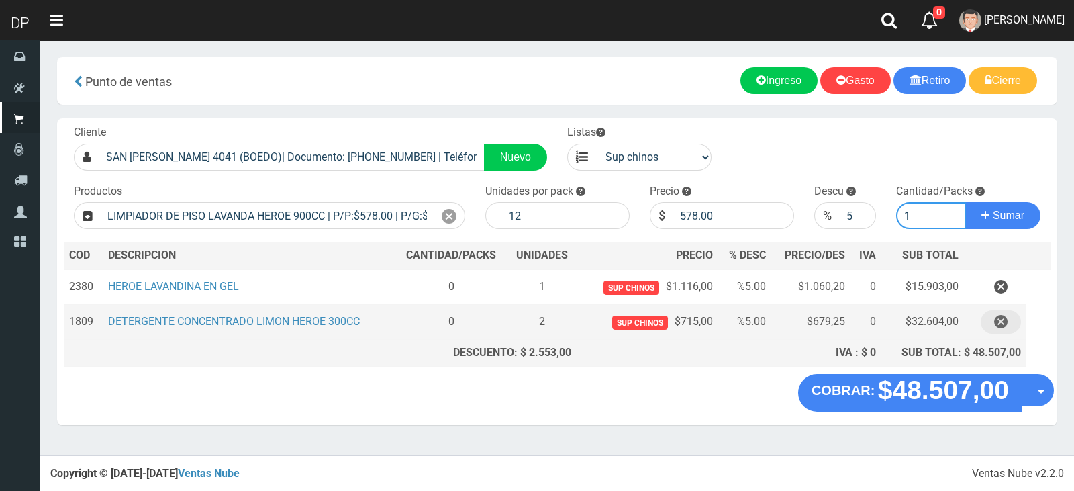
type input "1"
click at [1001, 322] on icon "button" at bounding box center [1000, 321] width 13 height 23
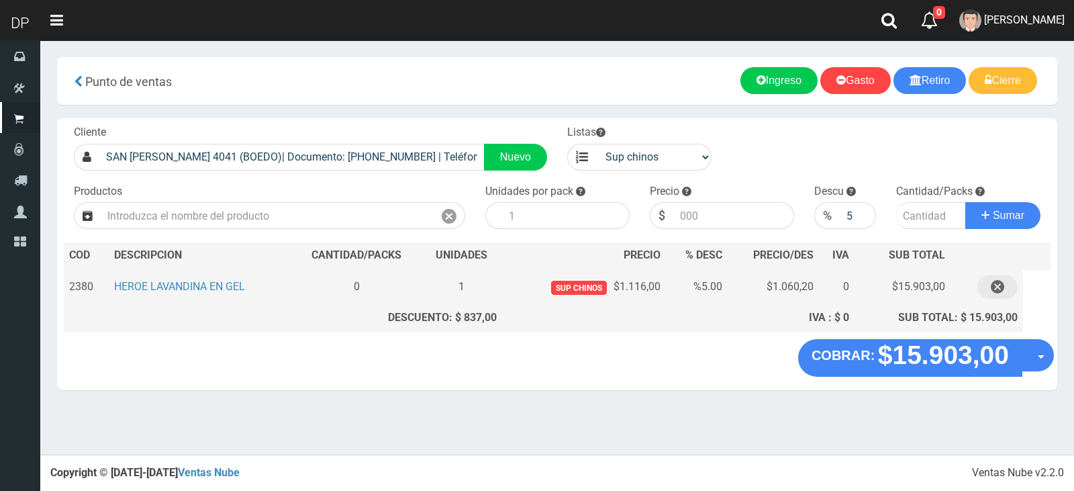
click at [1002, 280] on icon "button" at bounding box center [997, 286] width 13 height 23
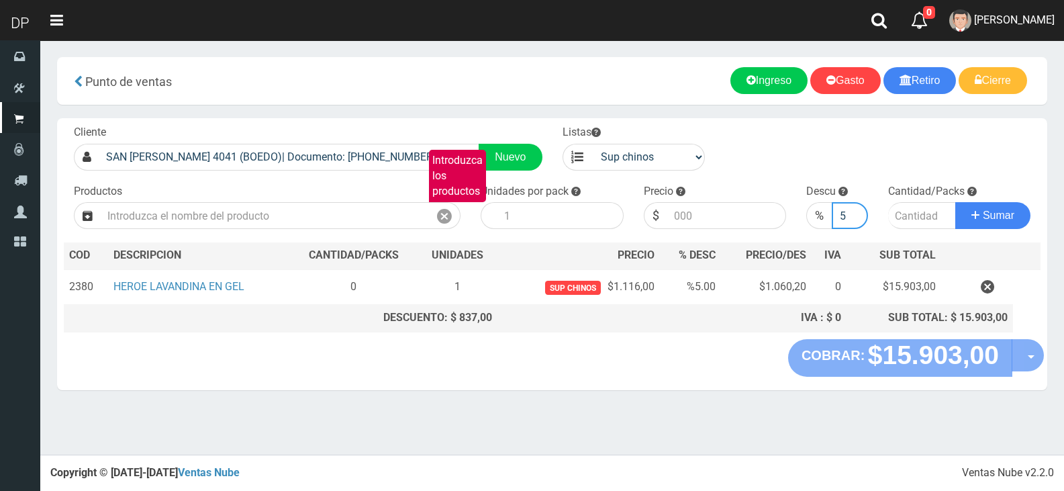
click at [863, 217] on input "5" at bounding box center [850, 215] width 36 height 27
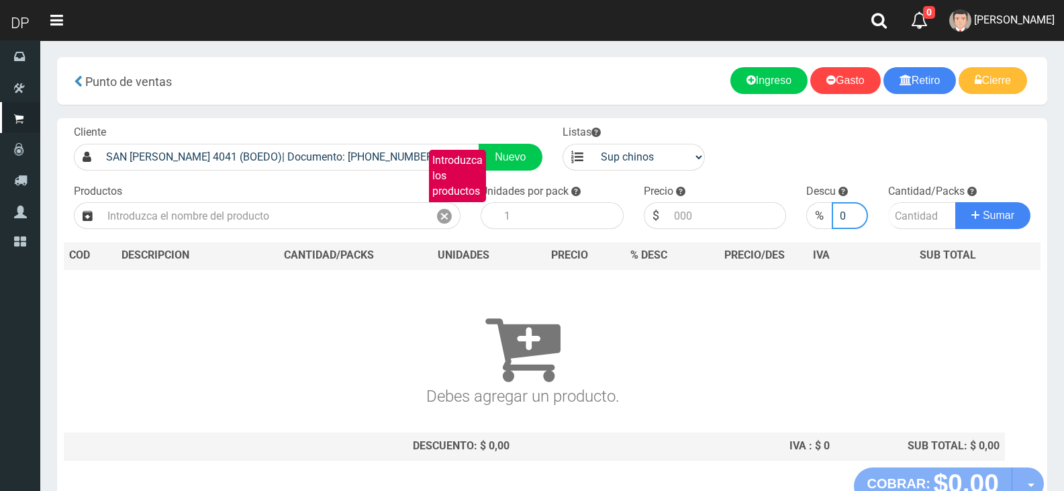
type input "0"
click at [955, 202] on button "Sumar" at bounding box center [992, 215] width 75 height 27
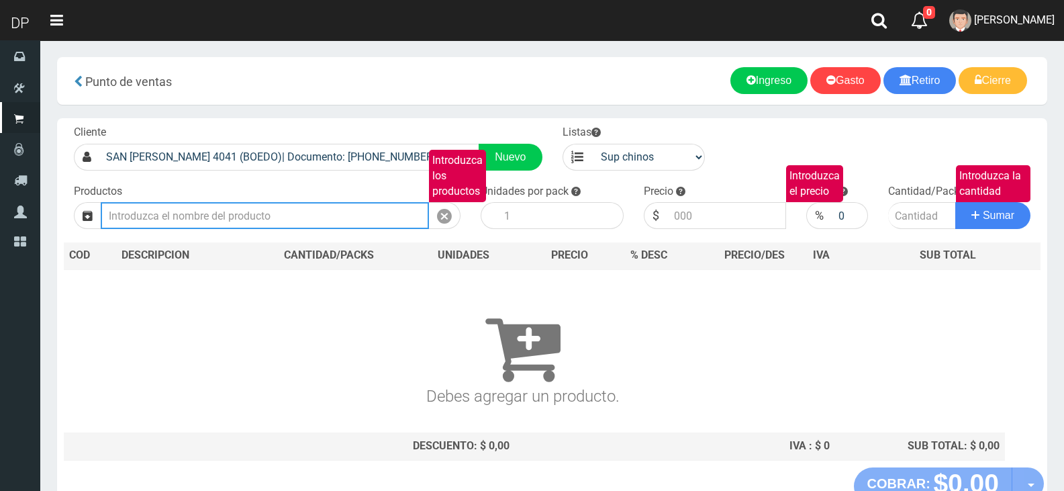
click at [270, 213] on input "Introduzca los productos" at bounding box center [265, 215] width 328 height 27
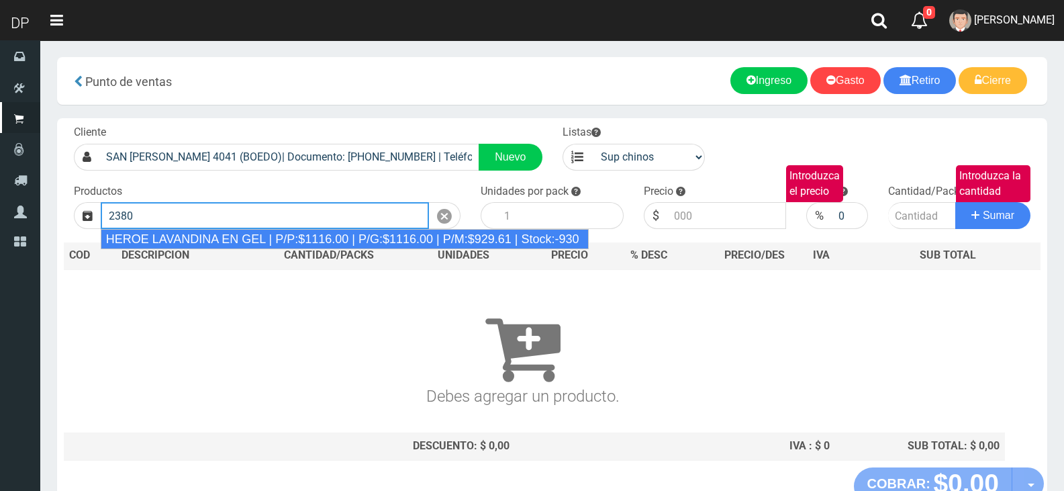
click at [267, 244] on div "HEROE LAVANDINA EN GEL | P/P:$1116.00 | P/G:$1116.00 | P/M:$929.61 | Stock:-930" at bounding box center [345, 239] width 489 height 20
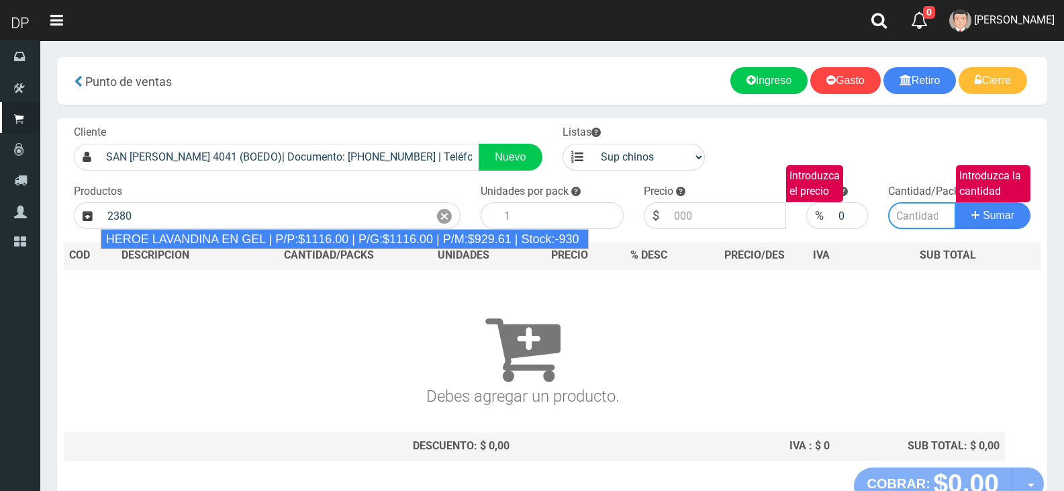
type input "HEROE LAVANDINA EN GEL | P/P:$1116.00 | P/G:$1116.00 | P/M:$929.61 | Stock:-930"
type input "15"
type input "1116.00"
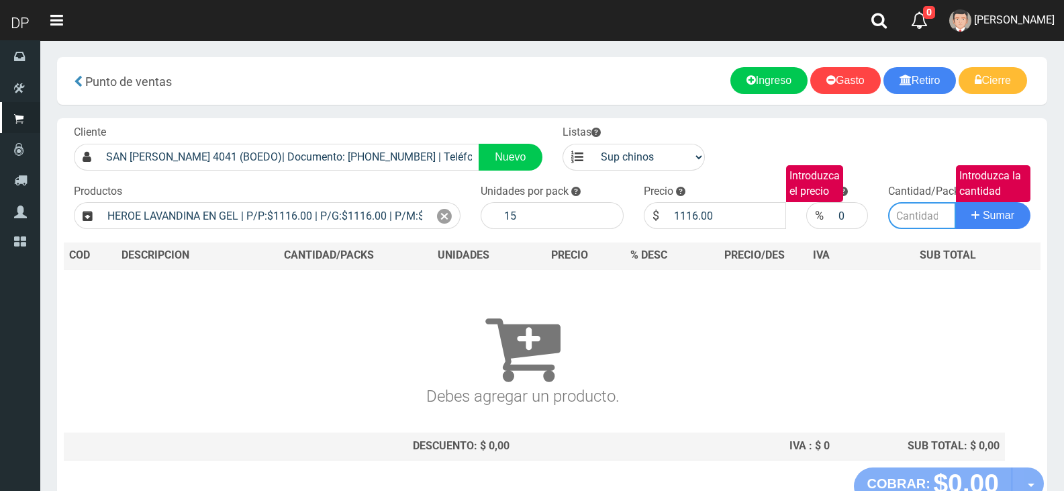
click at [914, 214] on input "Introduzca la cantidad" at bounding box center [922, 215] width 68 height 27
type input "1"
click at [955, 202] on button "Sumar" at bounding box center [992, 215] width 75 height 27
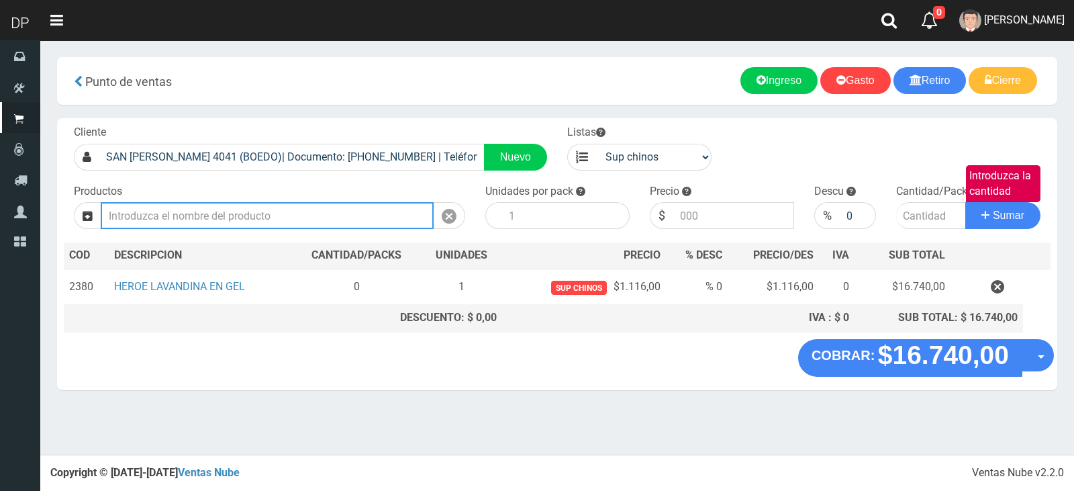
click at [242, 219] on input "Introduzca los productos" at bounding box center [267, 215] width 333 height 27
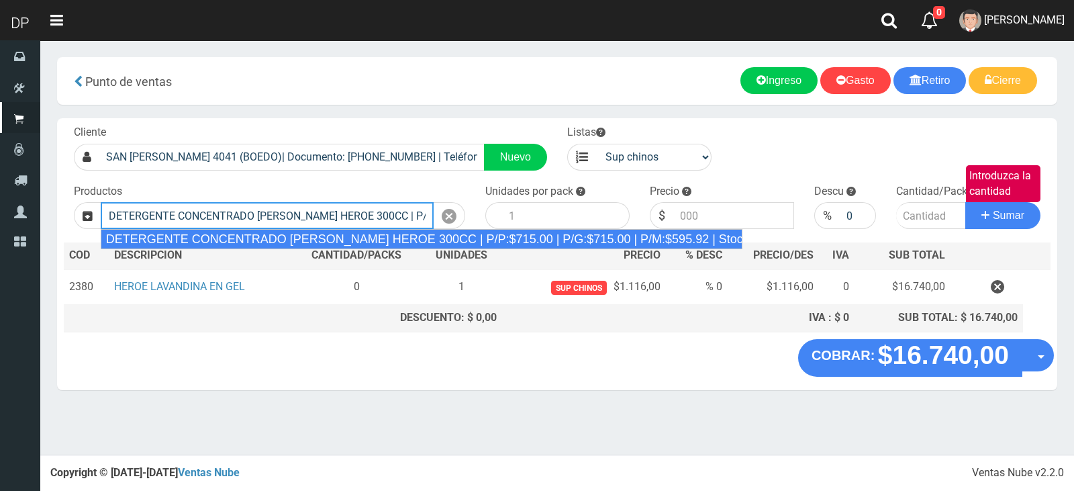
type input "DETERGENTE CONCENTRADO LIMON HEROE 300CC | P/P:$715.00 | P/G:$715.00 | P/M:$595…"
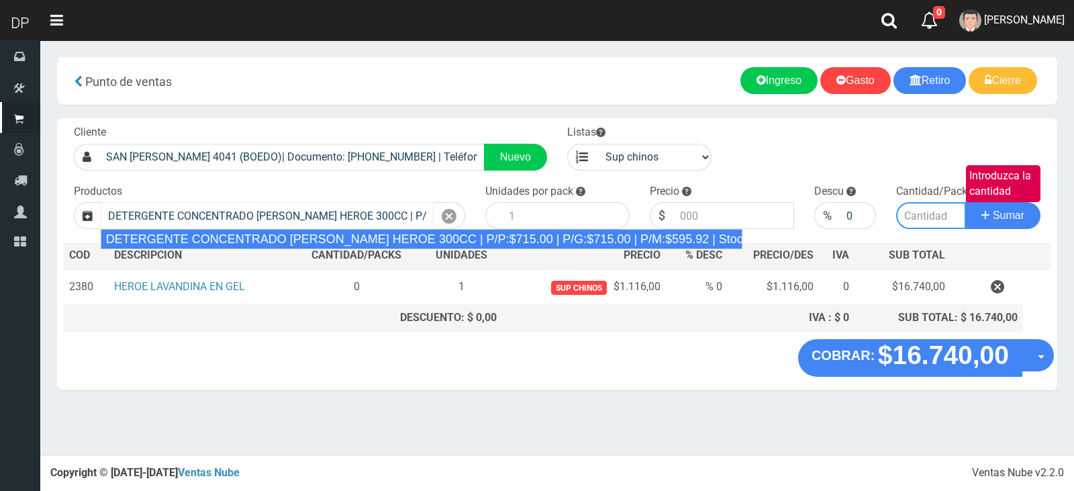
type input "24"
type input "715.00"
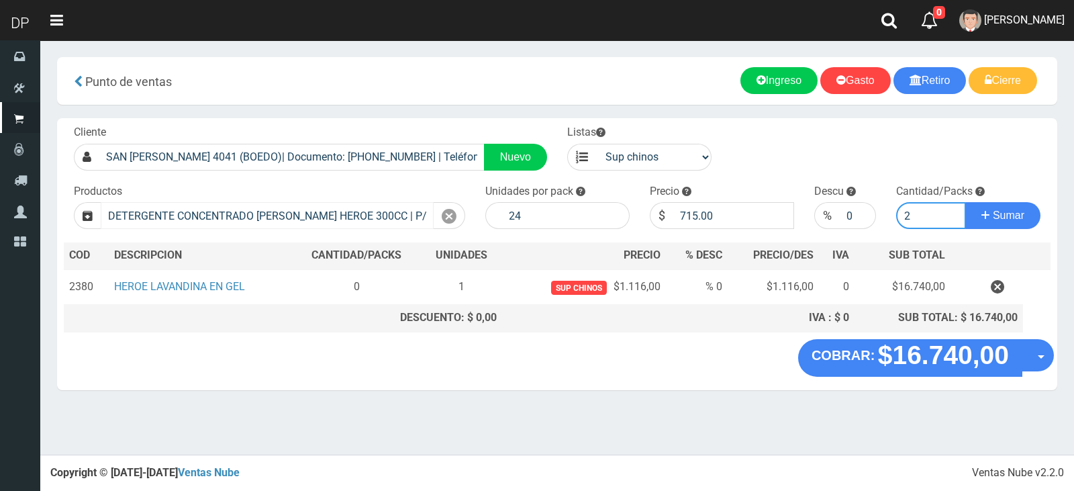
type input "2"
click at [965, 202] on button "Sumar" at bounding box center [1002, 215] width 75 height 27
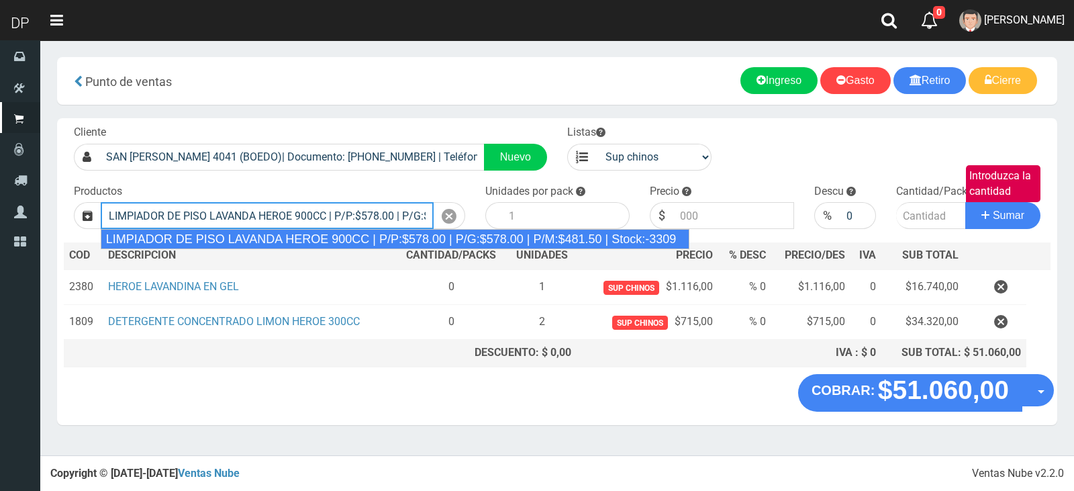
type input "LIMPIADOR DE PISO LAVANDA HEROE 900CC | P/P:$578.00 | P/G:$578.00 | P/M:$481.50…"
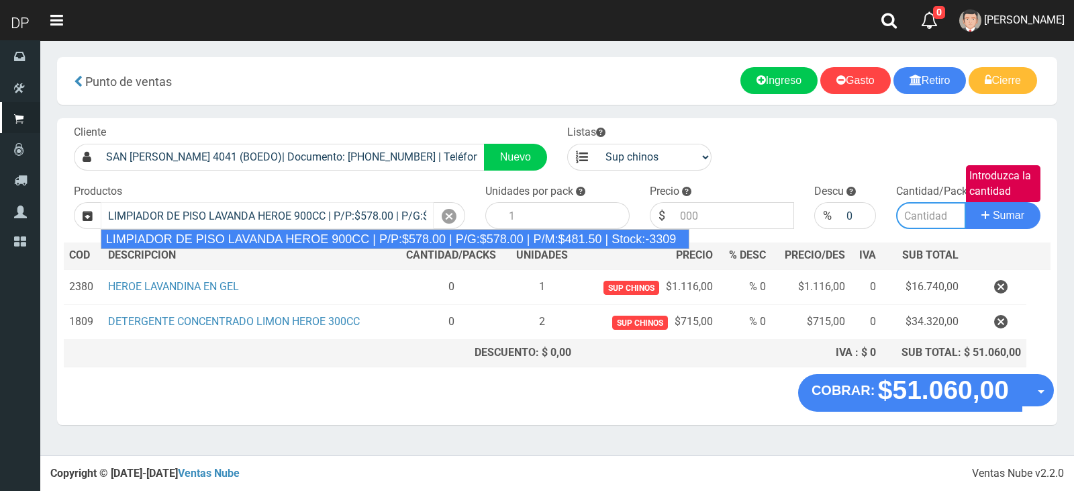
type input "12"
type input "578.00"
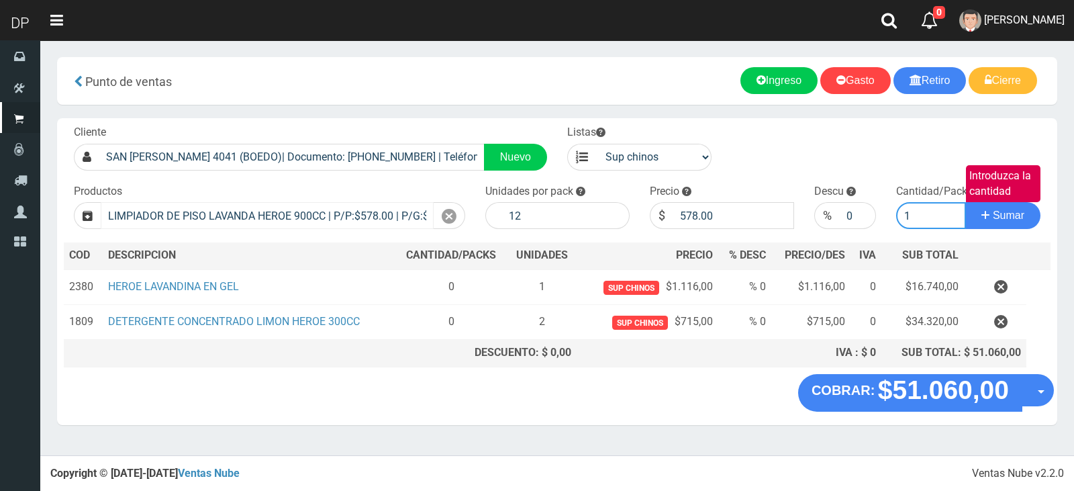
type input "1"
click at [965, 202] on button "Sumar" at bounding box center [1002, 215] width 75 height 27
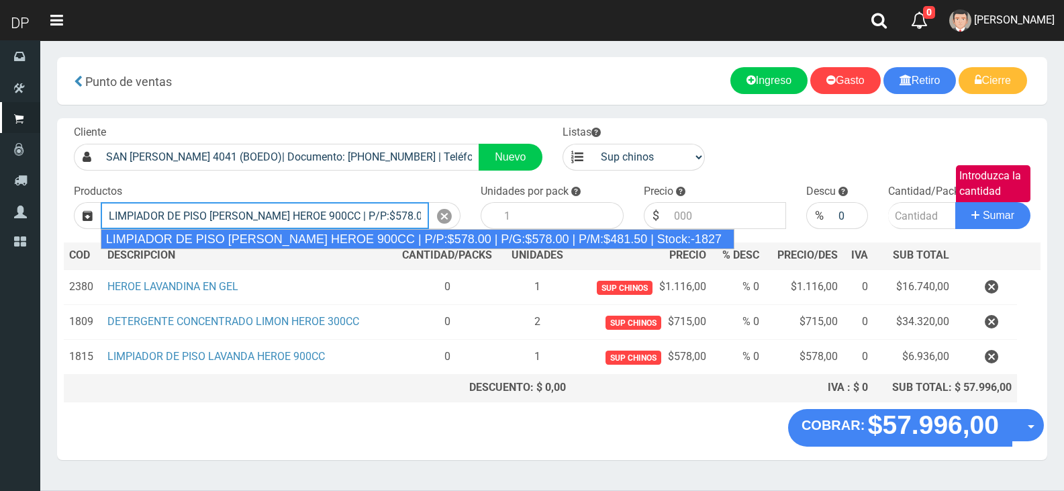
type input "LIMPIADOR DE PISO PINO SILVESTRE HEROE 900CC | P/P:$578.00 | P/G:$578.00 | P/M:…"
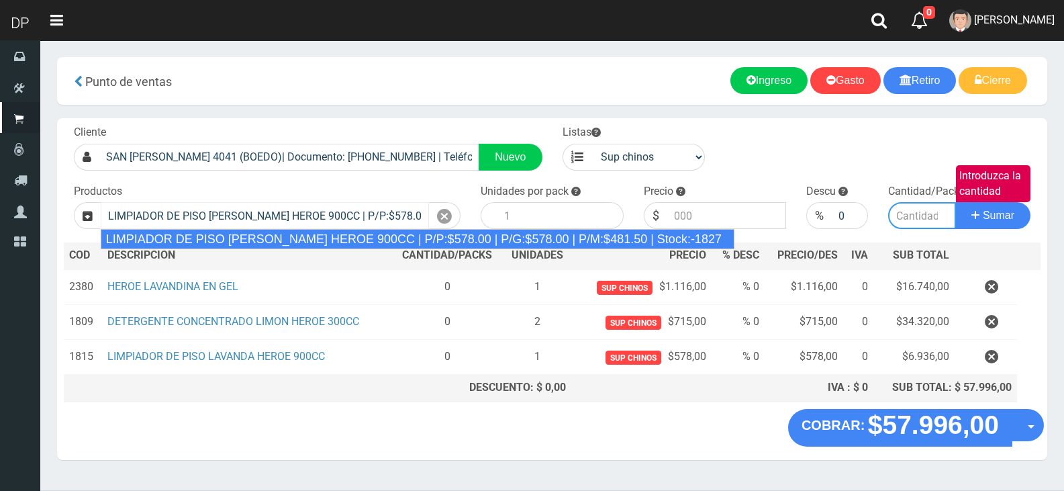
type input "12"
type input "578.00"
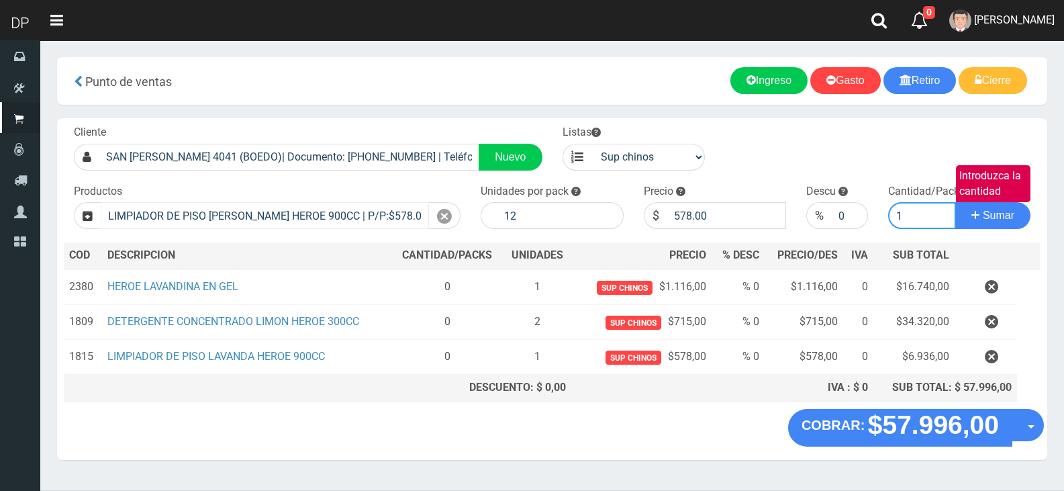
type input "1"
click at [955, 202] on button "Sumar" at bounding box center [992, 215] width 75 height 27
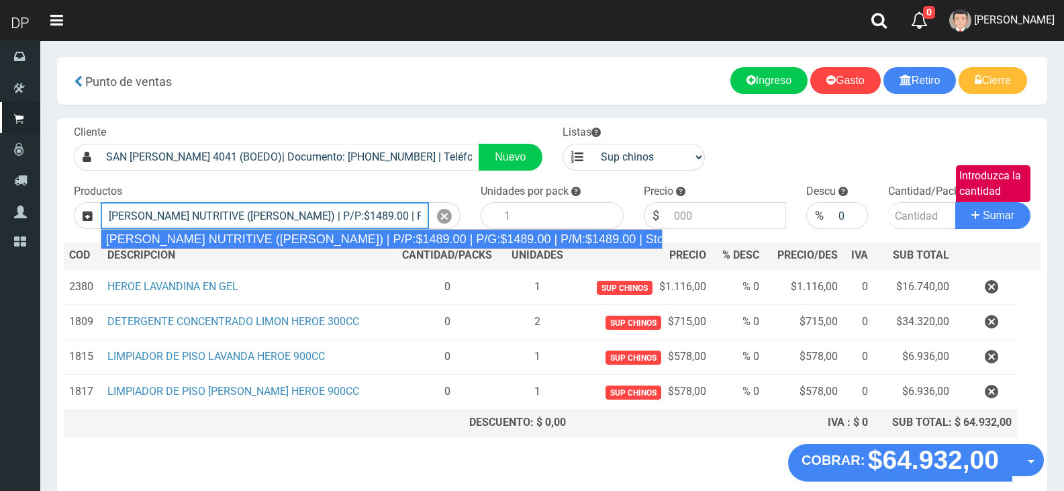
type input "REXONA ROLLON NUTRITIVE (ROSA) | P/P:$1489.00 | P/G:$1489.00 | P/M:$1489.00 | S…"
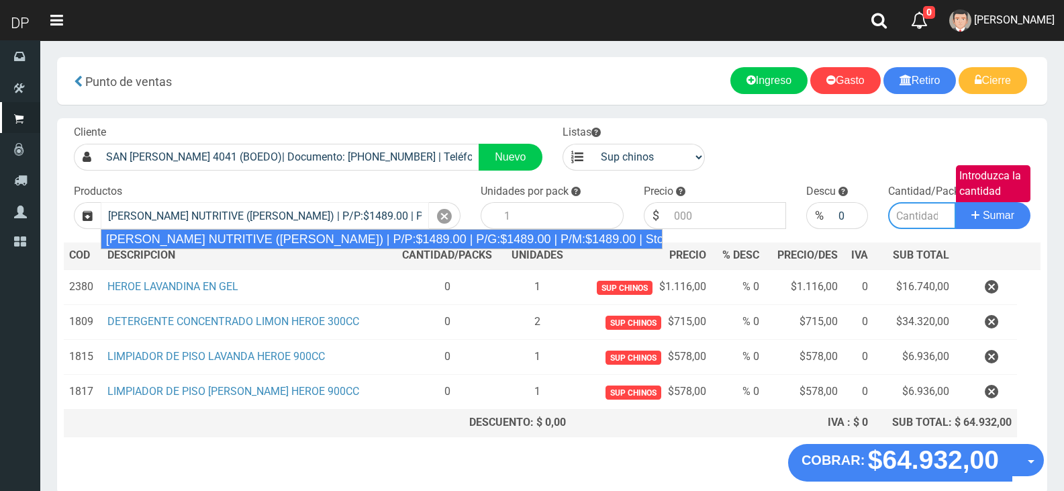
type input "12"
type input "1489.00"
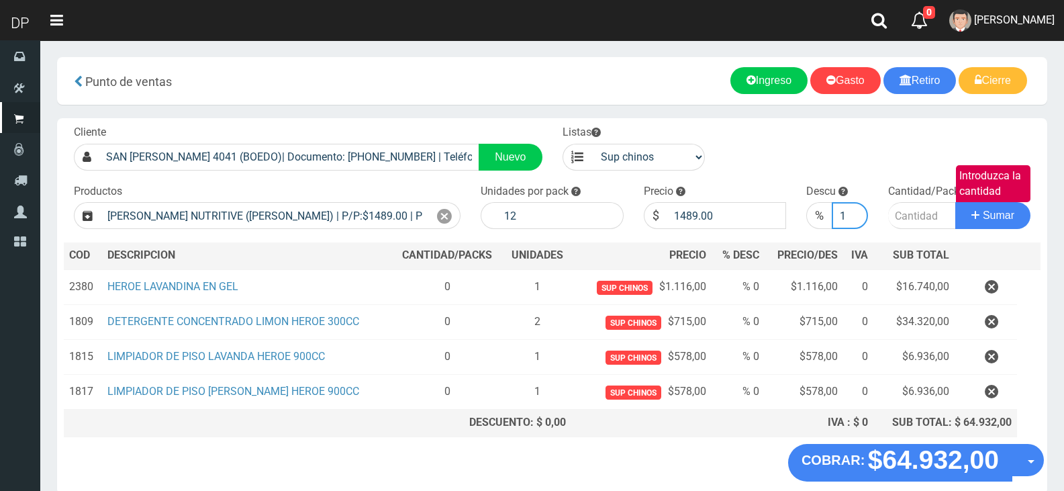
click at [858, 212] on input "1" at bounding box center [850, 215] width 36 height 27
click at [858, 212] on input "2" at bounding box center [850, 215] width 36 height 27
click at [858, 212] on input "3" at bounding box center [850, 215] width 36 height 27
click at [858, 212] on input "4" at bounding box center [850, 215] width 36 height 27
type input "5"
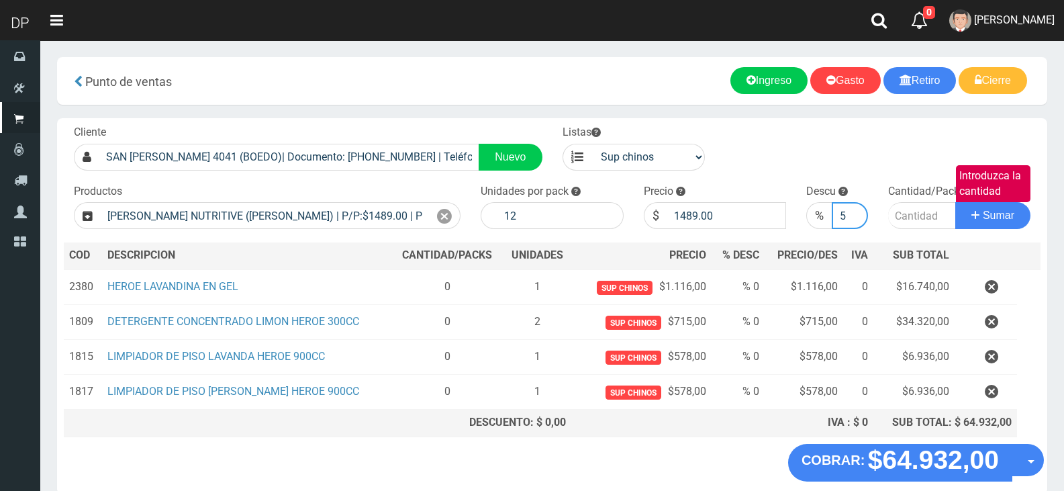
click at [858, 212] on input "5" at bounding box center [850, 215] width 36 height 27
click at [937, 222] on input "Introduzca la cantidad" at bounding box center [922, 215] width 68 height 27
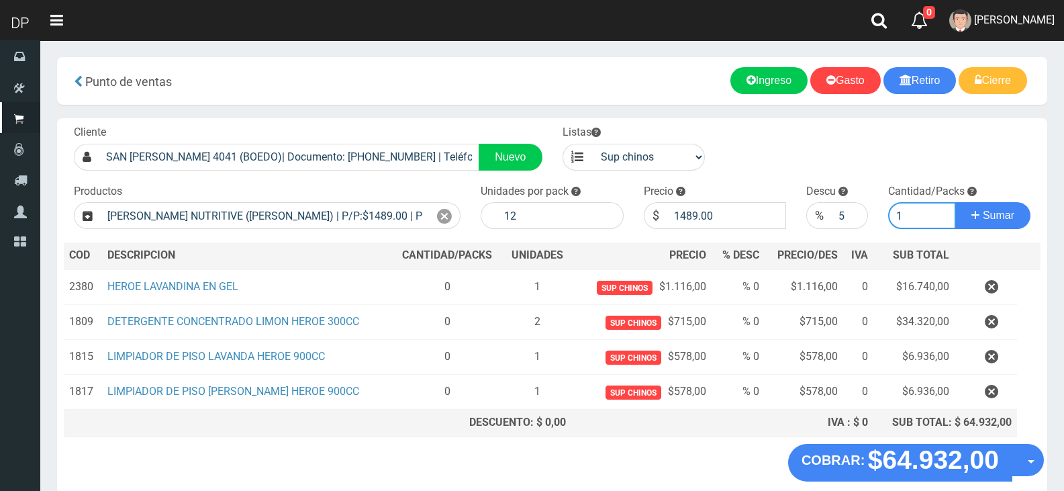
type input "1"
click at [955, 202] on button "Sumar" at bounding box center [992, 215] width 75 height 27
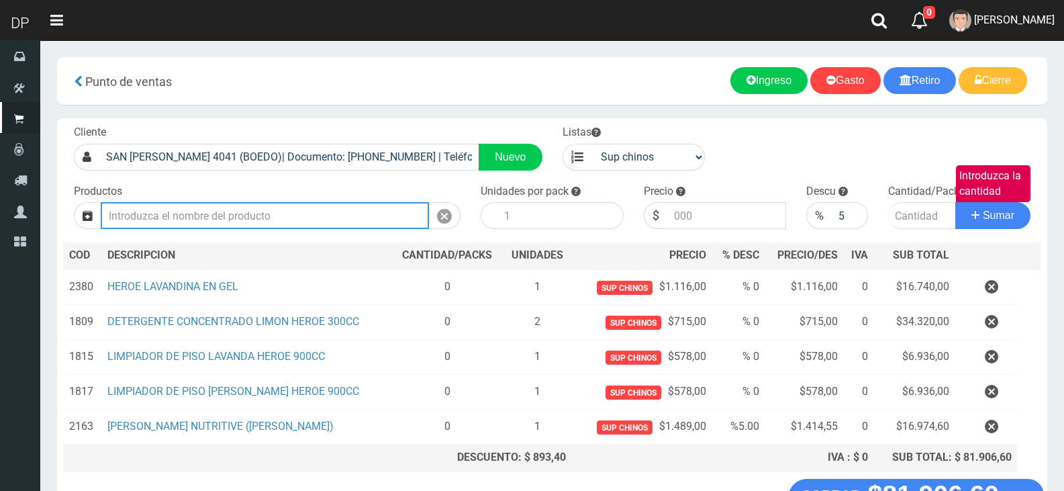
click at [318, 217] on input "Introduzca los productos" at bounding box center [265, 215] width 328 height 27
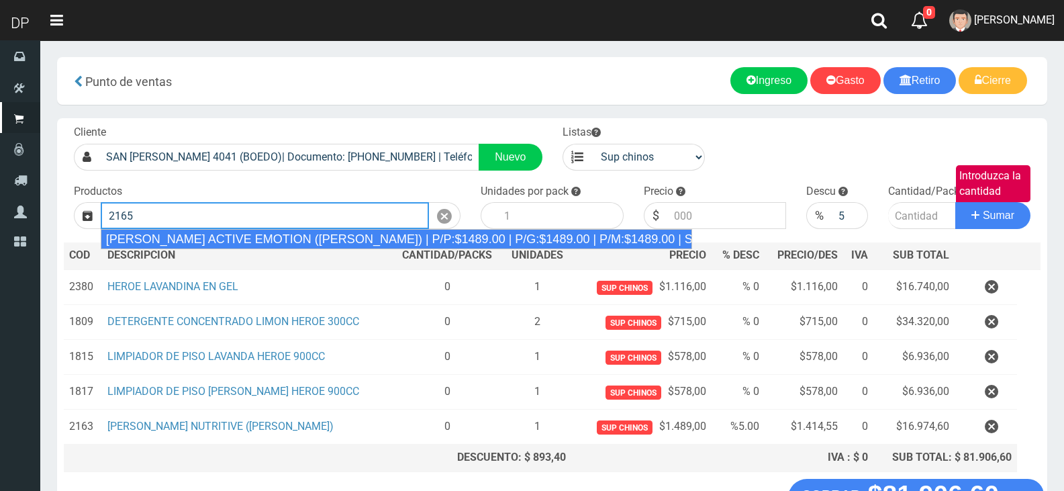
click at [315, 234] on div "REXONA ROLLON ACTIVE EMOTION (LILA) | P/P:$1489.00 | P/G:$1489.00 | P/M:$1489.0…" at bounding box center [396, 239] width 591 height 20
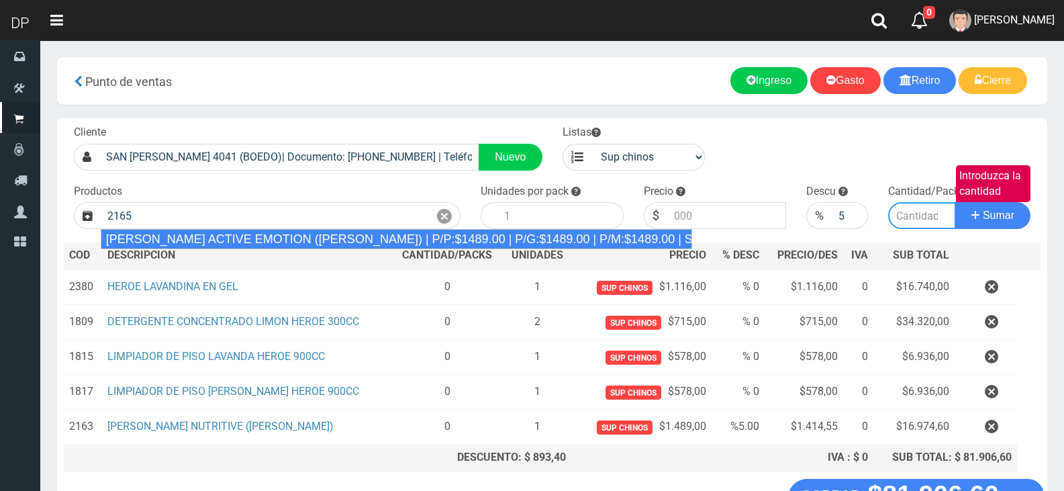
type input "REXONA ROLLON ACTIVE EMOTION (LILA) | P/P:$1489.00 | P/G:$1489.00 | P/M:$1489.0…"
type input "12"
type input "1489.00"
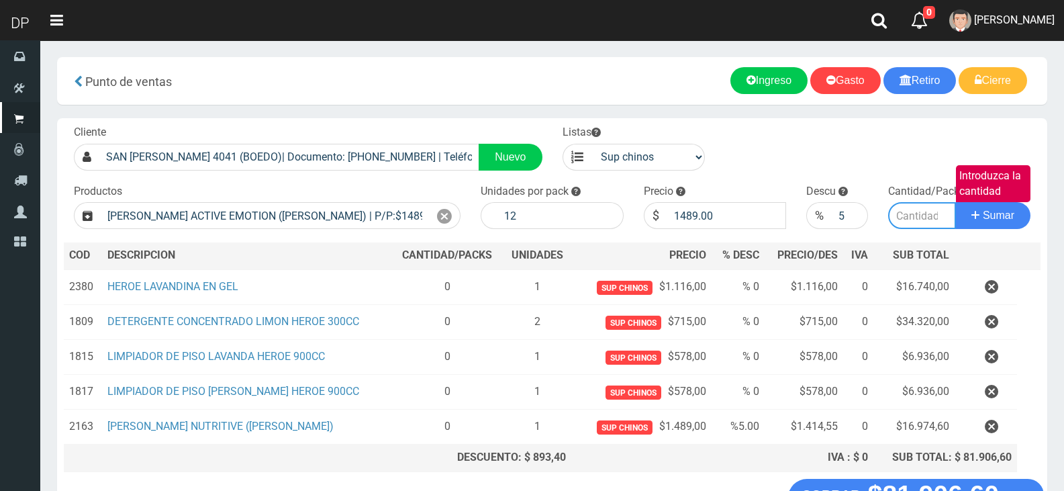
click at [932, 209] on input "Introduzca la cantidad" at bounding box center [922, 215] width 68 height 27
type input "1"
click at [955, 202] on button "Sumar" at bounding box center [992, 215] width 75 height 27
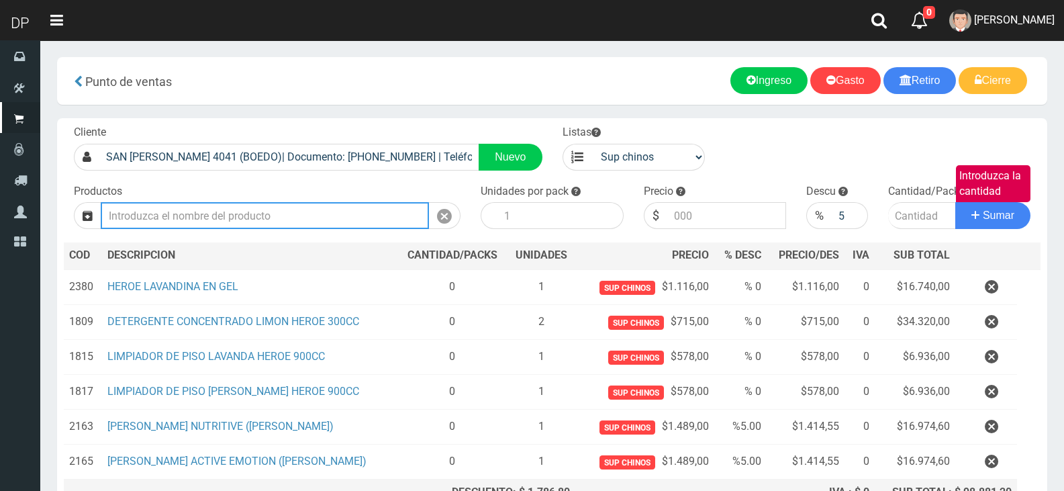
click at [311, 211] on input "Introduzca los productos" at bounding box center [265, 215] width 328 height 27
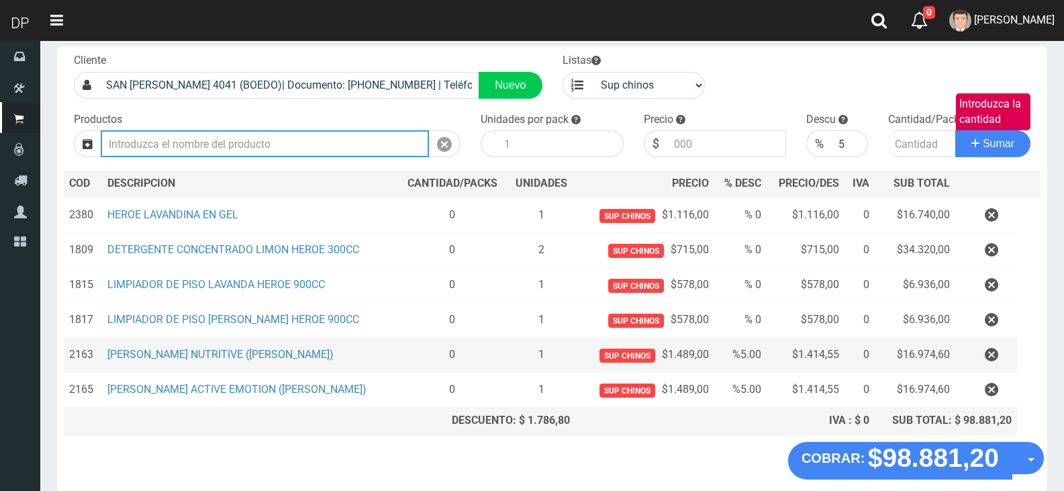
scroll to position [135, 0]
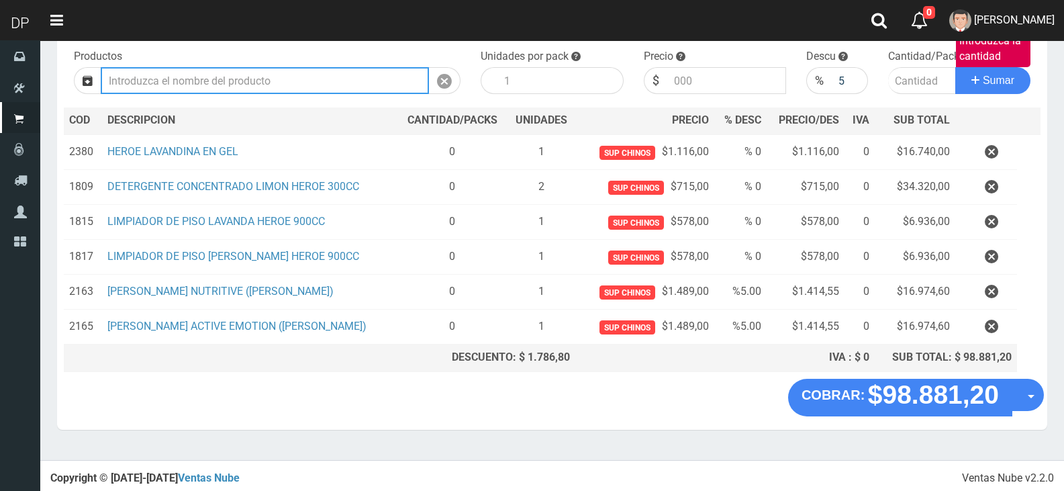
click at [185, 72] on input "Introduzca los productos" at bounding box center [265, 80] width 328 height 27
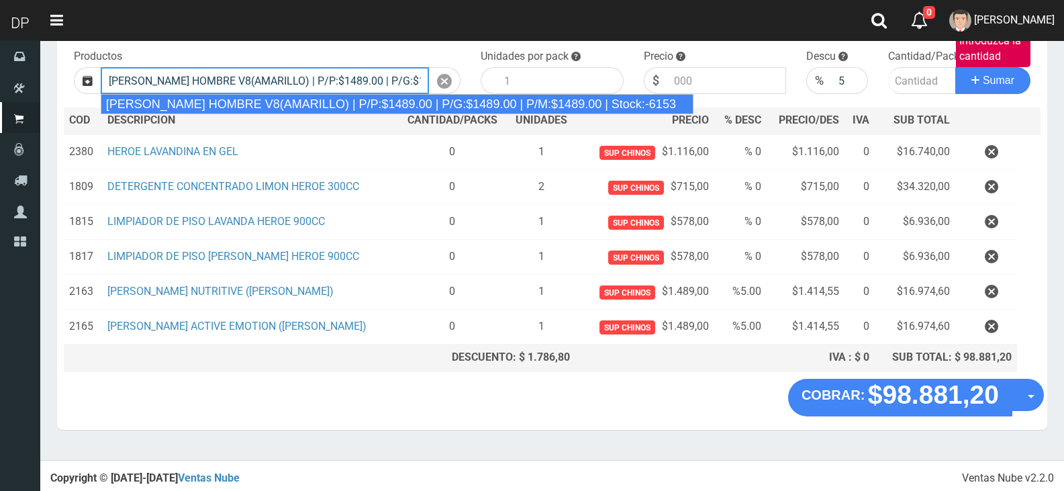
type input "REXONA ROLLON HOMBRE V8(AMARILLO) | P/P:$1489.00 | P/G:$1489.00 | P/M:$1489.00 …"
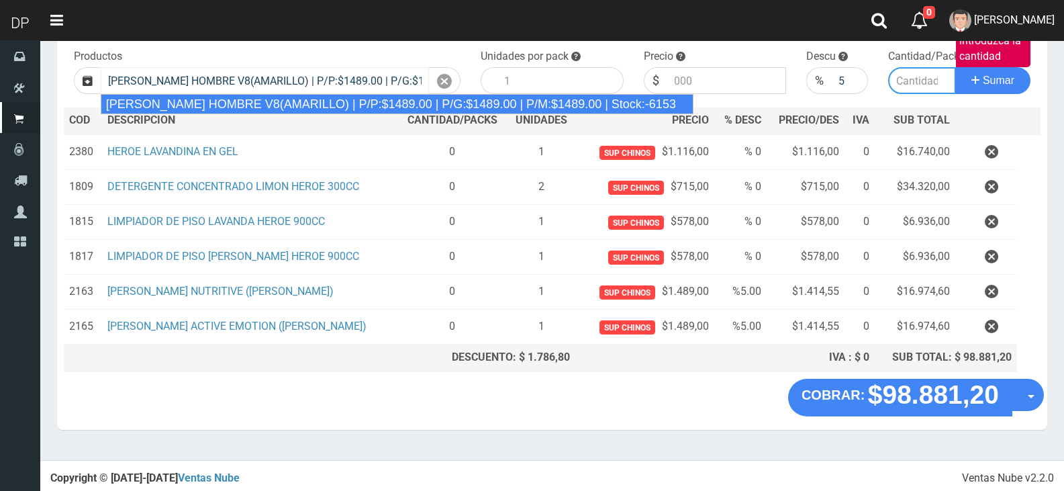
type input "12"
type input "1489.00"
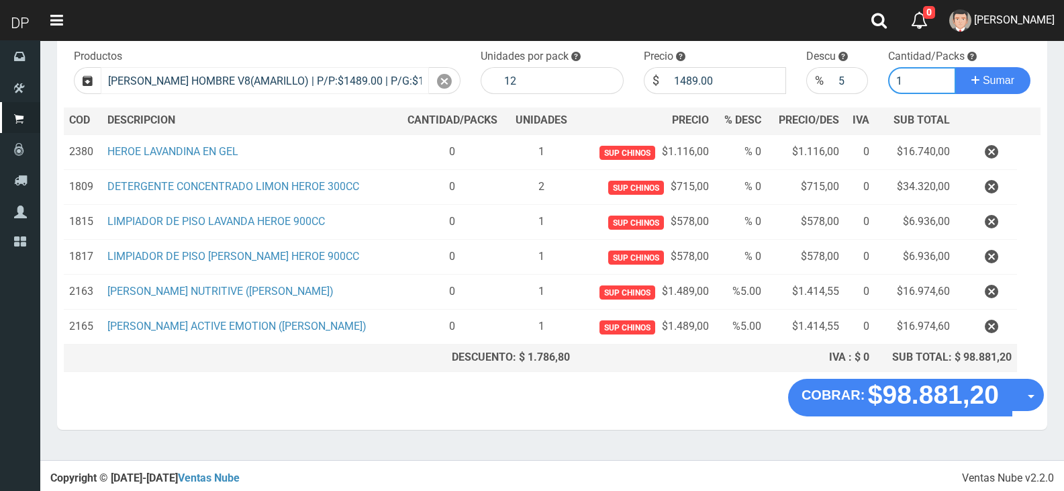
type input "1"
click at [955, 67] on button "Sumar" at bounding box center [992, 80] width 75 height 27
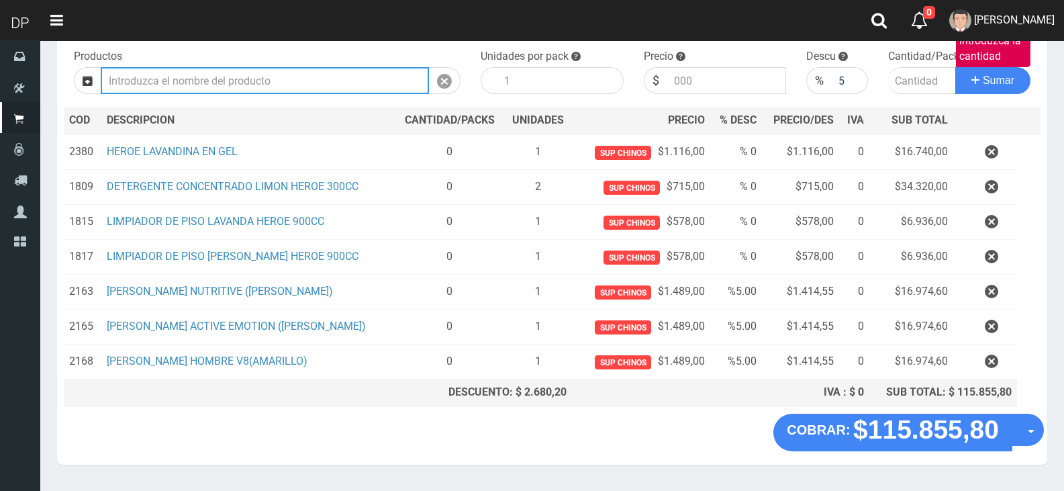
click at [224, 72] on input "Introduzca los productos" at bounding box center [265, 80] width 328 height 27
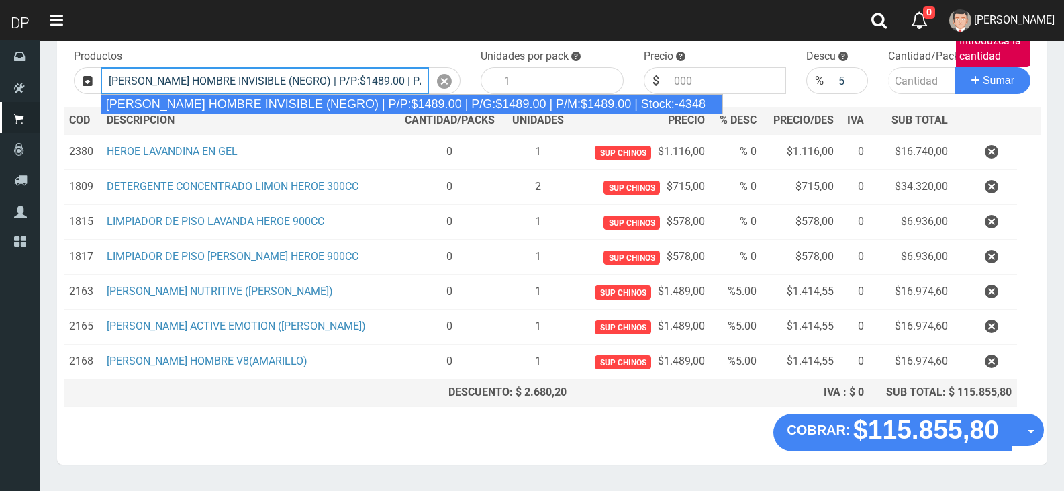
type input "REXONA ROLLON HOMBRE INVISIBLE (NEGRO) | P/P:$1489.00 | P/G:$1489.00 | P/M:$148…"
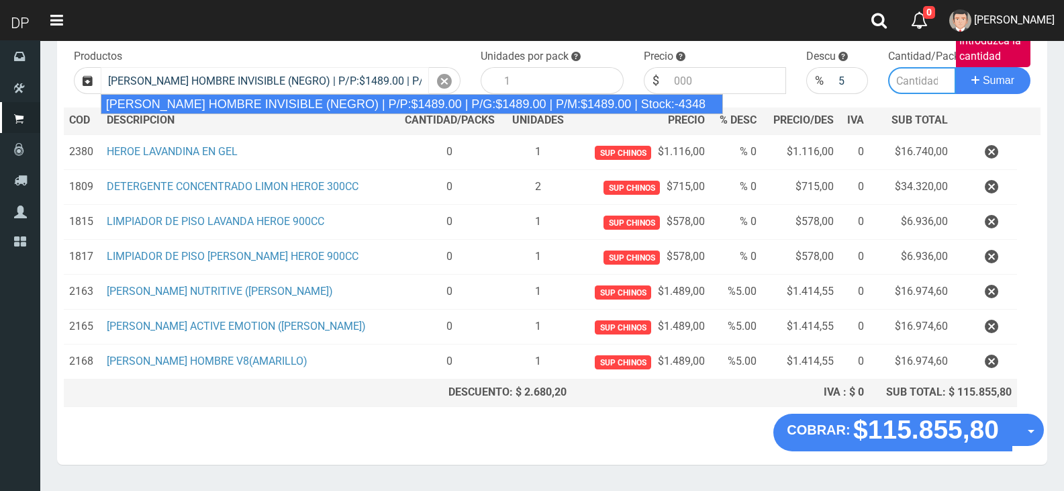
type input "12"
type input "1489.00"
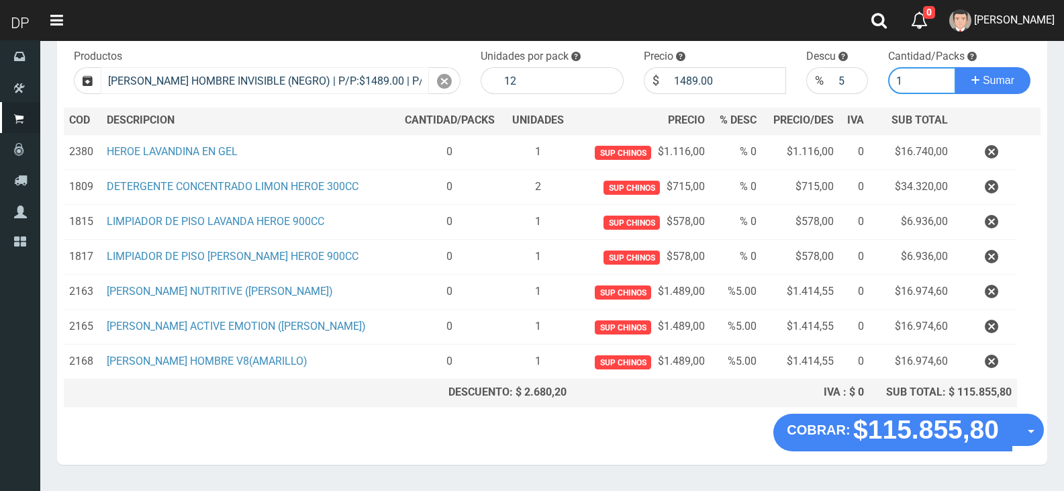
type input "1"
click at [955, 67] on button "Sumar" at bounding box center [992, 80] width 75 height 27
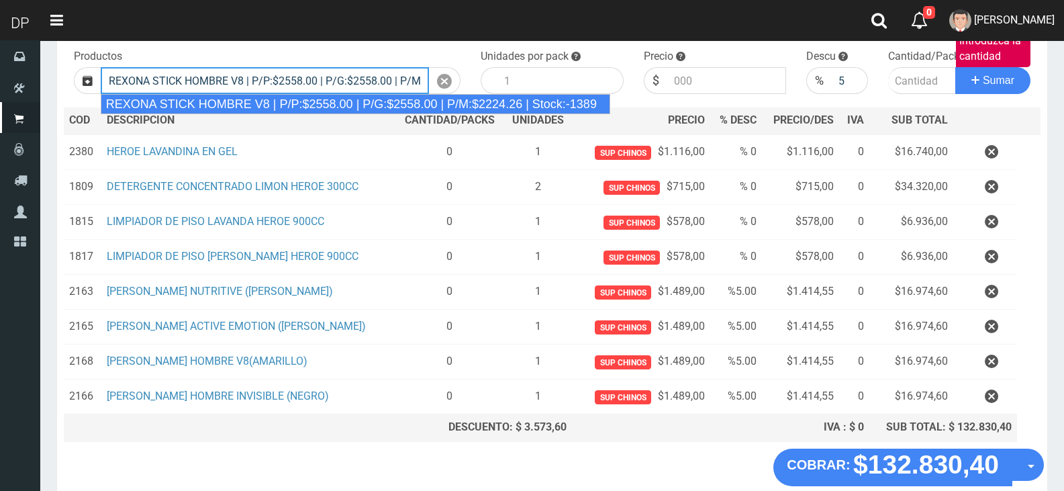
type input "REXONA STICK HOMBRE V8 | P/P:$2558.00 | P/G:$2558.00 | P/M:$2224.26 | Stock:-13…"
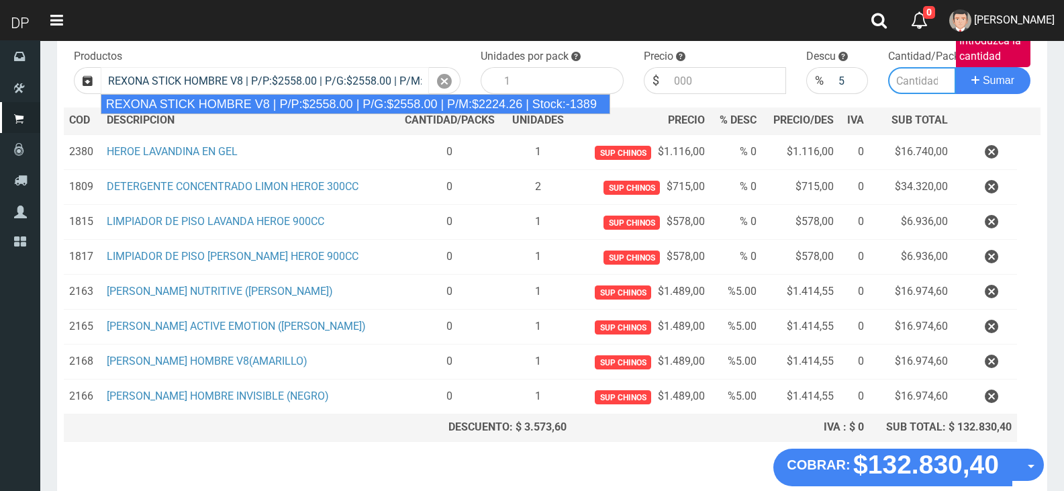
type input "12"
type input "2558.00"
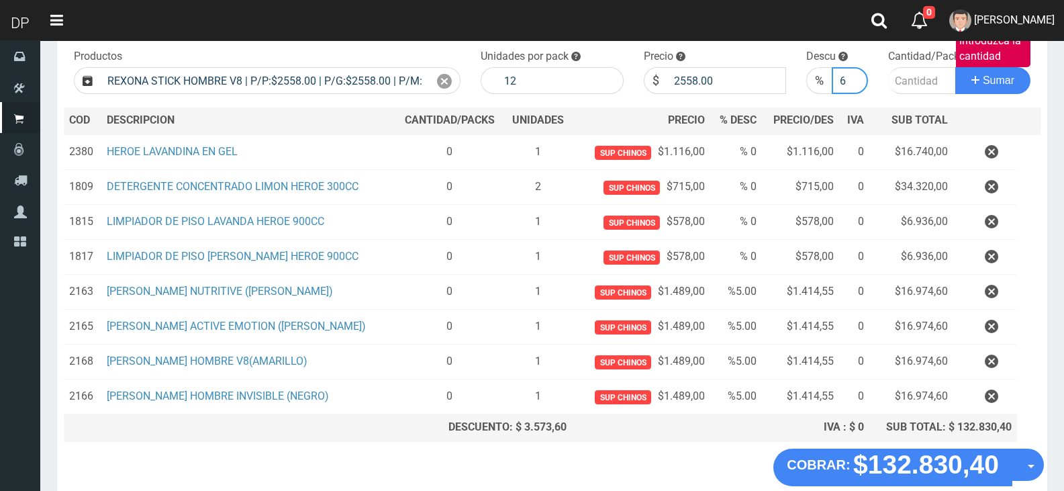
click at [859, 77] on input "6" at bounding box center [850, 80] width 36 height 27
click at [859, 77] on input "7" at bounding box center [850, 80] width 36 height 27
click at [859, 77] on input "8" at bounding box center [850, 80] width 36 height 27
click at [859, 77] on input "9" at bounding box center [850, 80] width 36 height 27
click at [859, 77] on input "10" at bounding box center [850, 80] width 36 height 27
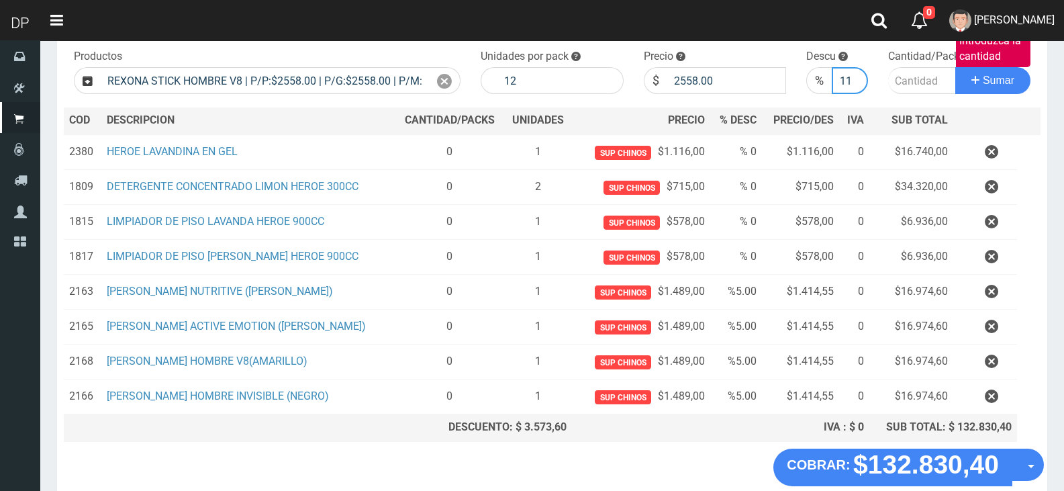
click at [859, 77] on input "11" at bounding box center [850, 80] width 36 height 27
type input "10"
click at [856, 87] on input "10" at bounding box center [850, 80] width 36 height 27
click at [918, 84] on input "Introduzca la cantidad" at bounding box center [922, 80] width 68 height 27
type input "1"
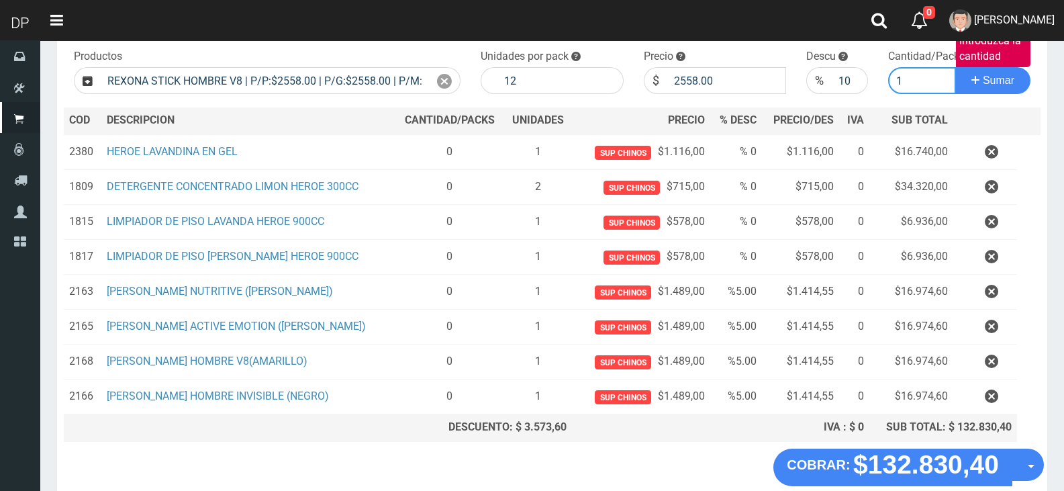
click at [955, 67] on button "Sumar" at bounding box center [992, 80] width 75 height 27
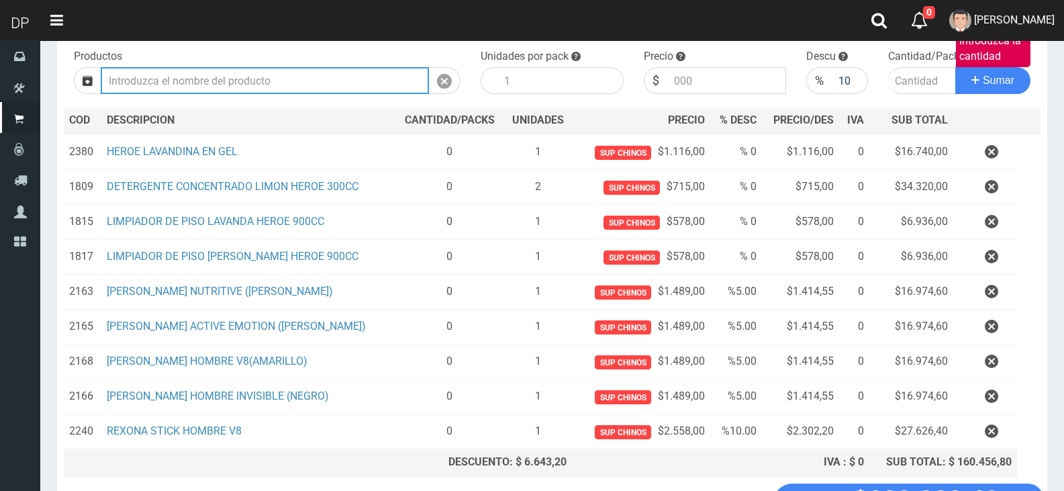
click at [336, 77] on input "Introduzca los productos" at bounding box center [265, 80] width 328 height 27
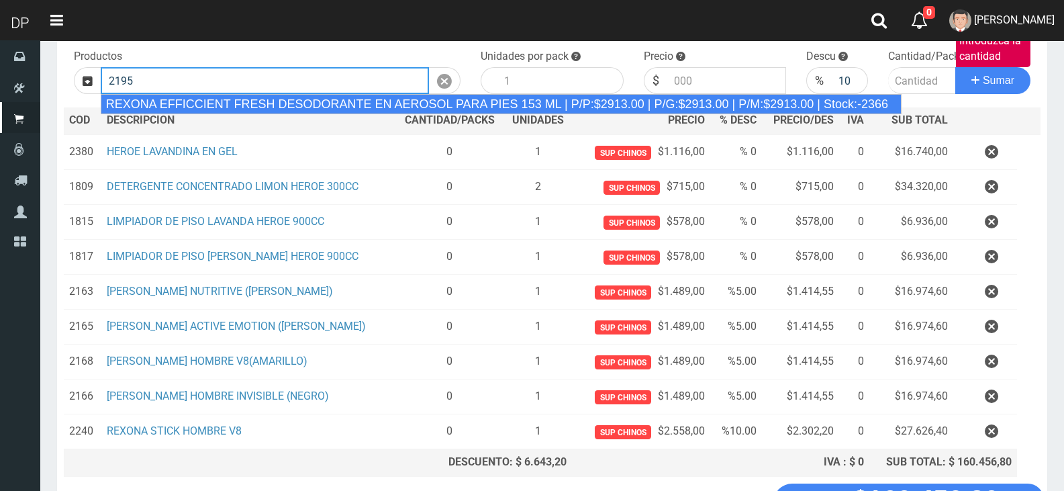
click at [341, 101] on div "REXONA EFFICCIENT FRESH DESODORANTE EN AEROSOL PARA PIES 153 ML | P/P:$2913.00 …" at bounding box center [501, 104] width 801 height 20
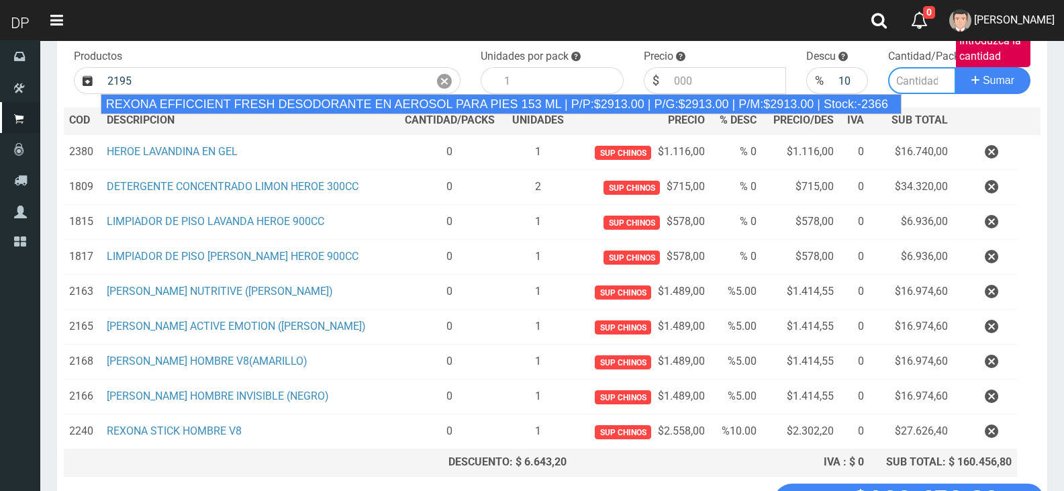
type input "REXONA EFFICCIENT FRESH DESODORANTE EN AEROSOL PARA PIES 153 ML | P/P:$2913.00 …"
type input "12"
type input "2913.00"
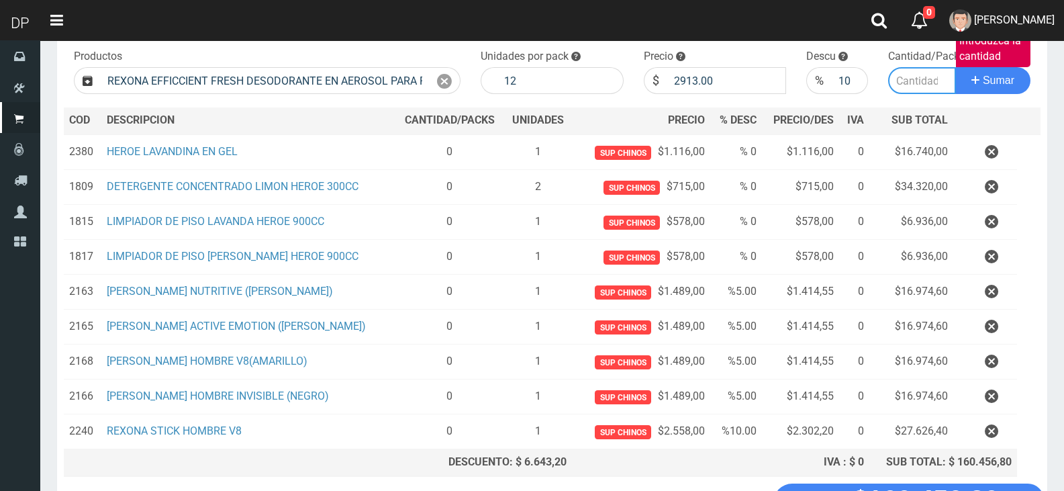
click at [909, 81] on input "Introduzca la cantidad" at bounding box center [922, 80] width 68 height 27
type input "1"
click at [955, 67] on button "Sumar" at bounding box center [992, 80] width 75 height 27
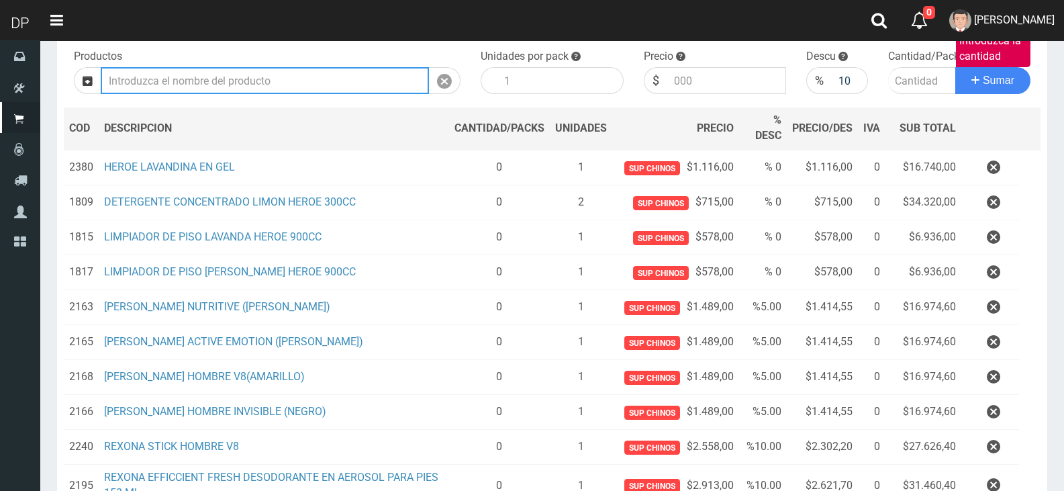
click at [310, 83] on input "Introduzca los productos" at bounding box center [265, 80] width 328 height 27
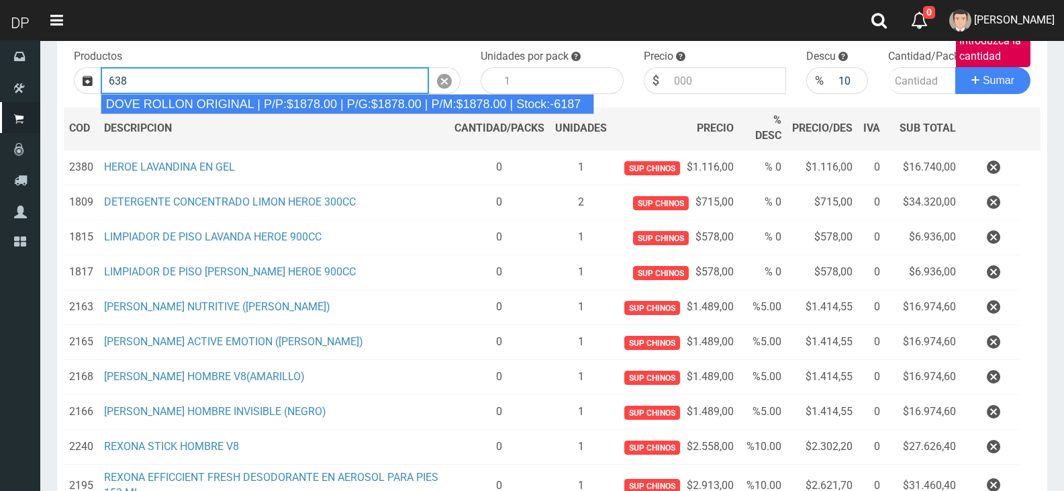
click at [313, 96] on div "DOVE ROLLON ORIGINAL | P/P:$1878.00 | P/G:$1878.00 | P/M:$1878.00 | Stock:-6187" at bounding box center [348, 104] width 494 height 20
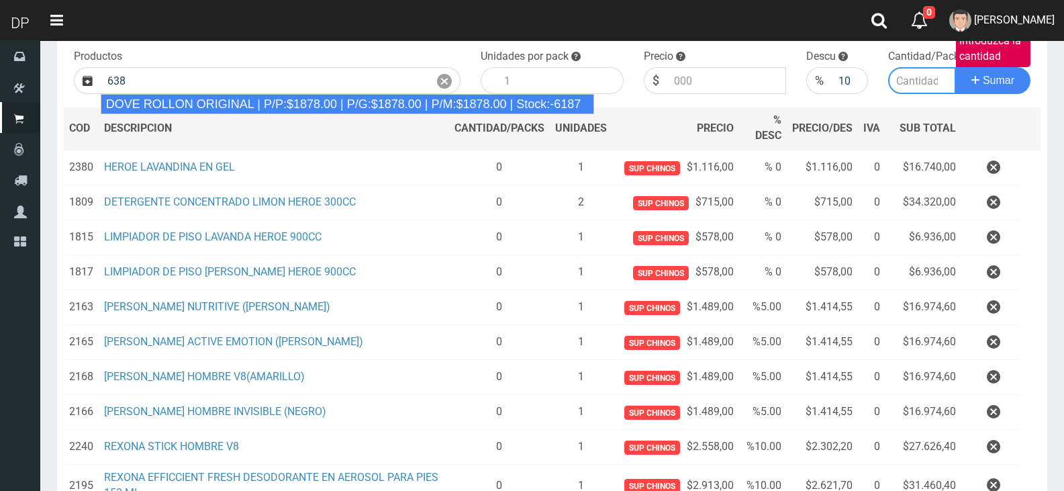
type input "DOVE ROLLON ORIGINAL | P/P:$1878.00 | P/G:$1878.00 | P/M:$1878.00 | Stock:-6187"
type input "12"
type input "1878.00"
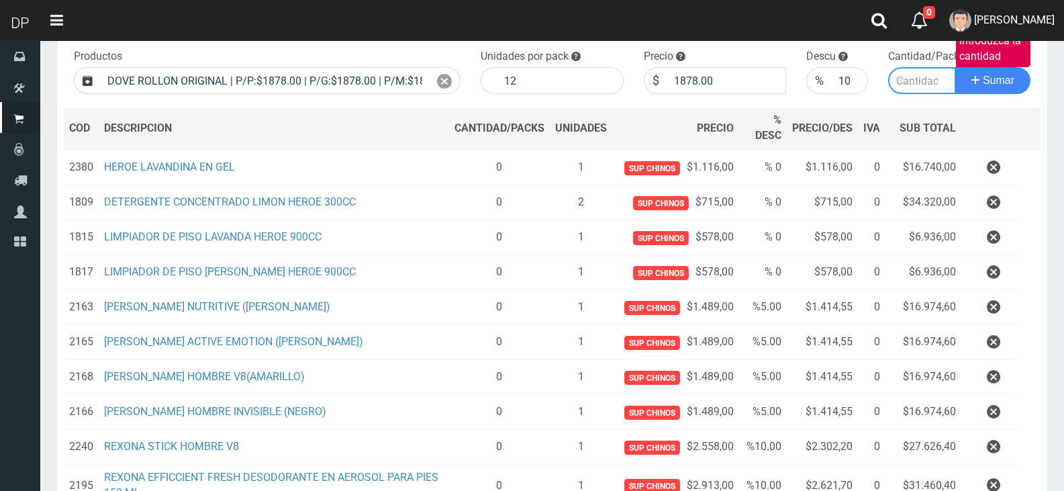
click at [909, 82] on input "Introduzca la cantidad" at bounding box center [922, 80] width 68 height 27
type input "1"
click at [955, 67] on button "Sumar" at bounding box center [992, 80] width 75 height 27
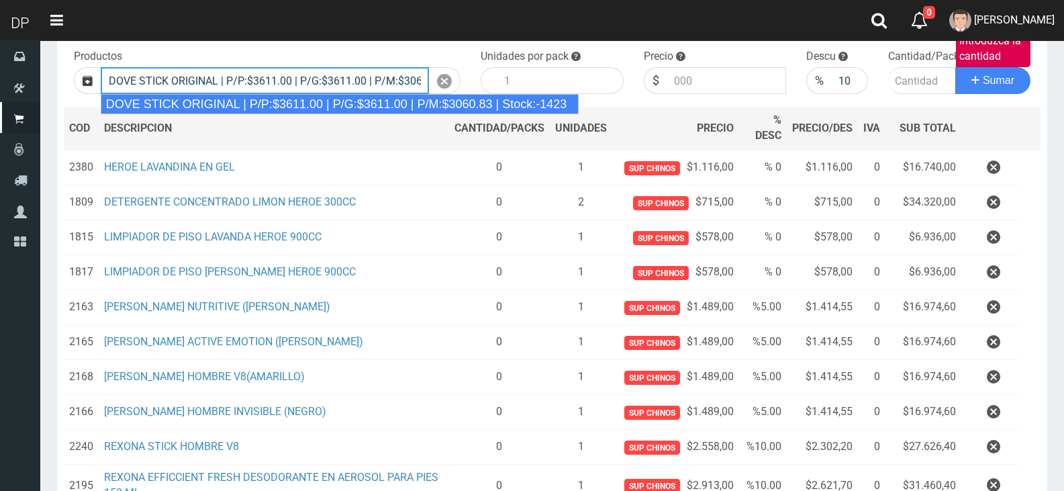
type input "DOVE STICK ORIGINAL | P/P:$3611.00 | P/G:$3611.00 | P/M:$3060.83 | Stock:-1423"
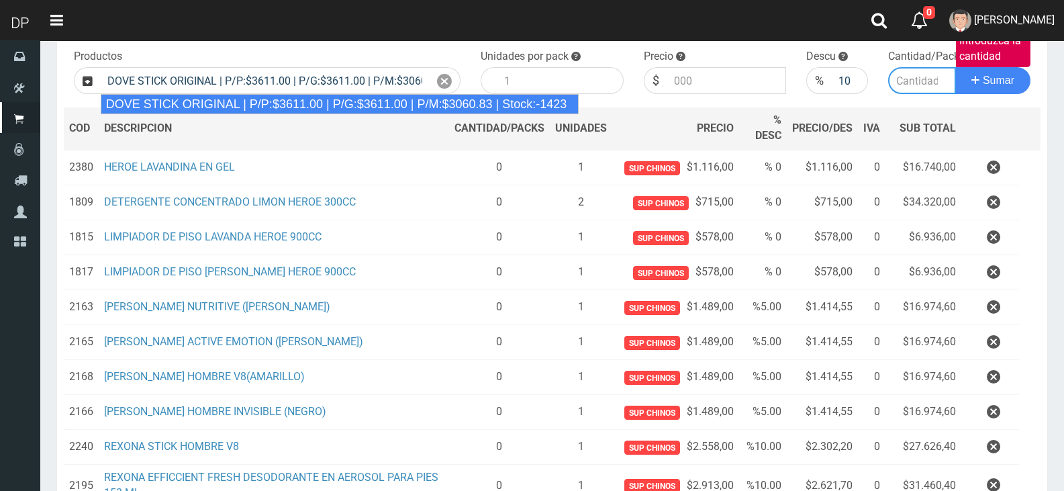
type input "12"
type input "3611.00"
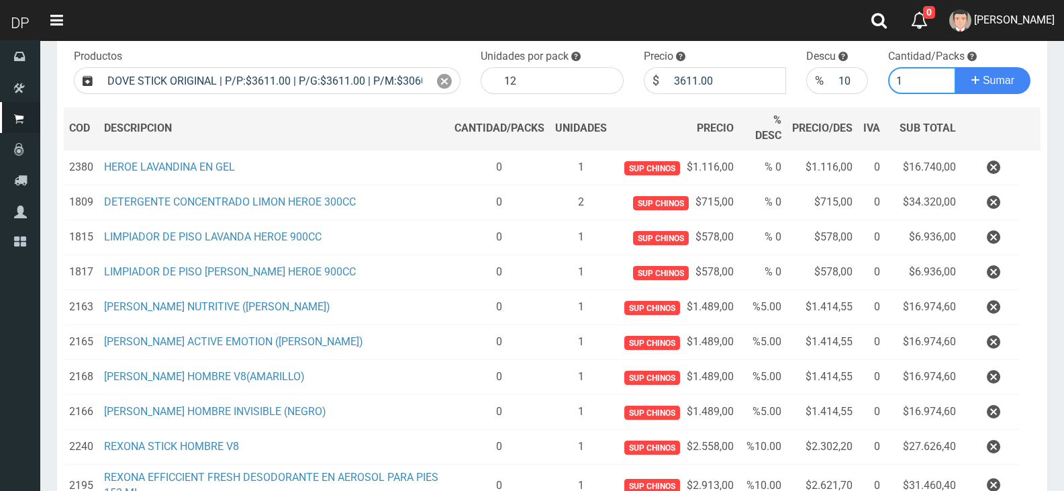
type input "1"
click at [955, 67] on button "Sumar" at bounding box center [992, 80] width 75 height 27
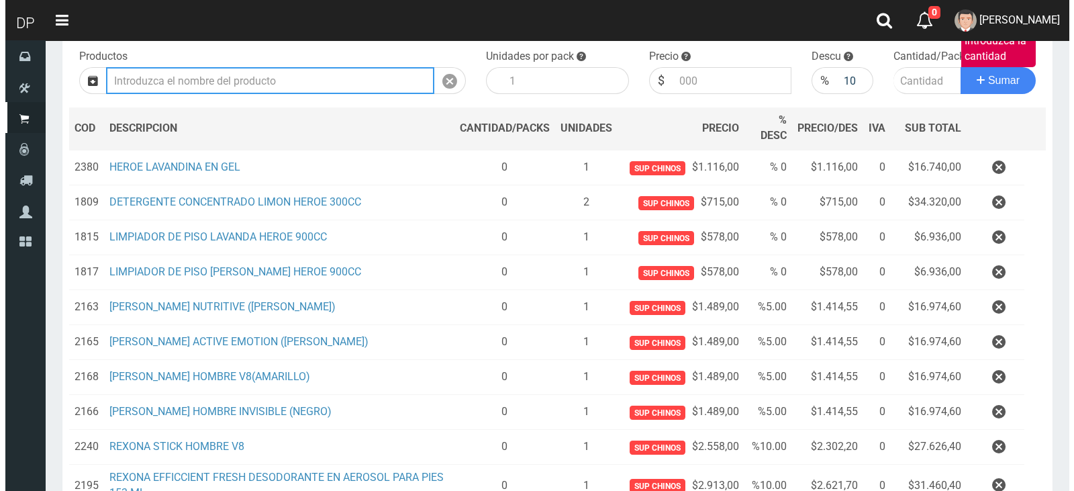
scroll to position [383, 0]
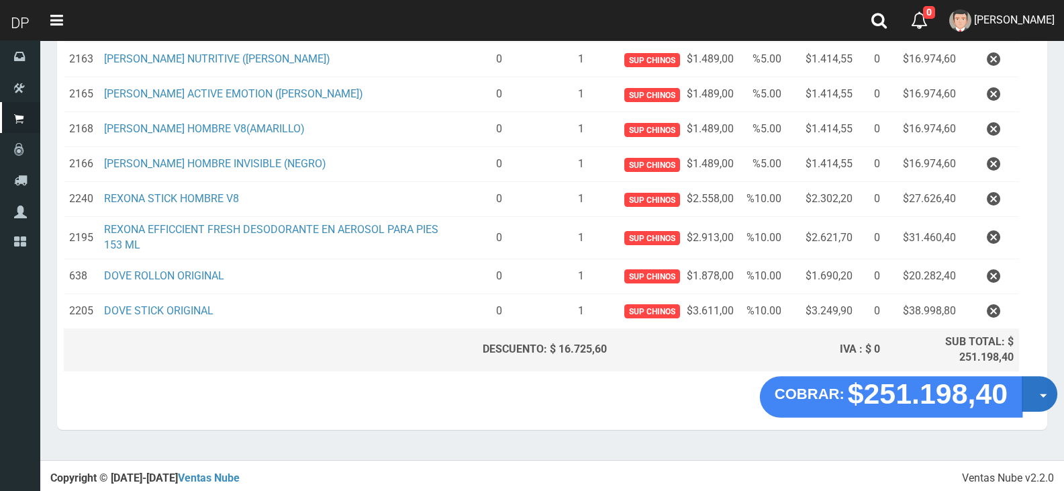
click at [1038, 391] on button "Opciones" at bounding box center [1040, 395] width 36 height 36
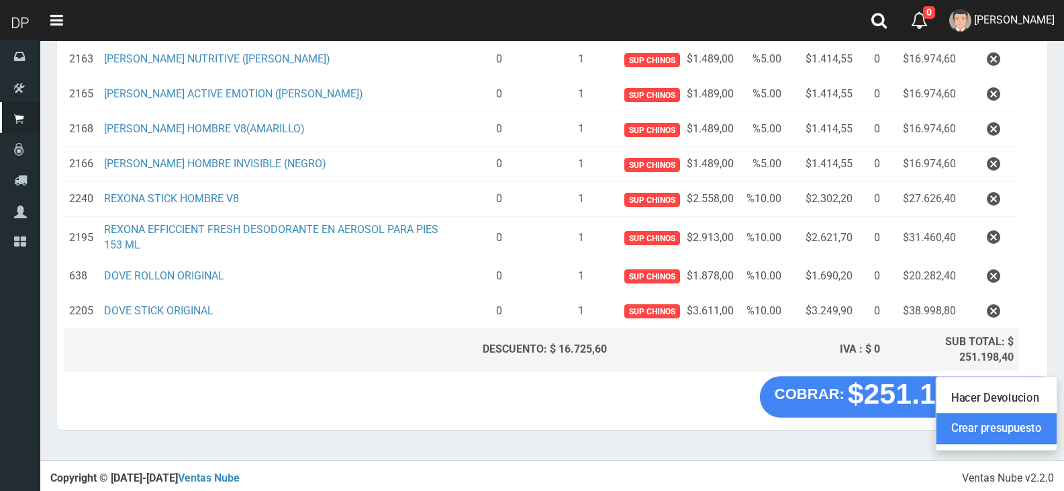
click at [1032, 426] on link "Crear presupuesto" at bounding box center [996, 428] width 120 height 31
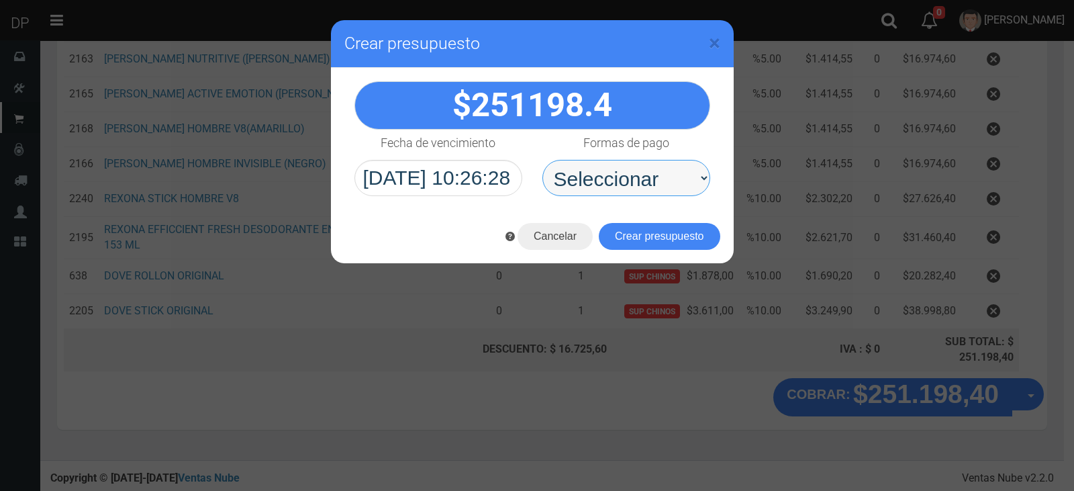
click at [622, 189] on select "Seleccionar Efectivo Tarjeta de Crédito Depósito Débito" at bounding box center [626, 178] width 168 height 36
select select "Efectivo"
click at [542, 160] on select "Seleccionar Efectivo Tarjeta de Crédito Depósito Débito" at bounding box center [626, 178] width 168 height 36
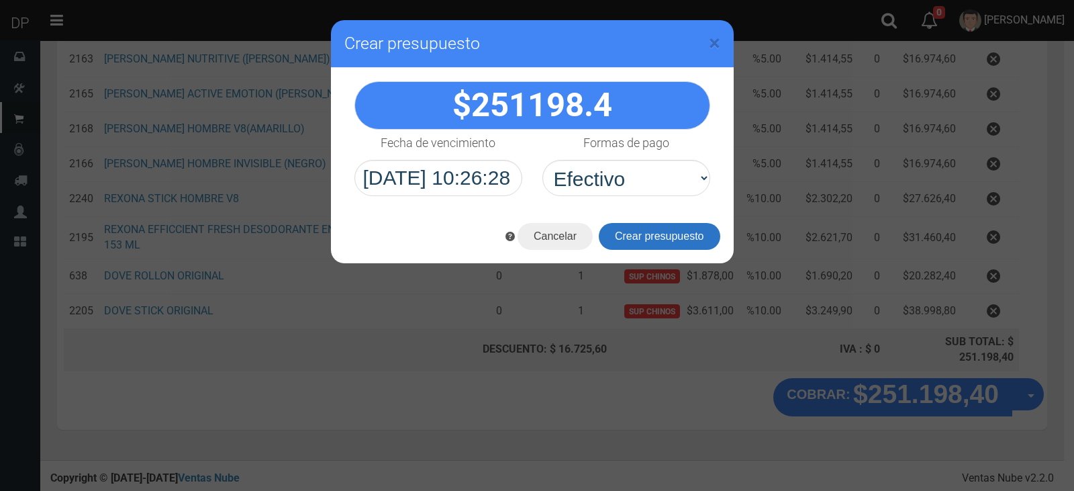
click at [660, 236] on button "Crear presupuesto" at bounding box center [659, 236] width 121 height 27
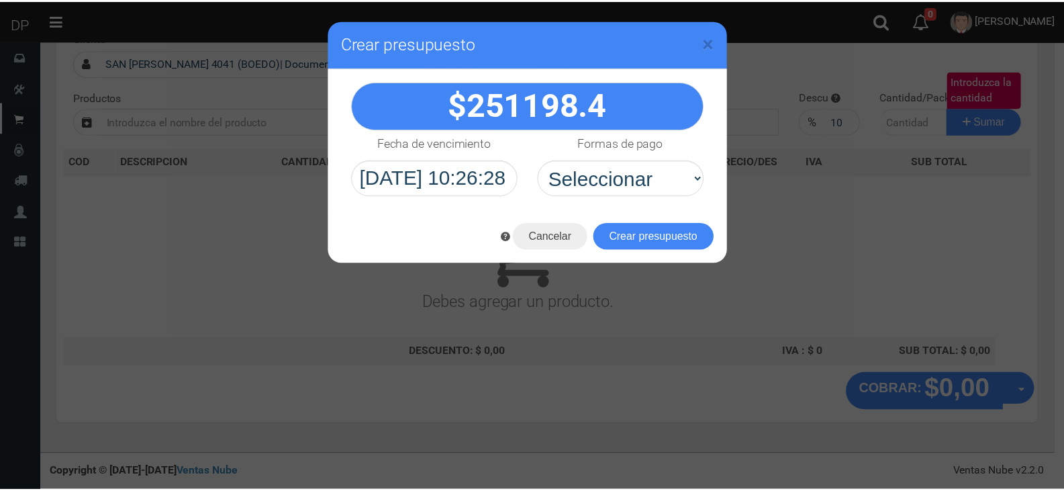
scroll to position [0, 0]
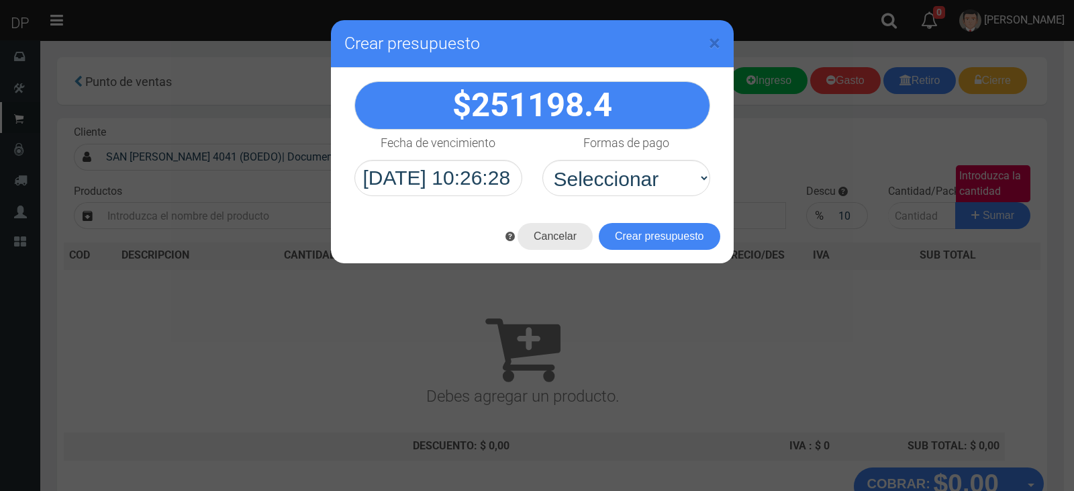
click at [536, 240] on button "Cancelar" at bounding box center [555, 236] width 75 height 27
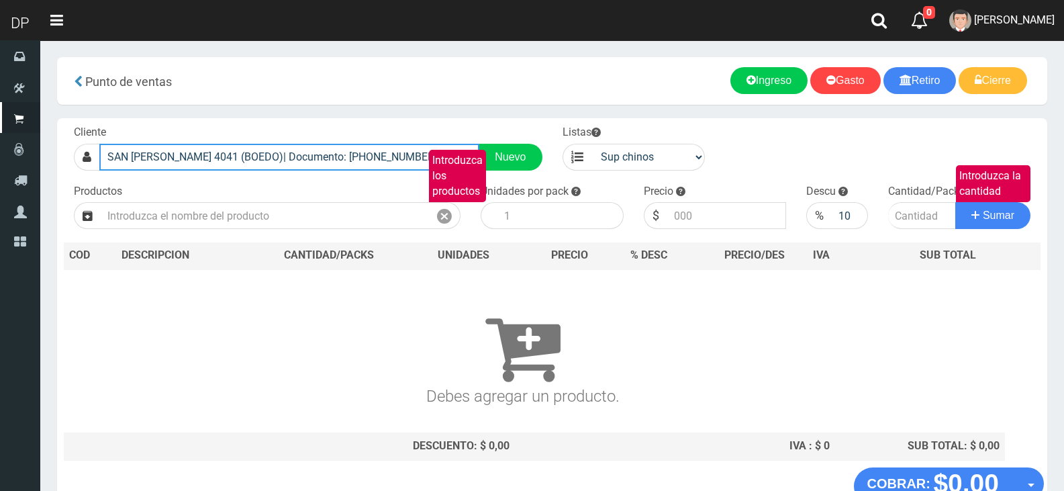
click at [326, 153] on input "SAN JUAN 4041 (BOEDO)| Documento: 545454542222222 | Teléfono:" at bounding box center [289, 157] width 380 height 27
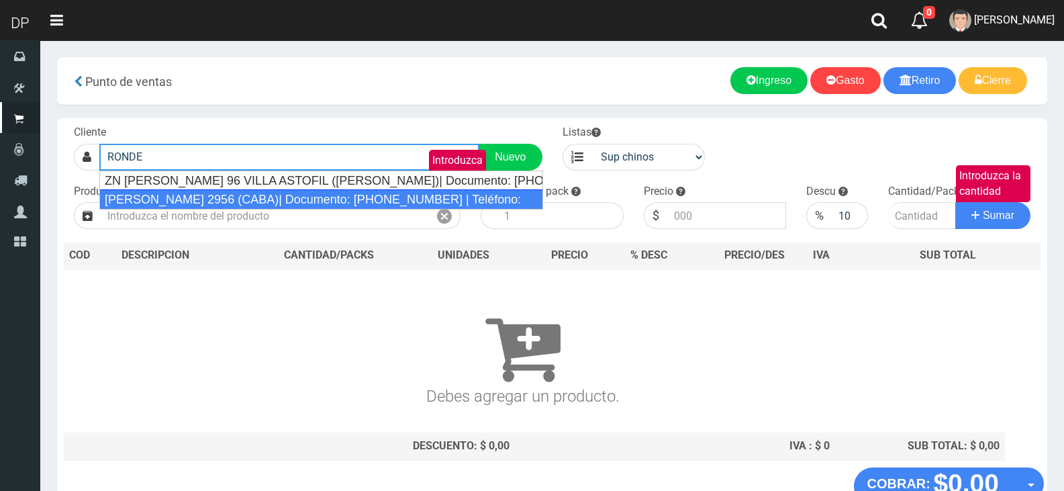
click at [289, 194] on div "RONDEAU 2956 (CABA)| Documento: 522236333321455 | Teléfono:" at bounding box center [321, 199] width 444 height 20
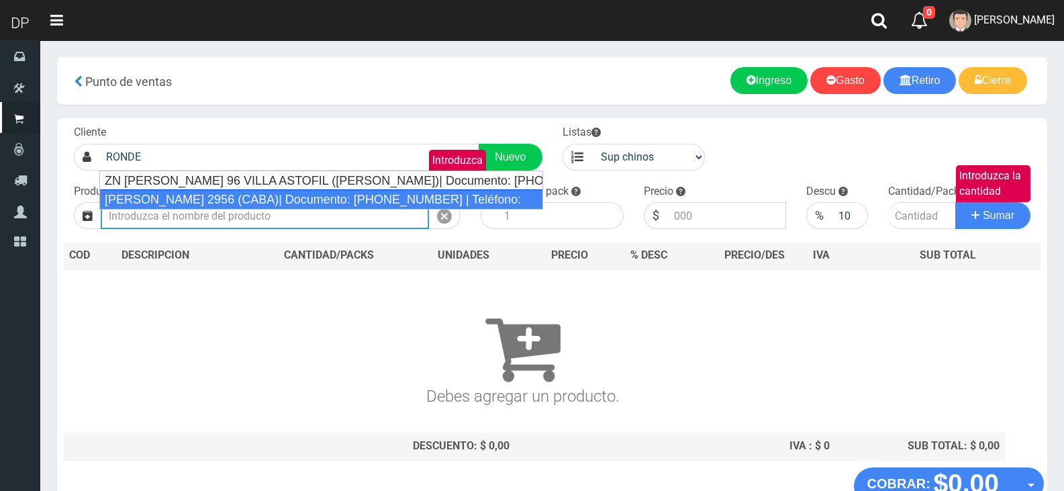
type input "RONDEAU 2956 (CABA)| Documento: 522236333321455 | Teléfono:"
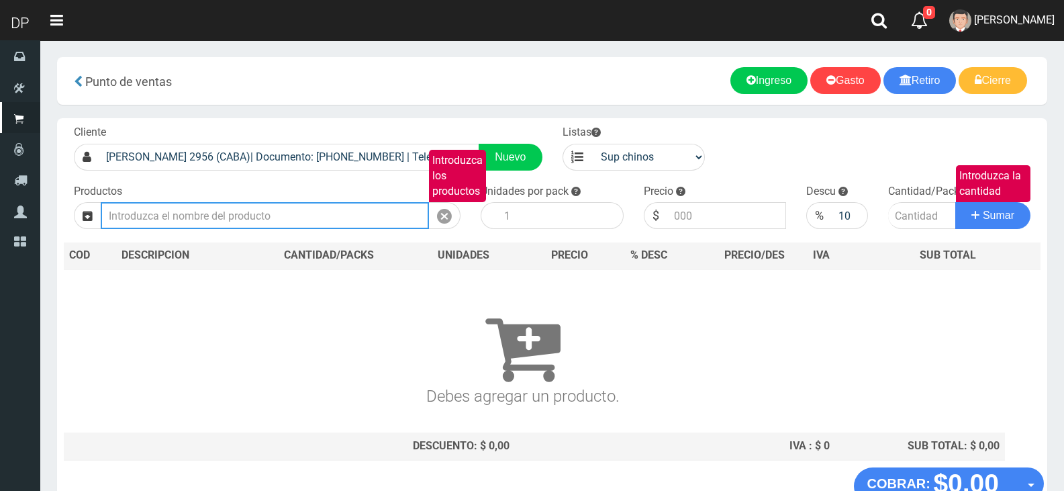
click at [261, 213] on input "Introduzca los productos" at bounding box center [265, 215] width 328 height 27
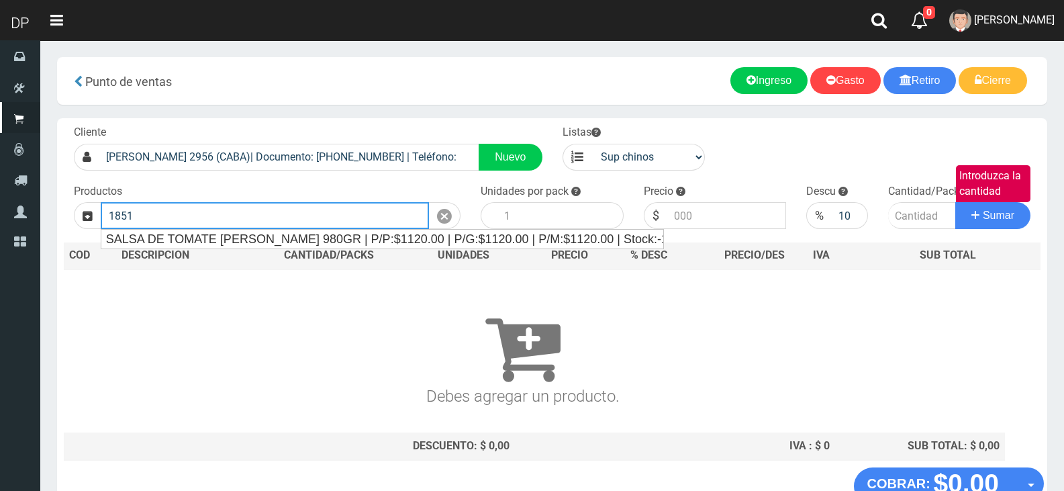
type input "1851"
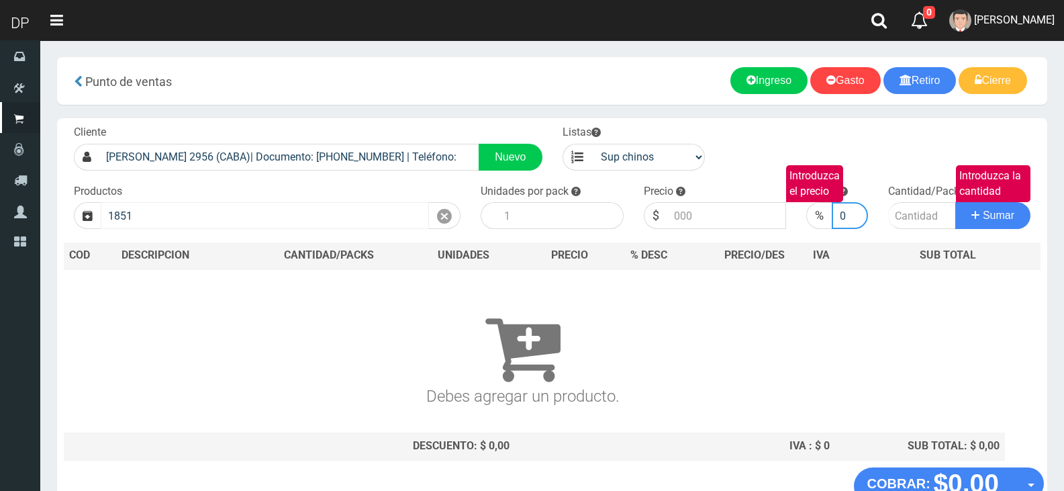
type input "0"
click at [955, 202] on button "Sumar" at bounding box center [992, 215] width 75 height 27
click at [214, 238] on div "Cliente RONDEAU 2956 (CABA)| Documento: 522236333321455 | Teléfono: Nuevo Lista…" at bounding box center [552, 292] width 990 height 349
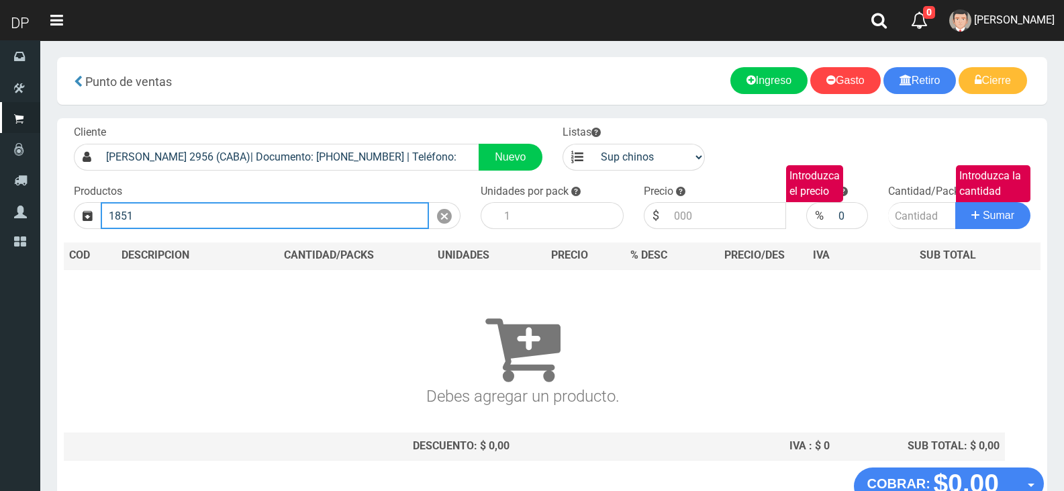
click at [284, 226] on input "1851" at bounding box center [265, 215] width 328 height 27
type input "1"
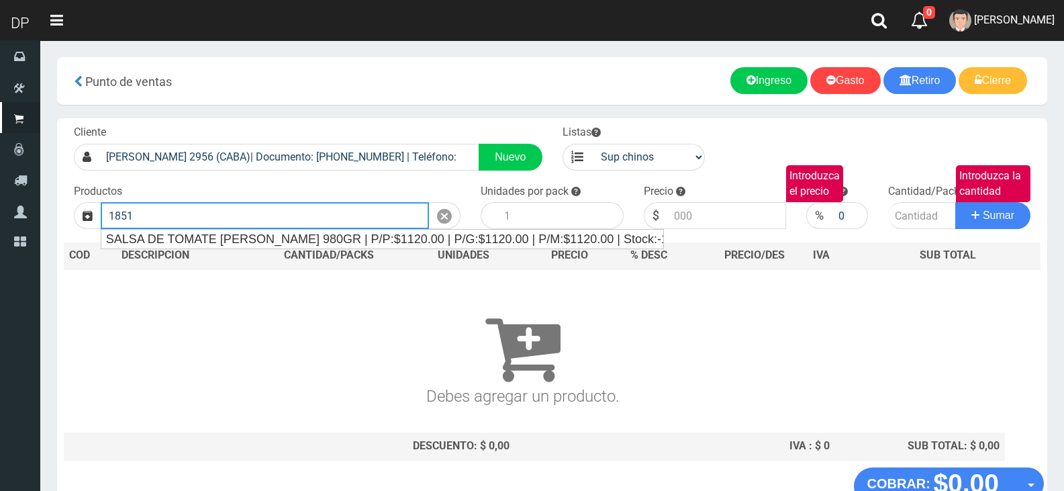
type input "SALSA DE TOMATE ORESTES 980GR | P/P:$1120.00 | P/G:$1120.00 | P/M:$1120.00 | St…"
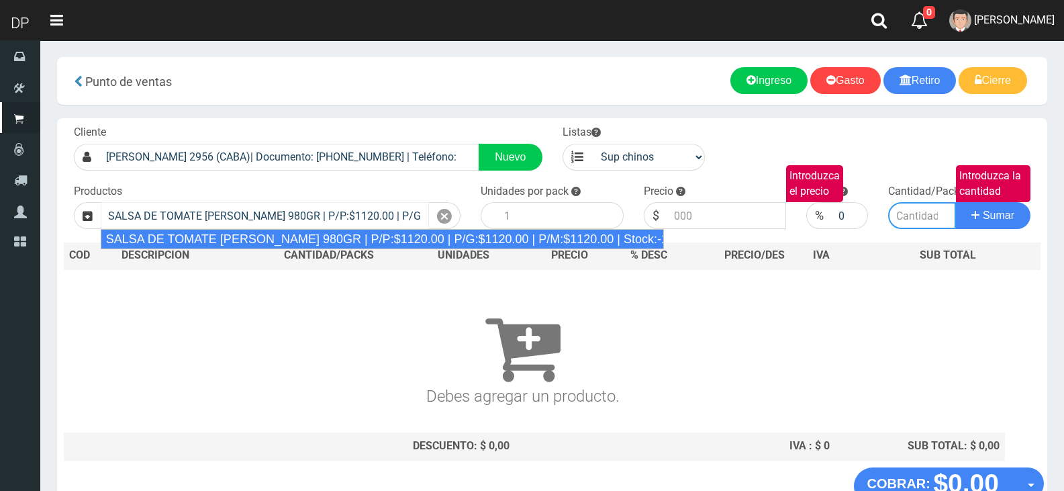
type input "8"
type input "1120.00"
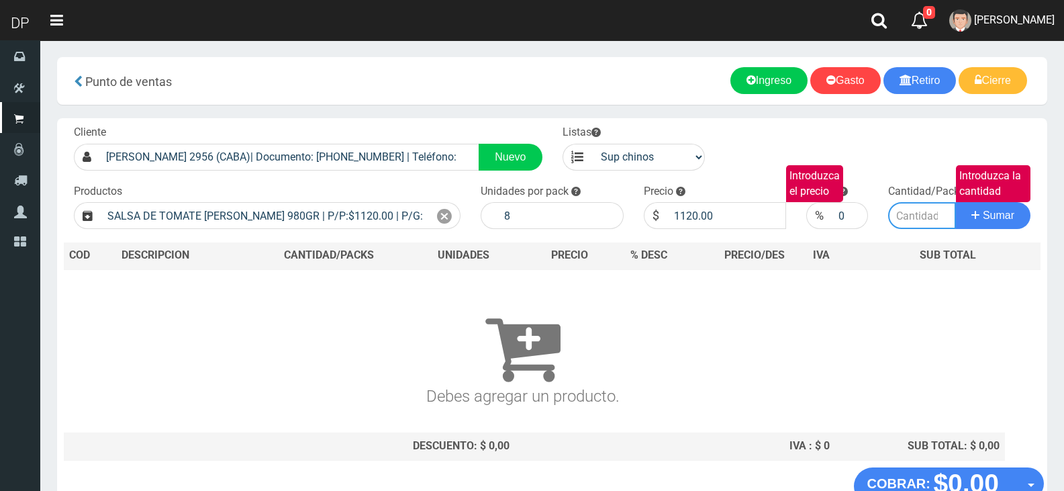
click at [899, 220] on input "Introduzca la cantidad" at bounding box center [922, 215] width 68 height 27
type input "5"
click at [955, 202] on button "Sumar" at bounding box center [992, 215] width 75 height 27
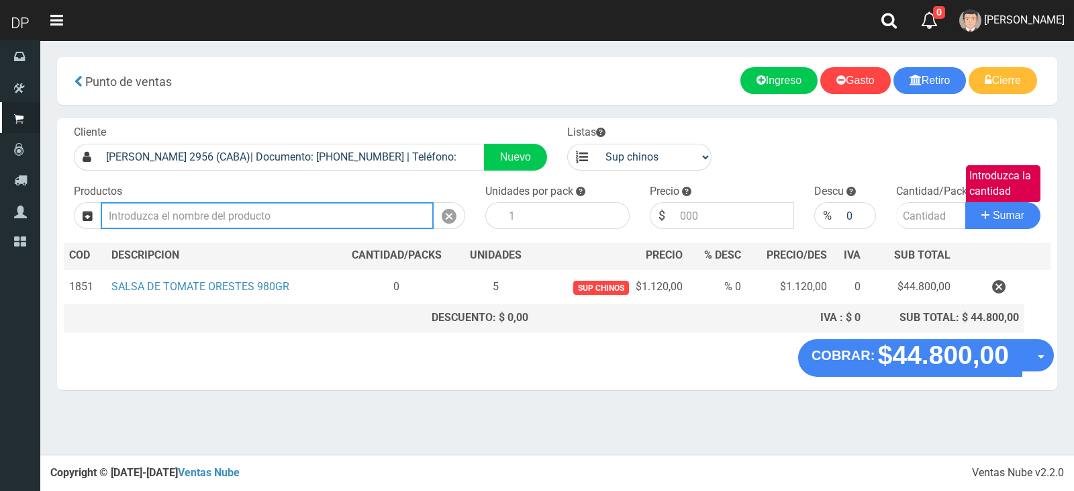
click at [305, 202] on input "Introduzca los productos" at bounding box center [267, 215] width 333 height 27
click at [299, 216] on input "Introduzca los productos" at bounding box center [267, 215] width 333 height 27
click at [247, 211] on input "Introduzca los productos" at bounding box center [267, 215] width 333 height 27
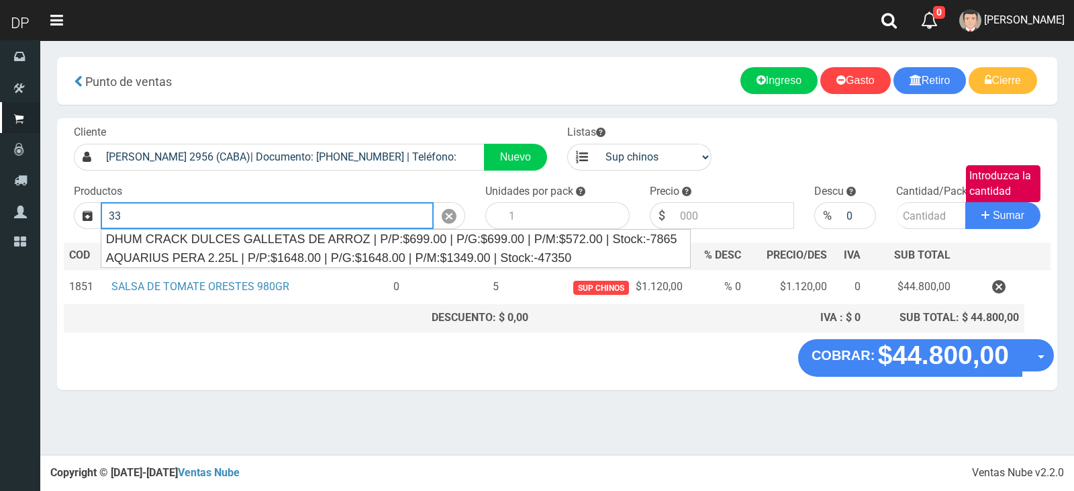
type input "3"
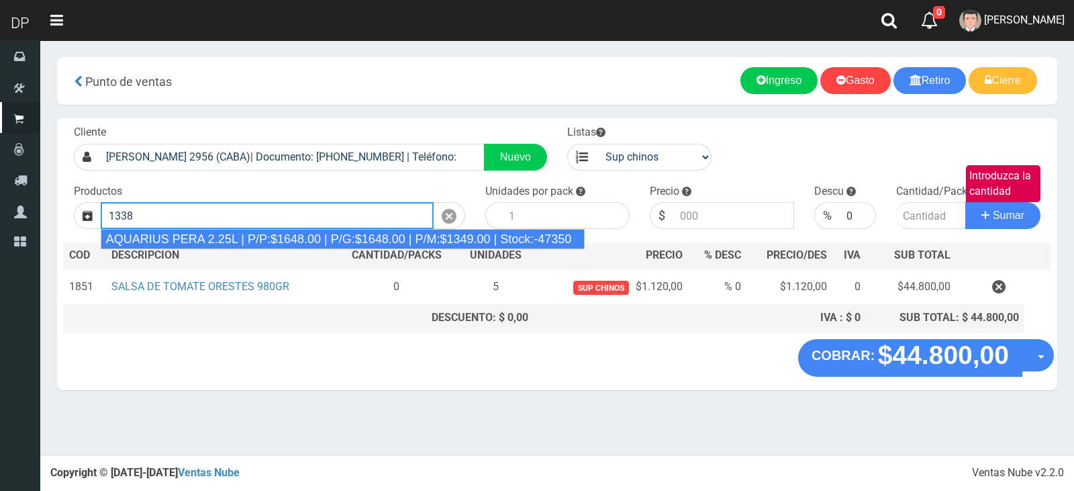
click at [289, 237] on div "AQUARIUS PERA 2.25L | P/P:$1648.00 | P/G:$1648.00 | P/M:$1349.00 | Stock:-47350" at bounding box center [343, 239] width 485 height 20
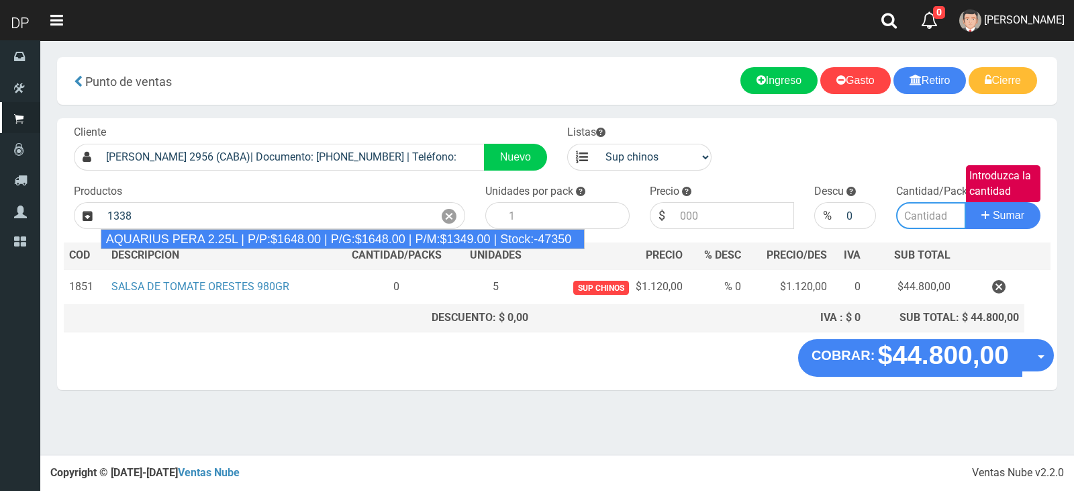
type input "AQUARIUS PERA 2.25L | P/P:$1648.00 | P/G:$1648.00 | P/M:$1349.00 | Stock:-47350"
type input "6"
type input "1648.00"
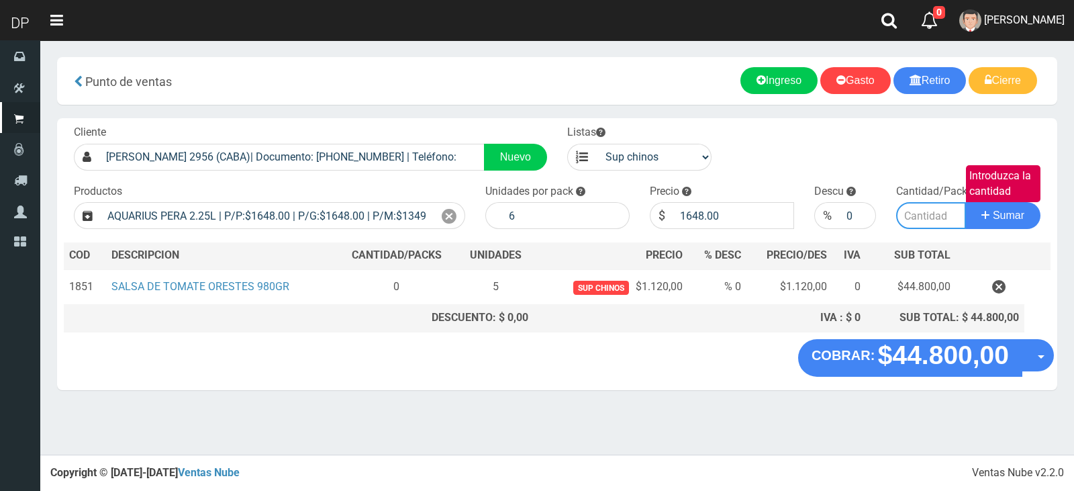
click at [912, 209] on input "Introduzca la cantidad" at bounding box center [931, 215] width 70 height 27
type input "10"
click at [965, 202] on button "Sumar" at bounding box center [1002, 215] width 75 height 27
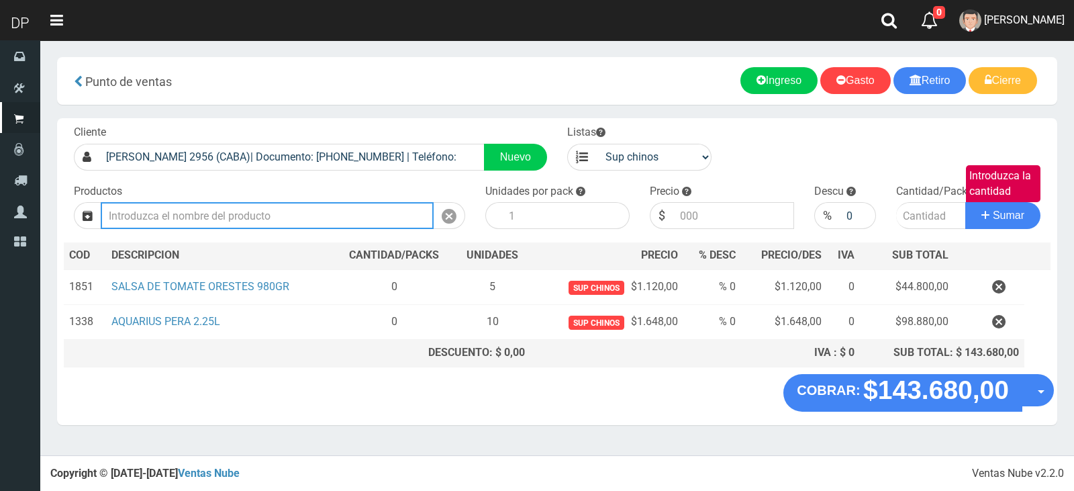
click at [249, 213] on input "Introduzca los productos" at bounding box center [267, 215] width 333 height 27
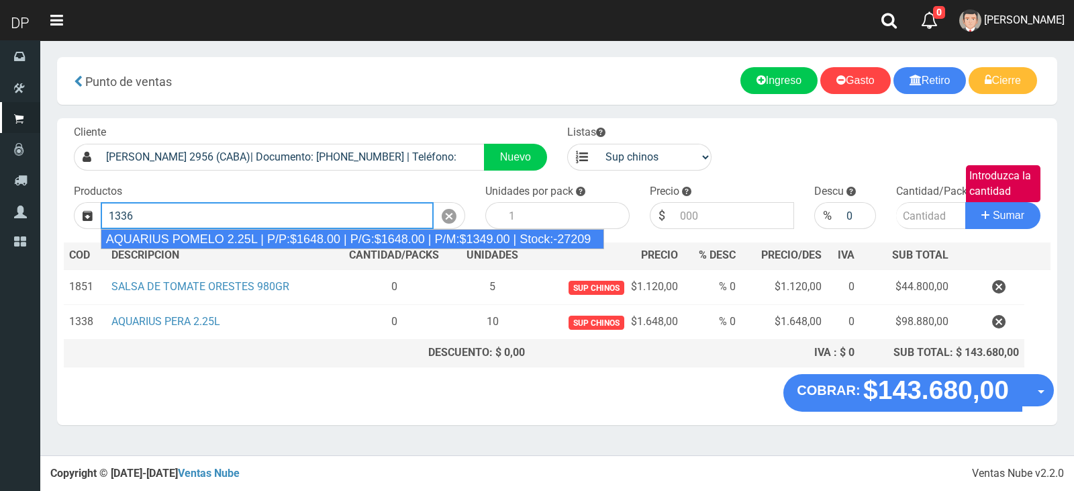
click at [291, 235] on div "AQUARIUS POMELO 2.25L | P/P:$1648.00 | P/G:$1648.00 | P/M:$1349.00 | Stock:-272…" at bounding box center [353, 239] width 504 height 20
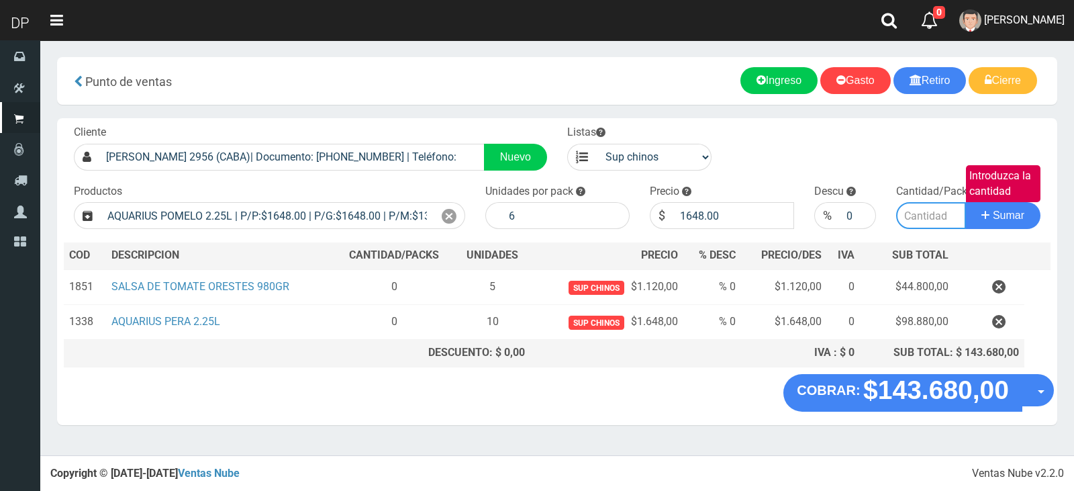
click at [922, 222] on input "Introduzca la cantidad" at bounding box center [931, 215] width 70 height 27
click at [965, 202] on button "Sumar" at bounding box center [1002, 215] width 75 height 27
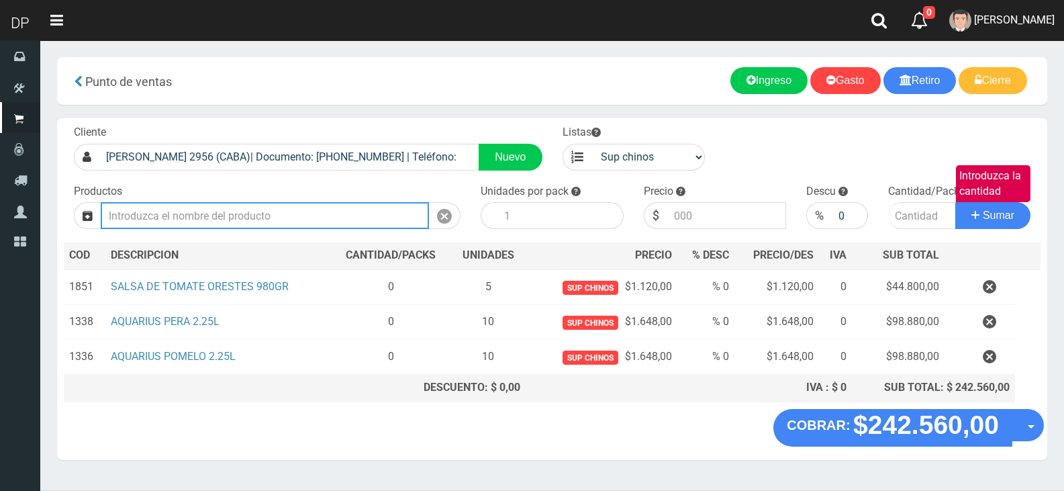
click at [240, 213] on input "Introduzca los productos" at bounding box center [265, 215] width 328 height 27
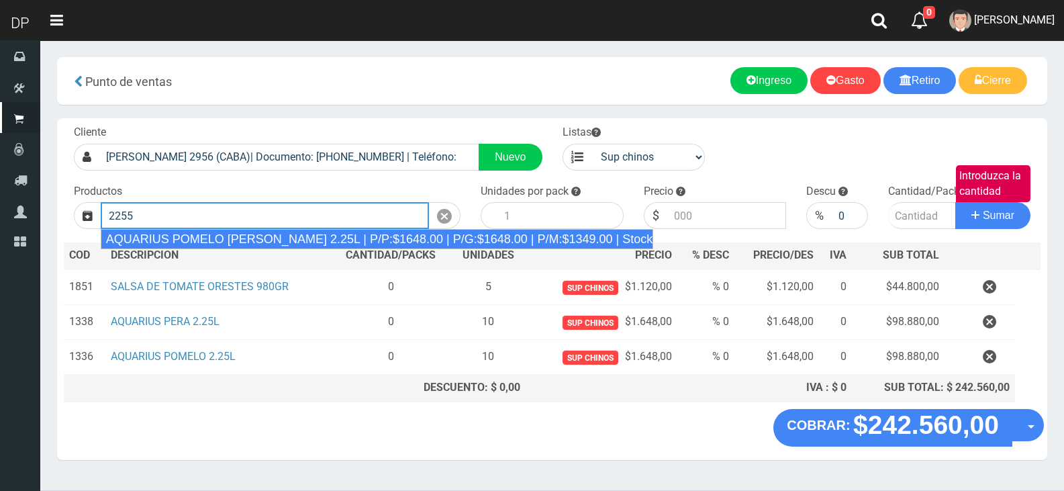
click at [248, 235] on div "AQUARIUS POMELO ROSADO 2.25L | P/P:$1648.00 | P/G:$1648.00 | P/M:$1349.00 | Sto…" at bounding box center [377, 239] width 553 height 20
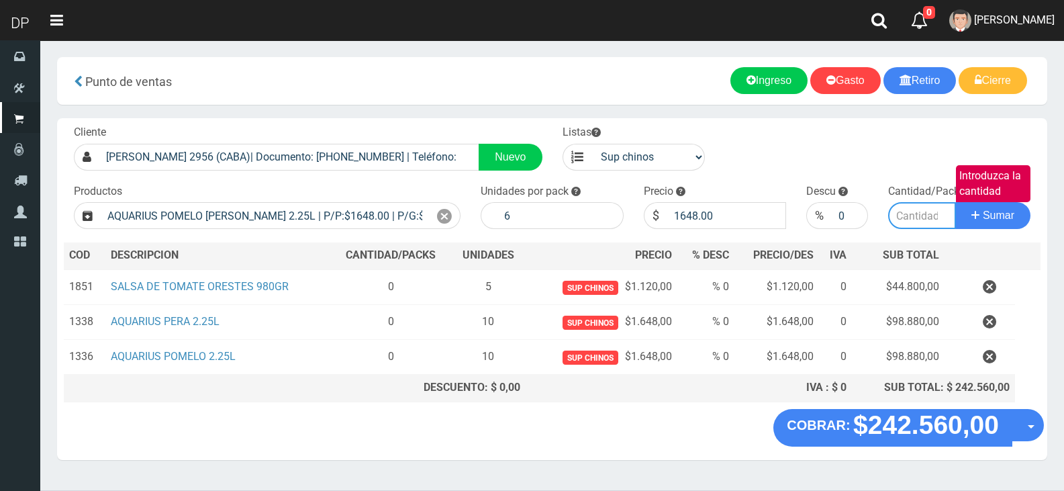
click at [925, 217] on input "Introduzca la cantidad" at bounding box center [922, 215] width 68 height 27
click at [955, 202] on button "Sumar" at bounding box center [992, 215] width 75 height 27
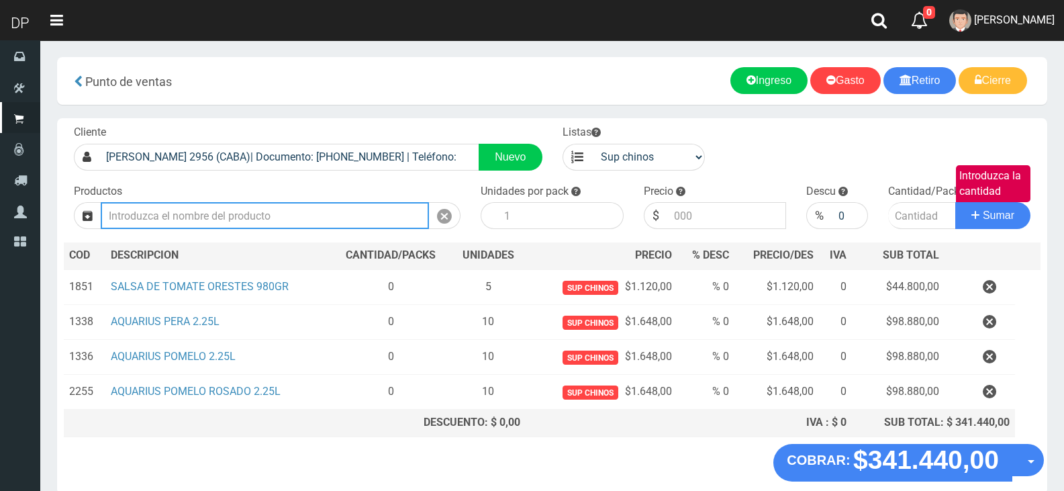
click at [336, 227] on input "Introduzca los productos" at bounding box center [265, 215] width 328 height 27
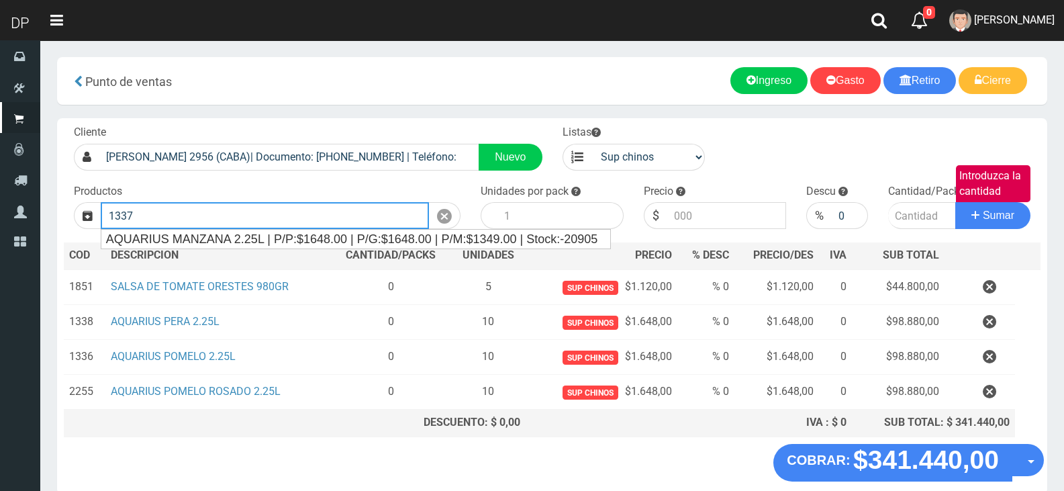
click at [341, 224] on input "1337" at bounding box center [265, 215] width 328 height 27
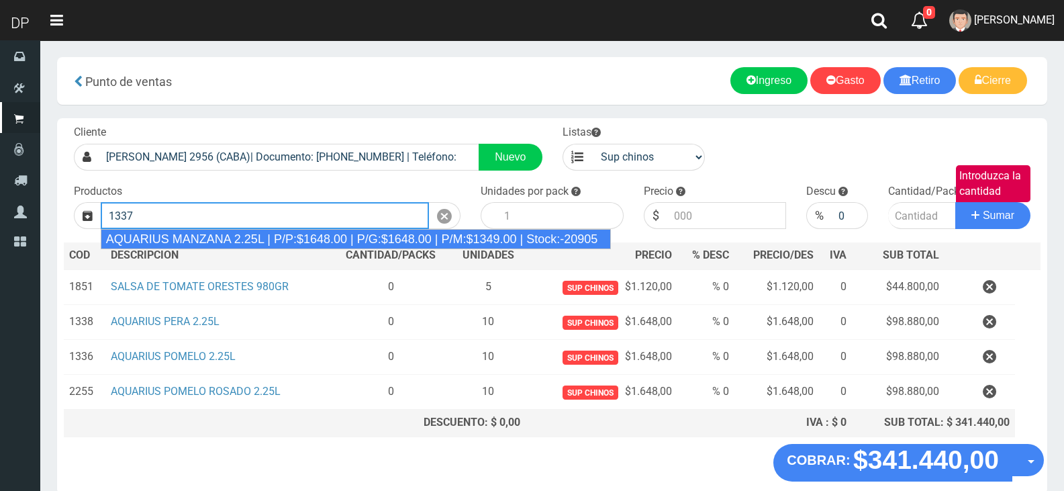
click at [346, 232] on div "AQUARIUS MANZANA 2.25L | P/P:$1648.00 | P/G:$1648.00 | P/M:$1349.00 | Stock:-20…" at bounding box center [356, 239] width 511 height 20
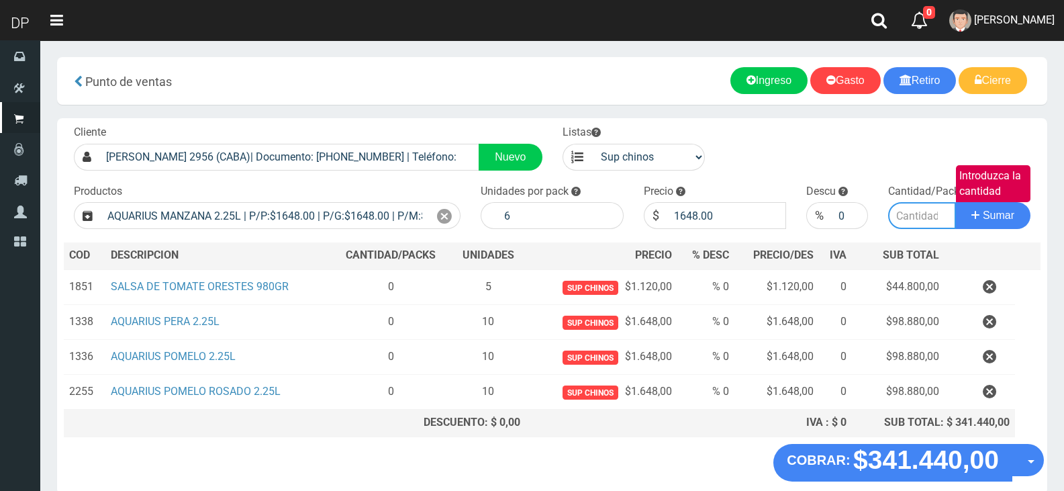
click at [920, 213] on input "Introduzca la cantidad" at bounding box center [922, 215] width 68 height 27
click at [955, 202] on button "Sumar" at bounding box center [992, 215] width 75 height 27
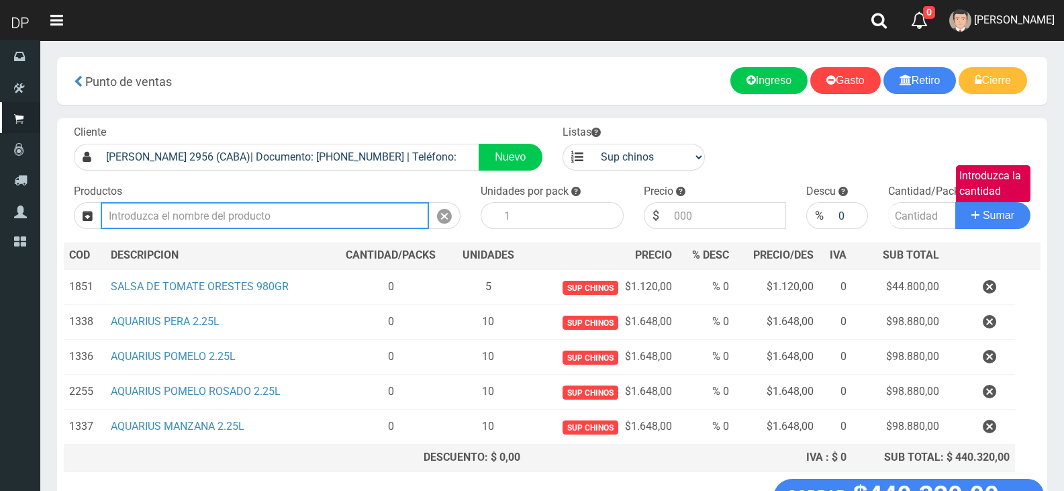
click at [273, 221] on input "Introduzca los productos" at bounding box center [265, 215] width 328 height 27
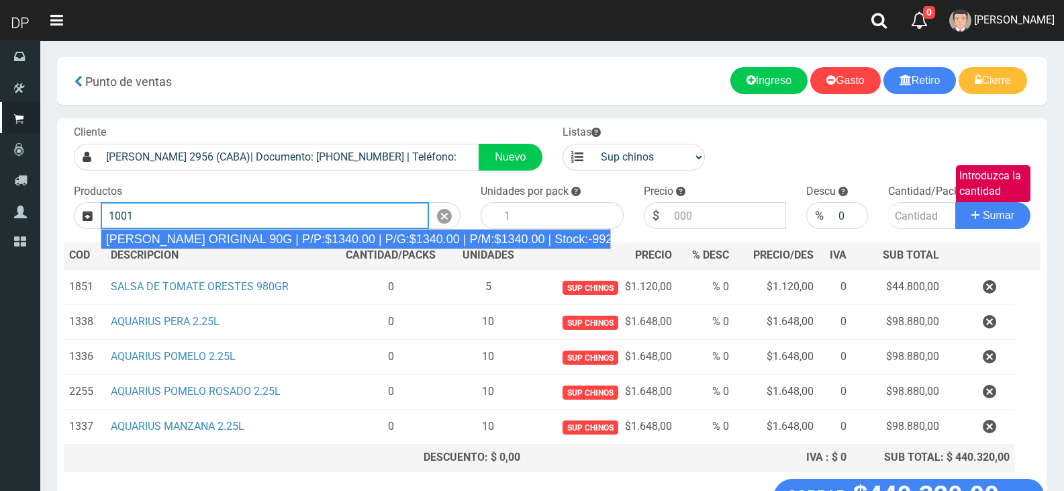
click at [273, 230] on div "JABON DOVE ORIGINAL 90G | P/P:$1340.00 | P/G:$1340.00 | P/M:$1340.00 | Stock:-9…" at bounding box center [356, 239] width 511 height 20
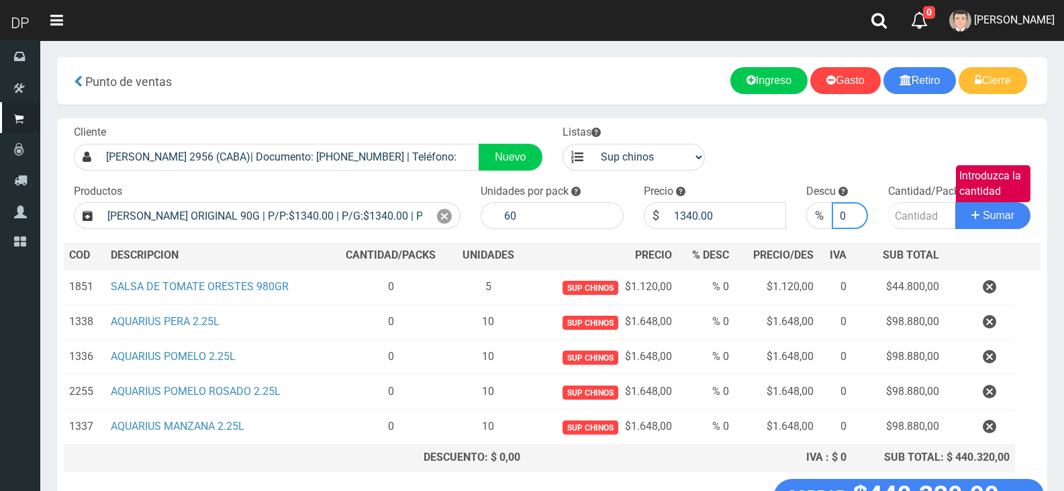
click at [840, 219] on input "0" at bounding box center [850, 215] width 36 height 27
click at [857, 209] on input "1" at bounding box center [850, 215] width 36 height 27
click at [857, 209] on input "2" at bounding box center [850, 215] width 36 height 27
click at [857, 209] on input "3" at bounding box center [850, 215] width 36 height 27
click at [857, 209] on input "4" at bounding box center [850, 215] width 36 height 27
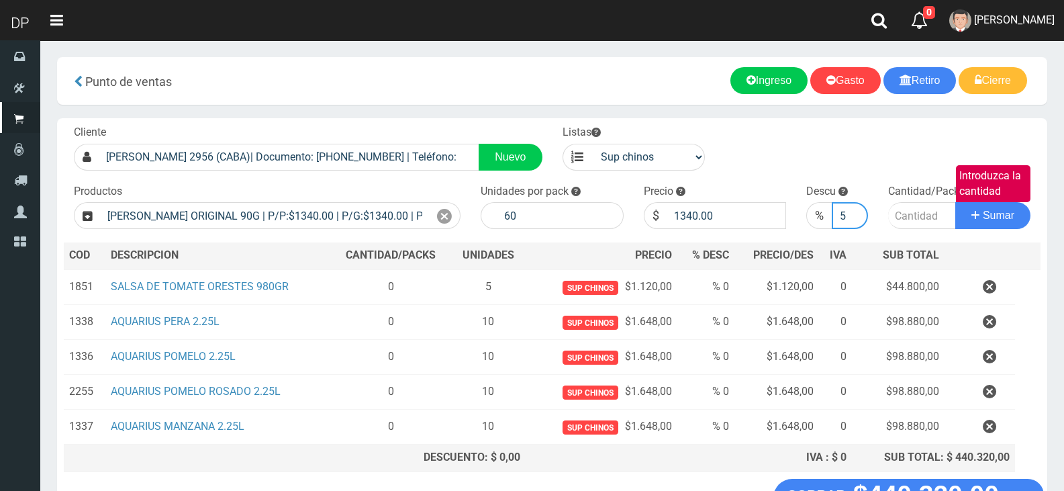
click at [857, 209] on input "5" at bounding box center [850, 215] width 36 height 27
click at [857, 209] on input "6" at bounding box center [850, 215] width 36 height 27
click at [857, 209] on input "7" at bounding box center [850, 215] width 36 height 27
click at [857, 209] on input "8" at bounding box center [850, 215] width 36 height 27
click at [857, 209] on input "9" at bounding box center [850, 215] width 36 height 27
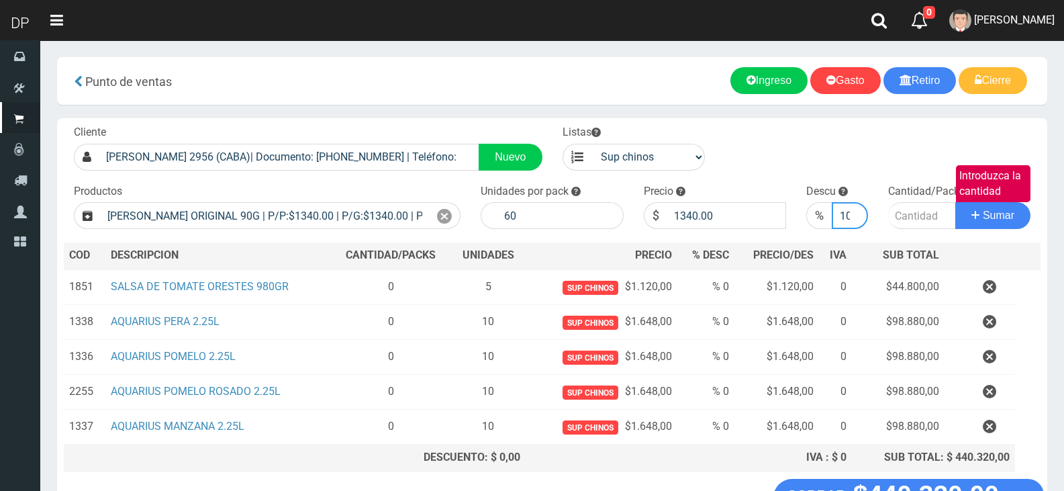
click at [857, 209] on input "10" at bounding box center [850, 215] width 36 height 27
click at [857, 209] on input "11" at bounding box center [850, 215] width 36 height 27
click at [854, 216] on input "10" at bounding box center [850, 215] width 36 height 27
drag, startPoint x: 903, startPoint y: 213, endPoint x: 913, endPoint y: 214, distance: 10.1
click at [903, 213] on input "Introduzca la cantidad" at bounding box center [922, 215] width 68 height 27
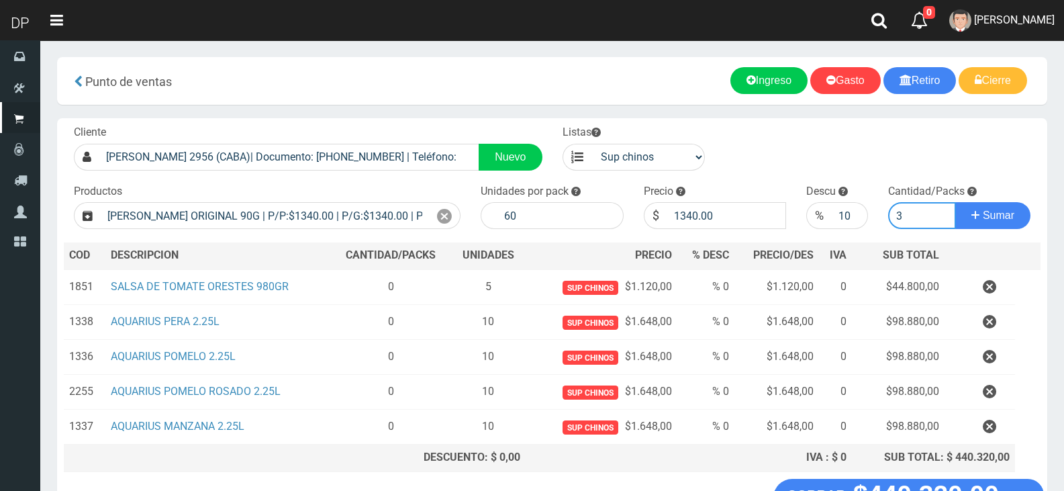
click at [955, 202] on button "Sumar" at bounding box center [992, 215] width 75 height 27
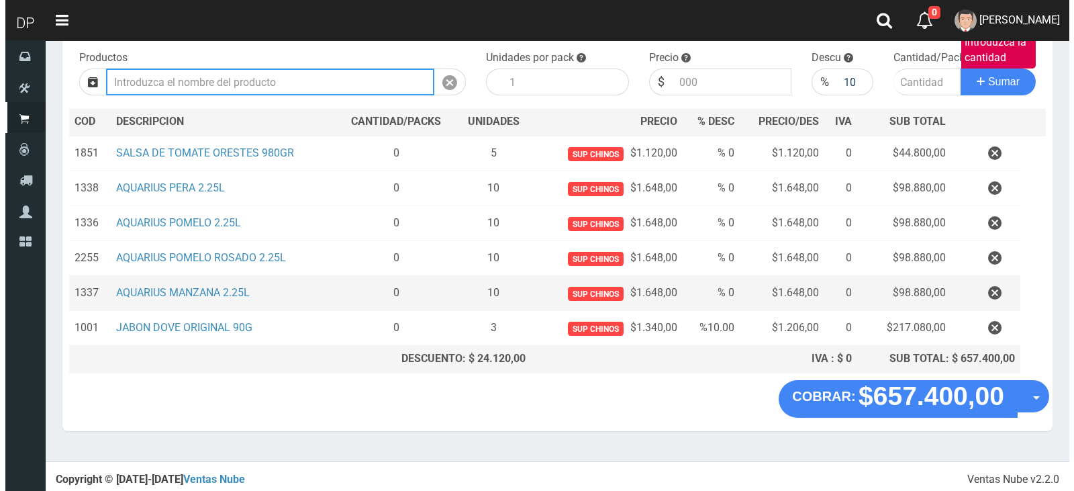
scroll to position [135, 0]
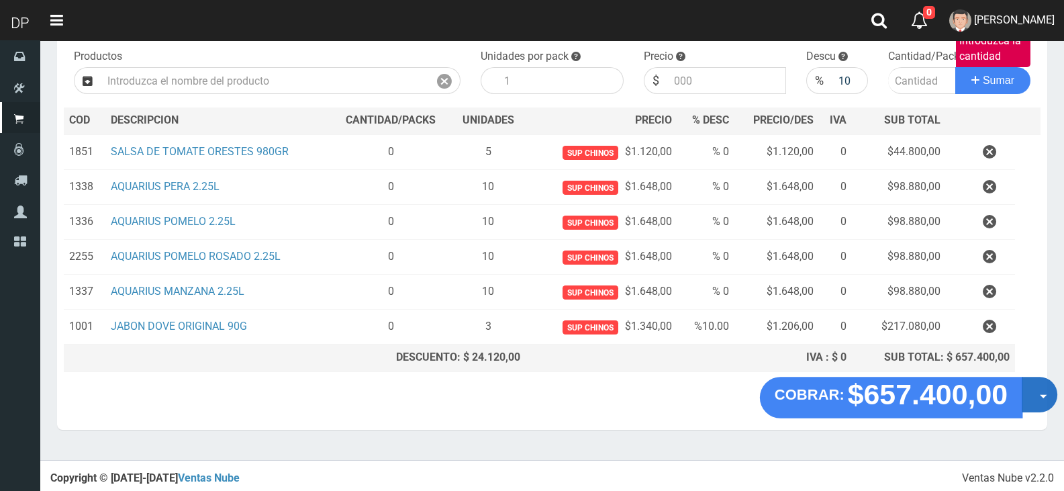
click at [1030, 393] on button "Opciones" at bounding box center [1040, 395] width 36 height 36
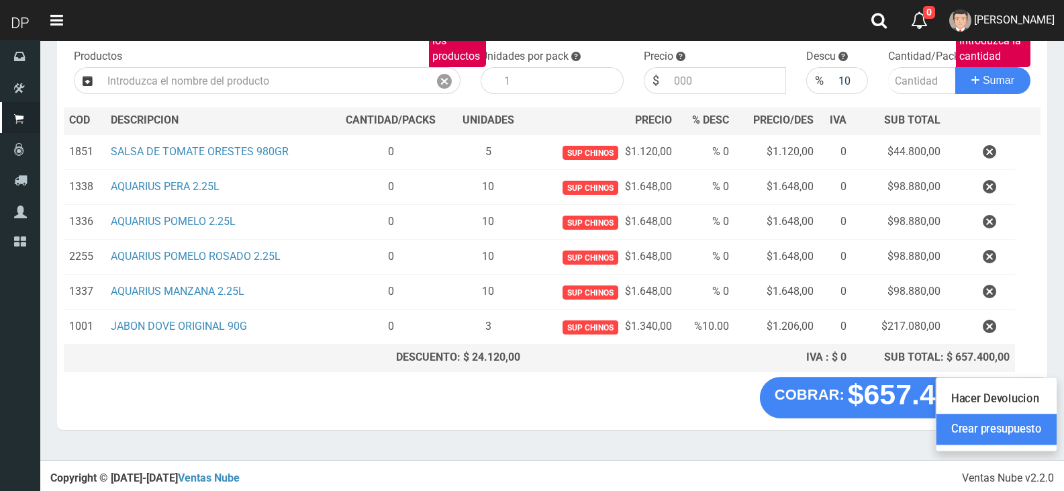
click at [1018, 419] on link "Crear presupuesto" at bounding box center [996, 429] width 120 height 31
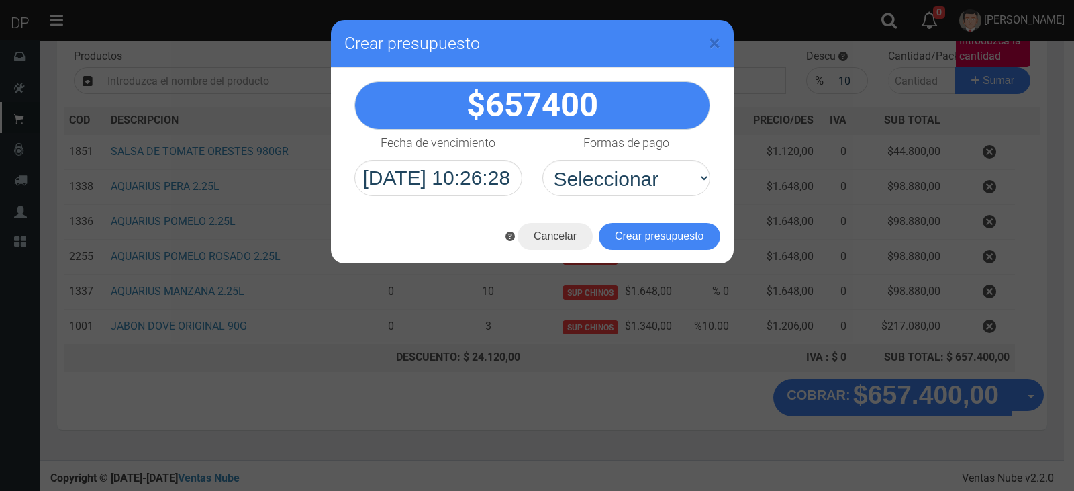
click at [542, 160] on select "Seleccionar Efectivo Tarjeta de Crédito Depósito Débito" at bounding box center [626, 178] width 168 height 36
click at [692, 241] on button "Crear presupuesto" at bounding box center [659, 236] width 121 height 27
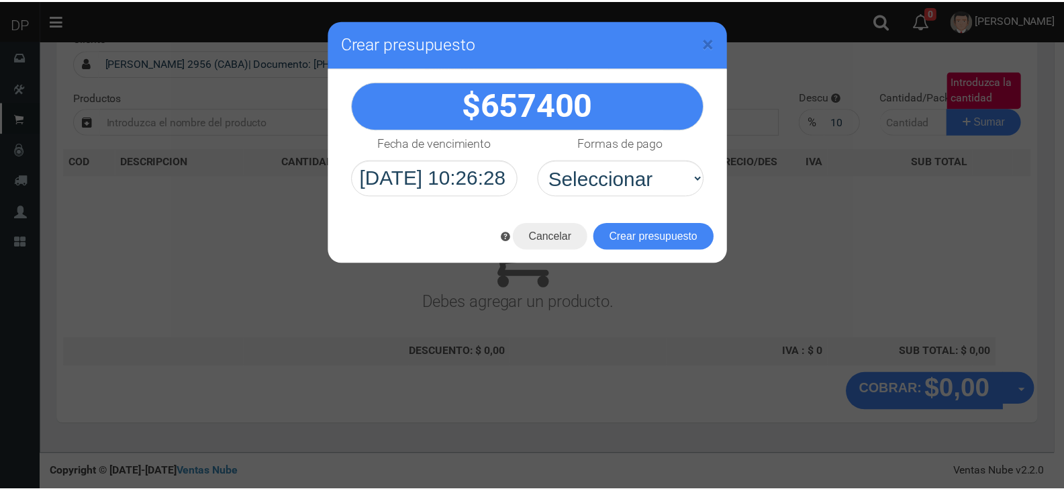
scroll to position [89, 0]
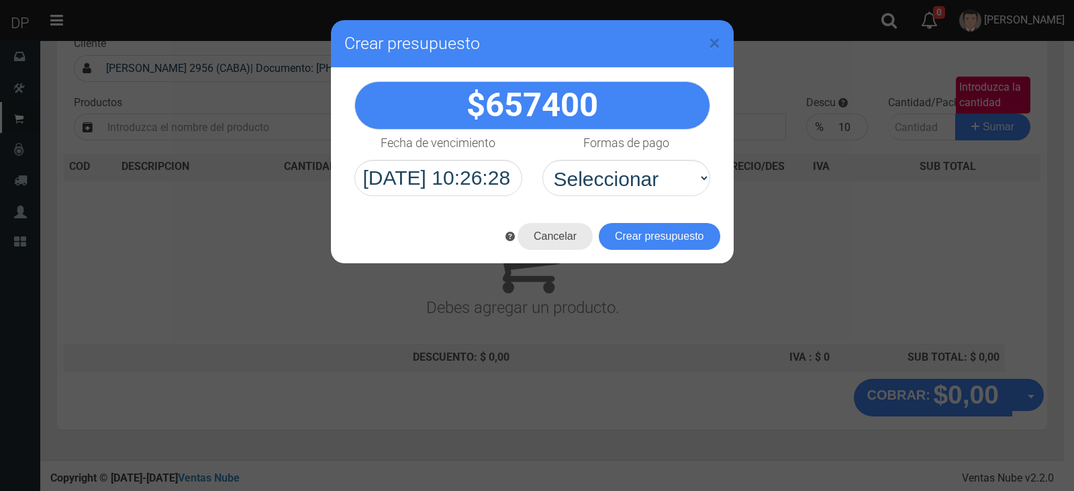
click at [552, 234] on button "Cancelar" at bounding box center [555, 236] width 75 height 27
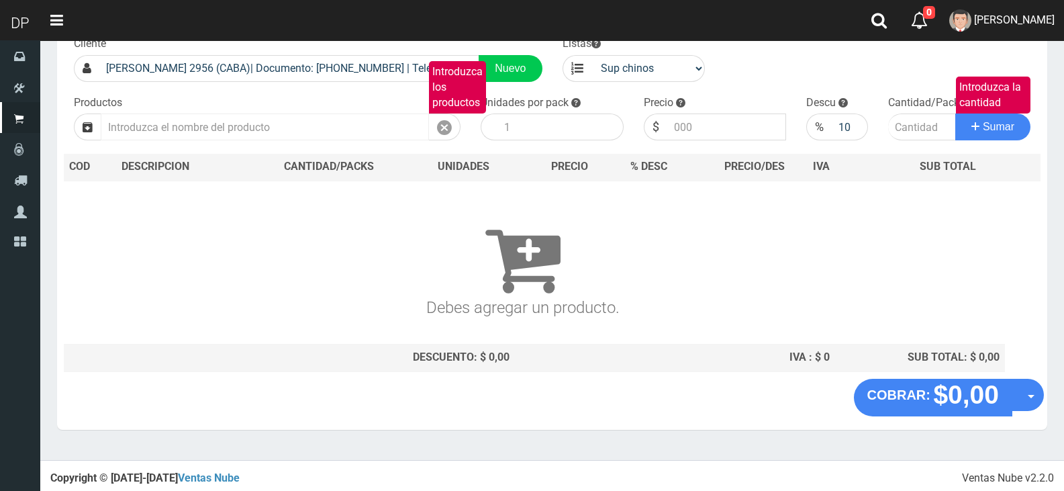
scroll to position [0, 0]
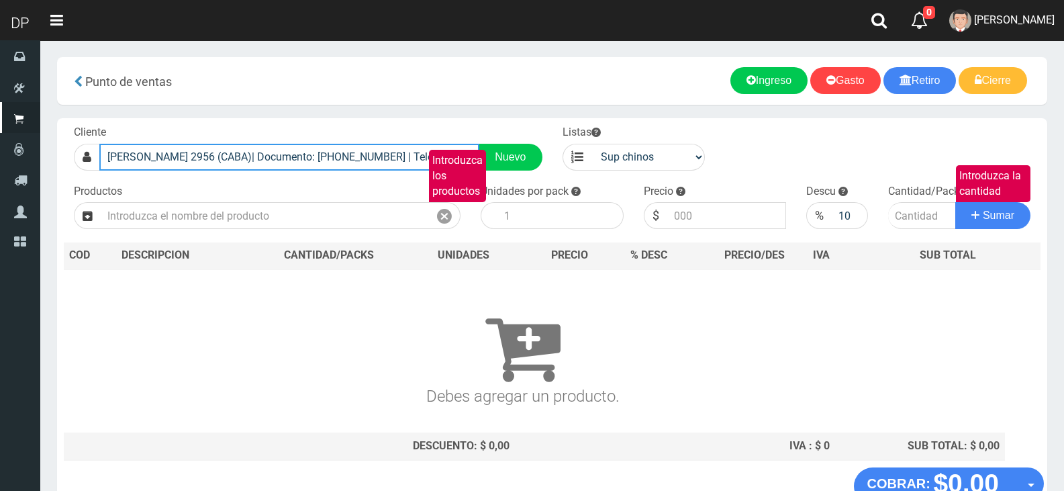
click at [255, 159] on input "RONDEAU 2956 (CABA)| Documento: 522236333321455 | Teléfono:" at bounding box center [289, 157] width 380 height 27
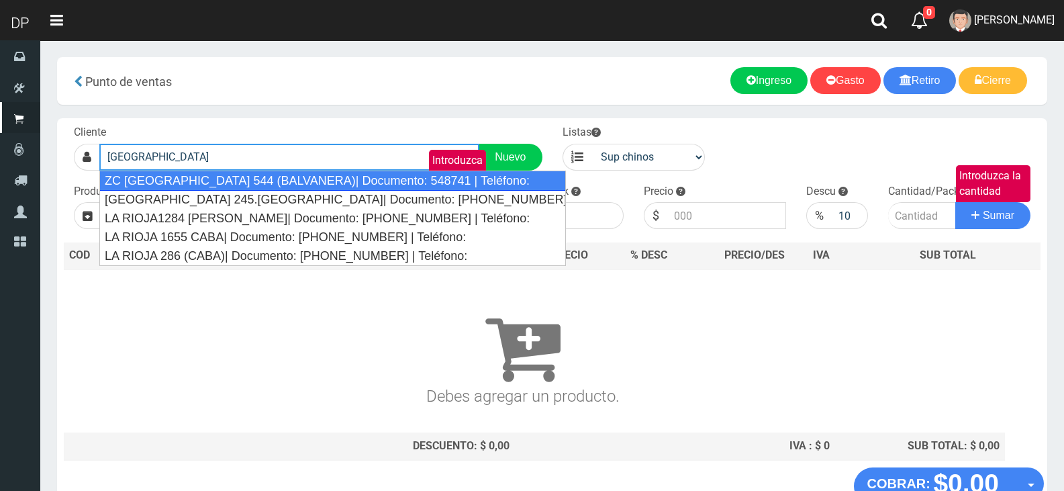
click at [256, 177] on div "ZC LA RIOJA 544 (BALVANERA)| Documento: 548741 | Teléfono:" at bounding box center [332, 180] width 467 height 20
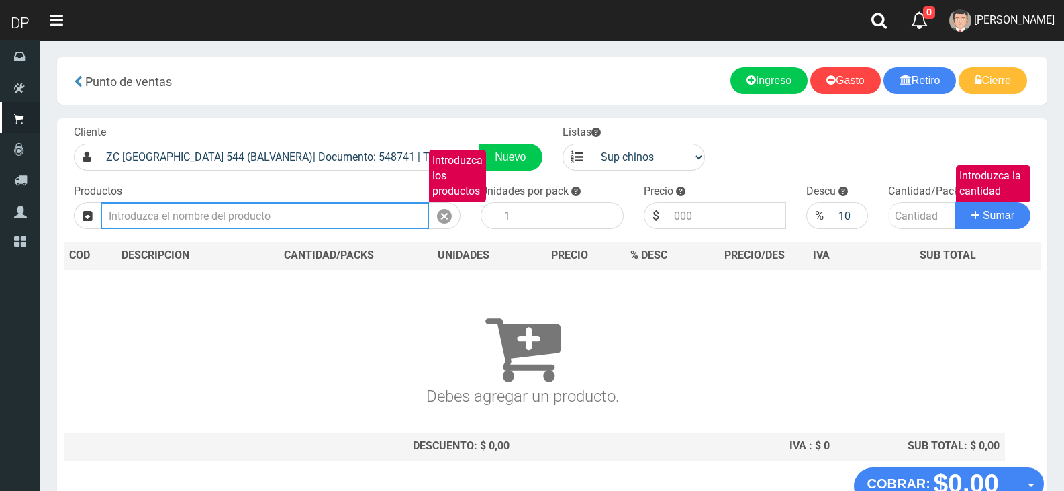
click at [236, 217] on input "Introduzca los productos" at bounding box center [265, 215] width 328 height 27
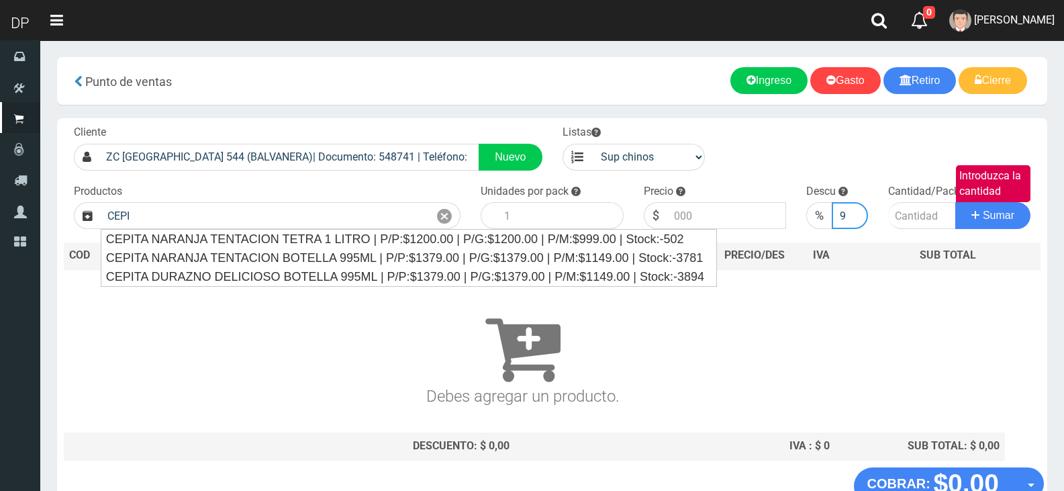
click at [856, 220] on input "9" at bounding box center [850, 215] width 36 height 27
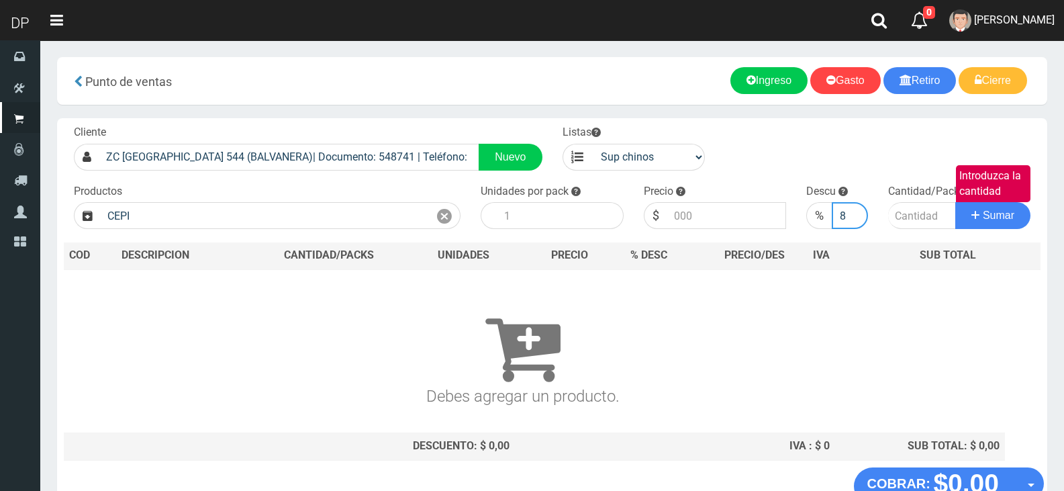
click at [858, 220] on input "8" at bounding box center [850, 215] width 36 height 27
click at [858, 220] on input "7" at bounding box center [850, 215] width 36 height 27
click at [858, 220] on input "6" at bounding box center [850, 215] width 36 height 27
click at [858, 220] on input "5" at bounding box center [850, 215] width 36 height 27
click at [858, 220] on input "4" at bounding box center [850, 215] width 36 height 27
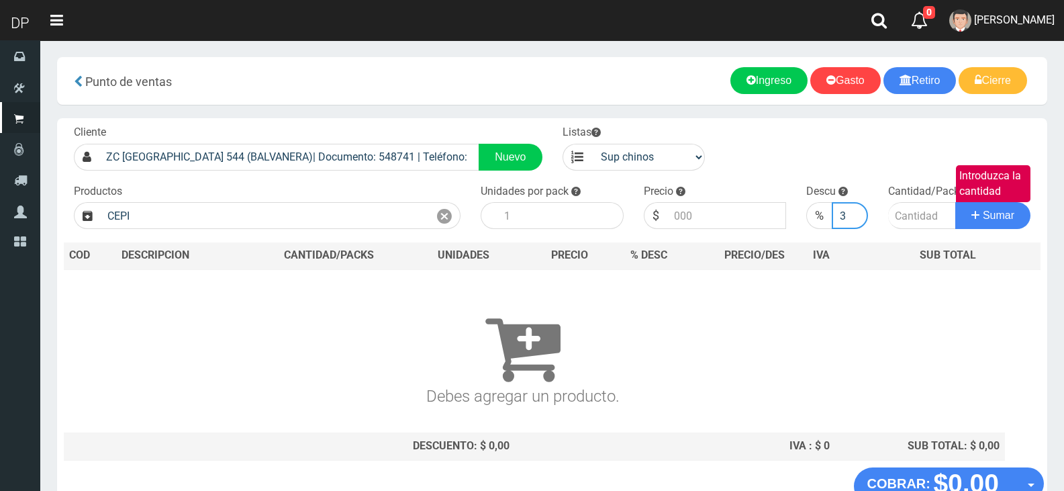
click at [858, 220] on input "3" at bounding box center [850, 215] width 36 height 27
click at [859, 219] on input "2" at bounding box center [850, 215] width 36 height 27
click at [859, 219] on input "1" at bounding box center [850, 215] width 36 height 27
click at [859, 219] on input "0" at bounding box center [850, 215] width 36 height 27
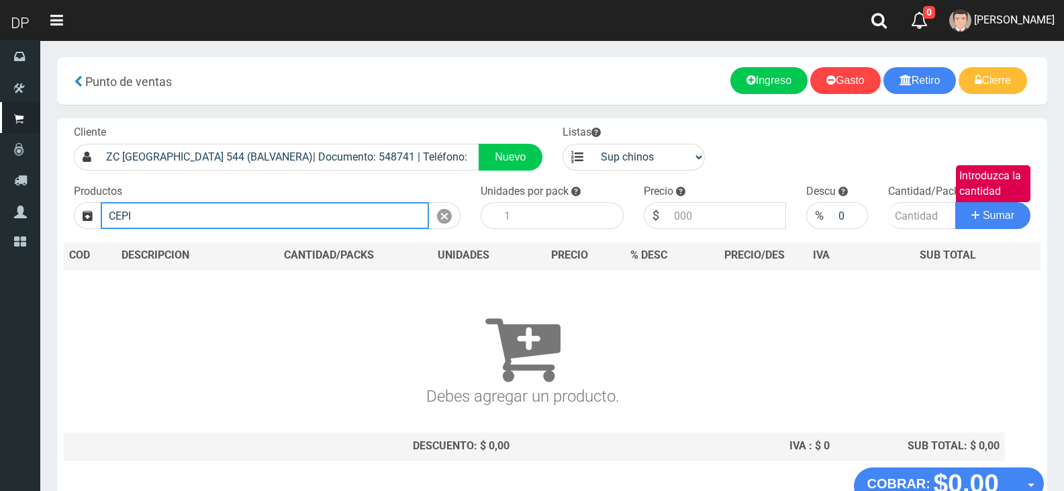
click at [317, 205] on input "CEPI" at bounding box center [265, 215] width 328 height 27
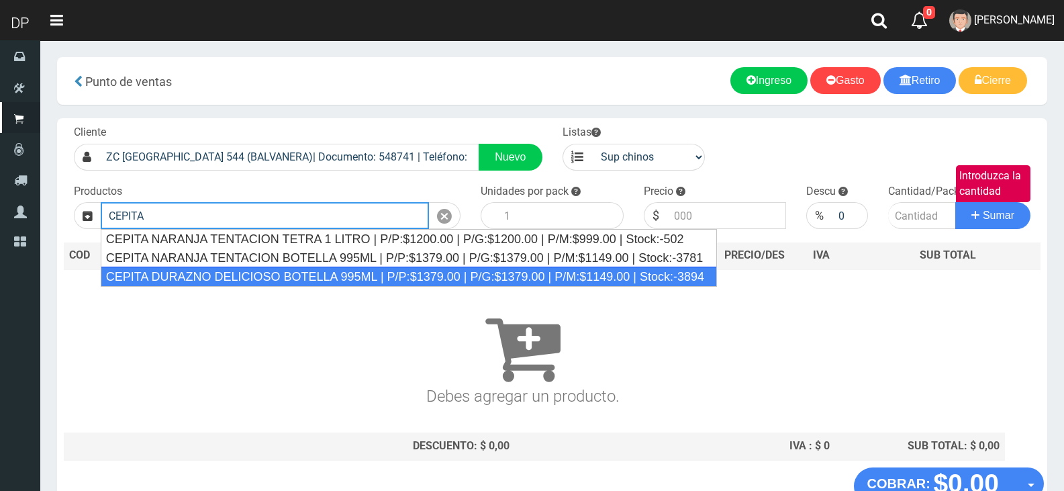
click at [297, 275] on div "CEPITA DURAZNO DELICIOSO BOTELLA 995ML | P/P:$1379.00 | P/G:$1379.00 | P/M:$114…" at bounding box center [409, 276] width 616 height 20
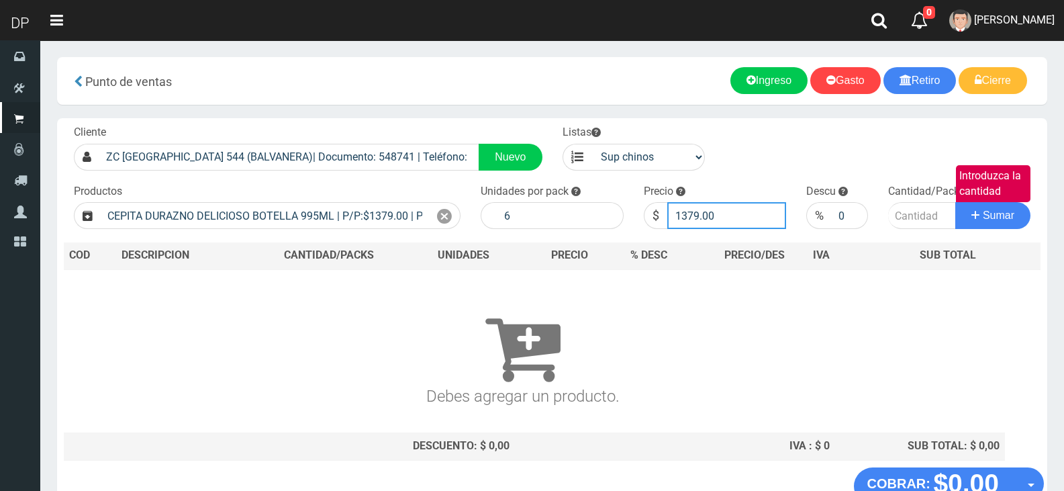
click at [728, 217] on input "1379.00" at bounding box center [726, 215] width 119 height 27
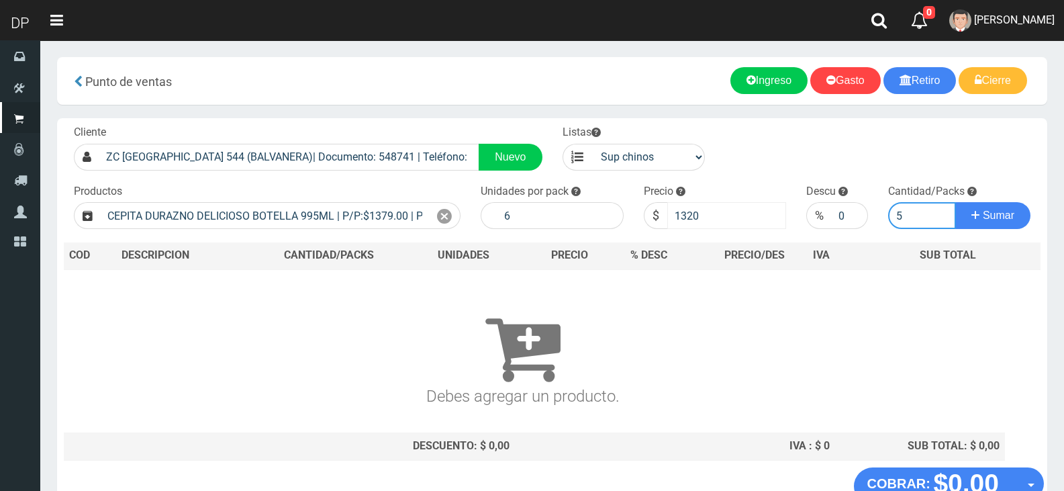
click at [955, 202] on button "Sumar" at bounding box center [992, 215] width 75 height 27
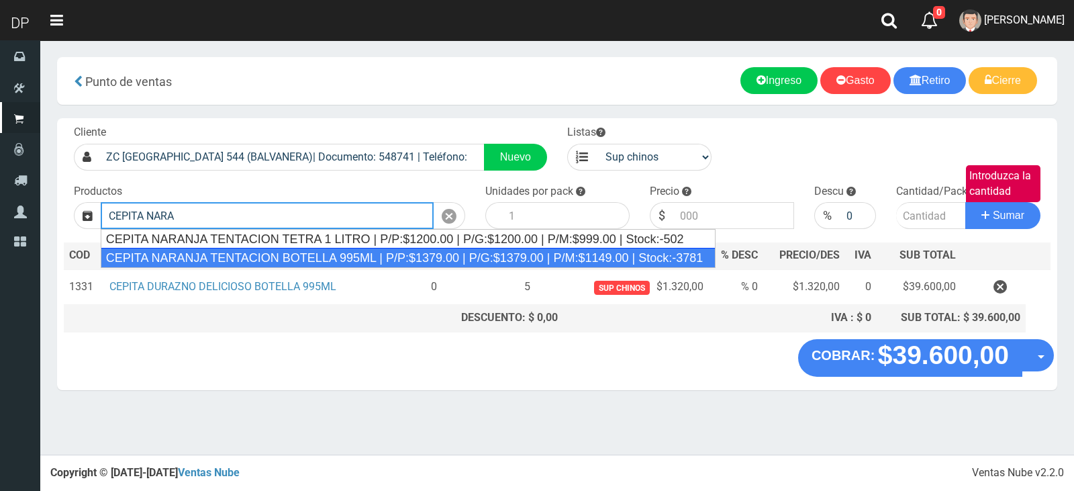
click at [254, 254] on div "CEPITA NARANJA TENTACION BOTELLA 995ML | P/P:$1379.00 | P/G:$1379.00 | P/M:$114…" at bounding box center [408, 258] width 615 height 20
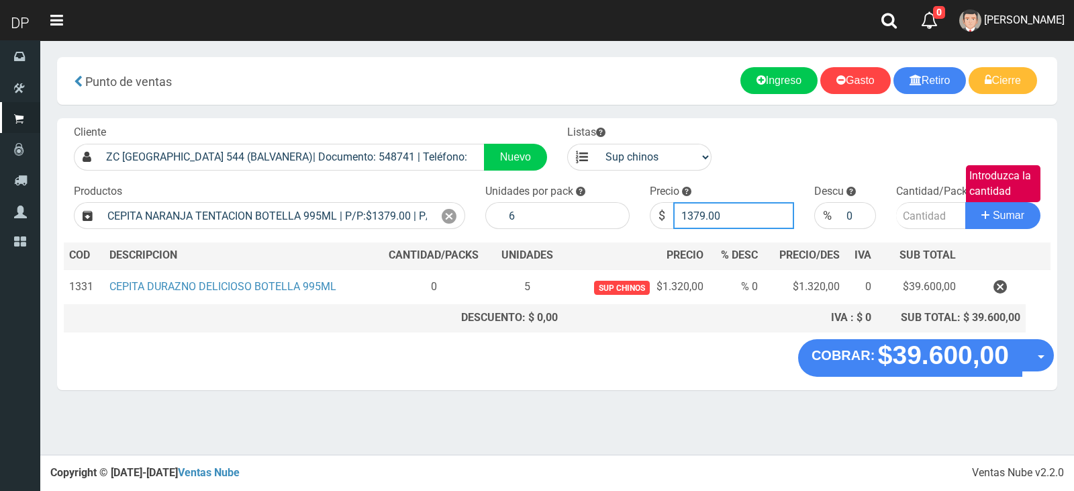
click at [718, 213] on input "1379.00" at bounding box center [733, 215] width 121 height 27
click at [724, 214] on input "1379.00" at bounding box center [733, 215] width 121 height 27
click at [965, 202] on button "Sumar" at bounding box center [1002, 215] width 75 height 27
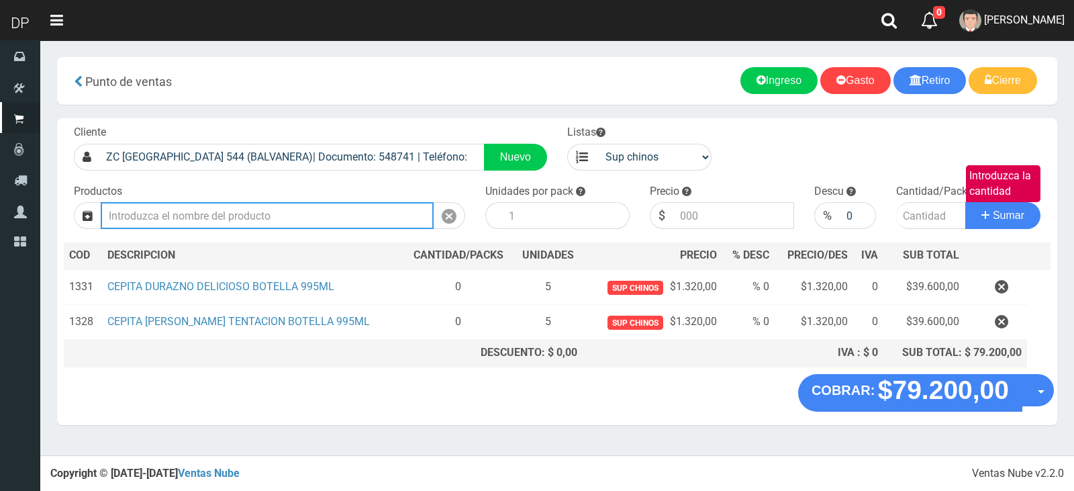
click at [315, 221] on input "Introduzca los productos" at bounding box center [267, 215] width 333 height 27
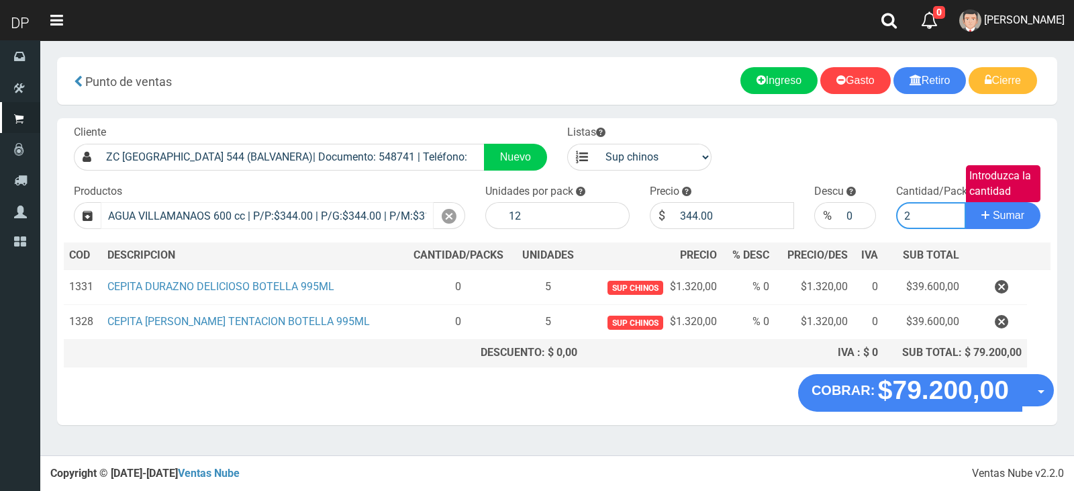
click at [965, 202] on button "Sumar" at bounding box center [1002, 215] width 75 height 27
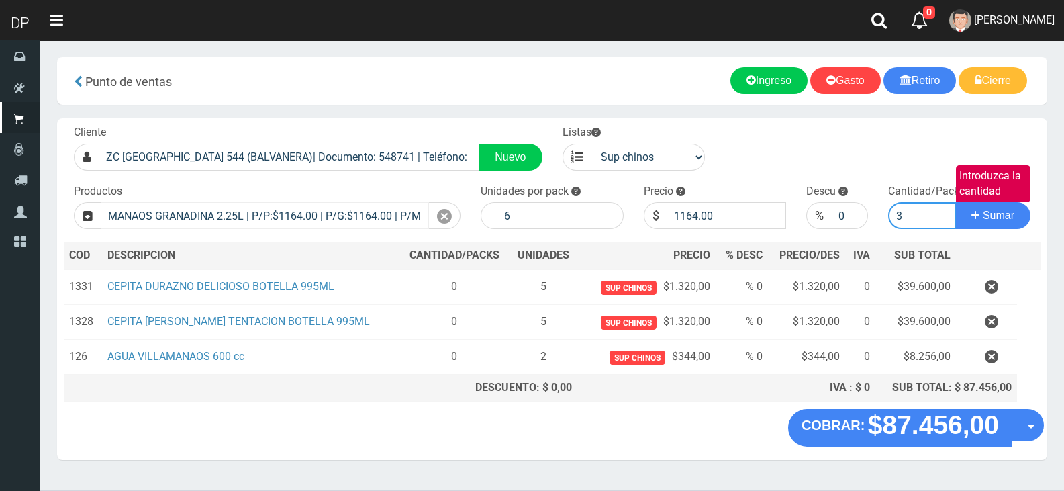
click at [955, 202] on button "Sumar" at bounding box center [992, 215] width 75 height 27
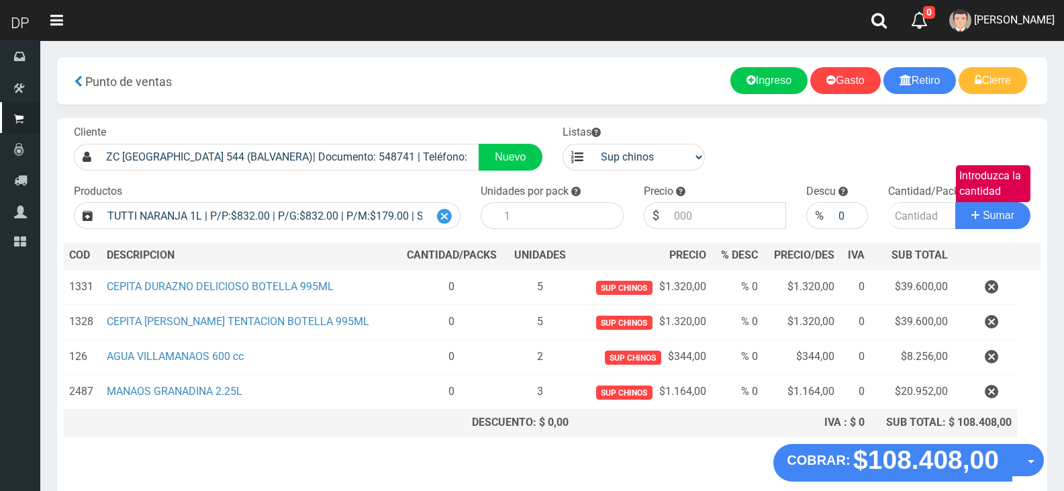
click at [451, 209] on icon at bounding box center [444, 216] width 15 height 19
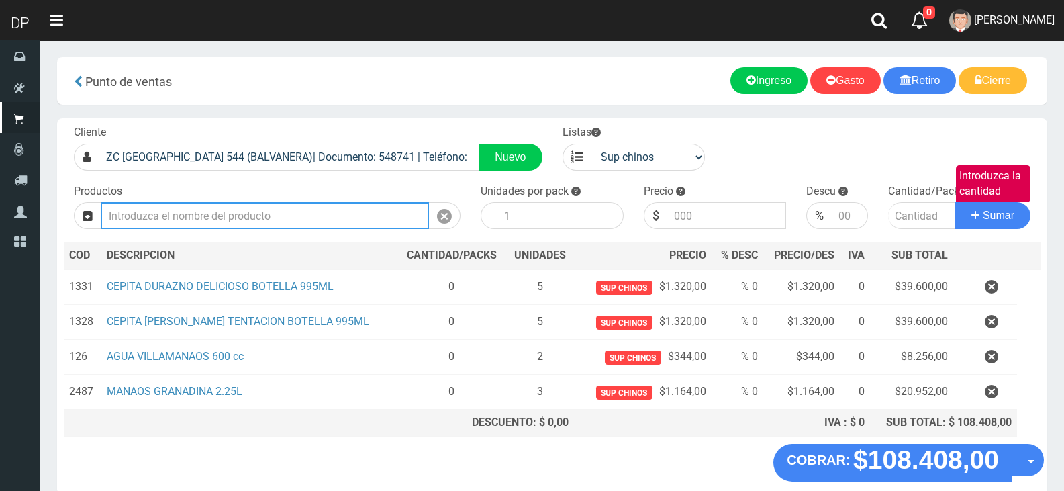
click at [183, 213] on input "Introduzca los productos" at bounding box center [265, 215] width 328 height 27
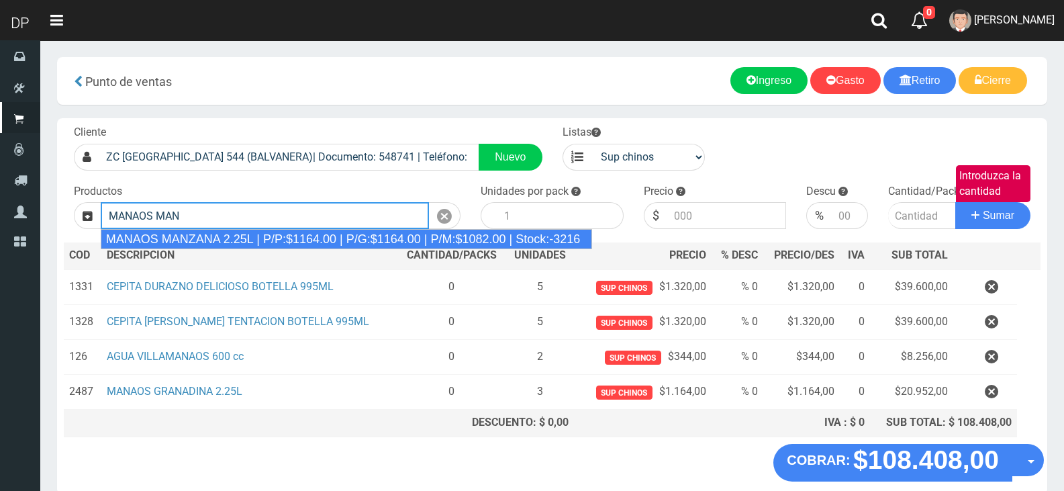
click at [291, 235] on div "MANAOS MANZANA 2.25L | P/P:$1164.00 | P/G:$1164.00 | P/M:$1082.00 | Stock:-3216" at bounding box center [346, 239] width 491 height 20
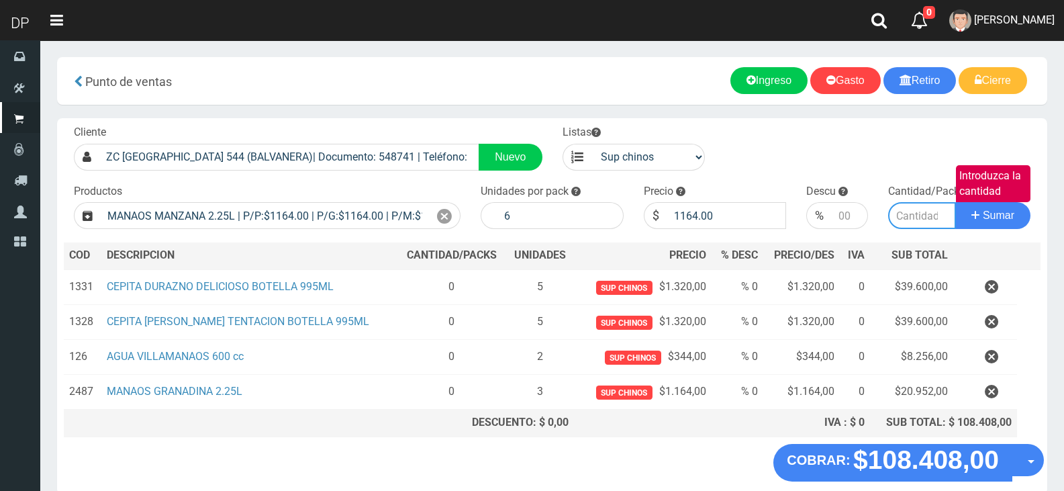
click at [917, 218] on input "Introduzca la cantidad" at bounding box center [922, 215] width 68 height 27
click at [955, 202] on button "Sumar" at bounding box center [992, 215] width 75 height 27
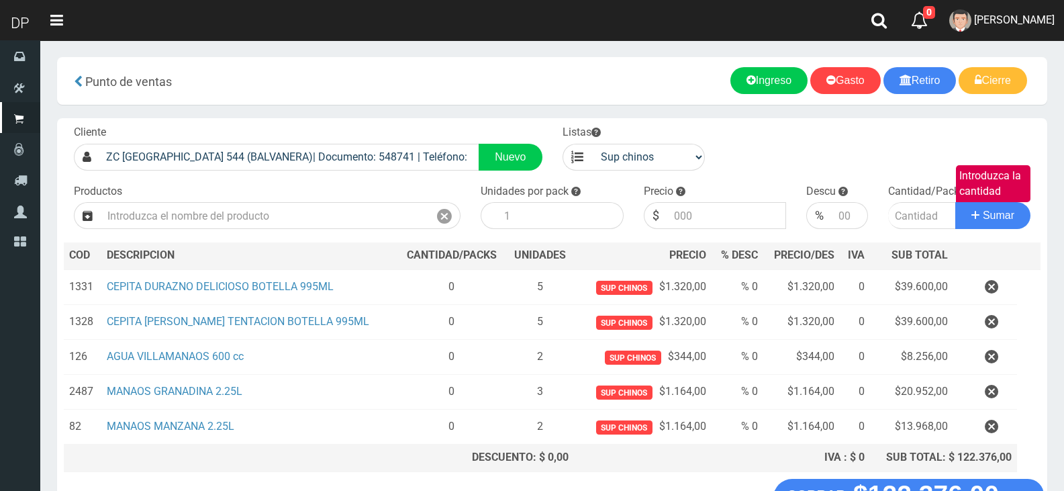
click at [258, 430] on button "×" at bounding box center [255, 430] width 11 height 21
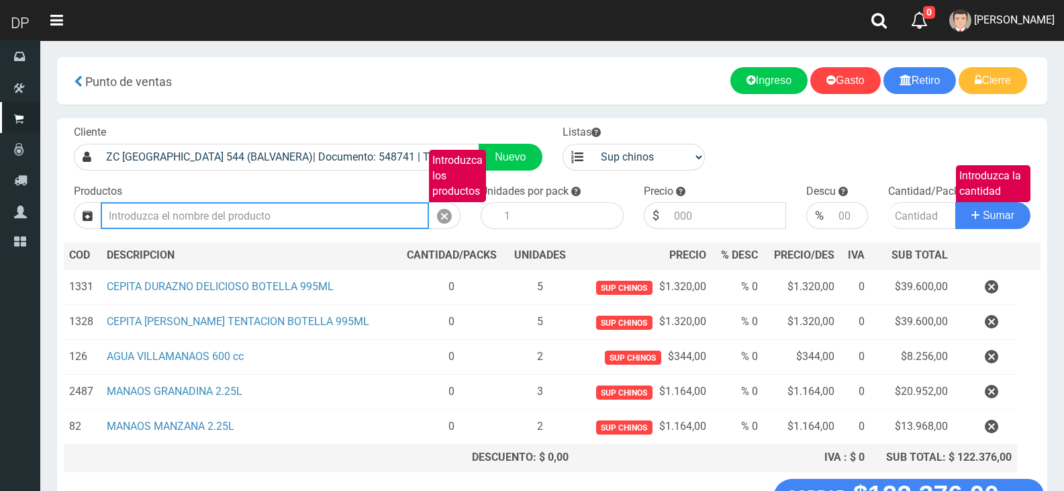
drag, startPoint x: 184, startPoint y: 214, endPoint x: 191, endPoint y: 211, distance: 7.2
click at [184, 214] on input "Introduzca los productos" at bounding box center [265, 215] width 328 height 27
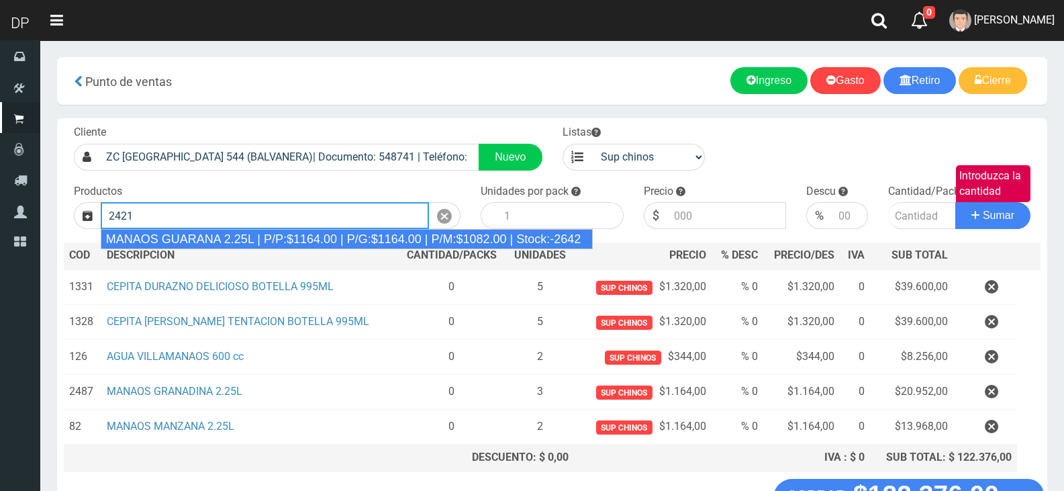
click at [199, 220] on input "2421" at bounding box center [265, 215] width 328 height 27
click at [198, 235] on div "MANAOS GUARANA 2.25L | P/P:$1164.00 | P/G:$1164.00 | P/M:$1082.00 | Stock:-2642" at bounding box center [347, 239] width 492 height 20
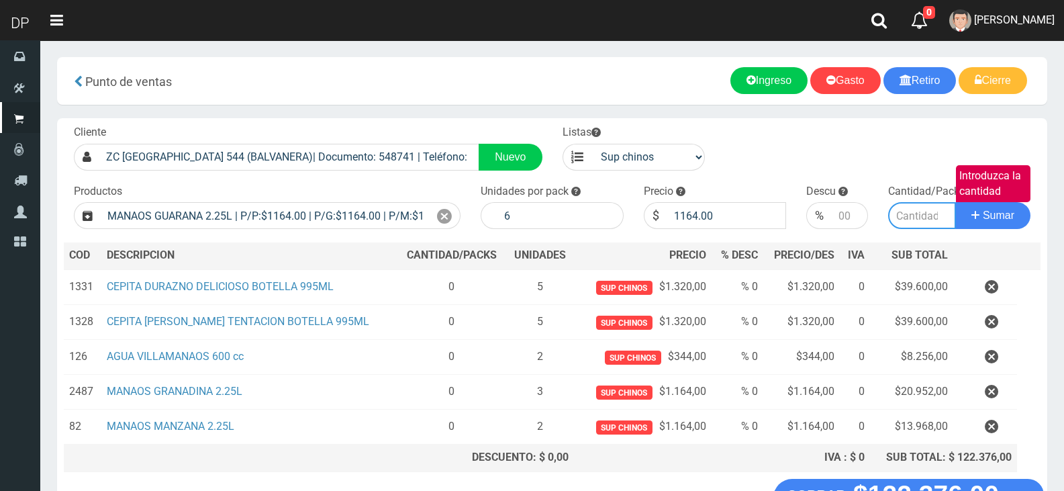
click at [912, 211] on input "Introduzca la cantidad" at bounding box center [922, 215] width 68 height 27
click at [955, 202] on button "Sumar" at bounding box center [992, 215] width 75 height 27
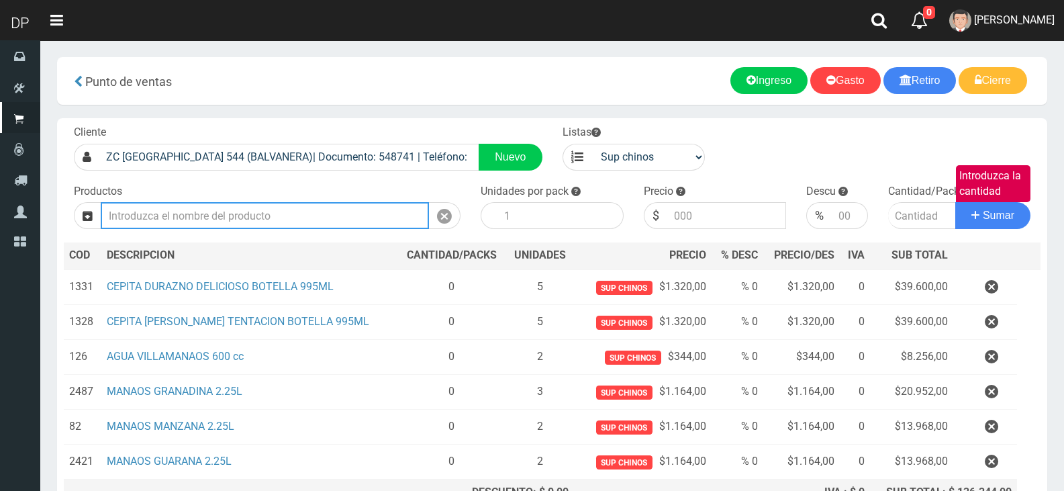
click at [299, 218] on input "Introduzca los productos" at bounding box center [265, 215] width 328 height 27
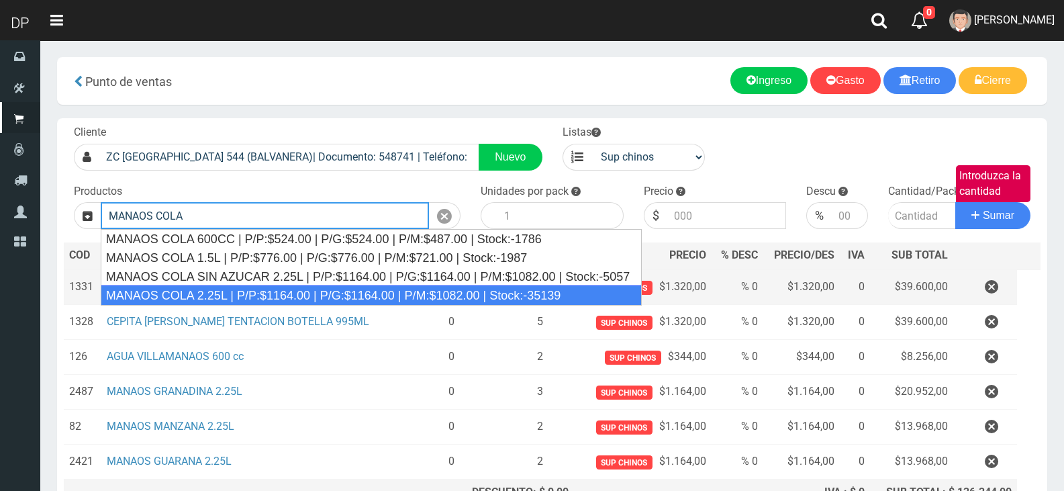
click at [292, 295] on div "MANAOS COLA 2.25L | P/P:$1164.00 | P/G:$1164.00 | P/M:$1082.00 | Stock:-35139" at bounding box center [371, 295] width 541 height 20
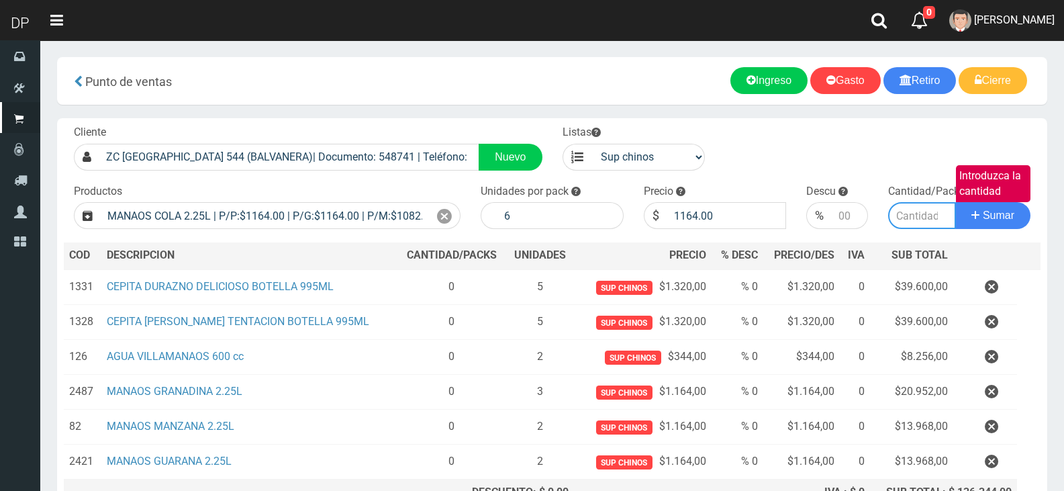
click at [920, 211] on input "Introduzca la cantidad" at bounding box center [922, 215] width 68 height 27
click at [955, 202] on button "Sumar" at bounding box center [992, 215] width 75 height 27
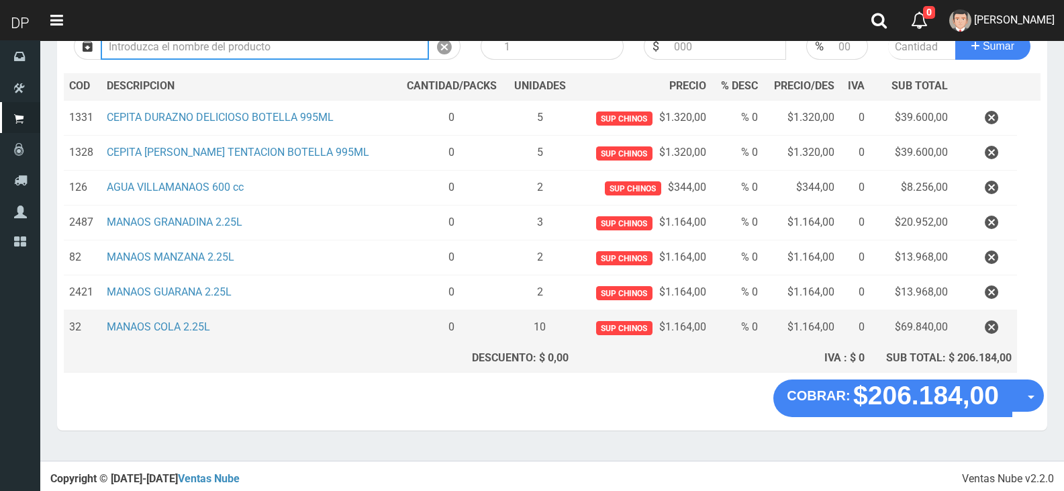
scroll to position [170, 0]
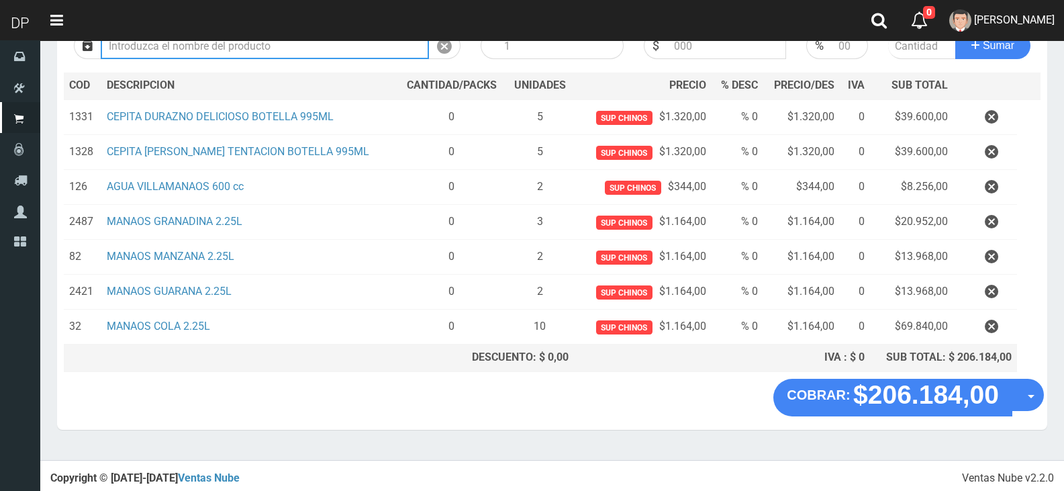
click at [150, 49] on input "Introduzca los productos" at bounding box center [265, 45] width 328 height 27
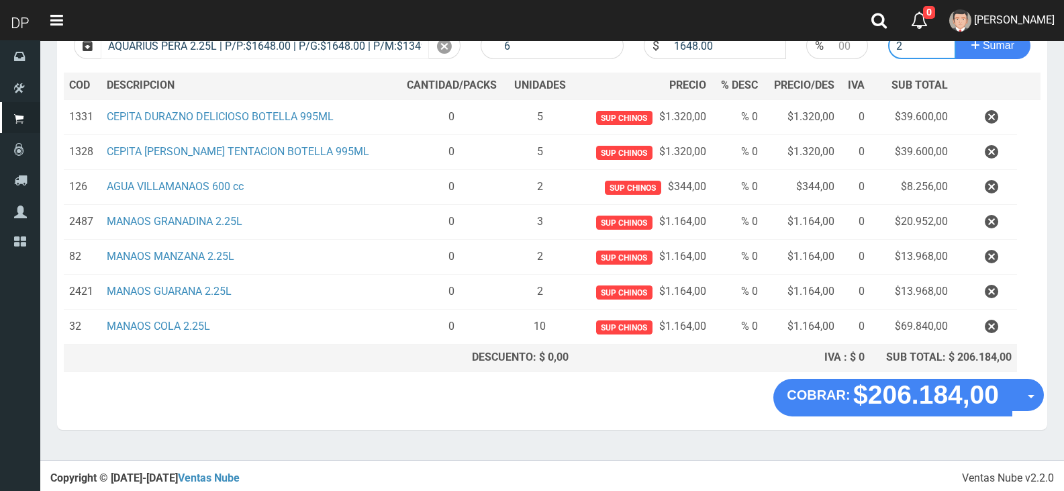
click at [955, 32] on button "Sumar" at bounding box center [992, 45] width 75 height 27
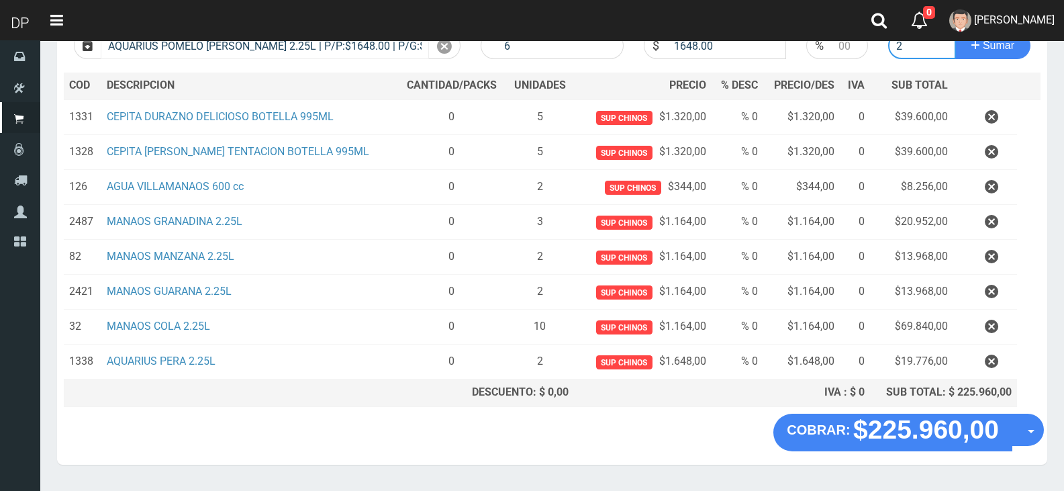
click at [955, 32] on button "Sumar" at bounding box center [992, 45] width 75 height 27
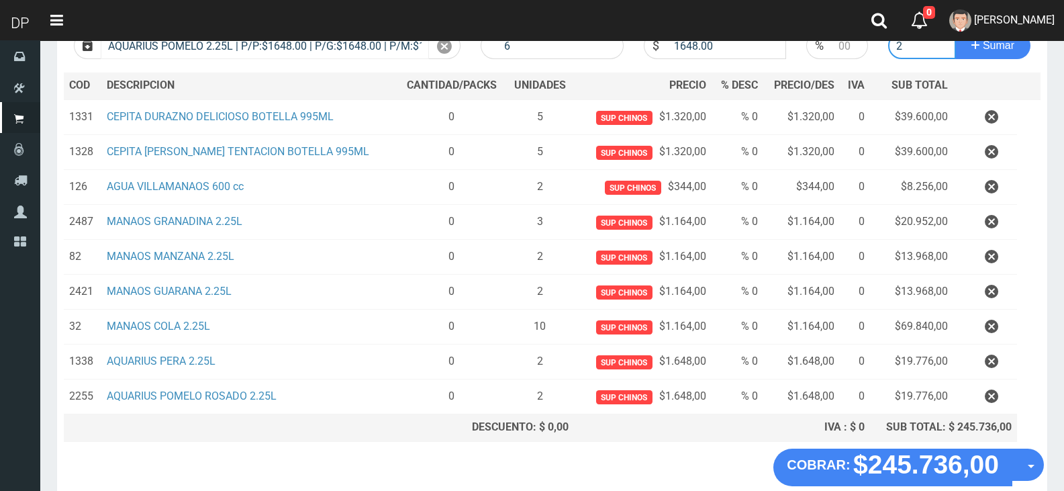
click at [955, 32] on button "Sumar" at bounding box center [992, 45] width 75 height 27
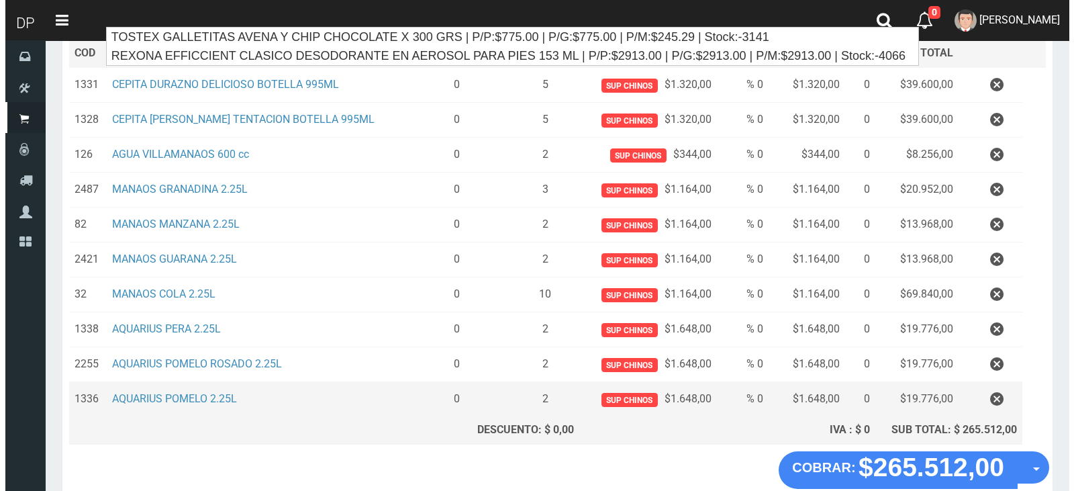
scroll to position [275, 0]
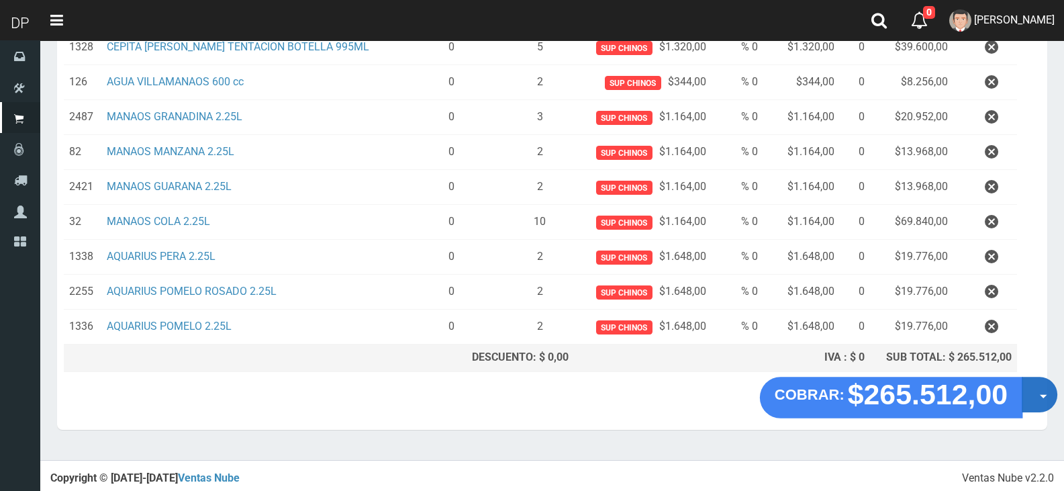
click at [1034, 397] on button "Opciones" at bounding box center [1040, 395] width 36 height 36
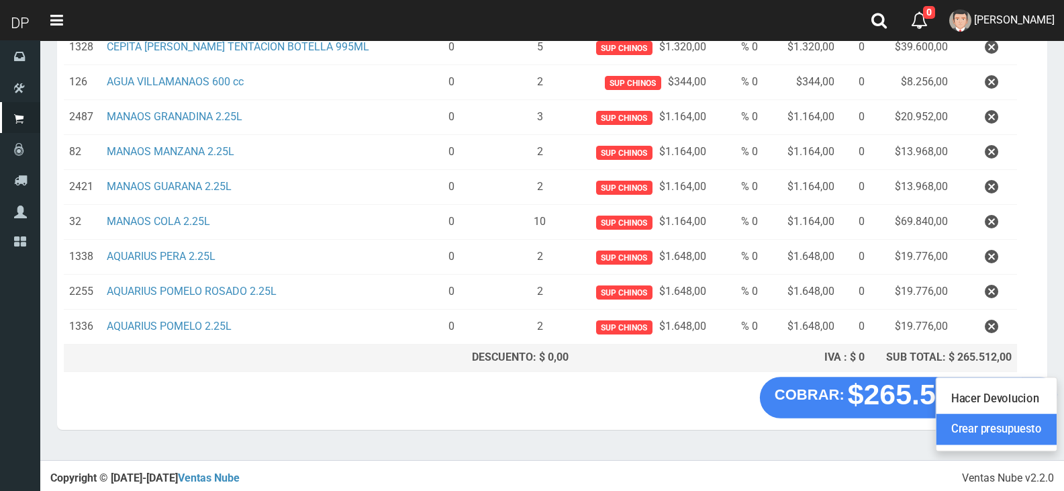
click at [1042, 425] on link "Crear presupuesto" at bounding box center [996, 429] width 120 height 31
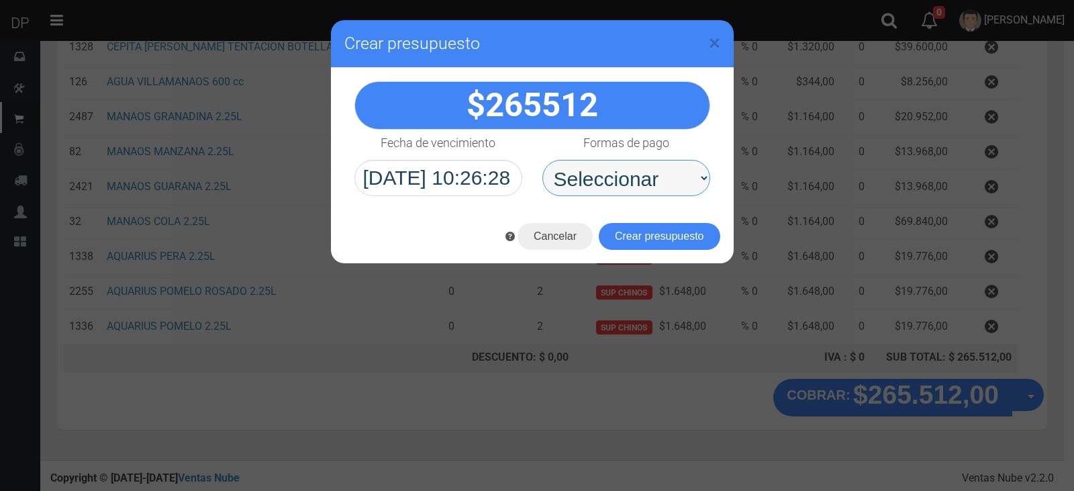
click at [644, 181] on select "Seleccionar Efectivo Tarjeta de Crédito Depósito Débito" at bounding box center [626, 178] width 168 height 36
click at [542, 160] on select "Seleccionar Efectivo Tarjeta de Crédito Depósito Débito" at bounding box center [626, 178] width 168 height 36
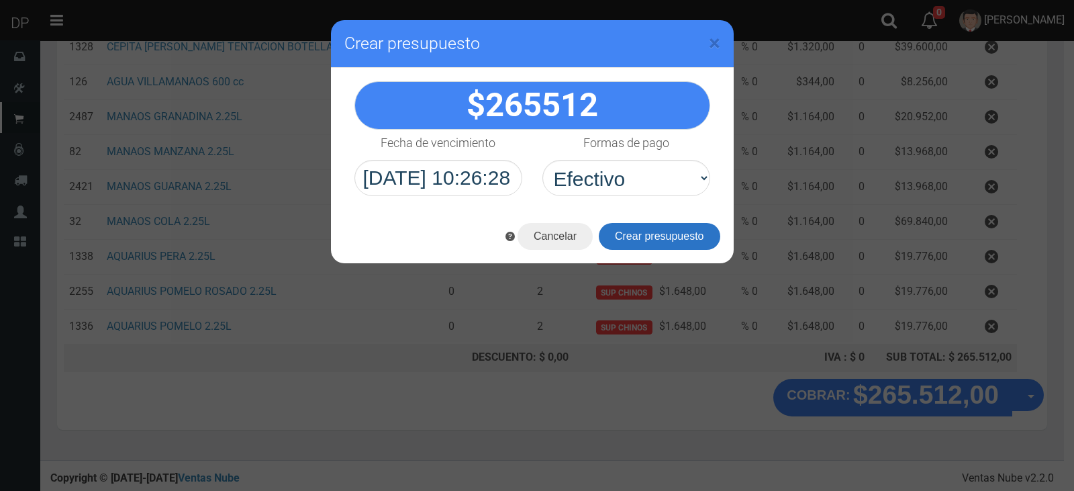
click at [681, 240] on button "Crear presupuesto" at bounding box center [659, 236] width 121 height 27
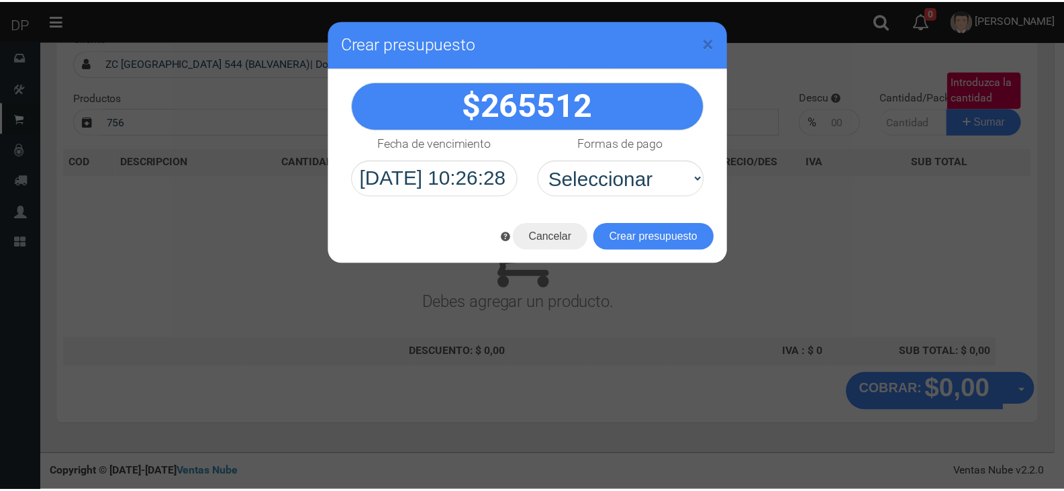
scroll to position [0, 0]
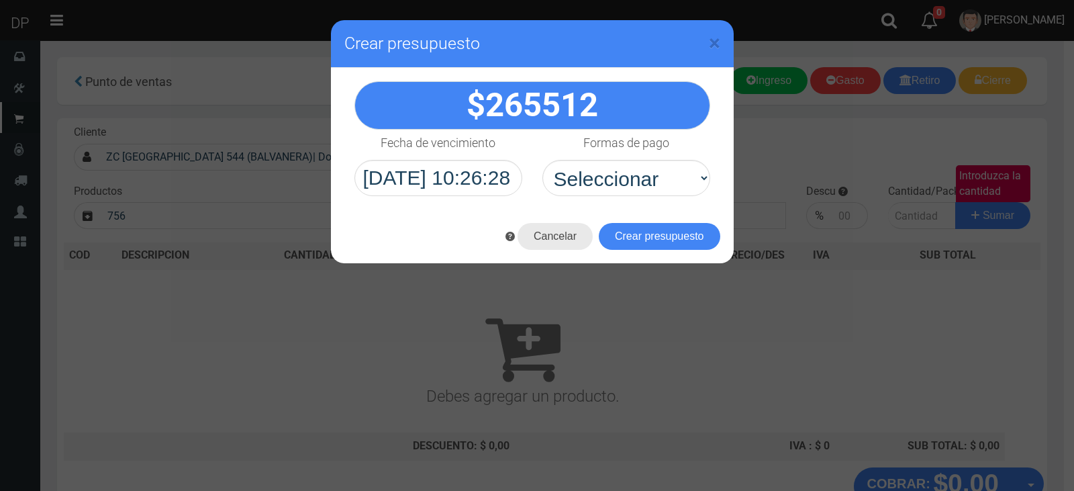
click at [548, 232] on button "Cancelar" at bounding box center [555, 236] width 75 height 27
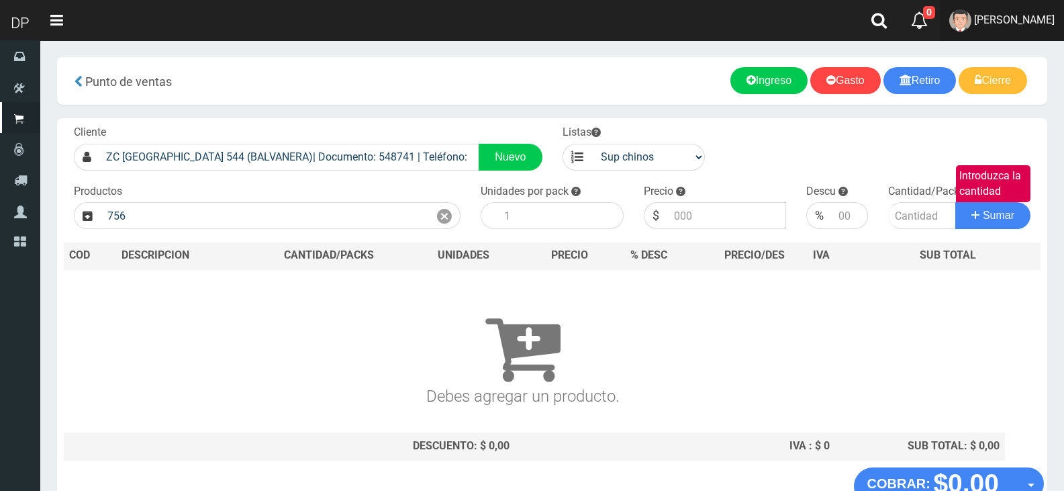
click at [1007, 17] on span "[PERSON_NAME]" at bounding box center [1014, 19] width 81 height 13
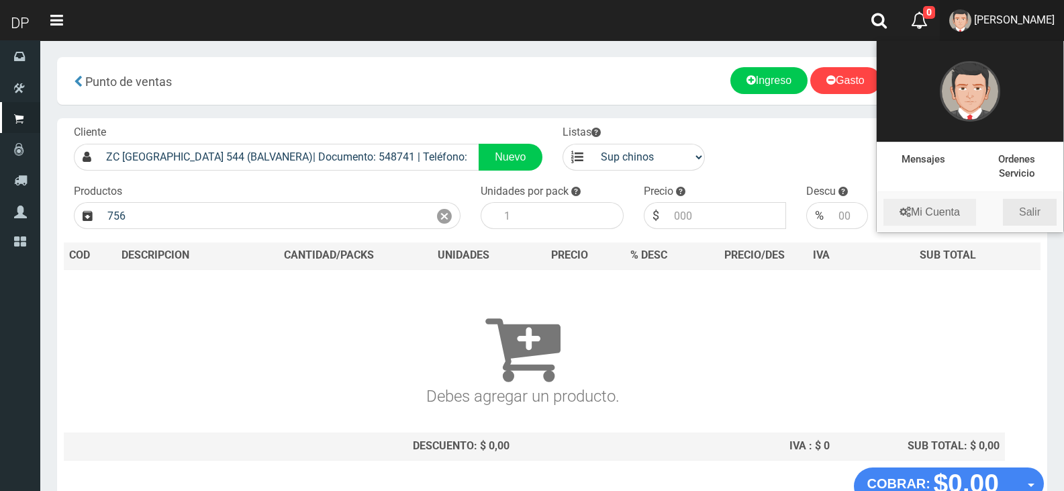
click at [1024, 211] on link "Salir" at bounding box center [1030, 212] width 54 height 27
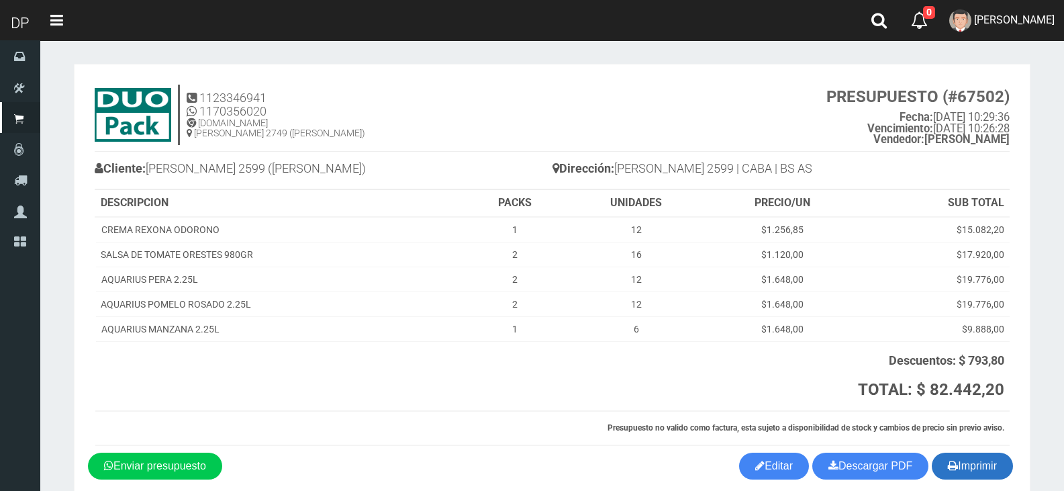
click at [986, 463] on button "Imprimir" at bounding box center [972, 465] width 81 height 27
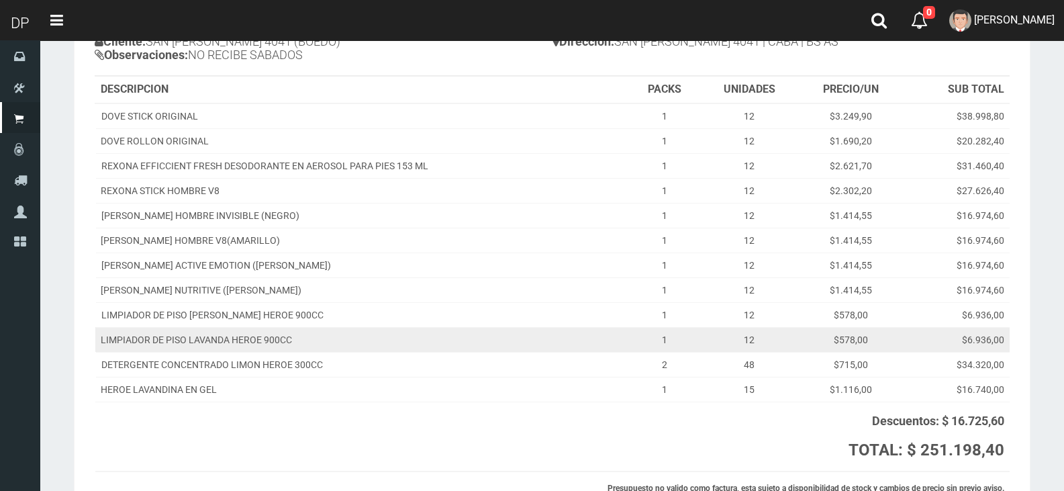
scroll to position [250, 0]
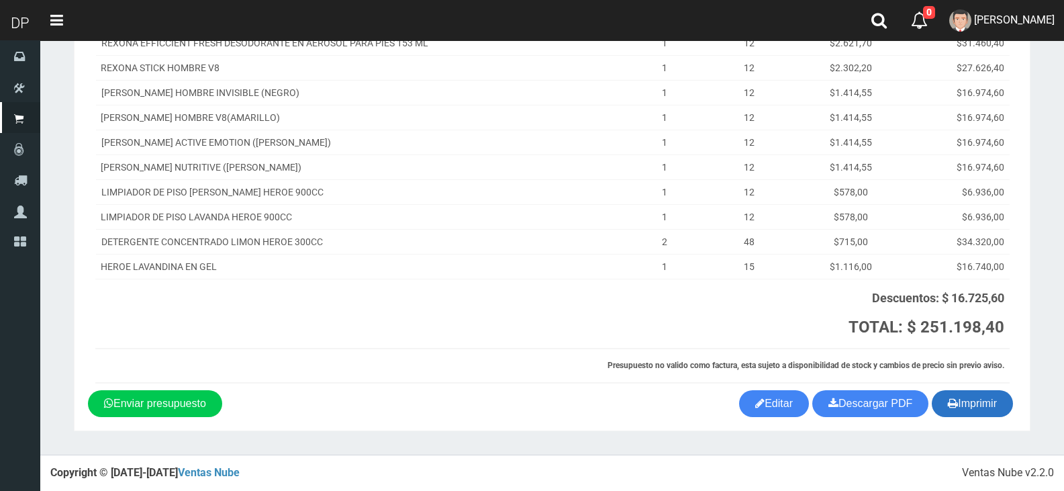
click at [981, 401] on button "Imprimir" at bounding box center [972, 403] width 81 height 27
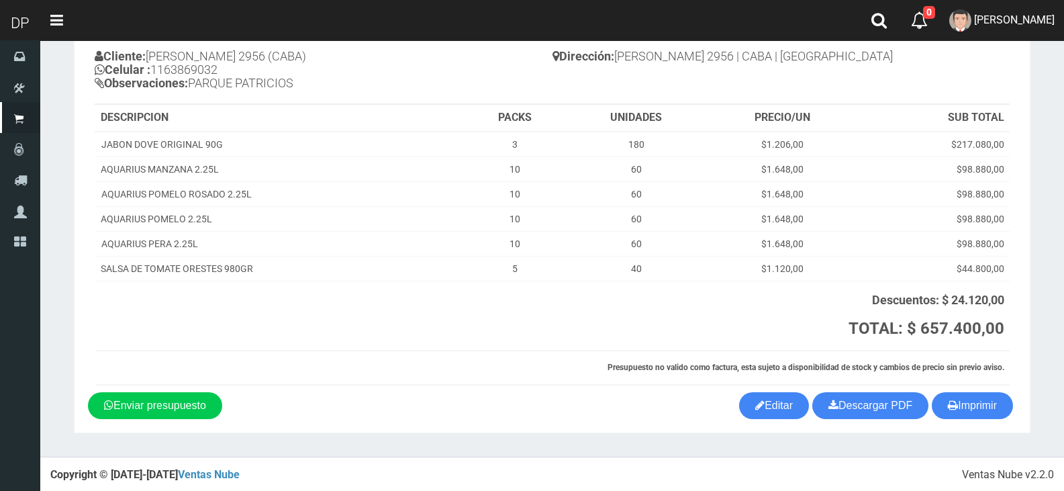
scroll to position [114, 0]
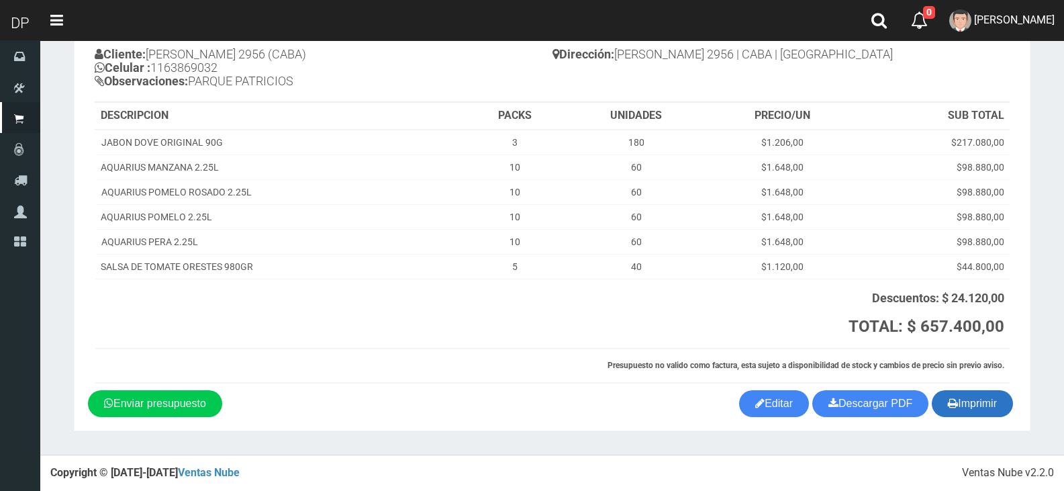
click at [966, 404] on button "Imprimir" at bounding box center [972, 403] width 81 height 27
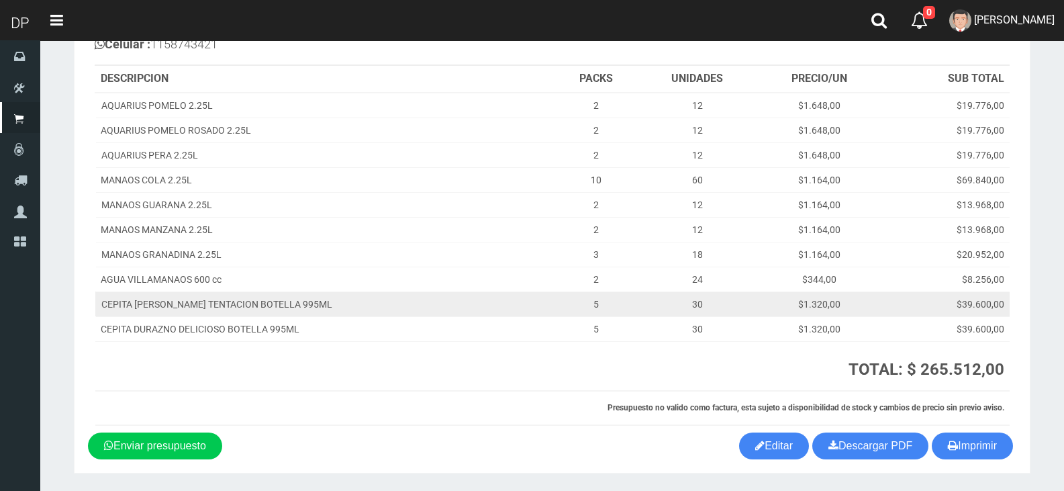
scroll to position [180, 0]
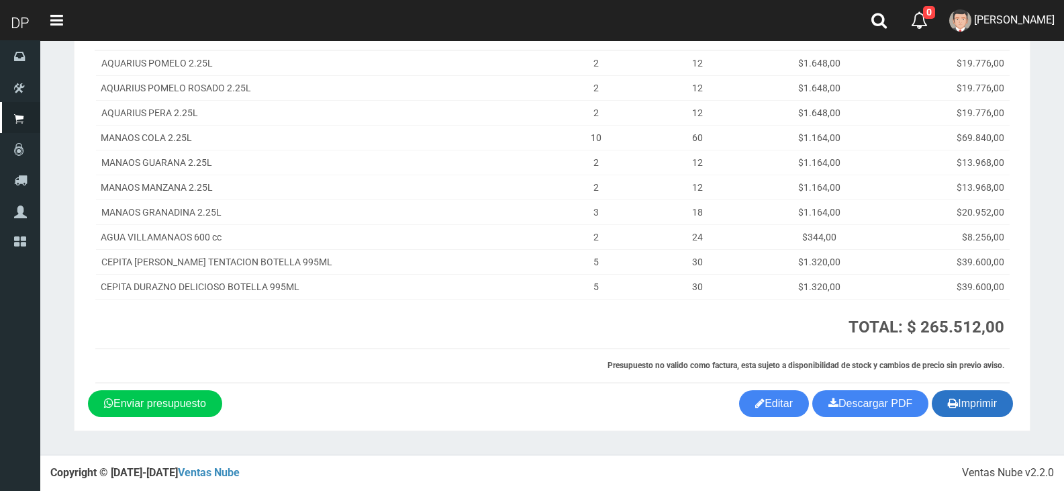
click at [992, 405] on button "Imprimir" at bounding box center [972, 403] width 81 height 27
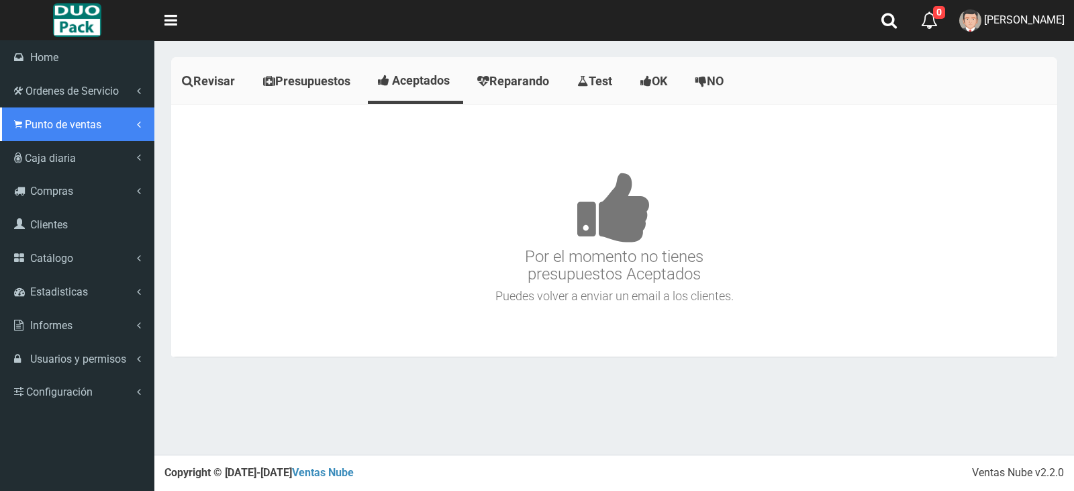
click at [70, 128] on span "Punto de ventas" at bounding box center [63, 124] width 77 height 13
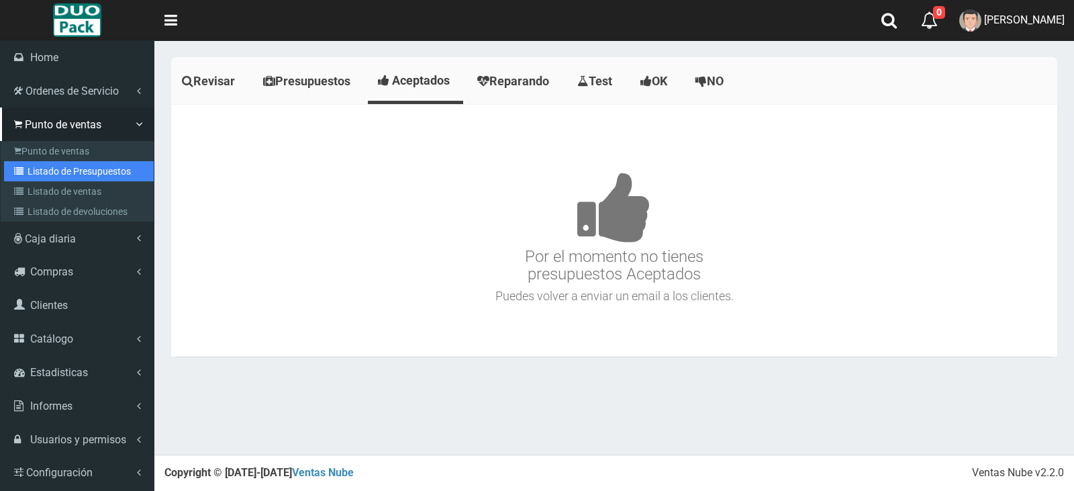
drag, startPoint x: 96, startPoint y: 167, endPoint x: 113, endPoint y: 167, distance: 16.8
click at [97, 167] on link "Listado de Presupuestos" at bounding box center [79, 171] width 150 height 20
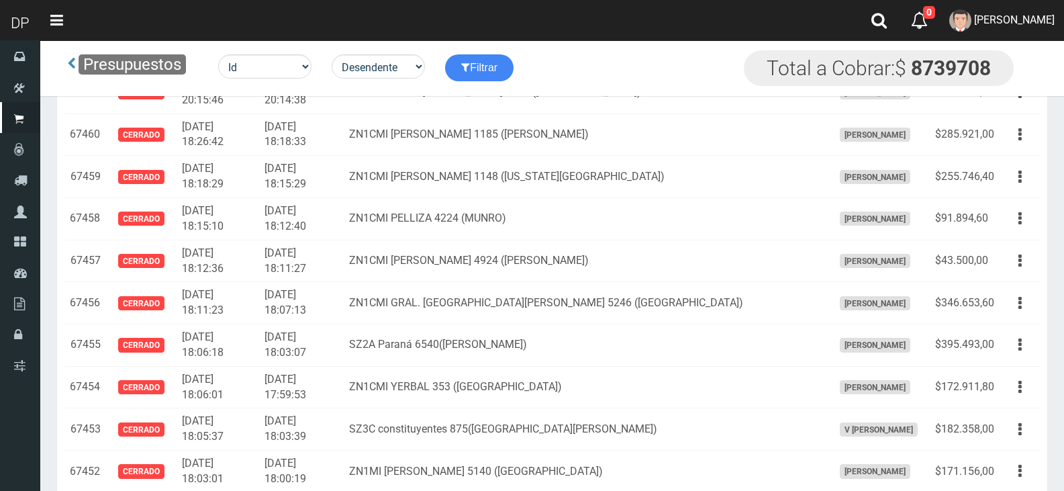
scroll to position [2162, 0]
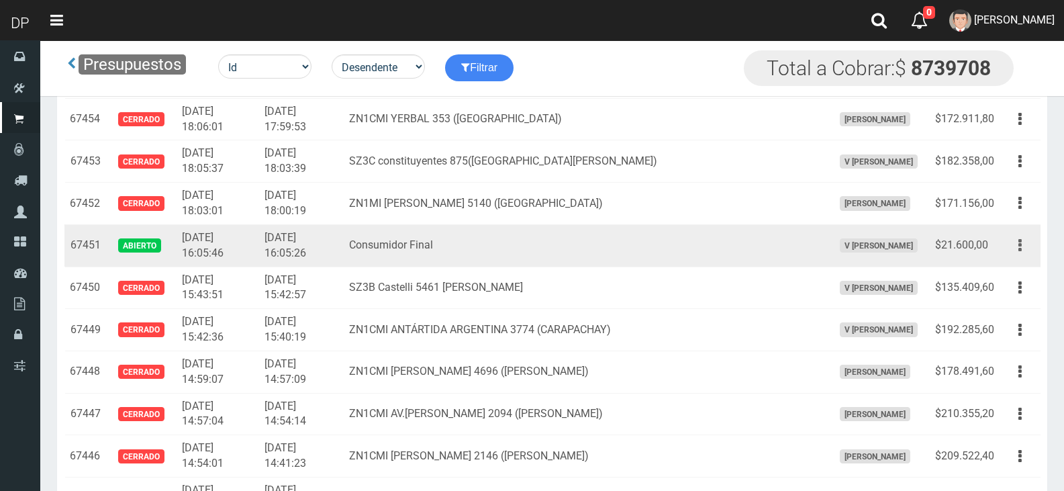
click at [1019, 248] on icon "button" at bounding box center [1019, 245] width 3 height 23
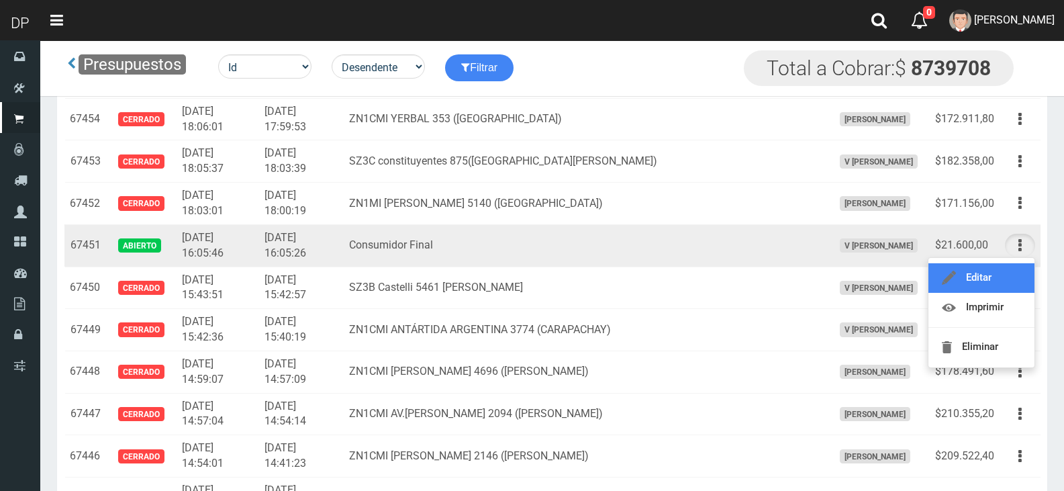
click at [1016, 277] on link "Editar" at bounding box center [981, 278] width 106 height 30
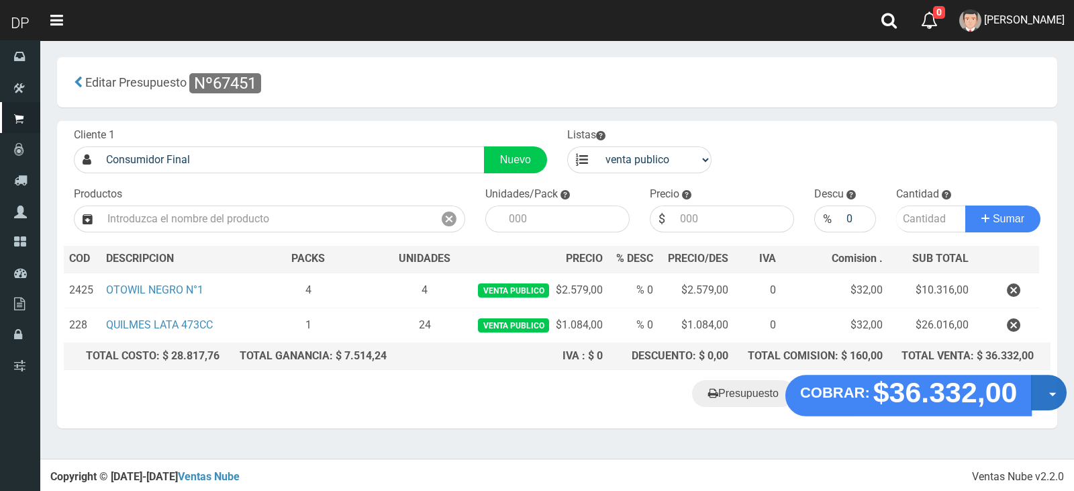
click at [1039, 403] on button "Opciones" at bounding box center [1049, 393] width 36 height 36
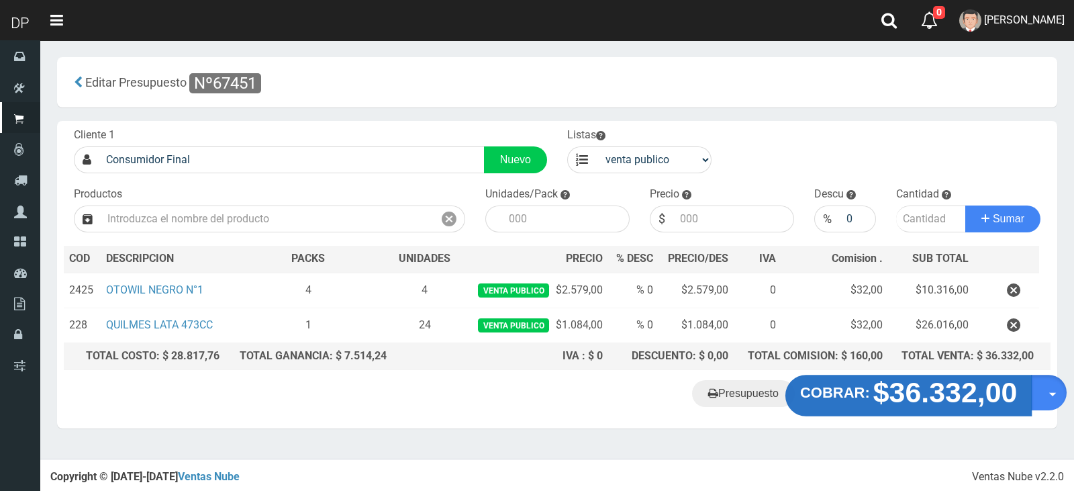
click at [976, 400] on strong "$36.332,00" at bounding box center [945, 393] width 144 height 32
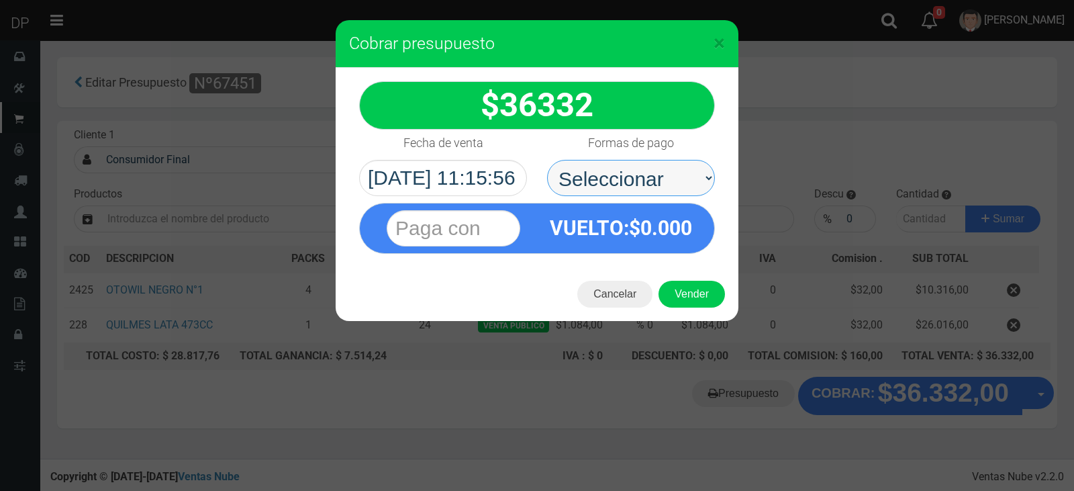
drag, startPoint x: 681, startPoint y: 197, endPoint x: 671, endPoint y: 193, distance: 10.0
click at [673, 168] on select "Seleccionar Efectivo Tarjeta de Crédito Depósito Débito" at bounding box center [631, 178] width 168 height 36
select select "Efectivo"
click at [547, 160] on select "Seleccionar Efectivo Tarjeta de Crédito Depósito Débito" at bounding box center [631, 178] width 168 height 36
click at [687, 287] on button "Vender" at bounding box center [691, 294] width 66 height 27
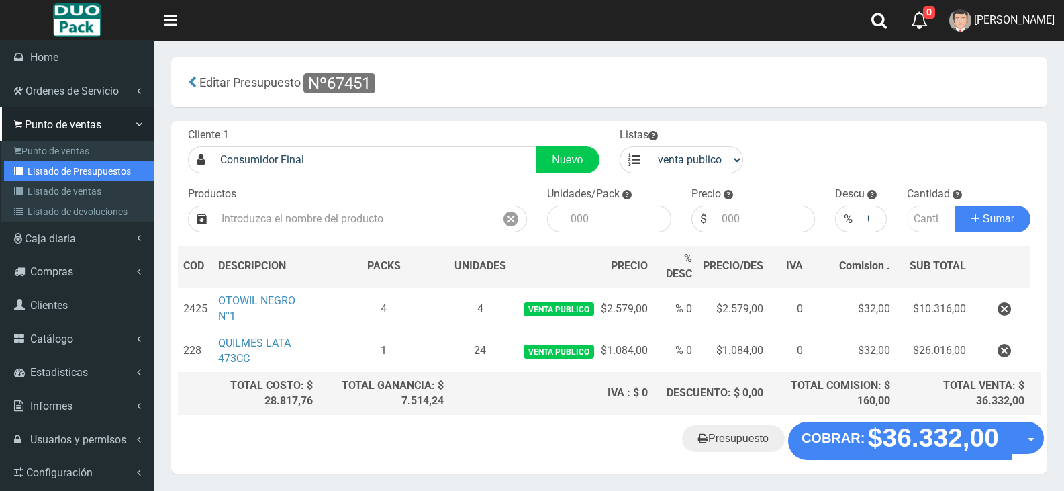
click at [68, 174] on link "Listado de Presupuestos" at bounding box center [79, 171] width 150 height 20
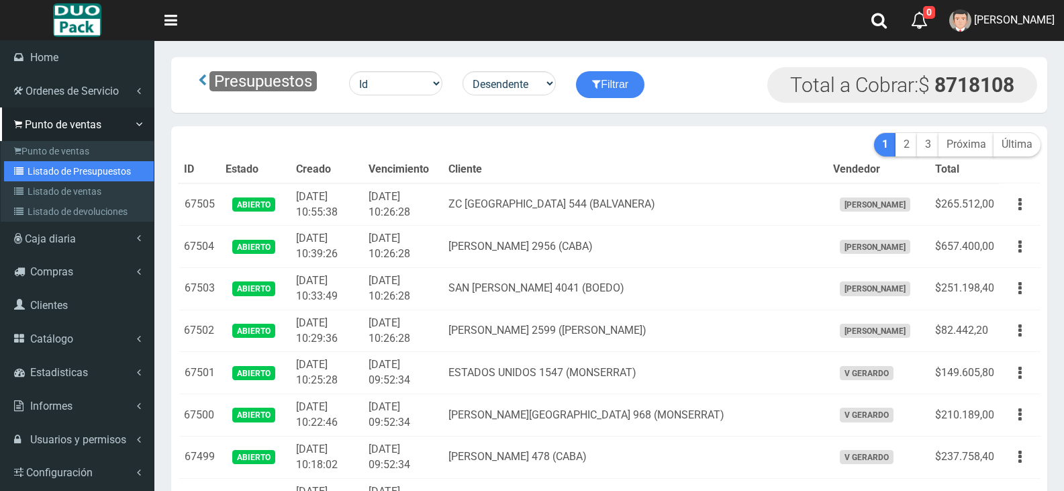
click at [95, 169] on link "Listado de Presupuestos" at bounding box center [79, 171] width 150 height 20
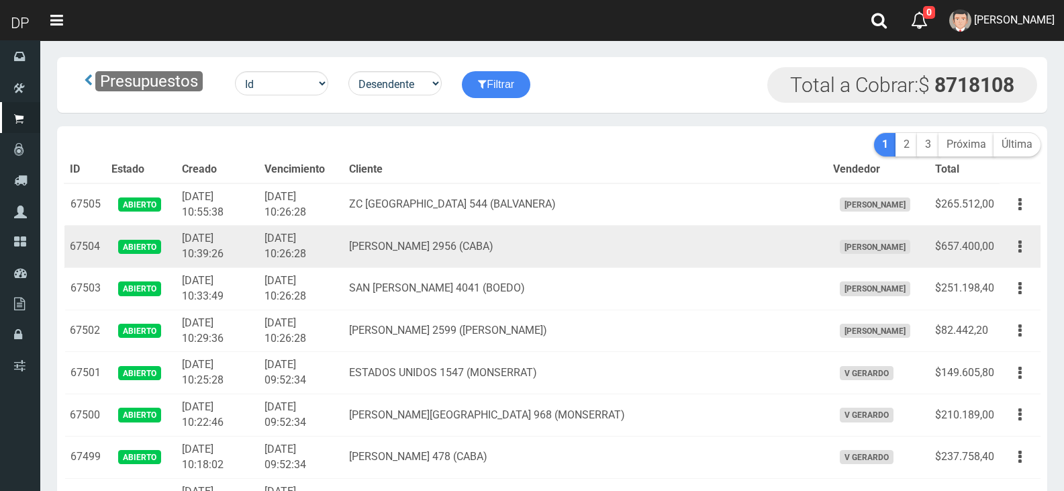
drag, startPoint x: 1071, startPoint y: 218, endPoint x: 712, endPoint y: 237, distance: 359.6
click at [712, 237] on td "RONDEAU 2956 (CABA)" at bounding box center [586, 247] width 484 height 42
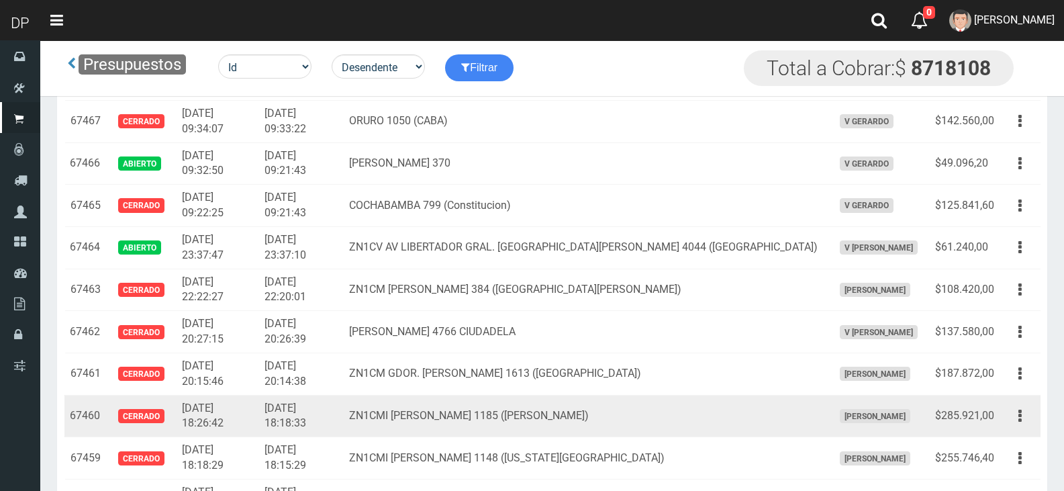
scroll to position [1678, 0]
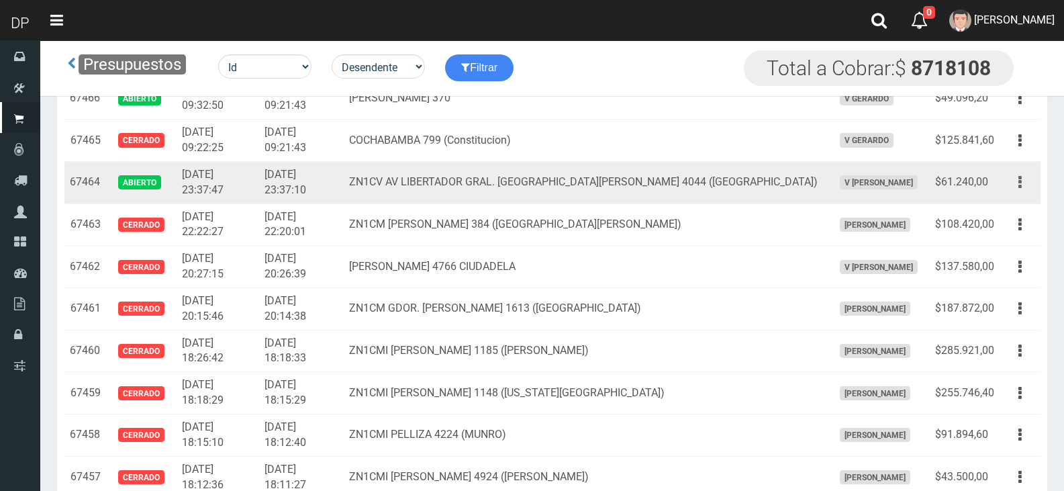
click at [1012, 179] on button "button" at bounding box center [1020, 181] width 30 height 23
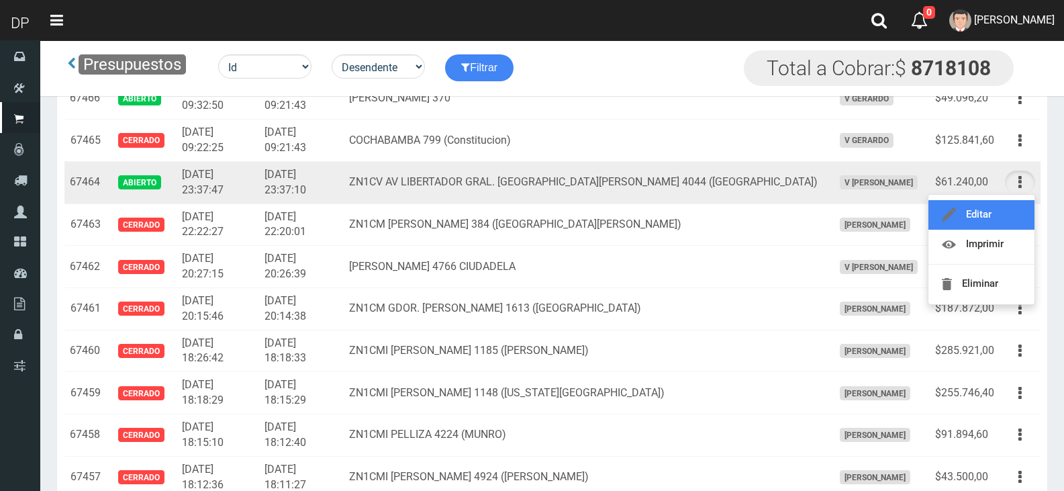
click at [1006, 211] on link "Editar" at bounding box center [981, 215] width 106 height 30
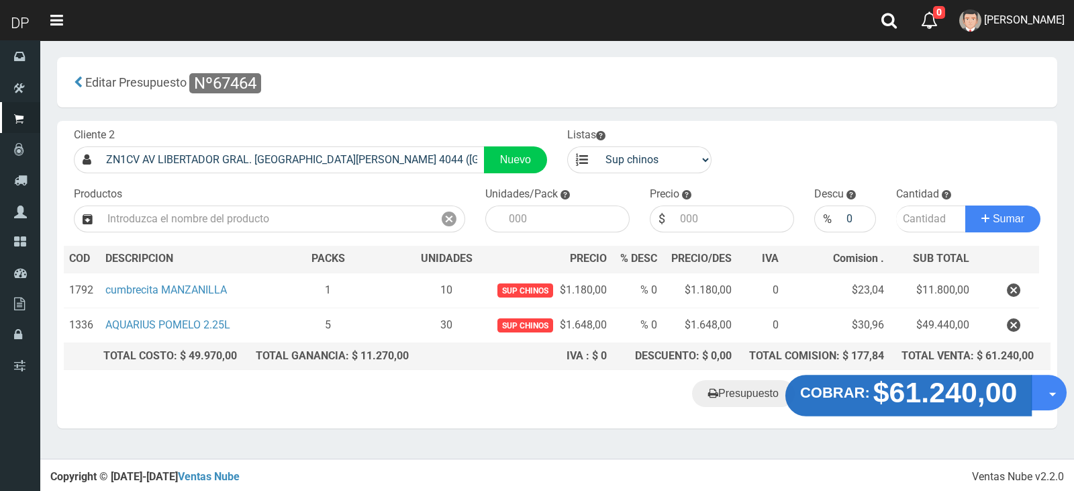
click at [973, 402] on strong "$61.240,00" at bounding box center [945, 393] width 144 height 32
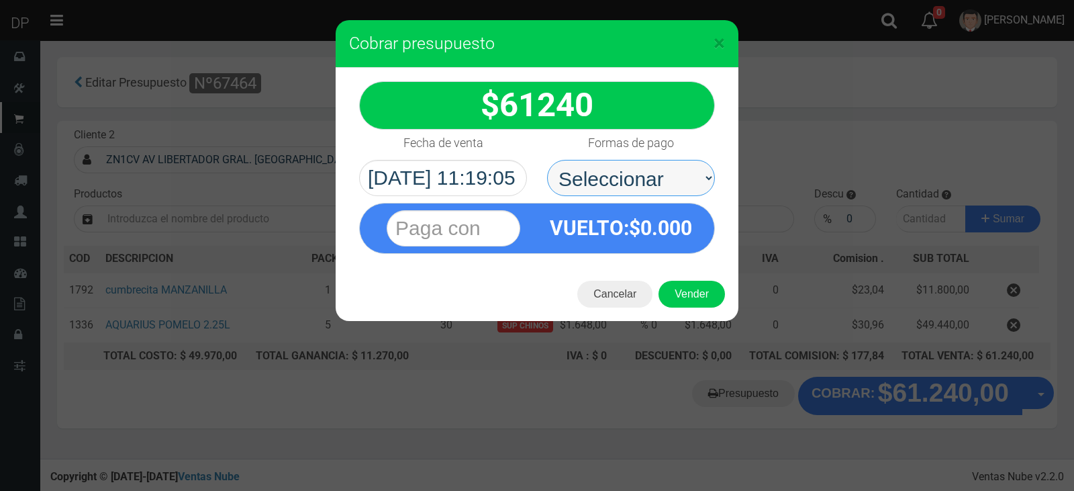
click at [614, 191] on select "Seleccionar Efectivo Tarjeta de Crédito Depósito Débito" at bounding box center [631, 178] width 168 height 36
select select "Efectivo"
click at [547, 160] on select "Seleccionar Efectivo Tarjeta de Crédito Depósito Débito" at bounding box center [631, 178] width 168 height 36
click at [705, 297] on button "Vender" at bounding box center [691, 294] width 66 height 27
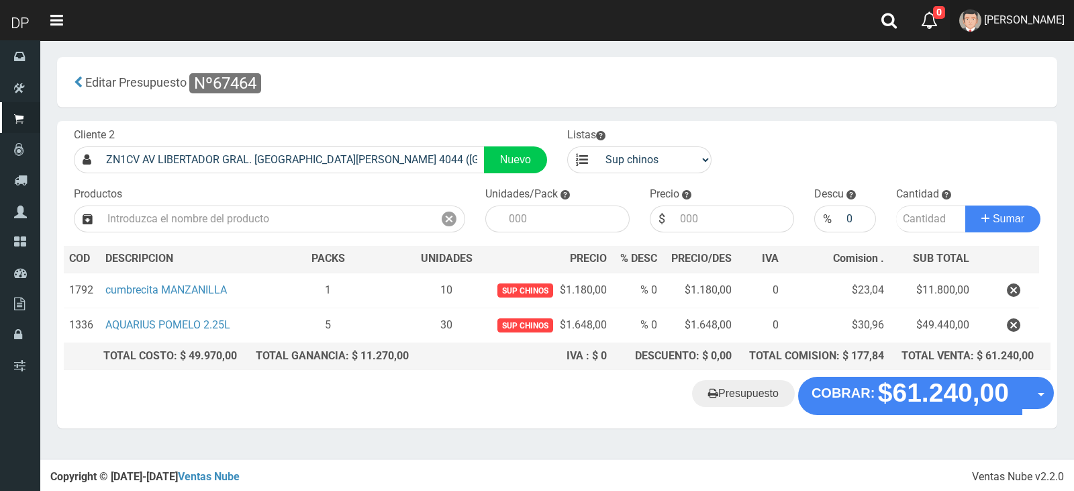
drag, startPoint x: 1017, startPoint y: 24, endPoint x: 1018, endPoint y: 56, distance: 31.6
click at [1017, 24] on span "DAIANA PECHMANN" at bounding box center [1024, 19] width 81 height 13
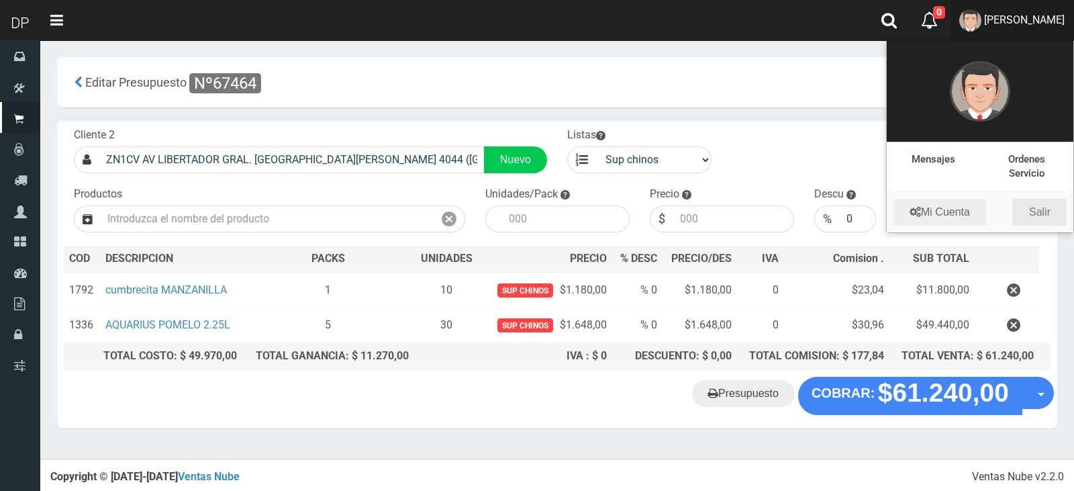
click at [1042, 200] on link "Salir" at bounding box center [1040, 212] width 54 height 27
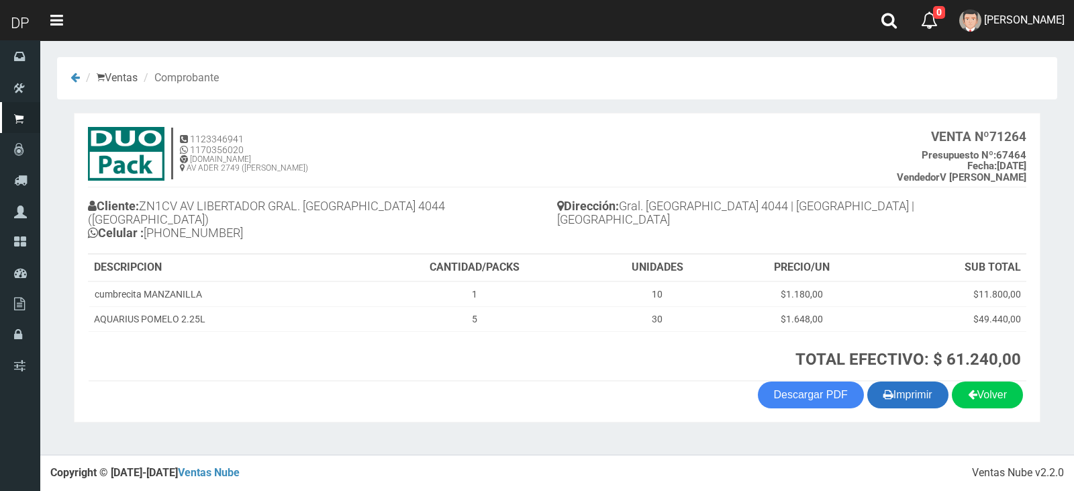
click at [920, 382] on button "Imprimir" at bounding box center [907, 394] width 81 height 27
click at [889, 381] on button "Imprimir" at bounding box center [907, 394] width 81 height 27
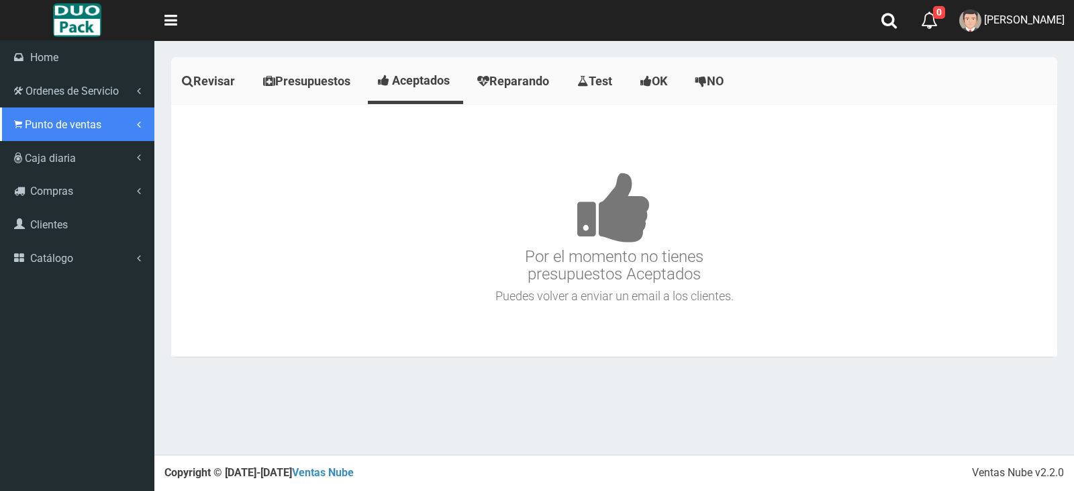
click at [88, 124] on span "Punto de ventas" at bounding box center [63, 124] width 77 height 13
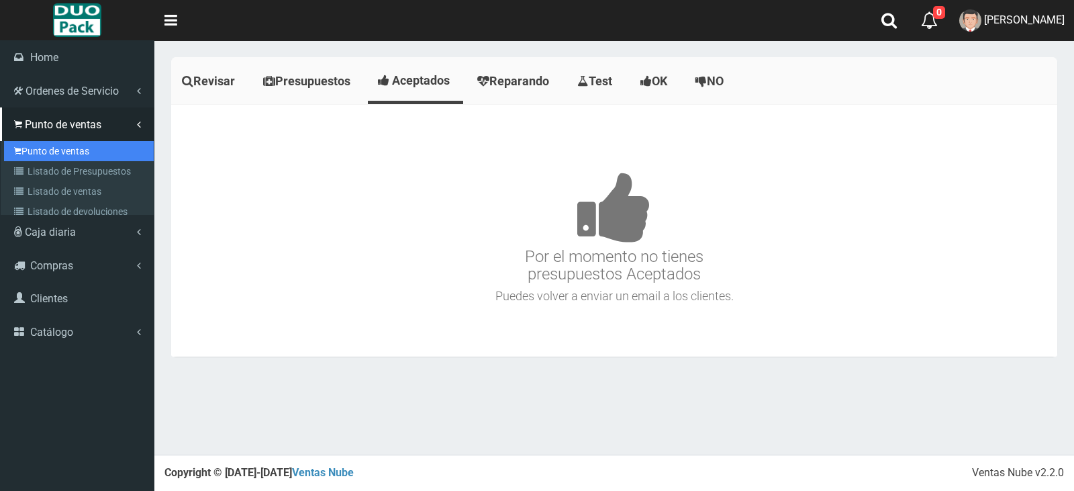
click at [65, 149] on link "Punto de ventas" at bounding box center [79, 151] width 150 height 20
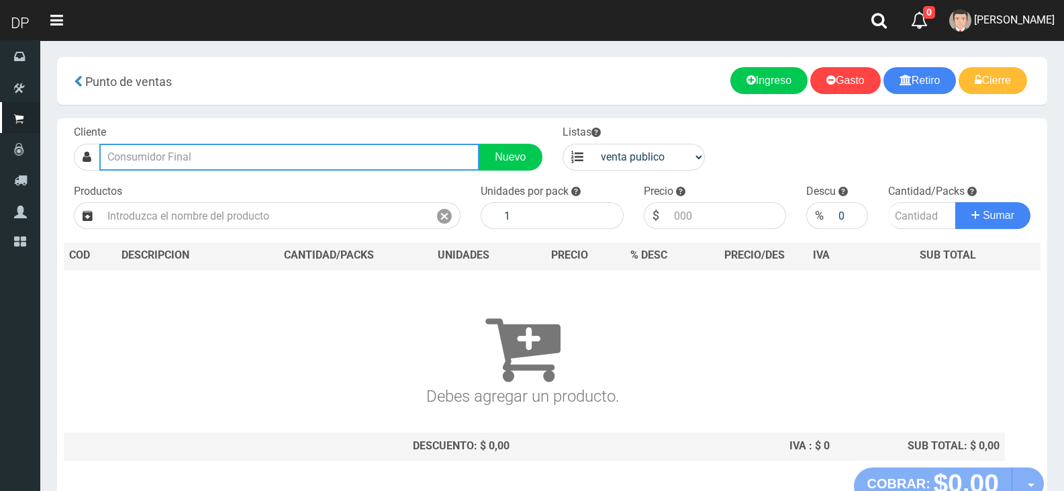
click at [264, 153] on input "text" at bounding box center [289, 157] width 380 height 27
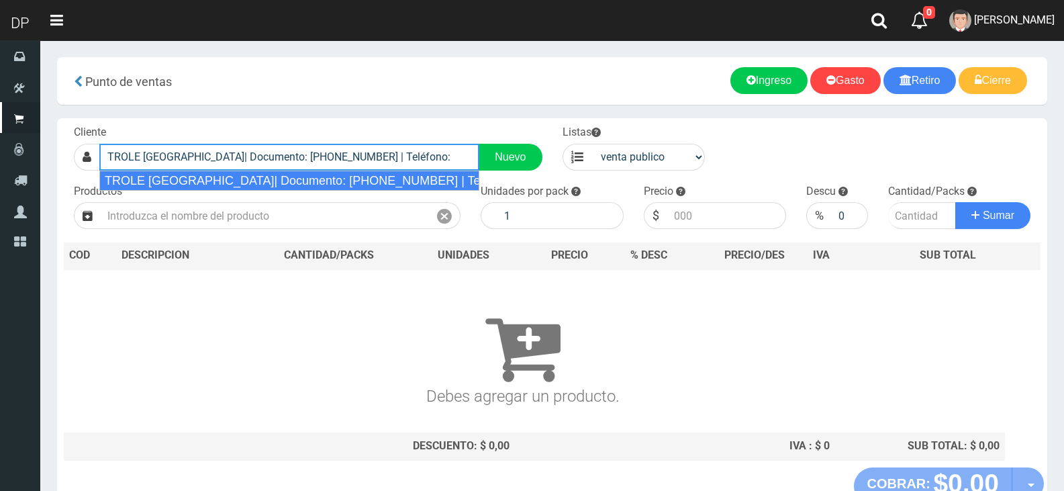
click at [297, 179] on div "TROLE [GEOGRAPHIC_DATA]| Documento: [PHONE_NUMBER] | Teléfono:" at bounding box center [289, 180] width 380 height 20
type input "TROLE [GEOGRAPHIC_DATA]| Documento: [PHONE_NUMBER] | Teléfono:"
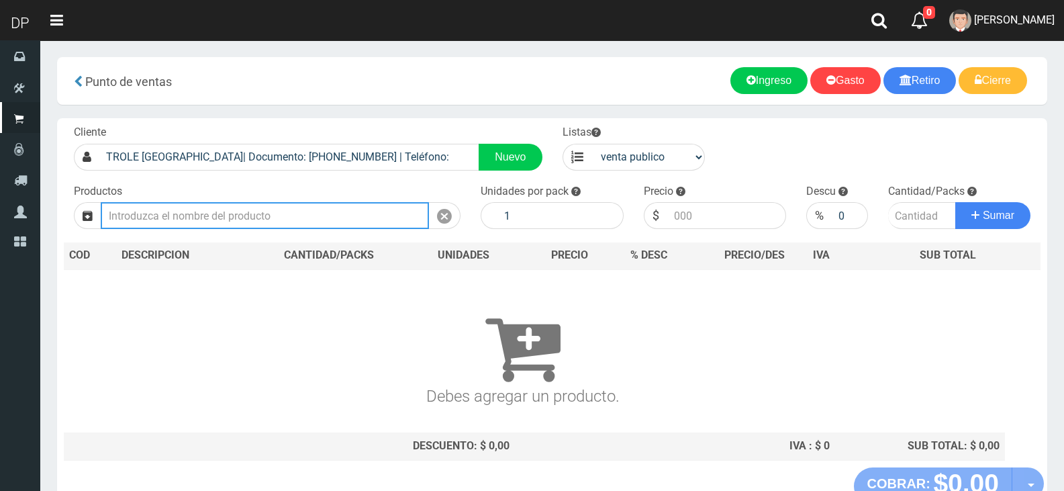
click at [305, 212] on input "text" at bounding box center [265, 215] width 328 height 27
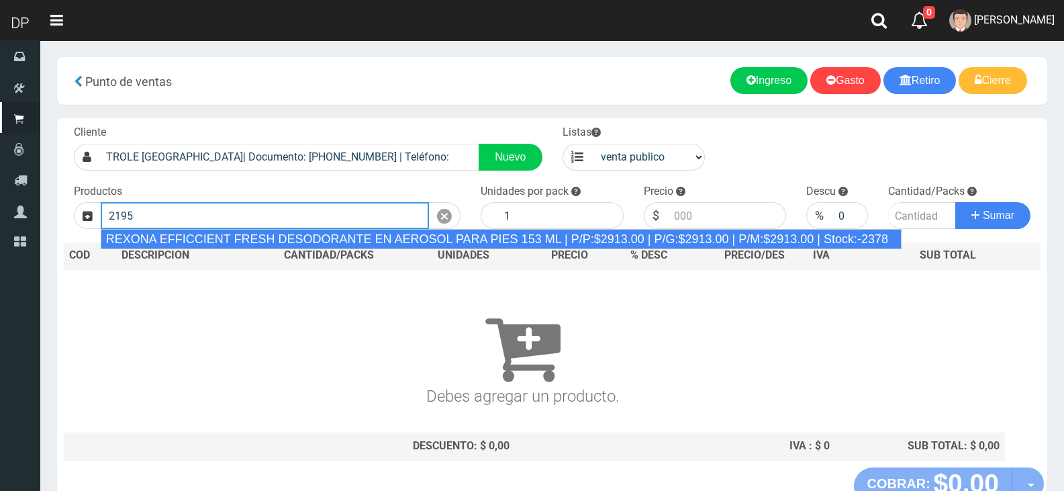
click at [236, 237] on div "REXONA EFFICCIENT FRESH DESODORANTE EN AEROSOL PARA PIES 153 ML | P/P:$2913.00 …" at bounding box center [501, 239] width 801 height 20
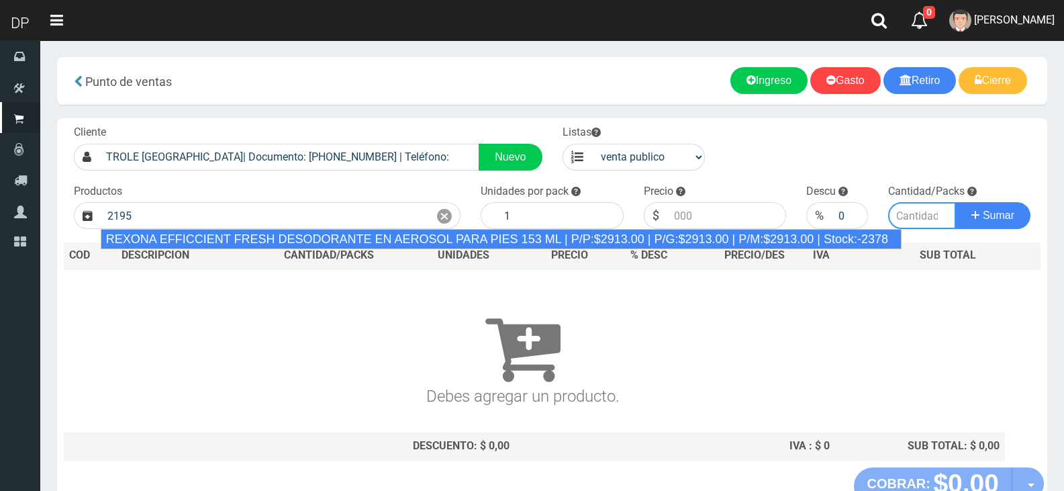
type input "REXONA EFFICCIENT FRESH DESODORANTE EN AEROSOL PARA PIES 153 ML | P/P:$2913.00 …"
type input "12"
type input "2913.00"
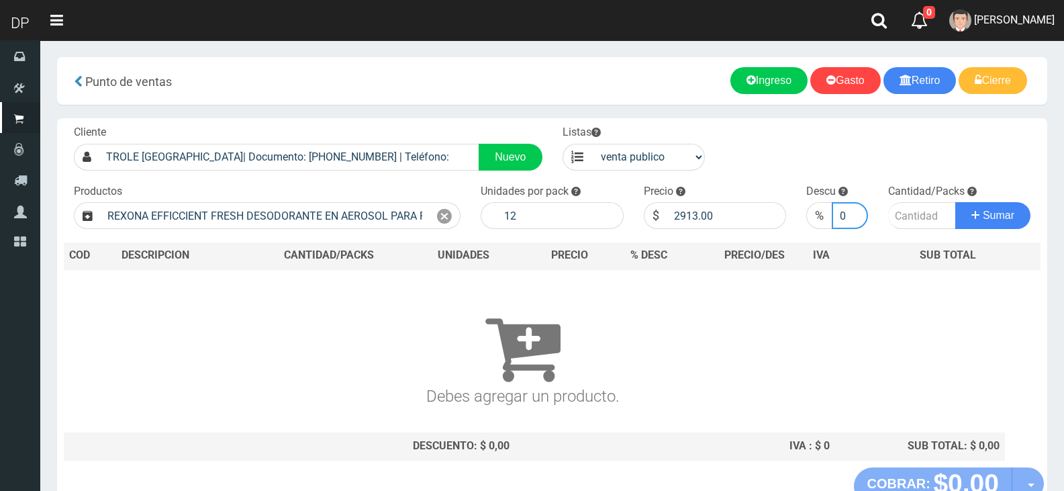
click at [848, 218] on input "0" at bounding box center [850, 215] width 36 height 27
click at [854, 209] on input "1" at bounding box center [850, 215] width 36 height 27
click at [855, 209] on input "2" at bounding box center [850, 215] width 36 height 27
click at [855, 209] on input "3" at bounding box center [850, 215] width 36 height 27
click at [855, 209] on input "4" at bounding box center [850, 215] width 36 height 27
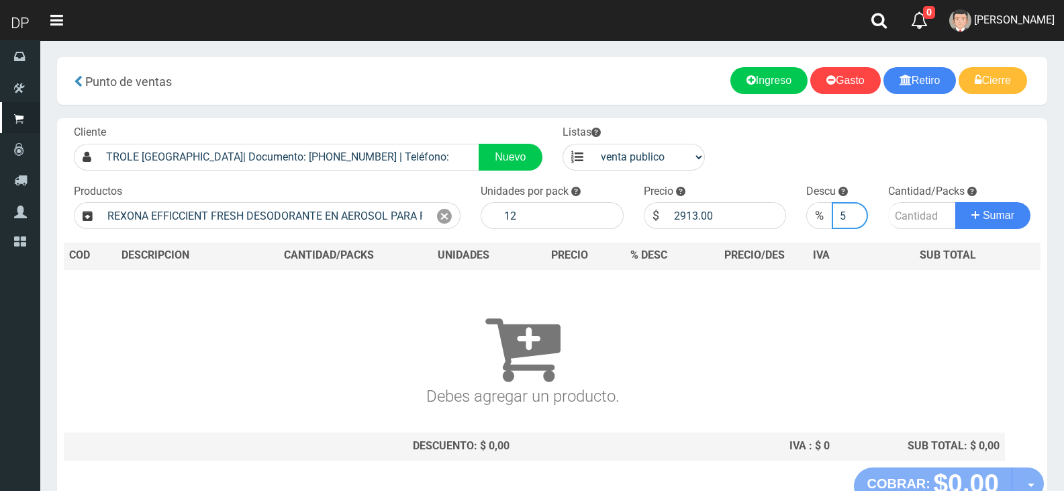
click at [855, 209] on input "5" at bounding box center [850, 215] width 36 height 27
click at [855, 209] on input "6" at bounding box center [850, 215] width 36 height 27
click at [855, 209] on input "7" at bounding box center [850, 215] width 36 height 27
click at [855, 209] on input "8" at bounding box center [850, 215] width 36 height 27
click at [855, 209] on input "9" at bounding box center [850, 215] width 36 height 27
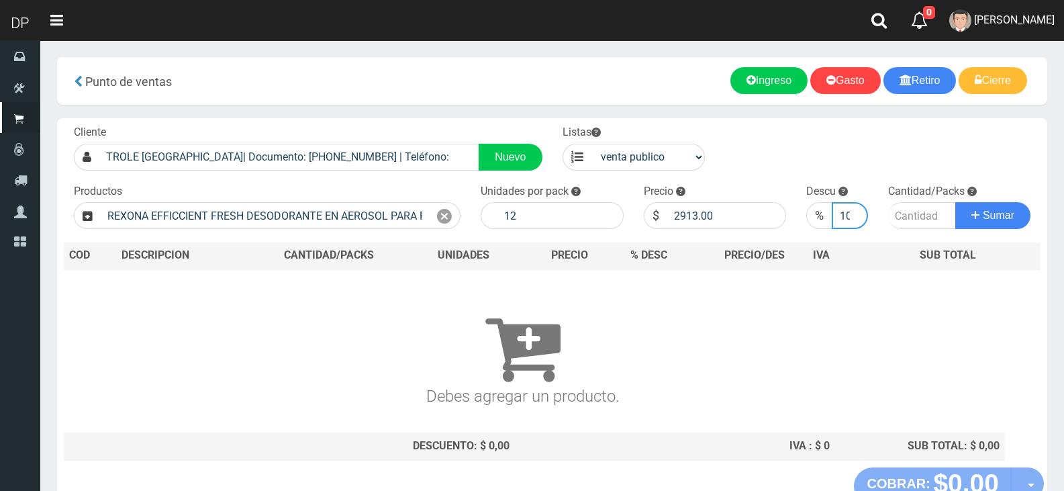
type input "10"
click at [855, 209] on input "10" at bounding box center [850, 215] width 36 height 27
click at [928, 214] on input "number" at bounding box center [922, 215] width 68 height 27
type input "2"
click at [955, 202] on button "Sumar" at bounding box center [992, 215] width 75 height 27
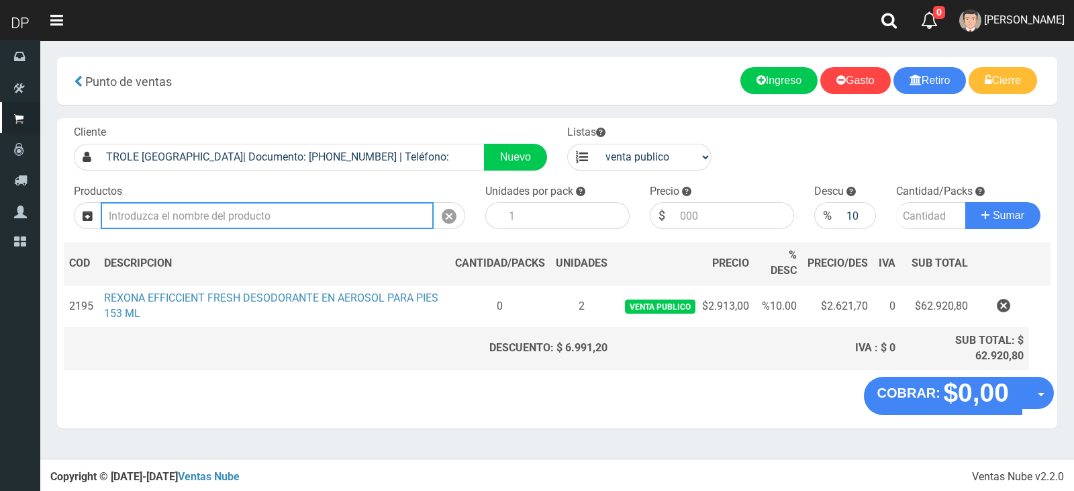
click at [296, 219] on input "text" at bounding box center [267, 215] width 333 height 27
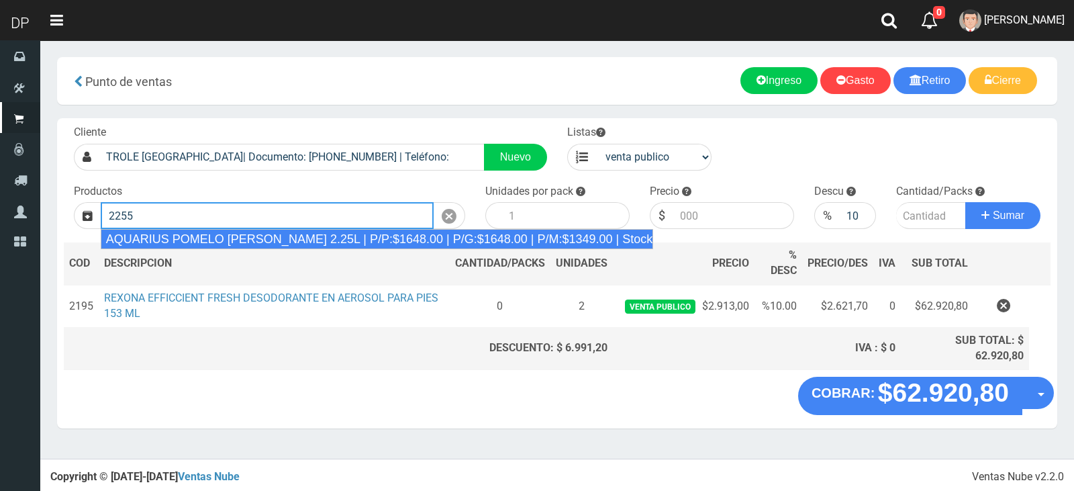
click at [307, 234] on div "AQUARIUS POMELO ROSADO 2.25L | P/P:$1648.00 | P/G:$1648.00 | P/M:$1349.00 | Sto…" at bounding box center [377, 239] width 553 height 20
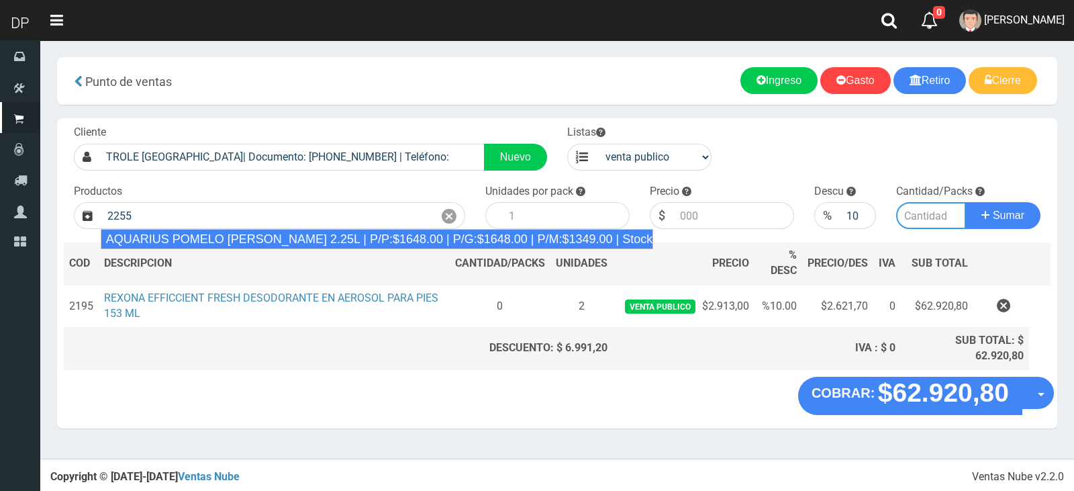
type input "AQUARIUS POMELO ROSADO 2.25L | P/P:$1648.00 | P/G:$1648.00 | P/M:$1349.00 | Sto…"
type input "6"
type input "1648.00"
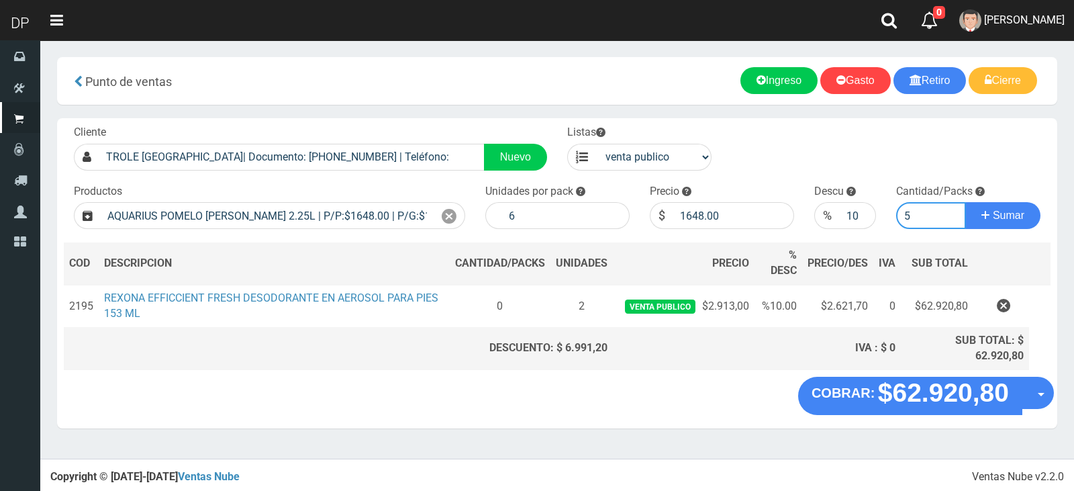
type input "5"
click at [965, 202] on button "Sumar" at bounding box center [1002, 215] width 75 height 27
click at [863, 215] on input "11" at bounding box center [858, 215] width 37 height 27
click at [865, 216] on input "10" at bounding box center [858, 215] width 37 height 27
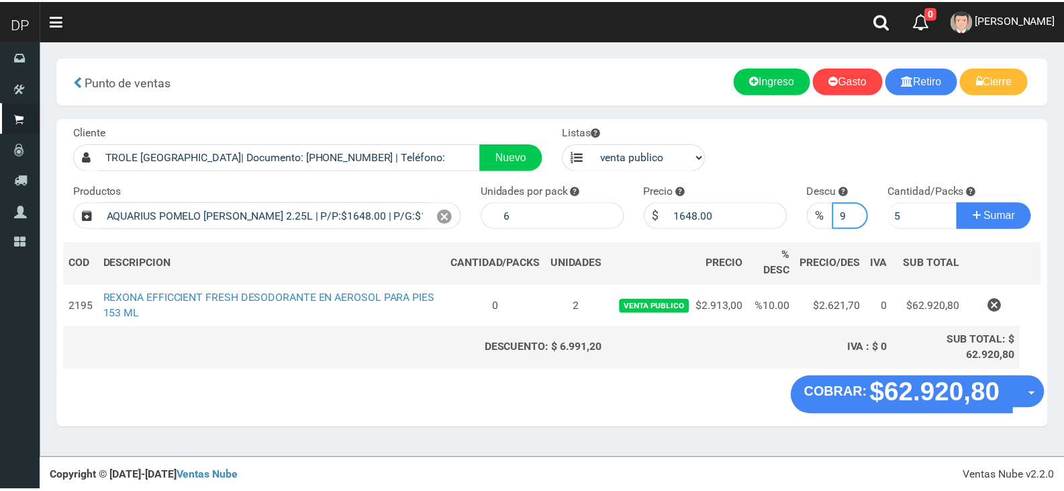
scroll to position [0, 0]
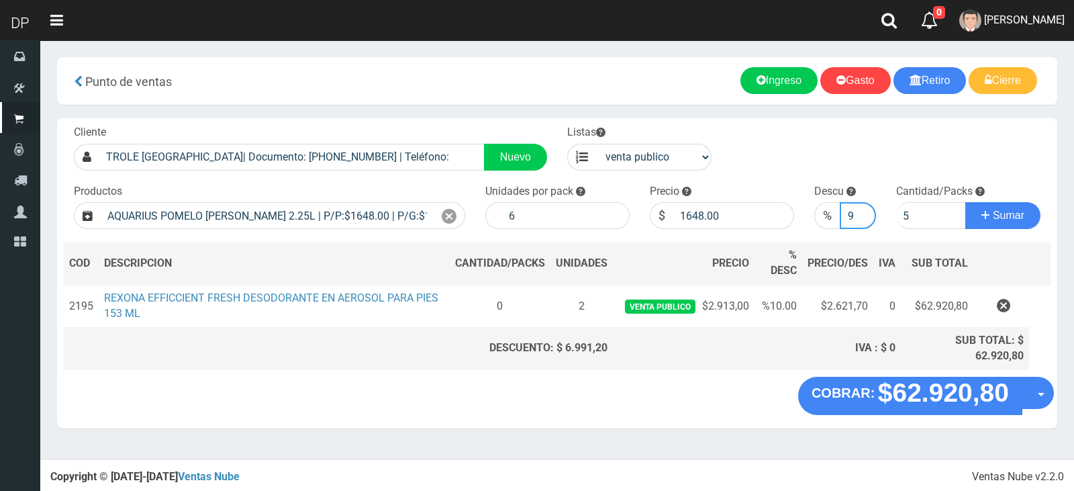
click at [865, 216] on input "9" at bounding box center [858, 215] width 37 height 27
click at [865, 216] on input "8" at bounding box center [858, 215] width 37 height 27
click at [865, 216] on input "7" at bounding box center [858, 215] width 37 height 27
click at [865, 216] on input "6" at bounding box center [858, 215] width 37 height 27
click at [865, 216] on input "5" at bounding box center [858, 215] width 37 height 27
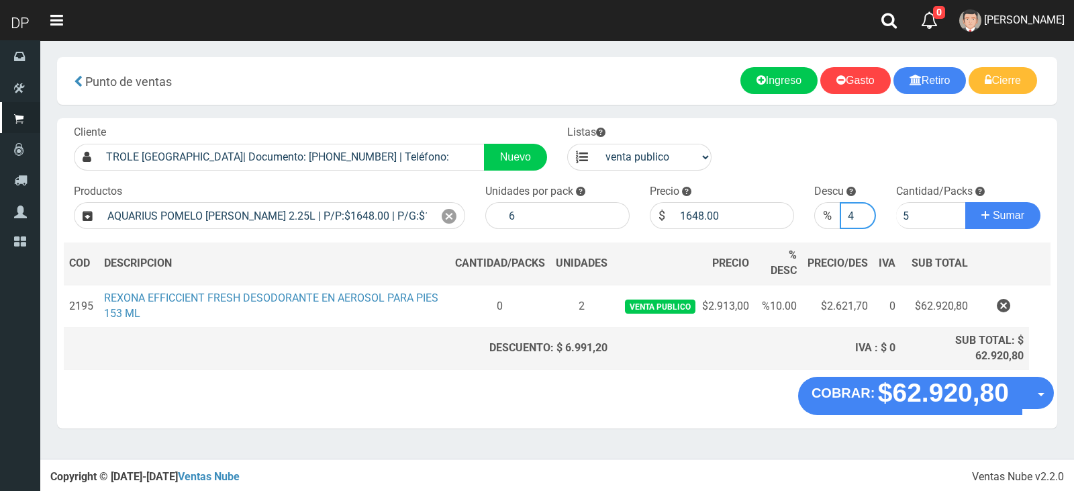
click at [865, 216] on input "4" at bounding box center [858, 215] width 37 height 27
click at [865, 216] on input "3" at bounding box center [858, 215] width 37 height 27
click at [865, 216] on input "2" at bounding box center [858, 215] width 37 height 27
click at [865, 216] on input "1" at bounding box center [858, 215] width 37 height 27
type input "0"
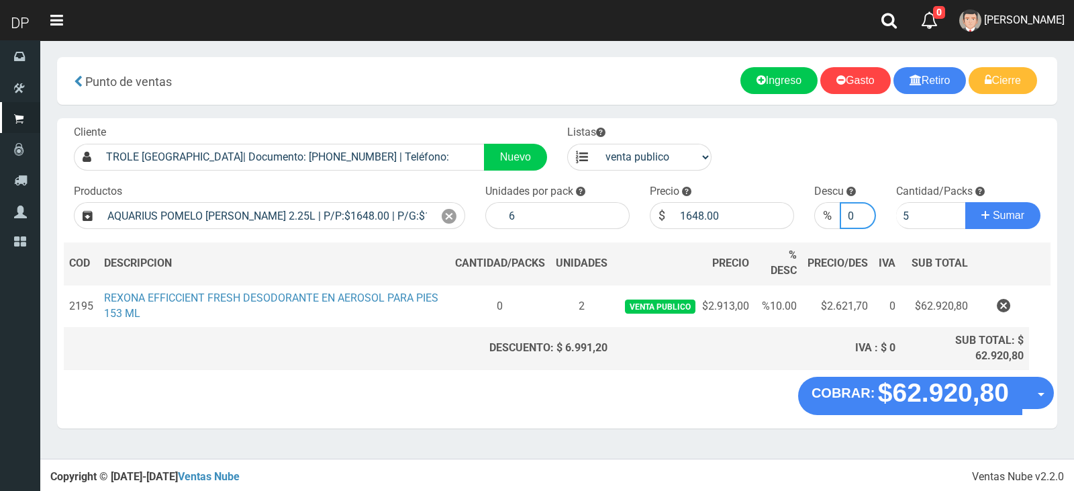
click at [865, 216] on input "0" at bounding box center [858, 215] width 37 height 27
click at [908, 217] on input "5" at bounding box center [931, 215] width 70 height 27
click at [965, 202] on button "Sumar" at bounding box center [1002, 215] width 75 height 27
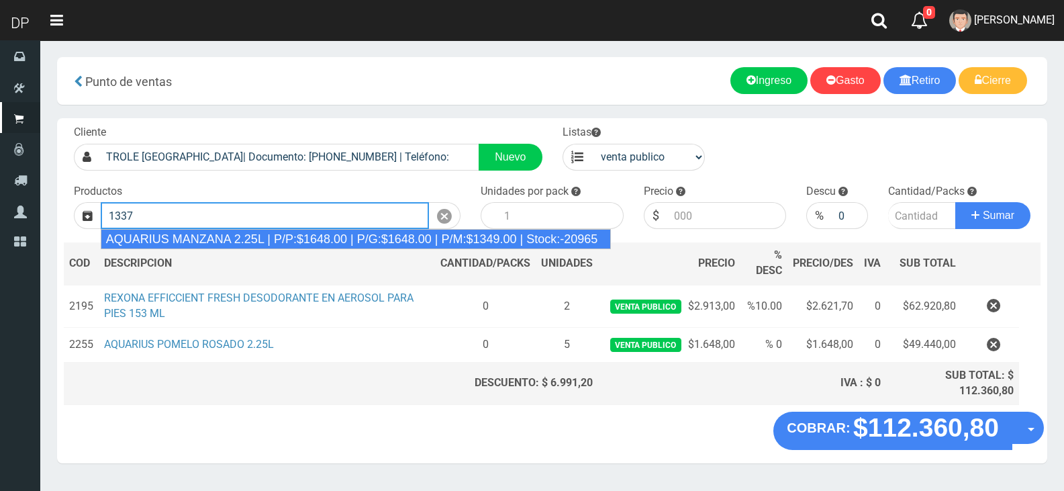
click at [303, 230] on div "AQUARIUS MANZANA 2.25L | P/P:$1648.00 | P/G:$1648.00 | P/M:$1349.00 | Stock:-20…" at bounding box center [356, 239] width 511 height 20
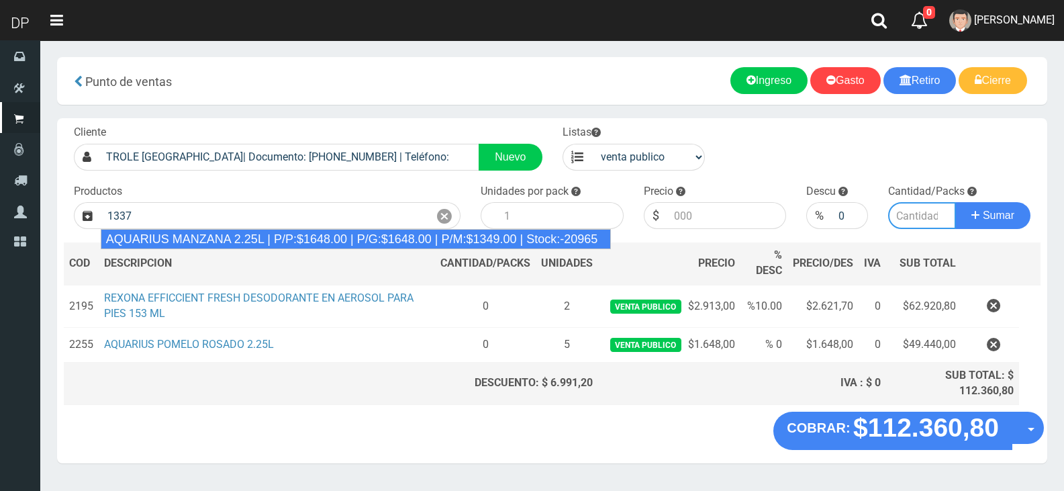
type input "AQUARIUS MANZANA 2.25L | P/P:$1648.00 | P/G:$1648.00 | P/M:$1349.00 | Stock:-20…"
type input "6"
type input "1648.00"
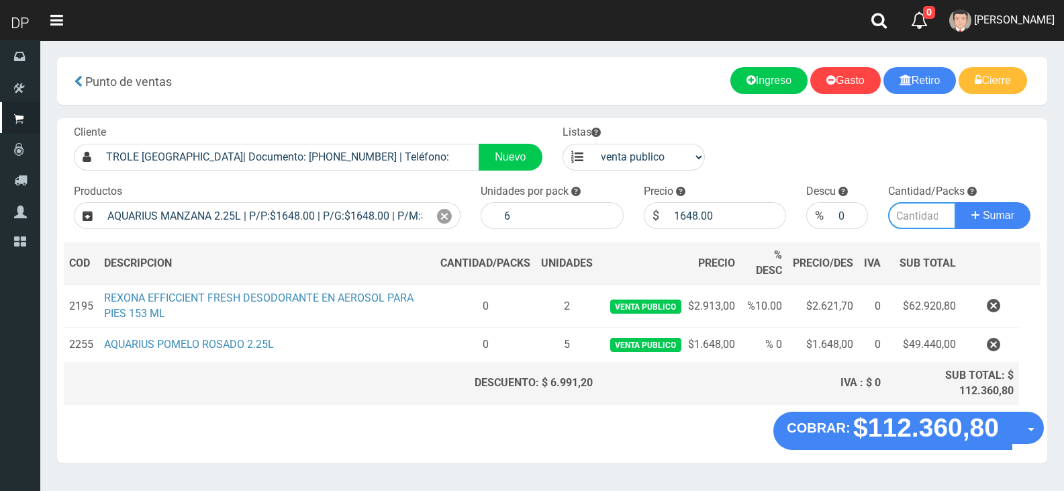
click at [922, 215] on input "number" at bounding box center [922, 215] width 68 height 27
type input "5"
click at [955, 202] on button "Sumar" at bounding box center [992, 215] width 75 height 27
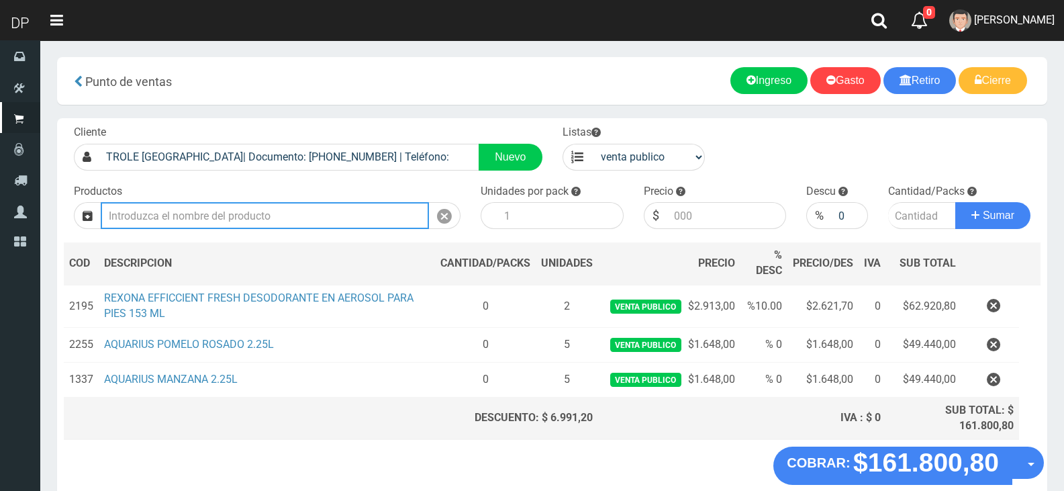
click at [262, 213] on input "text" at bounding box center [265, 215] width 328 height 27
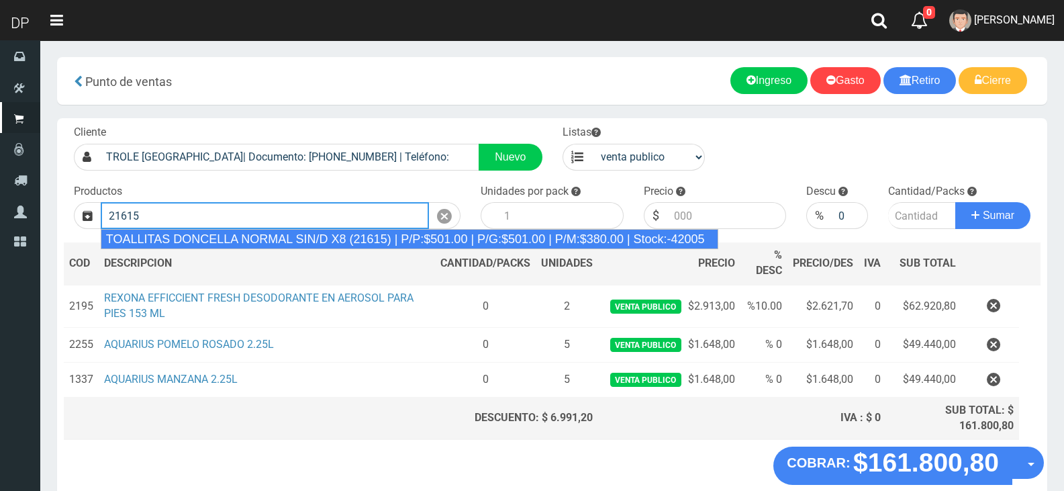
click at [304, 236] on div "TOALLITAS DONCELLA NORMAL SIN/D X8 (21615) | P/P:$501.00 | P/G:$501.00 | P/M:$3…" at bounding box center [410, 239] width 618 height 20
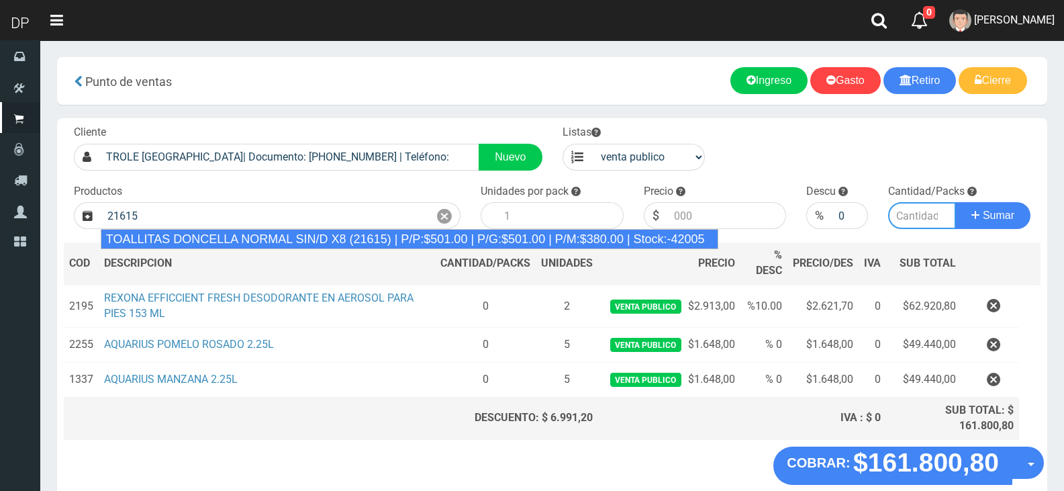
type input "TOALLITAS DONCELLA NORMAL SIN/D X8 (21615) | P/P:$501.00 | P/G:$501.00 | P/M:$3…"
type input "50"
type input "501.00"
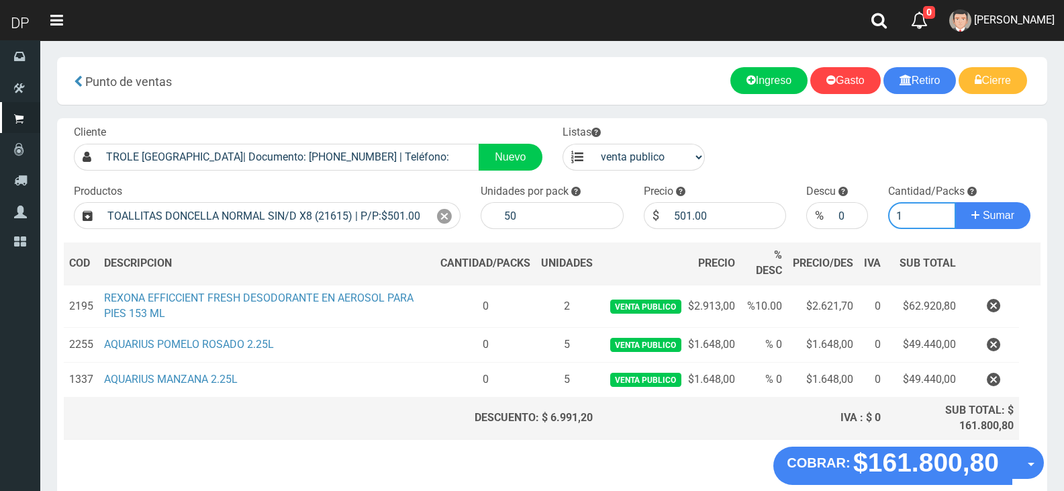
type input "1"
click at [955, 202] on button "Sumar" at bounding box center [992, 215] width 75 height 27
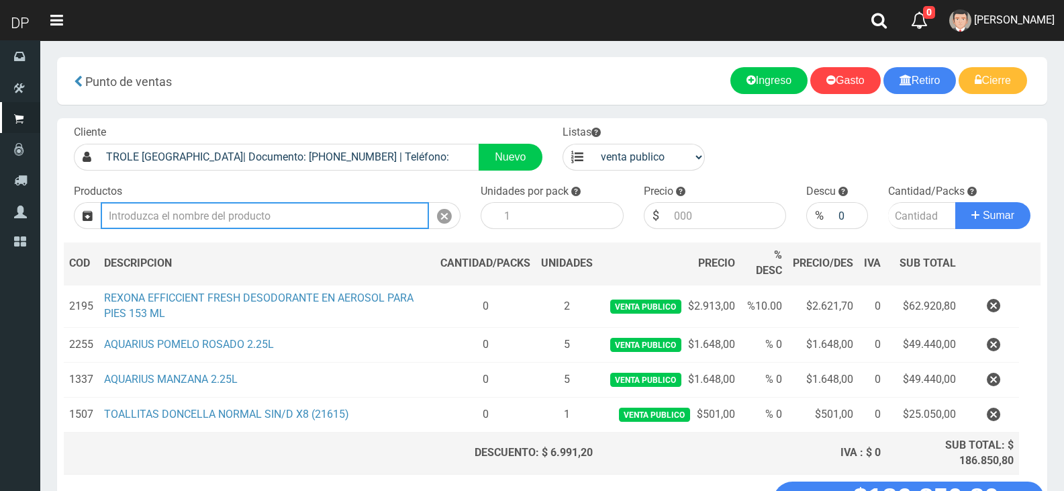
click at [298, 223] on input "text" at bounding box center [265, 215] width 328 height 27
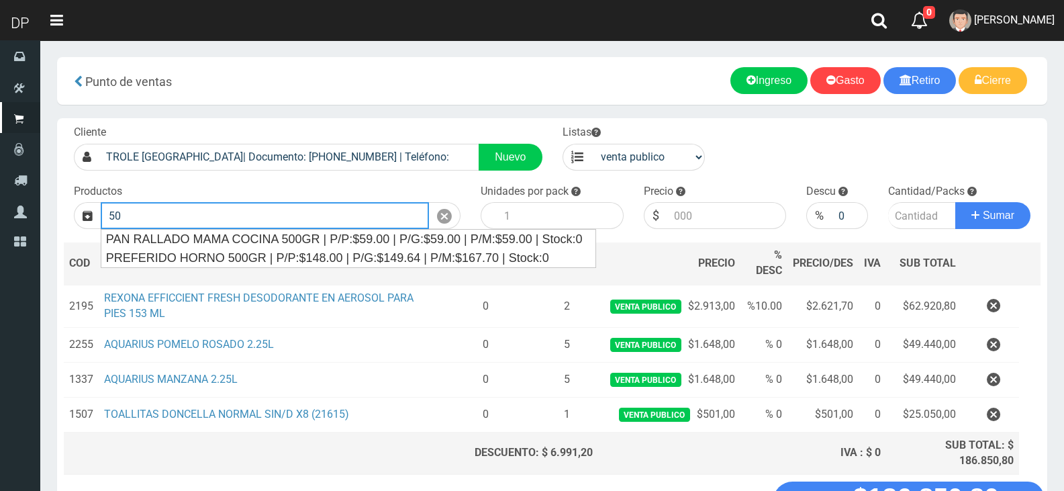
type input "5"
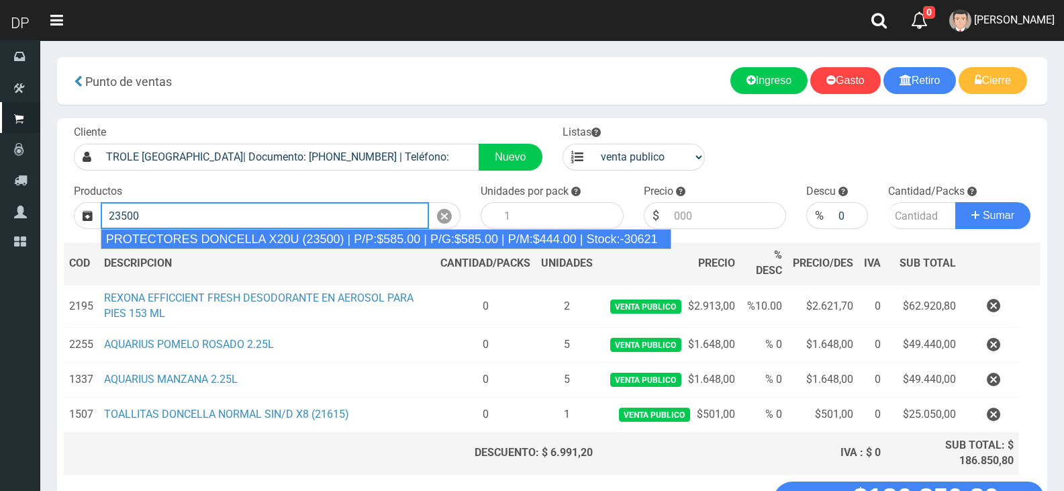
click at [278, 232] on div "PROTECTORES DONCELLA X20U (23500) | P/P:$585.00 | P/G:$585.00 | P/M:$444.00 | S…" at bounding box center [386, 239] width 571 height 20
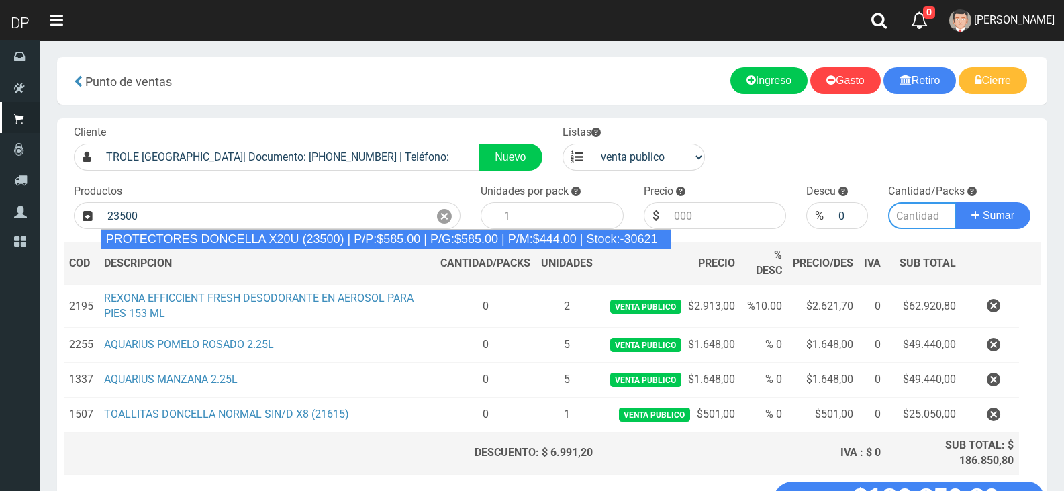
type input "PROTECTORES DONCELLA X20U (23500) | P/P:$585.00 | P/G:$585.00 | P/M:$444.00 | S…"
type input "30"
type input "585.00"
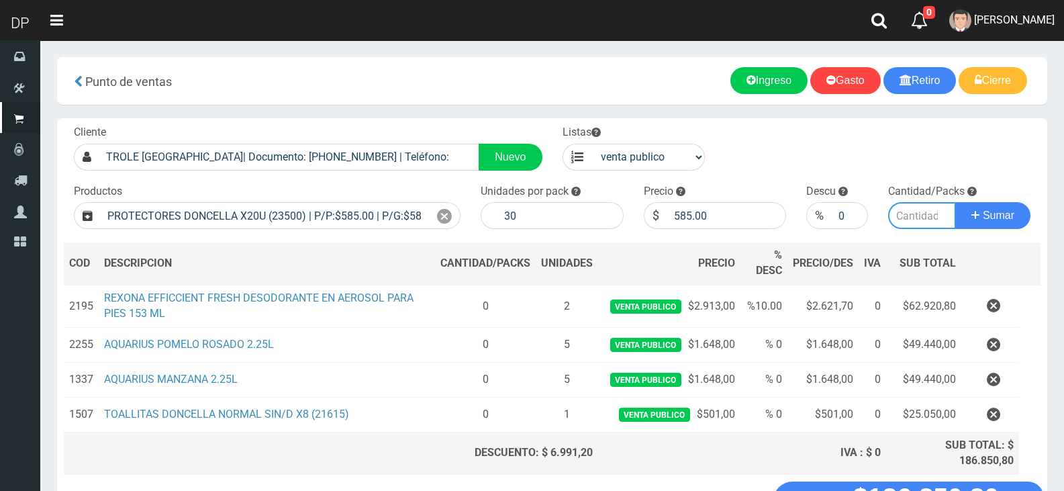
click at [911, 215] on input "number" at bounding box center [922, 215] width 68 height 27
type input "1"
click at [955, 202] on button "Sumar" at bounding box center [992, 215] width 75 height 27
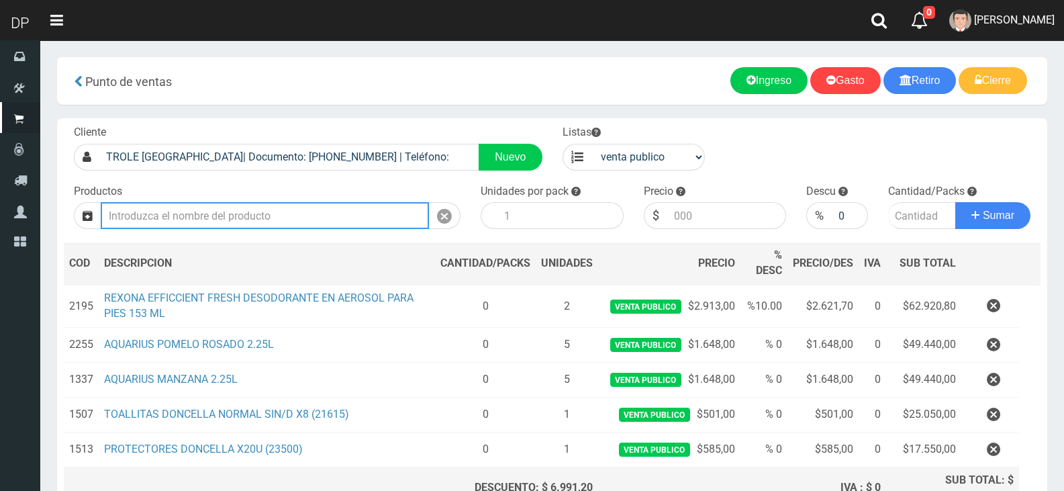
click at [299, 215] on input "Introduzca los productos" at bounding box center [265, 215] width 328 height 27
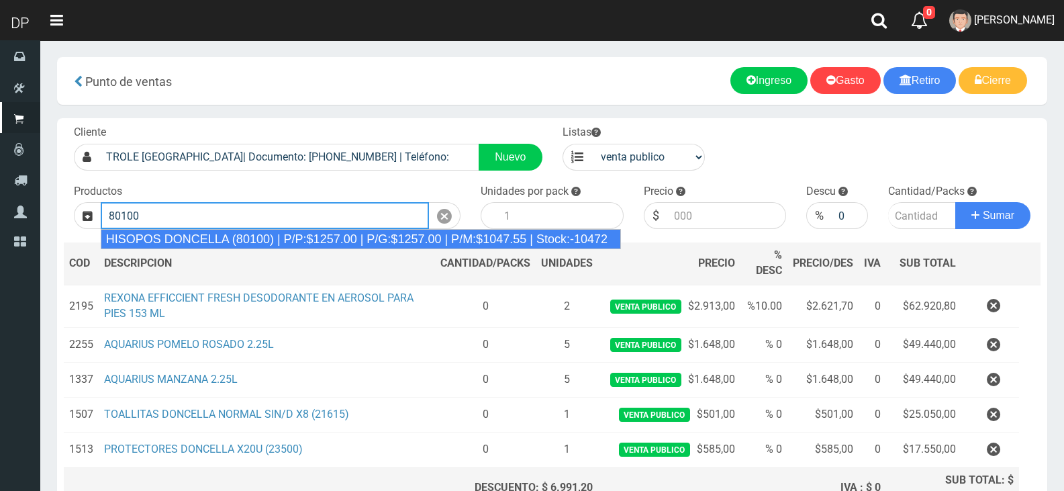
click at [326, 236] on div "HISOPOS DONCELLA (80100) | P/P:$1257.00 | P/G:$1257.00 | P/M:$1047.55 | Stock:-…" at bounding box center [361, 239] width 520 height 20
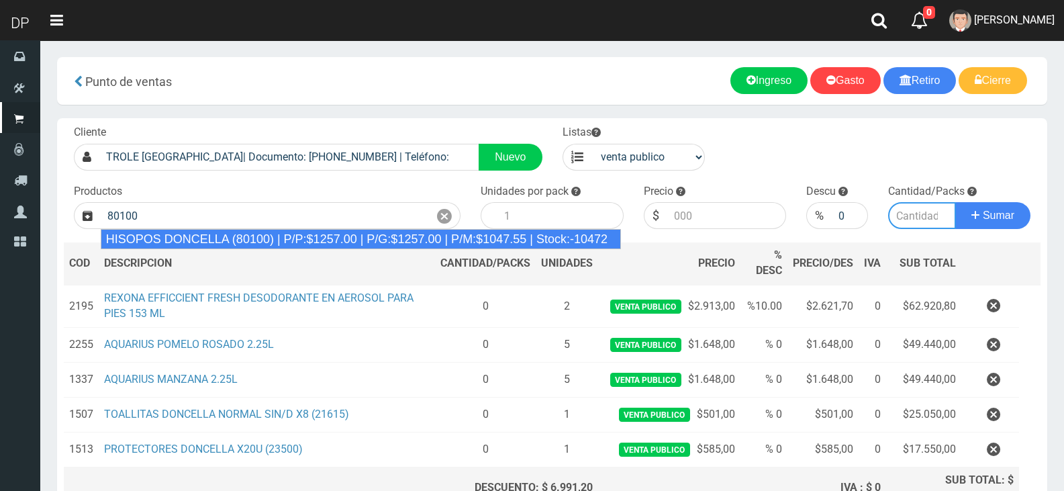
type input "HISOPOS DONCELLA (80100) | P/P:$1257.00 | P/G:$1257.00 | P/M:$1047.55 | Stock:-…"
type input "24"
type input "1257.00"
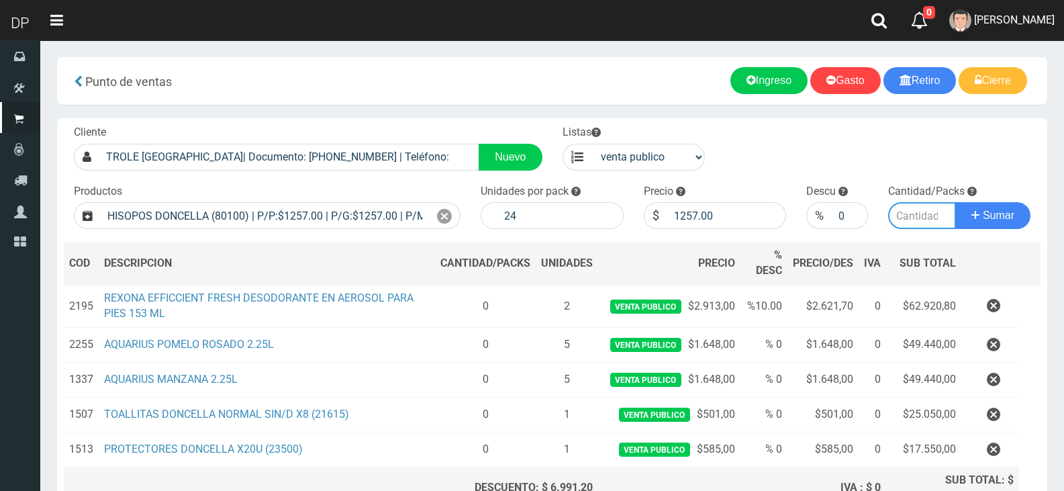
click at [922, 220] on input "number" at bounding box center [922, 215] width 68 height 27
type input "1"
click at [955, 202] on button "Sumar" at bounding box center [992, 215] width 75 height 27
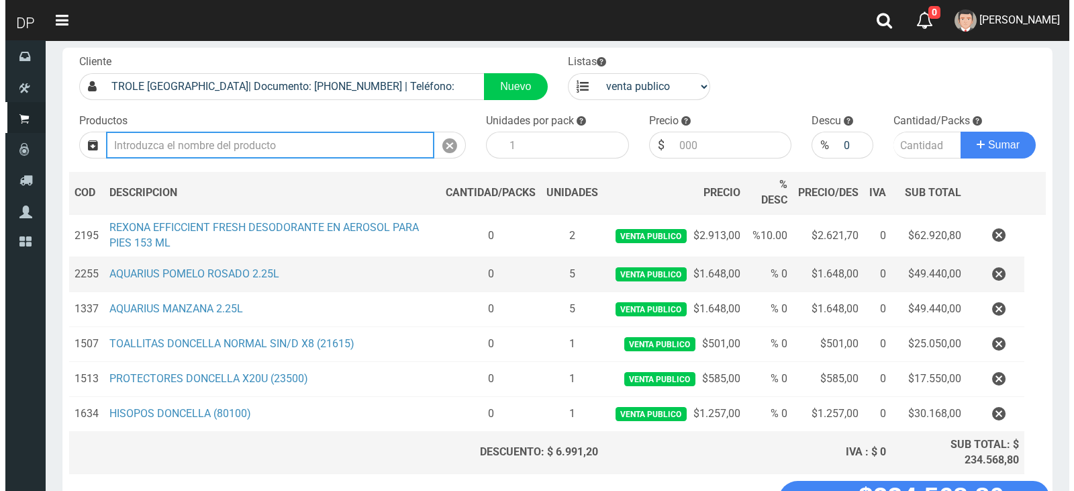
scroll to position [173, 0]
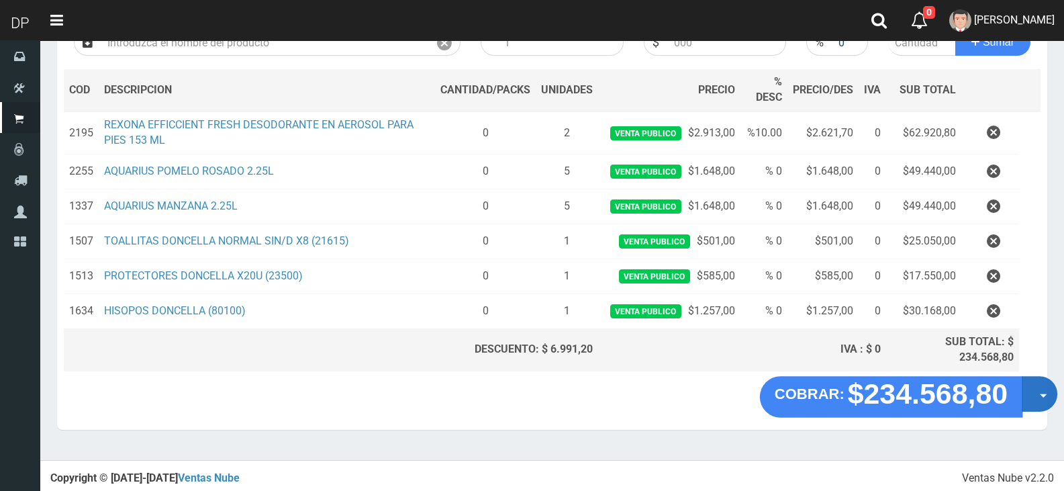
click at [1040, 394] on span "button" at bounding box center [1043, 396] width 7 height 4
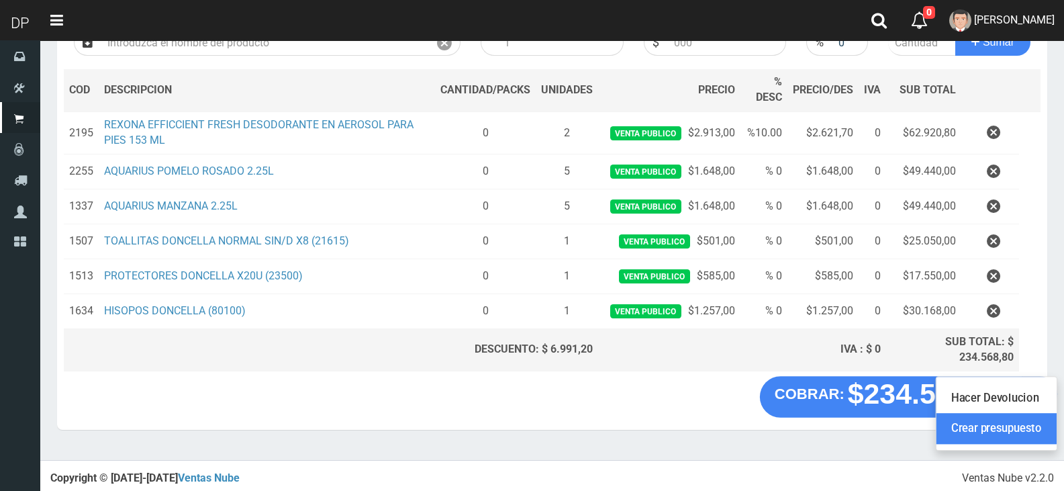
click at [1034, 433] on link "Crear presupuesto" at bounding box center [996, 428] width 120 height 31
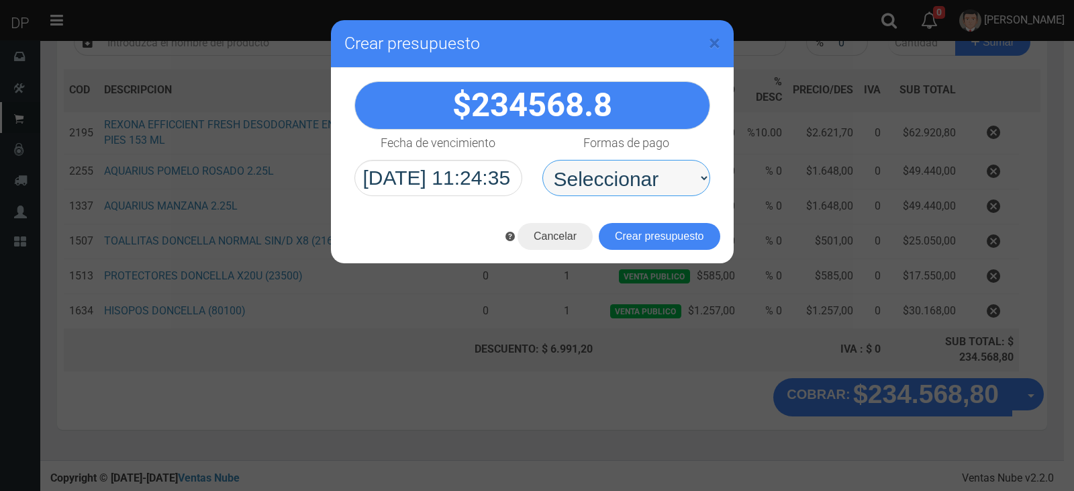
click at [637, 189] on select "Seleccionar Efectivo Tarjeta de Crédito Depósito Débito" at bounding box center [626, 178] width 168 height 36
select select "Efectivo"
click at [542, 160] on select "Seleccionar Efectivo Tarjeta de Crédito Depósito Débito" at bounding box center [626, 178] width 168 height 36
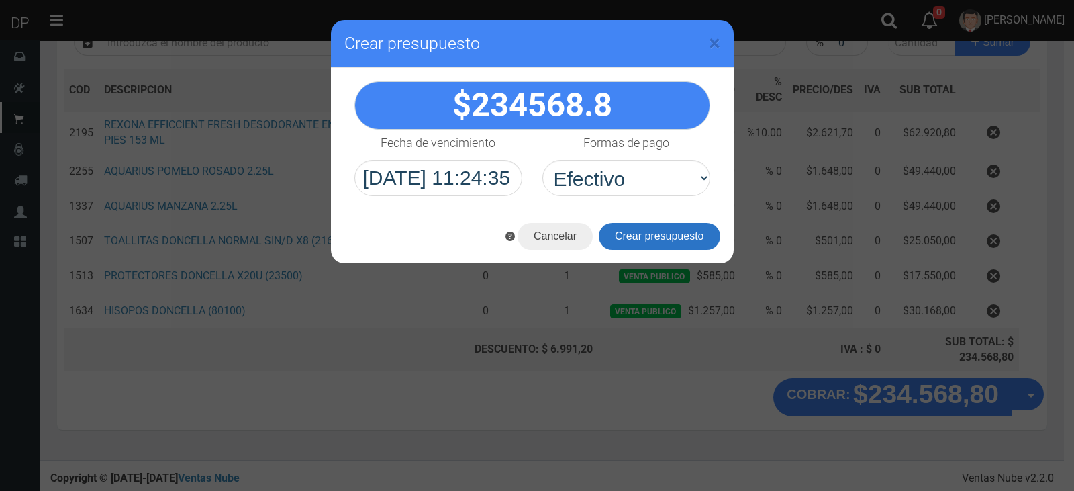
click at [662, 237] on button "Crear presupuesto" at bounding box center [659, 236] width 121 height 27
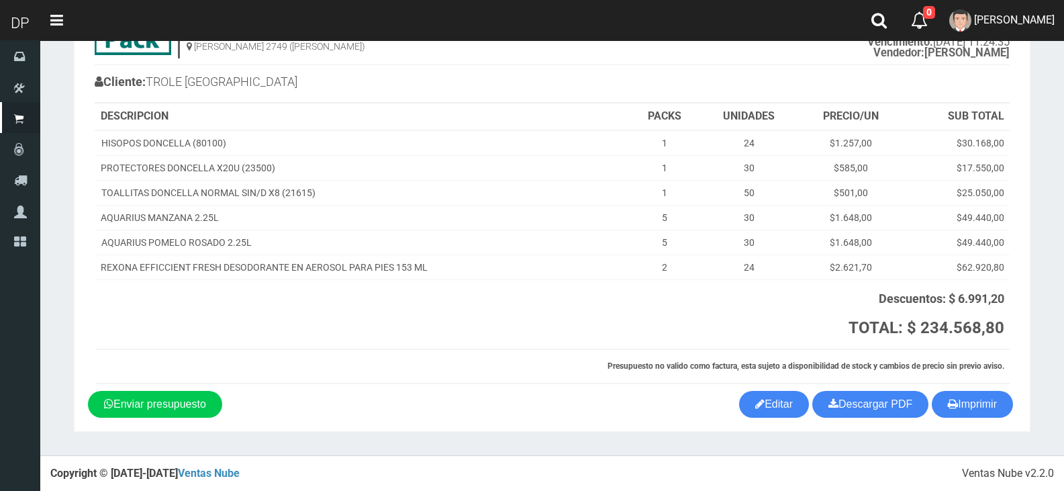
scroll to position [87, 0]
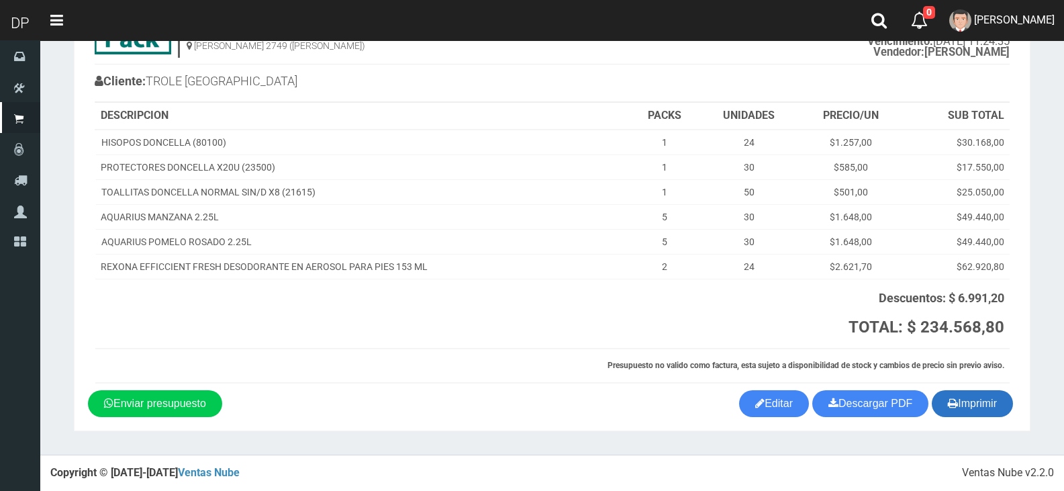
click at [999, 399] on button "Imprimir" at bounding box center [972, 403] width 81 height 27
